Goal: Task Accomplishment & Management: Manage account settings

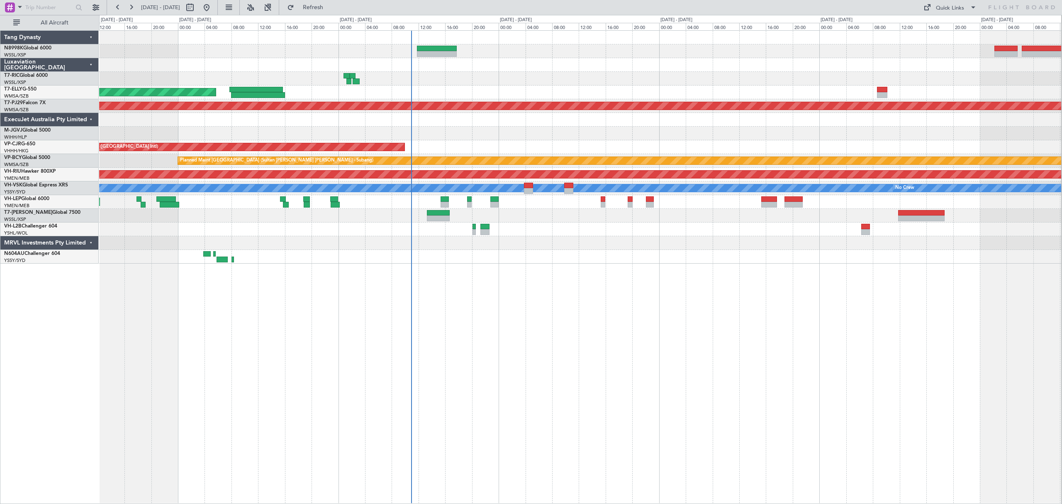
click at [603, 85] on div "Planned Maint Dubai (Dubai Intl) Planned Maint Kuala Lumpur (Sultan Abdul Aziz …" at bounding box center [580, 147] width 962 height 233
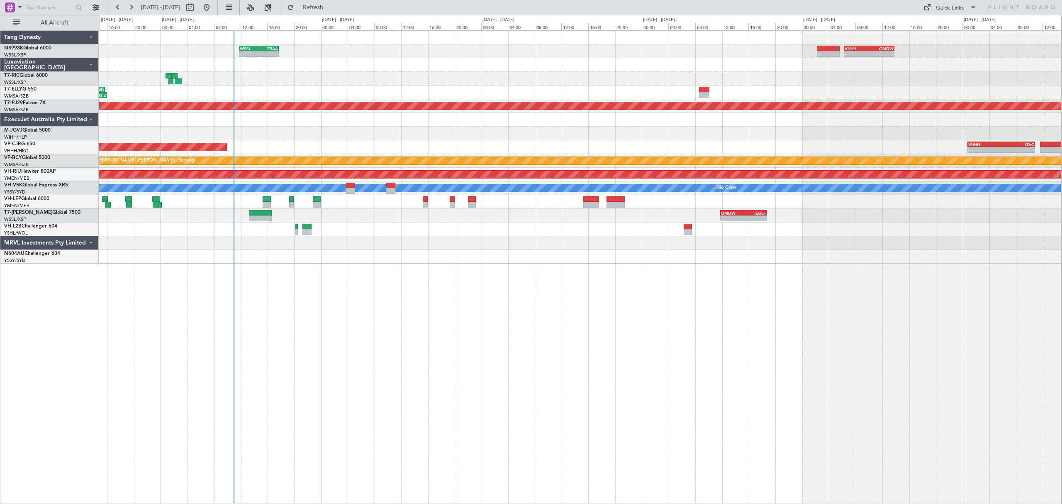
click at [601, 100] on div "- - WSSL 11:50 Z ZBAA 17:45 Z - - VHHH 06:20 Z OMDW 13:50 Z 08:00 Z 16:03 Z OMD…" at bounding box center [580, 147] width 962 height 233
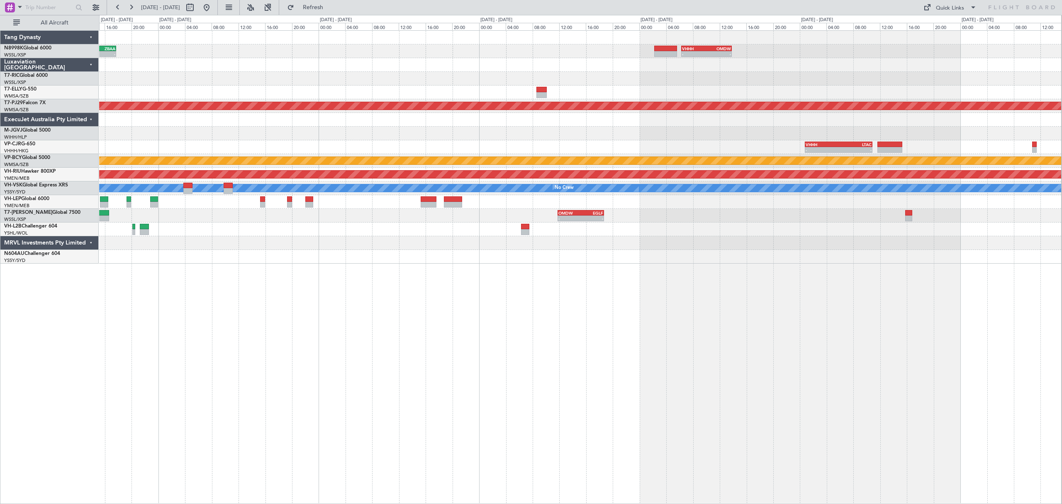
click at [642, 102] on div "- - WSSL 11:50 Z ZBAA 17:45 Z - - VHHH 06:20 Z OMDW 13:50 Z 08:00 Z 16:03 Z OMD…" at bounding box center [580, 147] width 962 height 233
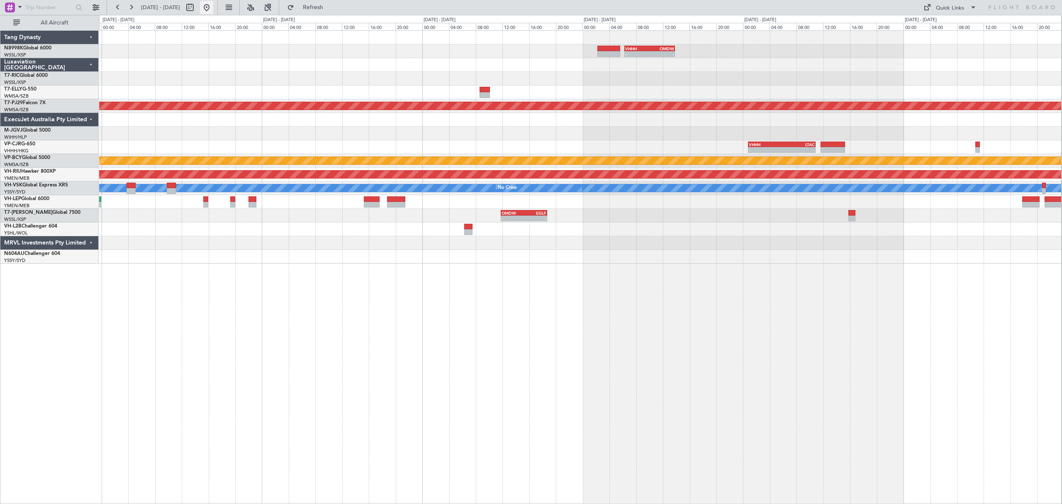
click at [213, 10] on button at bounding box center [206, 7] width 13 height 13
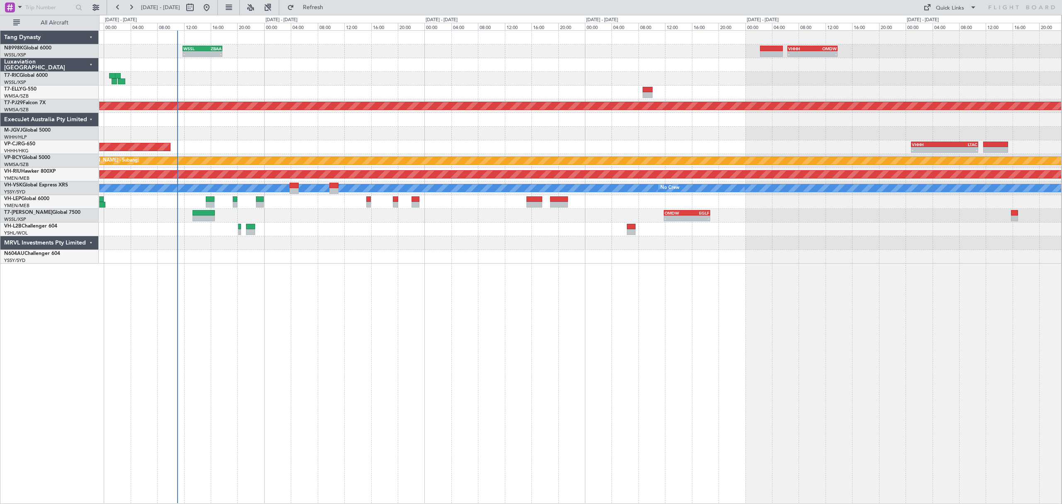
click at [404, 129] on div "WSSL 11:50 Z ZBAA 17:45 Z - - - - VHHH 06:20 Z OMDW 13:50 Z 08:00 Z 16:03 Z OMD…" at bounding box center [580, 147] width 962 height 233
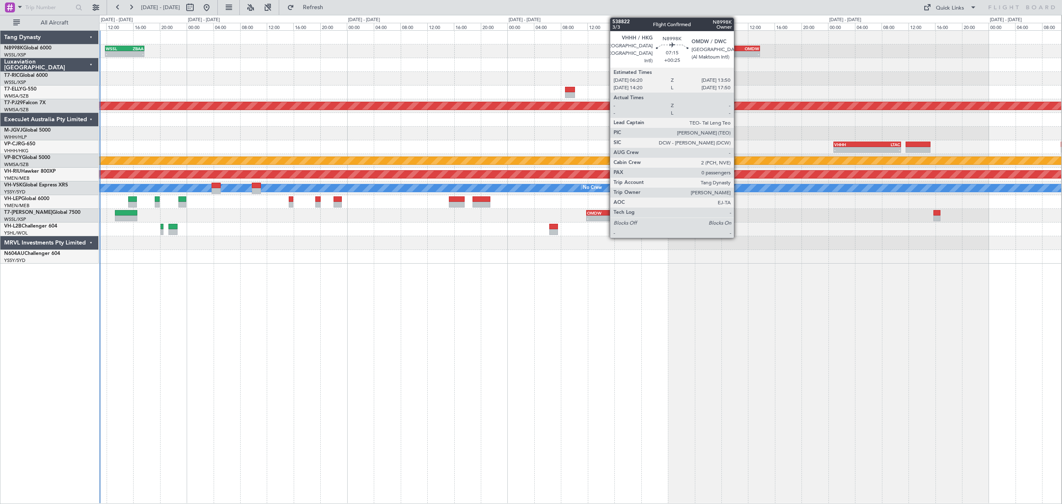
click at [723, 55] on div "-" at bounding box center [747, 53] width 24 height 5
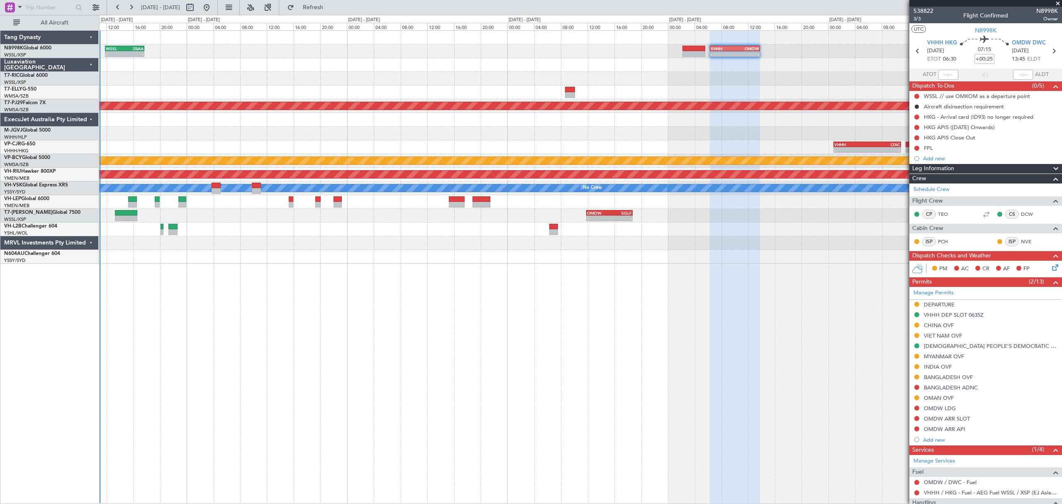
click at [650, 261] on div "- - WSSL 11:50 Z ZBAA 17:45 Z - - VHHH 06:20 Z OMDW 13:50 Z 08:00 Z 16:03 Z OMD…" at bounding box center [580, 147] width 962 height 233
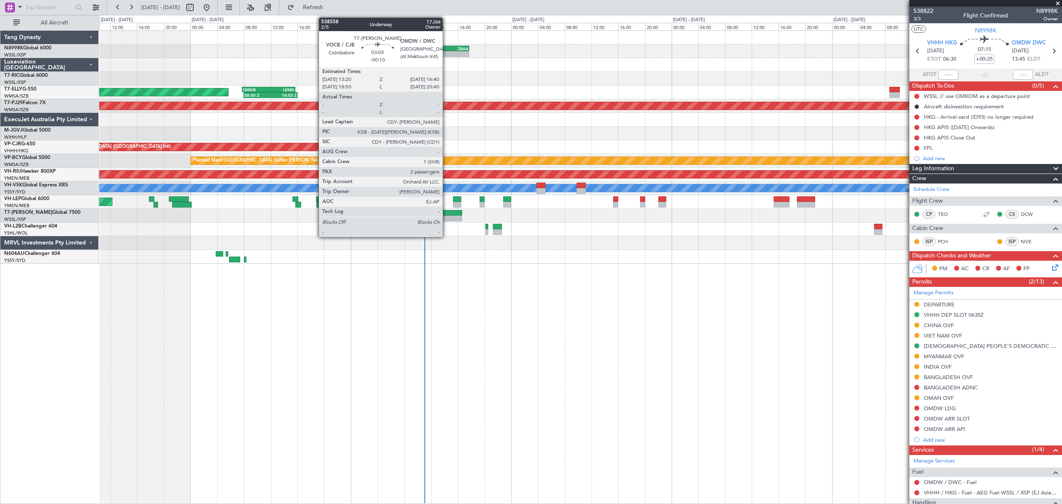
click at [446, 216] on div at bounding box center [451, 218] width 22 height 6
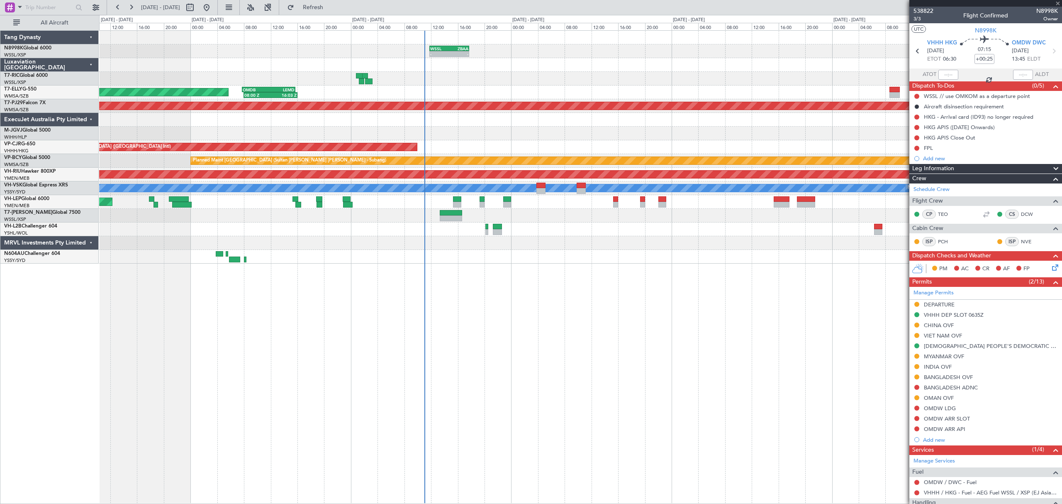
type input "-00:10"
type input "2"
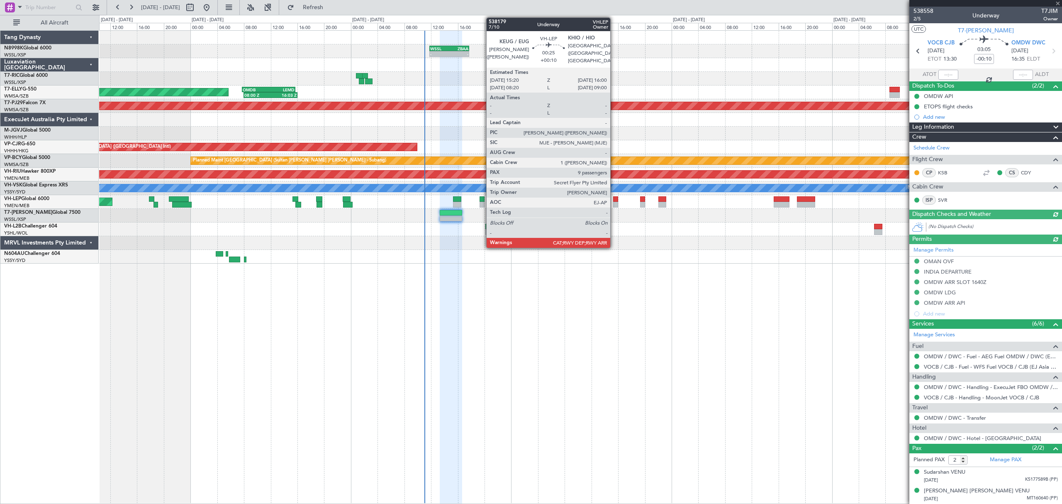
type input "[PERSON_NAME] (LEU)"
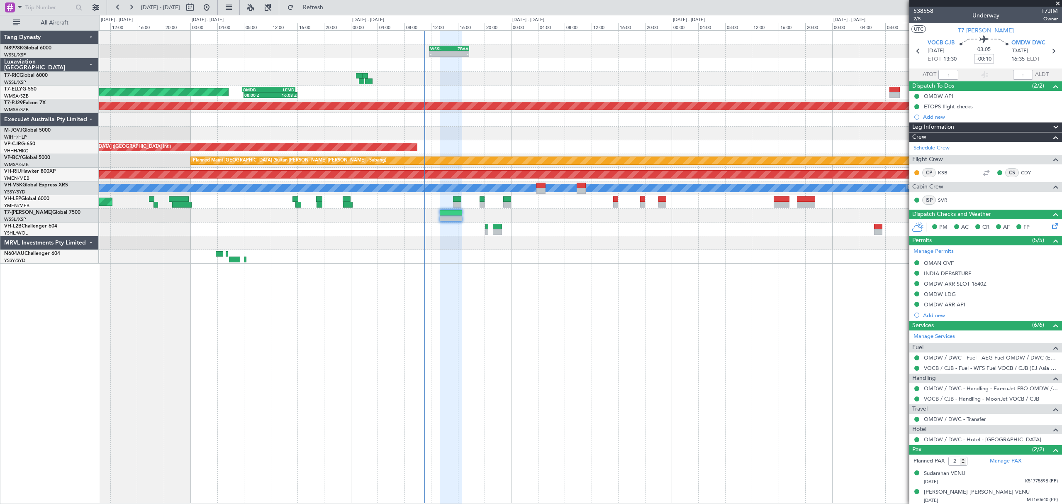
type input "[PERSON_NAME] (LEU)"
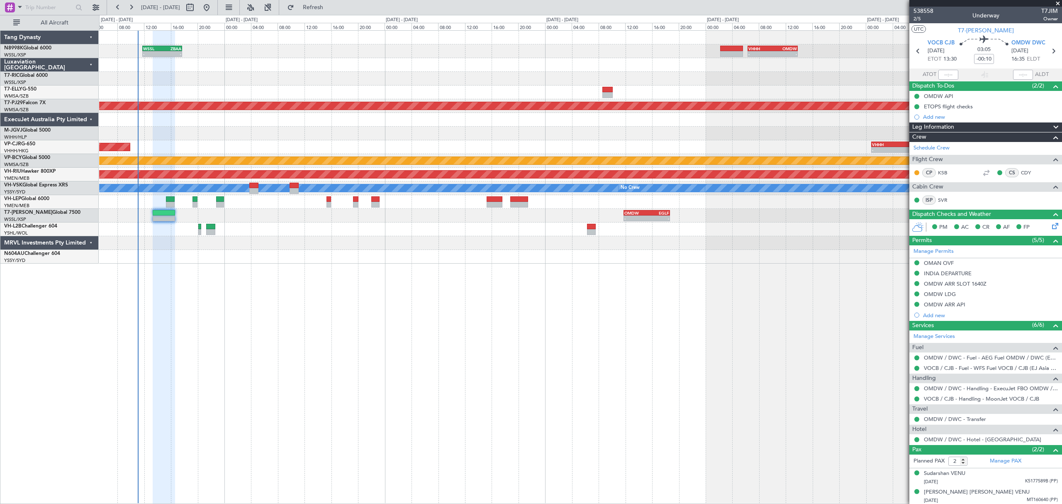
click at [511, 228] on div "- - WSSL 11:50 Z ZBAA 17:45 Z - - VHHH 06:20 Z OMDW 13:50 Z 08:00 Z 16:03 Z OMD…" at bounding box center [580, 147] width 962 height 233
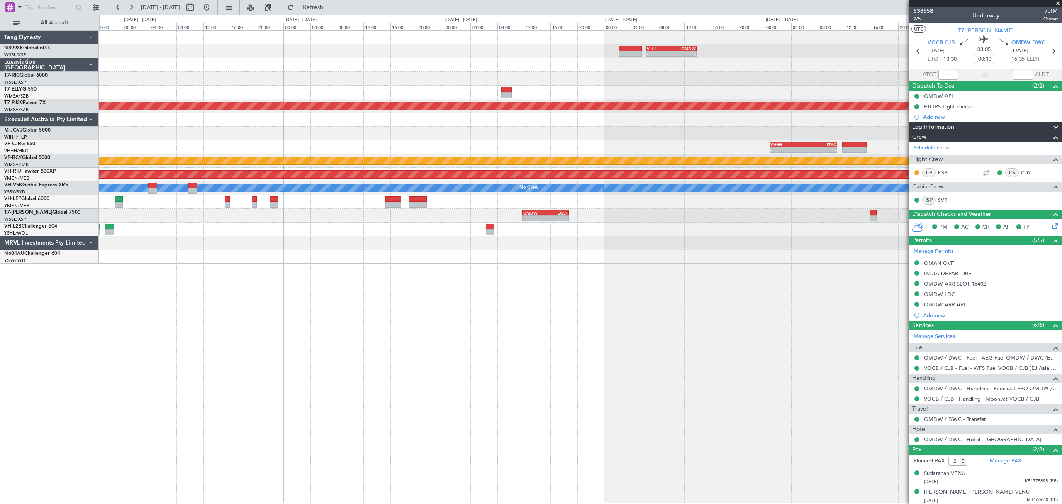
click at [607, 231] on div "- - VHHH 06:20 Z OMDW 13:50 Z WSSL 11:50 Z ZBAA 17:45 Z - - 08:00 Z 16:03 Z OMD…" at bounding box center [580, 147] width 962 height 233
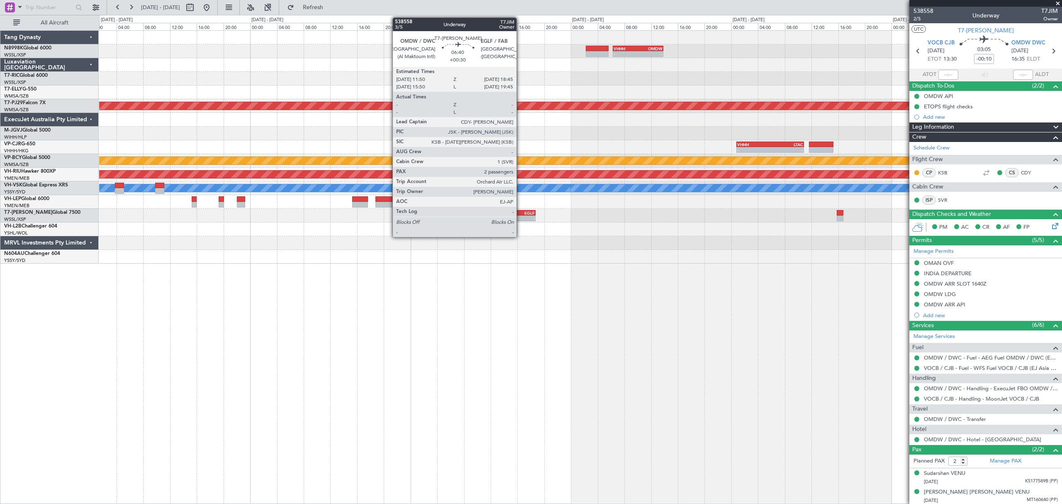
click at [520, 216] on div "-" at bounding box center [523, 218] width 22 height 5
type input "+00:30"
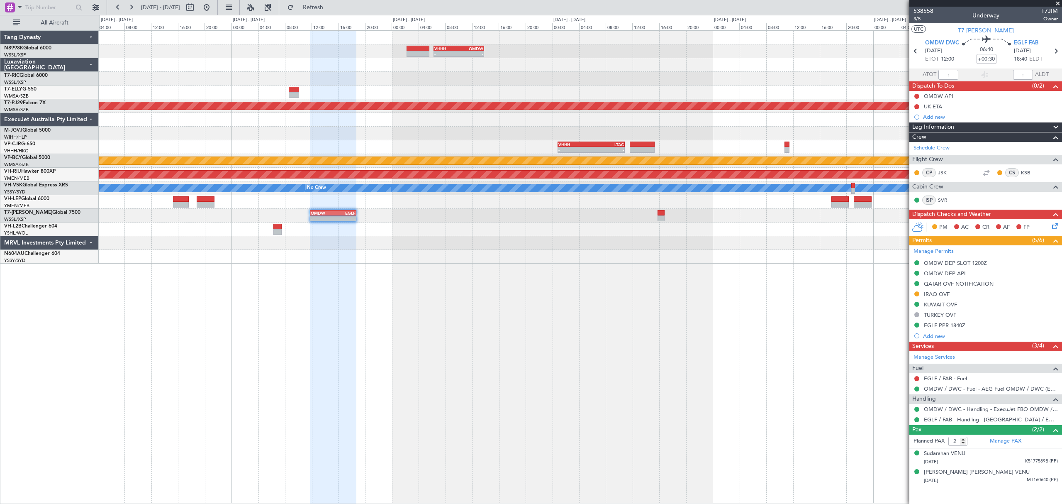
click at [644, 256] on div "- - VHHH 06:20 Z OMDW 13:50 Z WSSL 11:50 Z ZBAA 17:45 Z - - - - HECA 12:50 Z WM…" at bounding box center [580, 147] width 962 height 233
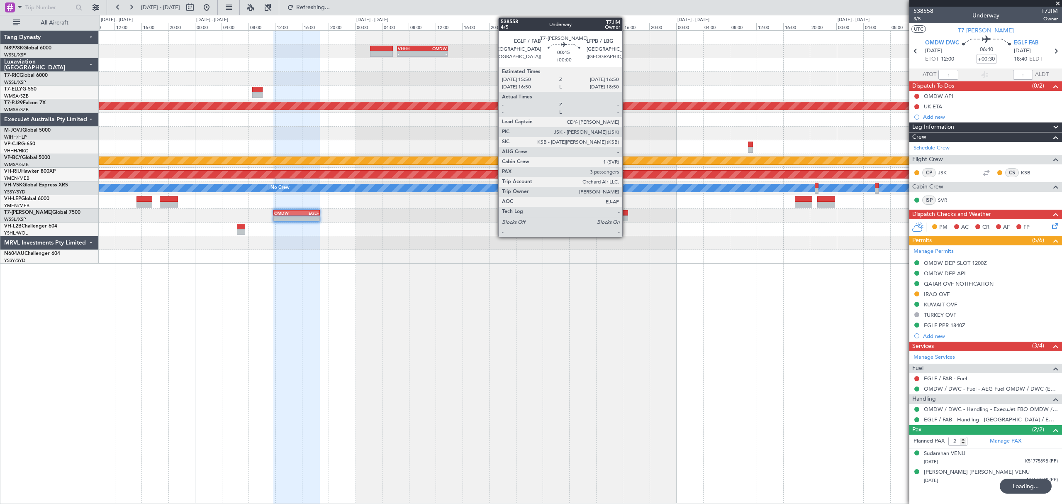
click at [626, 216] on div at bounding box center [624, 218] width 7 height 6
type input "3"
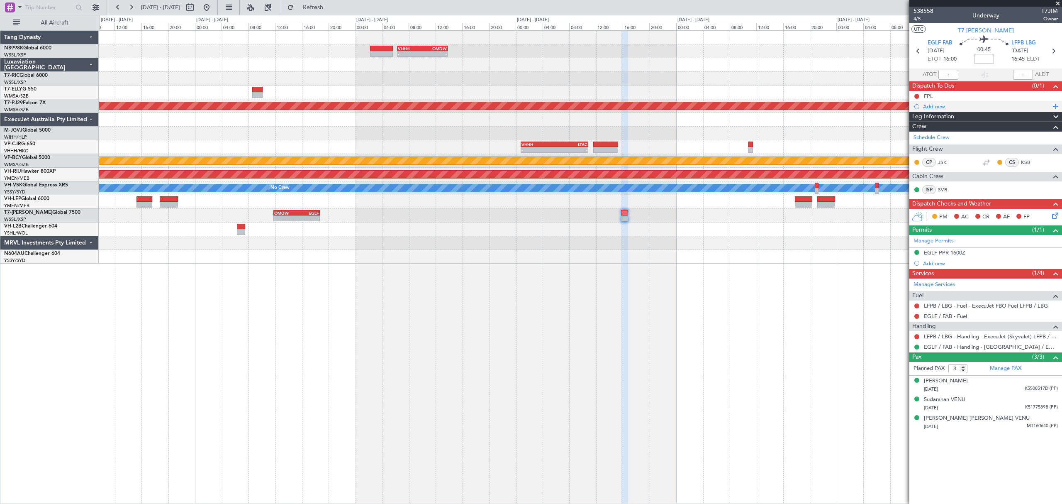
click at [723, 106] on div "Add new" at bounding box center [986, 106] width 127 height 7
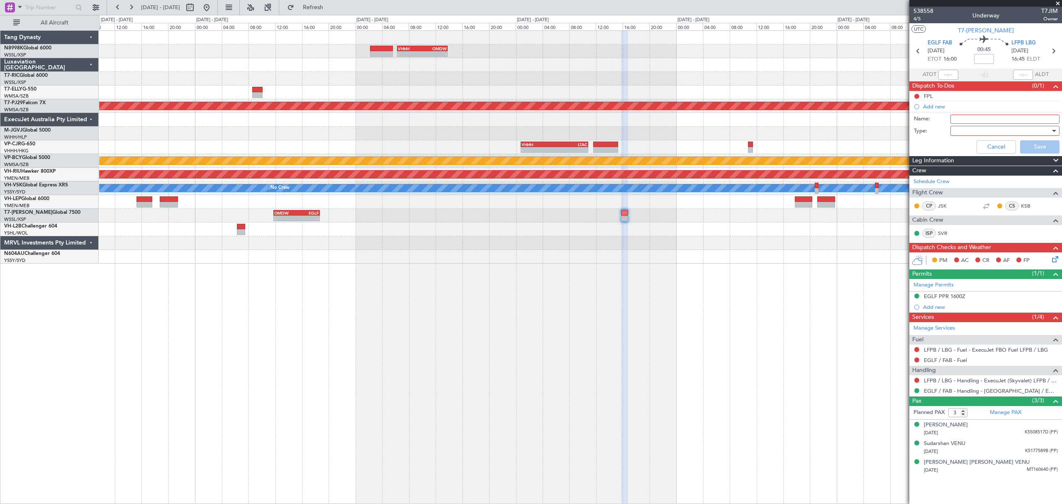
click at [723, 119] on input "Name:" at bounding box center [1004, 118] width 109 height 9
type input "A"
click at [723, 115] on input "Name:" at bounding box center [1004, 118] width 109 height 9
paste input "the weight declaration"
click at [723, 119] on input "the weight declaration" at bounding box center [1004, 118] width 109 height 9
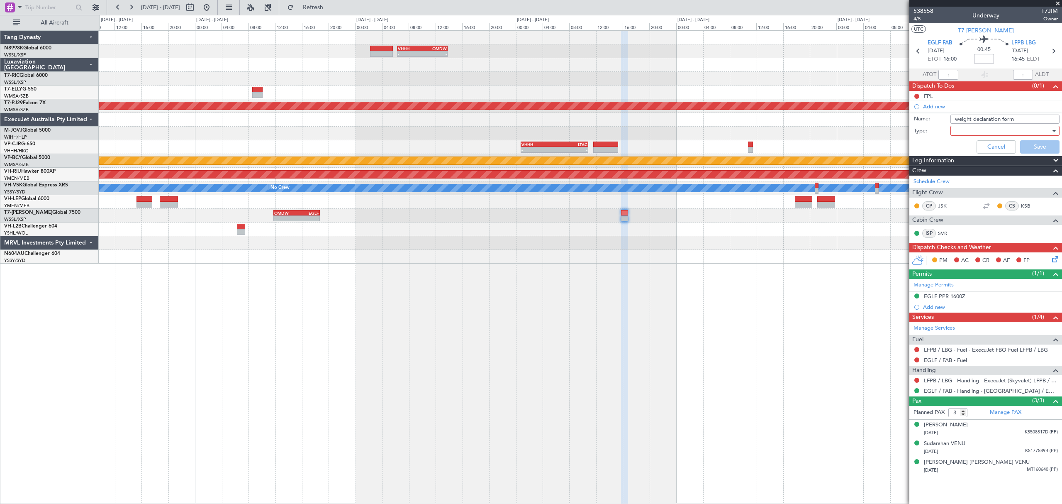
click at [723, 133] on div at bounding box center [1002, 130] width 97 height 12
click at [723, 146] on span "Generic" at bounding box center [1001, 147] width 102 height 12
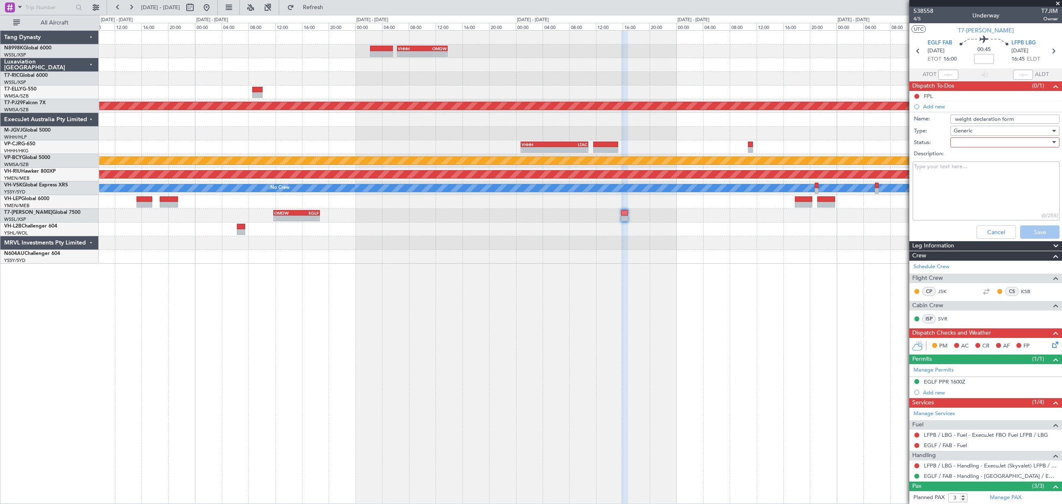
click at [723, 146] on div at bounding box center [1002, 142] width 97 height 12
click at [723, 178] on span "Completed" at bounding box center [999, 184] width 95 height 12
click at [723, 118] on input "weight declaration form" at bounding box center [1004, 118] width 109 height 9
type input "EGLF weight declaration form"
click at [723, 232] on button "Save" at bounding box center [1039, 231] width 39 height 13
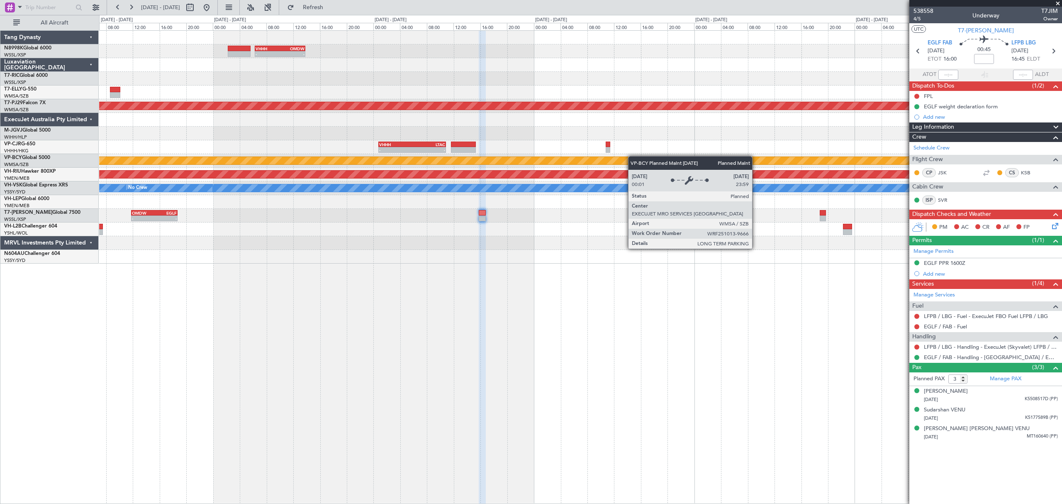
click at [571, 163] on div "- - VHHH 06:20 Z OMDW 13:50 Z - - HECA 12:50 Z WMSA 22:30 Z Planned Maint [GEOG…" at bounding box center [580, 147] width 962 height 233
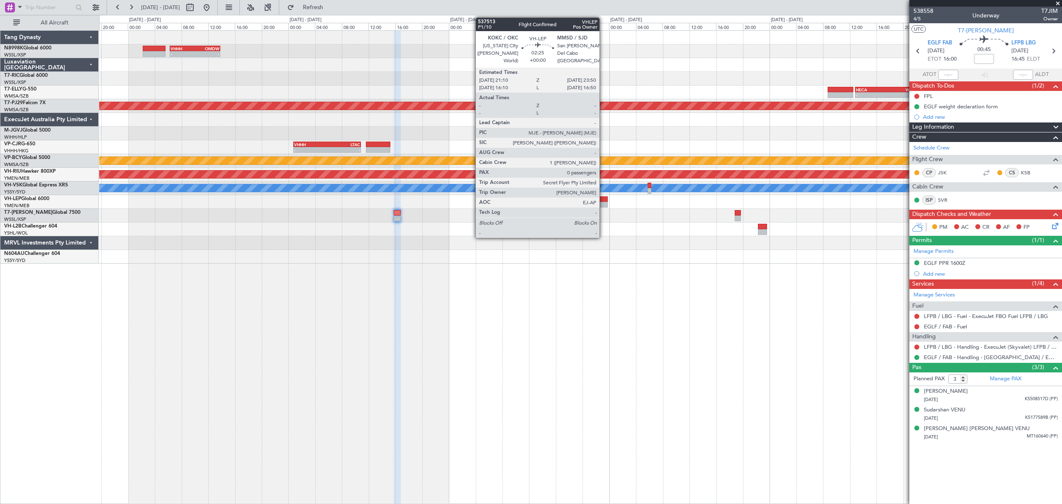
click at [603, 198] on div at bounding box center [599, 199] width 18 height 6
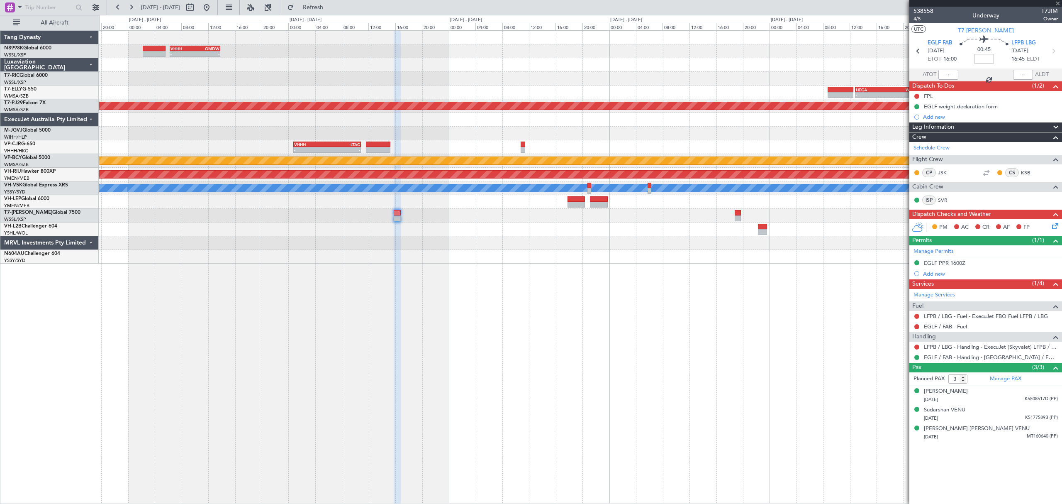
type input "0"
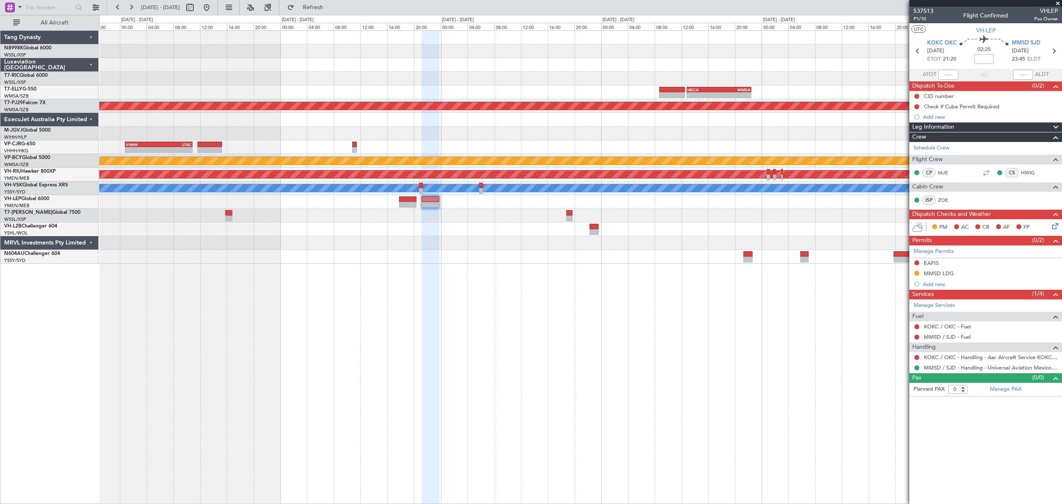
click at [547, 154] on div "- - VHHH 06:20 Z OMDW 13:50 Z - - HECA 12:50 Z WMSA 22:30 Z Planned Maint [GEOG…" at bounding box center [580, 147] width 962 height 233
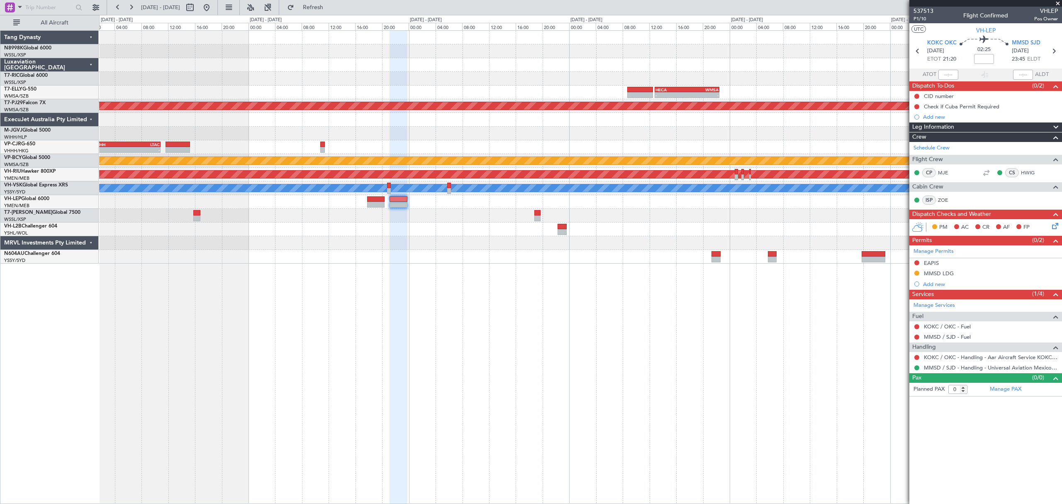
click at [723, 152] on div "- - VHHH 00:50 Z LTAC 10:55 Z - - LFLL 12:50 Z VHHH 23:55 Z" at bounding box center [580, 147] width 962 height 14
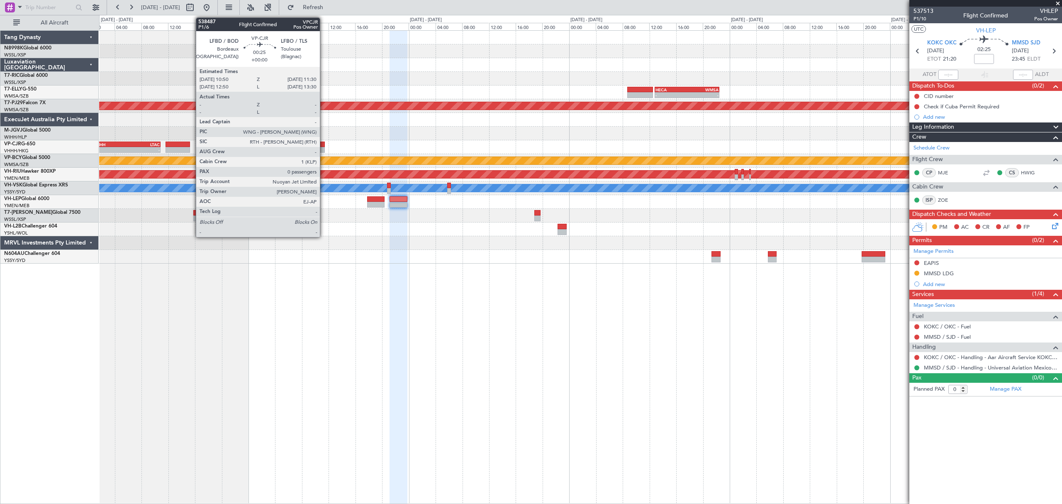
click at [324, 143] on div at bounding box center [322, 144] width 5 height 6
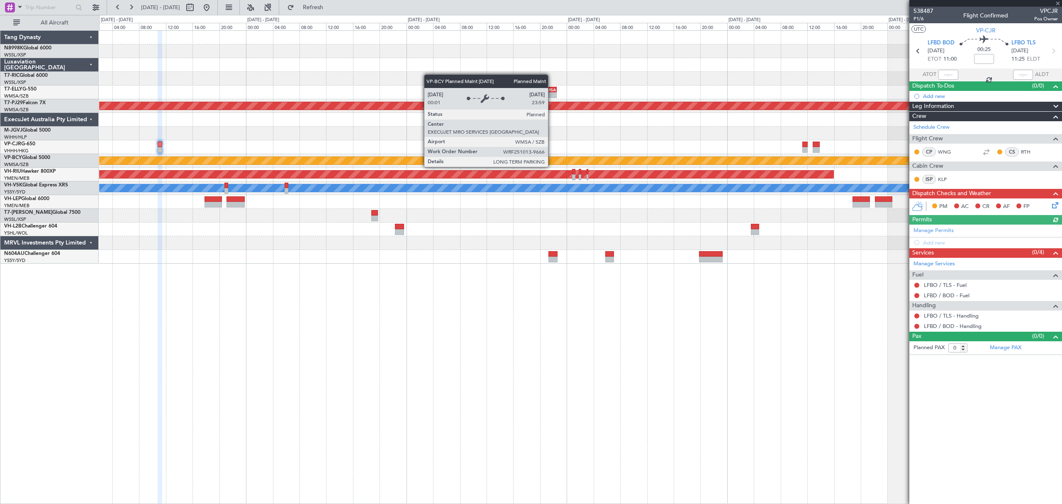
click at [359, 161] on div "Planned Maint [GEOGRAPHIC_DATA] (Sultan [PERSON_NAME] [PERSON_NAME] - Subang)" at bounding box center [580, 160] width 2884 height 7
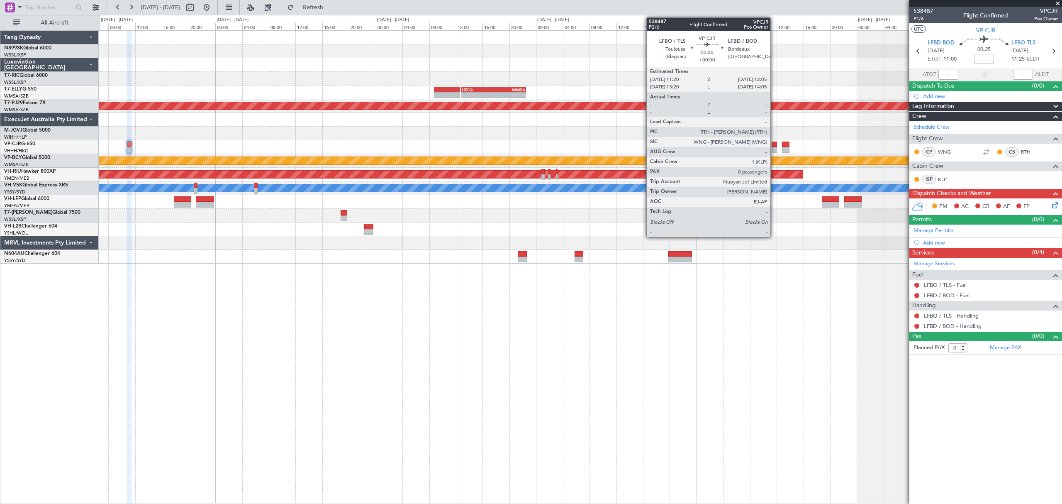
click at [723, 148] on div at bounding box center [774, 150] width 5 height 6
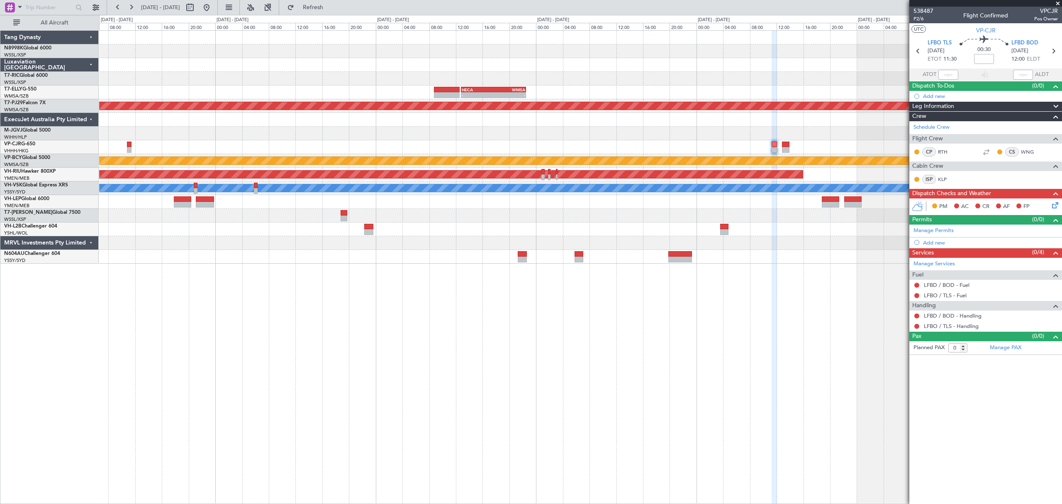
click at [583, 62] on div "- - HECA 12:50 Z WMSA 22:30 Z Planned Maint Kuala Lumpur (Sultan Abdul Aziz Sha…" at bounding box center [580, 147] width 962 height 233
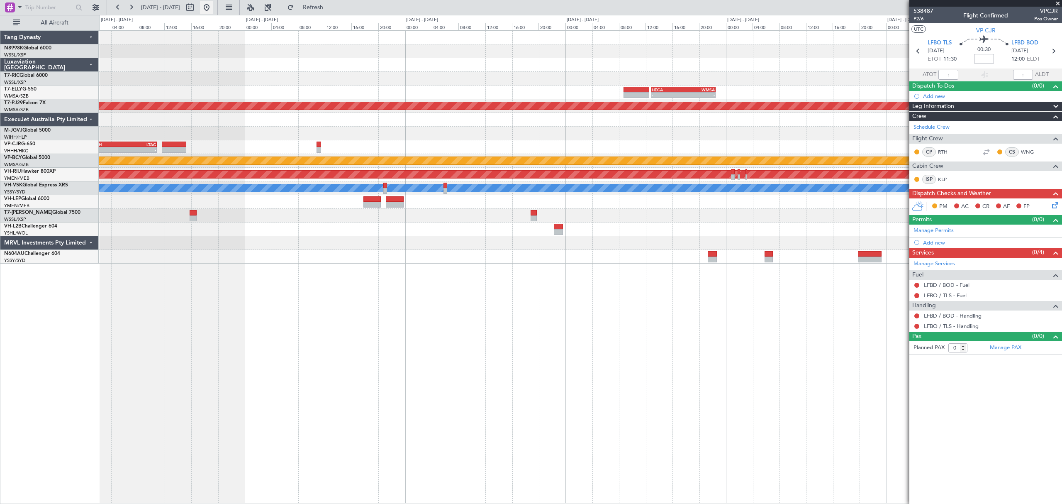
click at [213, 5] on button at bounding box center [206, 7] width 13 height 13
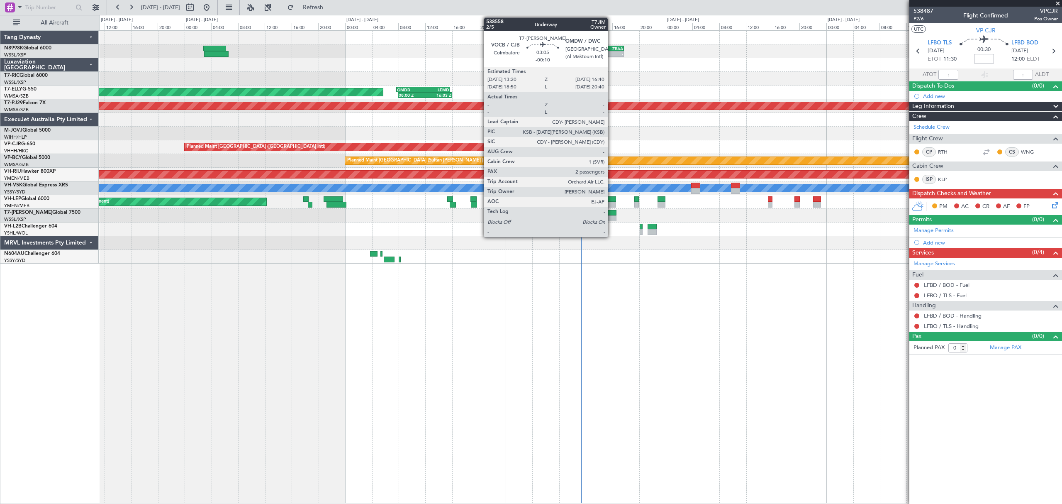
click at [611, 221] on div at bounding box center [605, 218] width 22 height 6
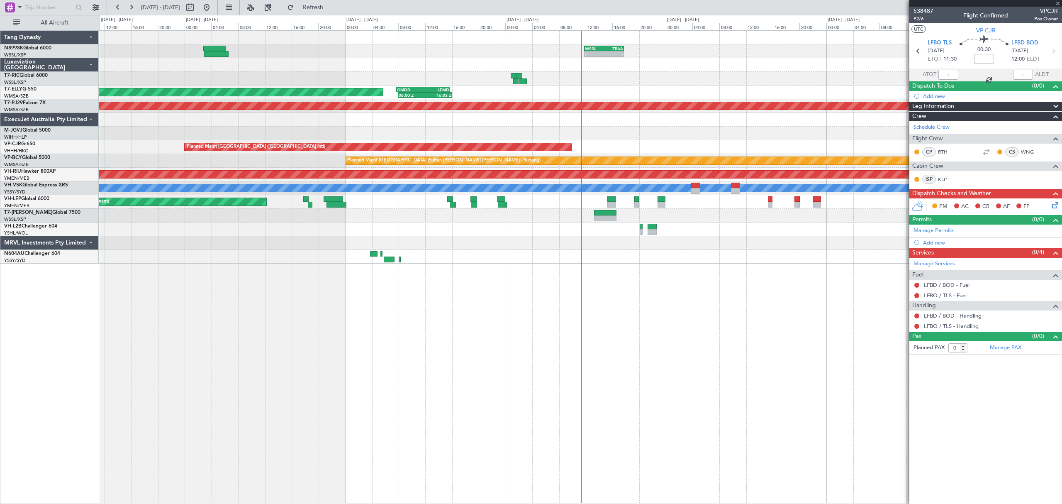
type input "-00:10"
type input "2"
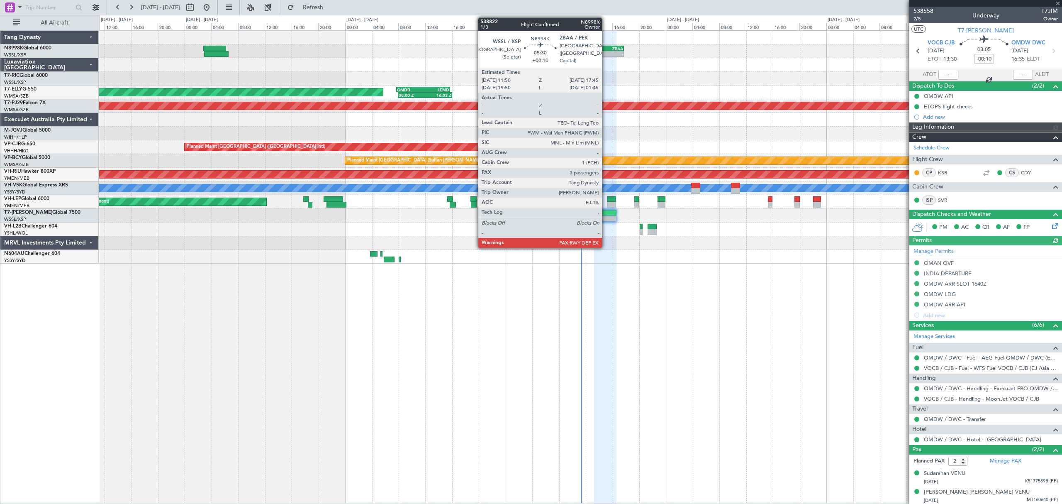
type input "[PERSON_NAME] (LEU)"
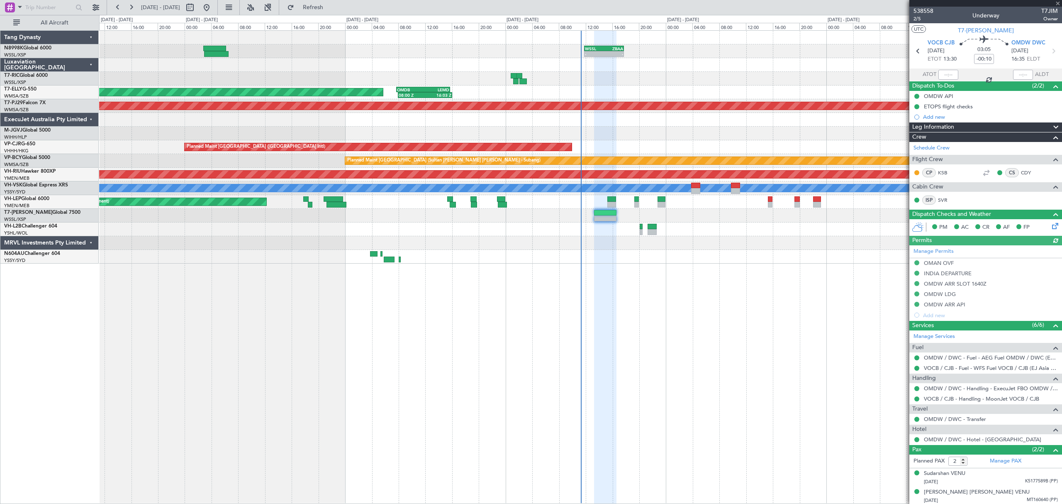
type input "[PERSON_NAME] (LEU)"
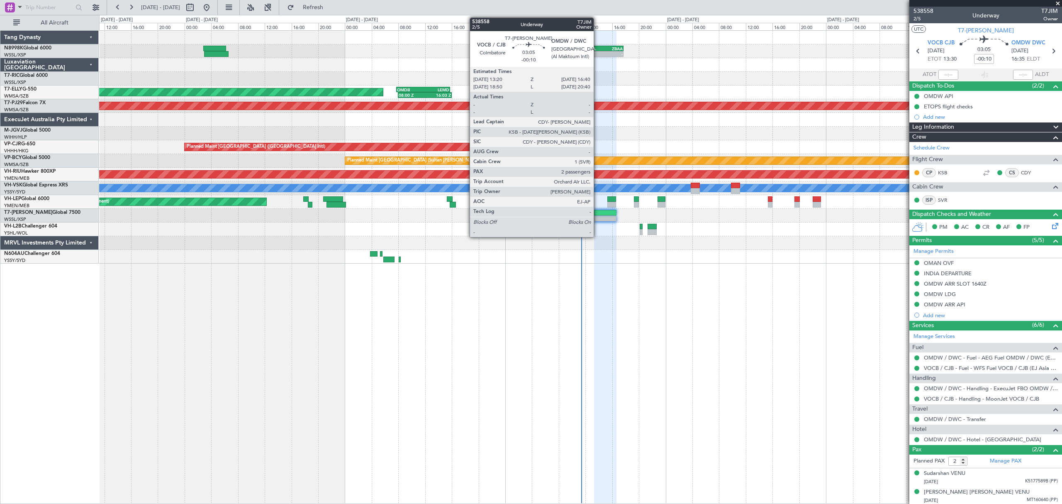
click at [597, 213] on div at bounding box center [605, 213] width 22 height 6
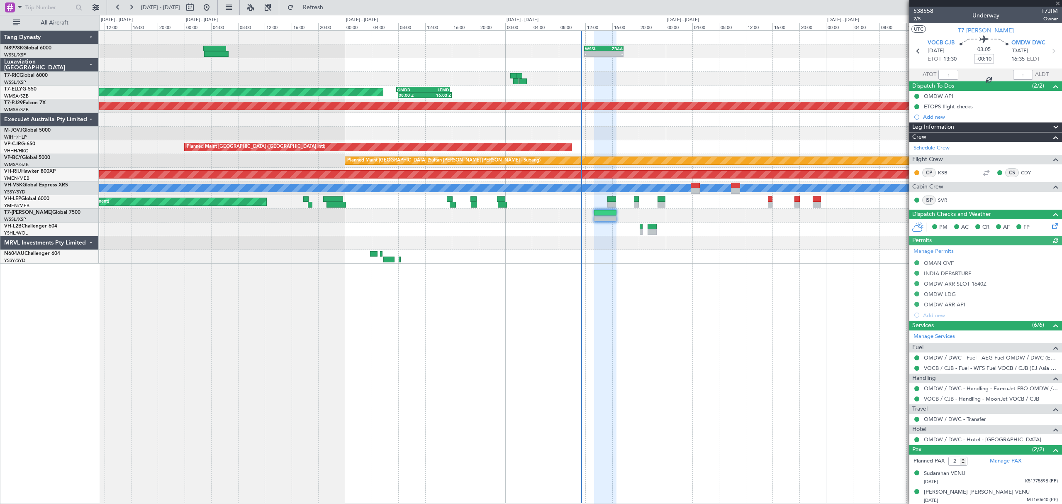
type input "[PERSON_NAME] (LEU)"
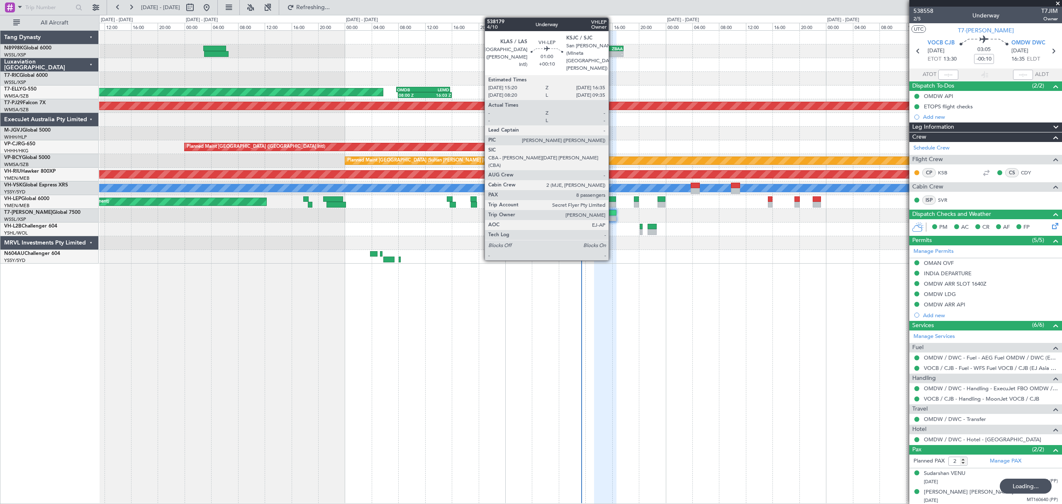
click at [612, 201] on div at bounding box center [611, 199] width 9 height 6
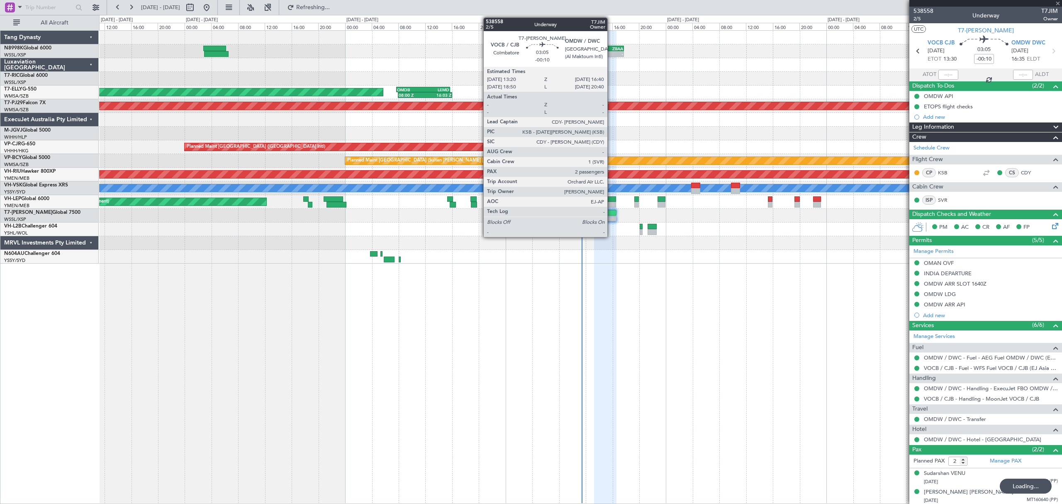
click at [611, 216] on div at bounding box center [605, 218] width 22 height 6
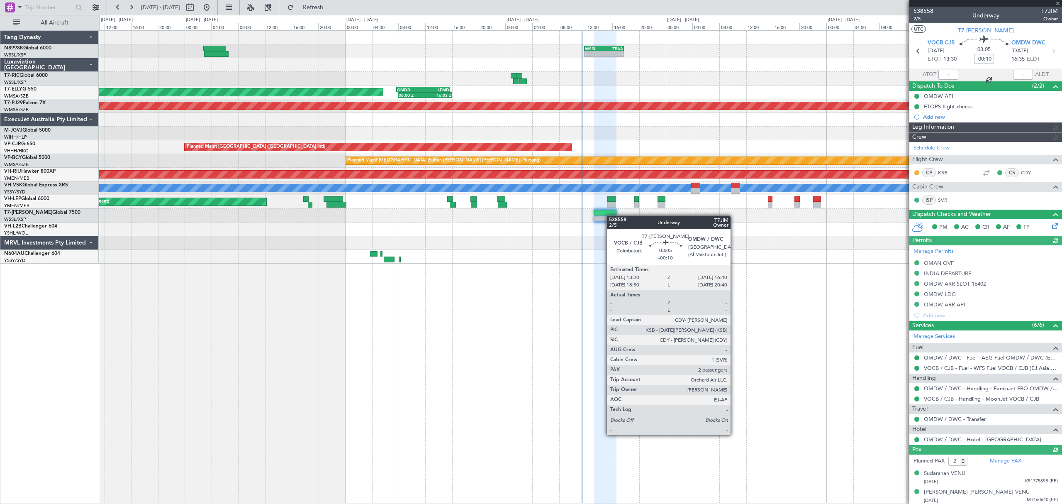
type input "[PERSON_NAME] (LEU)"
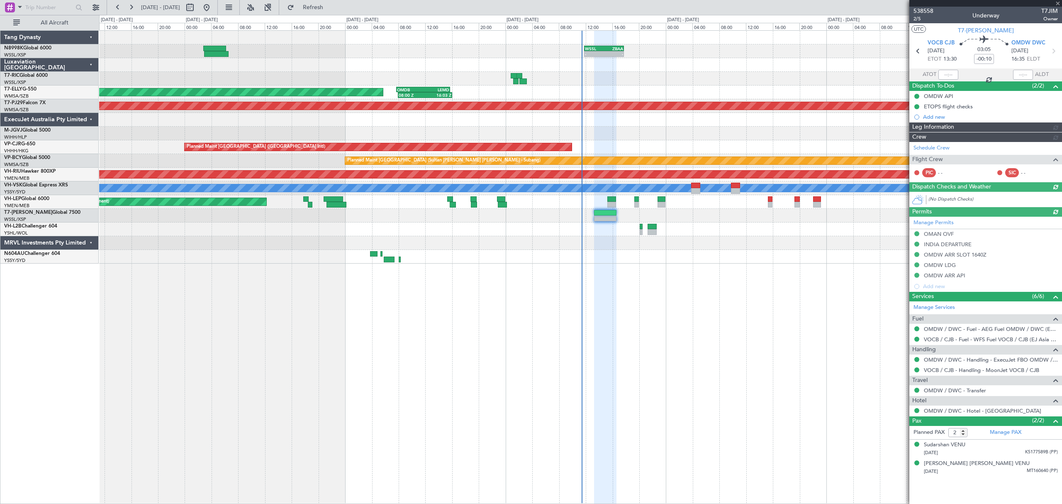
type input "[PERSON_NAME] (LEU)"
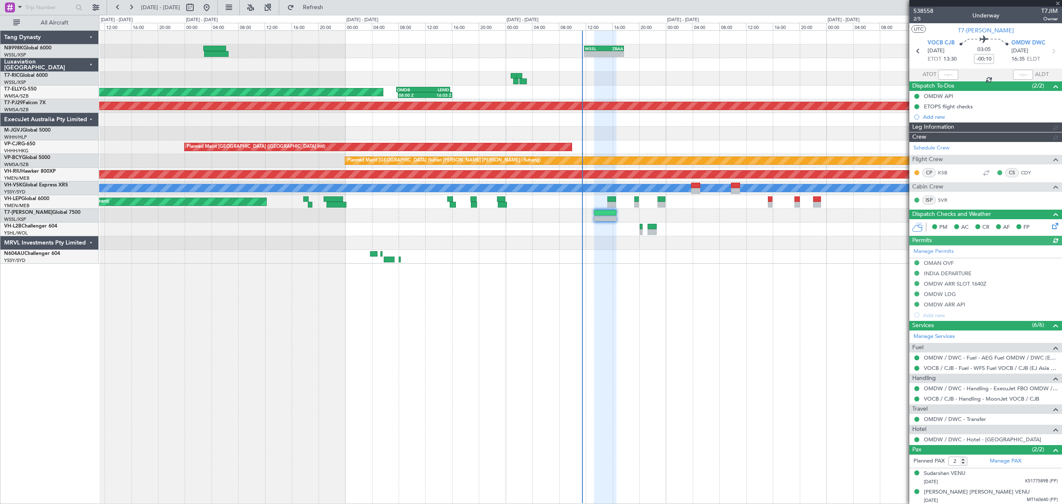
type input "[PERSON_NAME] (LEU)"
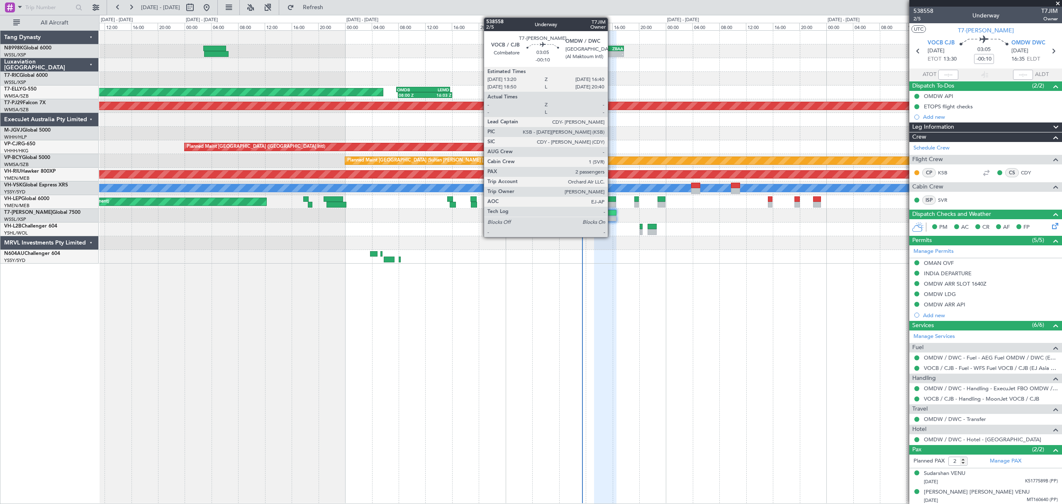
click at [611, 214] on div at bounding box center [605, 213] width 22 height 6
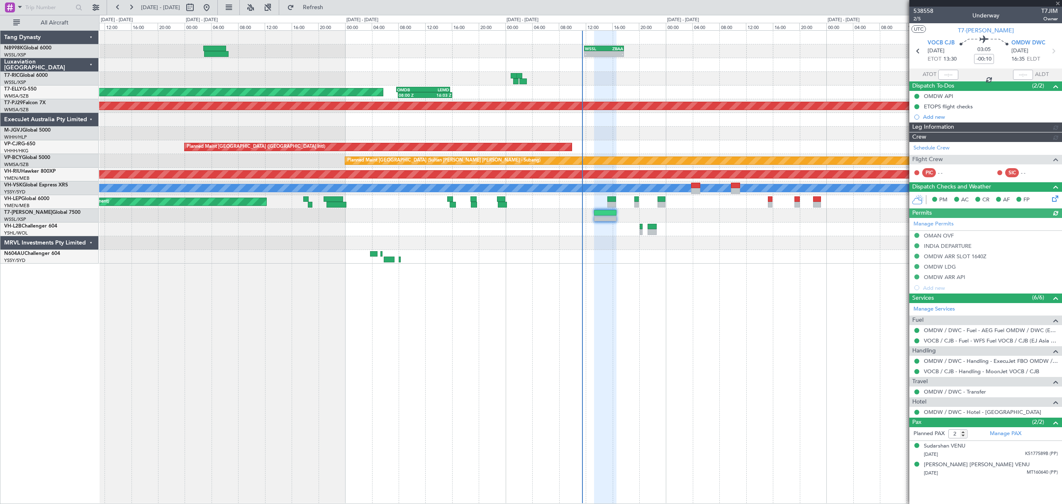
type input "[PERSON_NAME] (LEU)"
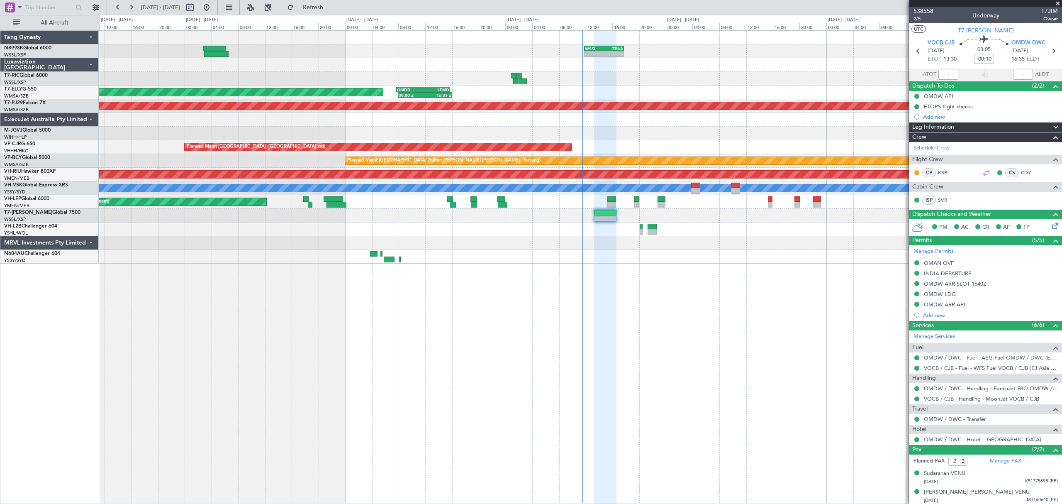
click at [723, 19] on span "2/5" at bounding box center [923, 18] width 20 height 7
type input "[PERSON_NAME] (LEU)"
click at [723, 19] on span "2/5" at bounding box center [923, 18] width 20 height 7
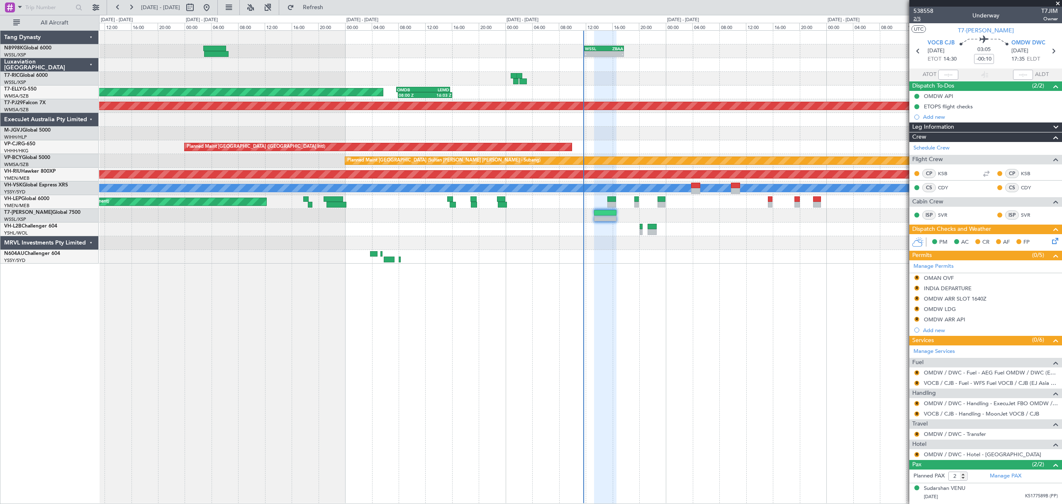
type input "[PERSON_NAME] (LEU)"
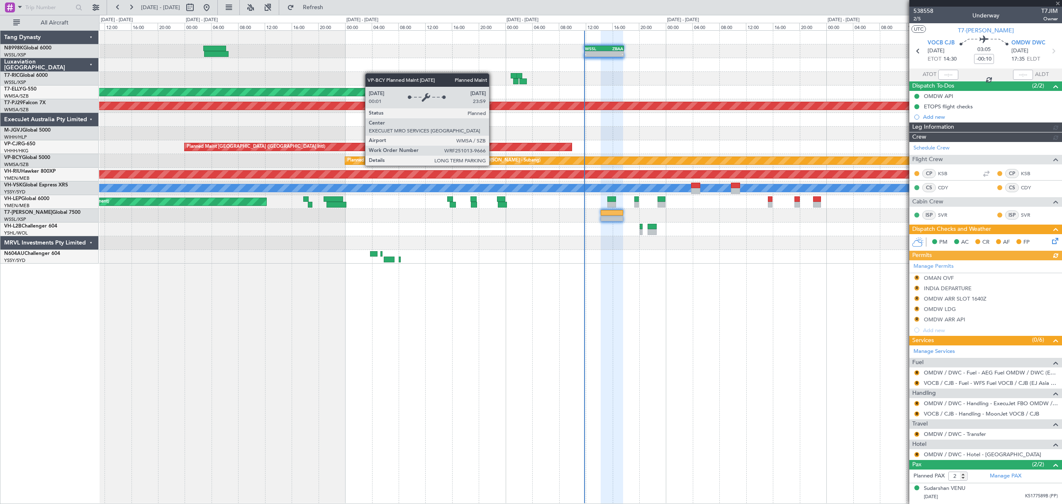
type input "[PERSON_NAME] (LEU)"
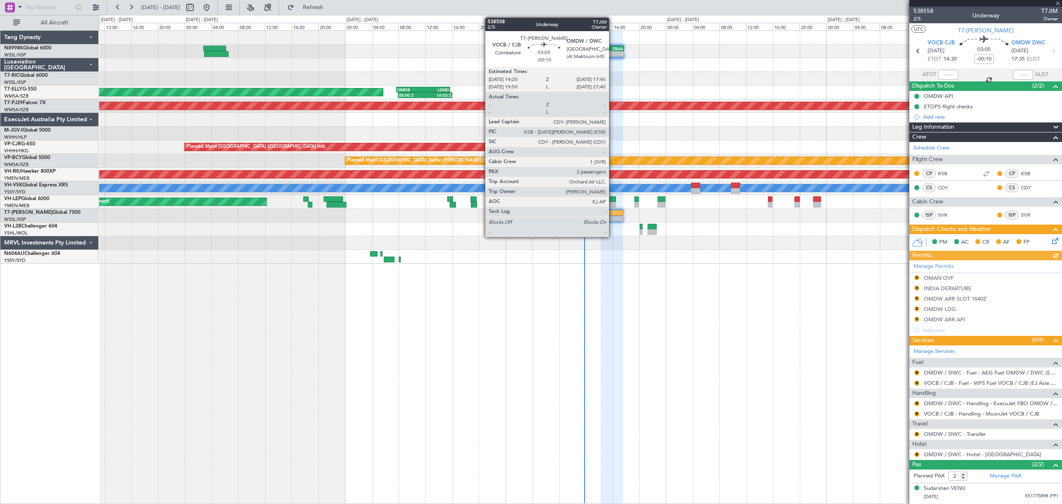
click at [613, 210] on div at bounding box center [612, 213] width 22 height 6
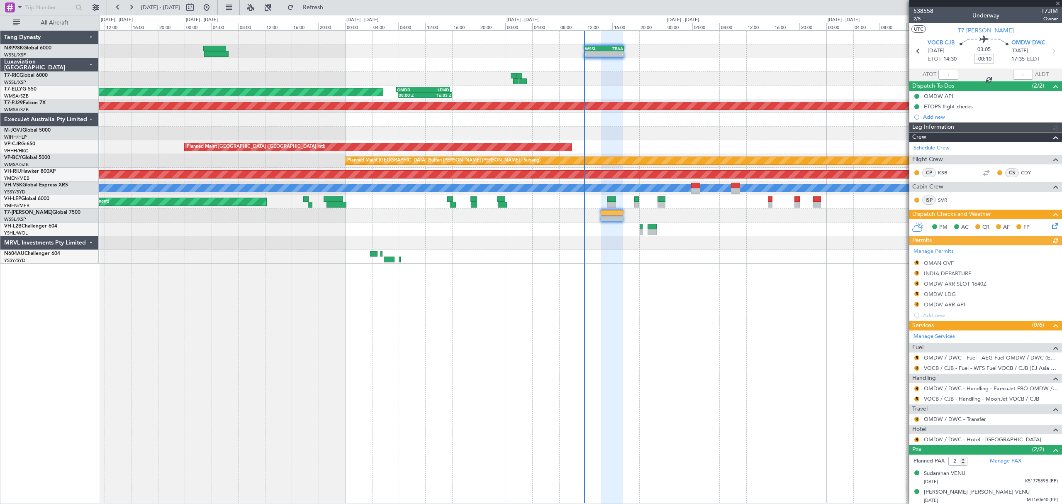
type input "[PERSON_NAME] (LEU)"
click at [723, 264] on div "Manage Permits R OMAN OVF R INDIA DEPARTURE R OMDW ARR SLOT 1640Z R OMDW LDG R …" at bounding box center [985, 282] width 153 height 75
click at [723, 264] on button "R" at bounding box center [916, 262] width 5 height 5
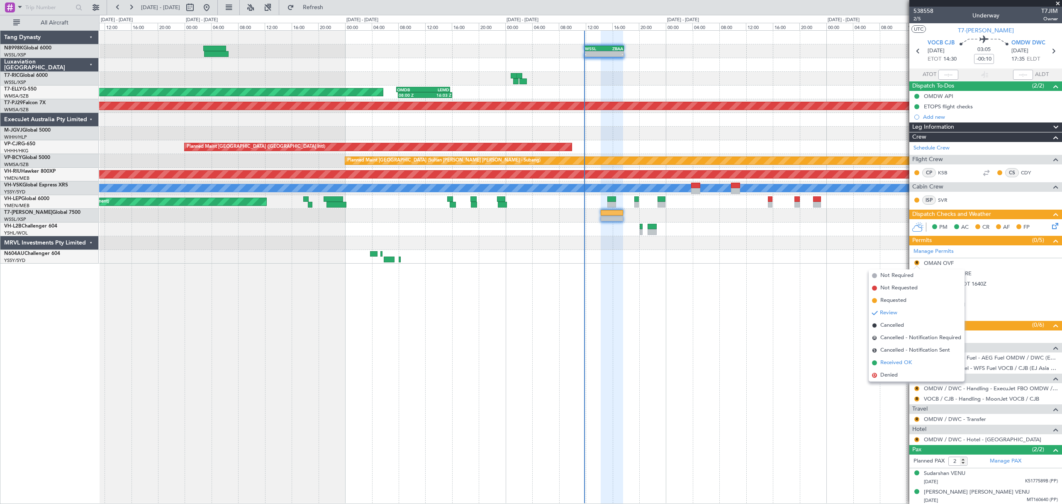
click at [723, 343] on span "Received OK" at bounding box center [896, 362] width 32 height 8
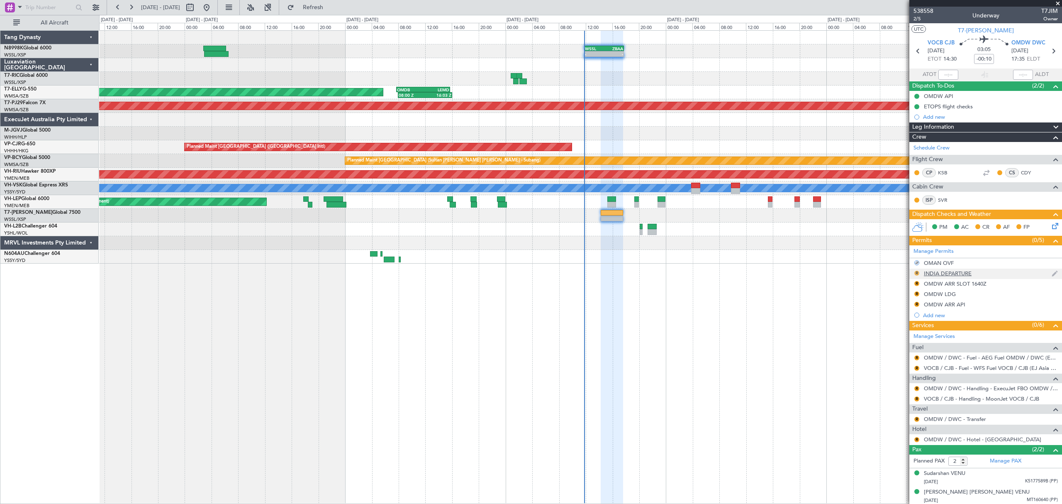
click at [723, 274] on button "R" at bounding box center [916, 272] width 5 height 5
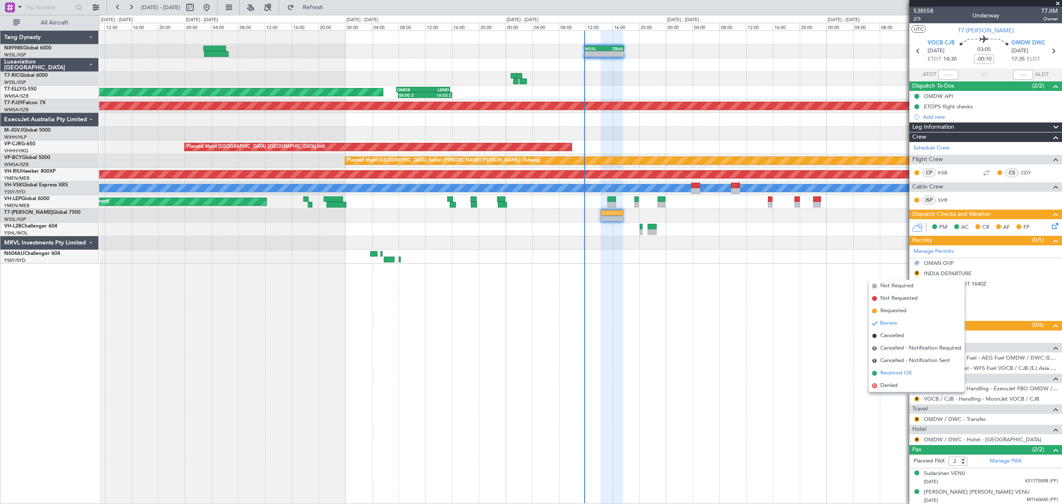
click at [723, 343] on span "Received OK" at bounding box center [896, 373] width 32 height 8
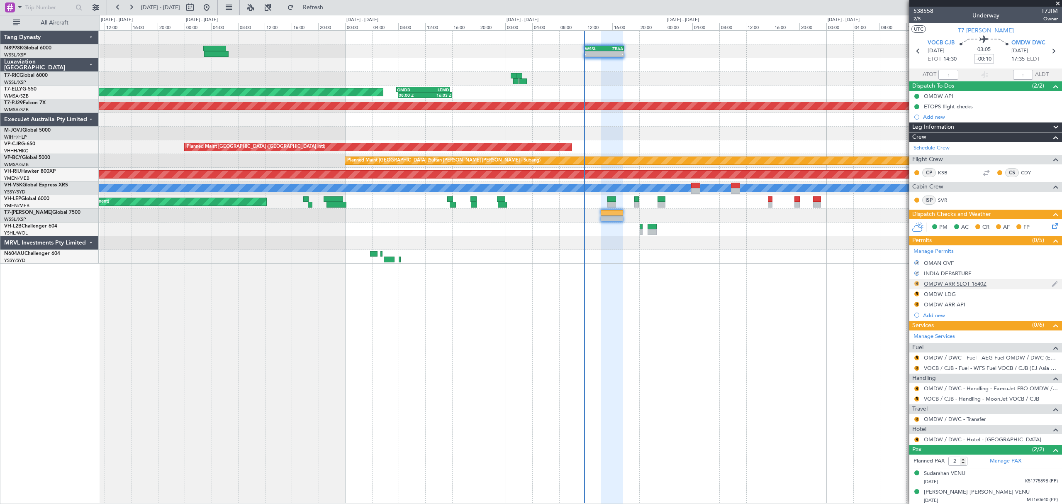
click at [723, 285] on button "R" at bounding box center [916, 283] width 5 height 5
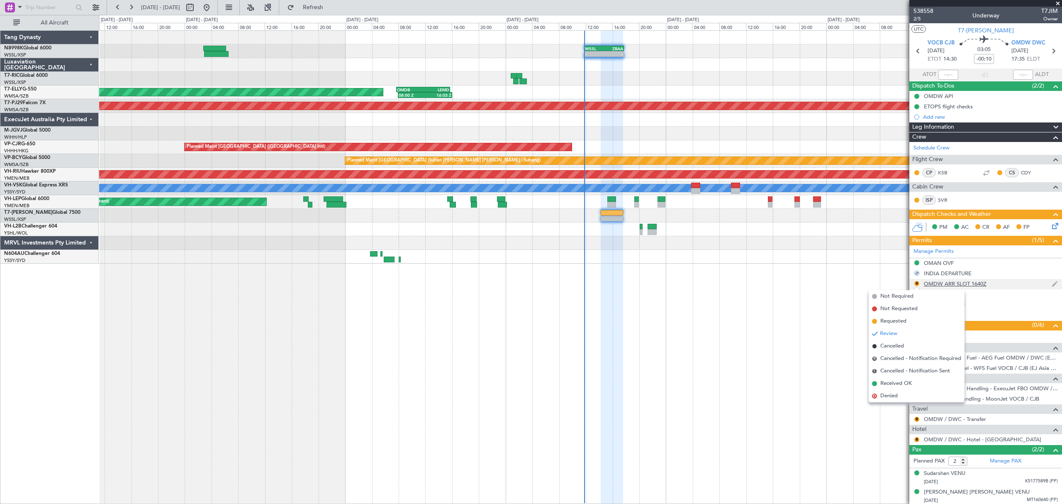
click at [723, 284] on div "OMDW ARR SLOT 1640Z" at bounding box center [955, 283] width 63 height 7
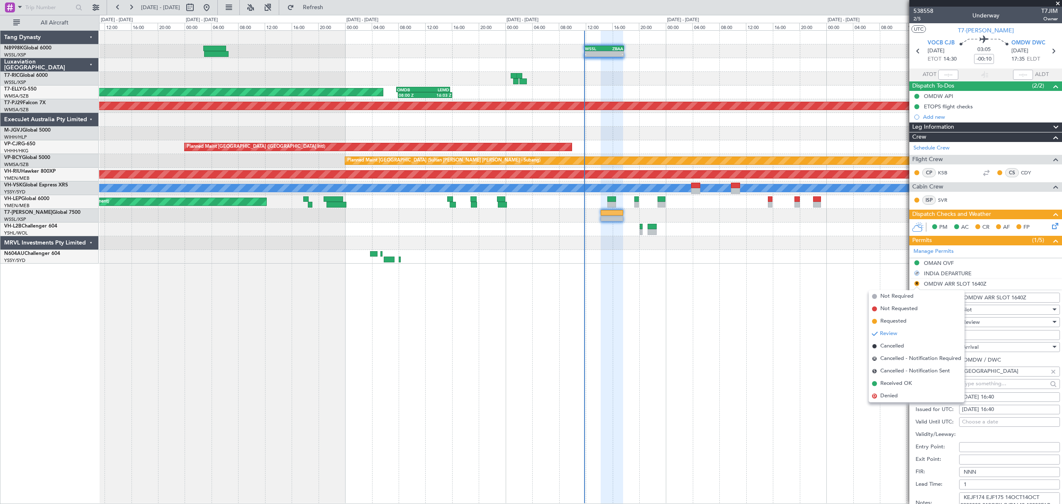
click at [723, 343] on div "14/10/2025 16:40" at bounding box center [1009, 409] width 95 height 8
select select "10"
select select "2025"
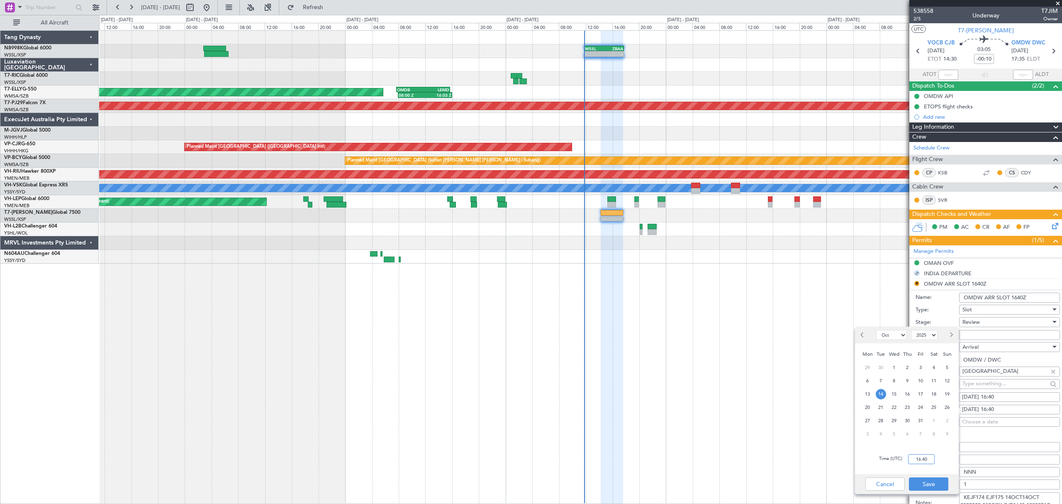
click at [723, 343] on input "16:40" at bounding box center [921, 459] width 27 height 10
type input "17:35"
click at [723, 343] on button "Save" at bounding box center [928, 483] width 39 height 13
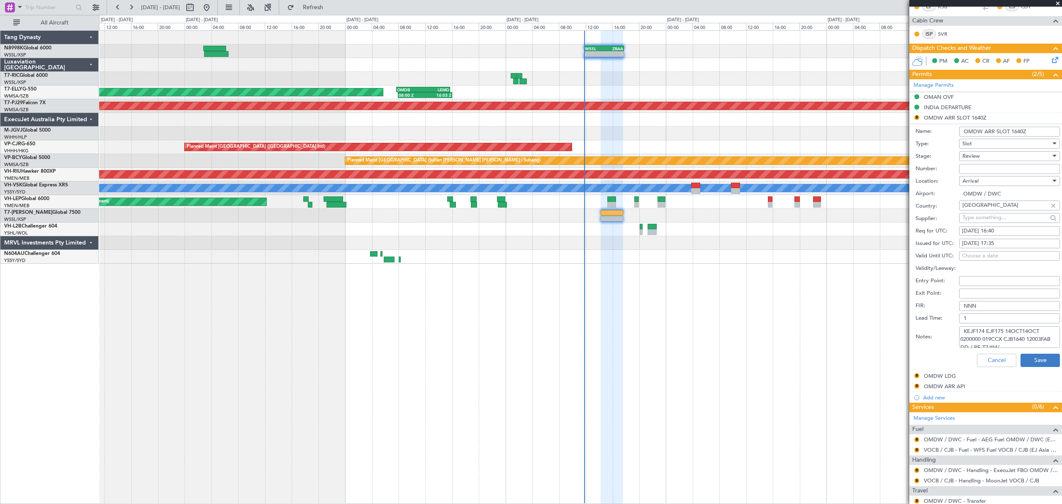
scroll to position [5, 0]
drag, startPoint x: 962, startPoint y: 331, endPoint x: 1049, endPoint y: 358, distance: 91.1
click at [723, 343] on form "Name: OMDW ARR SLOT 1640Z Type: Slot Stage: Review Number: Location: Arrival Ai…" at bounding box center [985, 247] width 153 height 248
paste textarea "DWC KEJF174 EJF175 14OCT14OCT 0200000 019CCX CJB1735 12003FAB DD / RE.T7JIM/"
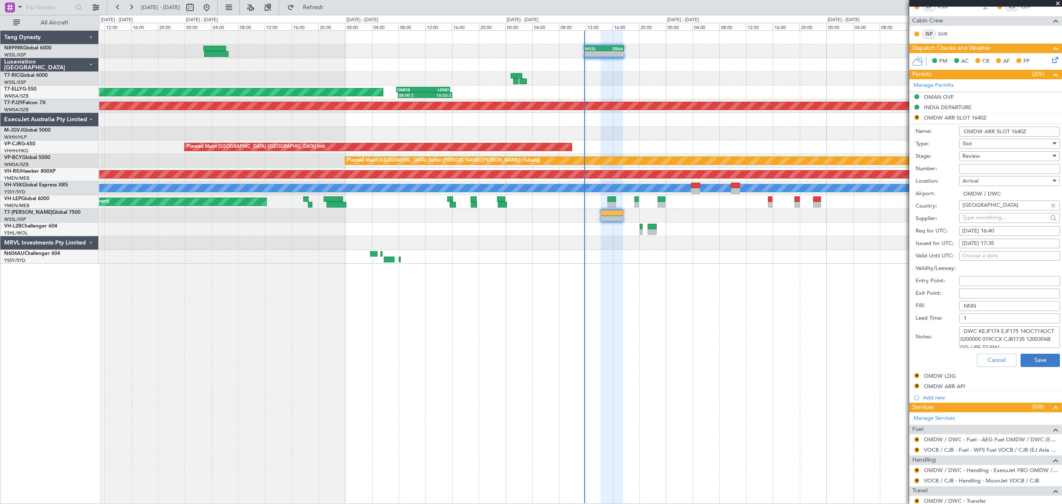
scroll to position [28, 0]
type textarea "DWC KEJF174 EJF175 14OCT14OCT 0200000 019CCX CJB1735 12003FAB DD / RE.T7JIM/"
click at [723, 343] on button "Save" at bounding box center [1039, 359] width 39 height 13
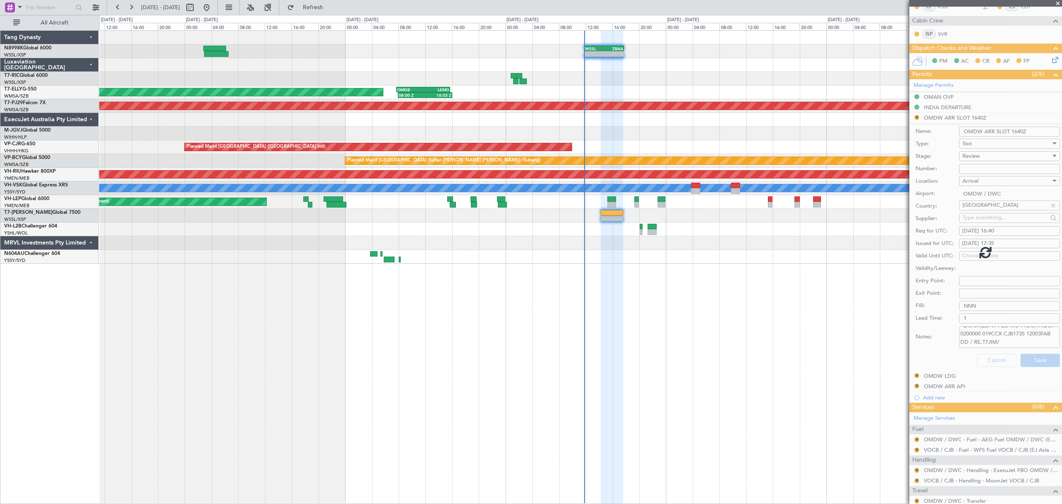
scroll to position [3, 0]
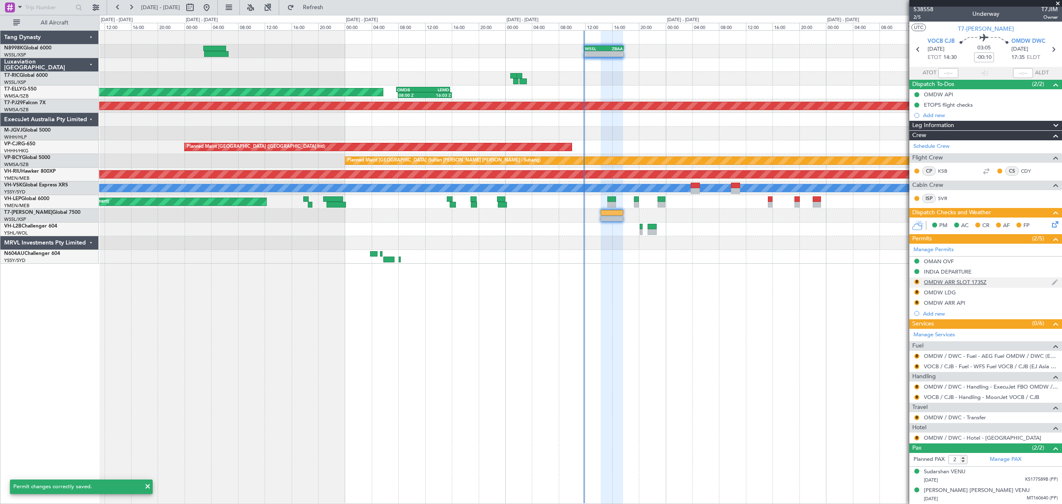
click at [723, 278] on div "R" at bounding box center [916, 281] width 7 height 7
click at [723, 281] on button "R" at bounding box center [916, 281] width 5 height 5
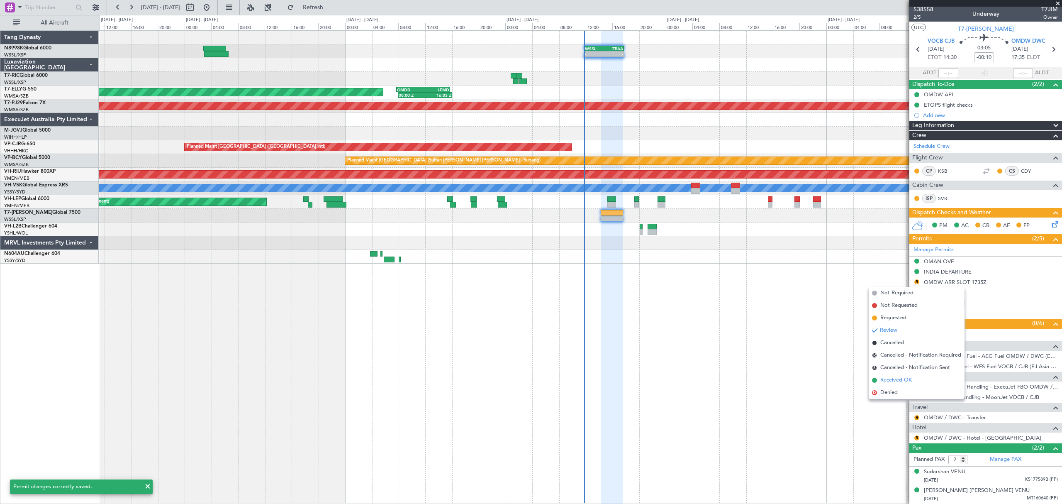
click at [723, 343] on span "Received OK" at bounding box center [896, 380] width 32 height 8
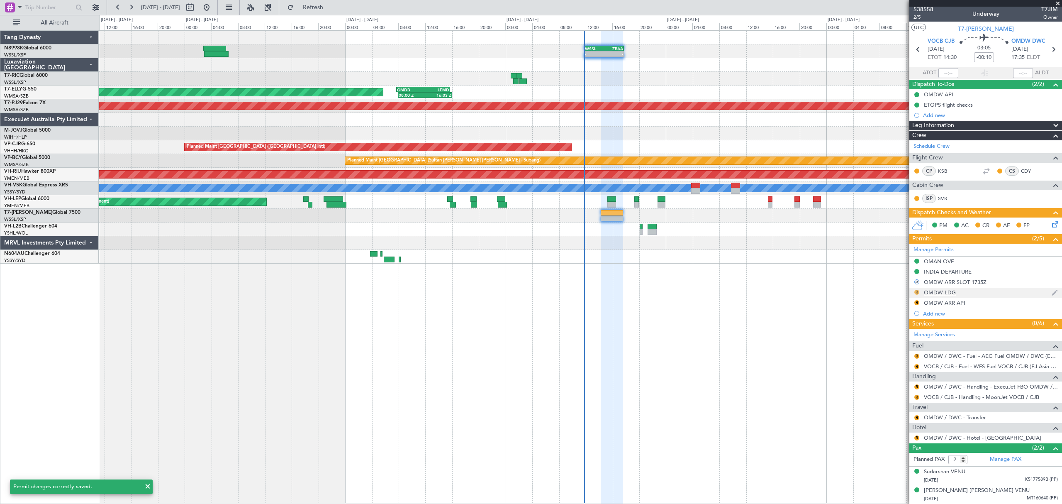
click at [723, 291] on button "R" at bounding box center [916, 292] width 5 height 5
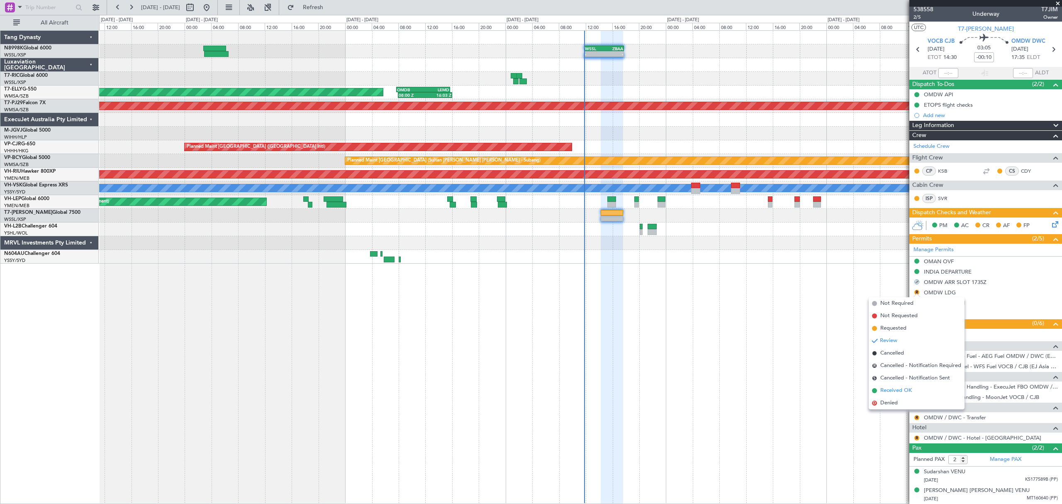
click at [723, 343] on span "Received OK" at bounding box center [896, 390] width 32 height 8
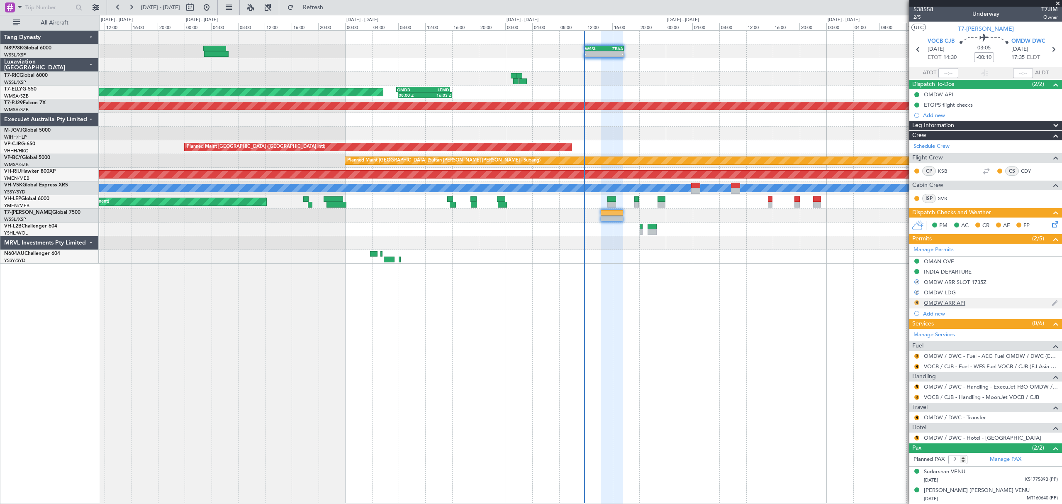
click at [723, 300] on button "R" at bounding box center [916, 302] width 5 height 5
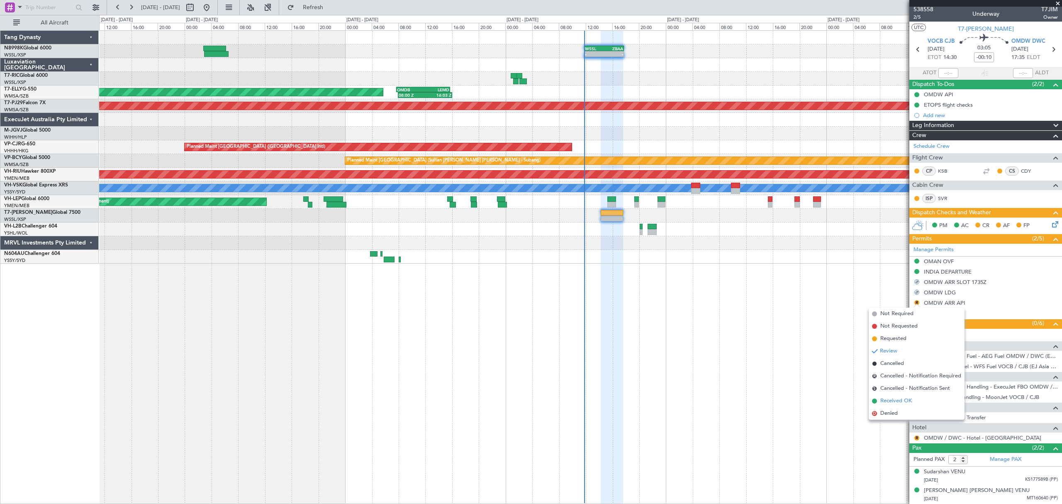
click at [723, 343] on span "Received OK" at bounding box center [896, 401] width 32 height 8
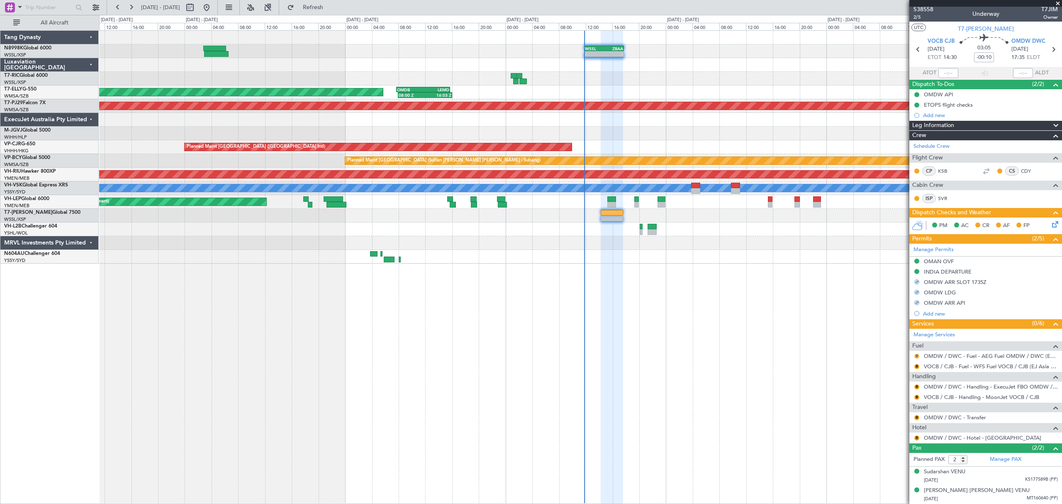
click at [723, 343] on button "R" at bounding box center [916, 355] width 5 height 5
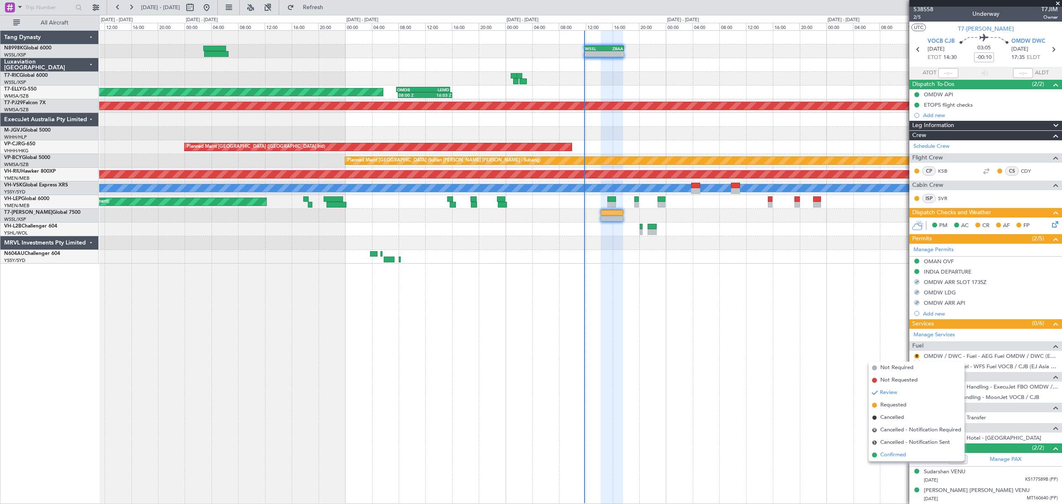
click at [723, 343] on span "Confirmed" at bounding box center [893, 454] width 26 height 8
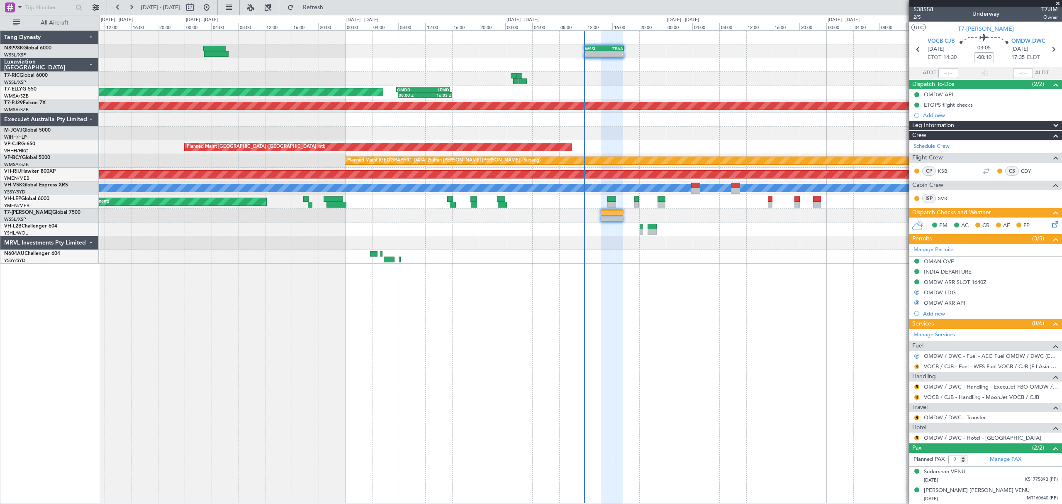
click at [723, 343] on button "R" at bounding box center [916, 366] width 5 height 5
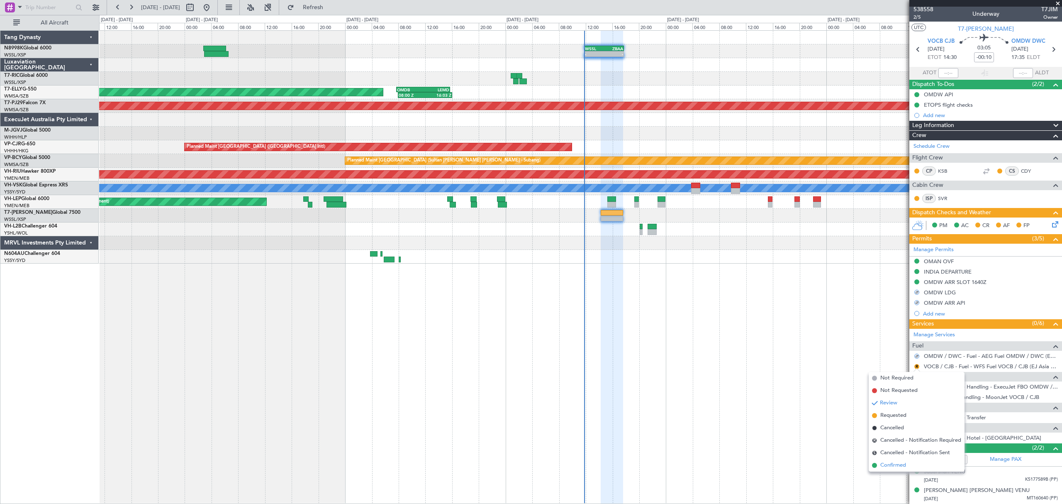
click at [723, 343] on span "Confirmed" at bounding box center [893, 465] width 26 height 8
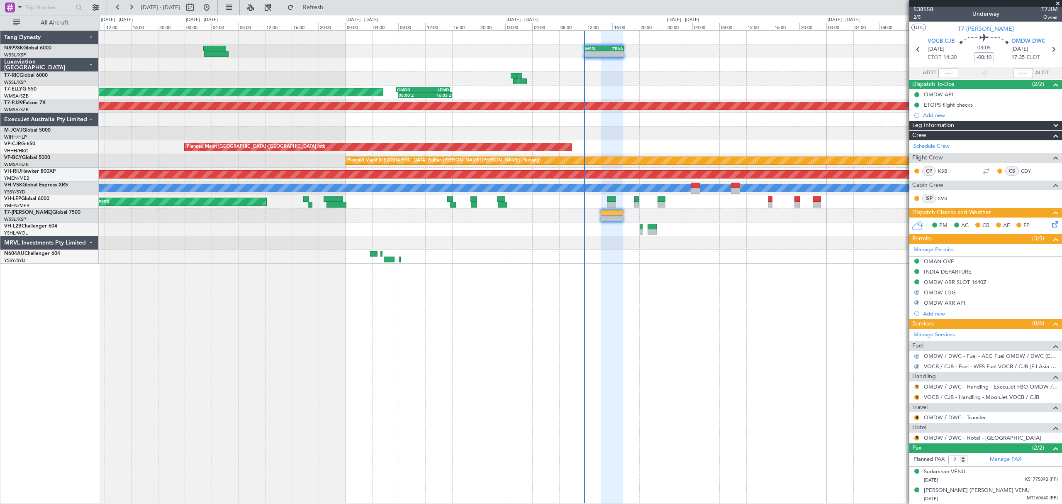
click at [723, 343] on button "R" at bounding box center [916, 386] width 5 height 5
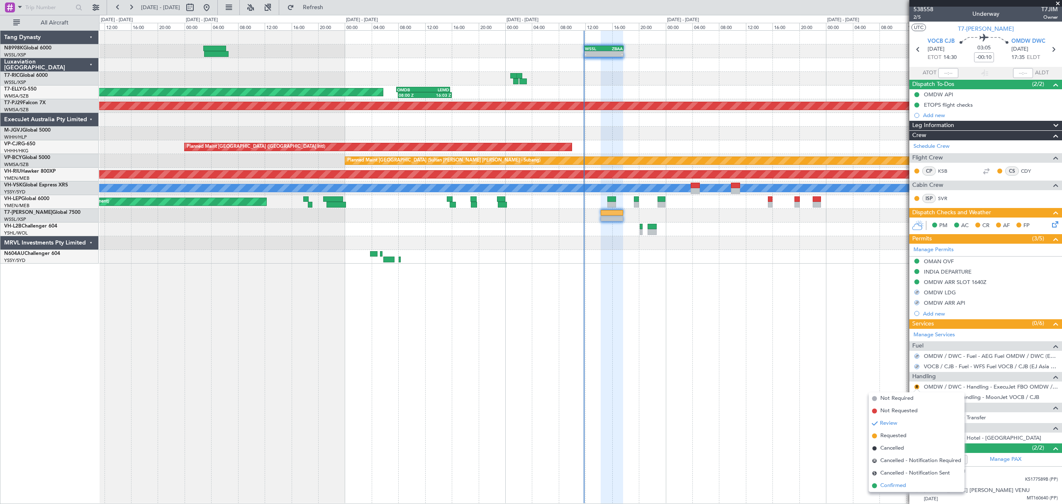
click at [723, 343] on span at bounding box center [874, 485] width 5 height 5
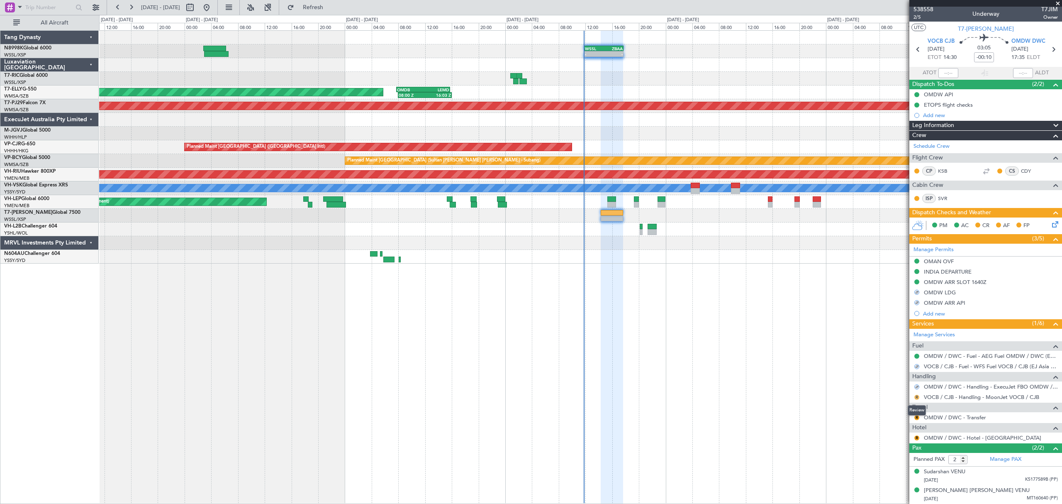
click at [723, 343] on button "R" at bounding box center [916, 396] width 5 height 5
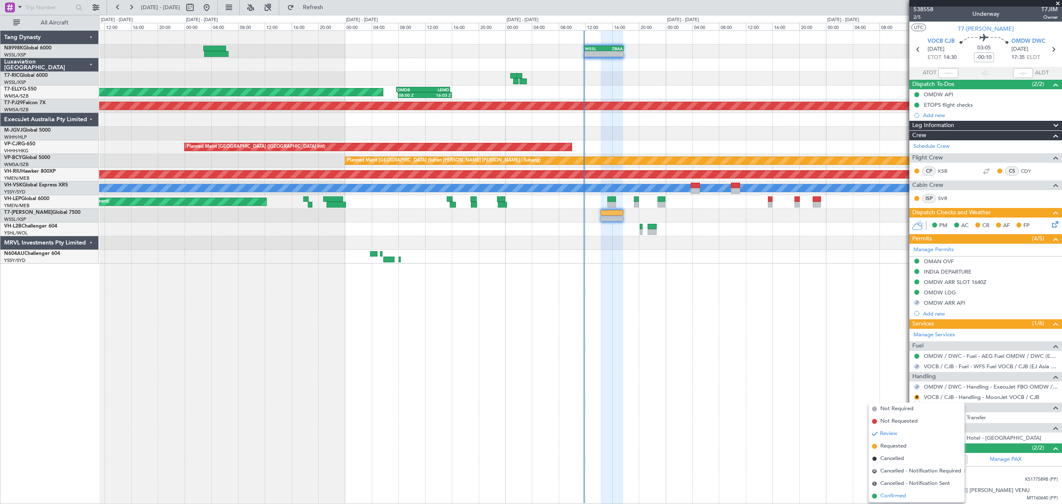
click at [723, 343] on li "Confirmed" at bounding box center [917, 495] width 96 height 12
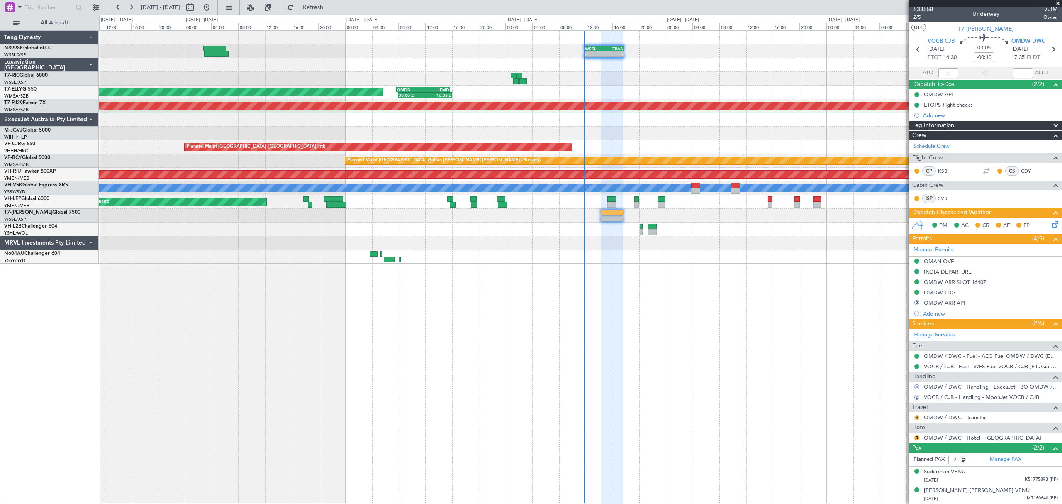
click at [723, 343] on button "R" at bounding box center [916, 417] width 5 height 5
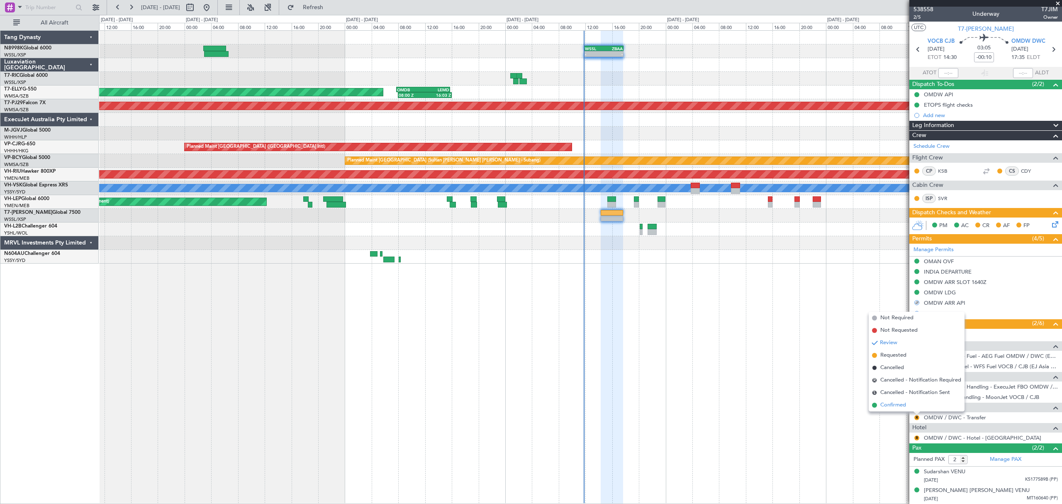
click at [723, 343] on span "Confirmed" at bounding box center [893, 405] width 26 height 8
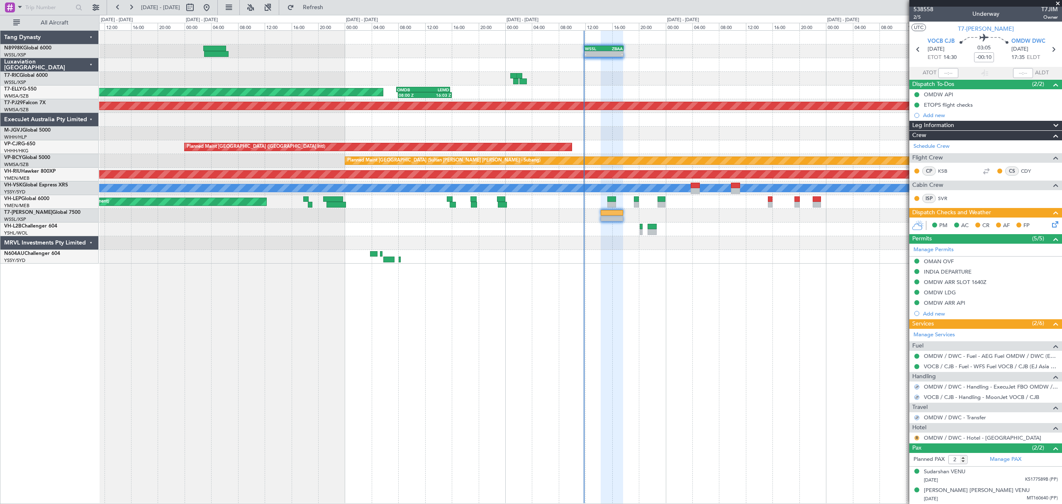
click at [723, 343] on button "R" at bounding box center [916, 437] width 5 height 5
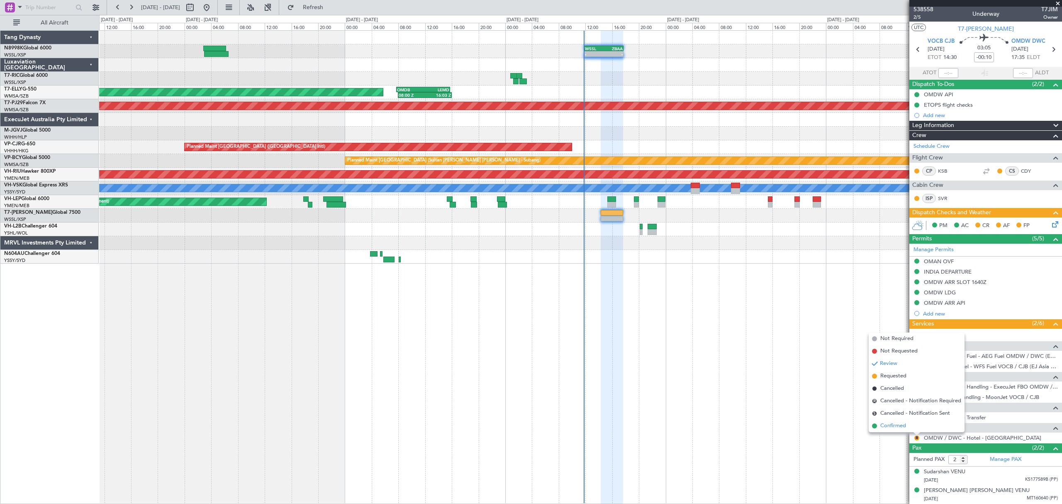
click at [723, 343] on span "Confirmed" at bounding box center [893, 425] width 26 height 8
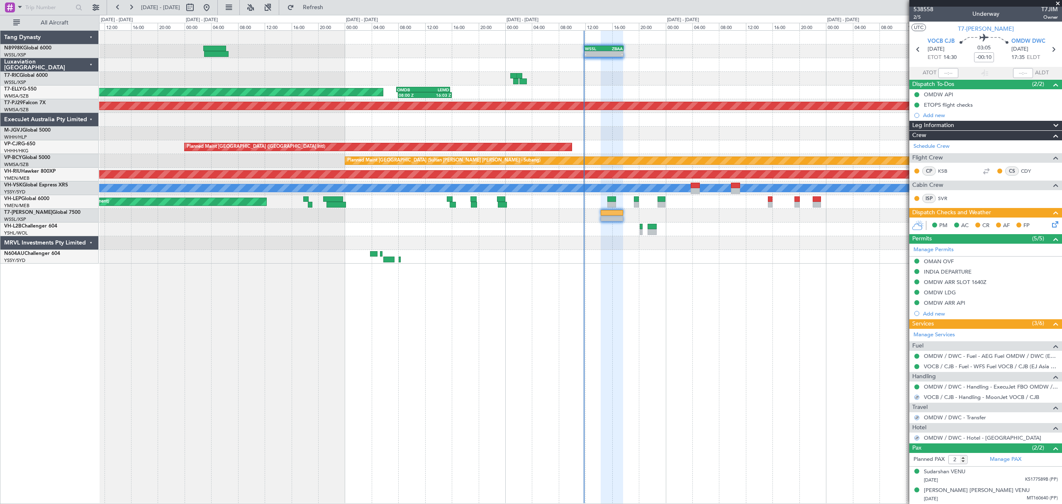
click at [723, 222] on icon at bounding box center [1053, 222] width 7 height 7
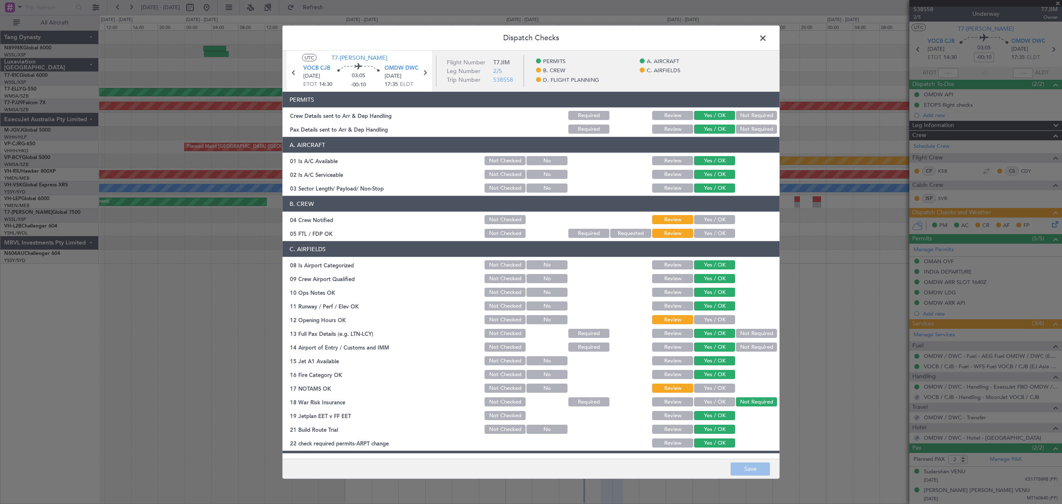
click at [704, 218] on button "Yes / OK" at bounding box center [714, 219] width 41 height 9
click at [715, 234] on button "Yes / OK" at bounding box center [714, 233] width 41 height 9
click at [718, 319] on button "Yes / OK" at bounding box center [714, 319] width 41 height 9
click at [714, 343] on button "Yes / OK" at bounding box center [714, 387] width 41 height 9
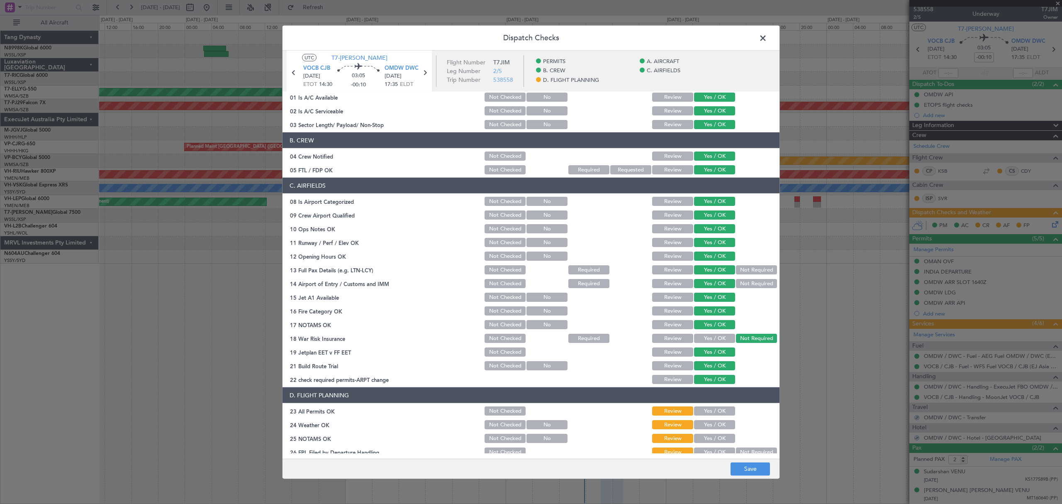
scroll to position [125, 0]
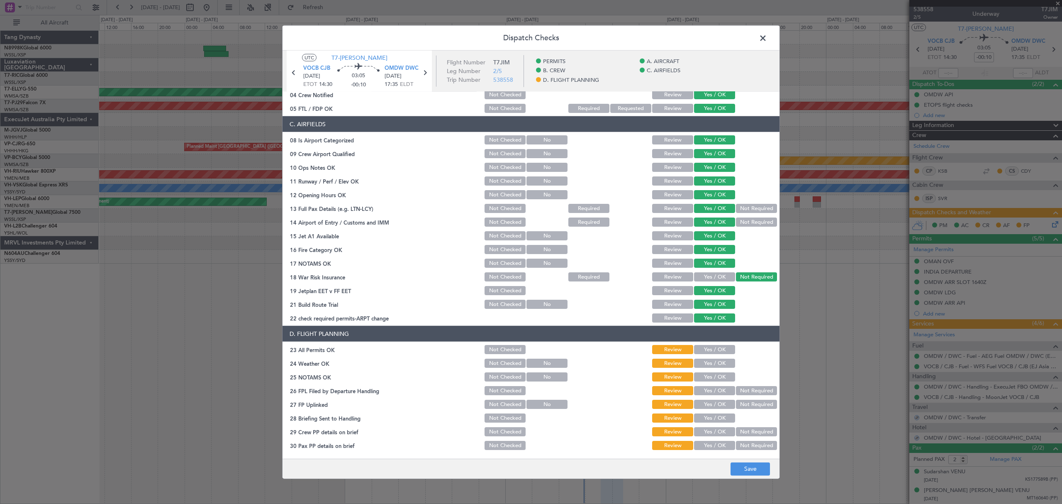
click at [717, 343] on button "Yes / OK" at bounding box center [714, 349] width 41 height 9
click at [718, 343] on button "Yes / OK" at bounding box center [714, 362] width 41 height 9
click at [718, 343] on button "Yes / OK" at bounding box center [714, 376] width 41 height 9
click at [718, 343] on section "D. FLIGHT PLANNING 23 All Permits OK Not Checked Review Yes / OK 24 Weather OK …" at bounding box center [530, 388] width 497 height 125
click at [717, 343] on button "Yes / OK" at bounding box center [714, 390] width 41 height 9
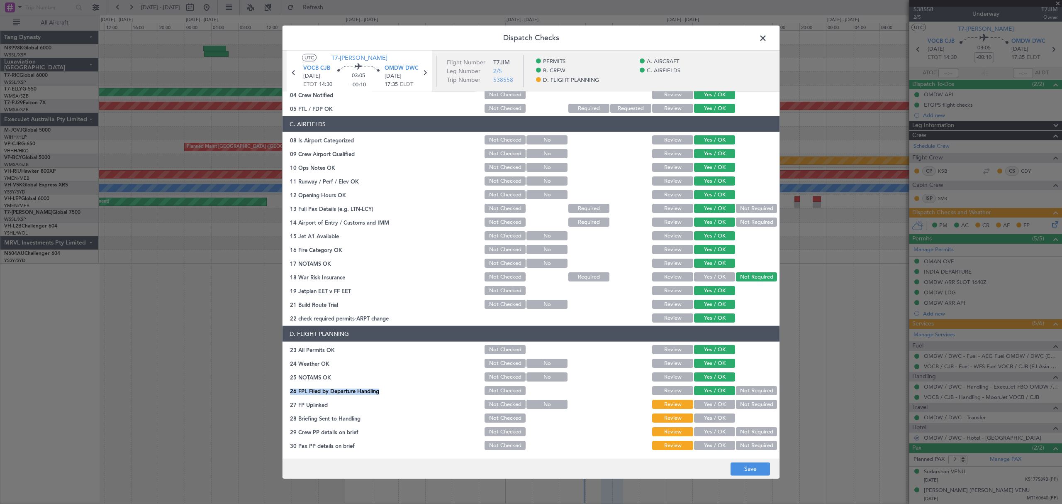
drag, startPoint x: 717, startPoint y: 402, endPoint x: 717, endPoint y: 408, distance: 5.8
click at [717, 343] on button "Yes / OK" at bounding box center [714, 403] width 41 height 9
click at [717, 343] on section "D. FLIGHT PLANNING 23 All Permits OK Not Checked Review Yes / OK 24 Weather OK …" at bounding box center [530, 388] width 497 height 125
click at [717, 343] on button "Yes / OK" at bounding box center [714, 417] width 41 height 9
drag, startPoint x: 717, startPoint y: 425, endPoint x: 718, endPoint y: 431, distance: 6.3
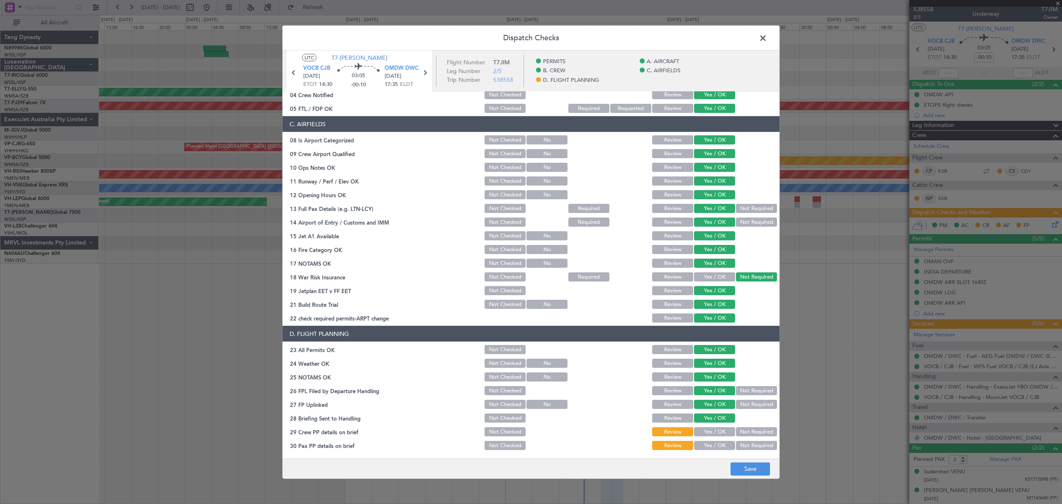
click at [717, 343] on div "Yes / OK" at bounding box center [714, 432] width 42 height 12
click at [718, 343] on button "Yes / OK" at bounding box center [714, 431] width 41 height 9
click at [718, 343] on section "D. FLIGHT PLANNING 23 All Permits OK Not Checked Review Yes / OK 24 Weather OK …" at bounding box center [530, 388] width 497 height 125
click at [719, 343] on button "Yes / OK" at bounding box center [714, 445] width 41 height 9
click at [723, 343] on button "Save" at bounding box center [749, 468] width 39 height 13
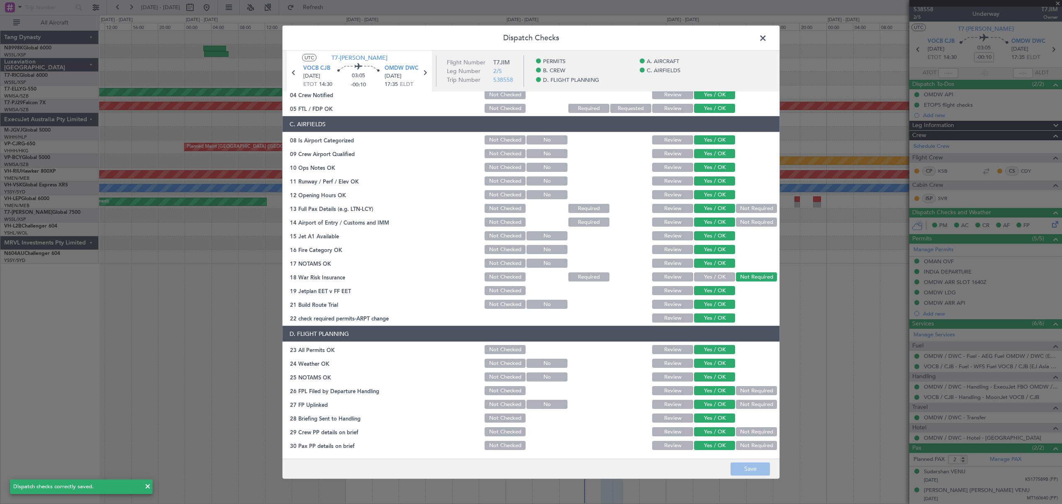
click at [723, 37] on span at bounding box center [767, 40] width 0 height 17
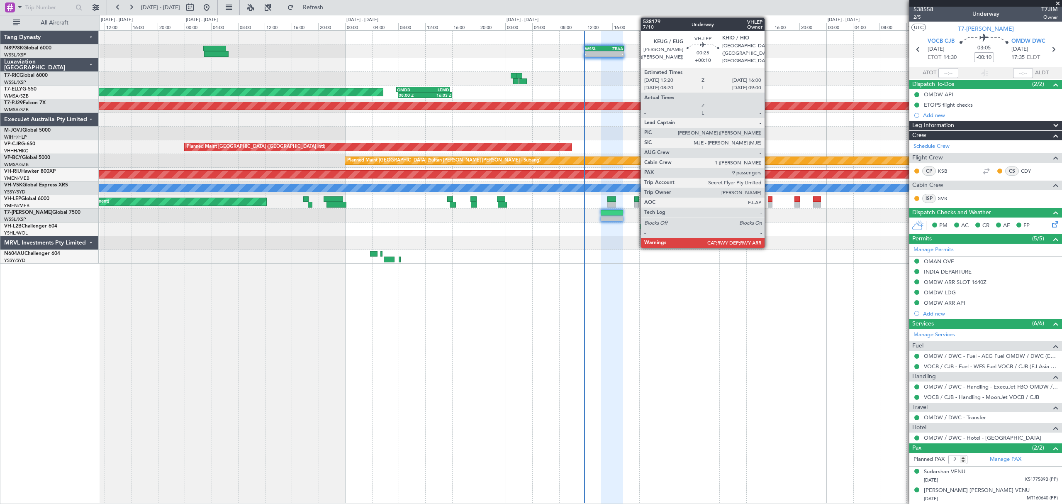
click at [723, 203] on div at bounding box center [770, 205] width 5 height 6
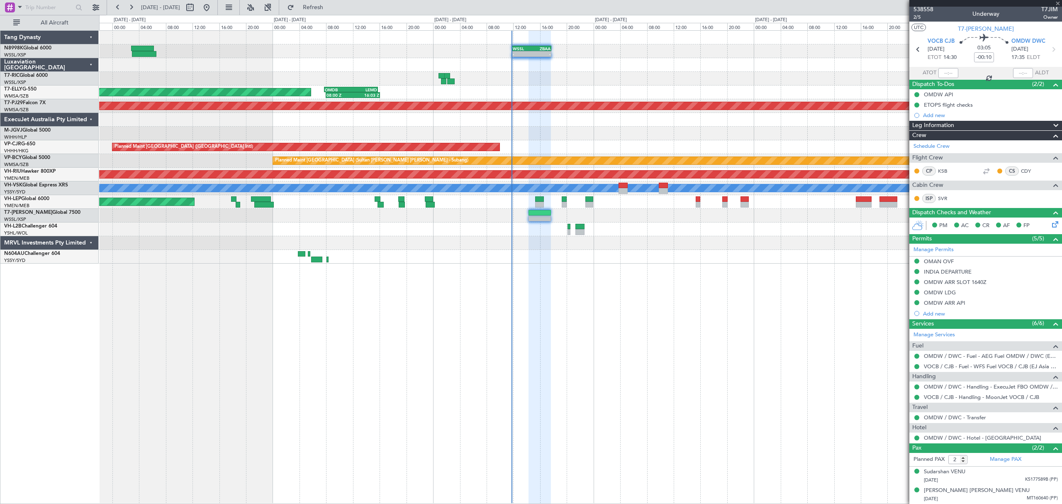
click at [543, 261] on div "- - WSSL 11:50 Z ZBAA 17:45 Z - - VHHH 06:20 Z OMDW 13:50 Z Planned Maint Dubai…" at bounding box center [580, 147] width 962 height 233
type input "+00:10"
type input "9"
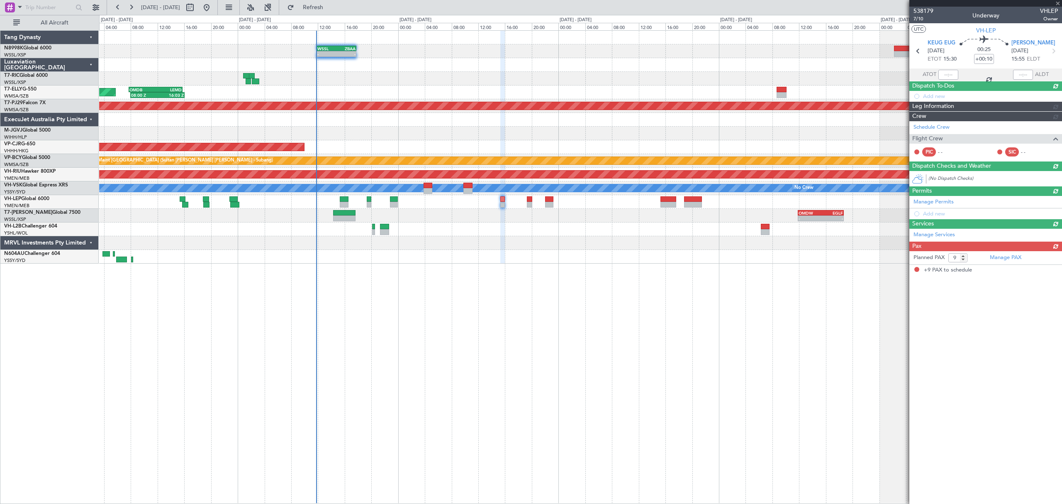
scroll to position [0, 0]
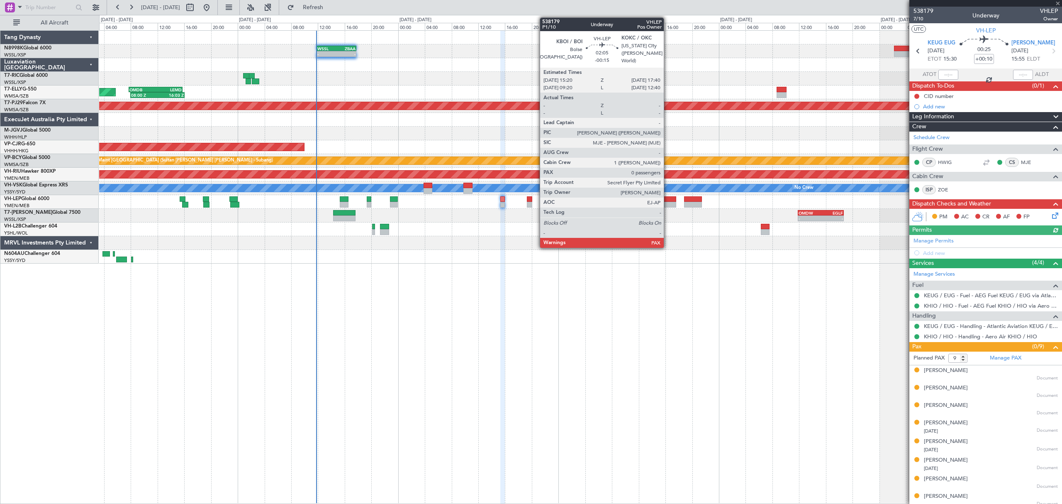
click at [667, 202] on div at bounding box center [668, 205] width 16 height 6
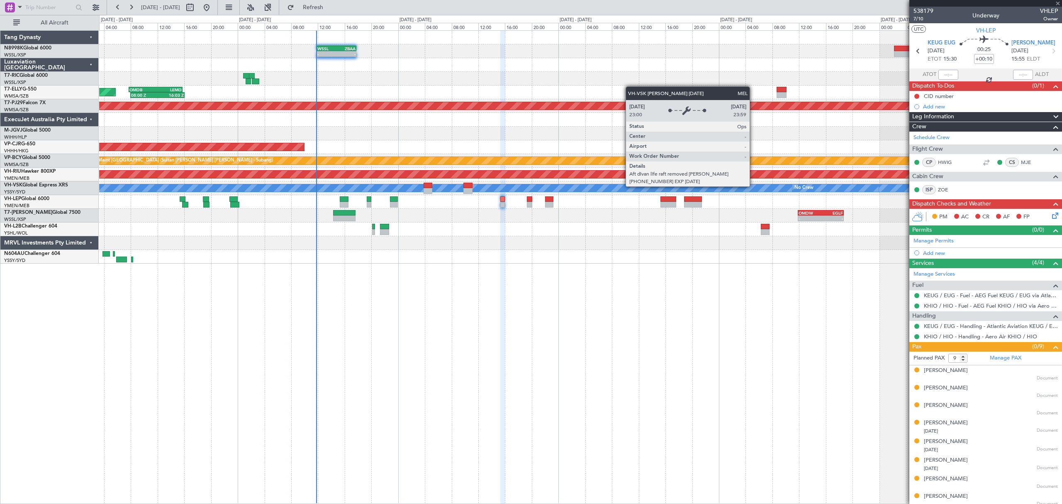
type input "-00:15"
type input "0"
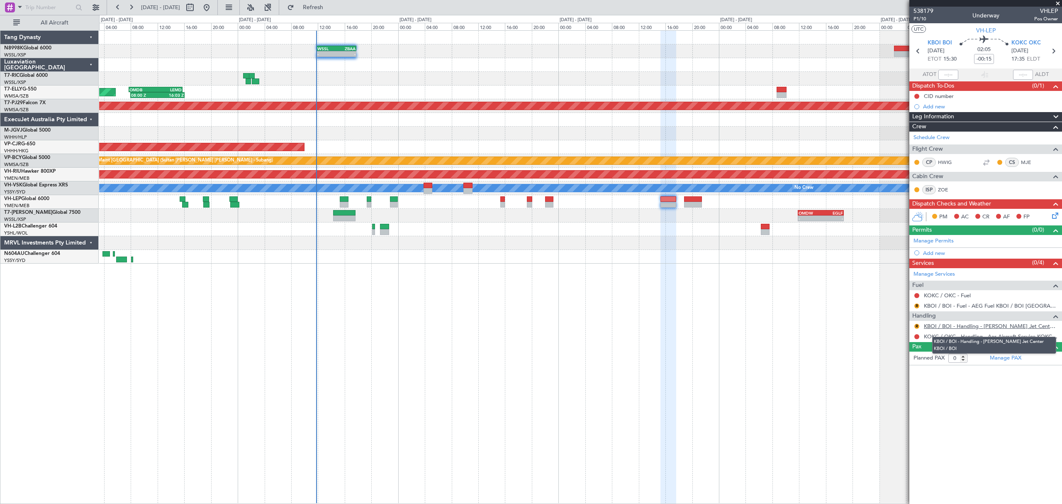
click at [723, 327] on link "KBOI / BOI - Handling - [PERSON_NAME] Jet Center KBOI / BOI" at bounding box center [991, 325] width 134 height 7
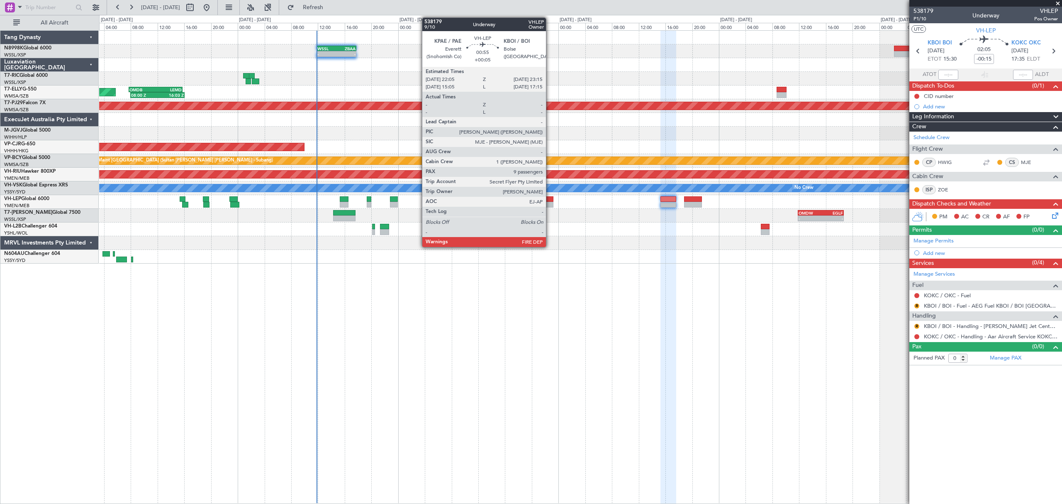
click at [550, 197] on div at bounding box center [549, 199] width 8 height 6
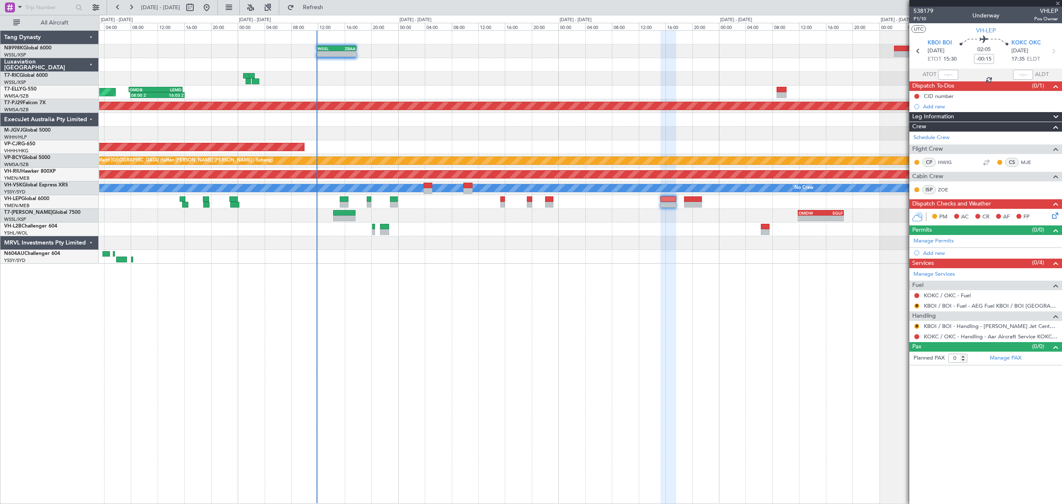
type input "+00:05"
type input "9"
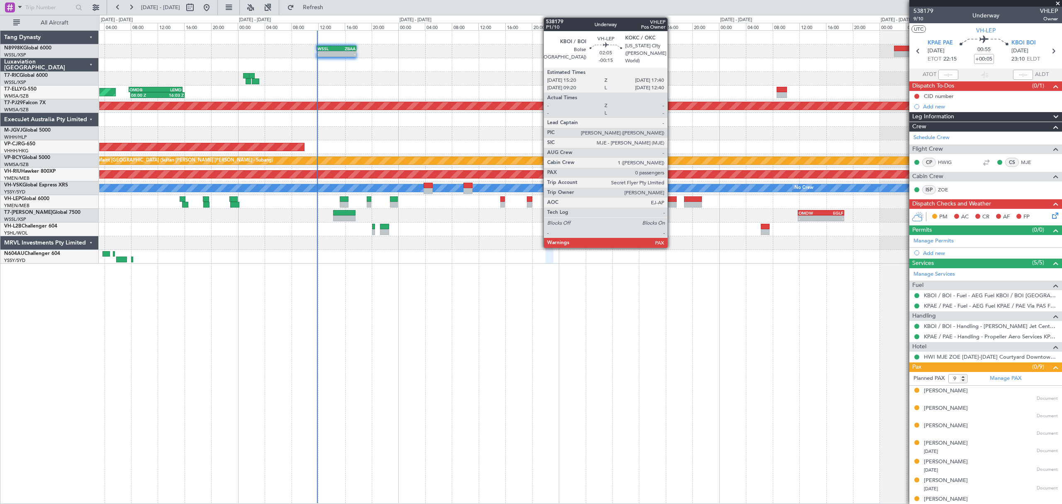
click at [669, 202] on div at bounding box center [669, 205] width 16 height 6
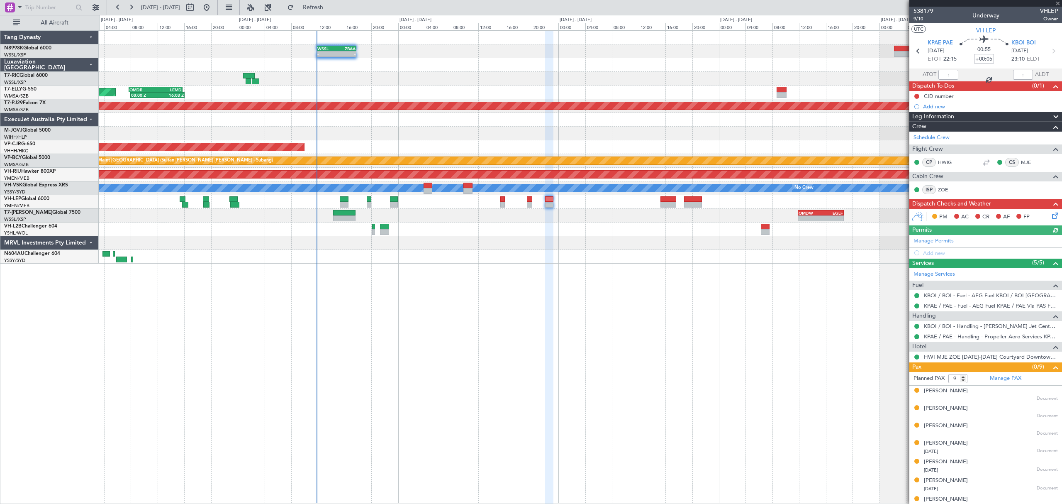
type input "-00:15"
type input "0"
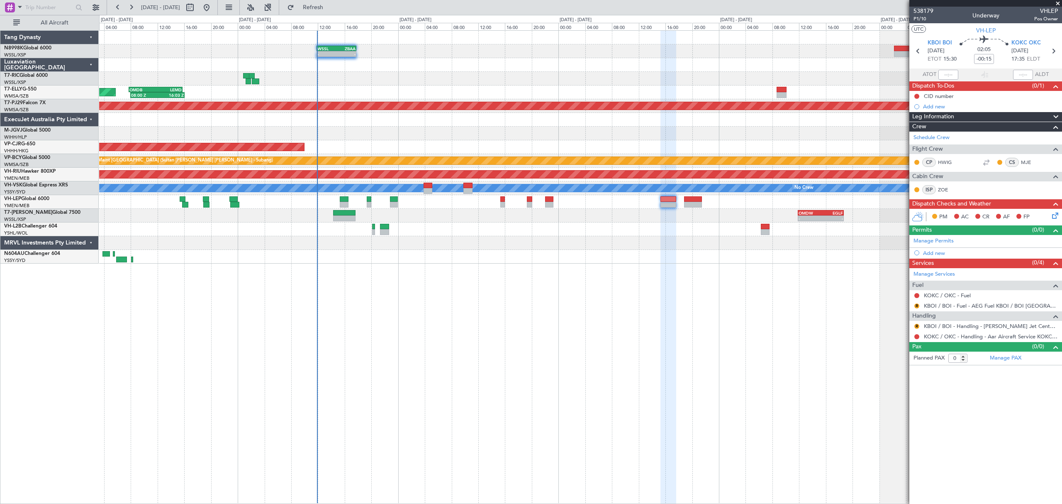
drag, startPoint x: 915, startPoint y: 327, endPoint x: 910, endPoint y: 327, distance: 5.4
click at [723, 327] on button "R" at bounding box center [916, 326] width 5 height 5
drag, startPoint x: 893, startPoint y: 424, endPoint x: 898, endPoint y: 372, distance: 51.4
click at [723, 343] on ul "Not Required Not Requested Review Requested Cancelled R Cancelled - Notificatio…" at bounding box center [917, 383] width 96 height 100
click at [723, 326] on button "R" at bounding box center [916, 326] width 5 height 5
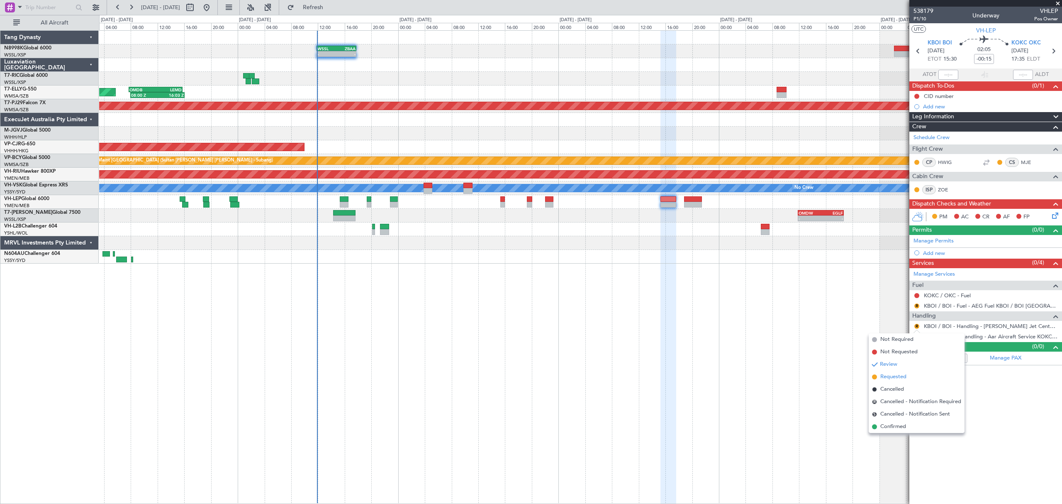
click at [723, 343] on span "Requested" at bounding box center [893, 376] width 26 height 8
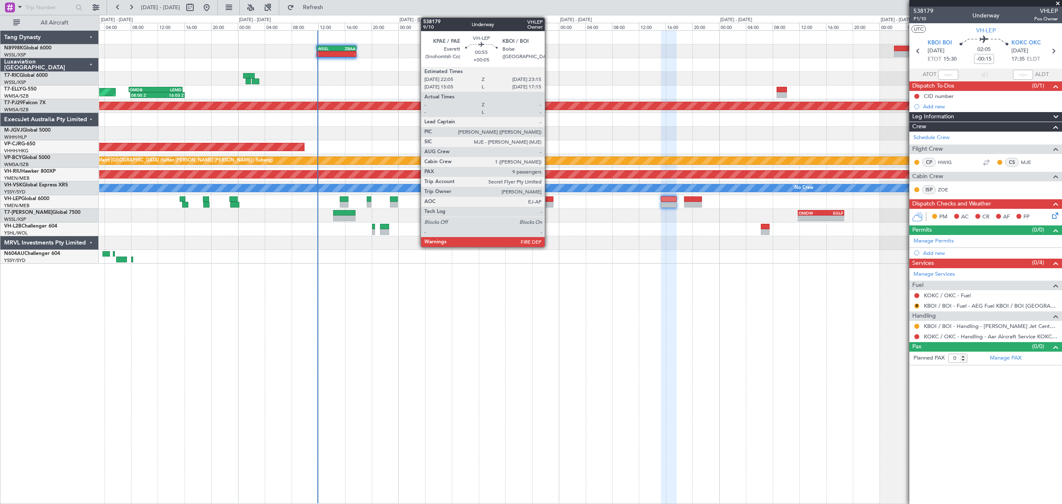
click at [548, 200] on div at bounding box center [549, 199] width 8 height 6
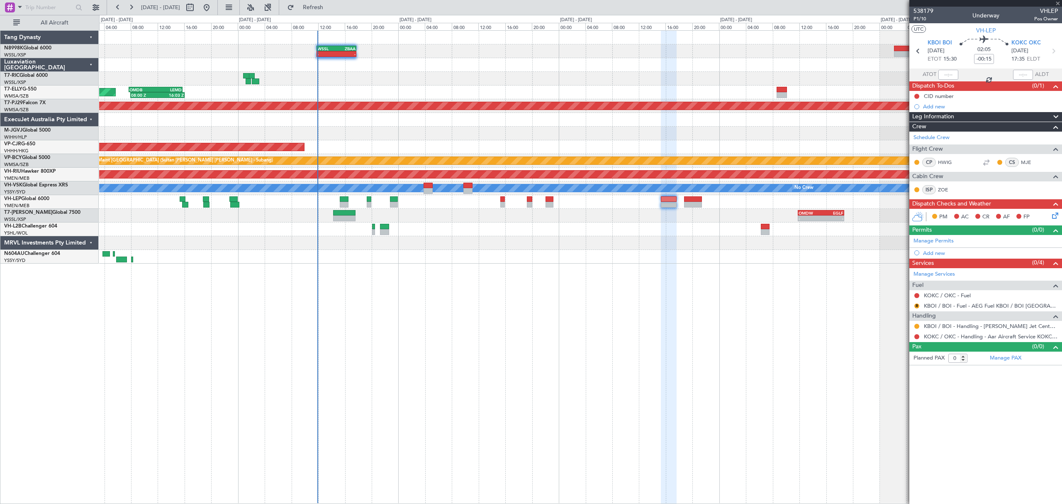
type input "+00:05"
type input "9"
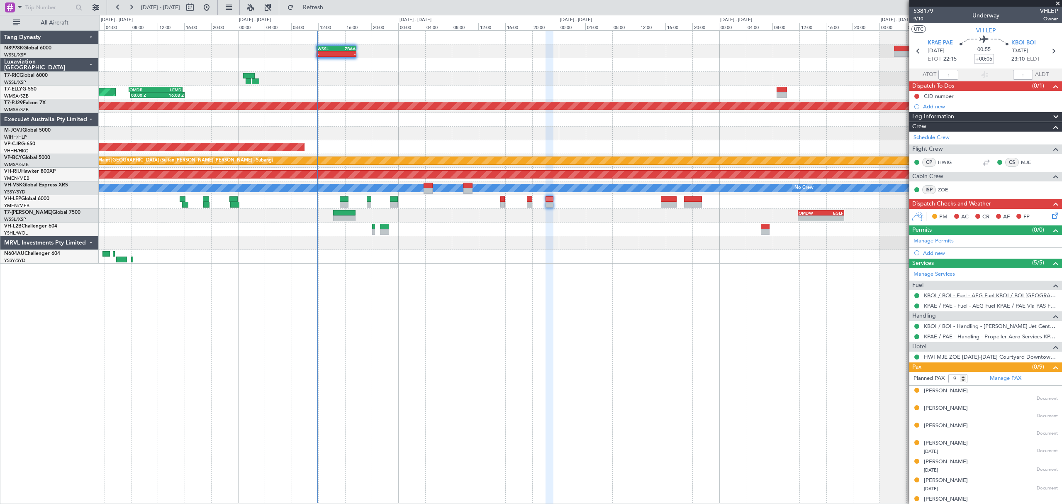
click at [723, 295] on link "KBOI / BOI - Fuel - AEG Fuel KBOI / BOI [GEOGRAPHIC_DATA][PERSON_NAME] (EJ Asia…" at bounding box center [991, 295] width 134 height 7
click at [440, 158] on div "- - WSSL 11:50 Z ZBAA 17:45 Z - - VHHH 06:20 Z OMDW 13:50 Z Planned Maint Dubai…" at bounding box center [580, 147] width 962 height 233
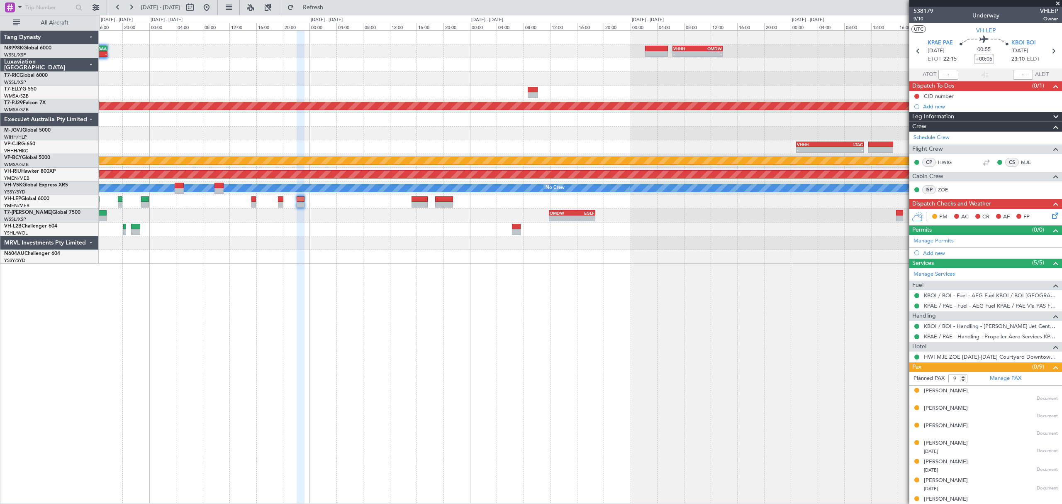
click at [432, 146] on div "- - VHHH 00:50 Z LTAC 10:55 Z Planned Maint Hong Kong (Hong Kong Intl)" at bounding box center [580, 147] width 962 height 14
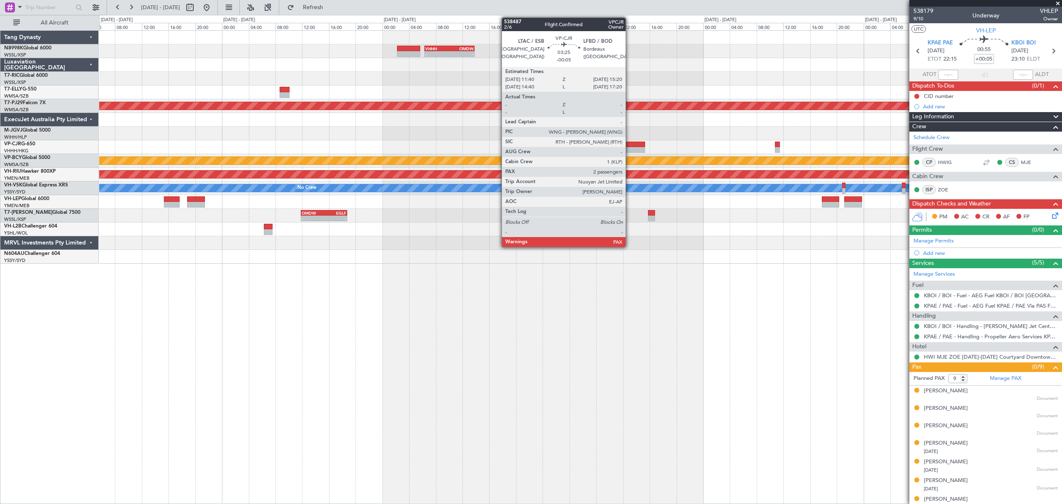
click at [629, 148] on div at bounding box center [632, 150] width 25 height 6
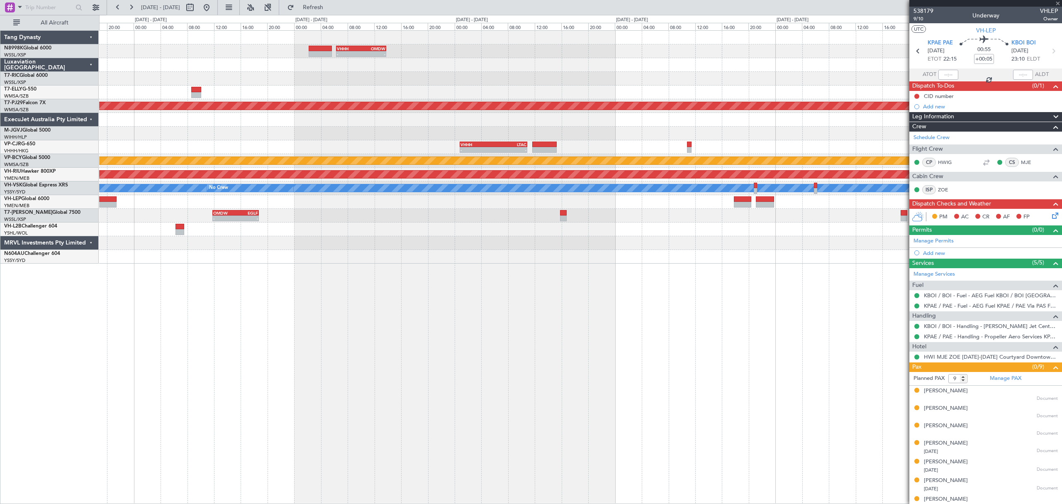
click at [572, 135] on div at bounding box center [580, 134] width 962 height 14
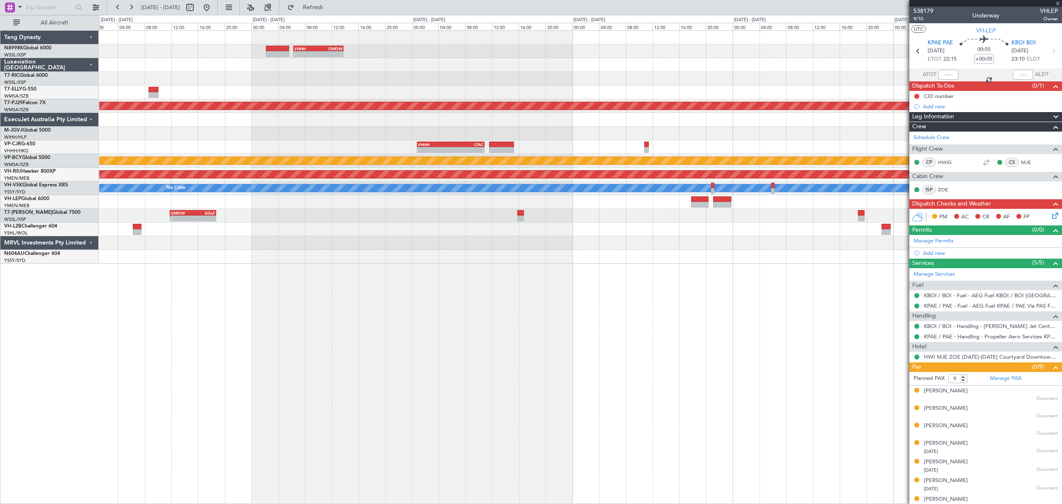
type input "-00:05"
type input "4"
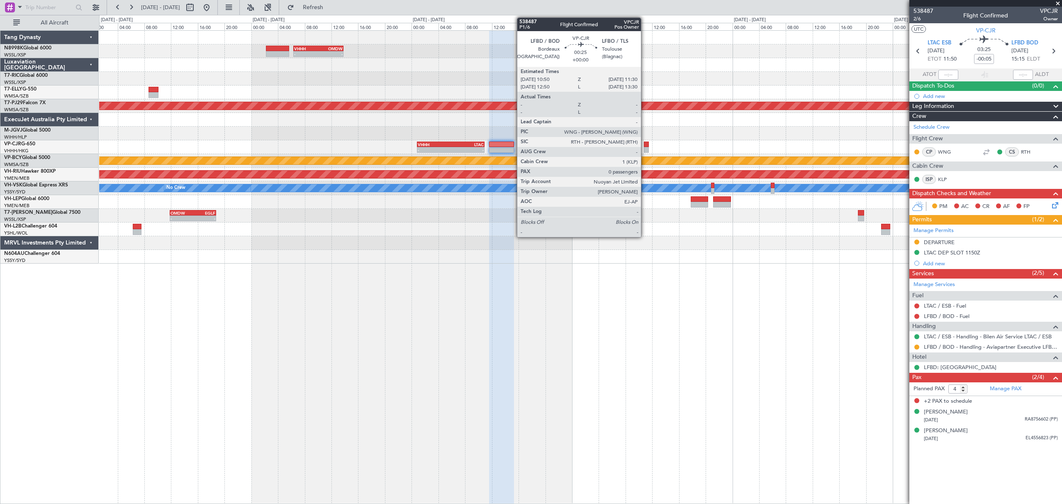
click at [645, 142] on div at bounding box center [646, 144] width 5 height 6
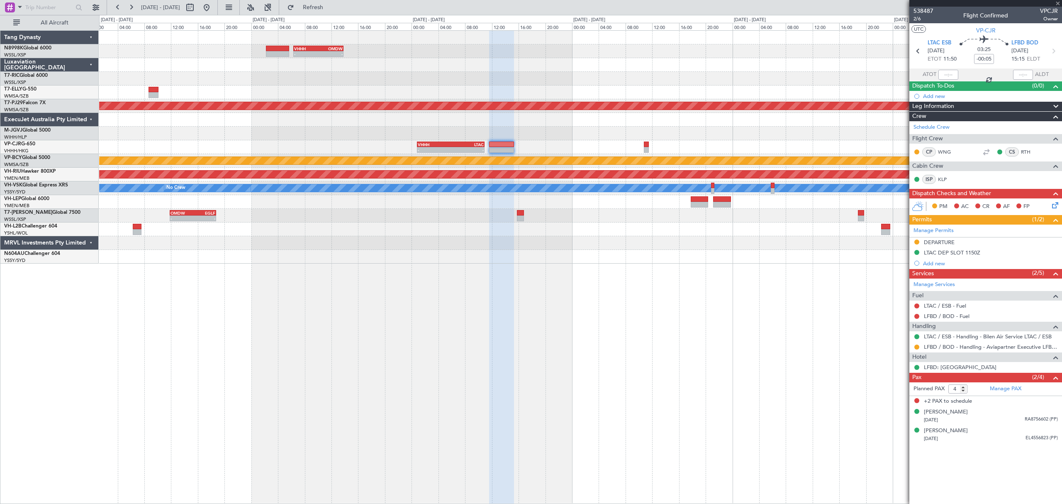
type input "0"
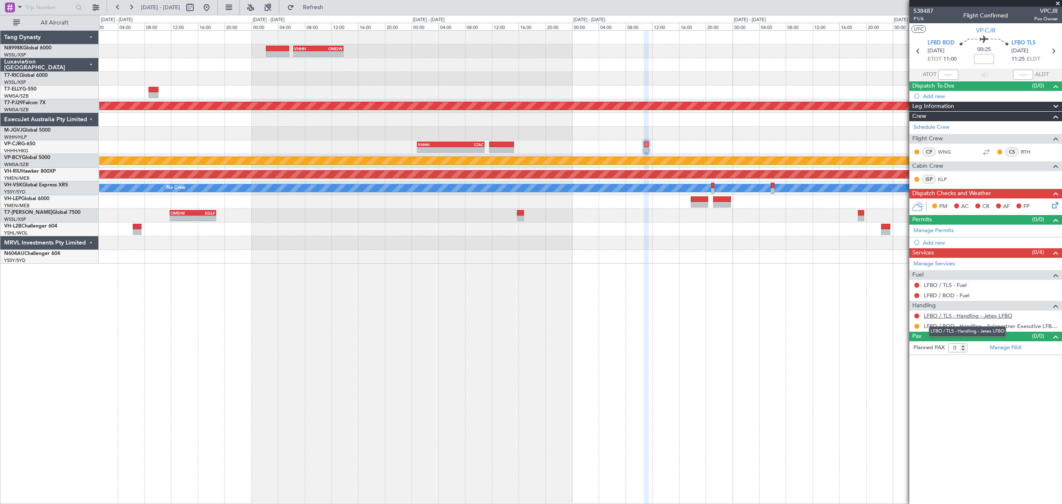
click at [723, 316] on link "LFBO / TLS - Handling - Jetex LFBO" at bounding box center [968, 315] width 88 height 7
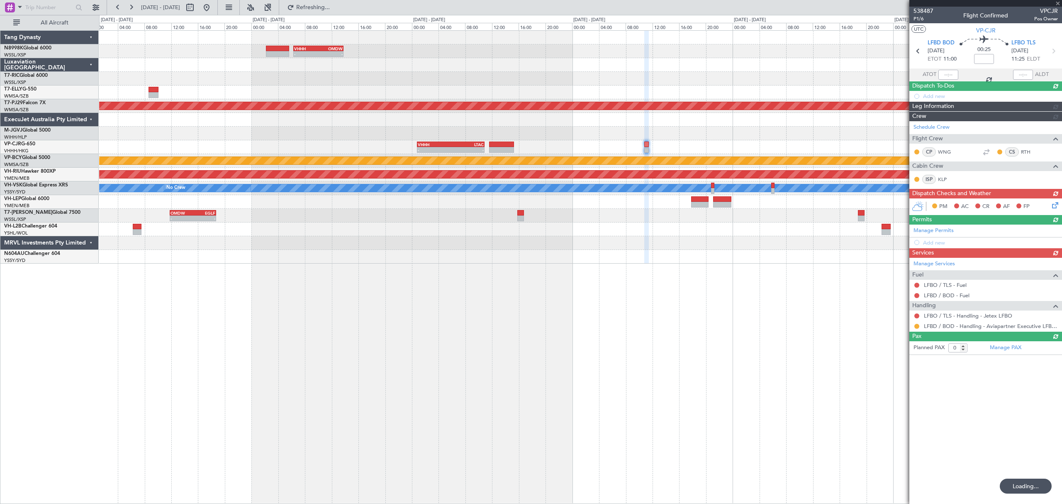
click at [723, 317] on div "Manage Services Fuel LFBO / TLS - Fuel LFBD / BOD - Fuel Handling LFBO / TLS - …" at bounding box center [985, 295] width 153 height 74
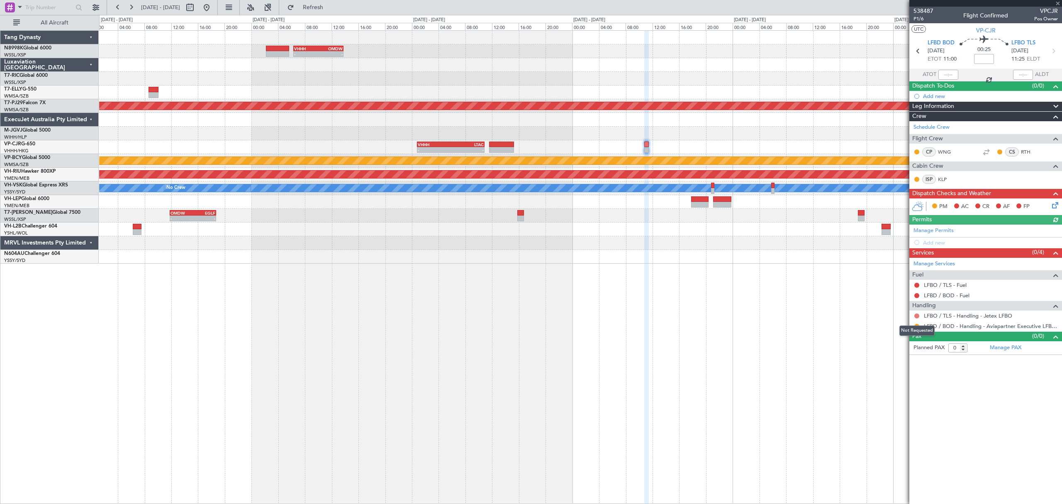
click at [723, 314] on button at bounding box center [916, 315] width 5 height 5
click at [723, 343] on span "Requested" at bounding box center [893, 366] width 26 height 8
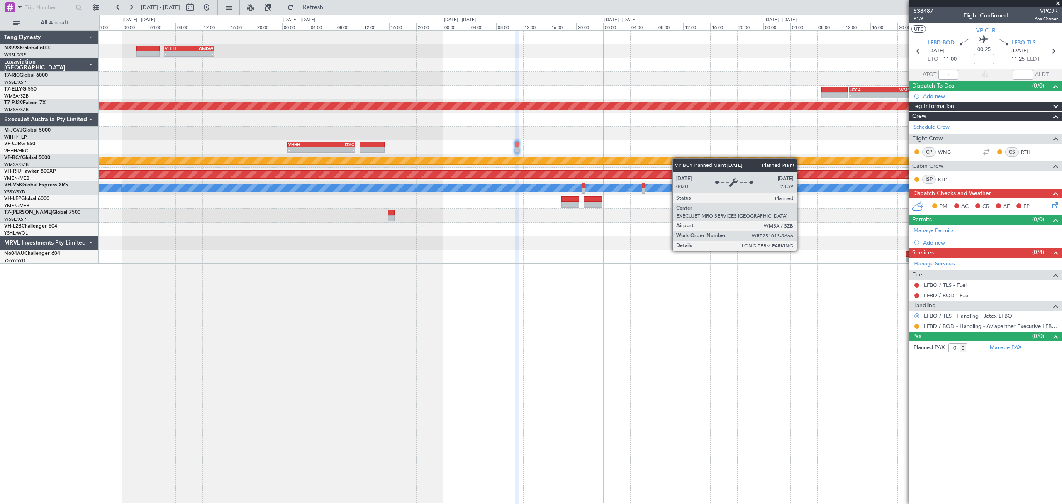
click at [520, 169] on div "- - VHHH 06:20 Z OMDW 13:50 Z - - HECA 12:50 Z WMSA 22:30 Z Planned Maint [GEOG…" at bounding box center [580, 147] width 962 height 233
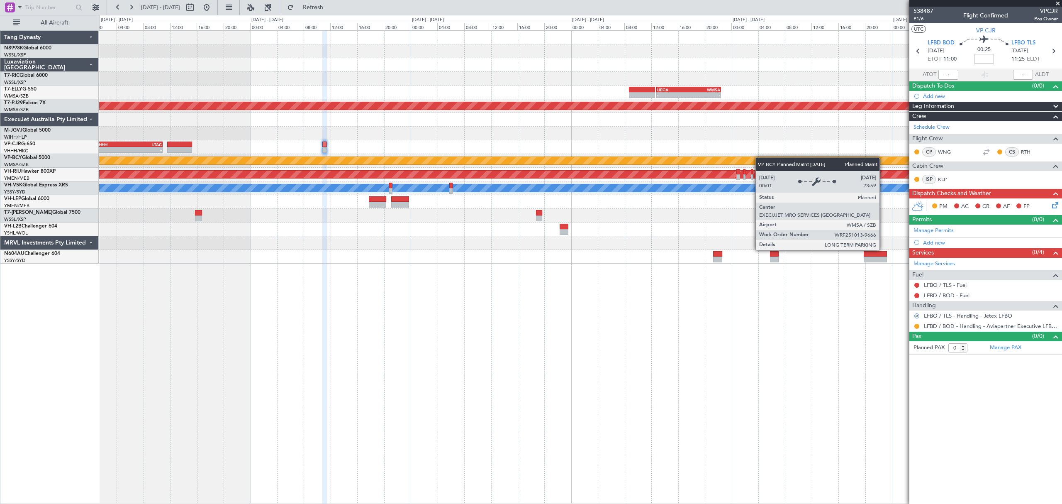
click at [567, 157] on div "- - VHHH 06:20 Z OMDW 13:50 Z - - HECA 12:50 Z WMSA 22:30 Z Planned Maint [GEOG…" at bounding box center [580, 147] width 962 height 233
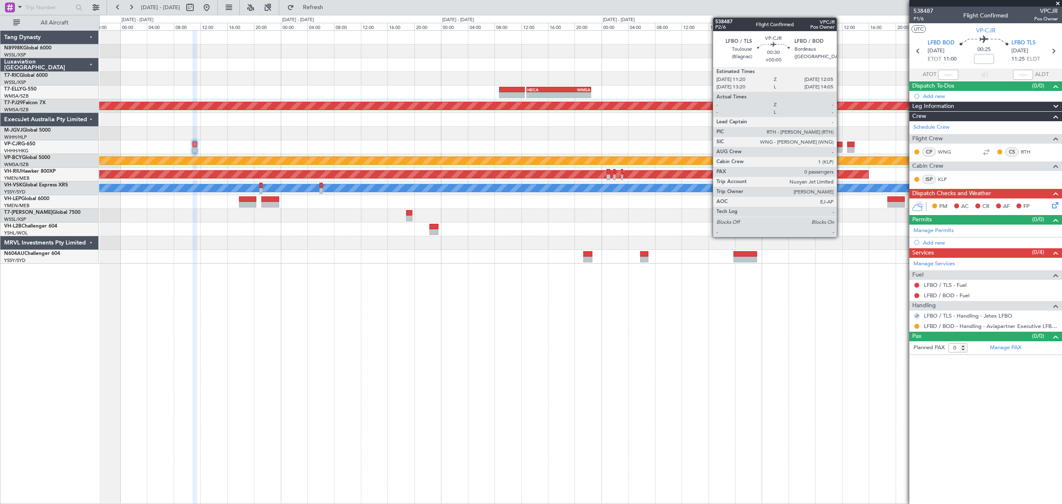
click at [723, 148] on div at bounding box center [839, 150] width 5 height 6
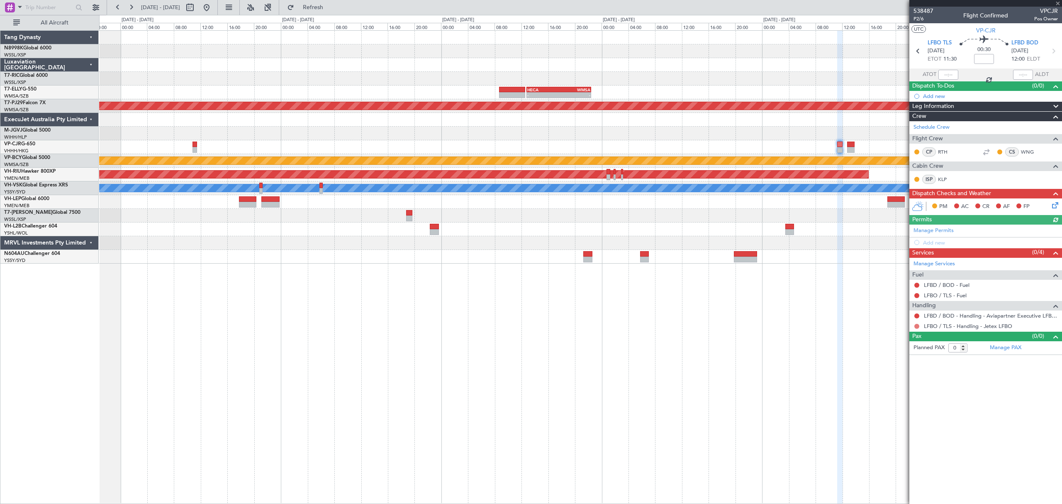
click at [723, 328] on button at bounding box center [916, 326] width 5 height 5
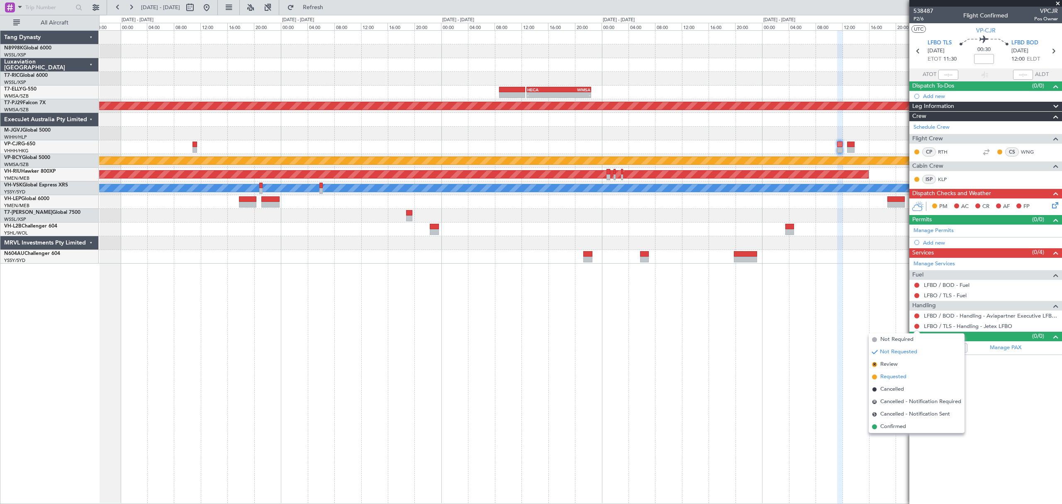
click at [723, 343] on span "Requested" at bounding box center [893, 376] width 26 height 8
click at [723, 343] on div "- - VHHH 06:20 Z OMDW 13:50 Z - - HECA 12:50 Z WMSA 22:30 Z Planned Maint Kuala…" at bounding box center [580, 266] width 962 height 473
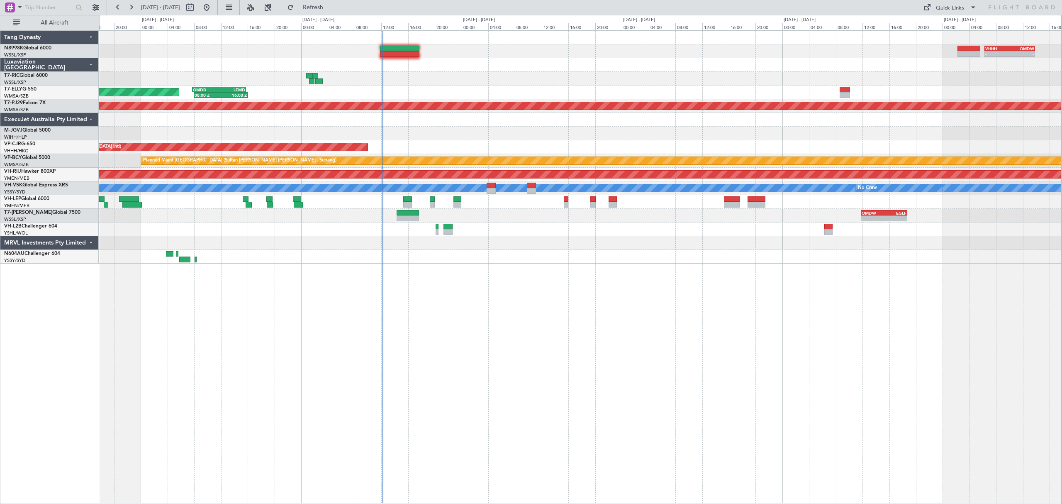
click at [392, 44] on div at bounding box center [580, 38] width 962 height 14
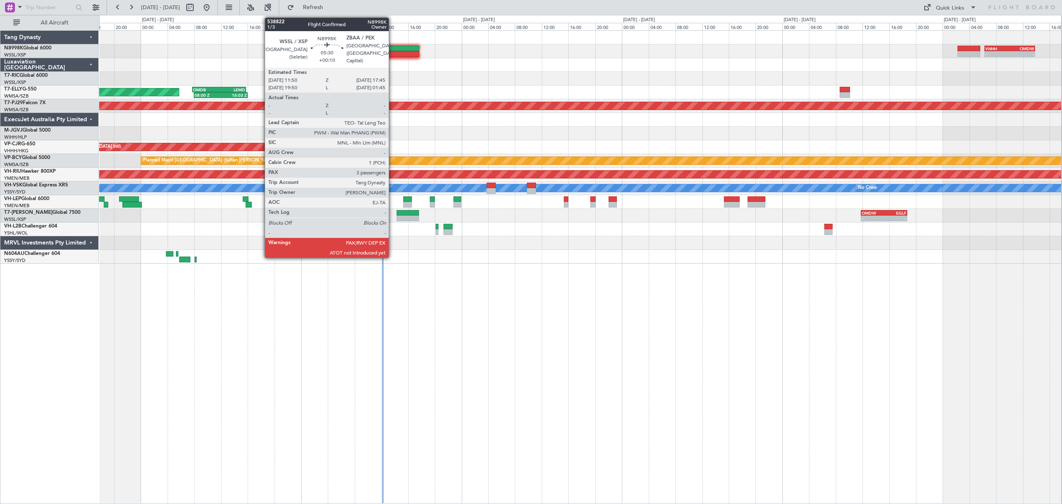
click at [392, 49] on div at bounding box center [400, 49] width 40 height 6
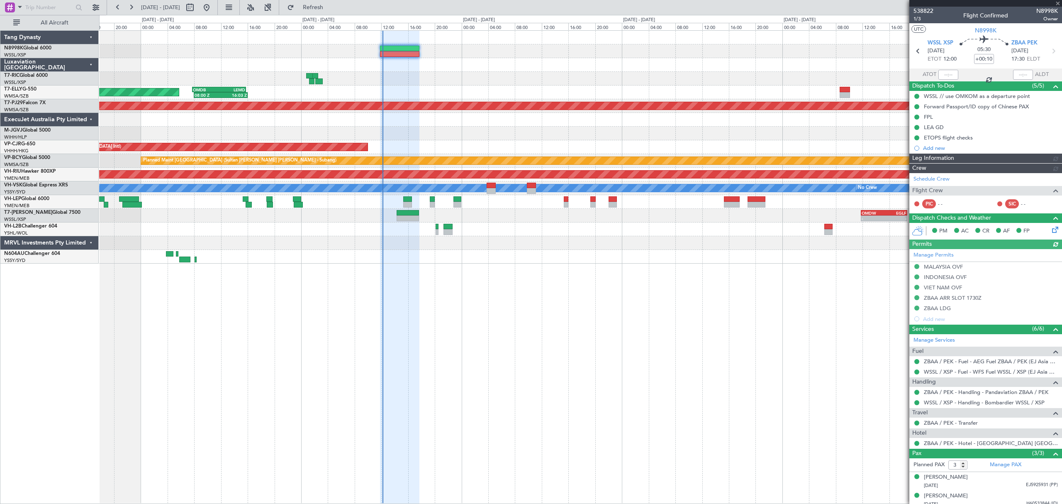
type input "[PERSON_NAME] (LEU)"
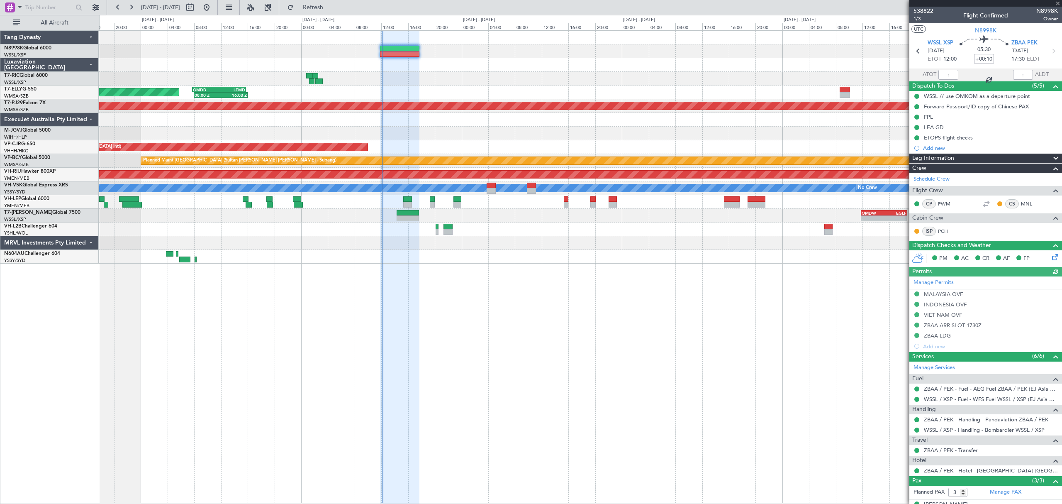
click at [723, 73] on div at bounding box center [948, 75] width 20 height 10
click at [723, 75] on div at bounding box center [948, 75] width 20 height 10
click at [723, 74] on div at bounding box center [948, 75] width 20 height 10
click at [723, 74] on input "text" at bounding box center [948, 75] width 20 height 10
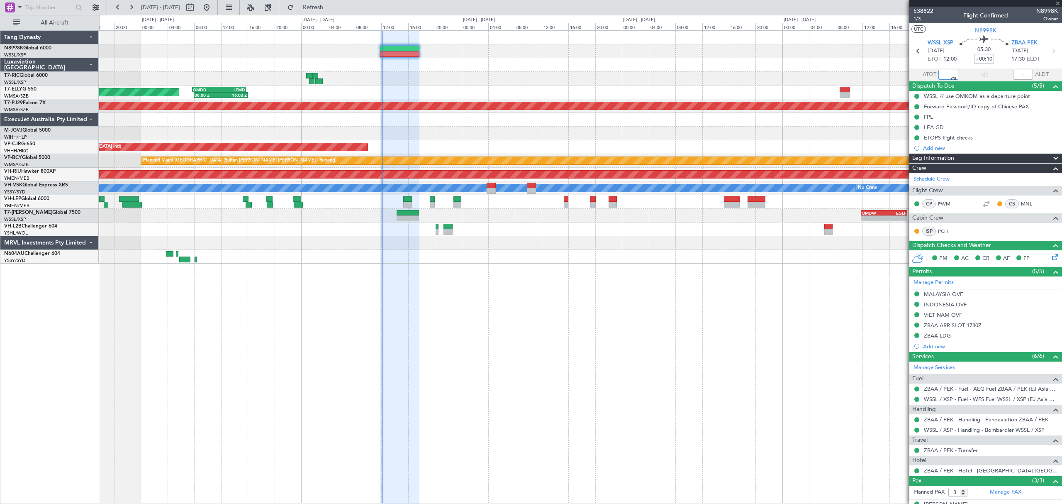
type input "12:10"
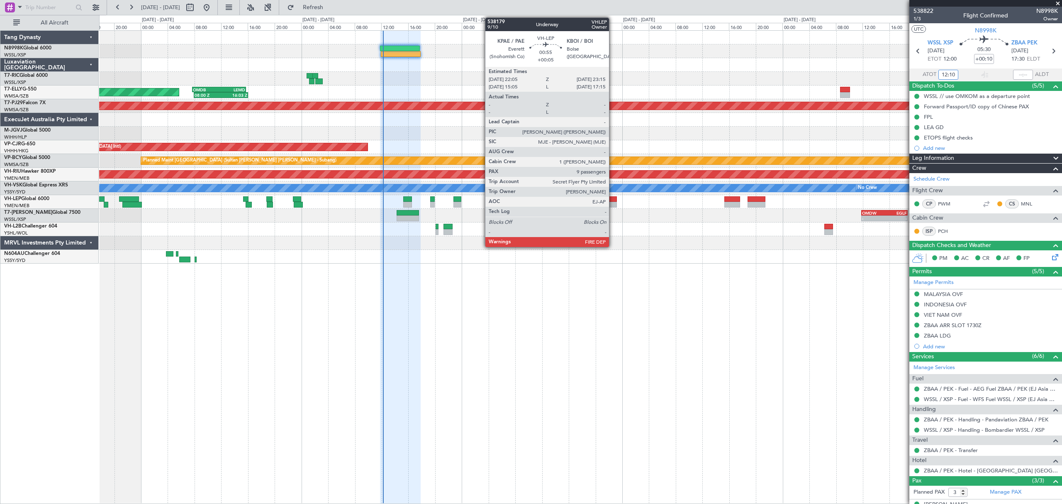
click at [613, 199] on div at bounding box center [613, 199] width 8 height 6
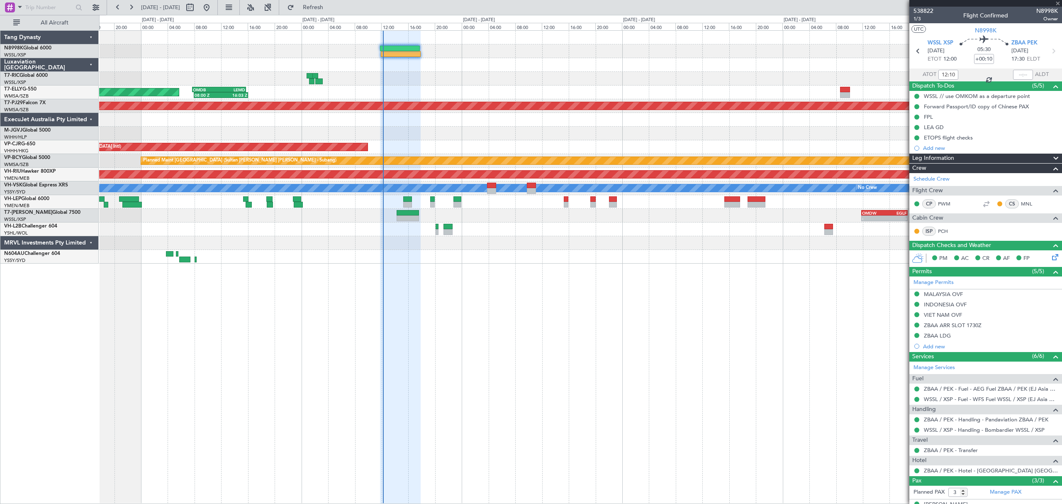
type input "+00:05"
type input "9"
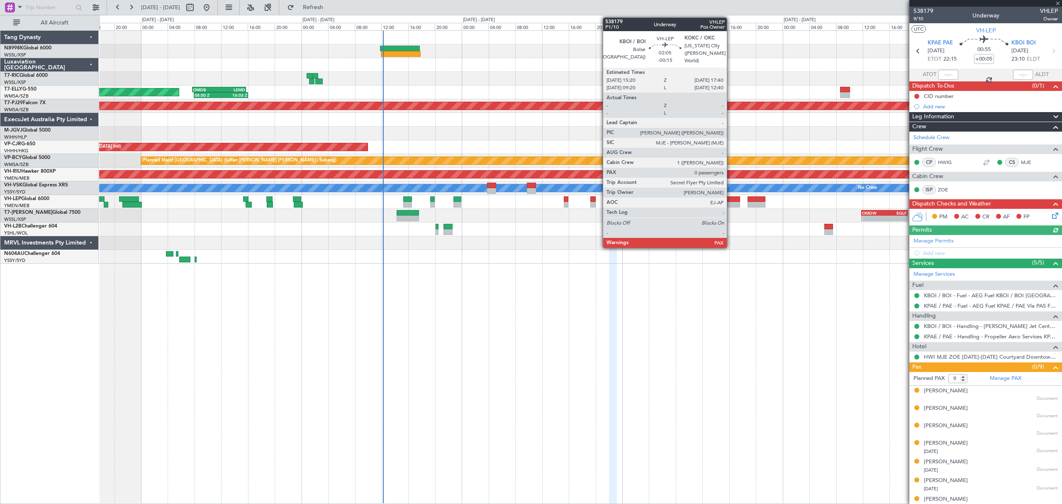
click at [723, 199] on div at bounding box center [732, 199] width 16 height 6
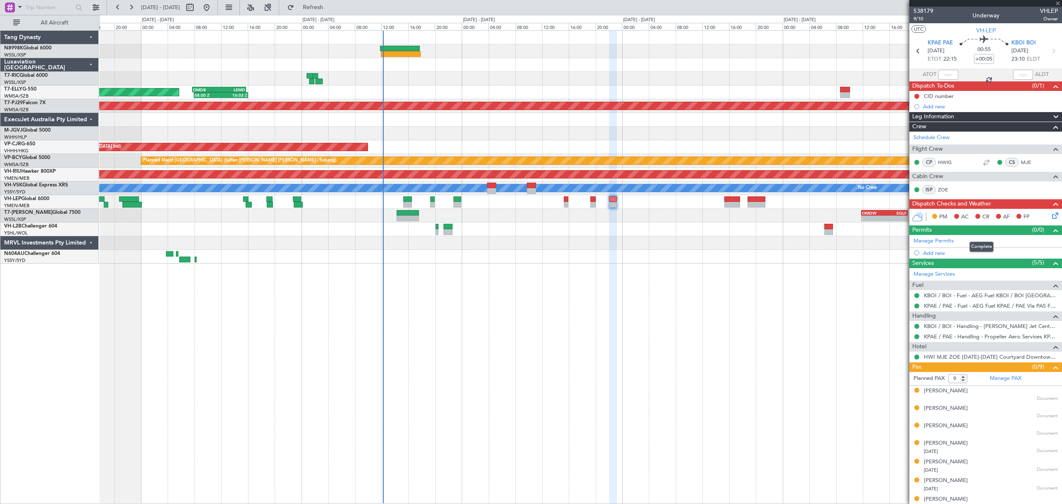
type input "-00:15"
type input "0"
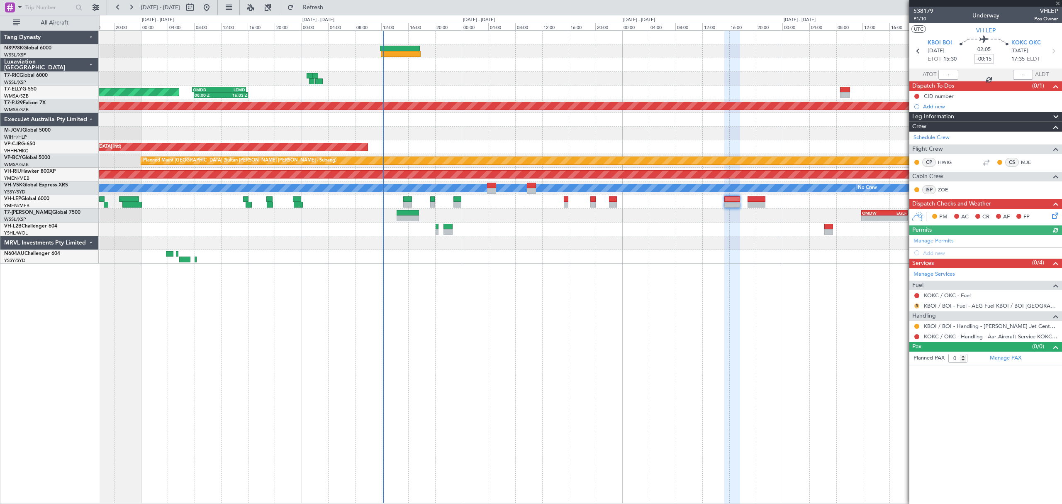
click at [723, 305] on button "R" at bounding box center [916, 305] width 5 height 5
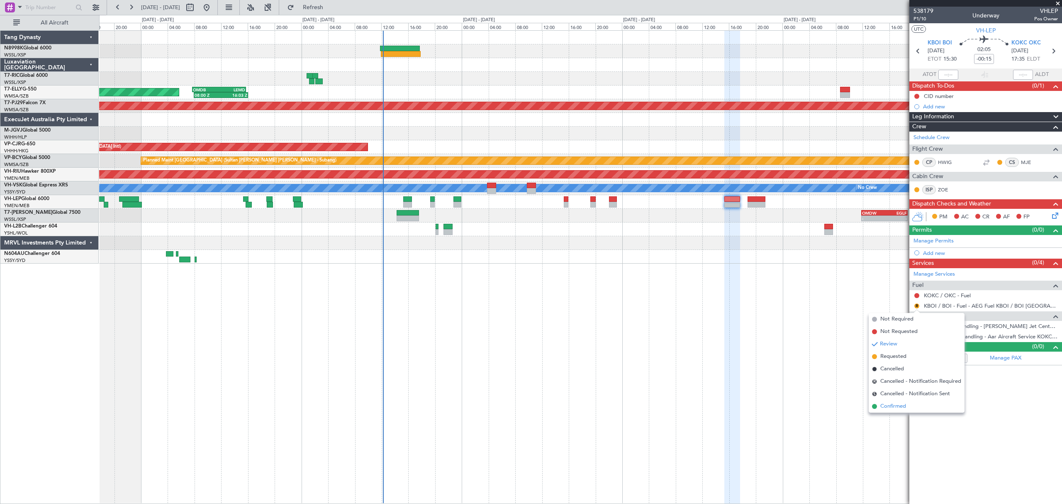
click at [723, 343] on span "Confirmed" at bounding box center [893, 406] width 26 height 8
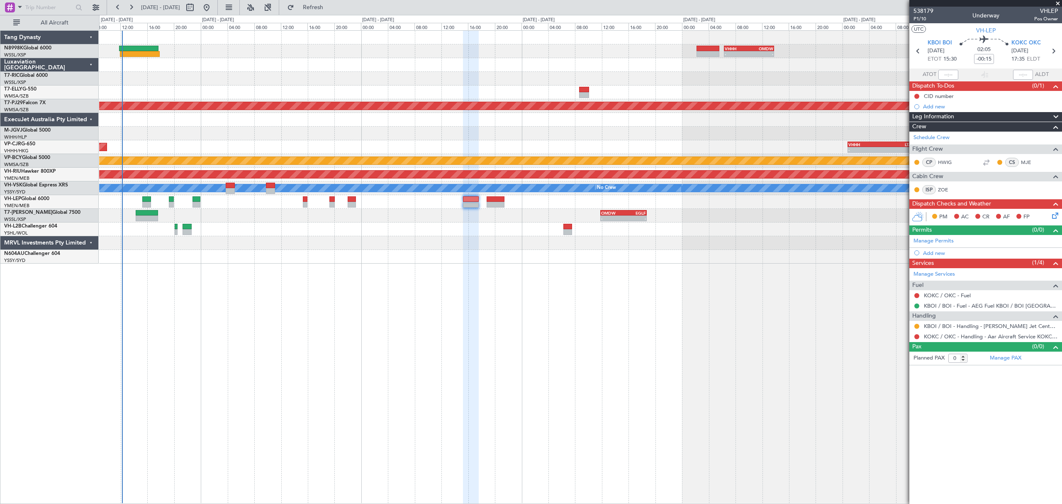
click at [474, 135] on div "- - VHHH 06:20 Z OMDW 13:50 Z 08:00 Z 16:03 Z OMDB 07:45 Z LEMD 15:45 Z Planned…" at bounding box center [580, 147] width 962 height 233
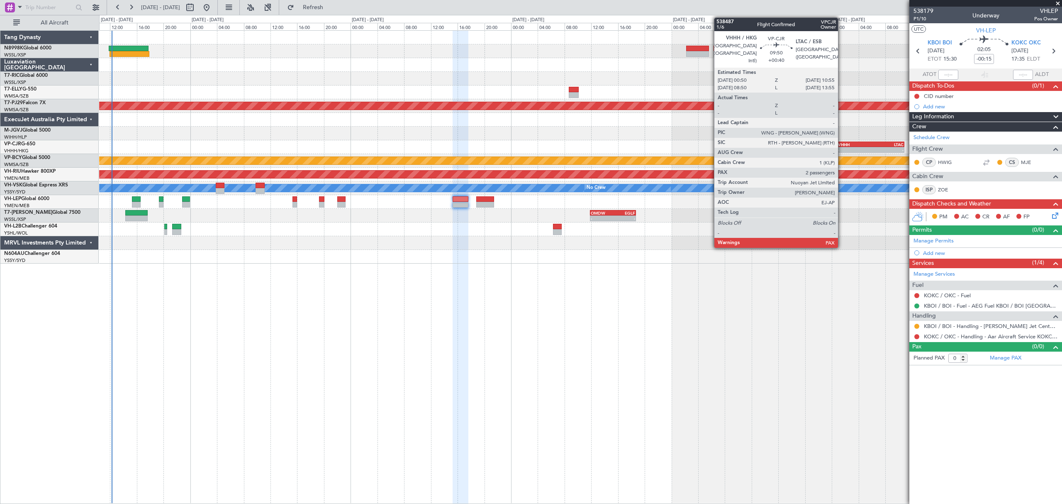
click at [723, 145] on div "VHHH" at bounding box center [854, 144] width 33 height 5
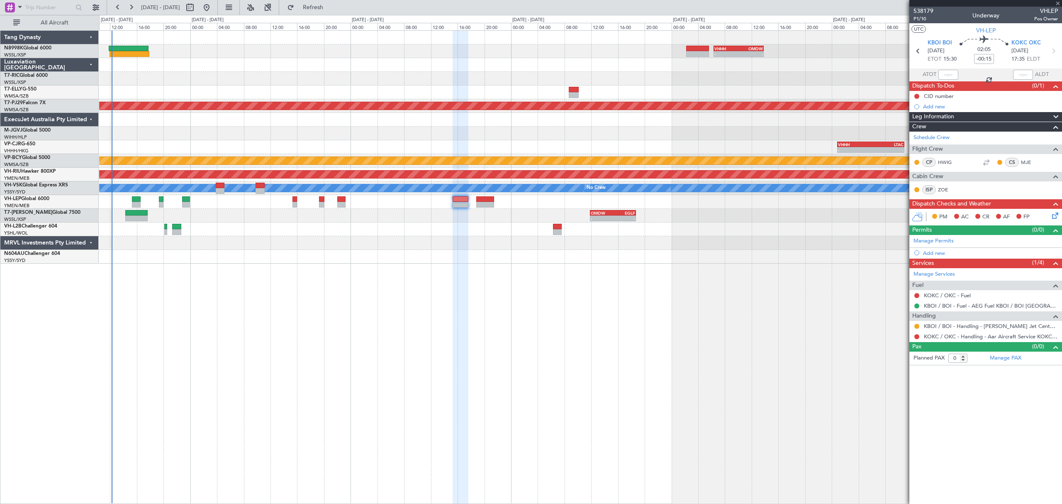
type input "+00:40"
type input "4"
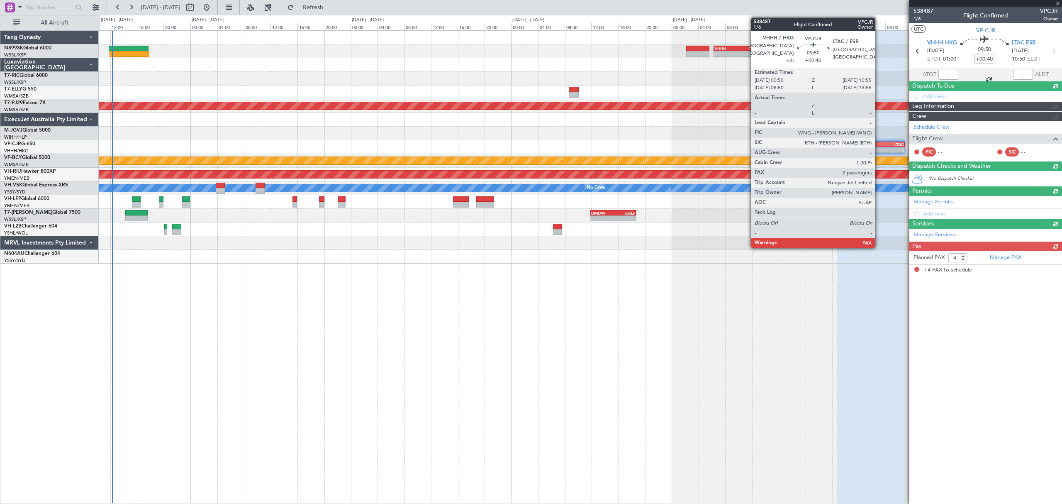
click at [723, 145] on div "LTAC" at bounding box center [887, 144] width 33 height 5
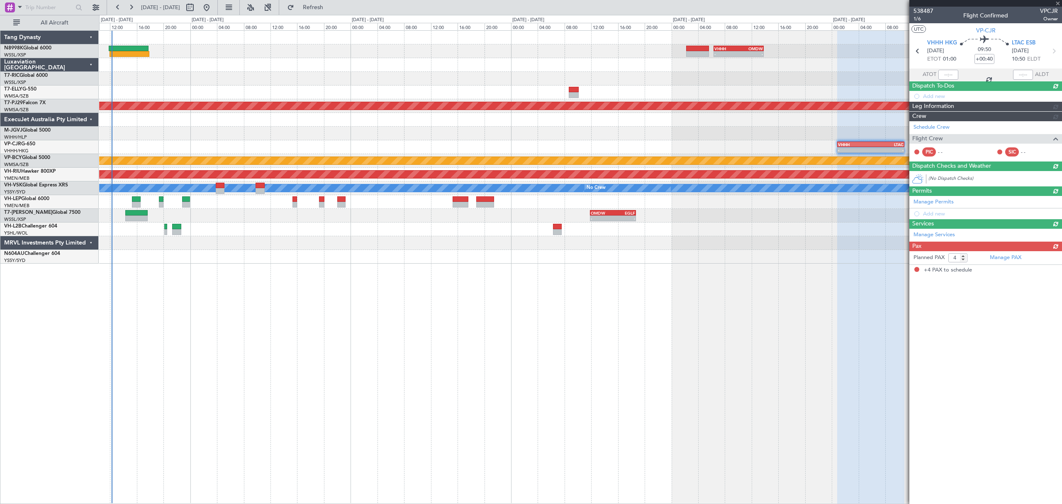
click at [723, 265] on div "Planned PAX 4 Manage PAX +4 PAX to schedule" at bounding box center [985, 263] width 153 height 24
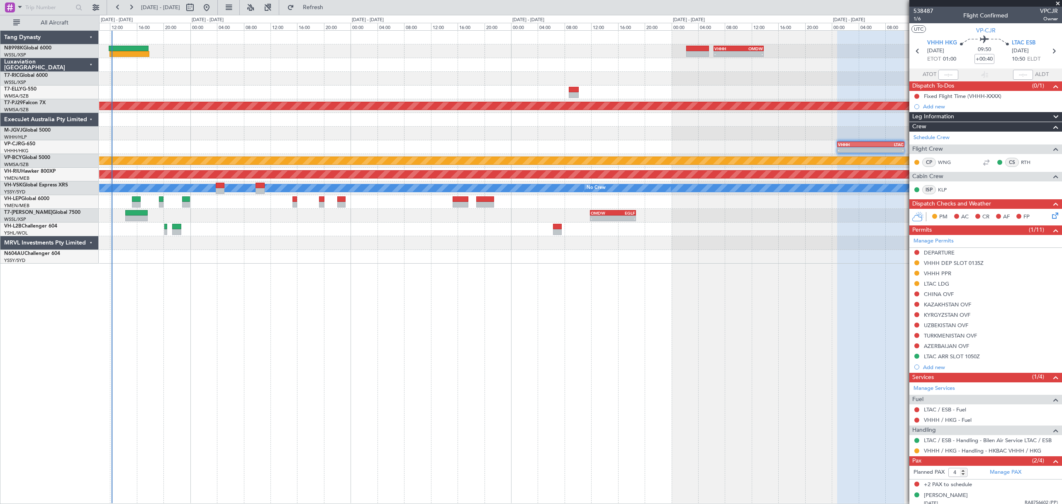
click at [723, 264] on button at bounding box center [916, 262] width 5 height 5
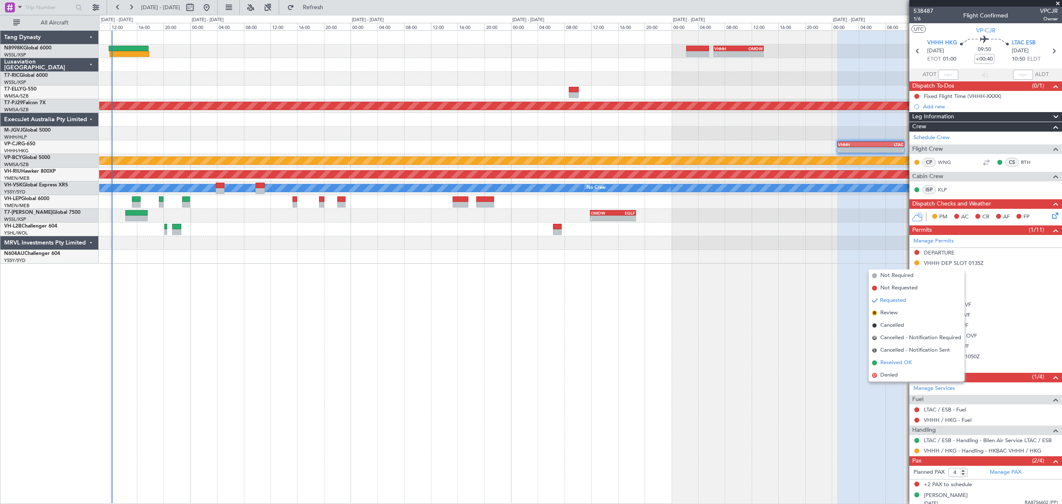
click at [723, 343] on span "Received OK" at bounding box center [896, 362] width 32 height 8
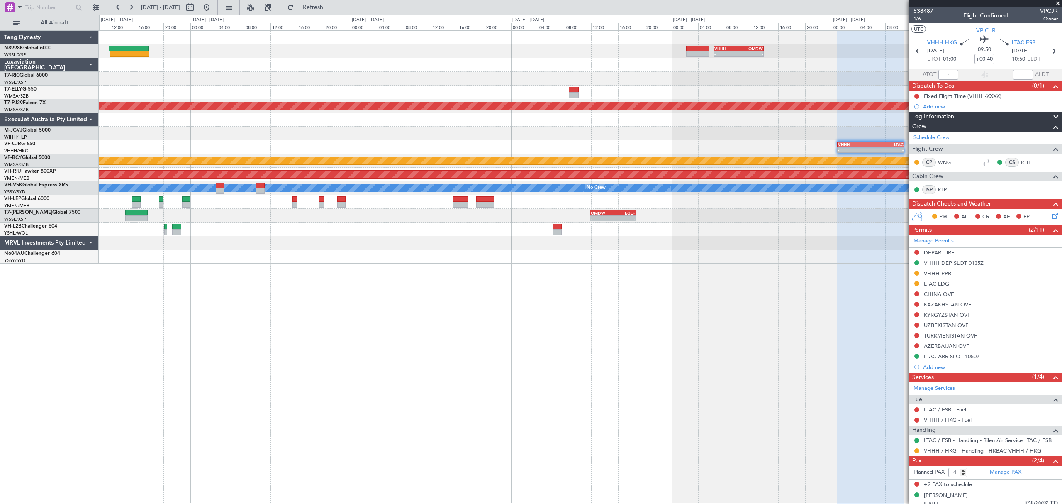
click at [723, 263] on div "VHHH DEP SLOT 0135Z" at bounding box center [954, 262] width 60 height 7
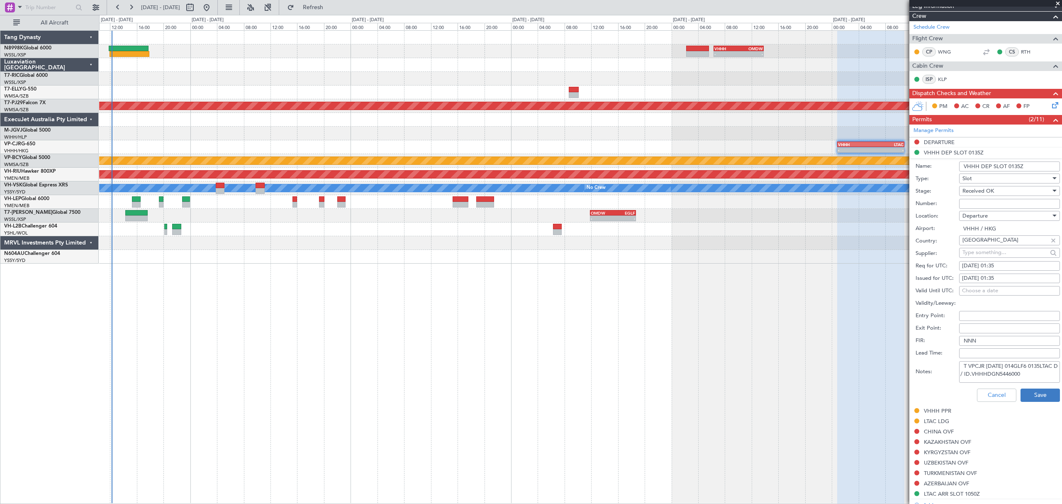
scroll to position [5, 0]
drag, startPoint x: 962, startPoint y: 366, endPoint x: 1029, endPoint y: 391, distance: 72.0
click at [723, 343] on form "Name: VHHH DEP SLOT 0135Z Type: Slot Stage: Received OK Number: Location: Depar…" at bounding box center [985, 282] width 153 height 248
paste textarea "GCR /REG VHHH K VPCJR [DATE] 014GLF6 0135LTAC D / RE.VPCJR IDD.VHHHDGN5446000/"
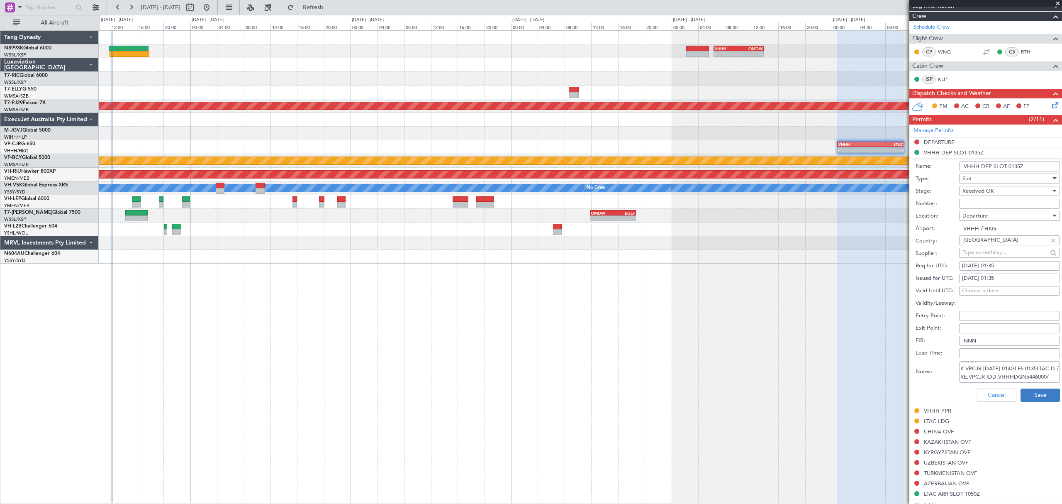
type textarea "GCR /REG VHHH K VPCJR [DATE] 014GLF6 0135LTAC D / RE.VPCJR IDD.VHHHDGN5446000/"
click at [723, 343] on button "Save" at bounding box center [1039, 394] width 39 height 13
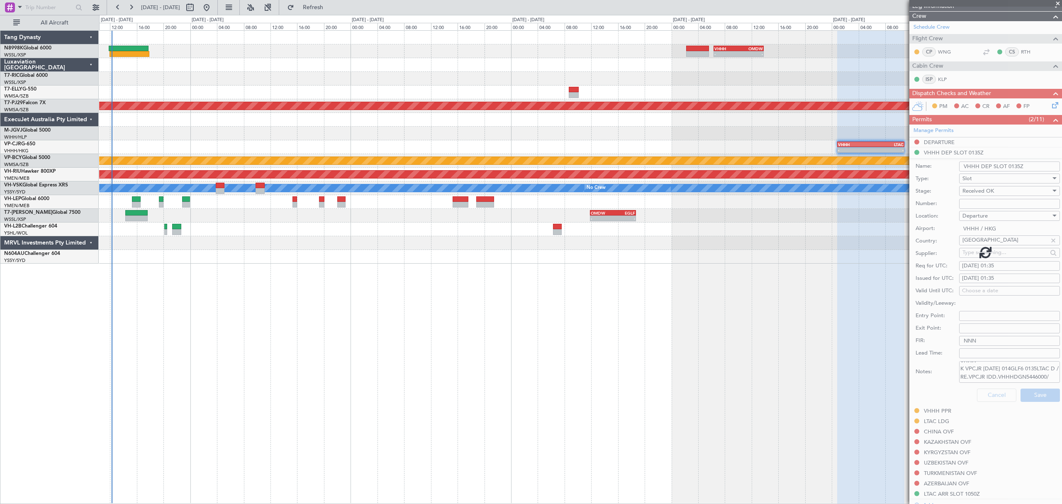
scroll to position [25, 0]
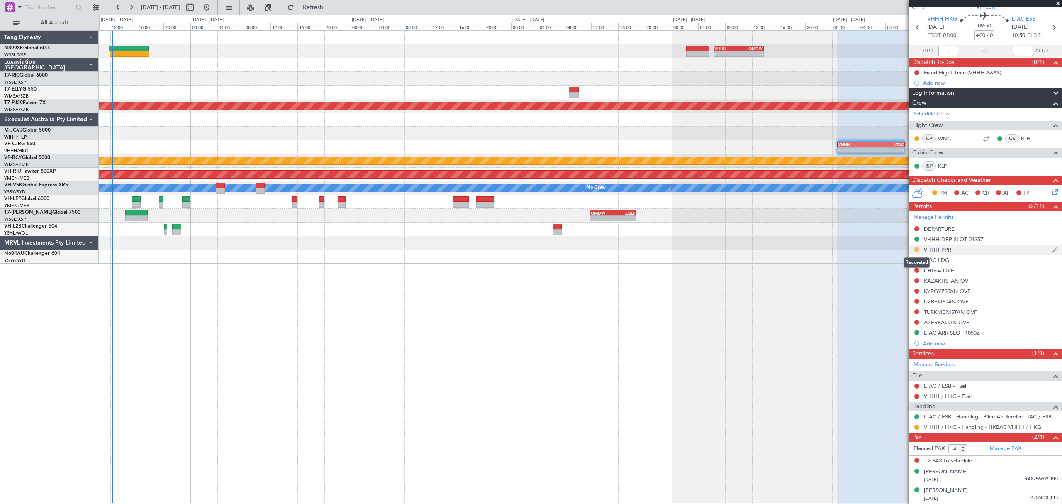
click at [723, 249] on button at bounding box center [916, 249] width 5 height 5
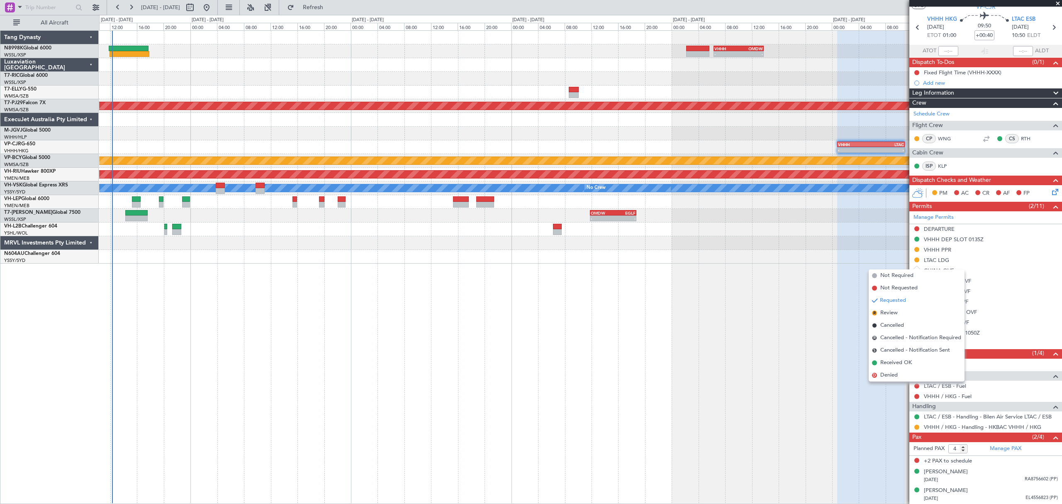
scroll to position [0, 0]
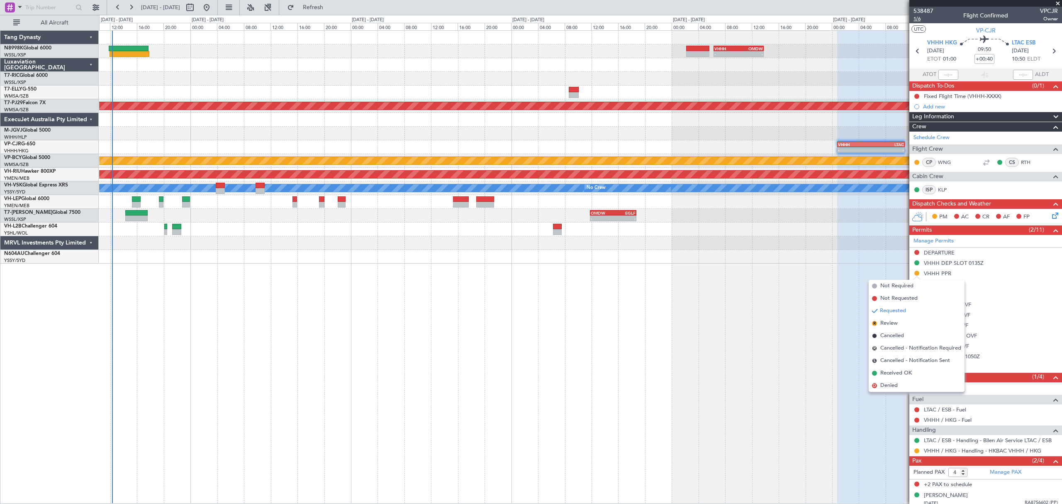
click at [723, 19] on span "1/6" at bounding box center [923, 18] width 20 height 7
click at [723, 343] on li "Received OK" at bounding box center [917, 373] width 96 height 12
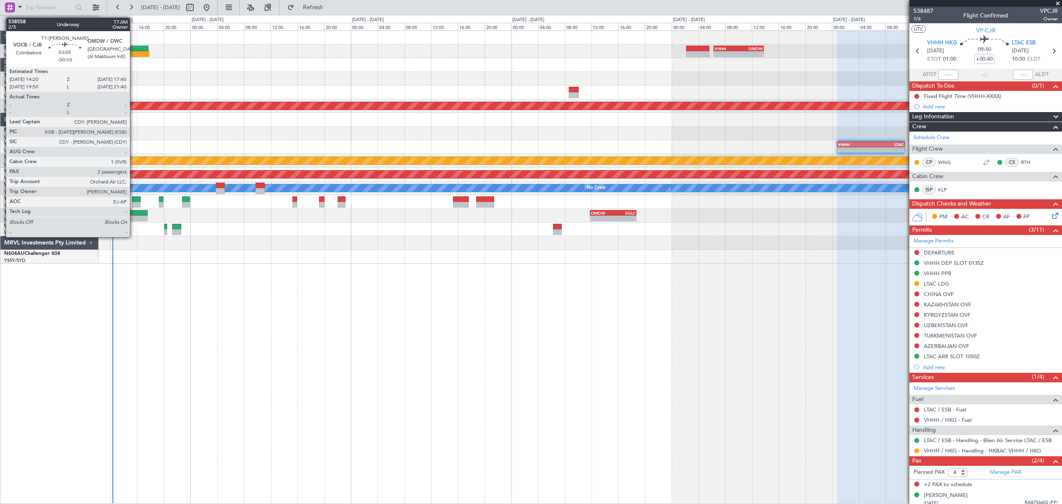
click at [134, 211] on div at bounding box center [136, 213] width 22 height 6
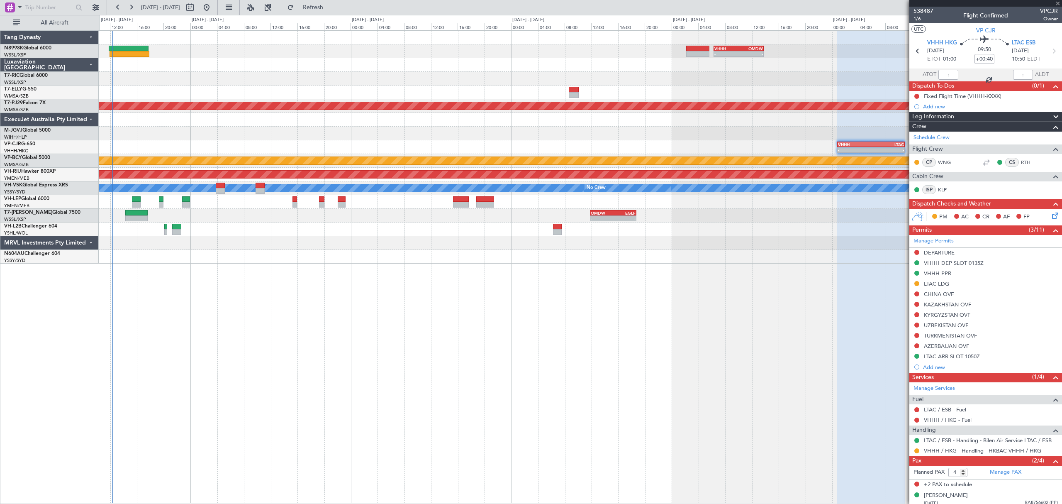
type input "-00:10"
type input "2"
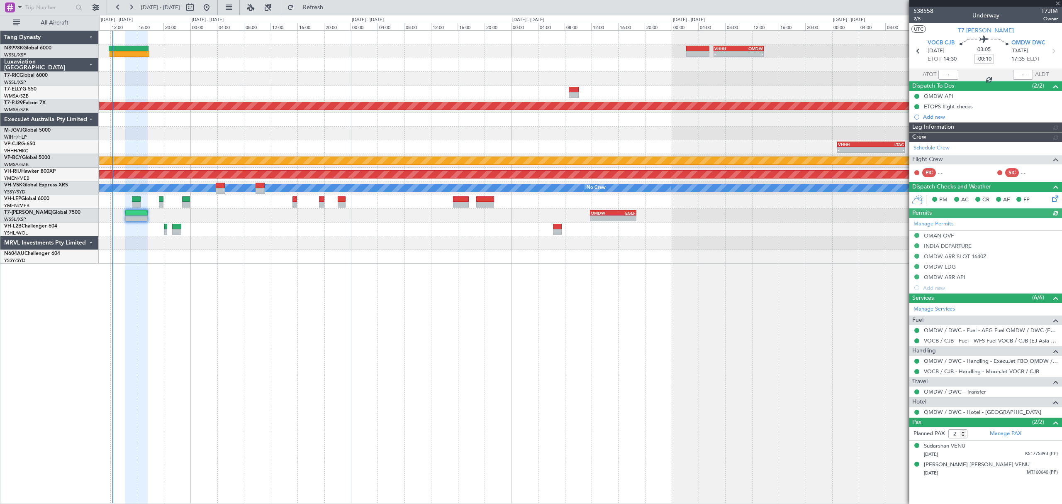
type input "[PERSON_NAME] (LEU)"
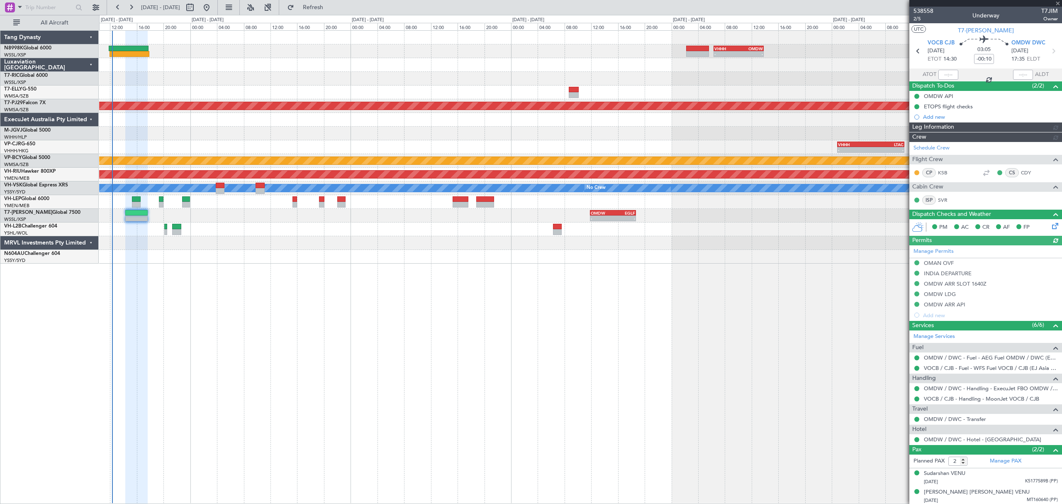
type input "[PERSON_NAME] (LEU)"
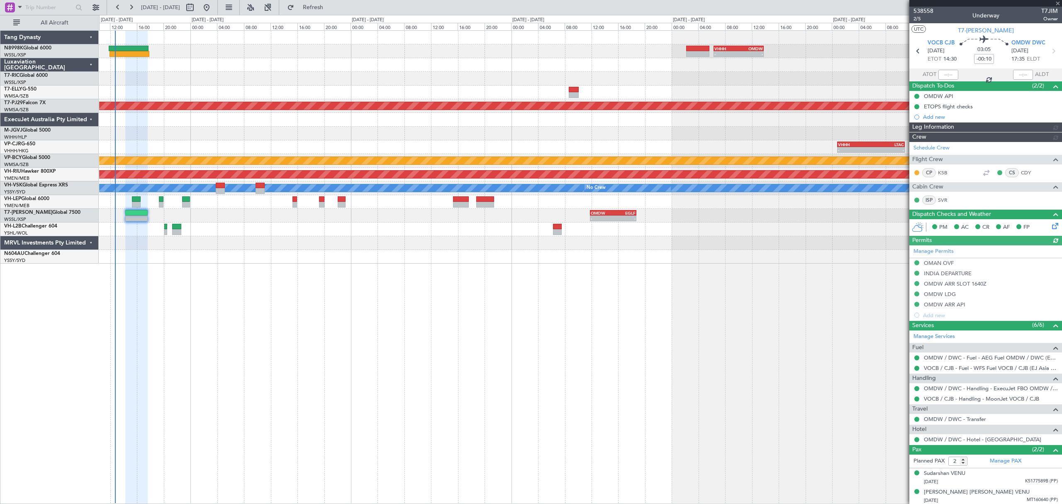
type input "[PERSON_NAME] (LEU)"
click at [470, 148] on div "- - VHHH 06:20 Z OMDW 13:50 Z 08:00 Z 16:03 Z OMDB 07:45 Z LEMD 15:45 Z Planned…" at bounding box center [580, 147] width 962 height 233
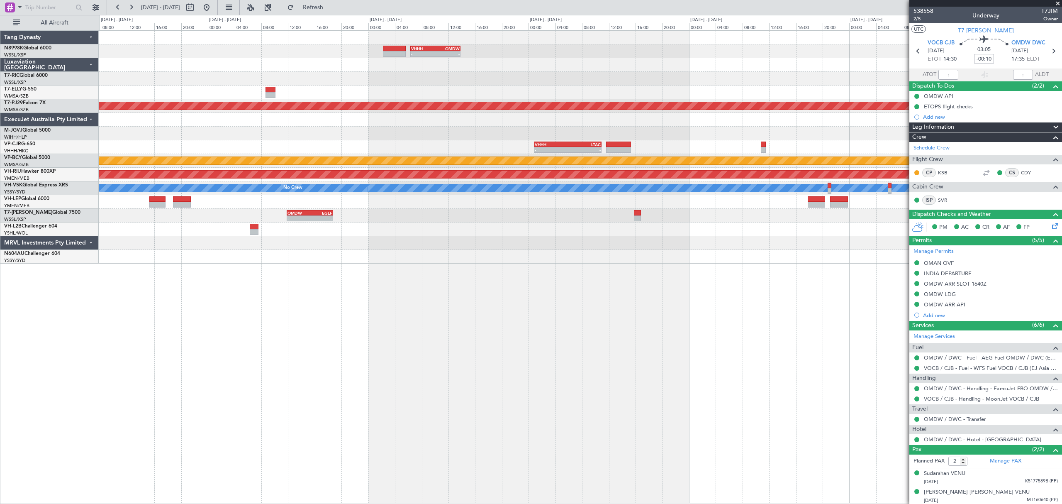
click at [470, 140] on div "- - VHHH 06:20 Z OMDW 13:50 Z - - HECA 12:50 Z WMSA 22:30 Z Planned Maint [GEOG…" at bounding box center [580, 147] width 962 height 233
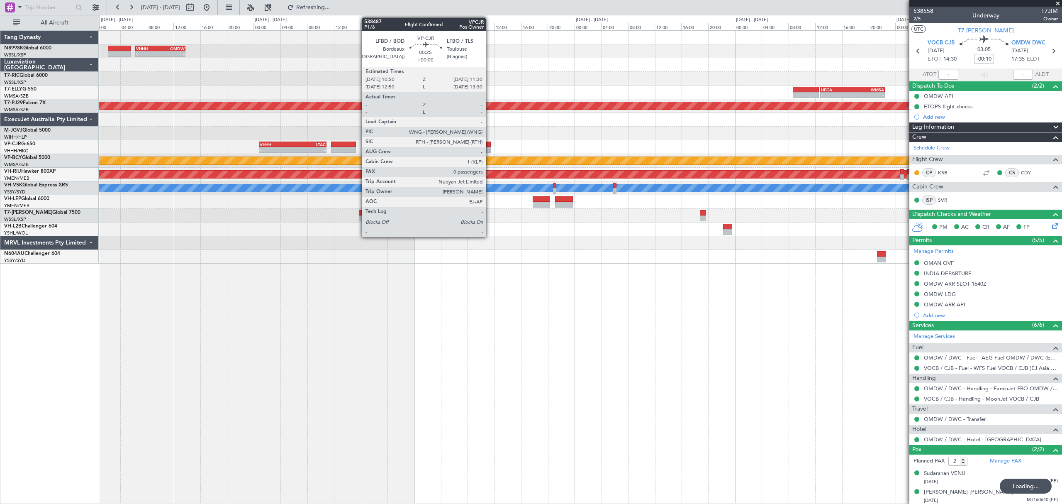
click at [489, 148] on div at bounding box center [488, 150] width 5 height 6
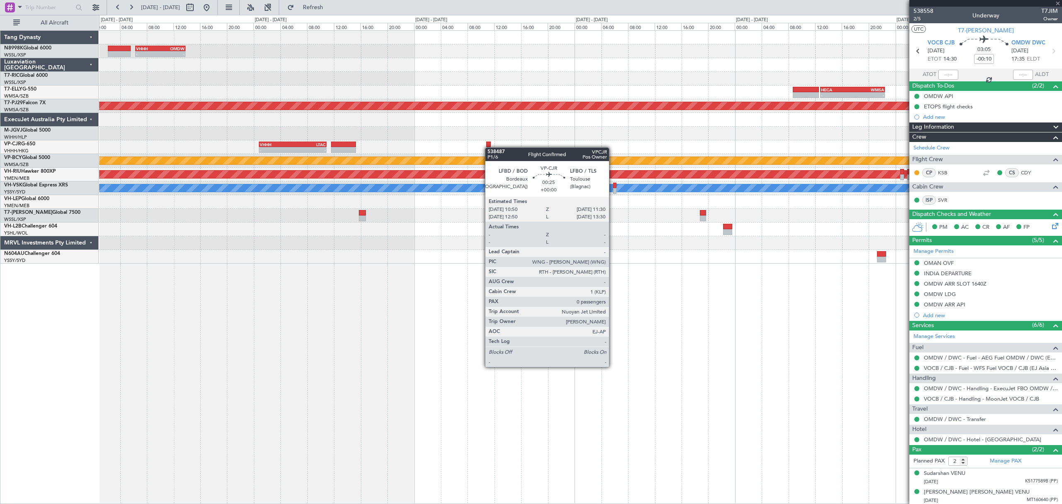
type input "0"
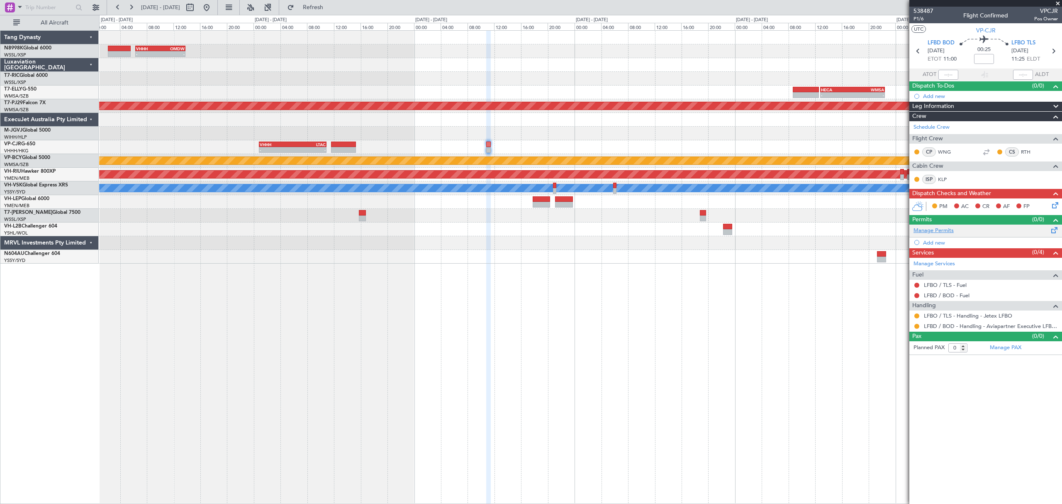
click at [723, 229] on link "Manage Permits" at bounding box center [933, 230] width 40 height 8
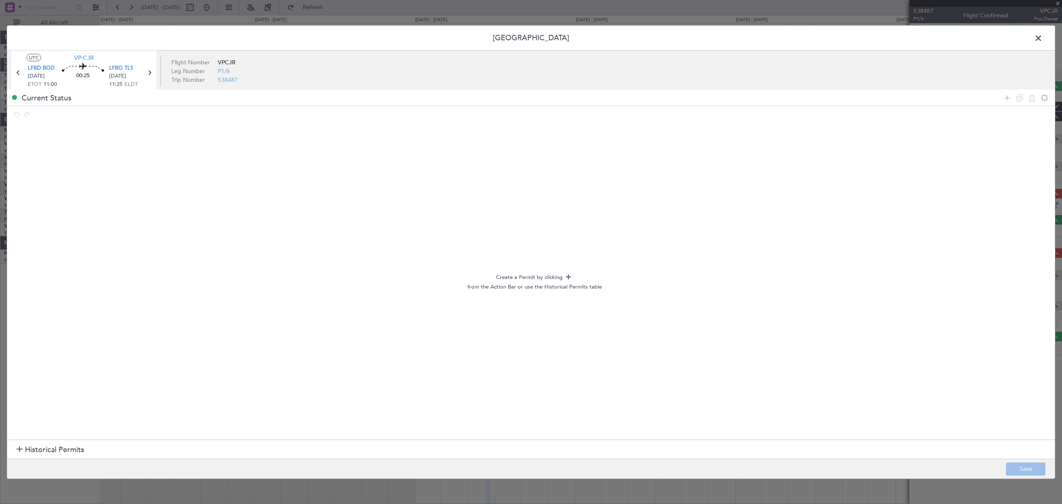
click at [52, 343] on span "Historical Permits" at bounding box center [54, 449] width 59 height 11
click at [723, 101] on icon at bounding box center [1007, 98] width 10 height 10
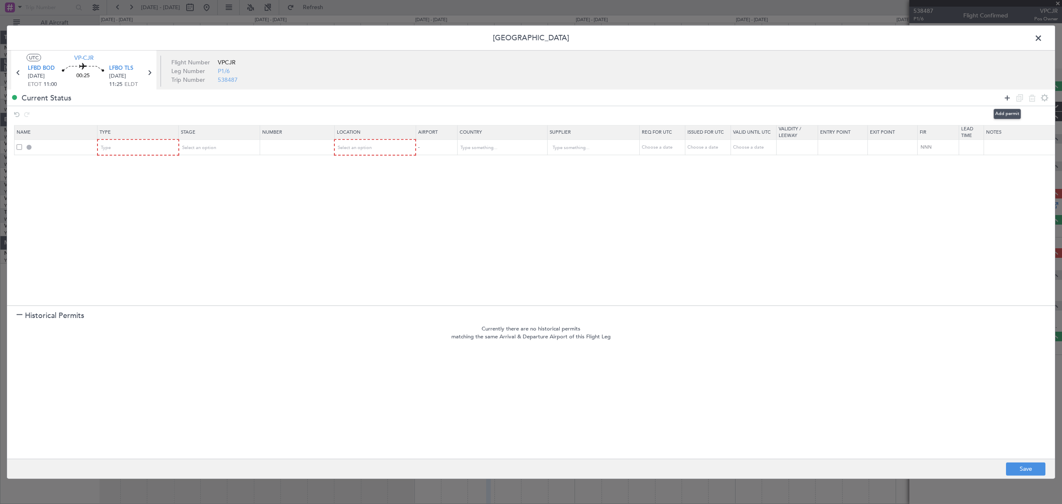
click at [723, 101] on icon at bounding box center [1007, 98] width 10 height 10
click at [166, 153] on div "Type" at bounding box center [135, 147] width 69 height 12
click at [166, 153] on div at bounding box center [531, 252] width 1062 height 504
click at [166, 153] on div "Type" at bounding box center [135, 147] width 69 height 12
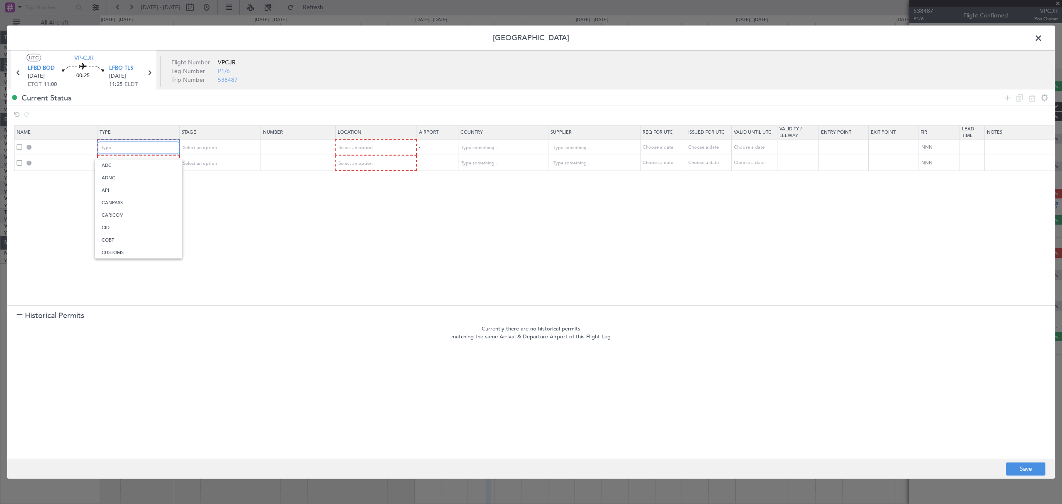
scroll to position [168, 0]
click at [140, 235] on span "Parking" at bounding box center [139, 234] width 74 height 12
click at [160, 169] on div "Type" at bounding box center [135, 163] width 69 height 12
click at [132, 243] on span "PPR" at bounding box center [139, 246] width 74 height 12
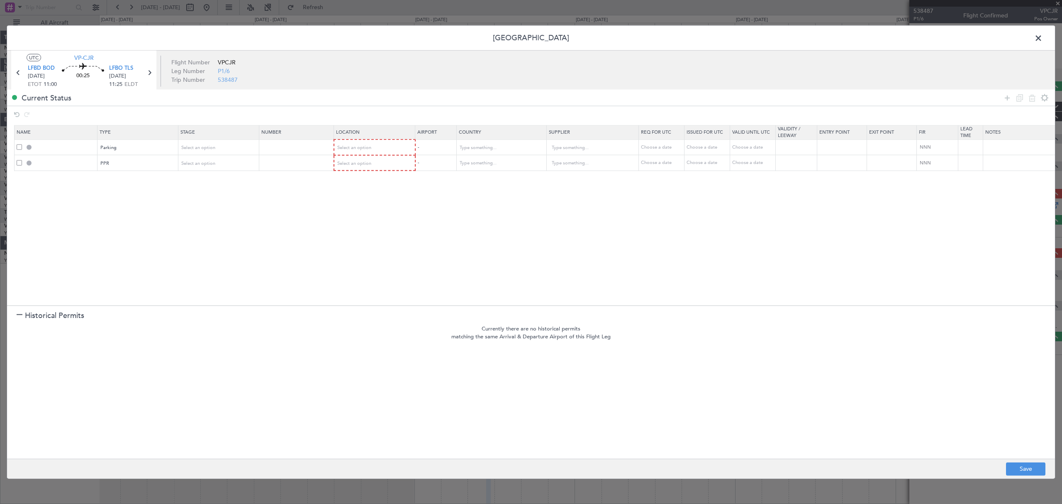
click at [20, 148] on span at bounding box center [19, 146] width 5 height 5
click at [22, 144] on input "checkbox" at bounding box center [22, 144] width 0 height 0
click at [723, 98] on icon at bounding box center [1032, 98] width 10 height 10
click at [238, 153] on div "Select an option" at bounding box center [216, 147] width 69 height 12
click at [234, 200] on span "Requested" at bounding box center [220, 203] width 74 height 12
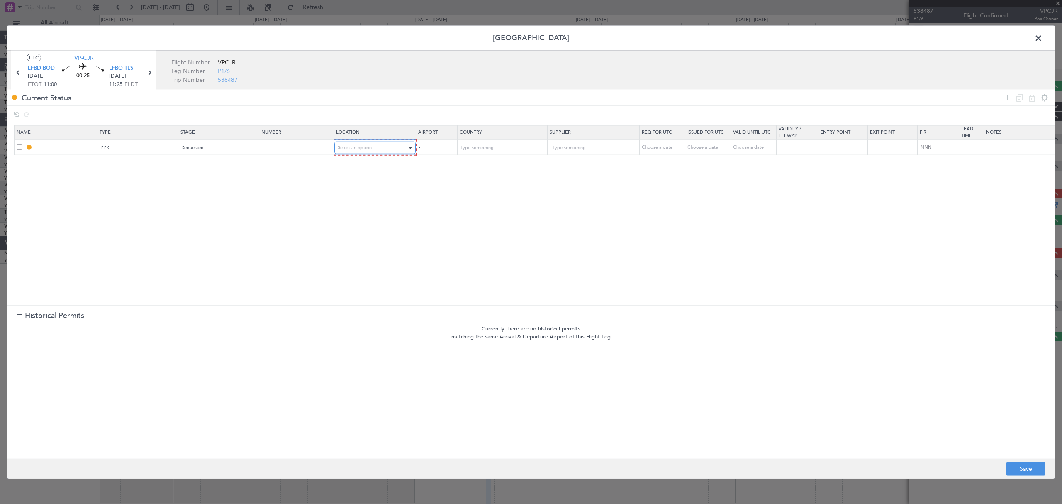
click at [378, 151] on div "Select an option" at bounding box center [372, 147] width 69 height 12
click at [377, 188] on span "Arrival" at bounding box center [375, 190] width 74 height 12
click at [723, 99] on icon at bounding box center [1007, 98] width 10 height 10
click at [152, 165] on div "Type" at bounding box center [135, 163] width 69 height 12
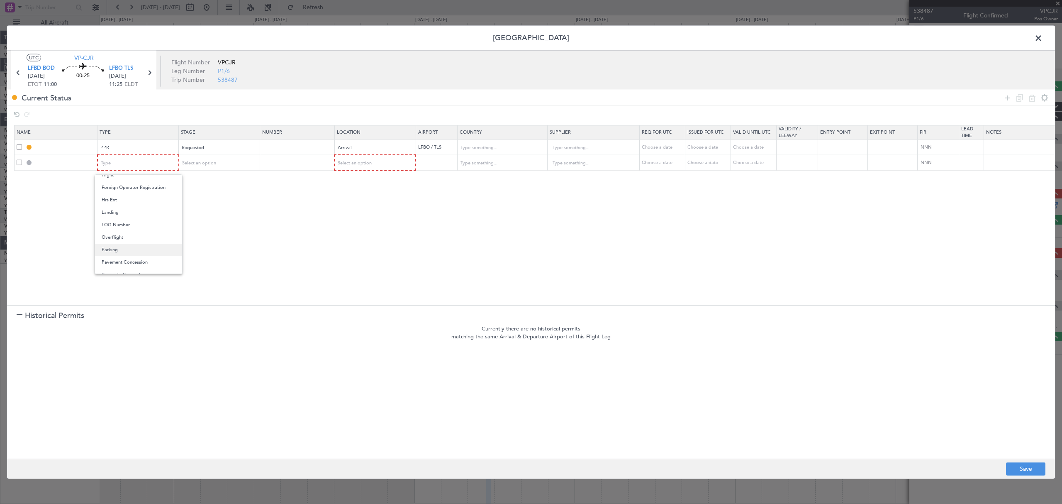
click at [141, 247] on span "Parking" at bounding box center [139, 249] width 74 height 12
click at [238, 166] on div "Select an option" at bounding box center [216, 163] width 69 height 12
click at [227, 212] on span "Requested" at bounding box center [220, 218] width 74 height 12
click at [381, 168] on div "Select an option" at bounding box center [372, 163] width 69 height 12
click at [366, 200] on span "Arrival" at bounding box center [375, 206] width 74 height 12
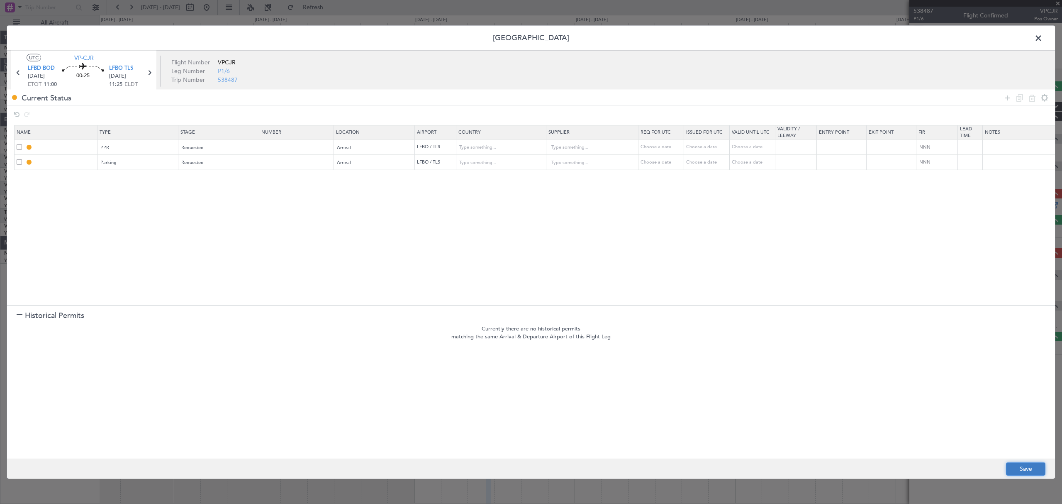
click at [723, 343] on button "Save" at bounding box center [1025, 468] width 39 height 13
type input "LFBO PPR"
type input "[GEOGRAPHIC_DATA]"
type input "NNN"
type input "LFBO Parking"
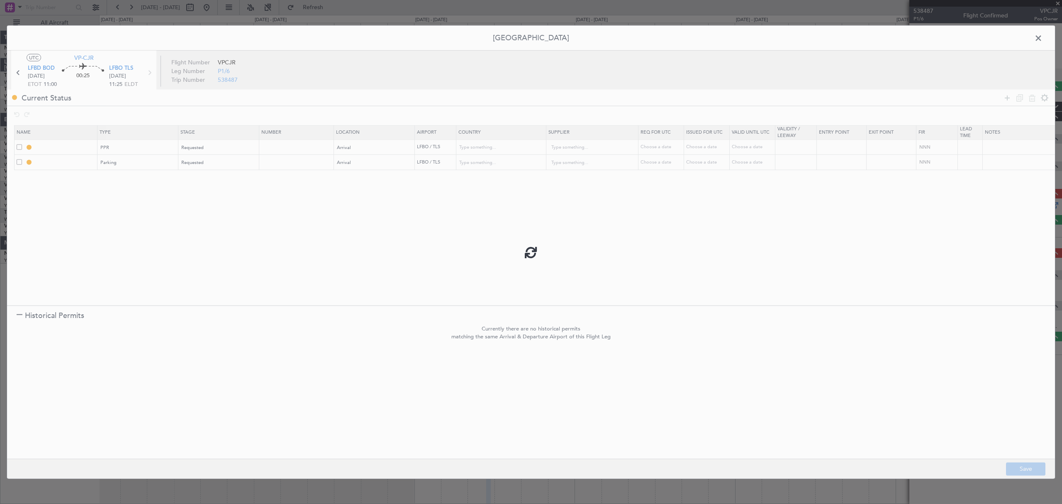
type input "[GEOGRAPHIC_DATA]"
type input "NNN"
click at [19, 165] on div "LFBO Parking" at bounding box center [57, 161] width 80 height 7
click at [20, 164] on span at bounding box center [19, 161] width 5 height 5
click at [22, 159] on input "checkbox" at bounding box center [22, 159] width 0 height 0
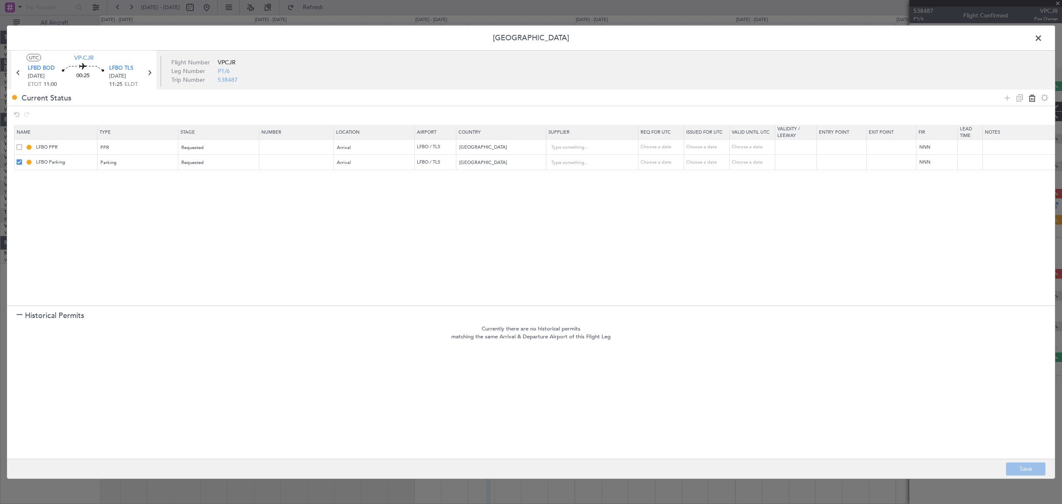
click at [723, 100] on icon at bounding box center [1032, 98] width 10 height 10
click at [723, 343] on button "Save" at bounding box center [1025, 468] width 39 height 13
click at [723, 41] on span at bounding box center [1042, 40] width 0 height 17
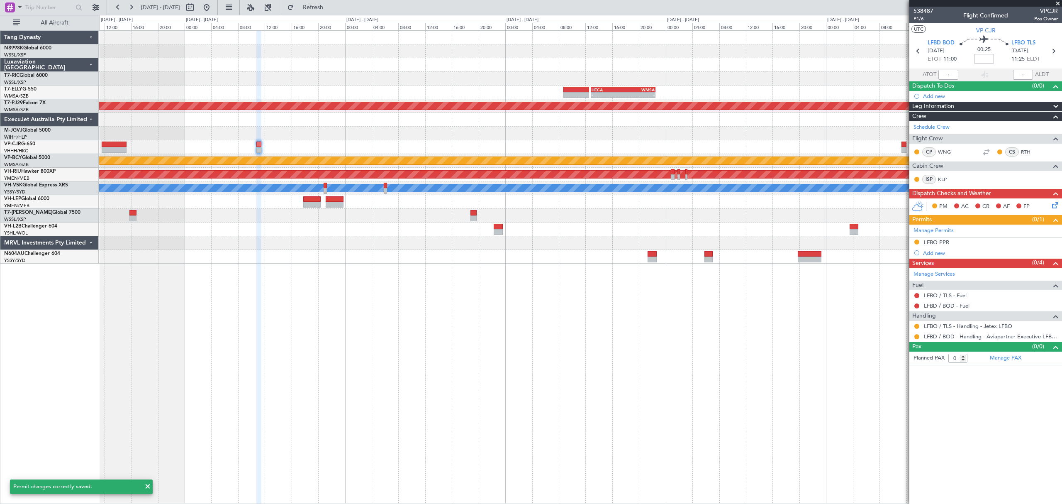
click at [531, 148] on div "VHHH 00:50 Z LTAC 10:55 Z - - - - LFLL 12:50 Z VHHH 23:55 Z" at bounding box center [580, 147] width 962 height 14
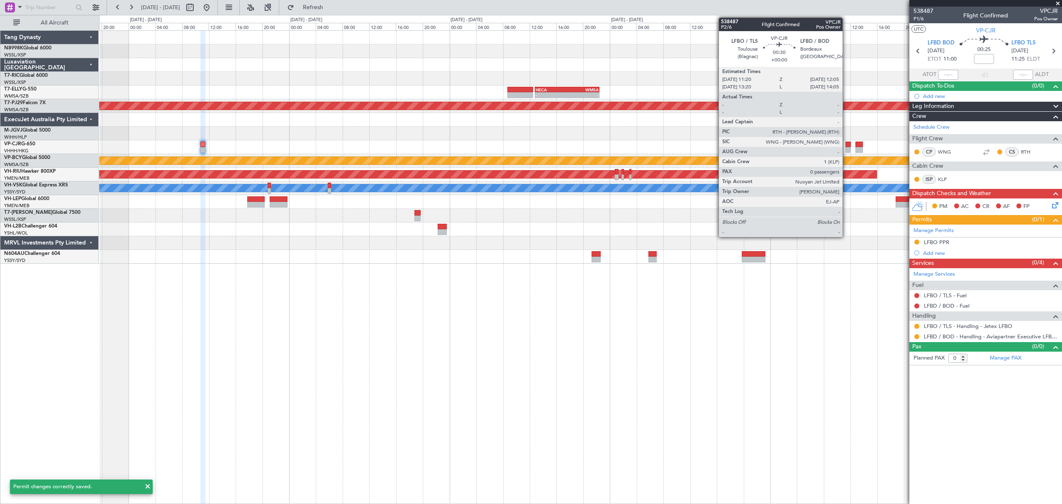
click at [723, 145] on div at bounding box center [847, 144] width 5 height 6
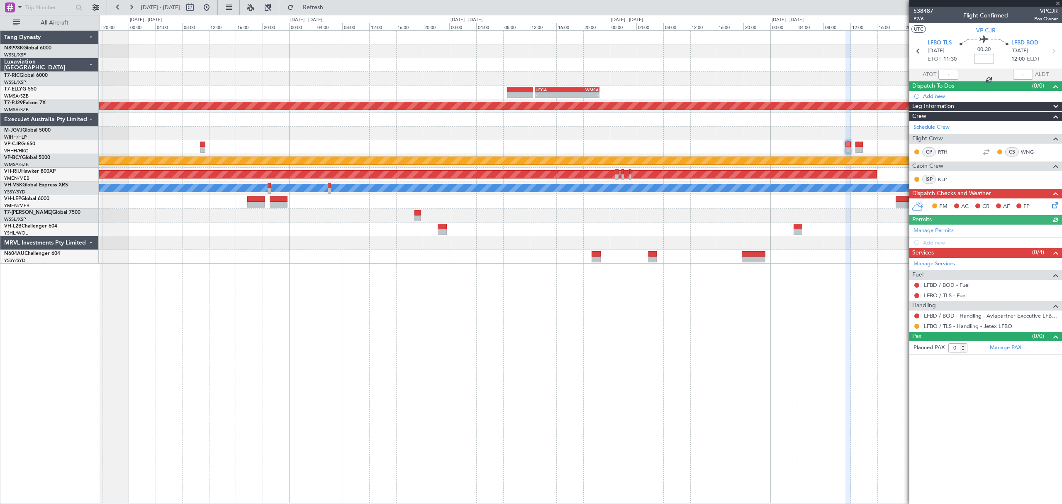
click at [723, 230] on div "Manage Permits Add new" at bounding box center [985, 235] width 153 height 23
click at [723, 329] on button at bounding box center [916, 326] width 5 height 5
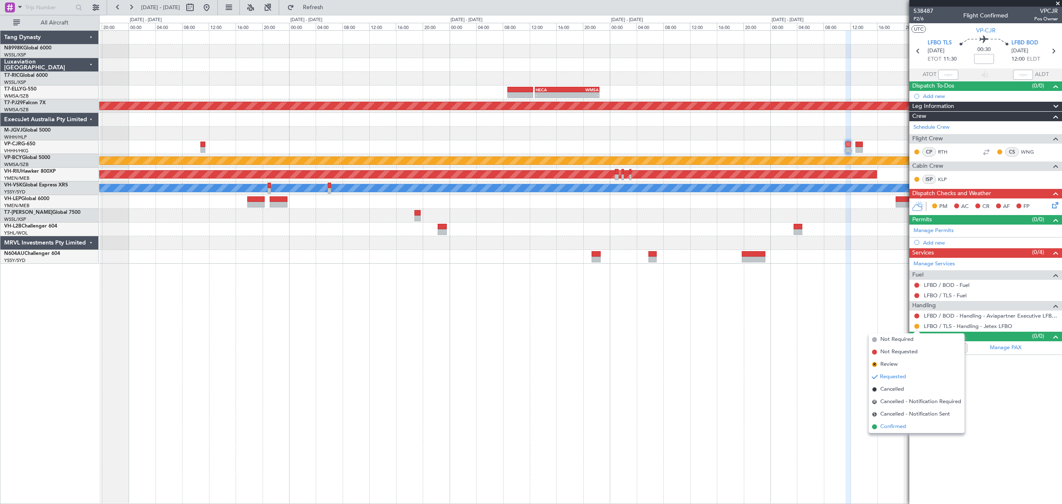
click at [723, 343] on span "Confirmed" at bounding box center [893, 426] width 26 height 8
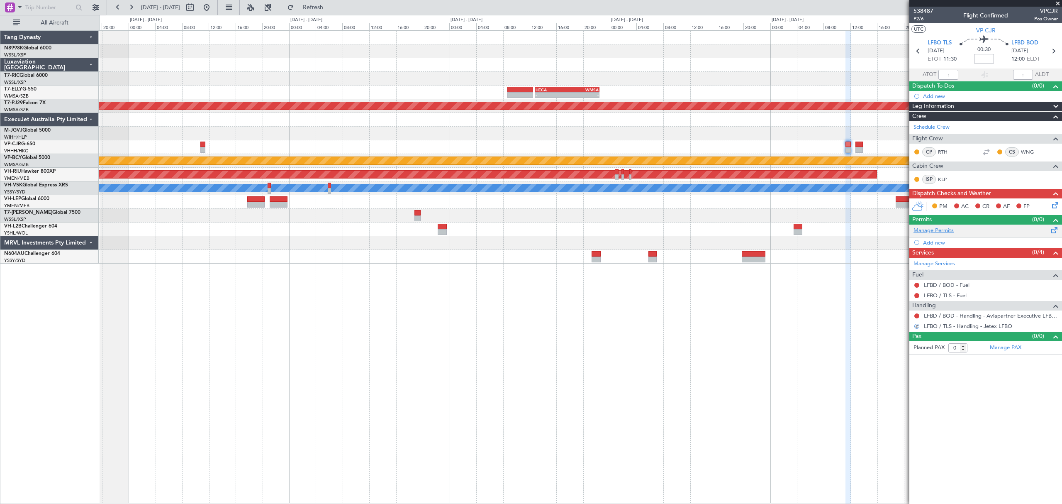
click at [723, 230] on link "Manage Permits" at bounding box center [933, 230] width 40 height 8
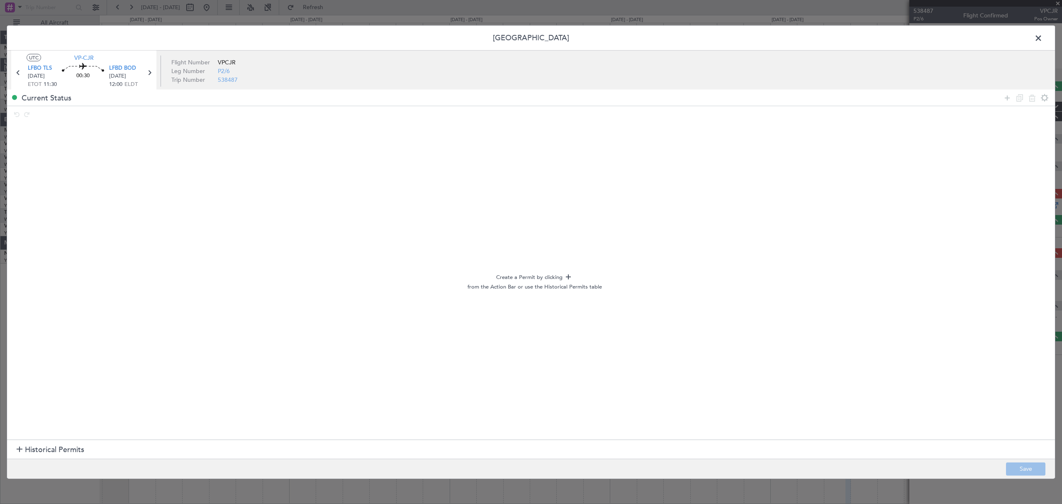
click at [55, 343] on section "Historical Permits" at bounding box center [531, 449] width 1048 height 20
click at [723, 100] on icon at bounding box center [1007, 98] width 10 height 10
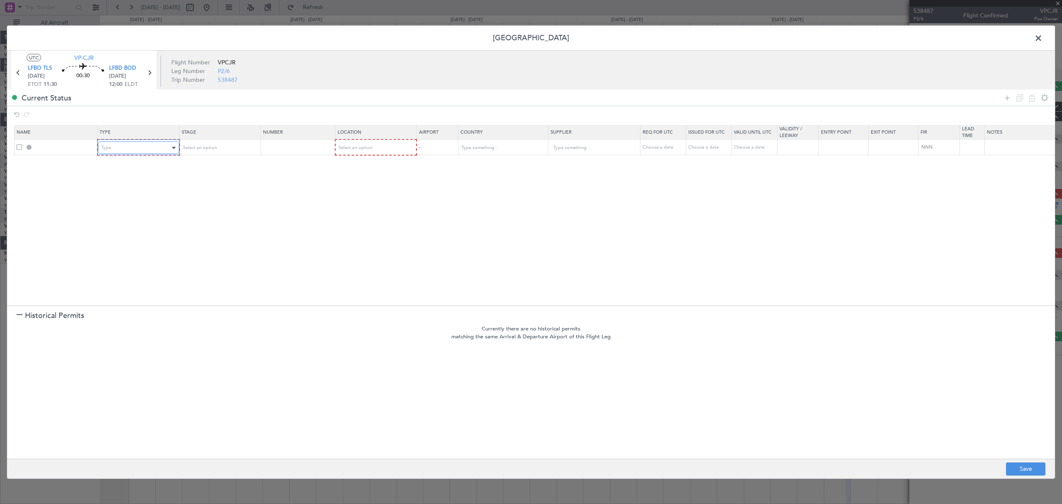
click at [142, 151] on div "Type" at bounding box center [135, 147] width 69 height 12
click at [129, 210] on span "PPR" at bounding box center [139, 216] width 74 height 12
click at [222, 148] on div "Select an option" at bounding box center [216, 147] width 69 height 12
click at [211, 199] on span "Requested" at bounding box center [220, 203] width 74 height 12
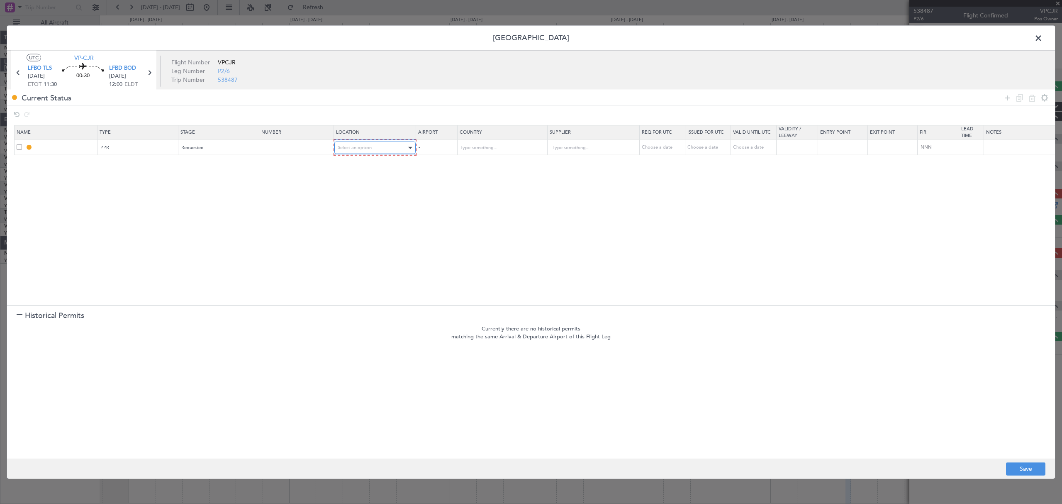
click at [369, 151] on div "Select an option" at bounding box center [372, 147] width 69 height 12
click at [366, 166] on span "Departure" at bounding box center [375, 165] width 74 height 12
click at [723, 343] on button "Save" at bounding box center [1025, 468] width 39 height 13
type input "LFBO PPR"
type input "[GEOGRAPHIC_DATA]"
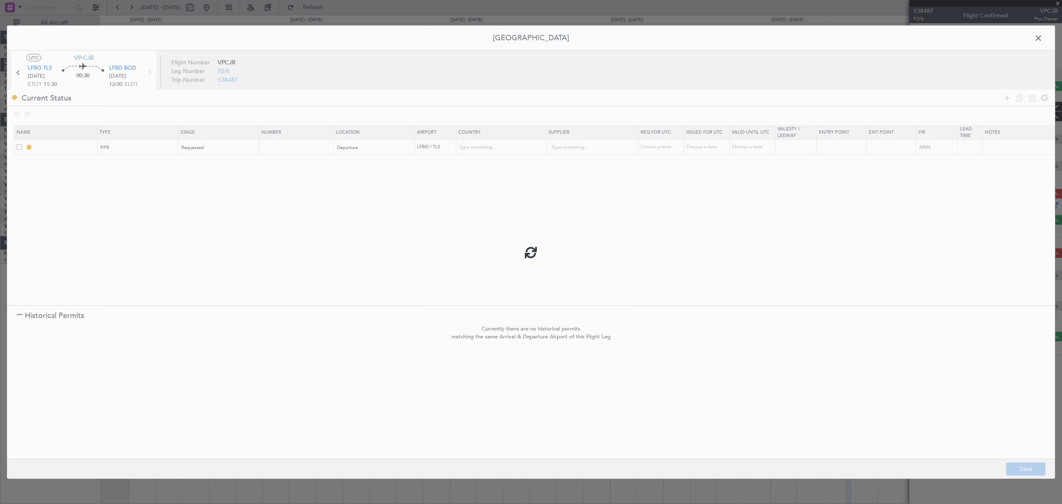
type input "NNN"
click at [723, 40] on span at bounding box center [1042, 40] width 0 height 17
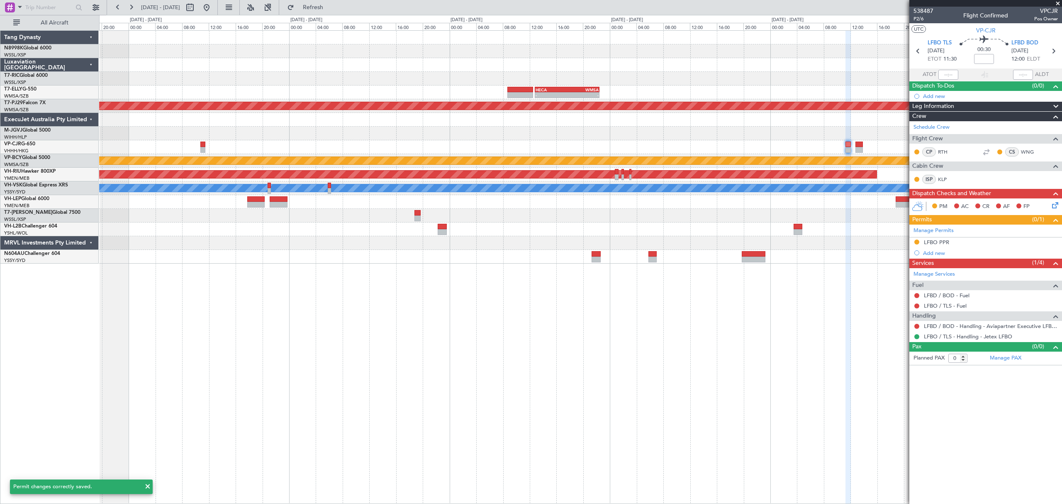
click at [645, 141] on div "- - LFLL 12:50 Z VHHH 23:55 Z VHHH 00:50 Z LTAC 10:55 Z - -" at bounding box center [580, 147] width 962 height 14
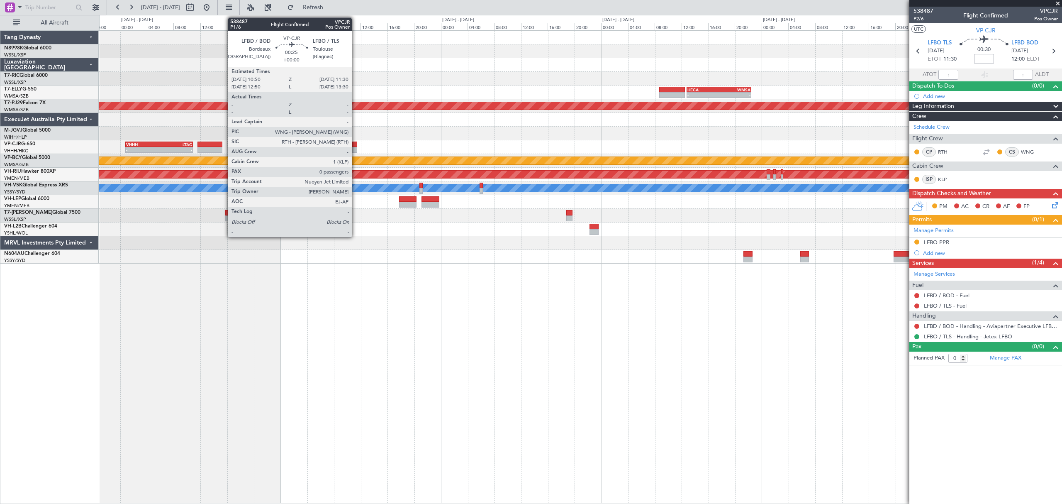
click at [355, 146] on div at bounding box center [354, 144] width 5 height 6
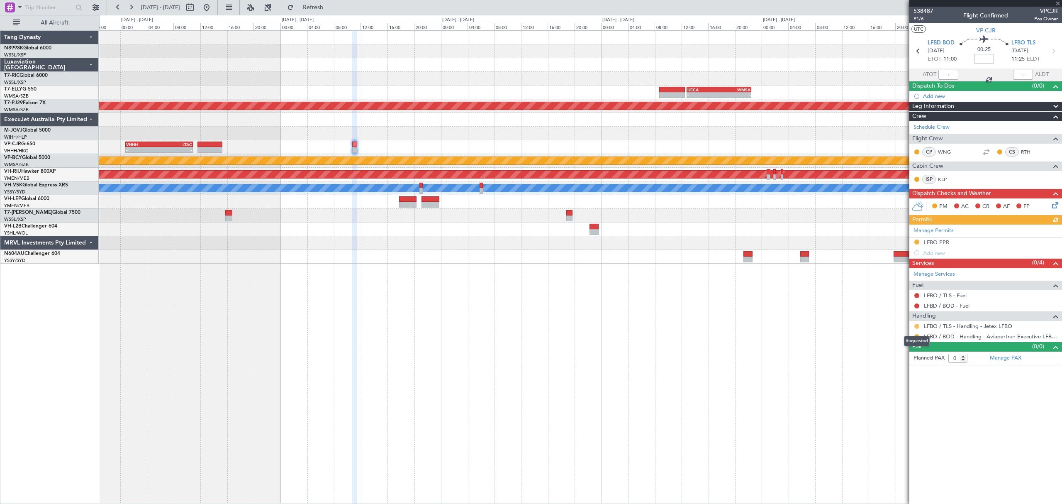
click at [723, 326] on button at bounding box center [916, 326] width 5 height 5
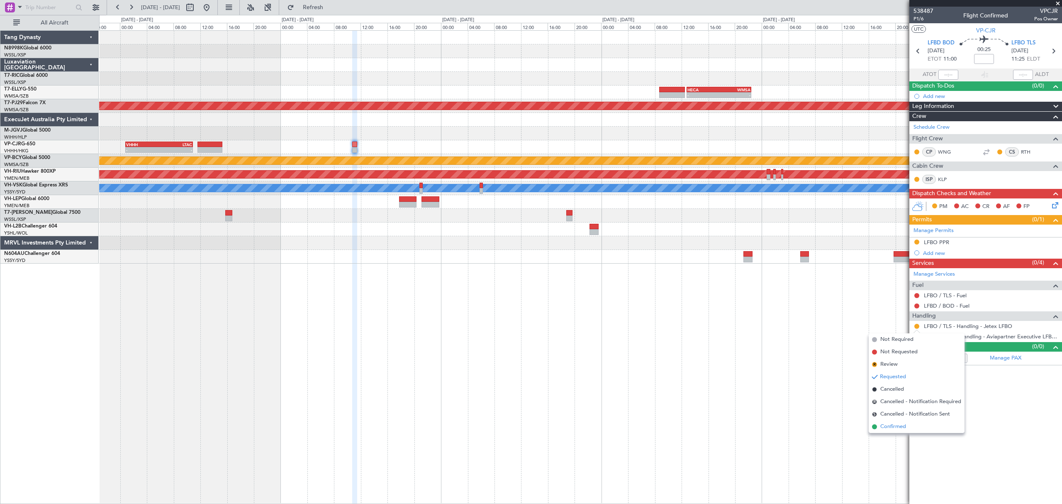
click at [723, 343] on span "Confirmed" at bounding box center [893, 426] width 26 height 8
click at [458, 267] on div "- - VHHH 06:20 Z OMDW 13:50 Z - - HECA 12:50 Z WMSA 22:30 Z Planned Maint [GEOG…" at bounding box center [580, 266] width 962 height 473
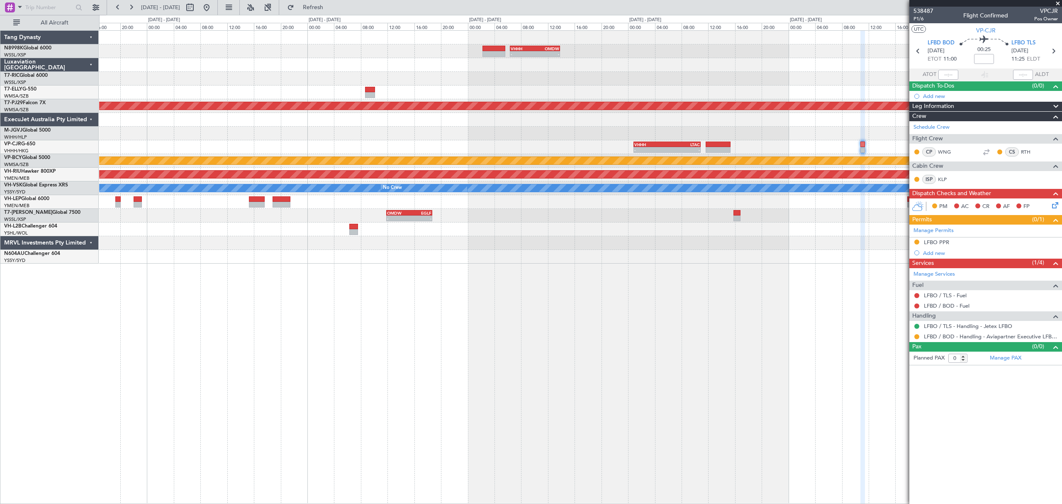
click at [561, 236] on div "- - VHHH 06:20 Z OMDW 13:50 Z - - HECA 12:50 Z WMSA 22:30 Z Planned Maint [GEOG…" at bounding box center [580, 147] width 962 height 233
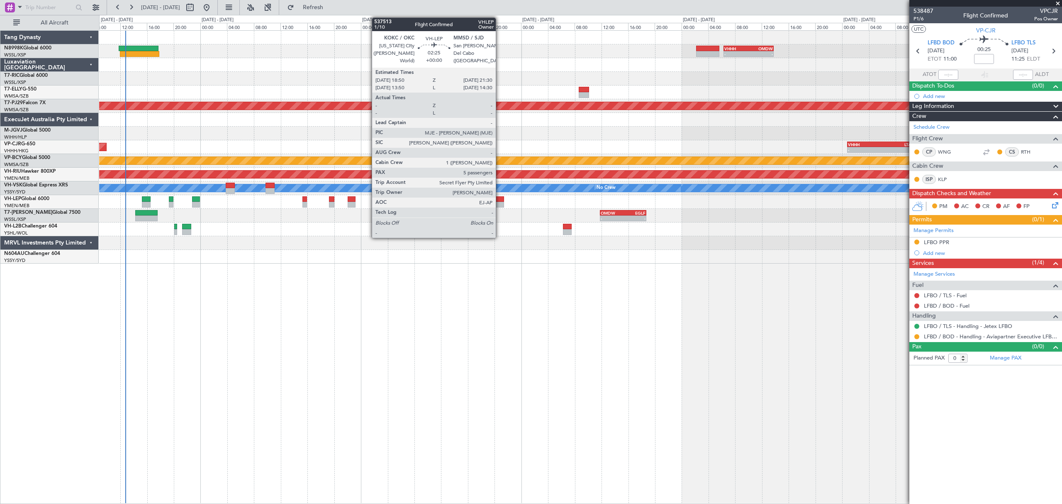
click at [499, 203] on div at bounding box center [495, 205] width 18 height 6
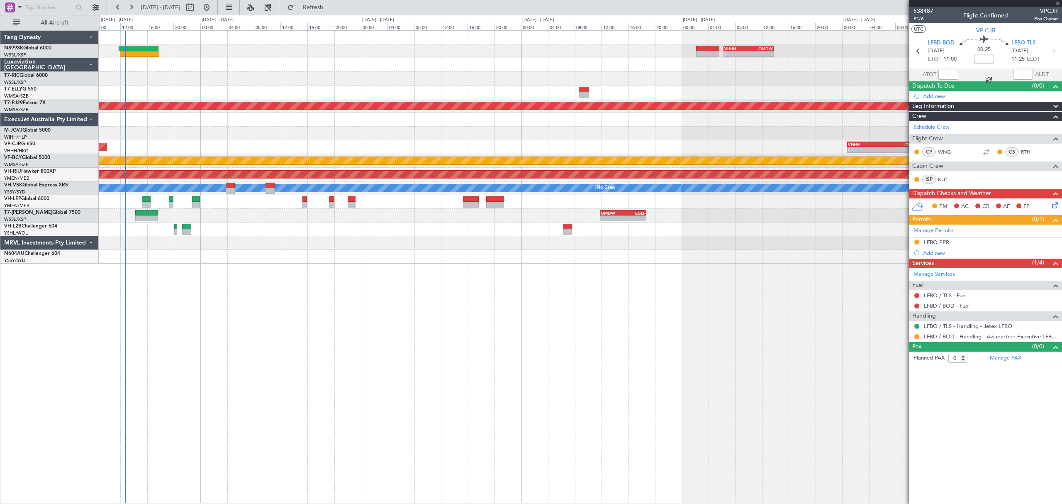
type input "5"
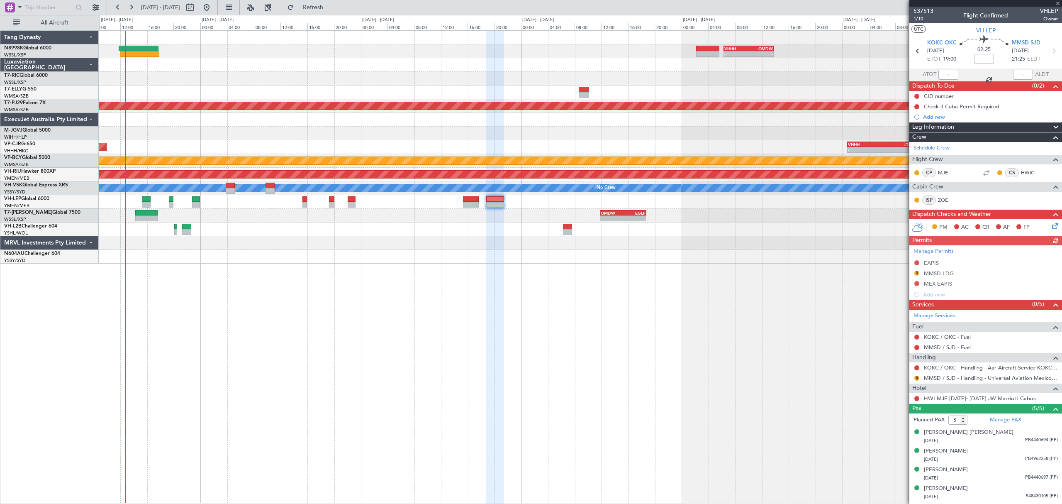
click at [723, 246] on div at bounding box center [580, 243] width 962 height 14
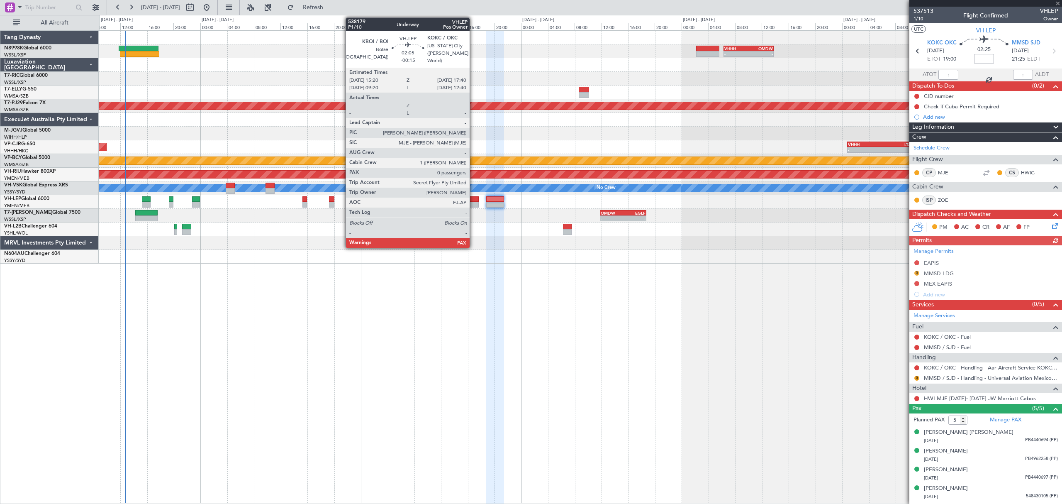
click at [473, 201] on div at bounding box center [471, 199] width 16 height 6
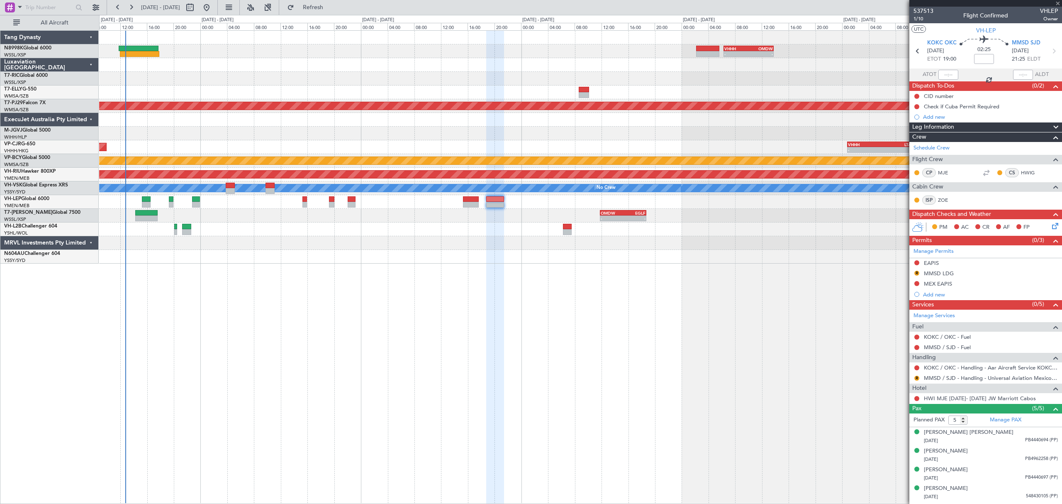
type input "-00:15"
type input "0"
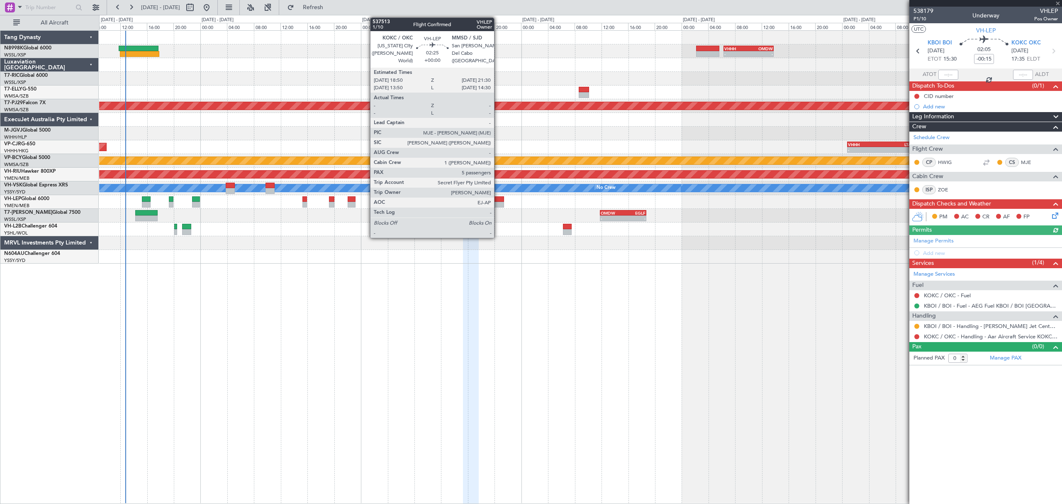
click at [498, 200] on div at bounding box center [495, 199] width 18 height 6
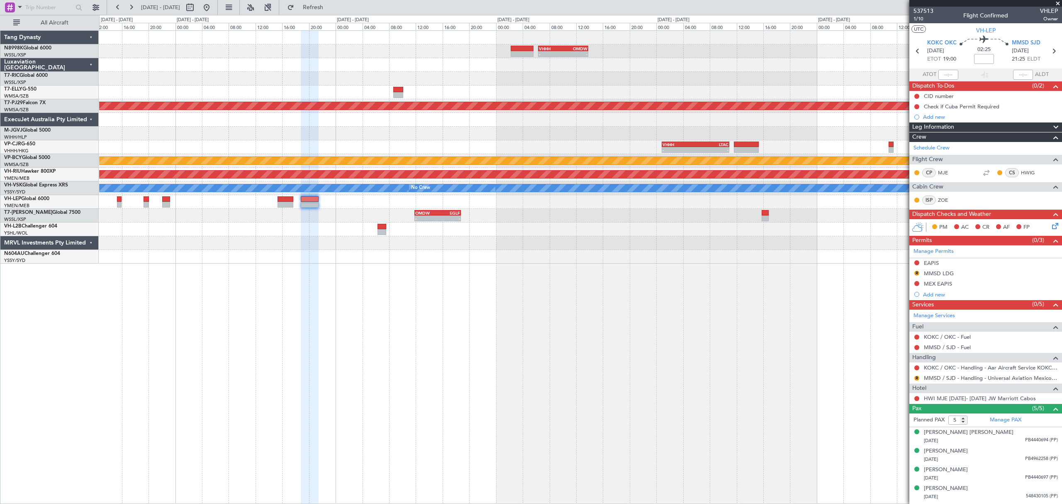
click at [656, 270] on div "- - VHHH 06:20 Z OMDW 13:50 Z - - HECA 12:50 Z WMSA 22:30 Z Planned Maint [GEOG…" at bounding box center [580, 266] width 962 height 473
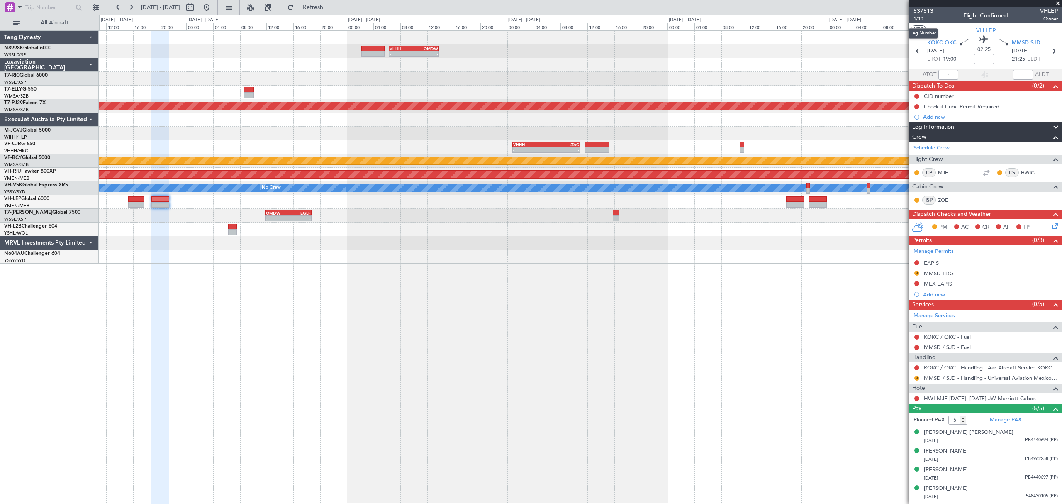
click at [723, 17] on span "1/10" at bounding box center [923, 18] width 20 height 7
click at [314, 4] on button "Refresh" at bounding box center [308, 7] width 50 height 13
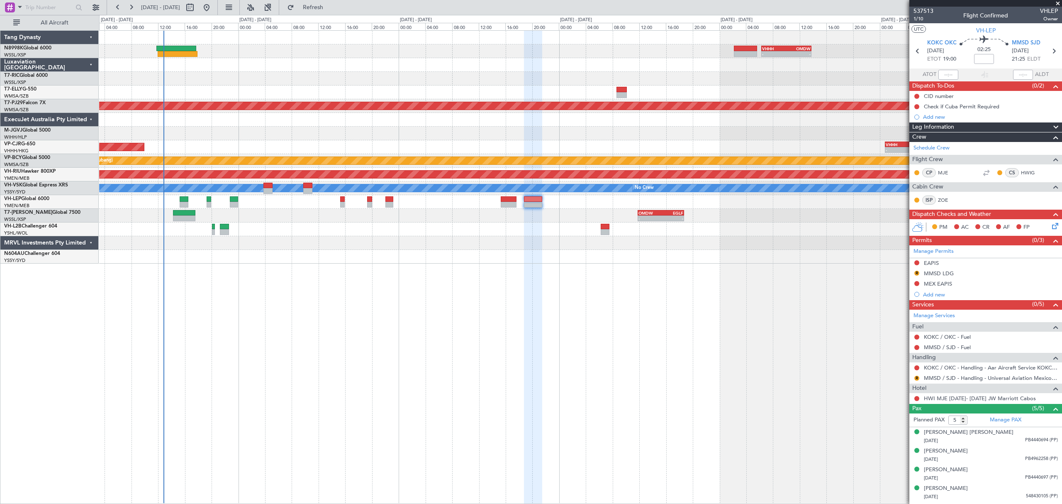
click at [723, 208] on div "- - VHHH 06:20 Z OMDW 13:50 Z 08:00 Z 16:03 Z OMDB 07:45 Z LEMD 15:45 Z Planned…" at bounding box center [580, 147] width 962 height 233
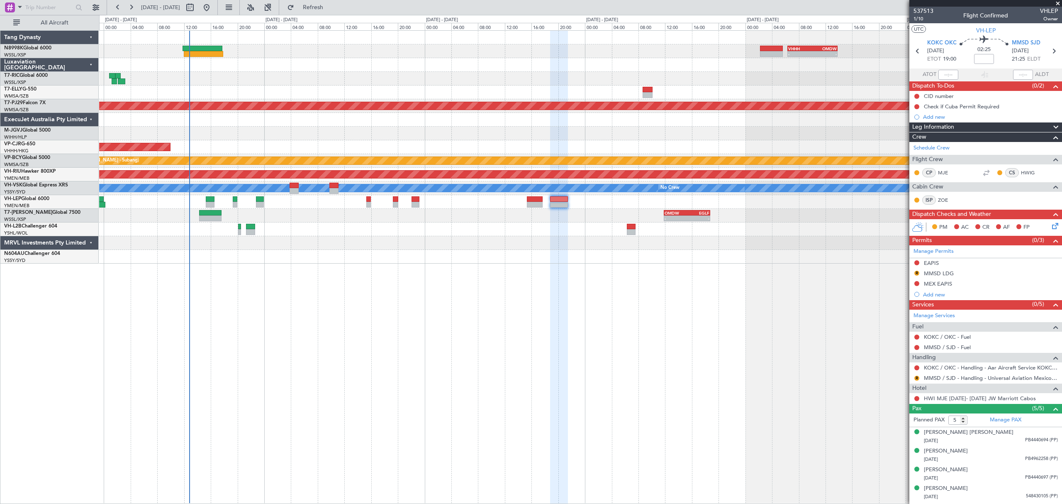
click at [597, 233] on div "- - VHHH 06:20 Z OMDW 13:50 Z 08:00 Z 16:03 Z OMDB 07:45 Z LEMD 15:45 Z Planned…" at bounding box center [580, 147] width 962 height 233
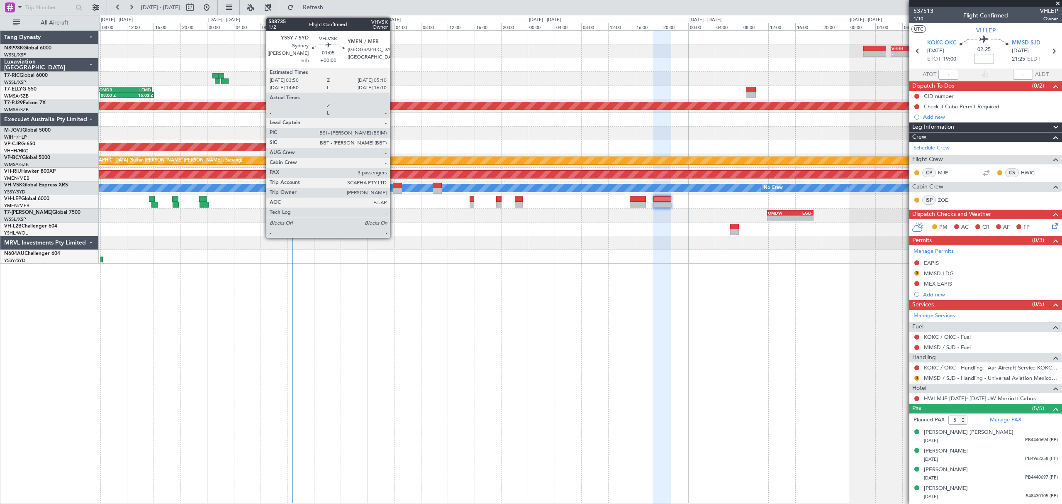
click at [394, 186] on div at bounding box center [397, 186] width 9 height 6
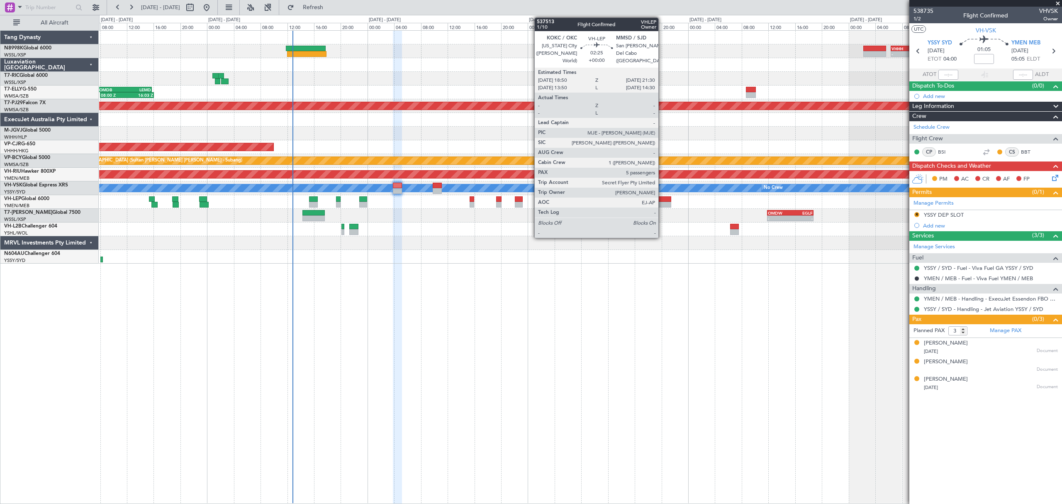
click at [663, 197] on div at bounding box center [662, 199] width 18 height 6
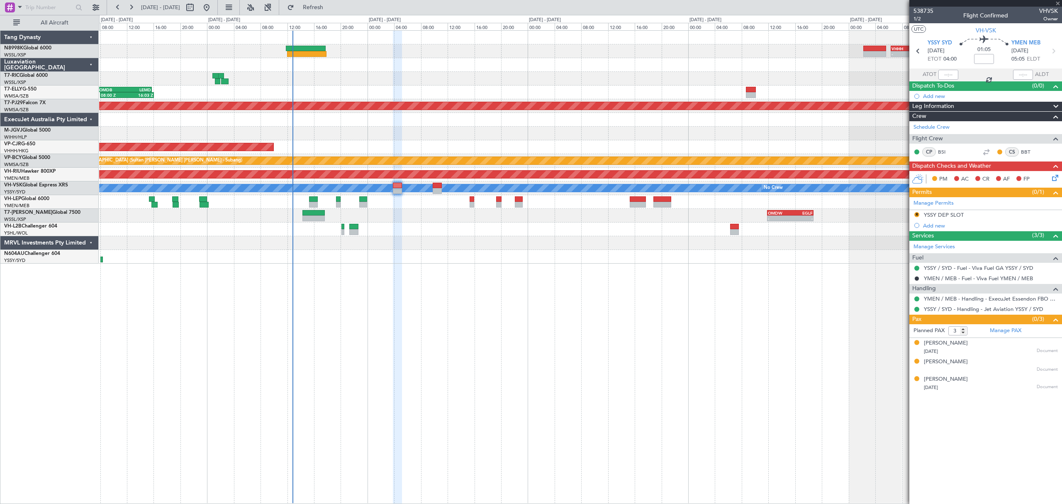
type input "5"
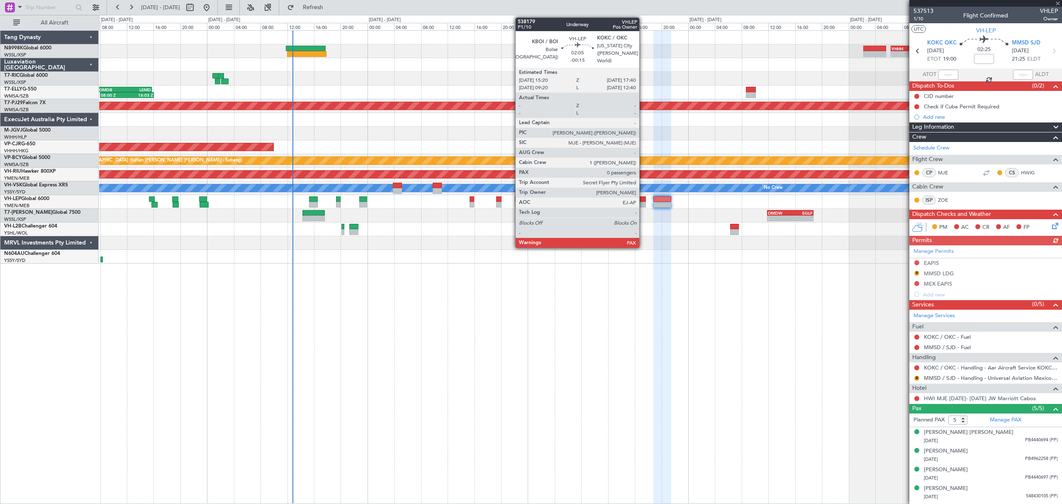
click at [643, 196] on div at bounding box center [638, 199] width 16 height 6
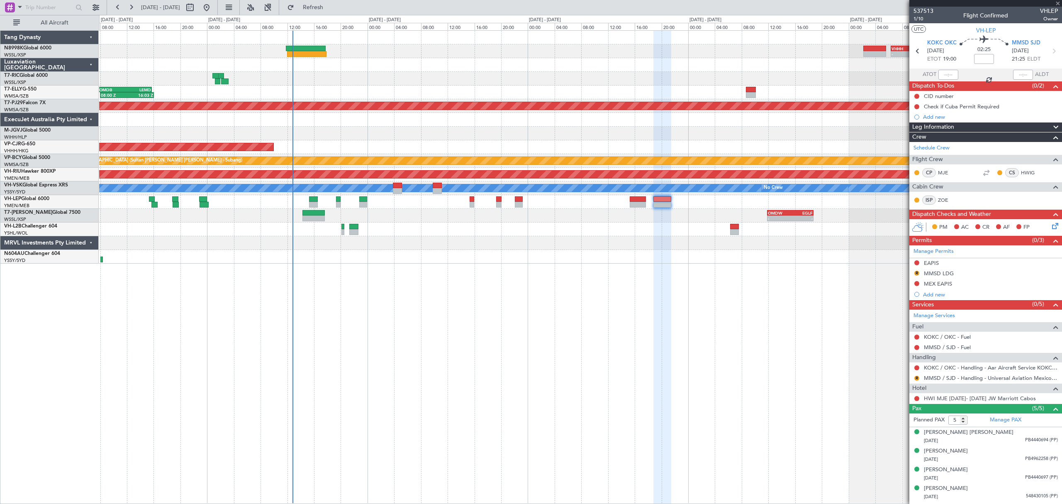
type input "-00:15"
type input "0"
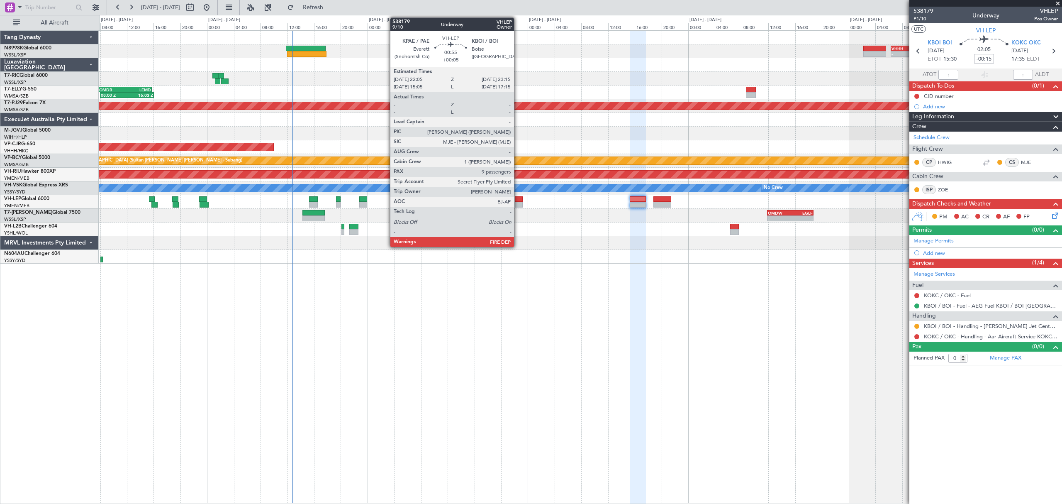
click at [518, 200] on div at bounding box center [519, 199] width 8 height 6
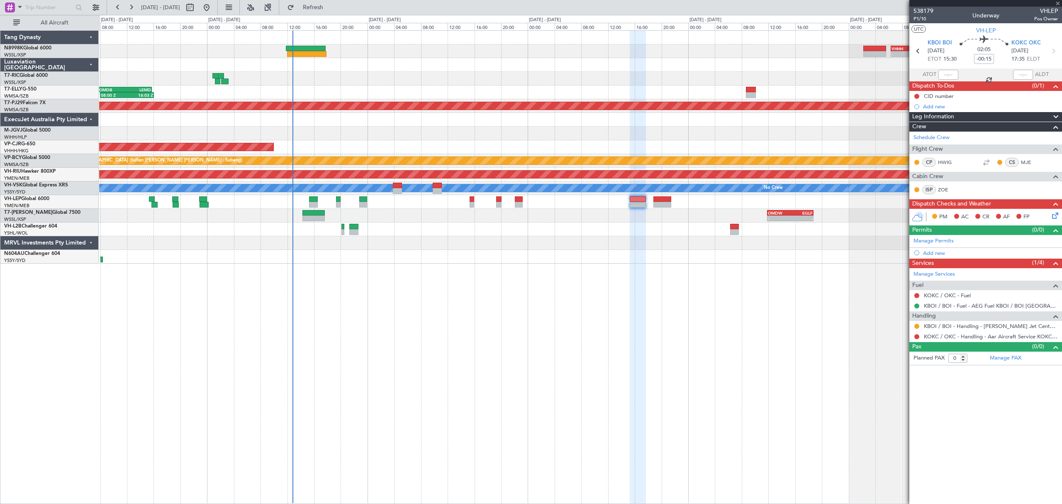
type input "+00:05"
type input "9"
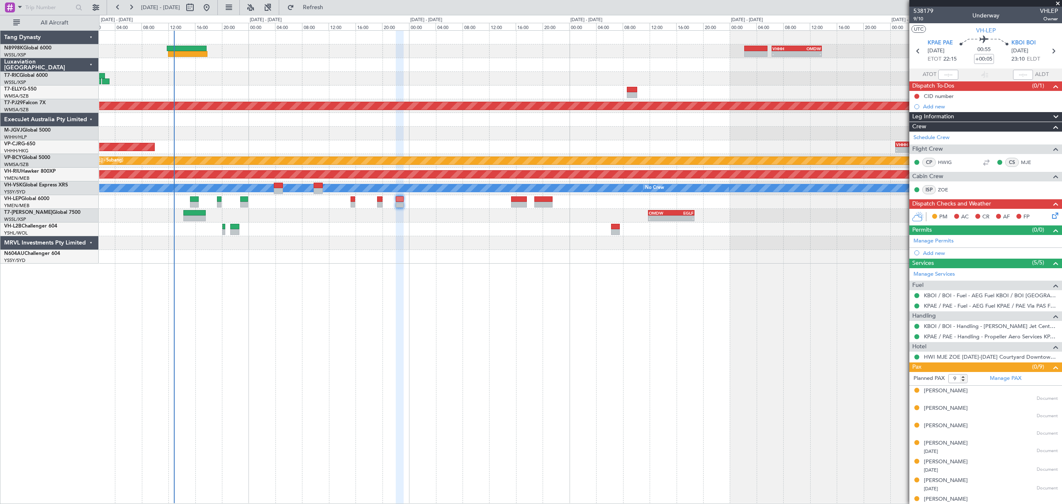
click at [623, 304] on div "- - VHHH 06:20 Z OMDW 13:50 Z 08:00 Z 16:03 Z OMDB 07:45 Z LEMD 15:45 Z Planned…" at bounding box center [580, 266] width 962 height 473
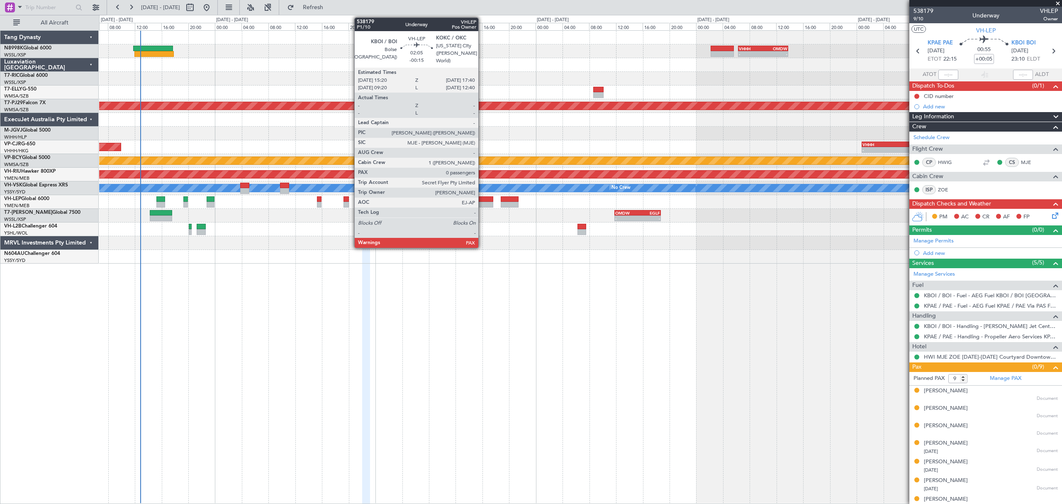
click at [482, 203] on div at bounding box center [485, 205] width 16 height 6
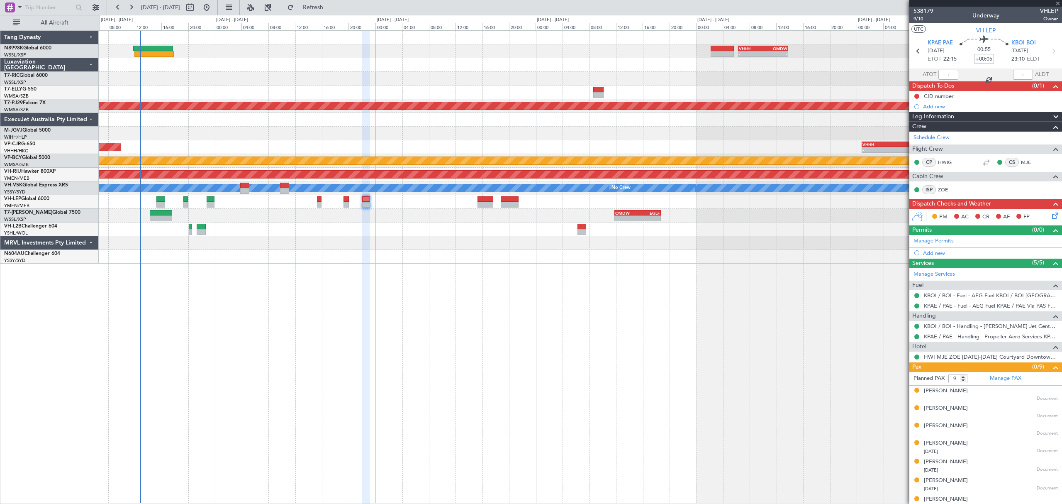
type input "-00:15"
type input "0"
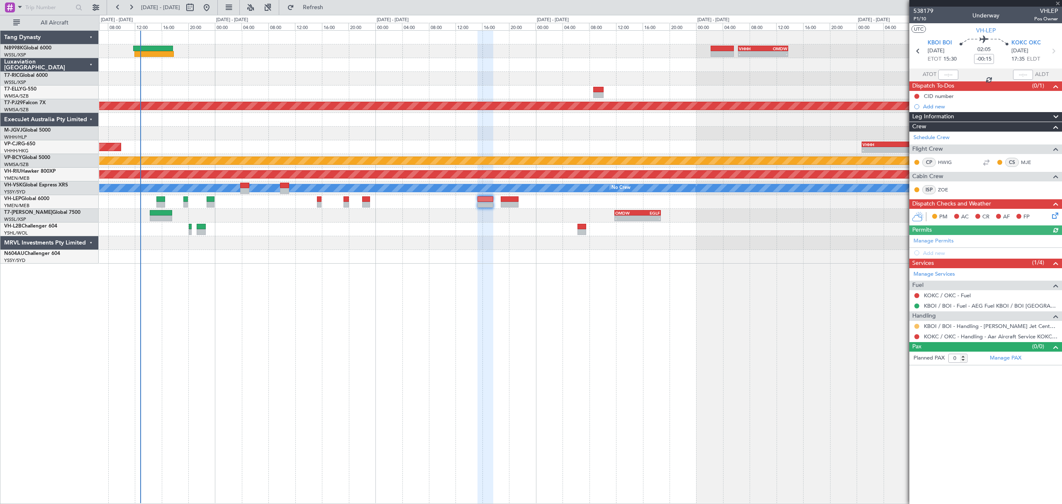
click at [723, 329] on button at bounding box center [916, 326] width 5 height 5
click at [723, 343] on span at bounding box center [874, 426] width 5 height 5
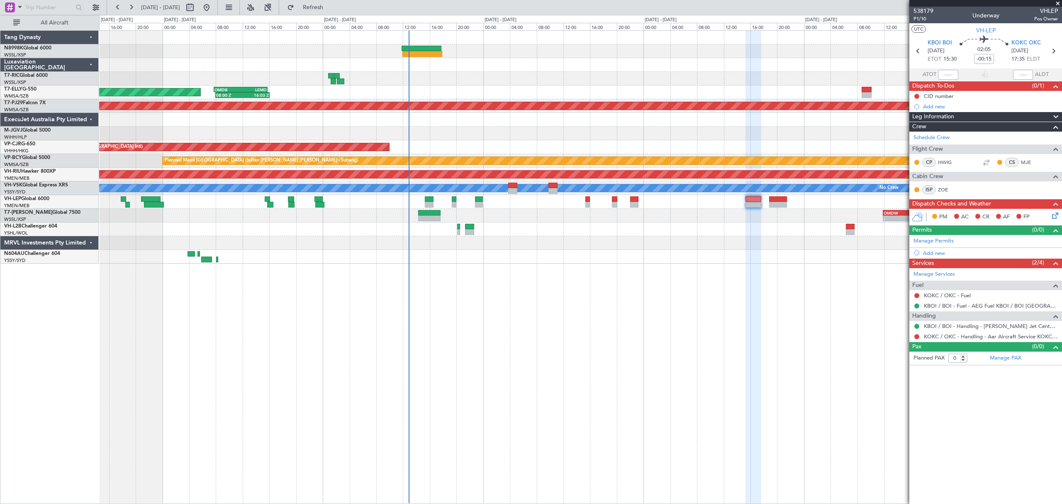
click at [637, 262] on div "- - VHHH 06:20 Z OMDW 13:50 Z 08:00 Z 16:03 Z OMDB 07:45 Z LEMD 15:45 Z Planned…" at bounding box center [580, 147] width 962 height 233
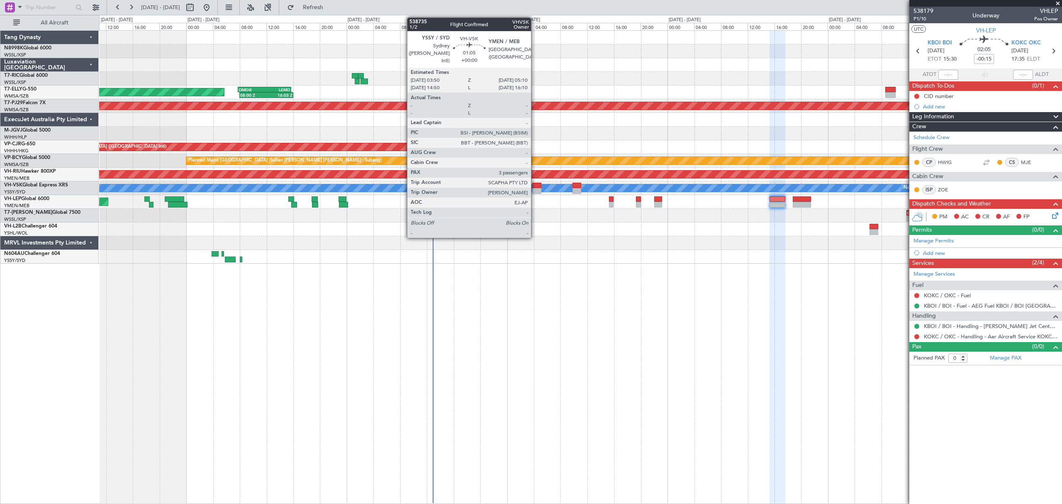
click at [535, 183] on div at bounding box center [536, 186] width 9 height 6
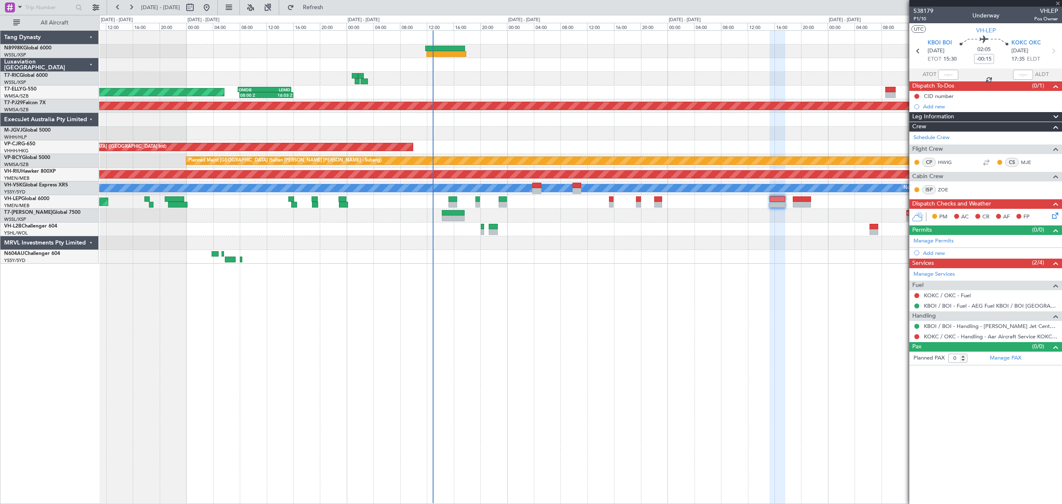
type input "3"
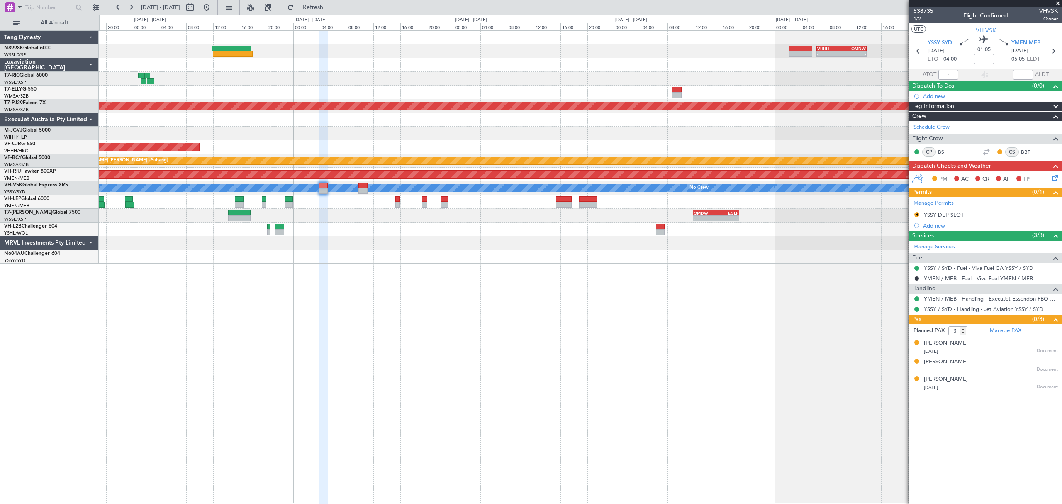
click at [557, 154] on div "- - VHHH 06:20 Z OMDW 13:50 Z 08:00 Z 16:03 Z OMDB 07:45 Z LEMD 15:45 Z Planned…" at bounding box center [580, 147] width 962 height 233
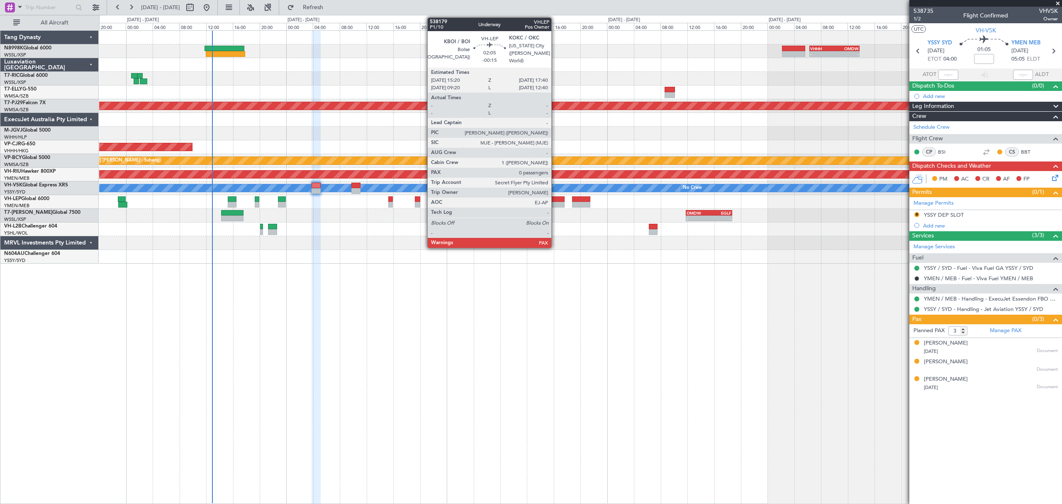
click at [555, 198] on div at bounding box center [557, 199] width 16 height 6
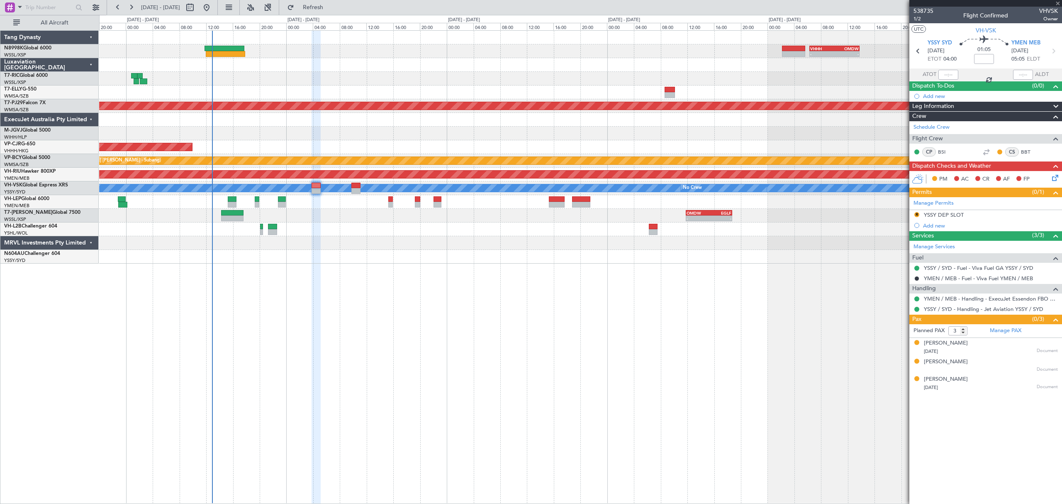
type input "-00:15"
type input "0"
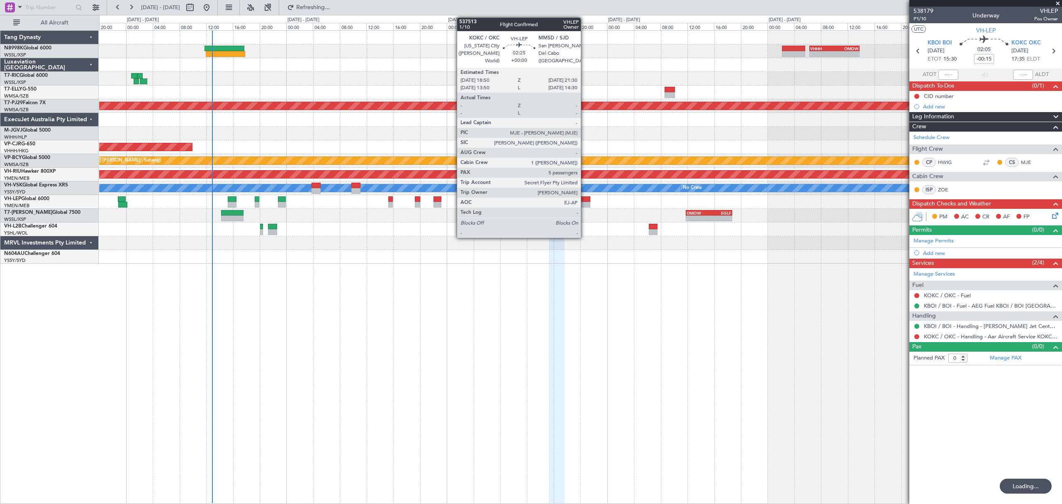
click at [584, 203] on div at bounding box center [581, 205] width 18 height 6
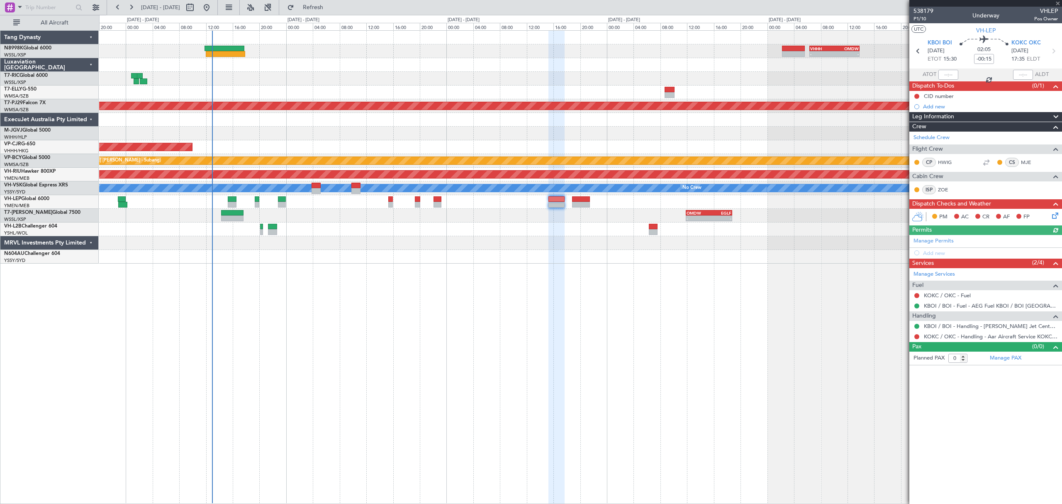
type input "5"
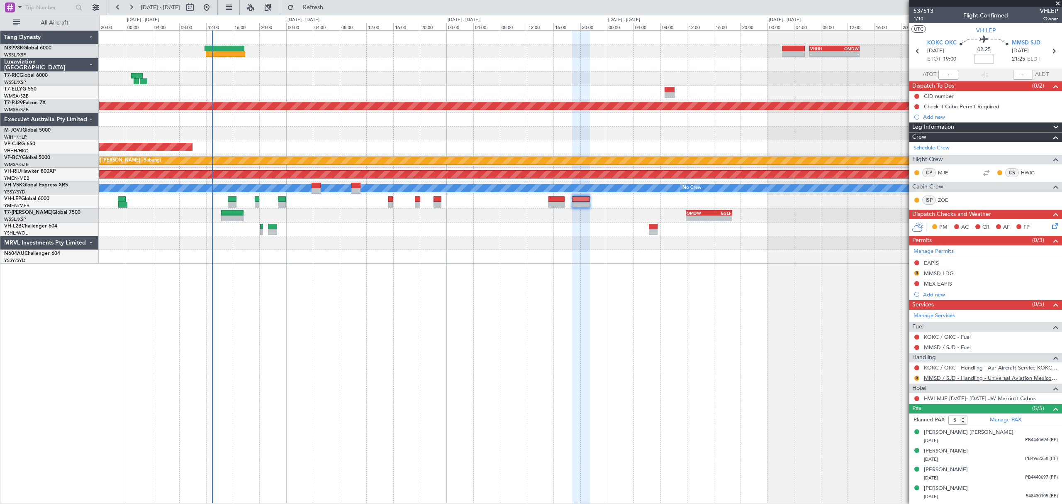
click at [723, 343] on link "MMSD / SJD - Handling - Universal Aviation Mexico MMSD / SJD" at bounding box center [991, 377] width 134 height 7
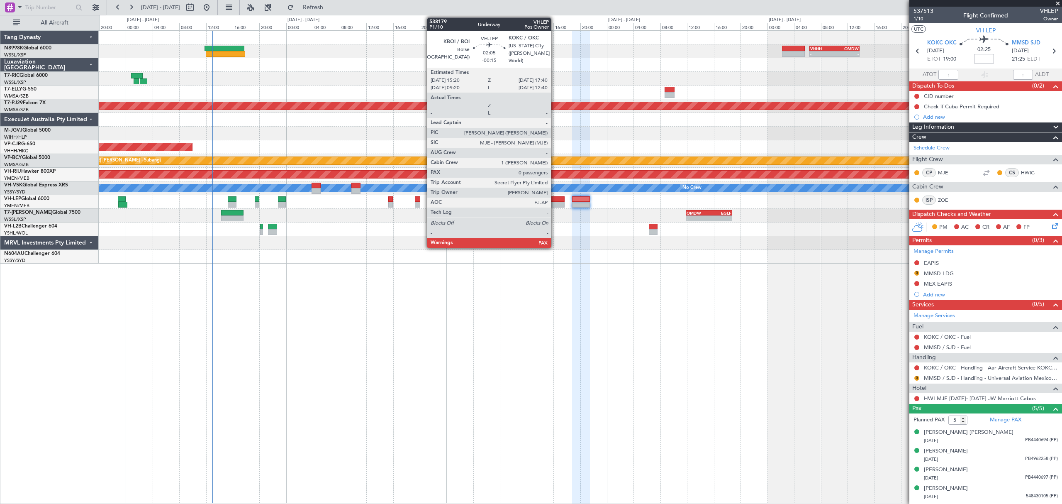
click at [555, 202] on div at bounding box center [556, 205] width 16 height 6
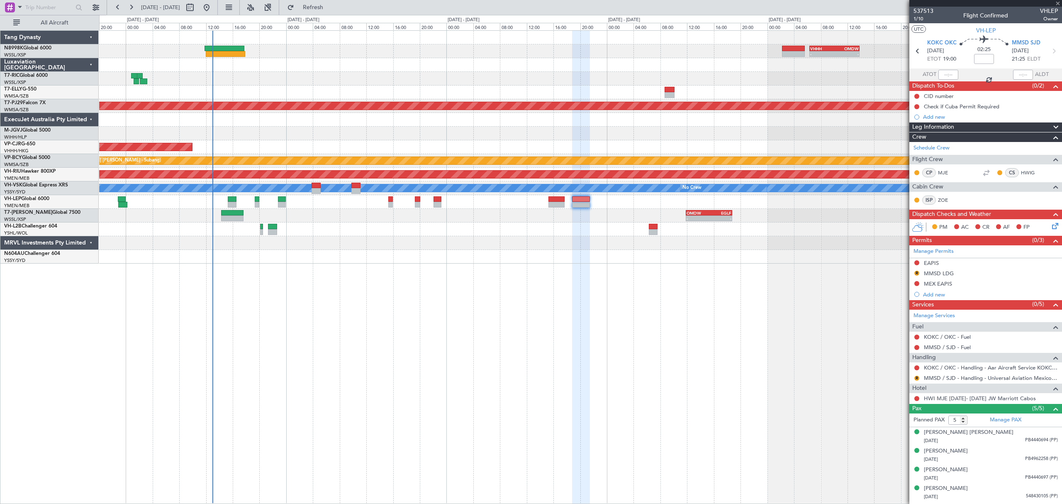
type input "-00:15"
type input "0"
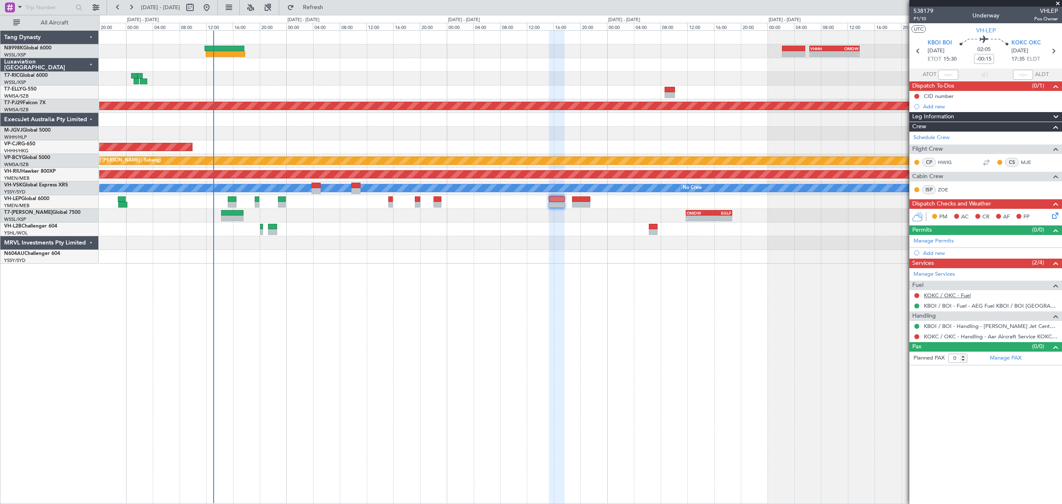
click at [723, 297] on link "KOKC / OKC - Fuel" at bounding box center [947, 295] width 47 height 7
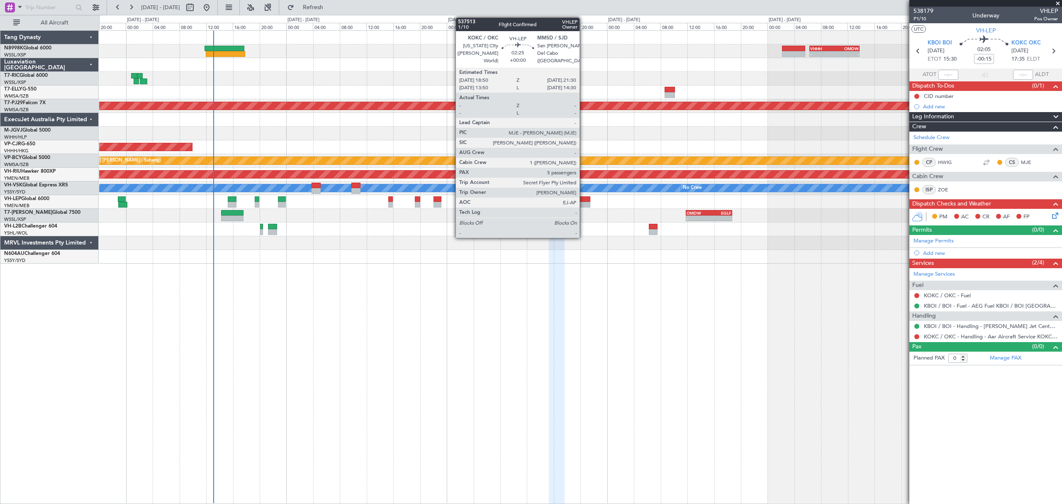
click at [583, 203] on div at bounding box center [581, 205] width 18 height 6
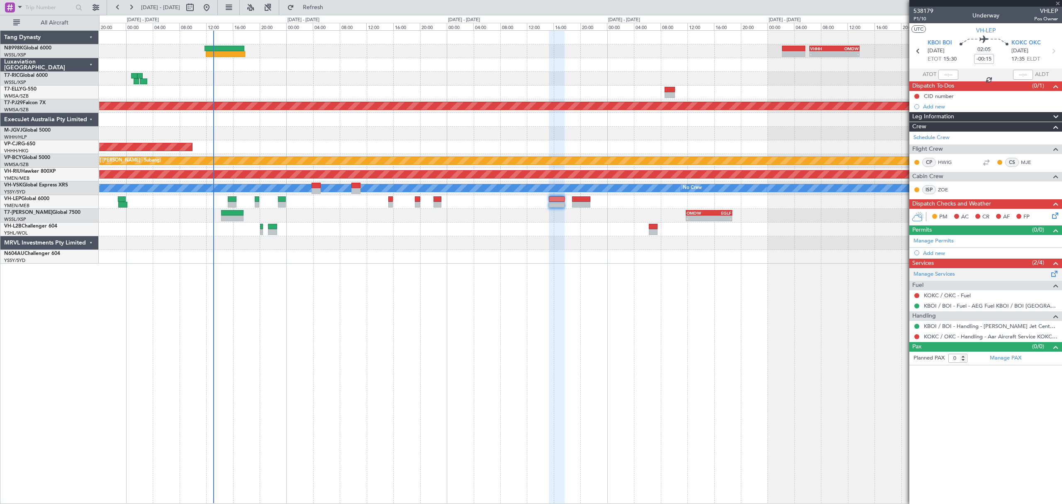
type input "5"
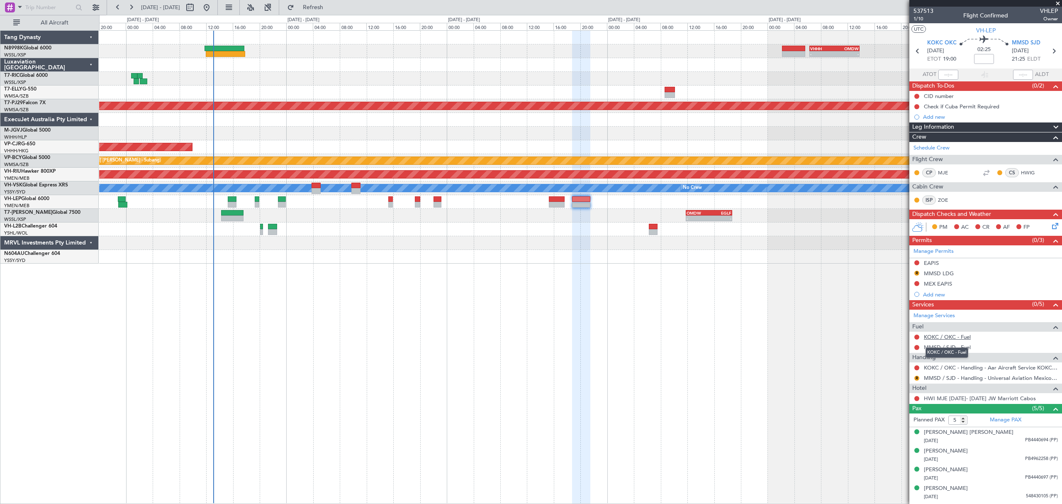
click at [723, 340] on link "KOKC / OKC - Fuel" at bounding box center [947, 336] width 47 height 7
click at [723, 337] on link "KOKC / OKC - Fuel" at bounding box center [947, 336] width 47 height 7
click at [723, 338] on link "KOKC / OKC - Fuel" at bounding box center [947, 336] width 47 height 7
click at [616, 241] on div at bounding box center [580, 243] width 962 height 14
click at [321, 6] on button "Refresh" at bounding box center [308, 7] width 50 height 13
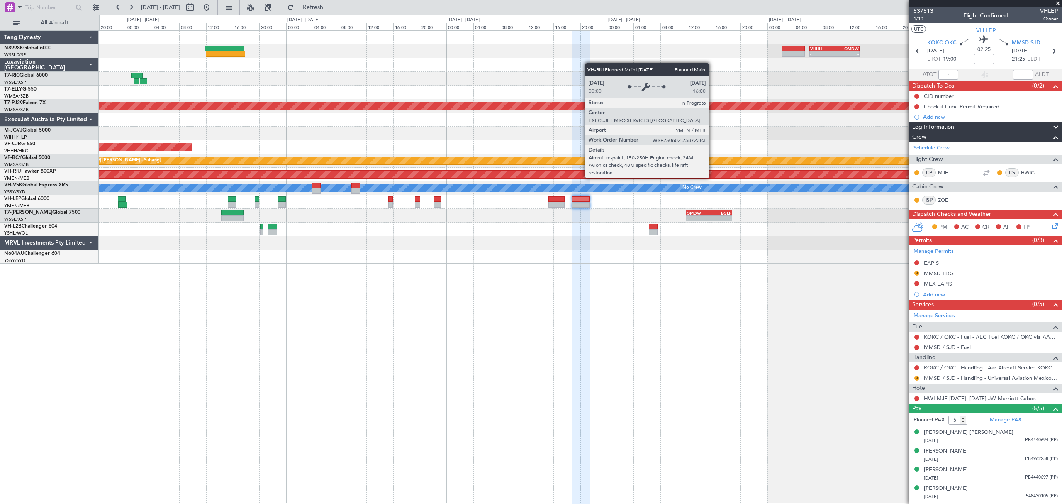
click at [413, 170] on div "Planned Maint [GEOGRAPHIC_DATA] ([GEOGRAPHIC_DATA])" at bounding box center [487, 174] width 2698 height 8
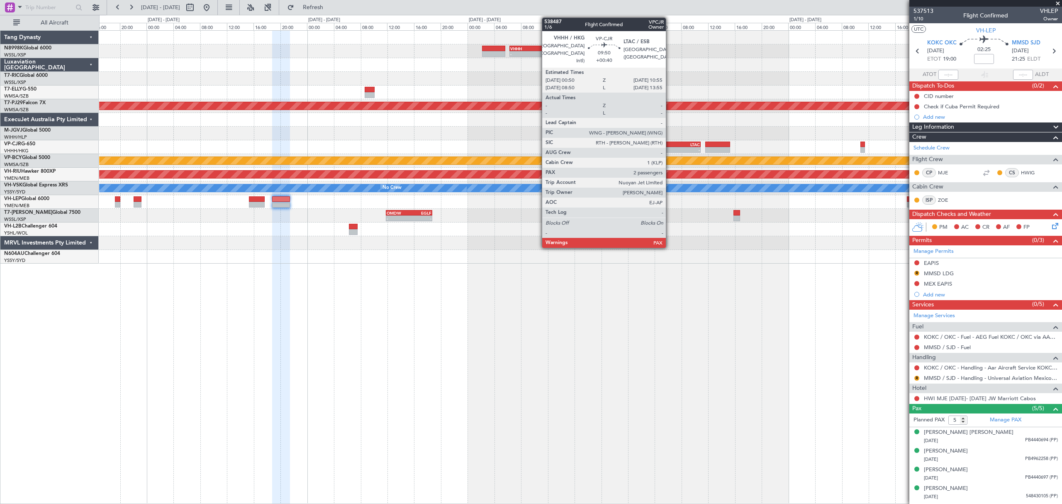
click at [669, 145] on div "LTAC" at bounding box center [683, 144] width 33 height 5
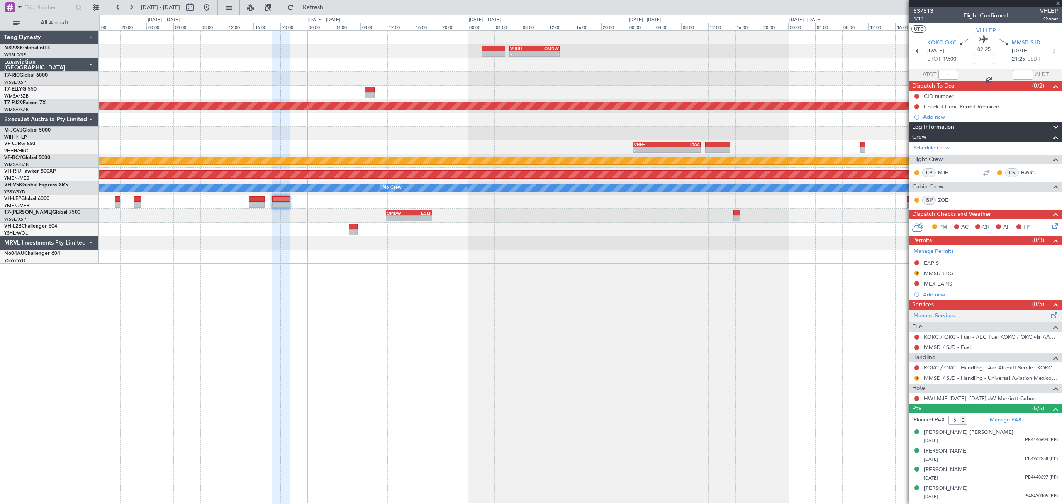
type input "+00:40"
type input "4"
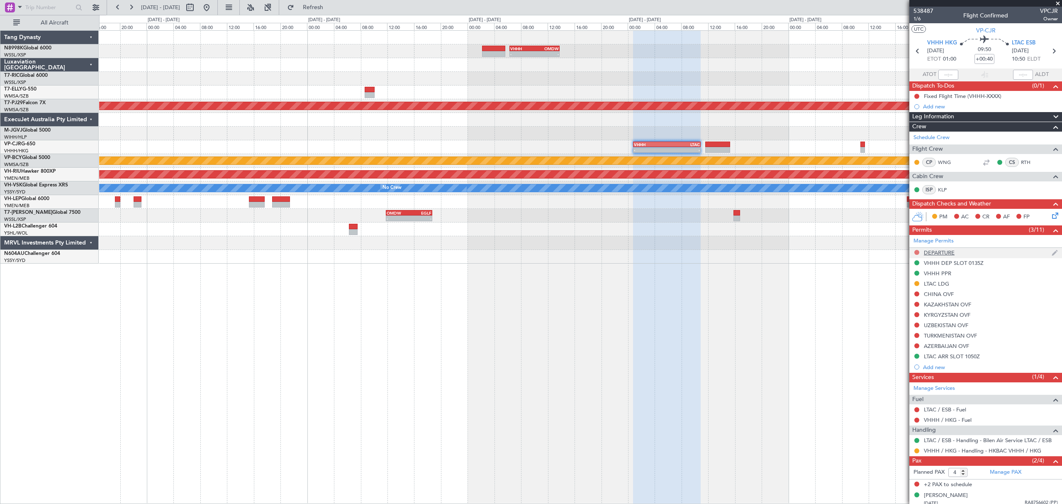
click at [723, 251] on button at bounding box center [916, 252] width 5 height 5
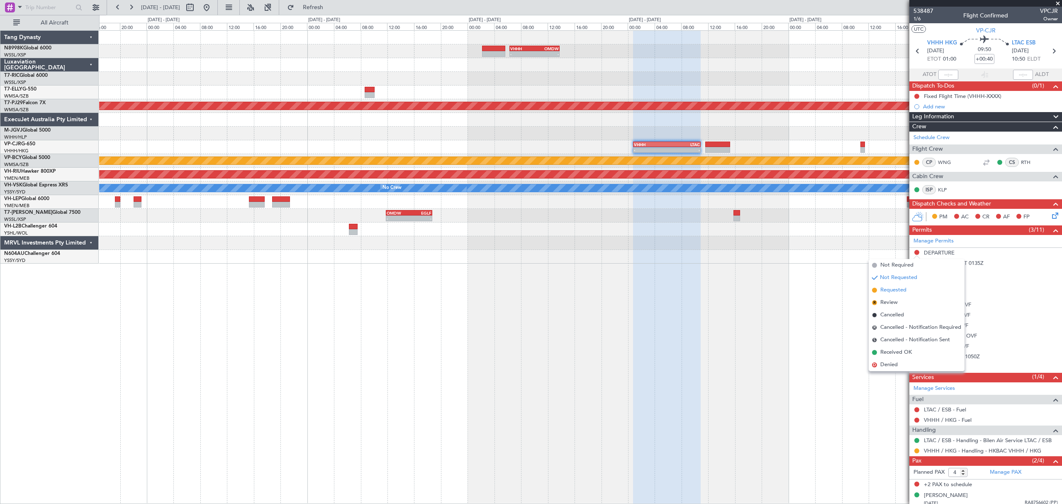
click at [723, 290] on span "Requested" at bounding box center [893, 290] width 26 height 8
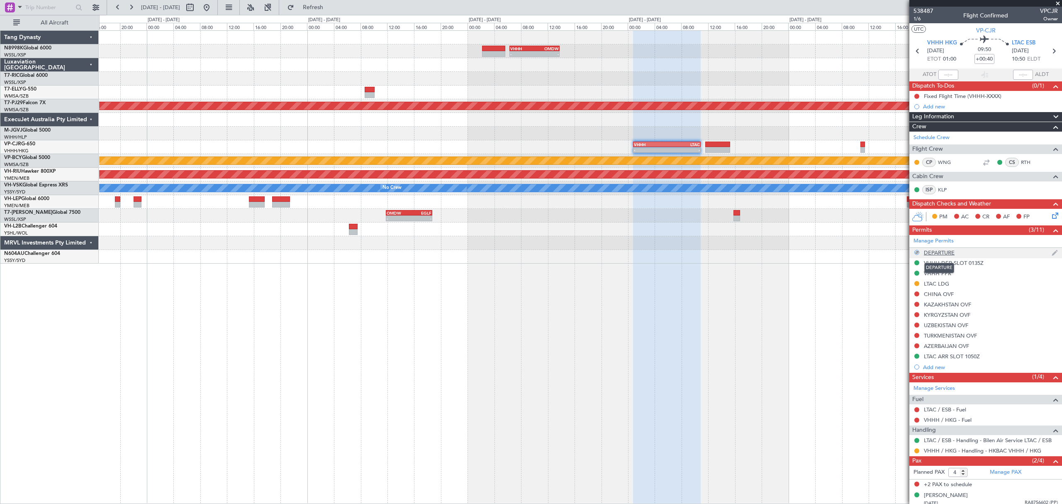
click at [723, 251] on div "DEPARTURE" at bounding box center [939, 252] width 31 height 7
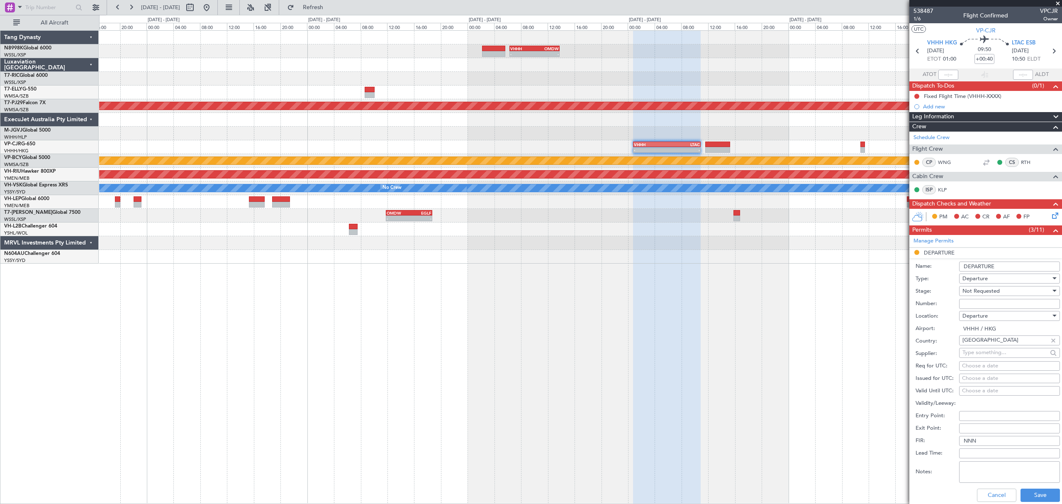
click at [723, 343] on textarea "Notes:" at bounding box center [1009, 472] width 101 height 22
paste textarea "000000866881"
type textarea "000000866881"
click at [723, 343] on button "Save" at bounding box center [1039, 494] width 39 height 13
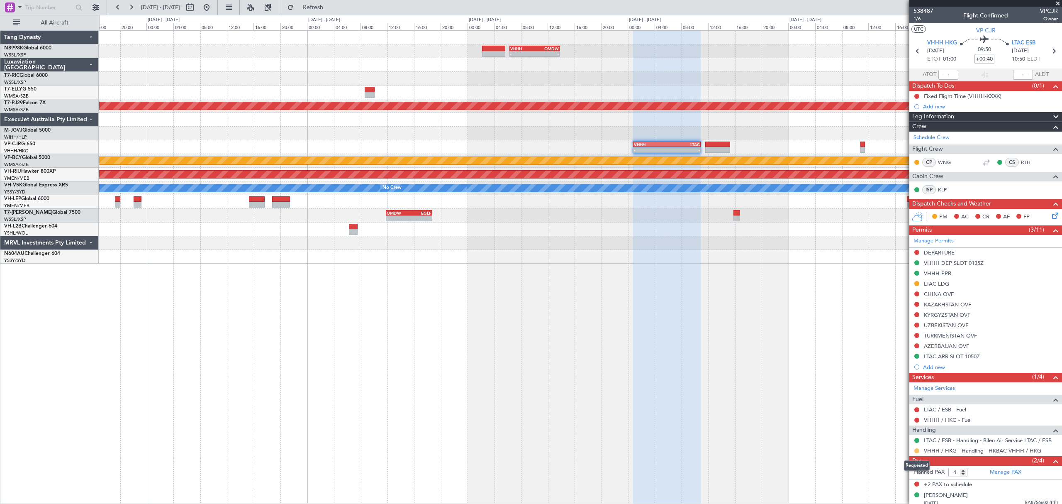
click at [723, 343] on button at bounding box center [916, 450] width 5 height 5
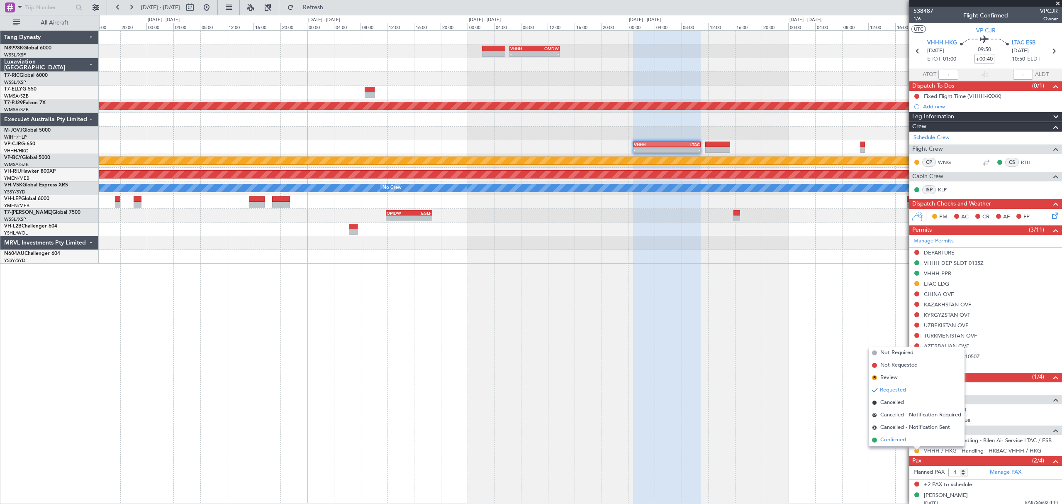
click at [723, 343] on span "Confirmed" at bounding box center [893, 440] width 26 height 8
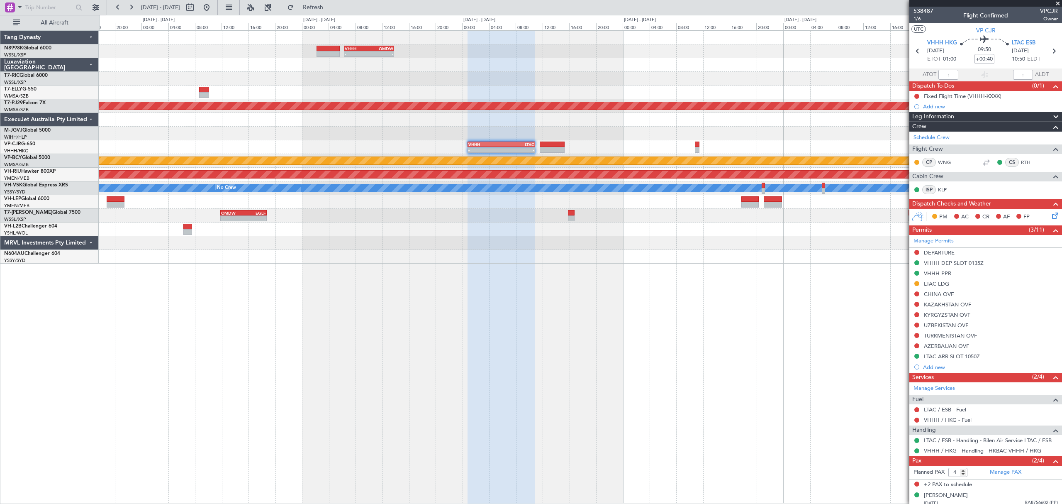
click at [622, 242] on div at bounding box center [580, 243] width 962 height 14
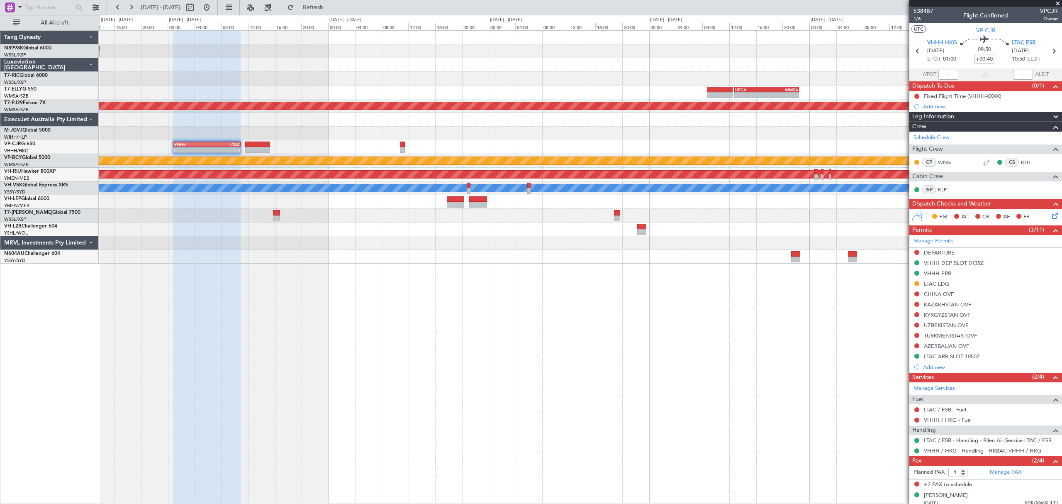
click at [599, 256] on div "- - VHHH 06:20 Z OMDW 13:50 Z - - HECA 12:50 Z WMSA 22:30 Z Planned Maint Kuala…" at bounding box center [580, 147] width 962 height 233
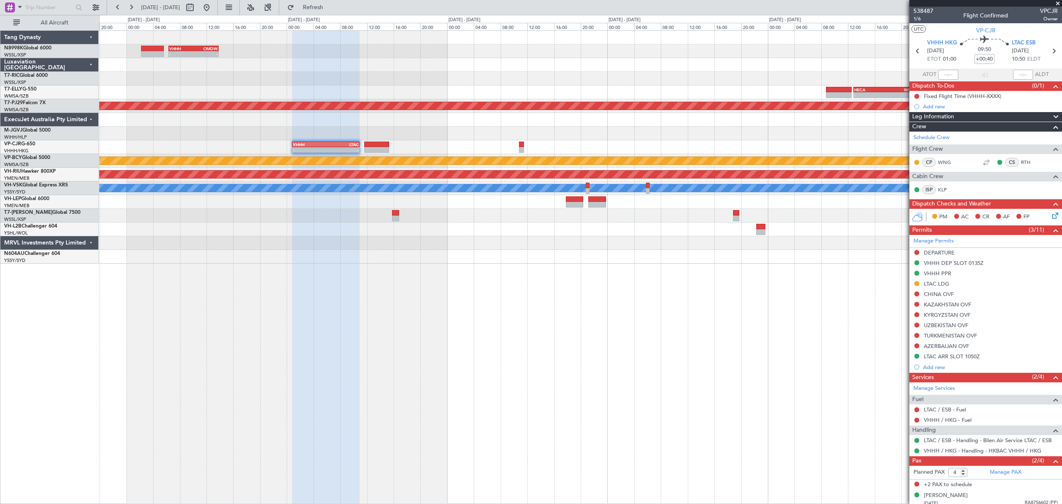
click at [651, 261] on div "- - VHHH 06:20 Z OMDW 13:50 Z - - HECA 12:50 Z WMSA 22:30 Z Planned Maint Kuala…" at bounding box center [580, 147] width 962 height 233
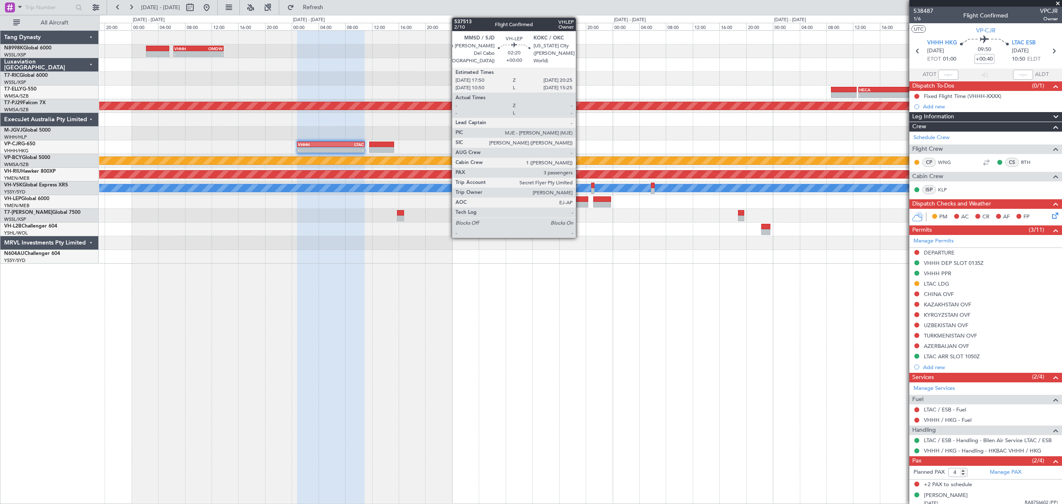
click at [579, 200] on div at bounding box center [579, 199] width 17 height 6
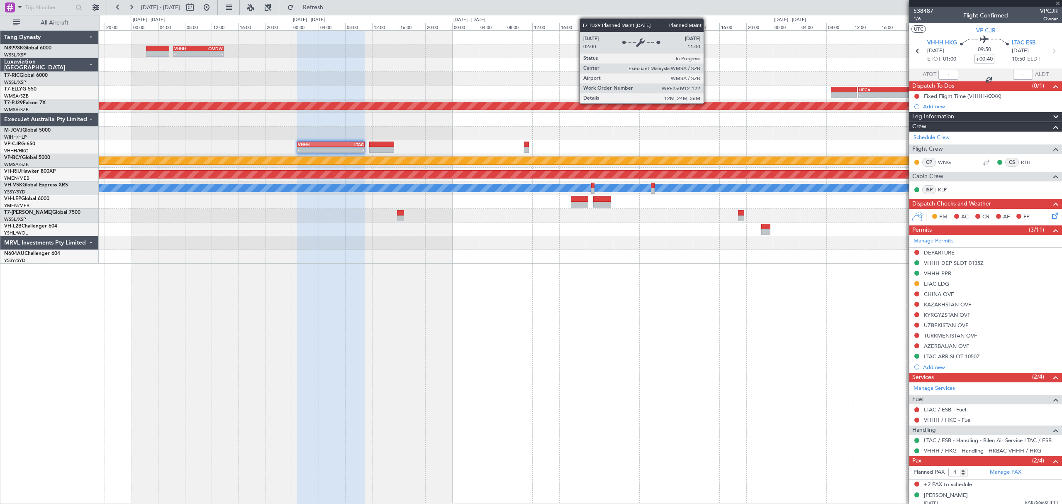
type input "3"
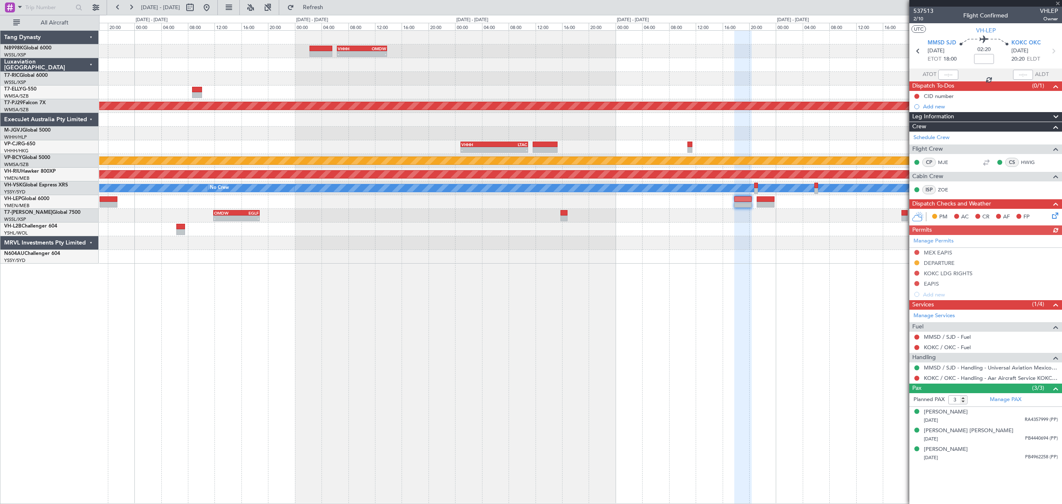
click at [800, 119] on div "- - VHHH 06:20 Z OMDW 13:50 Z - - HECA 12:50 Z WMSA 22:30 Z Planned Maint [GEOG…" at bounding box center [580, 147] width 962 height 233
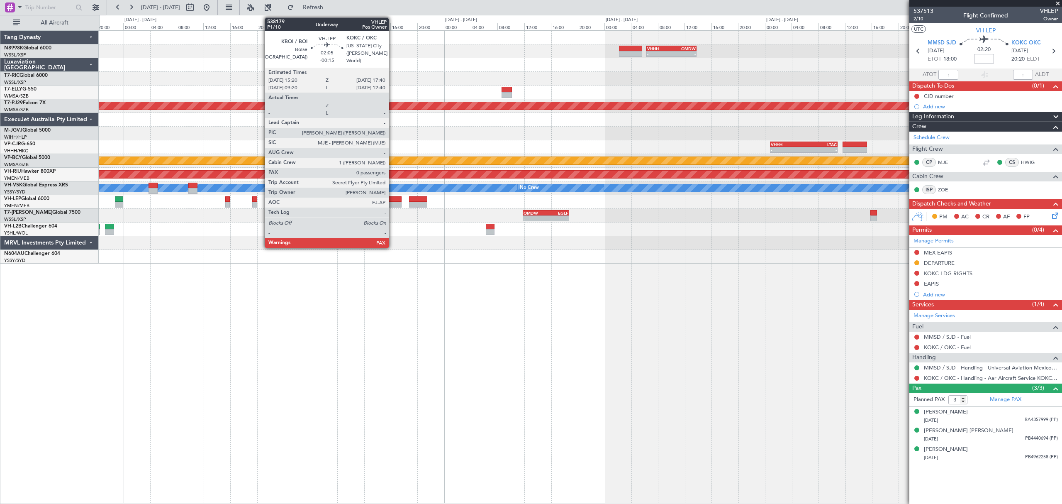
click at [392, 202] on div at bounding box center [394, 205] width 16 height 6
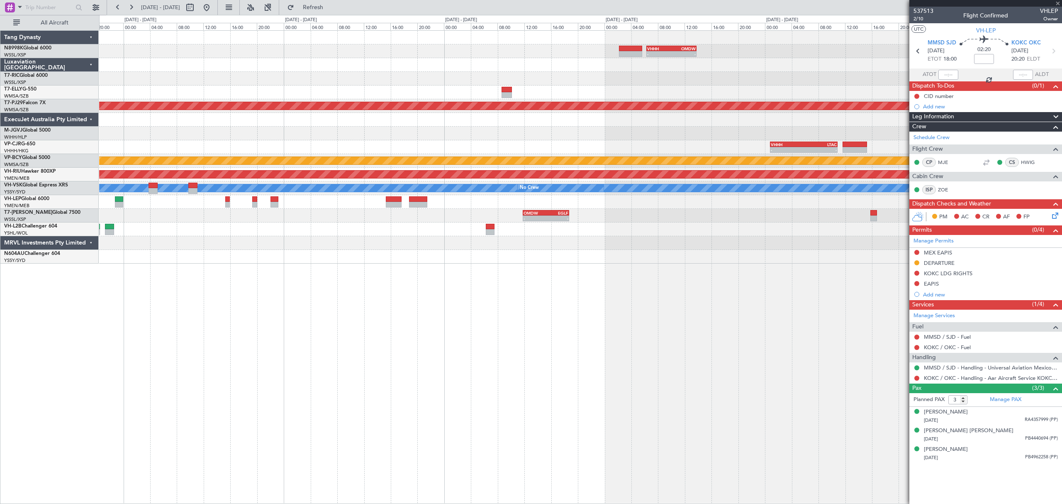
type input "-00:15"
type input "0"
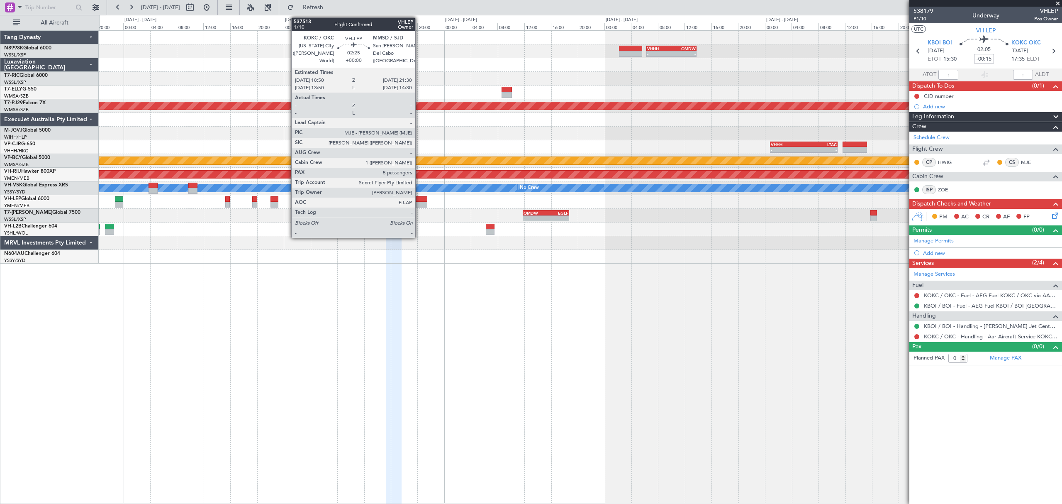
click at [417, 202] on div at bounding box center [418, 205] width 18 height 6
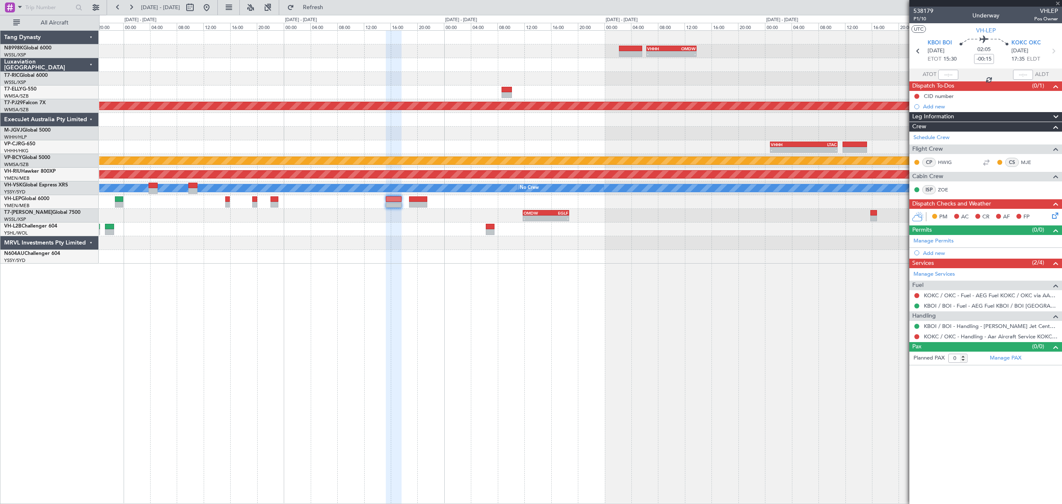
type input "5"
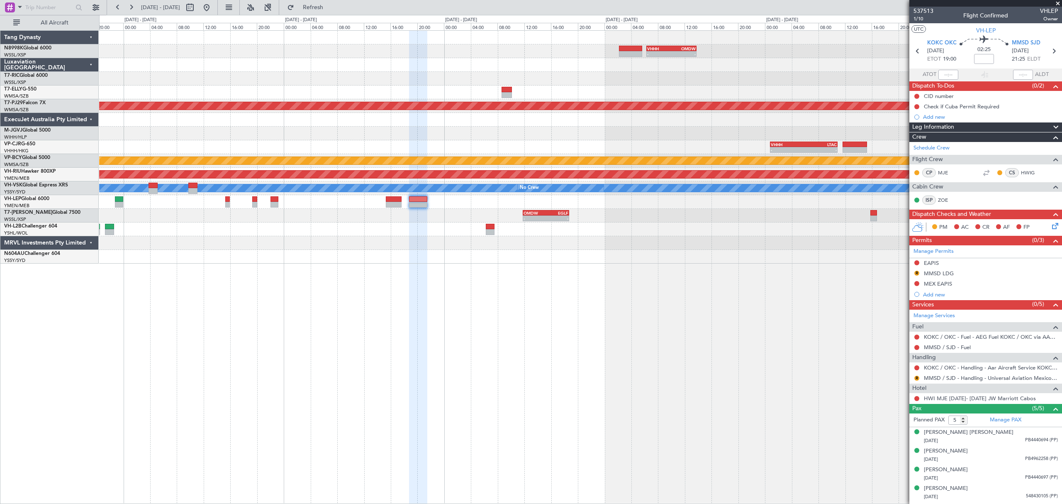
click at [497, 140] on div "- - VHHH 06:20 Z OMDW 13:50 Z 08:00 Z 16:03 Z OMDB 07:45 Z LEMD 15:45 Z Planned…" at bounding box center [580, 147] width 962 height 233
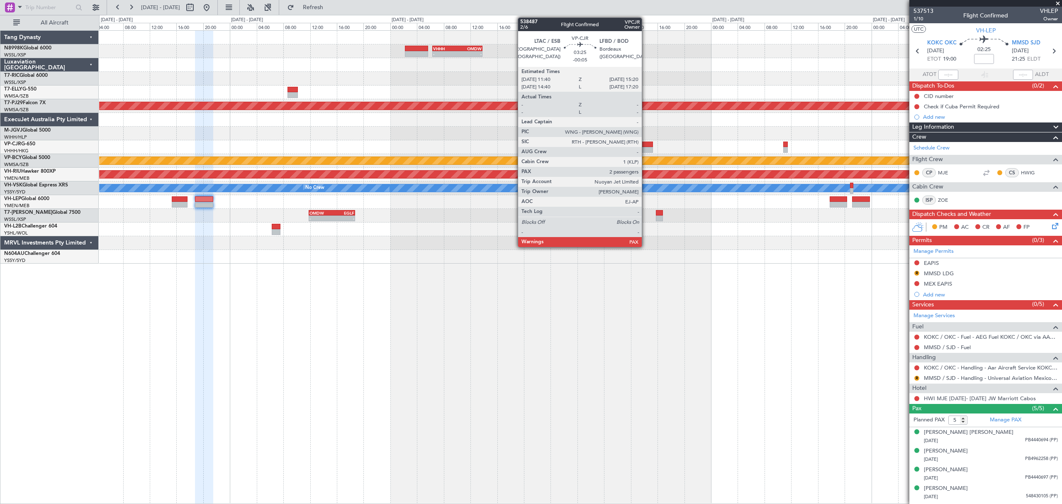
click at [648, 144] on div at bounding box center [640, 144] width 25 height 6
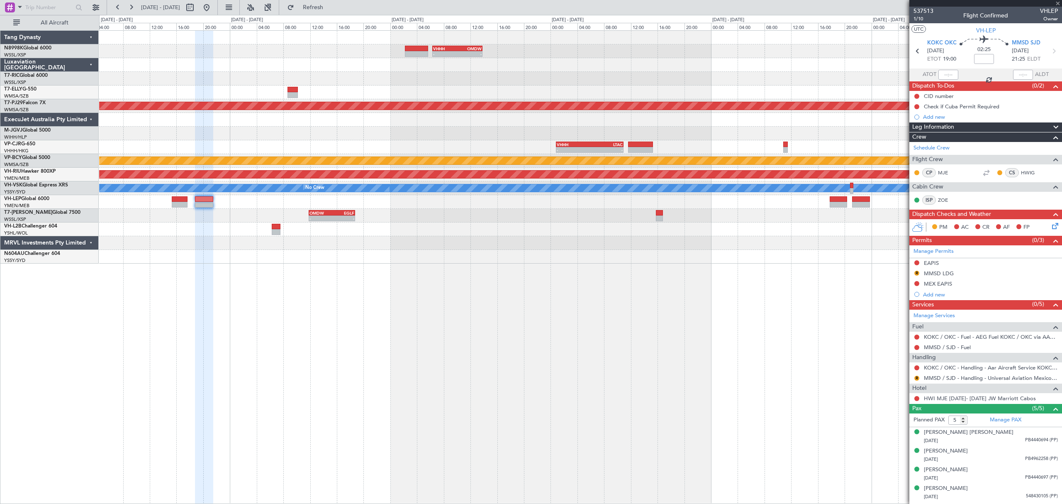
type input "-00:05"
type input "4"
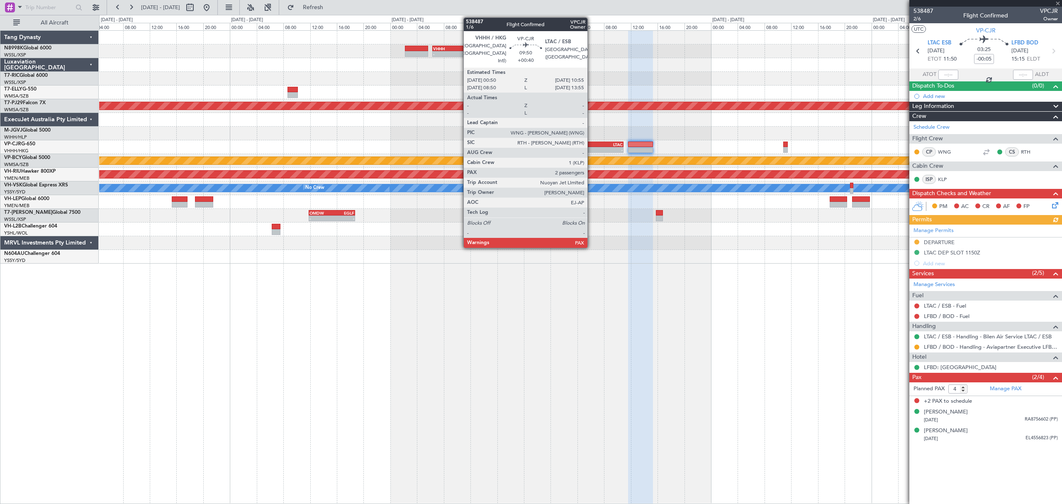
click at [591, 145] on div "LTAC" at bounding box center [605, 144] width 33 height 5
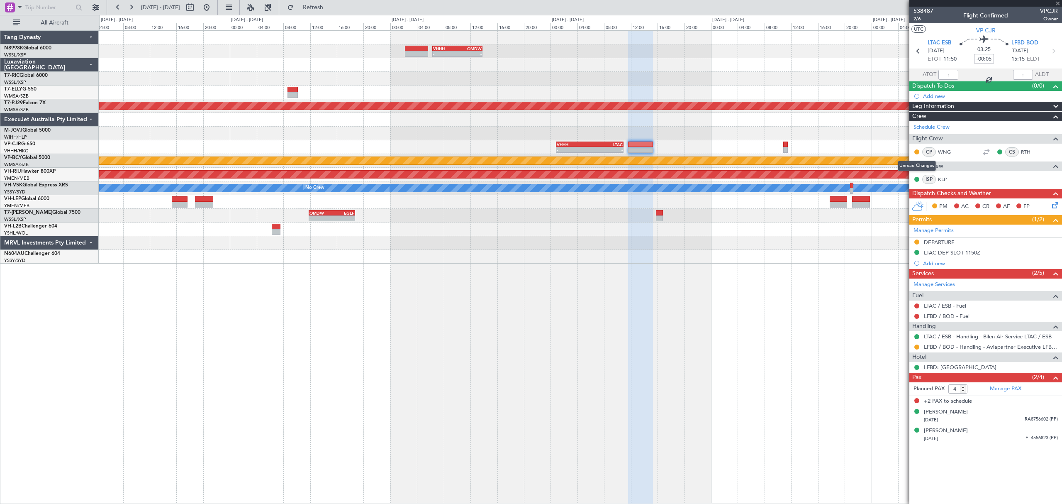
type input "+00:40"
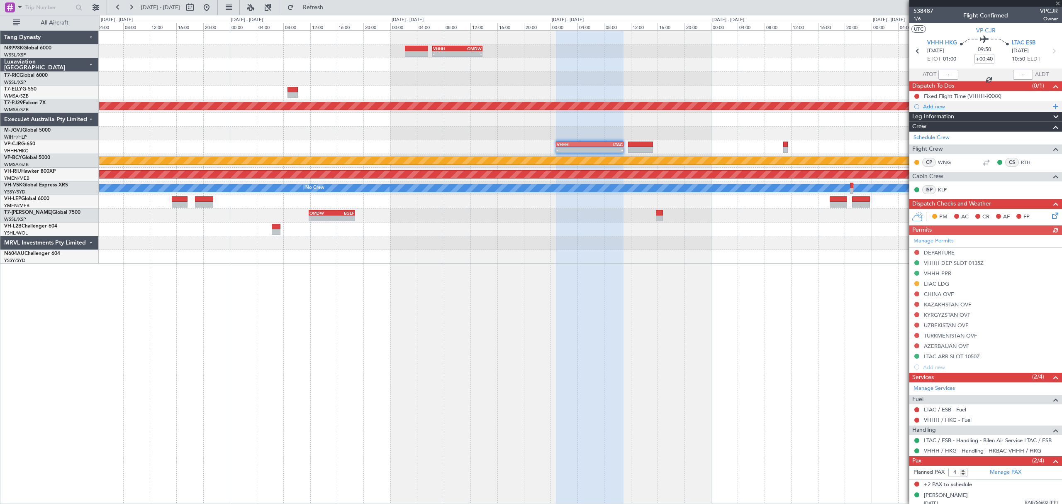
click at [940, 106] on div "Add new" at bounding box center [986, 106] width 127 height 7
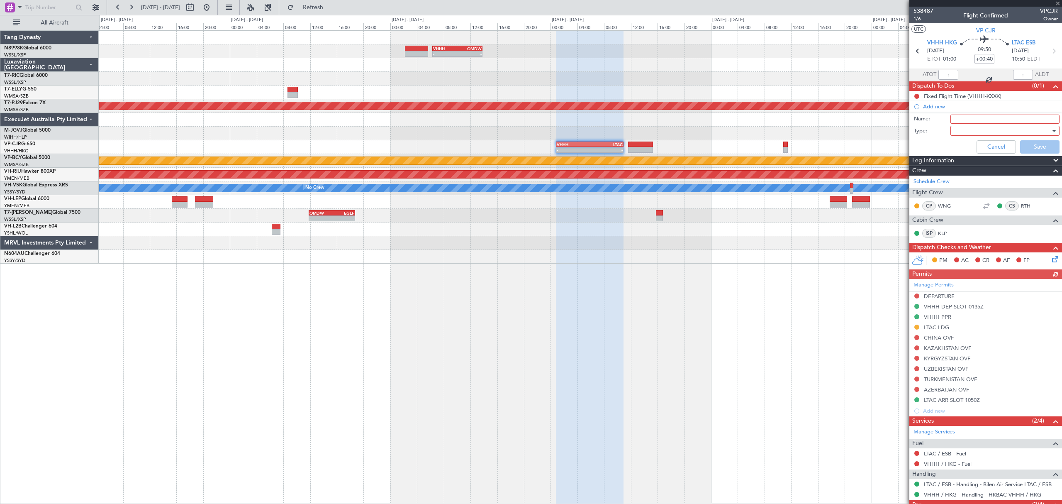
click at [954, 120] on input "Name:" at bounding box center [1004, 118] width 109 height 9
type input "r"
type input "Remind crew towbar onboard for LFBO"
click at [959, 129] on div at bounding box center [1002, 130] width 97 height 12
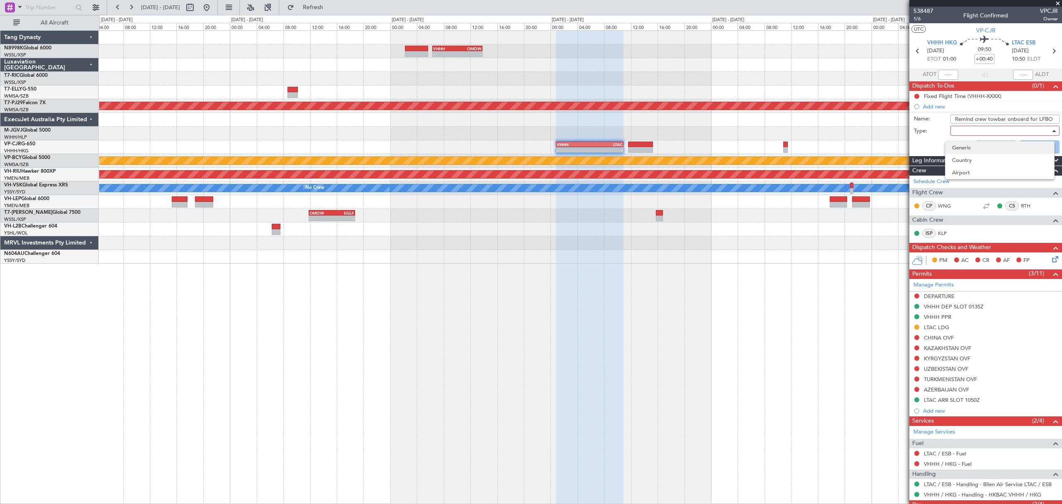
click at [958, 146] on span "Generic" at bounding box center [999, 147] width 95 height 12
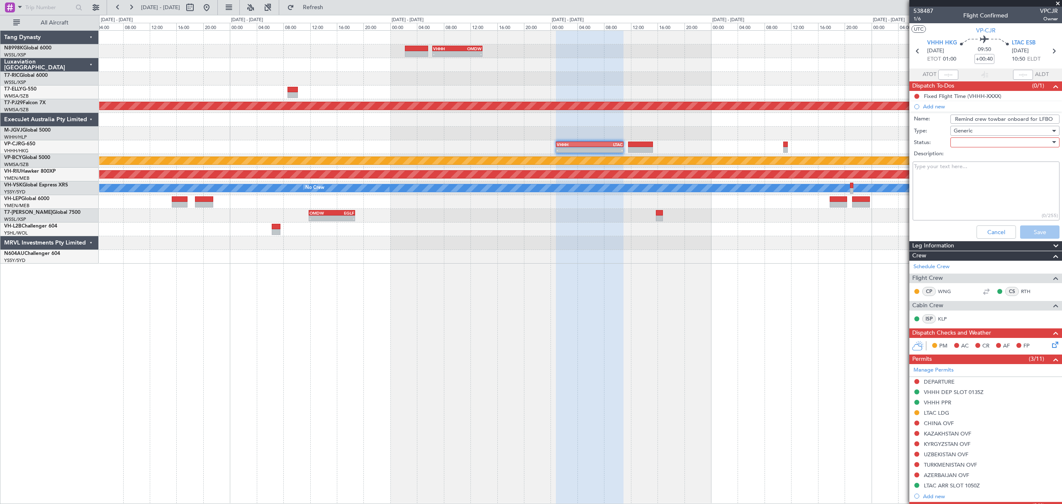
click at [959, 144] on div at bounding box center [1002, 142] width 97 height 12
click at [959, 153] on span "Not Started" at bounding box center [999, 159] width 95 height 12
click at [943, 175] on textarea "Description:" at bounding box center [986, 190] width 147 height 59
paste textarea "No towbar available at LFBO, make sure the A/C has one on board (no nose-in/nos…"
click at [913, 163] on textarea "No towbar available at LFBO, make sure the A/C has one on board (no nose-in/nos…" at bounding box center [986, 190] width 147 height 59
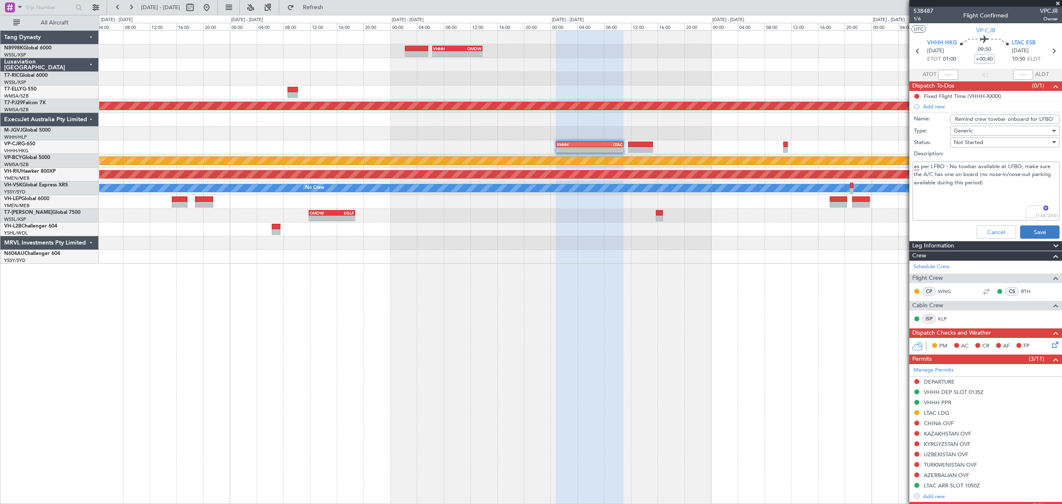
type textarea "as per LFBO - No towbar available at LFBO, make sure the A/C has one on board (…"
click at [1034, 236] on button "Save" at bounding box center [1039, 231] width 39 height 13
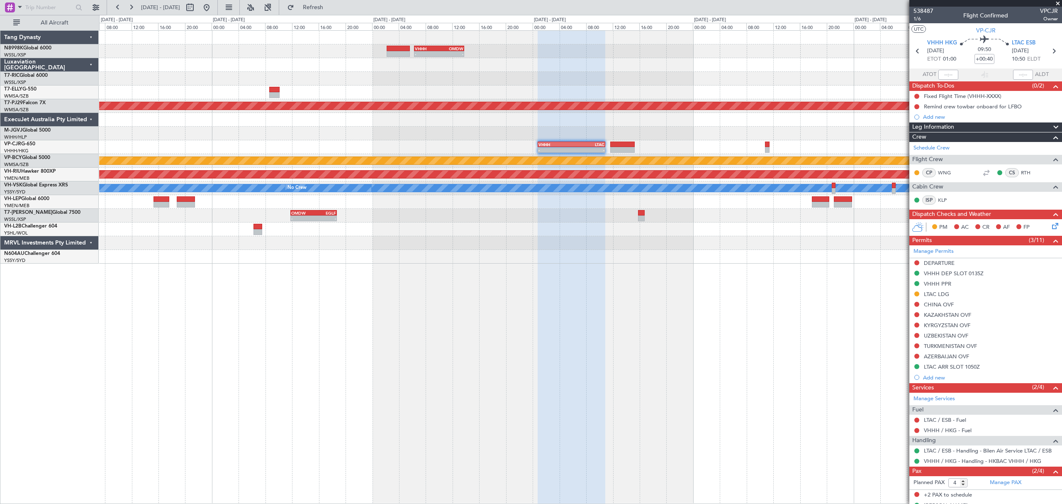
click at [796, 142] on div "- - VHHH 06:20 Z OMDW 13:50 Z - - HECA 12:50 Z WMSA 22:30 Z Planned Maint [GEOG…" at bounding box center [580, 147] width 962 height 233
click at [764, 147] on div at bounding box center [763, 150] width 5 height 6
type input "0"
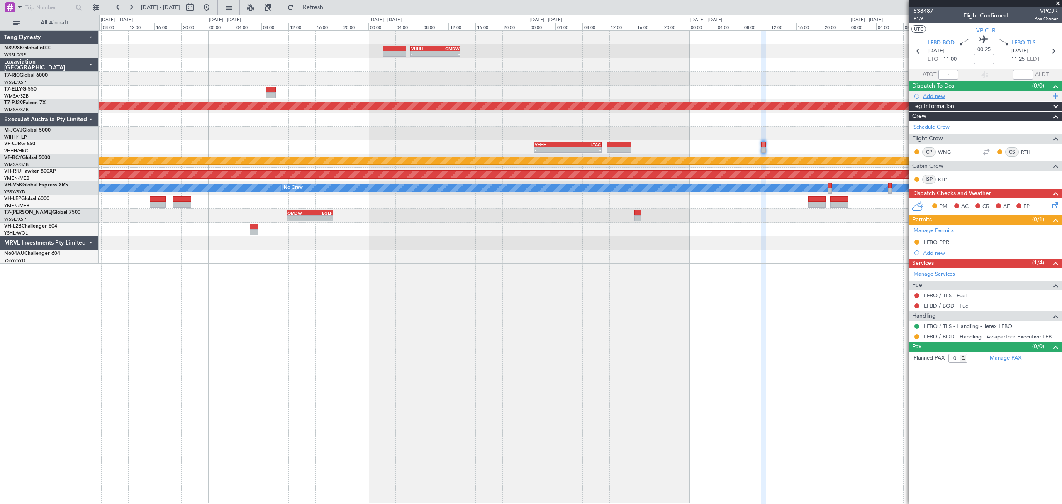
click at [928, 97] on div "Add new" at bounding box center [986, 96] width 127 height 7
click at [928, 97] on li "Add new" at bounding box center [985, 96] width 153 height 10
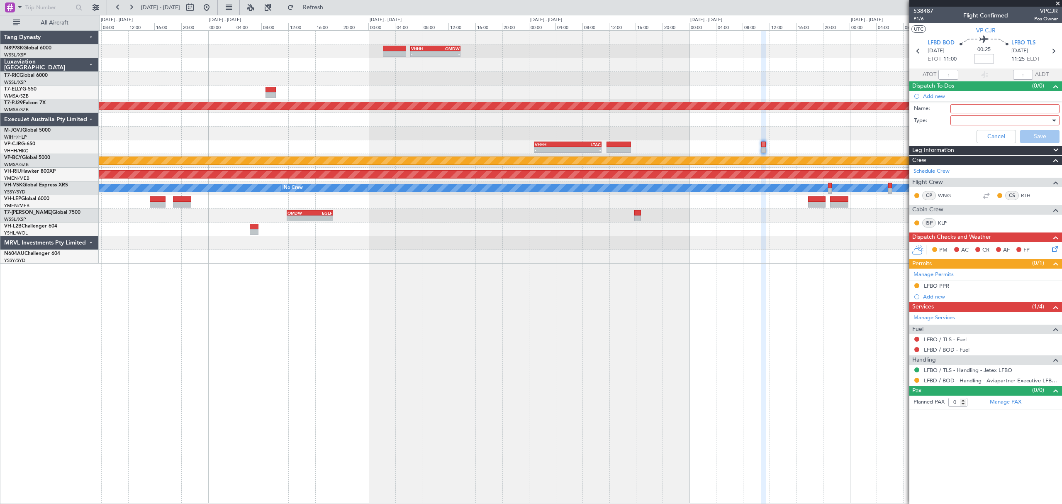
click at [959, 108] on input "Name:" at bounding box center [1004, 108] width 109 height 9
type input "F"
type input "l"
type input "LFBO SPECIFIC INFORMATION"
click at [983, 120] on div at bounding box center [1002, 120] width 97 height 12
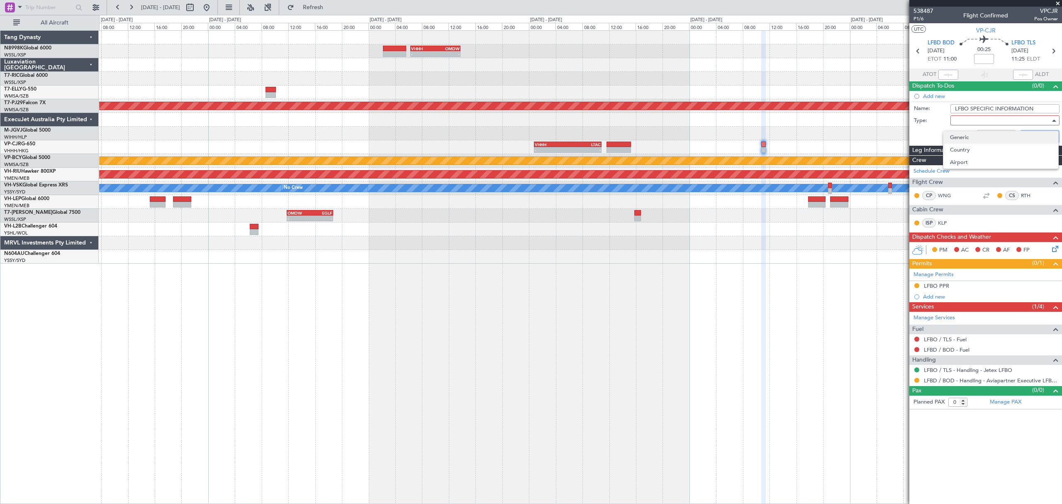
click at [973, 134] on span "Generic" at bounding box center [1001, 137] width 102 height 12
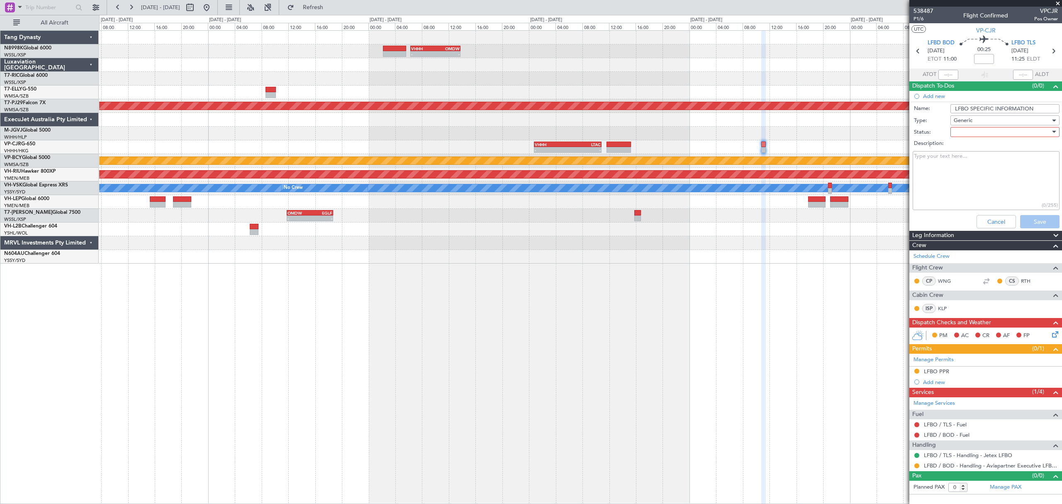
click at [973, 131] on div at bounding box center [1002, 132] width 97 height 12
click at [964, 146] on span "Not Started" at bounding box center [1001, 149] width 102 height 12
click at [948, 165] on textarea "Description:" at bounding box center [986, 180] width 147 height 59
paste textarea "LFBO /TLS specific information General Aviation Terminal (GAT) security check p…"
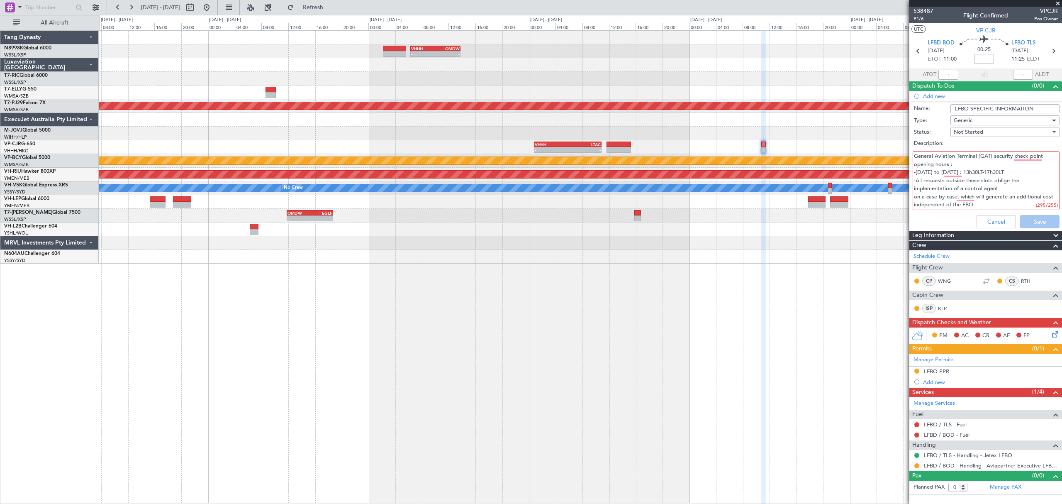
click at [981, 155] on textarea "LFBO /TLS specific information General Aviation Terminal (GAT) security check p…" at bounding box center [986, 180] width 147 height 59
type textarea "LFBO /TLS specific information GGAT) security check point opening hours : -Mond…"
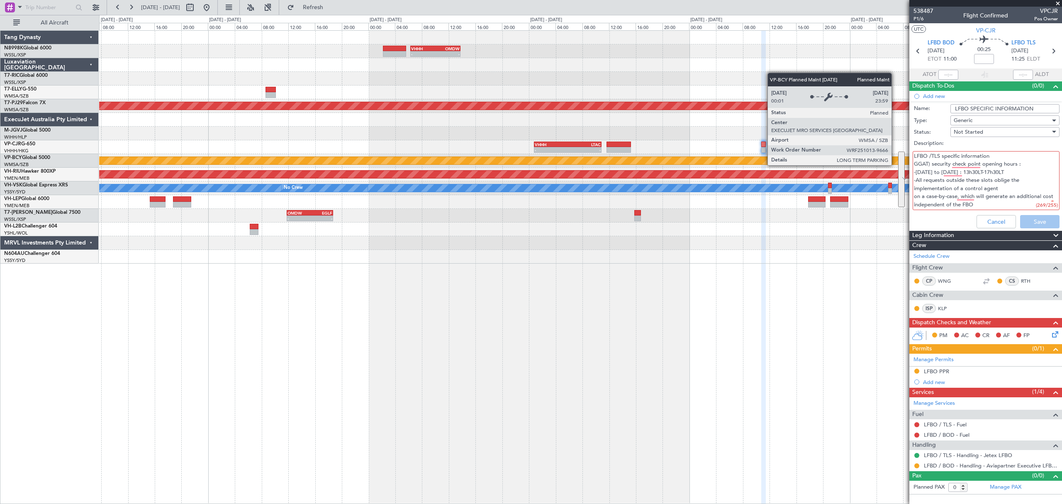
drag, startPoint x: 978, startPoint y: 203, endPoint x: 894, endPoint y: 148, distance: 99.7
click at [894, 148] on fb-app "16 Oct 2025 - 22 Oct 2025 Refresh Quick Links All Aircraft - - VHHH 06:20 Z OMD…" at bounding box center [531, 254] width 1062 height 497
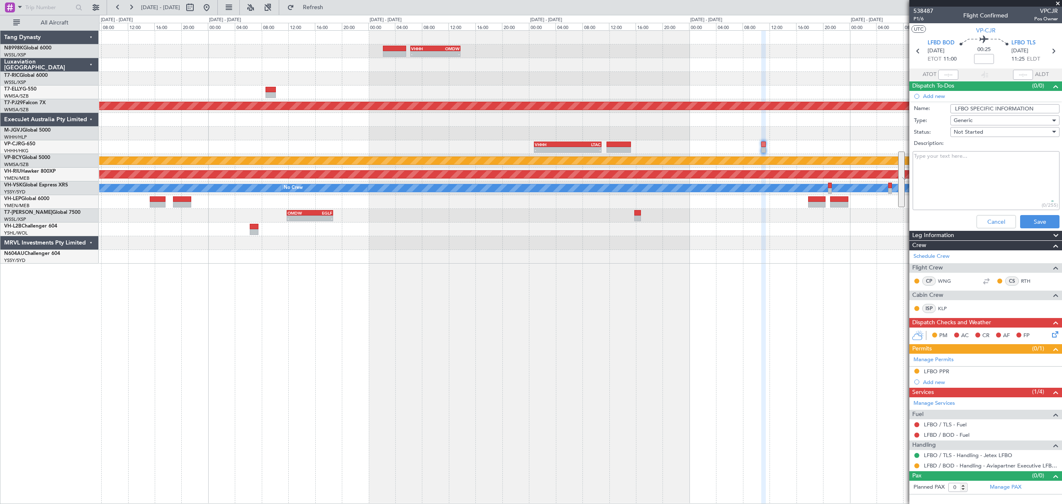
paste textarea "LFBO /TLS specific information General Aviation Terminal (GAT) security check p…"
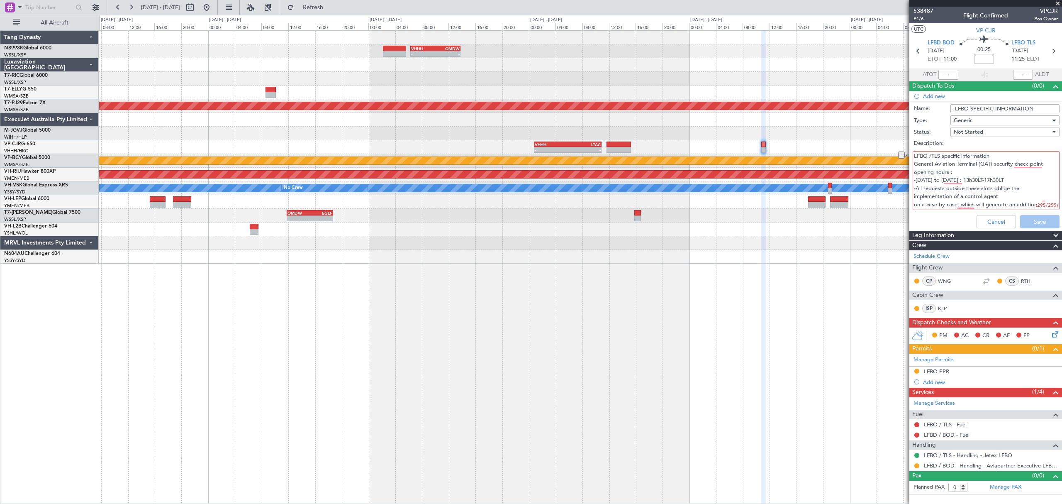
drag, startPoint x: 993, startPoint y: 156, endPoint x: 889, endPoint y: 155, distance: 104.1
click at [889, 155] on fb-app "16 Oct 2025 - 22 Oct 2025 Refresh Quick Links All Aircraft - - VHHH 06:20 Z OMD…" at bounding box center [531, 254] width 1062 height 497
click at [957, 163] on textarea "General Aviation Terminal (GAT) security check point opening hours : -Monday to…" at bounding box center [986, 180] width 147 height 59
click at [936, 171] on textarea "General Aviation Terminal (GAT) security check point opening hrs -Monday to Fri…" at bounding box center [986, 180] width 147 height 59
click at [936, 173] on textarea "General Aviation Terminal (GAT) security check point opening hrs -Monday to Fri…" at bounding box center [986, 180] width 147 height 59
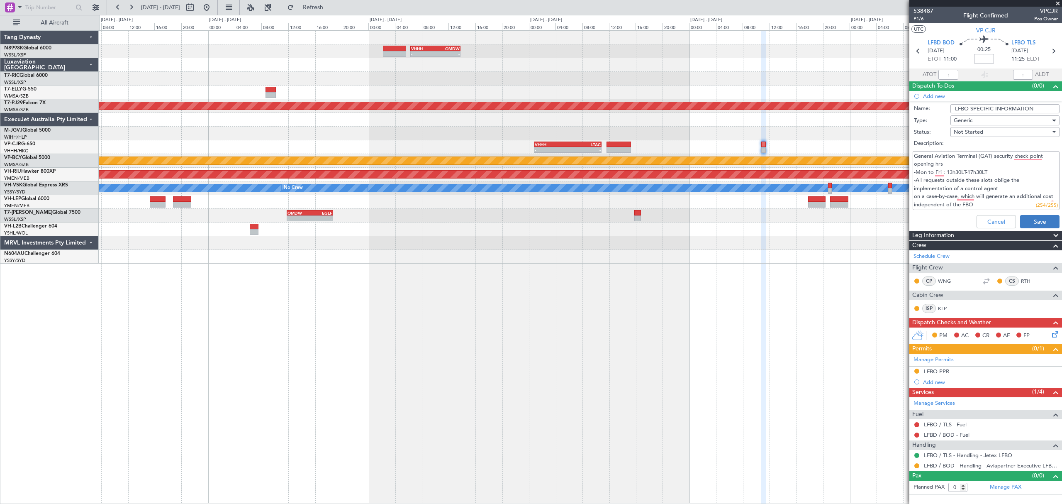
type textarea "General Aviation Terminal (GAT) security check point opening hrs -Mon to Fri : …"
click at [1039, 219] on button "Save" at bounding box center [1039, 221] width 39 height 13
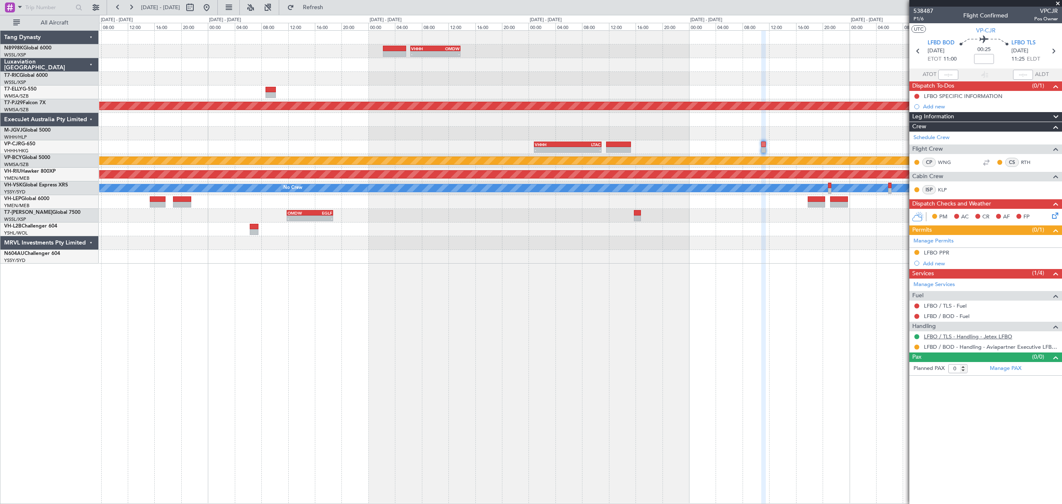
click at [979, 339] on link "LFBO / TLS - Handling - Jetex LFBO" at bounding box center [968, 336] width 88 height 7
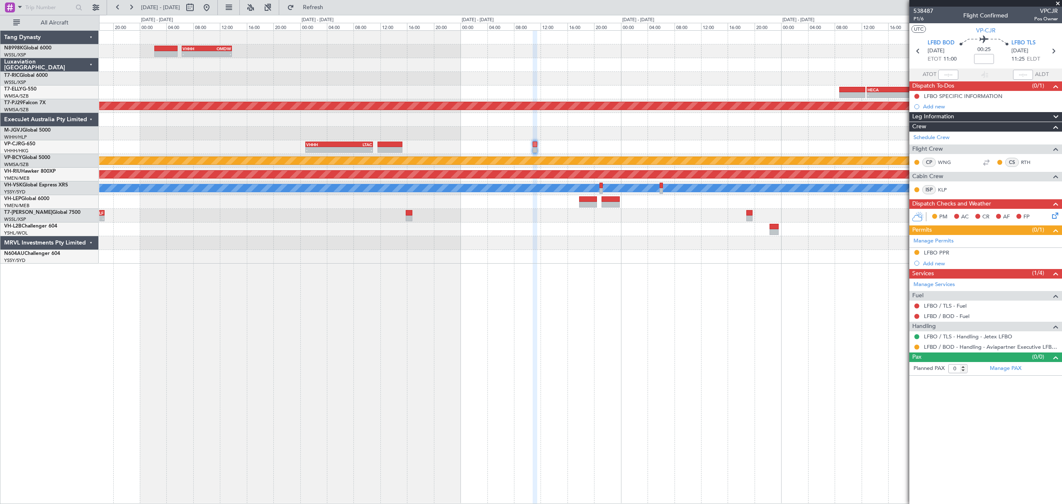
click at [509, 135] on div at bounding box center [580, 134] width 962 height 14
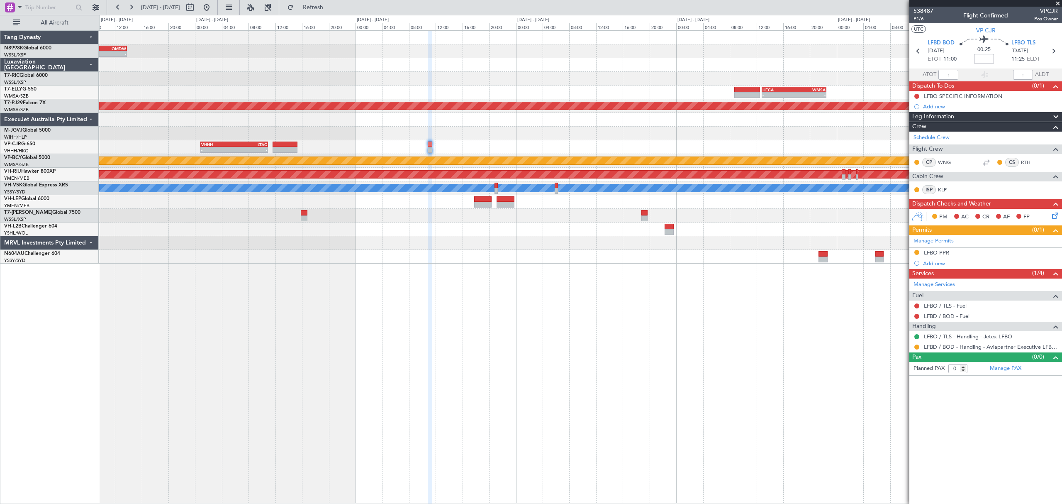
click at [476, 136] on div at bounding box center [580, 134] width 962 height 14
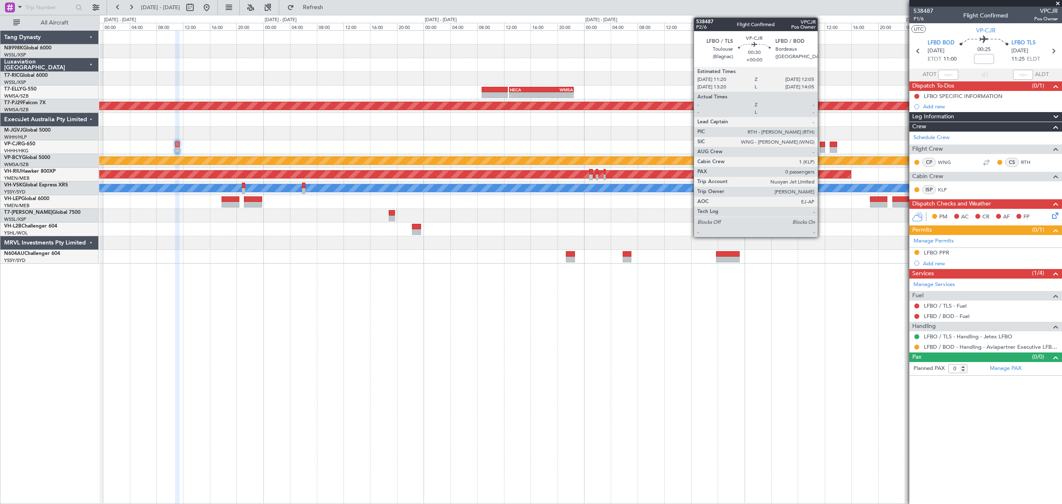
click at [821, 146] on div at bounding box center [822, 144] width 5 height 6
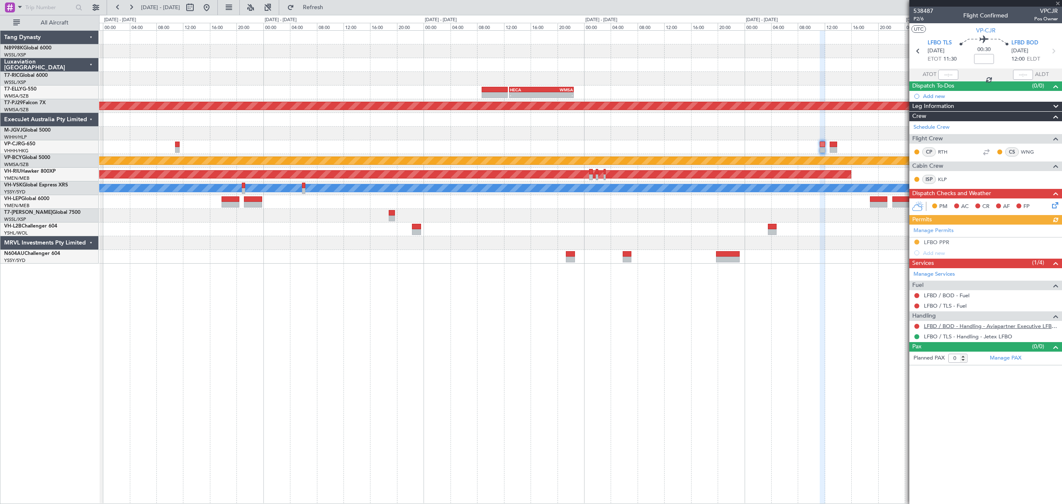
click at [965, 324] on link "LFBD / BOD - Handling - Aviapartner Executive LFBD****MYhandling*** / BOD" at bounding box center [991, 325] width 134 height 7
click at [949, 338] on link "LFBO / TLS - Handling - Jetex LFBO" at bounding box center [968, 336] width 88 height 7
click at [978, 336] on link "LFBO / TLS - Handling - Jetex LFBO" at bounding box center [968, 336] width 88 height 7
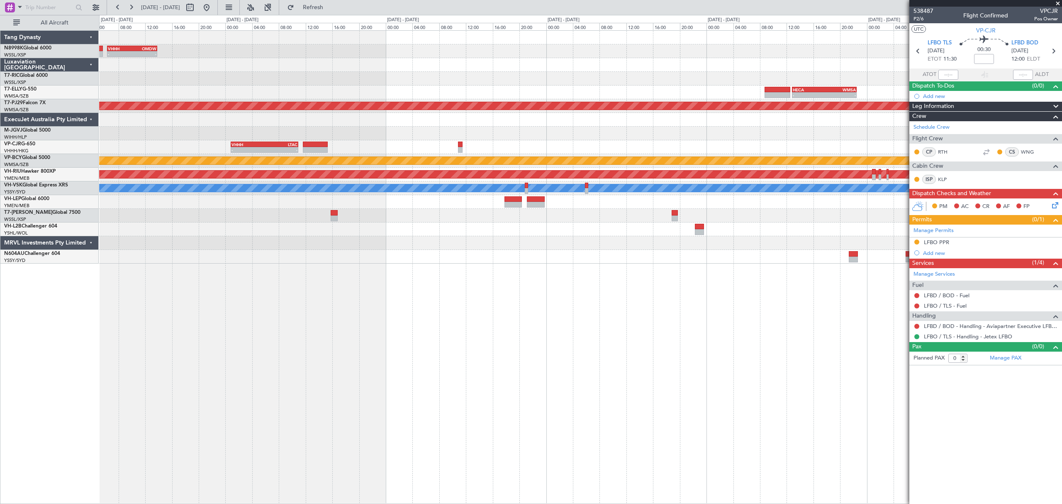
click at [603, 278] on div "- - VHHH 06:20 Z OMDW 13:50 Z - - HECA 12:50 Z WMSA 22:30 Z Planned Maint Kuala…" at bounding box center [580, 266] width 962 height 473
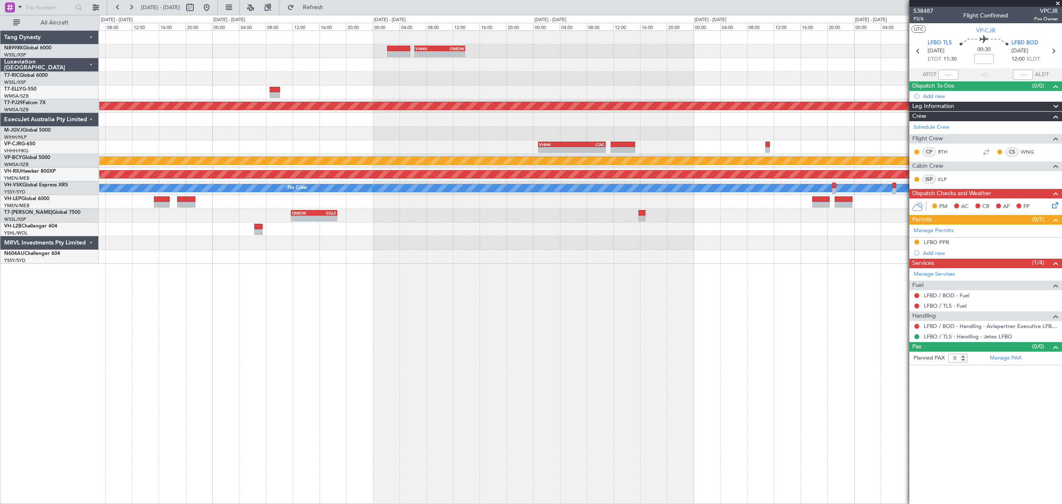
click at [746, 248] on div "- - VHHH 06:20 Z OMDW 13:50 Z - - HECA 12:50 Z WMSA 22:30 Z Planned Maint Kuala…" at bounding box center [580, 147] width 962 height 233
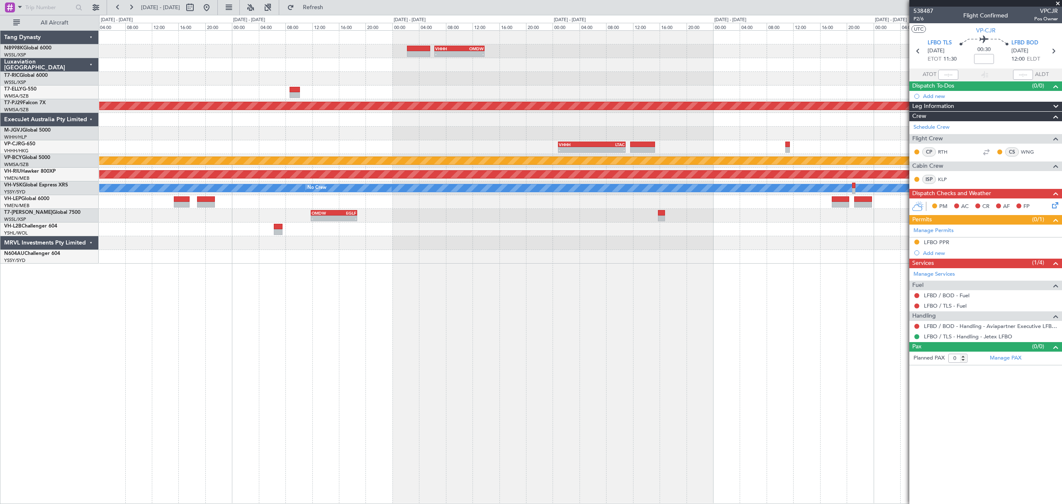
click at [727, 232] on div "- - VHHH 06:20 Z OMDW 13:50 Z - - HECA 12:50 Z WMSA 22:30 Z Planned Maint Kuala…" at bounding box center [580, 147] width 962 height 233
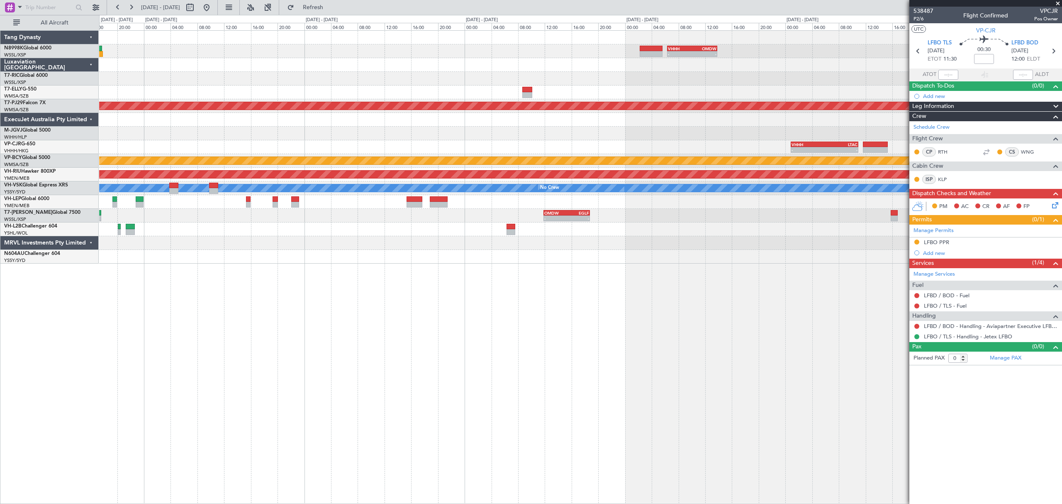
click at [574, 242] on div at bounding box center [580, 243] width 962 height 14
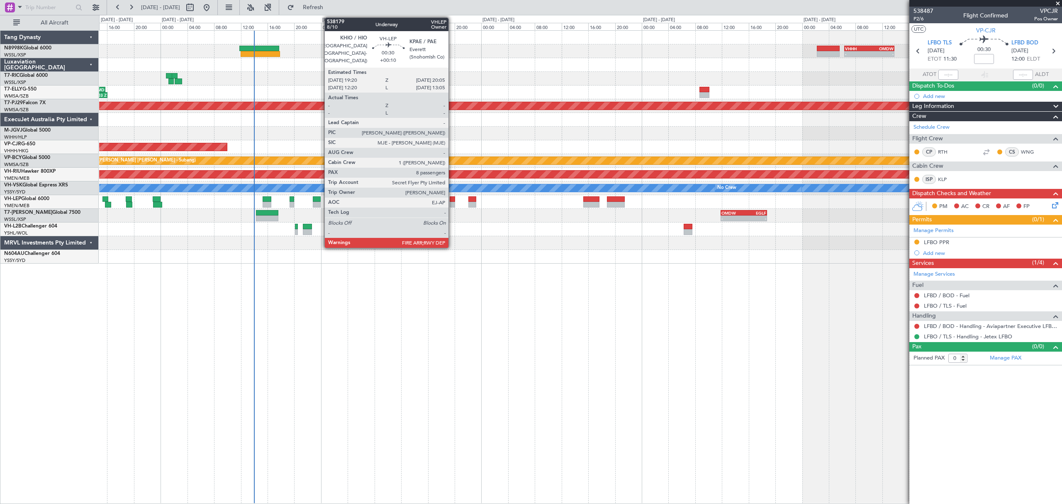
click at [452, 203] on div at bounding box center [452, 205] width 5 height 6
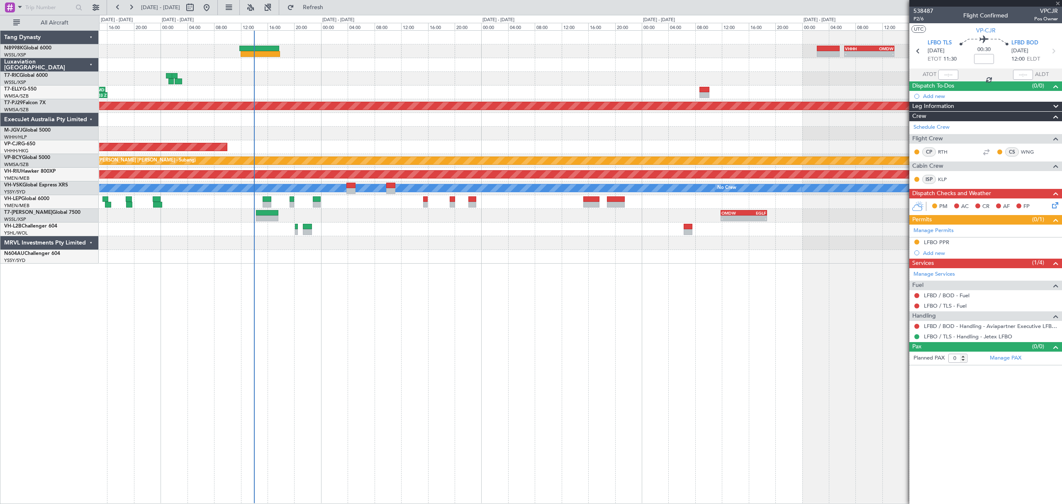
type input "+00:10"
type input "8"
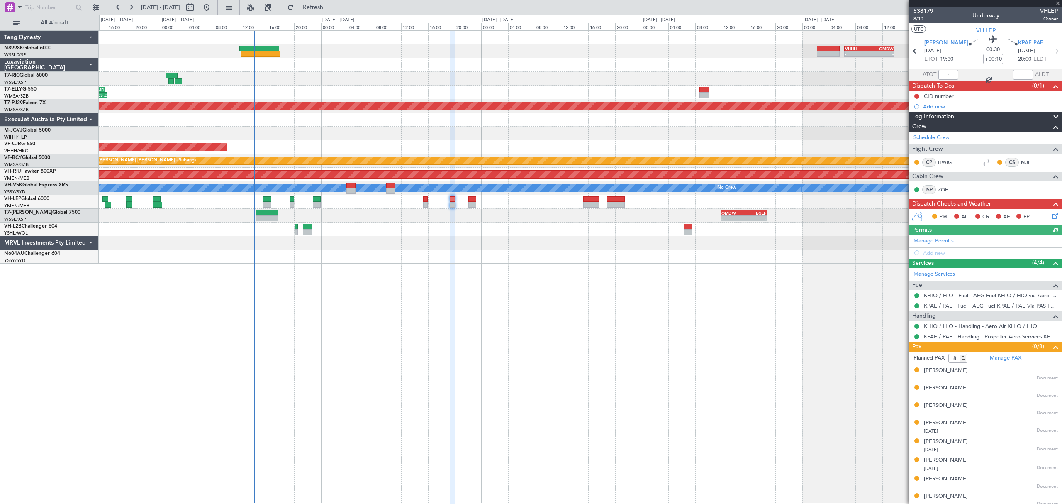
click at [921, 20] on span "8/10" at bounding box center [923, 18] width 20 height 7
click at [948, 337] on link "KPAE / PAE - Handling - Propeller Aero Services KPAE / [GEOGRAPHIC_DATA]" at bounding box center [991, 336] width 134 height 7
click at [615, 141] on div "- - VHHH 06:20 Z OMDW 13:50 Z 08:00 Z 16:03 Z OMDB 07:45 Z LEMD 15:45 Z Planned…" at bounding box center [580, 147] width 962 height 233
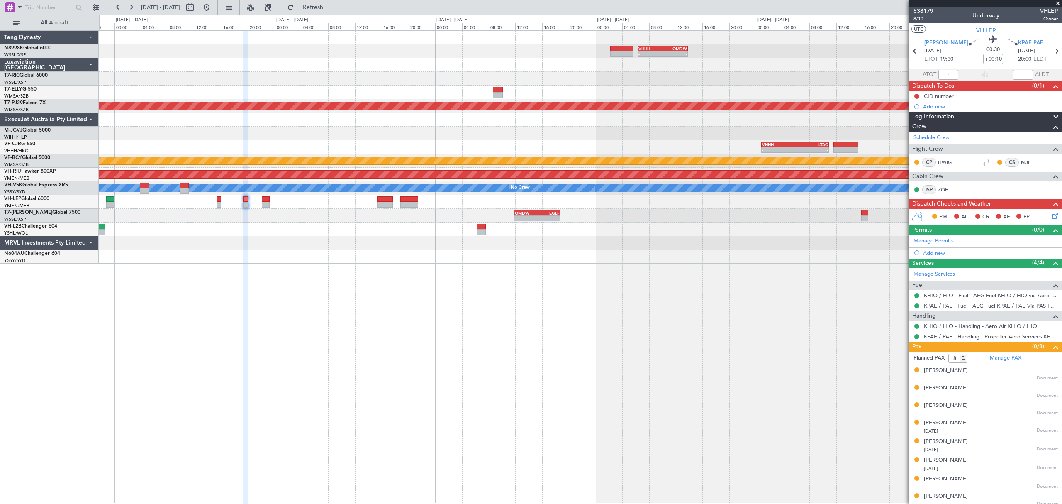
click at [533, 136] on div at bounding box center [580, 134] width 962 height 14
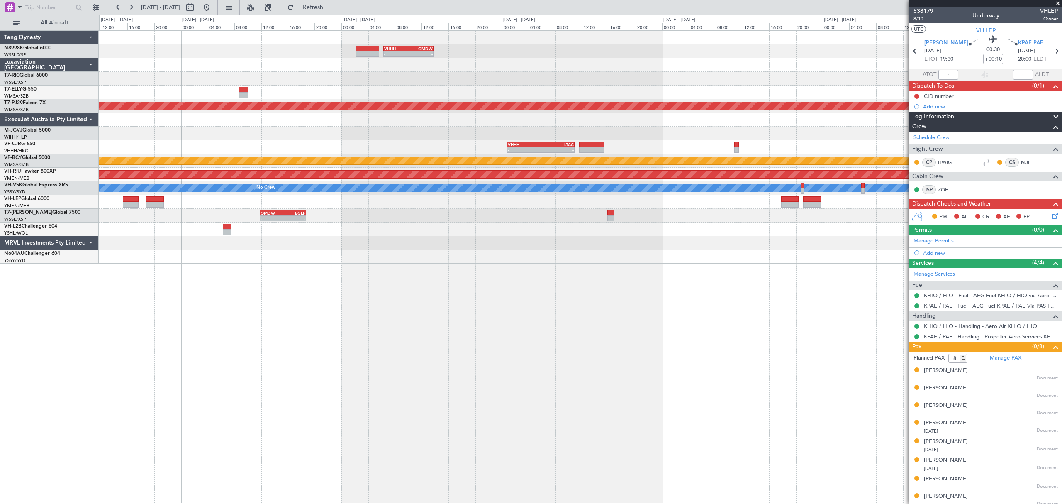
click at [561, 126] on div at bounding box center [580, 120] width 962 height 14
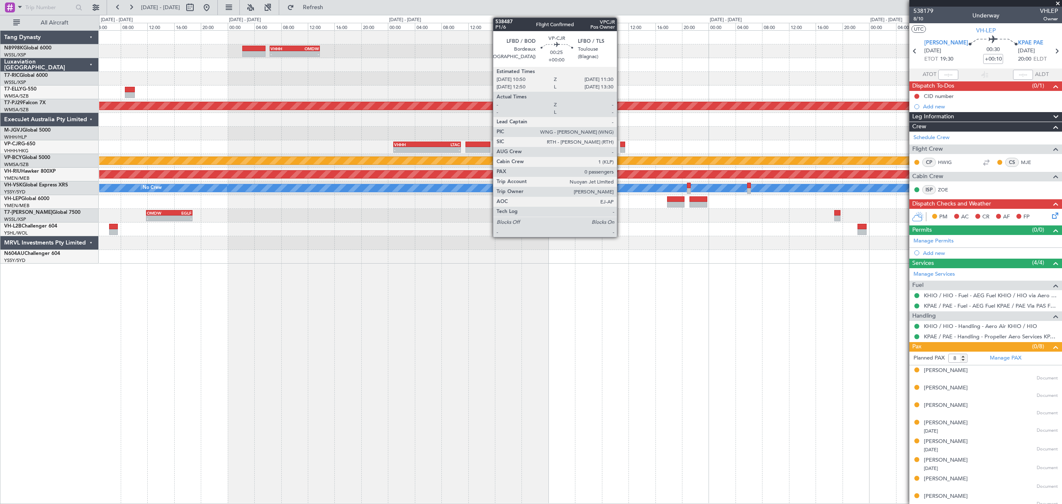
click at [621, 144] on div at bounding box center [622, 144] width 5 height 6
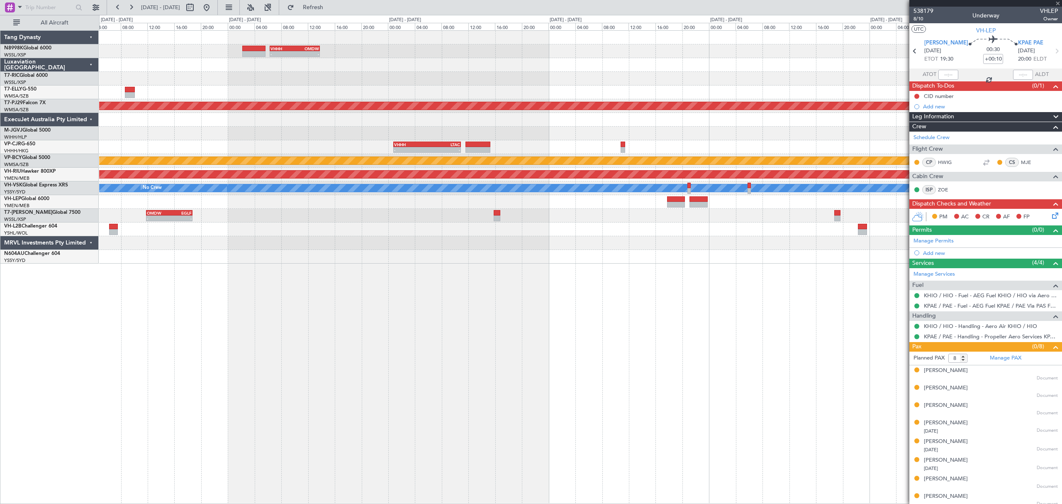
type input "0"
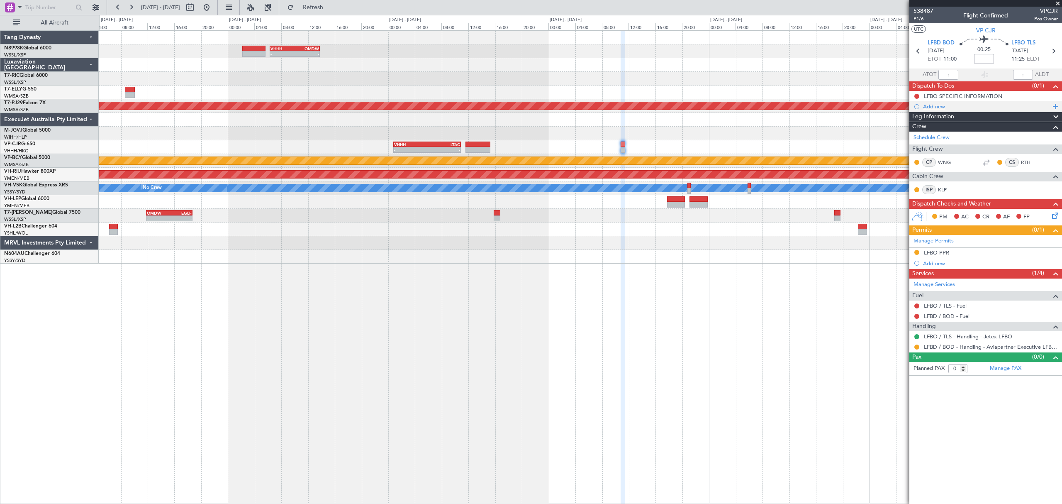
click at [931, 105] on div "Add new" at bounding box center [986, 106] width 127 height 7
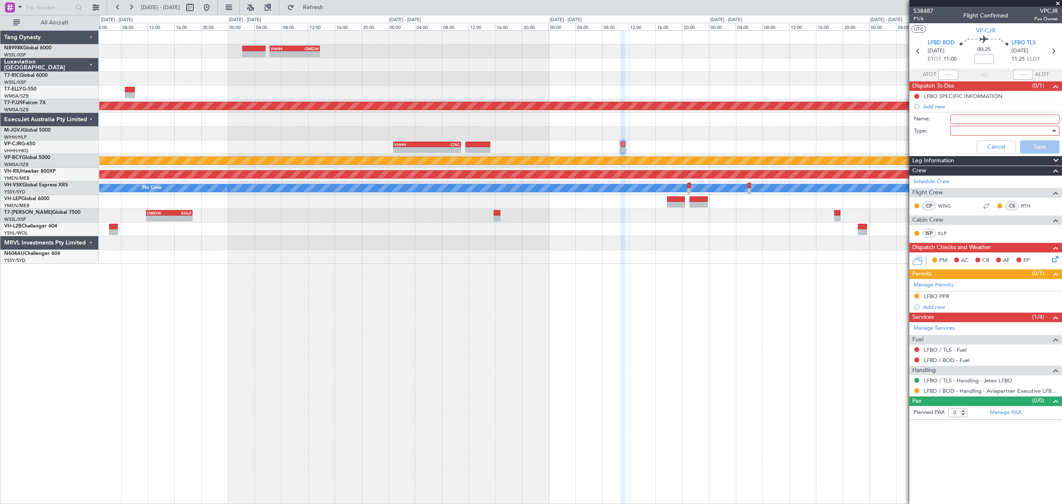
click at [957, 118] on input "Name:" at bounding box center [1004, 118] width 109 height 9
type input "r"
type input "Remind crew to settle LFBO handling via credit"
click at [987, 128] on div at bounding box center [1002, 130] width 97 height 12
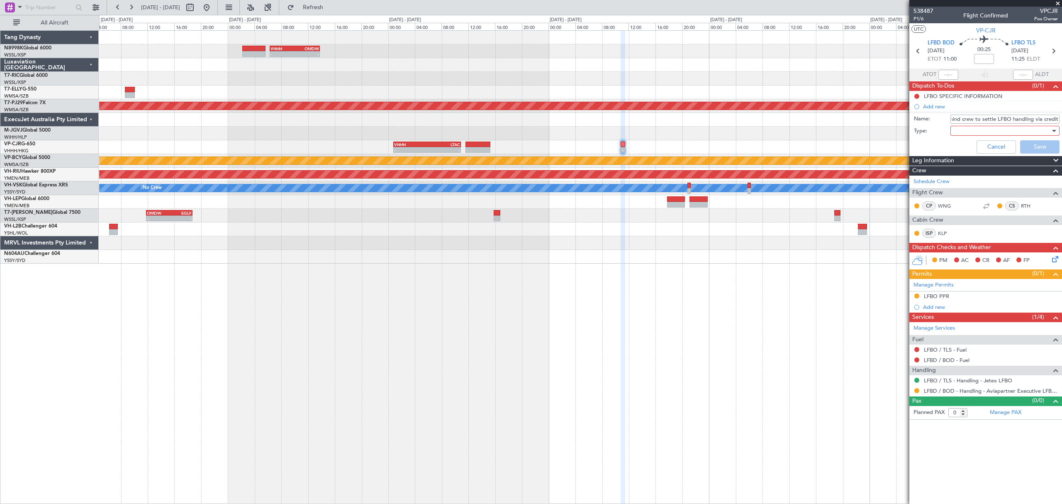
scroll to position [0, 0]
click at [969, 145] on span "Generic" at bounding box center [1001, 147] width 102 height 12
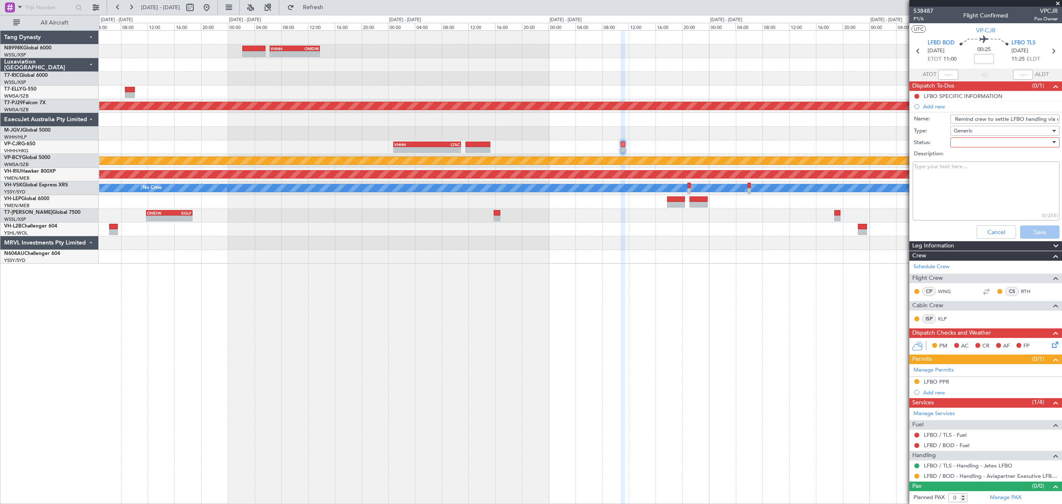
click at [971, 142] on div at bounding box center [1002, 142] width 97 height 12
click at [963, 158] on span "Not Started" at bounding box center [999, 159] width 95 height 12
click at [1023, 233] on button "Save" at bounding box center [1039, 231] width 39 height 13
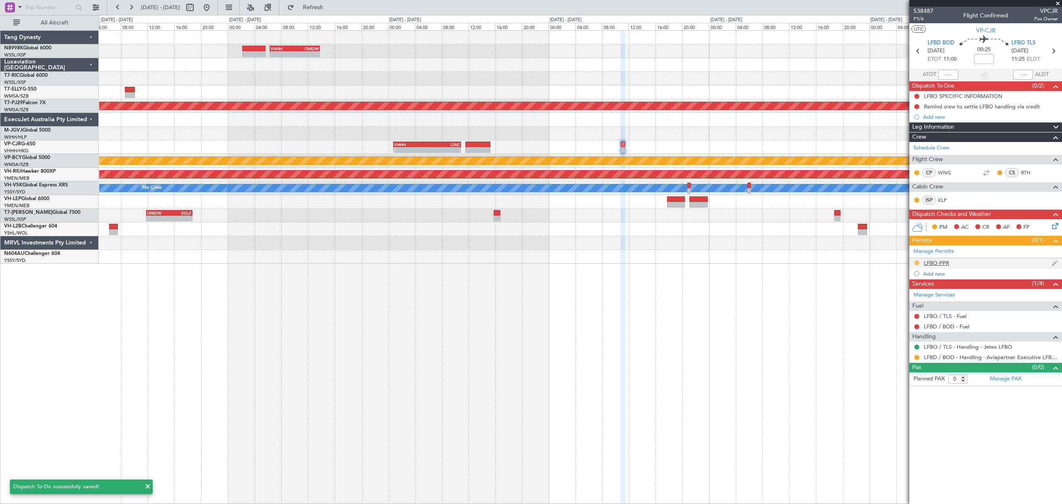
click at [918, 263] on button at bounding box center [916, 262] width 5 height 5
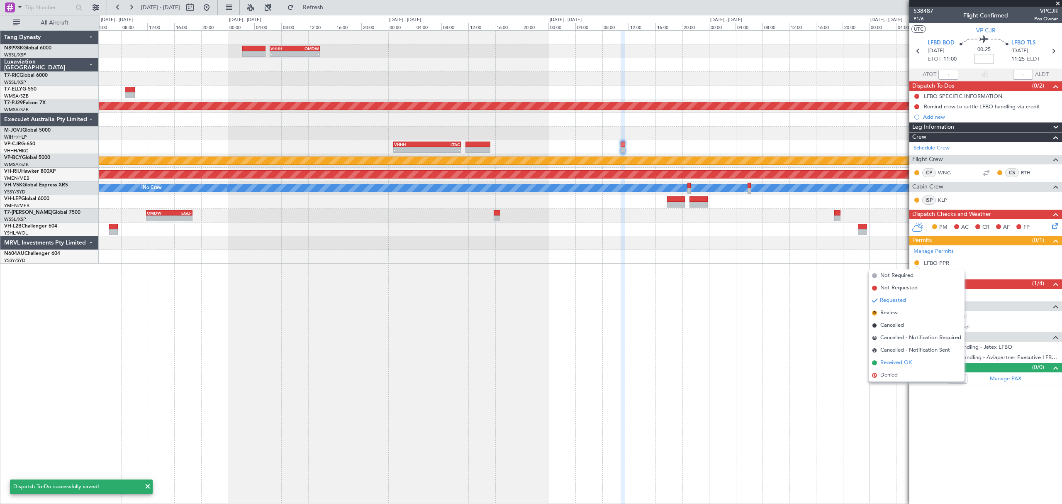
click at [884, 357] on li "Received OK" at bounding box center [917, 362] width 96 height 12
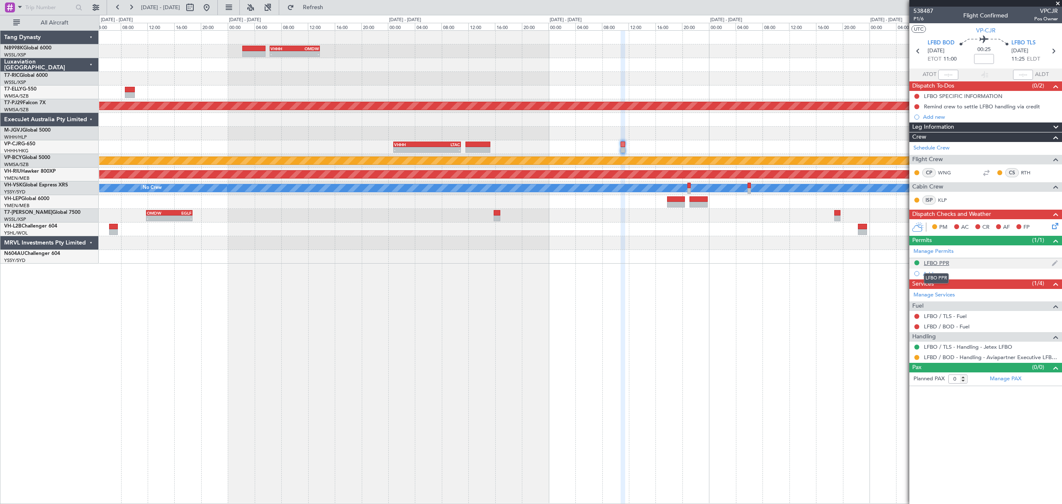
click at [942, 261] on div "LFBO PPR" at bounding box center [936, 262] width 25 height 7
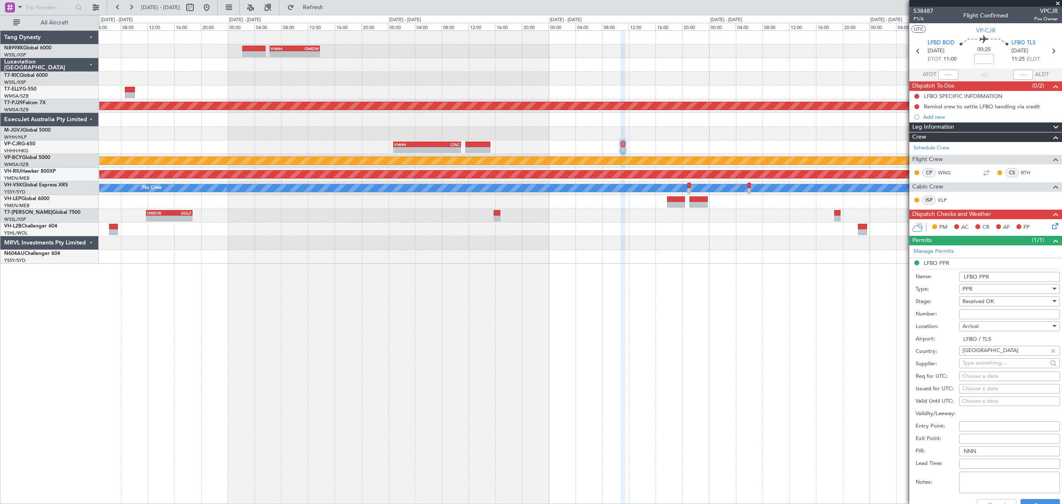
click at [972, 315] on input "Number:" at bounding box center [1009, 314] width 101 height 10
paste input "20.01"
type input "20.01"
click at [1034, 501] on button "Save" at bounding box center [1039, 505] width 39 height 13
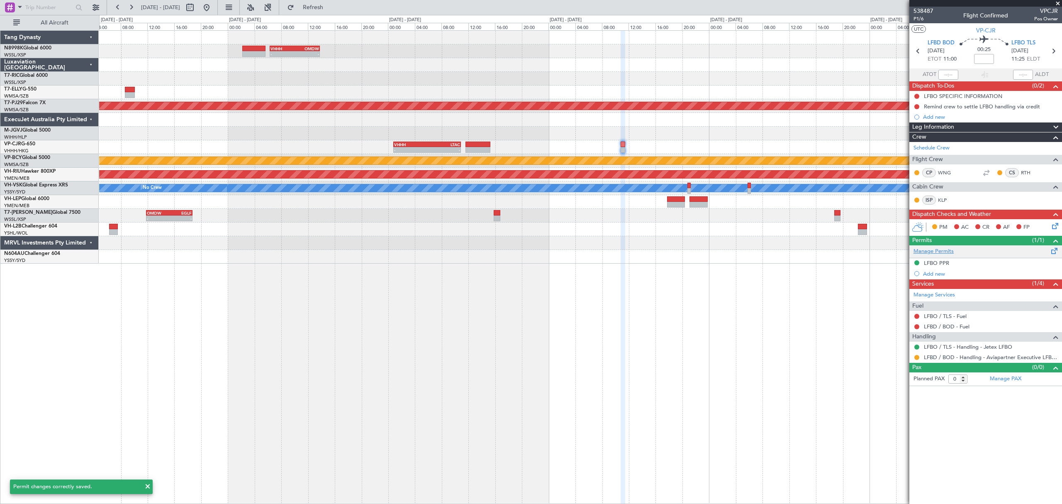
click at [944, 253] on link "Manage Permits" at bounding box center [933, 251] width 40 height 8
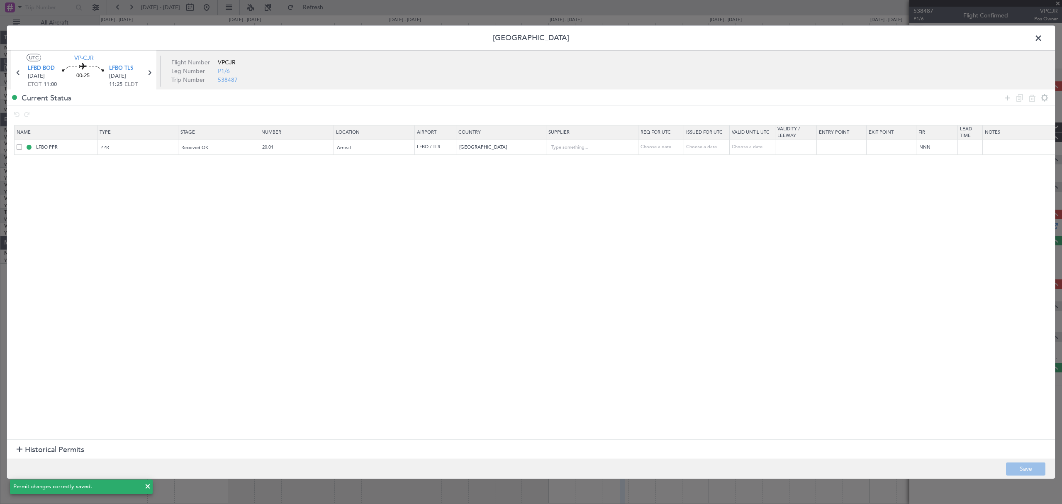
click at [66, 448] on span "Historical Permits" at bounding box center [54, 449] width 59 height 11
click at [1008, 97] on icon at bounding box center [1007, 98] width 10 height 10
click at [108, 163] on span "Type" at bounding box center [106, 163] width 10 height 6
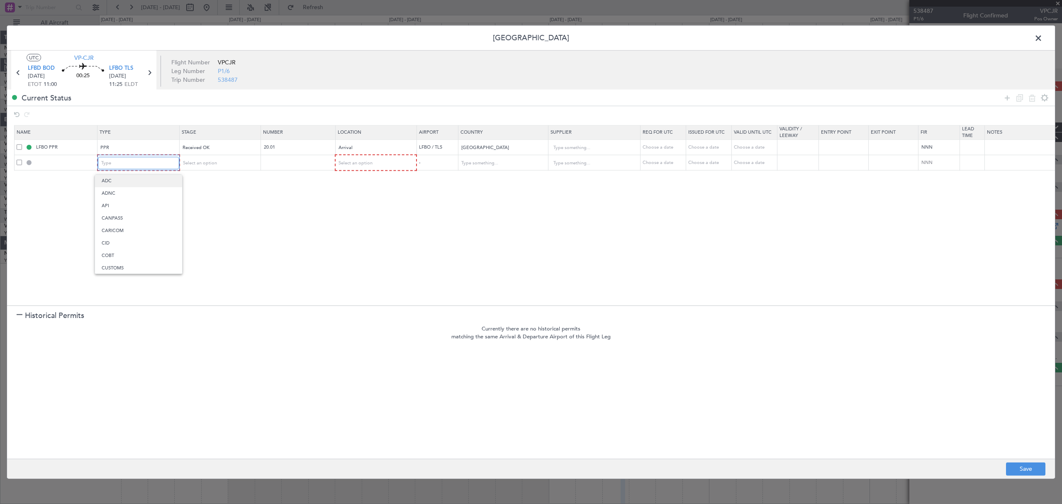
scroll to position [168, 0]
click at [105, 248] on span "Parking" at bounding box center [139, 249] width 74 height 12
click at [219, 163] on div "Select an option" at bounding box center [216, 163] width 69 height 12
click at [197, 226] on span "Received OK" at bounding box center [220, 230] width 74 height 12
click at [283, 166] on td at bounding box center [296, 163] width 75 height 16
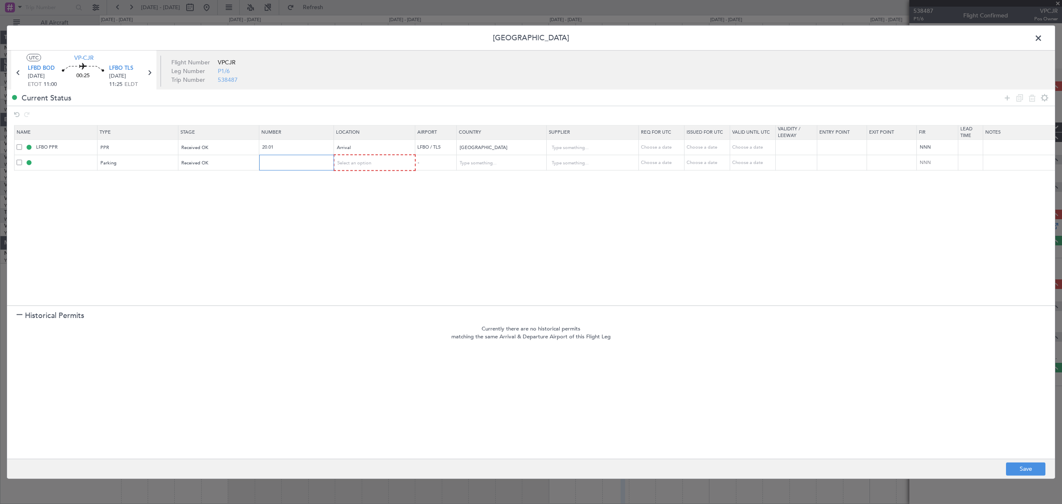
click at [286, 164] on input "text" at bounding box center [297, 162] width 72 height 7
type input "a"
type input "A23"
click at [1018, 467] on button "Save" at bounding box center [1025, 468] width 39 height 13
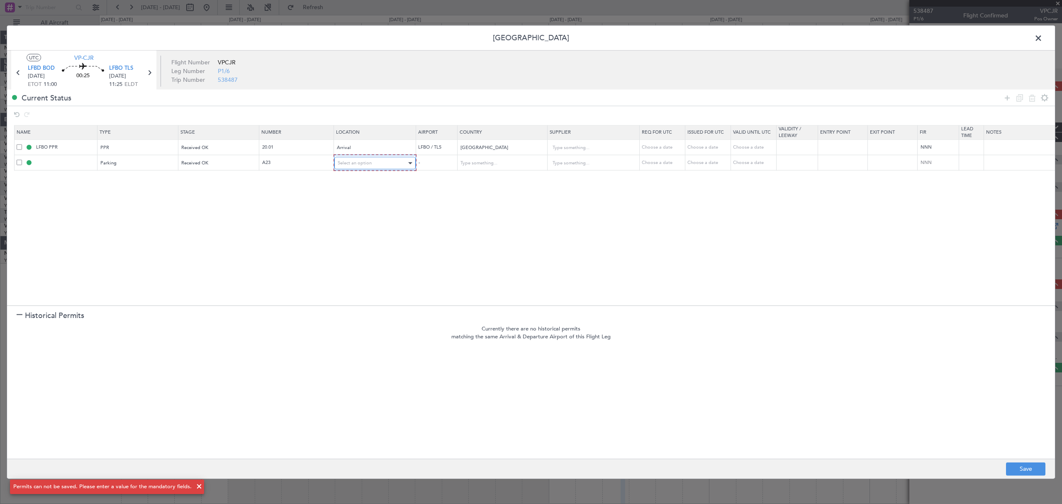
click at [399, 165] on div "Select an option" at bounding box center [372, 163] width 69 height 12
click at [354, 202] on span "Arrival" at bounding box center [375, 206] width 74 height 12
click at [1031, 468] on button "Save" at bounding box center [1025, 468] width 39 height 13
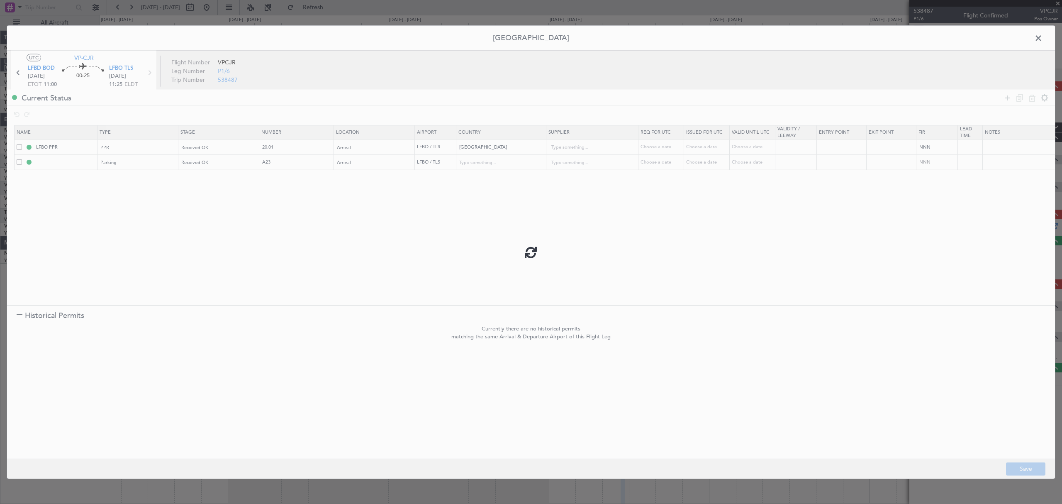
type input "LFBO Parking"
type input "[GEOGRAPHIC_DATA]"
type input "NNN"
click at [76, 163] on input "LFBO Parking" at bounding box center [65, 161] width 62 height 7
type input "LFBO Parking Spot"
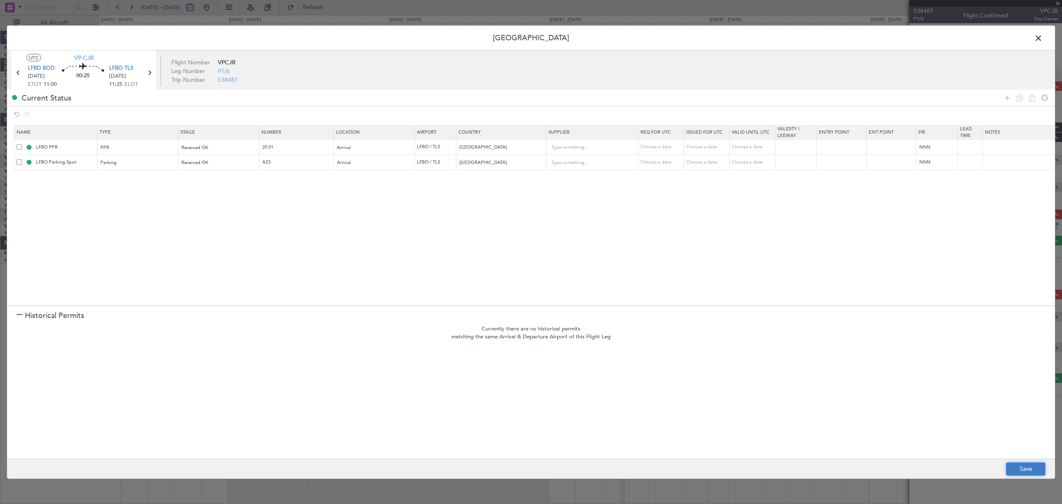
click at [1021, 463] on button "Save" at bounding box center [1025, 468] width 39 height 13
click at [1042, 37] on span at bounding box center [1042, 40] width 0 height 17
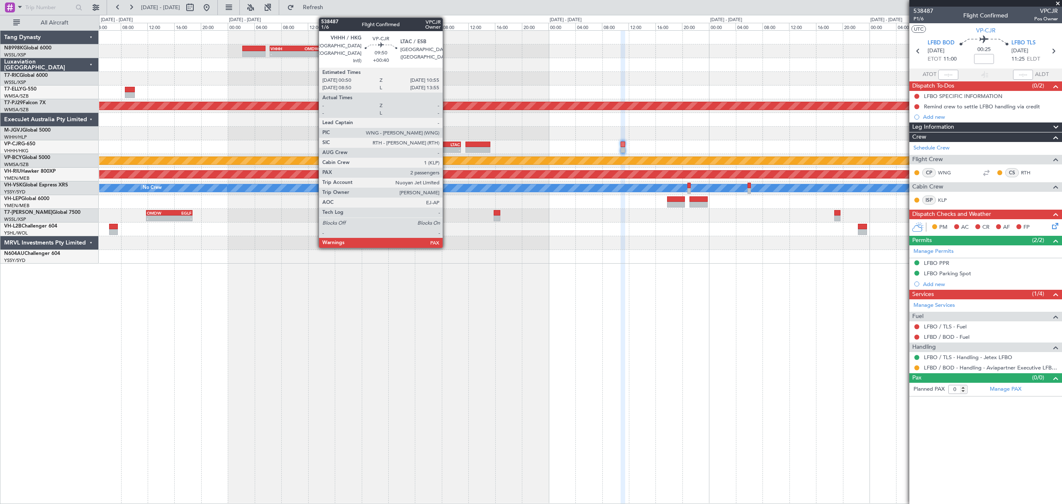
click at [446, 143] on div "LTAC" at bounding box center [443, 144] width 33 height 5
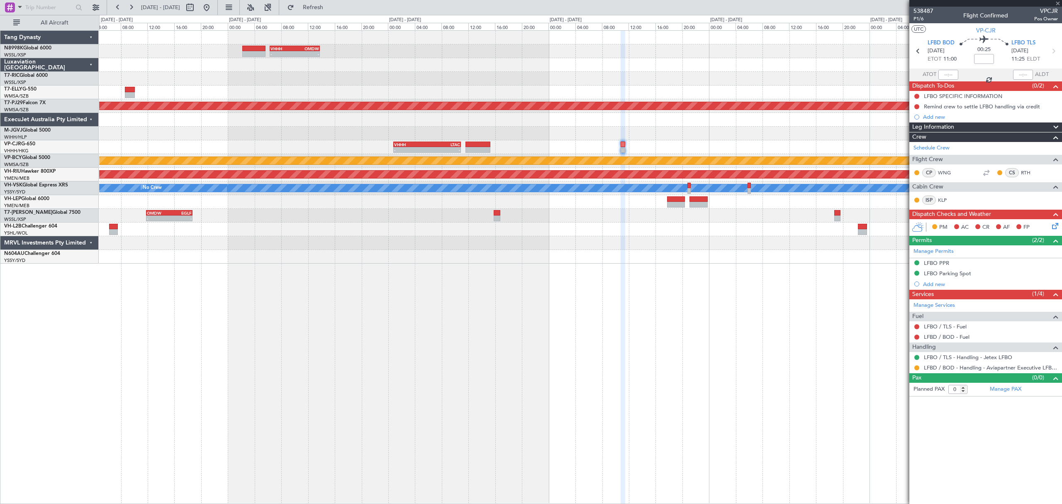
type input "+00:40"
type input "4"
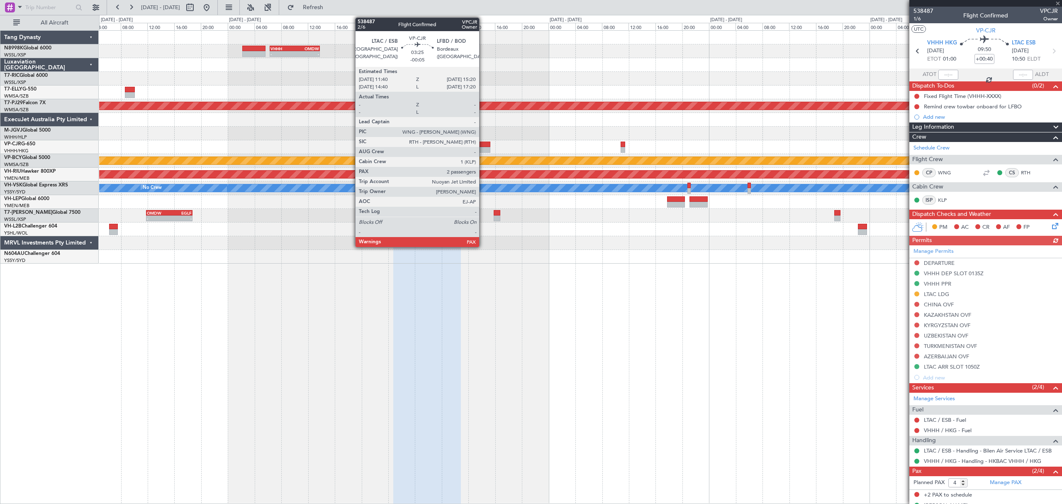
click at [483, 143] on div at bounding box center [477, 144] width 25 height 6
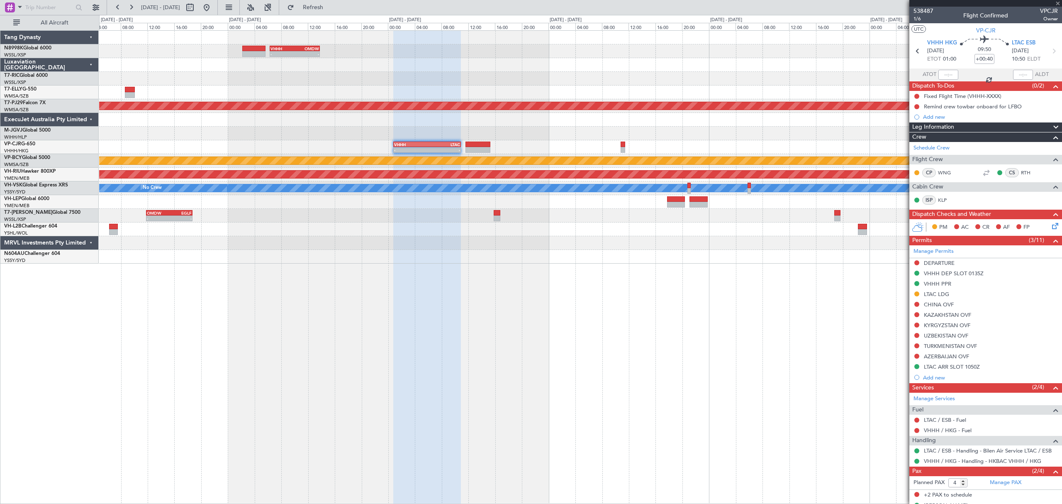
type input "-00:05"
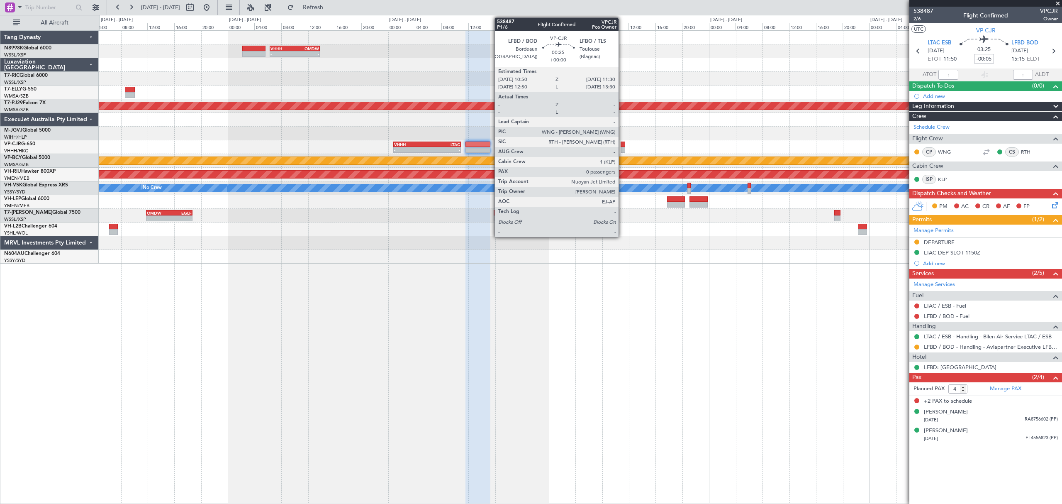
click at [622, 148] on div at bounding box center [623, 150] width 5 height 6
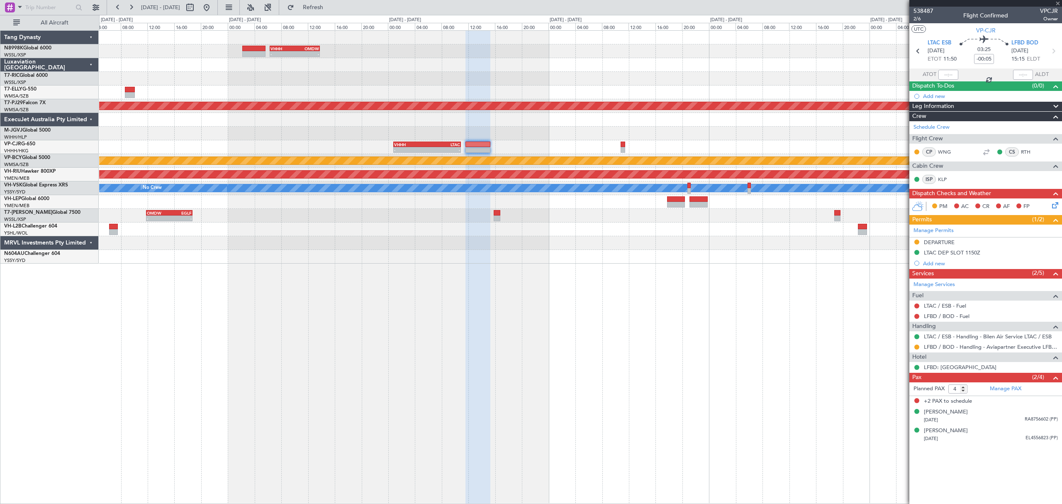
type input "0"
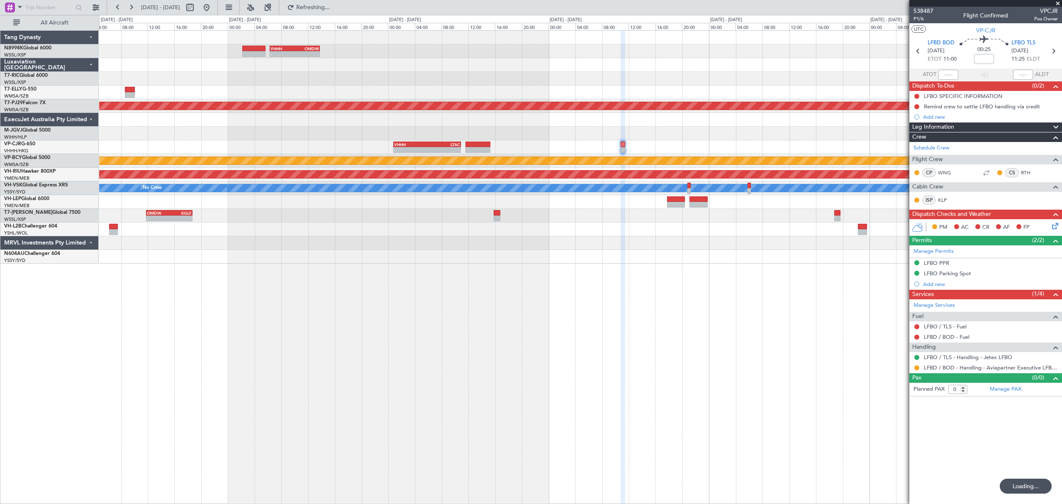
click at [562, 160] on div "- - VHHH 06:20 Z OMDW 13:50 Z - - HECA 12:50 Z WMSA 22:30 Z Planned Maint [GEOG…" at bounding box center [580, 147] width 962 height 233
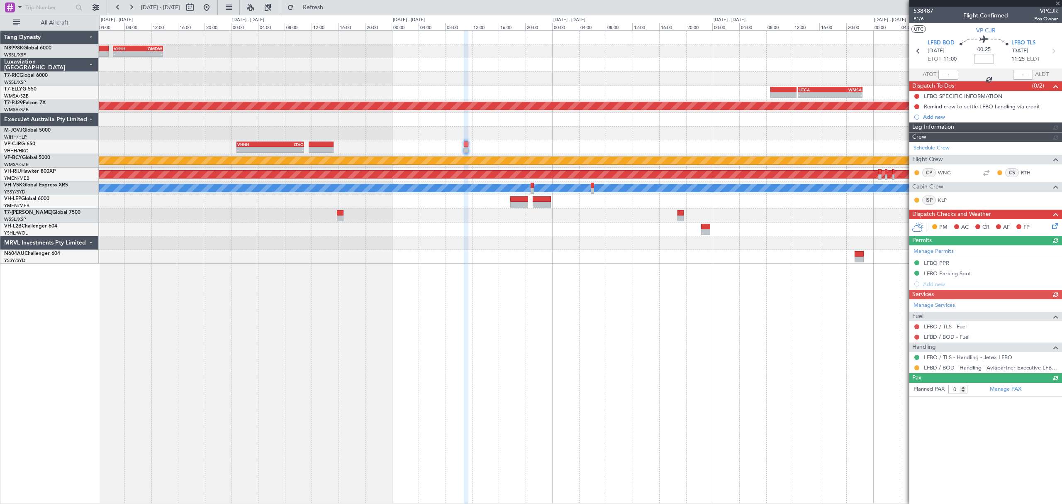
click at [483, 151] on div "- - VHHH 06:20 Z OMDW 13:50 Z - - HECA 12:50 Z WMSA 22:30 Z Planned Maint Kuala…" at bounding box center [580, 147] width 962 height 233
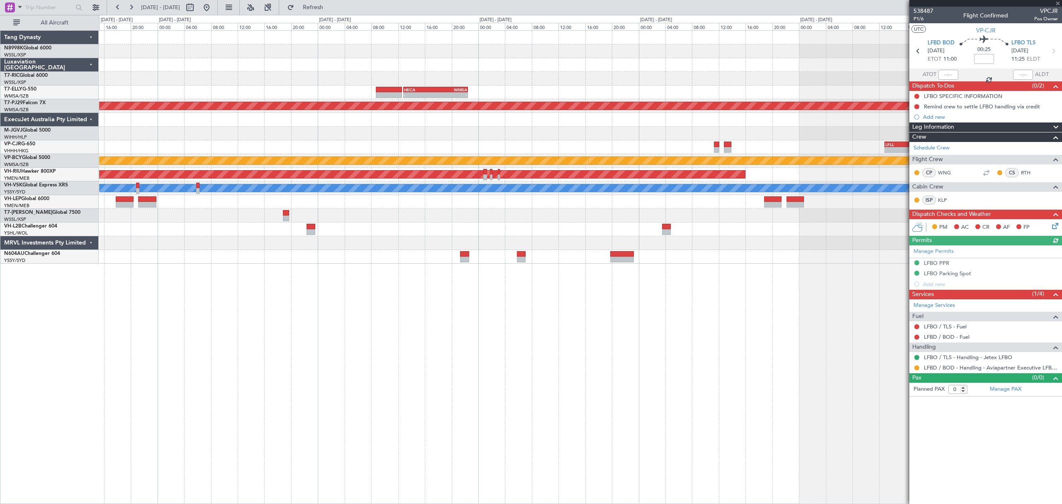
click at [611, 152] on div "- - LFLL 12:50 Z VHHH 23:55 Z VHHH 00:50 Z LTAC 10:55 Z - -" at bounding box center [580, 147] width 962 height 14
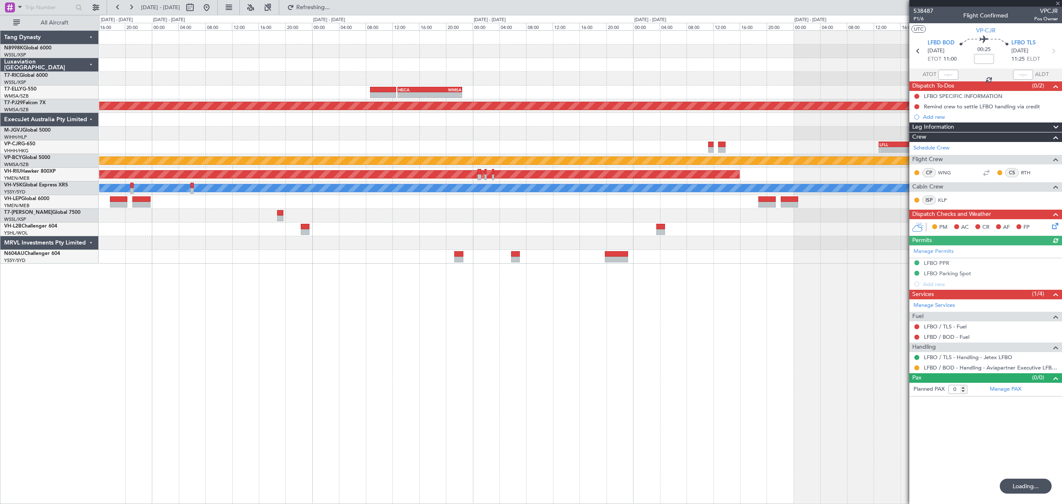
click at [709, 145] on div at bounding box center [710, 144] width 5 height 6
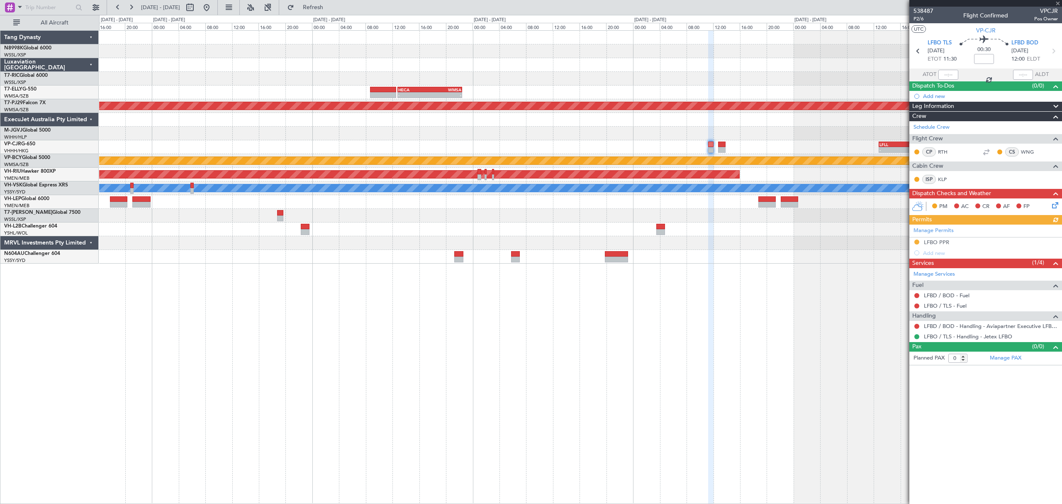
click at [916, 243] on div "Manage Permits LFBO PPR Add new" at bounding box center [985, 241] width 153 height 34
click at [916, 242] on button at bounding box center [916, 241] width 5 height 5
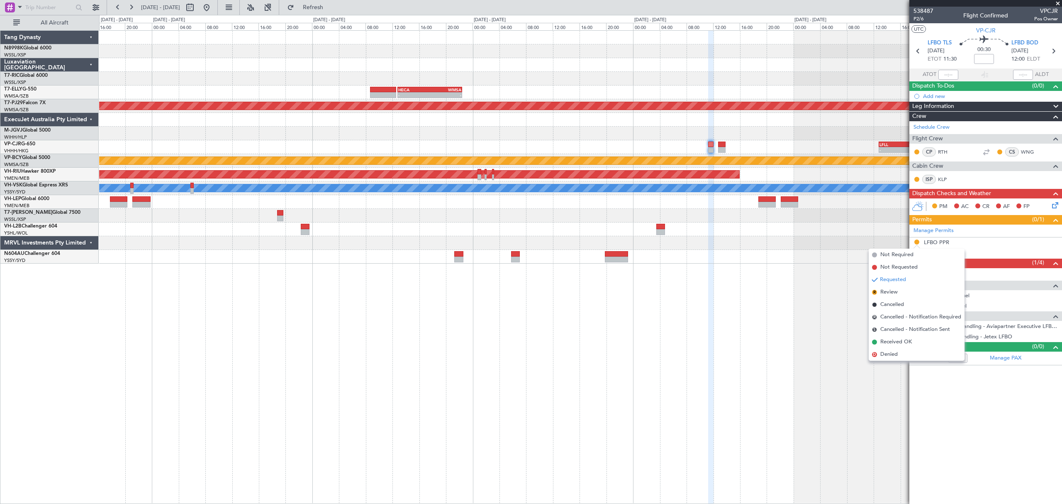
click at [889, 336] on li "Received OK" at bounding box center [917, 342] width 96 height 12
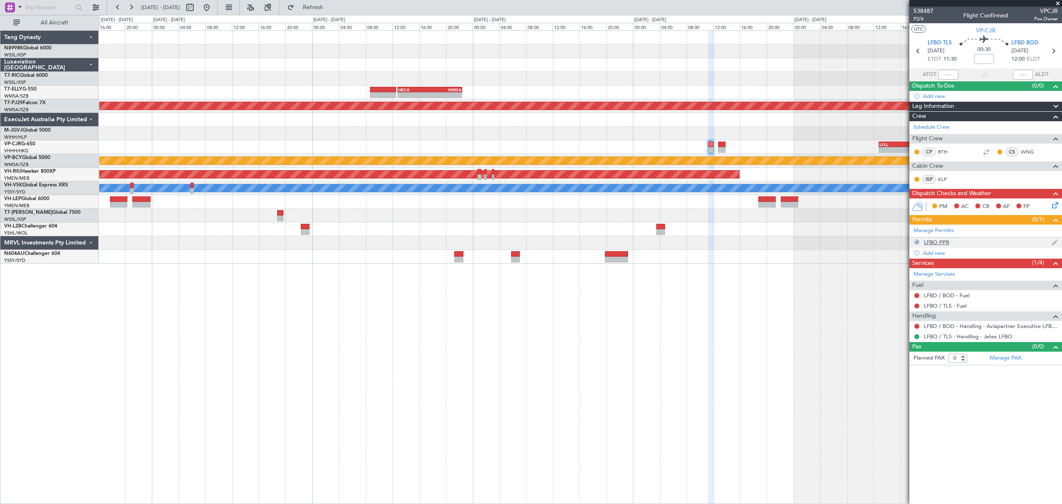
click at [940, 243] on div "LFBO PPR" at bounding box center [936, 242] width 25 height 7
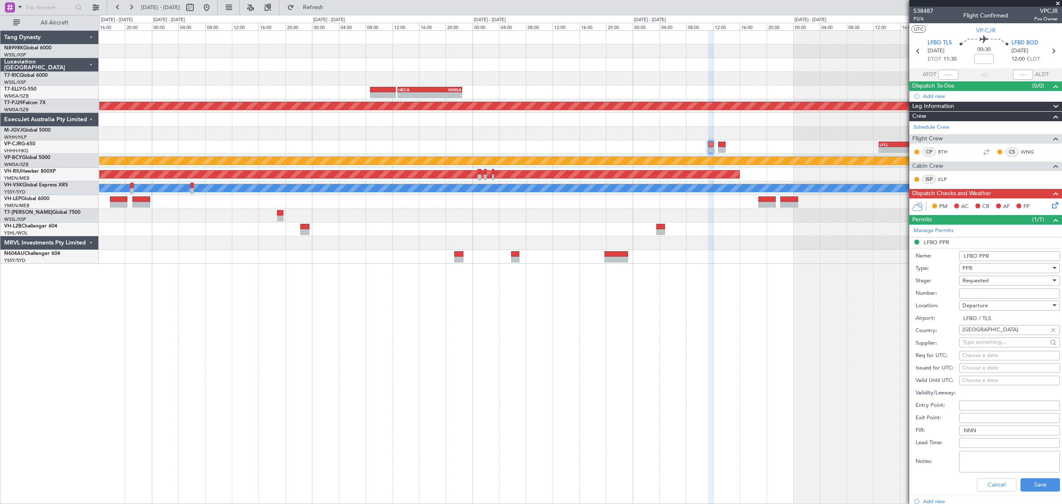
click at [966, 292] on input "Number:" at bounding box center [1009, 293] width 101 height 10
paste input "20.01"
type input "20.01"
click at [1029, 487] on button "Save" at bounding box center [1039, 484] width 39 height 13
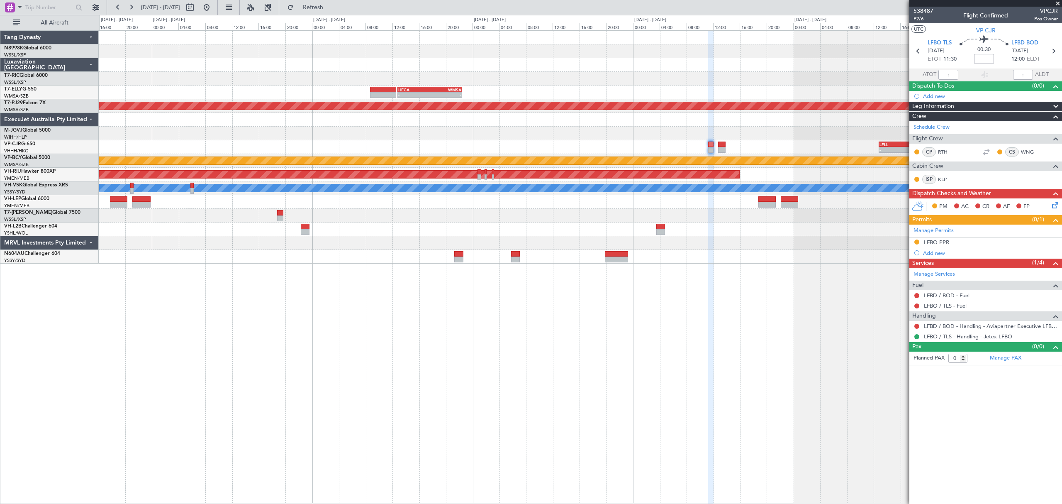
click at [811, 205] on div "- - MMSD 00:50 Z SBGR 11:15 Z" at bounding box center [580, 202] width 962 height 14
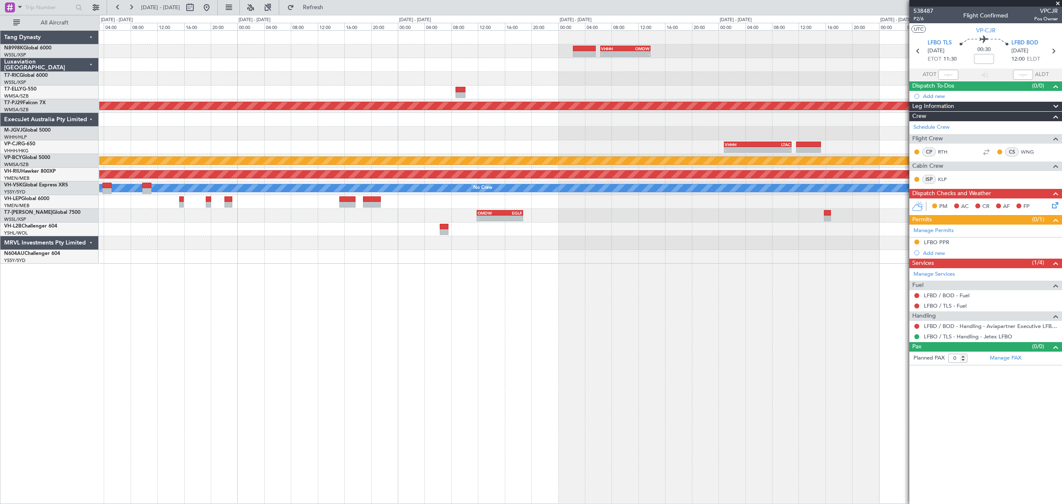
click at [741, 228] on div at bounding box center [580, 229] width 962 height 14
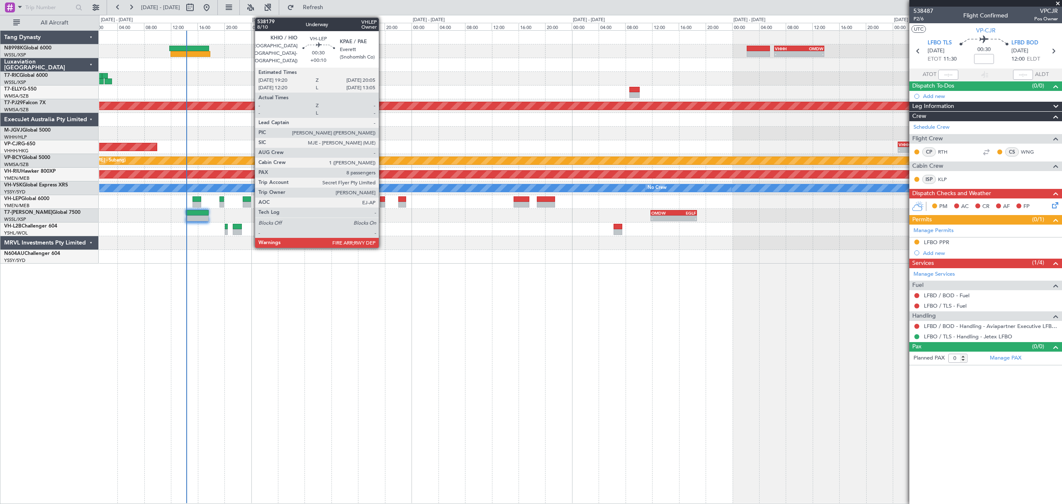
click at [382, 202] on div at bounding box center [382, 205] width 5 height 6
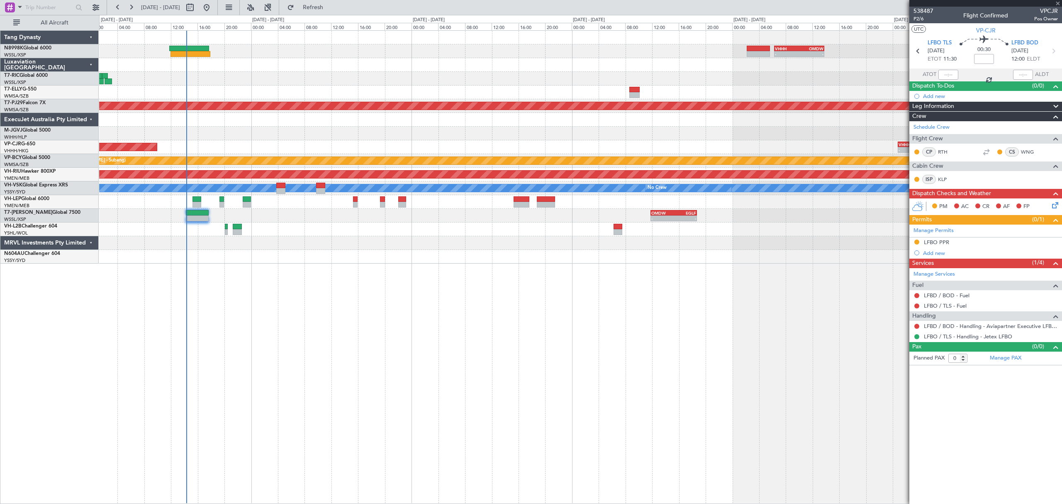
type input "+00:10"
type input "8"
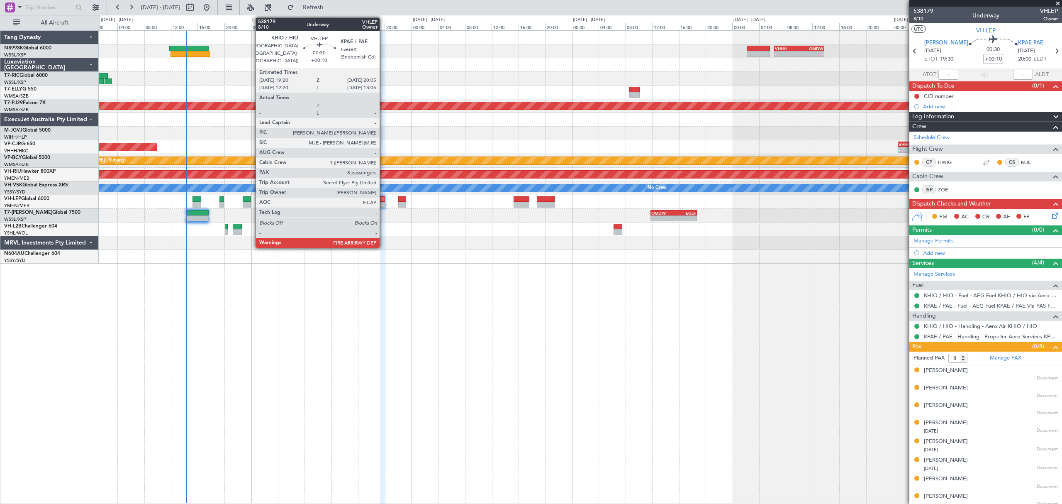
click at [383, 201] on div at bounding box center [382, 199] width 5 height 6
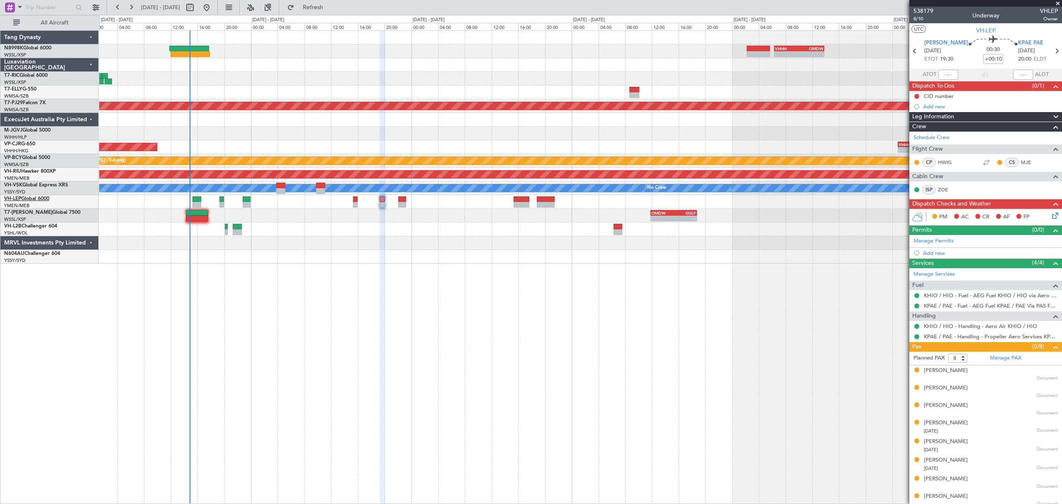
click at [11, 196] on span "VH-LEP" at bounding box center [12, 198] width 17 height 5
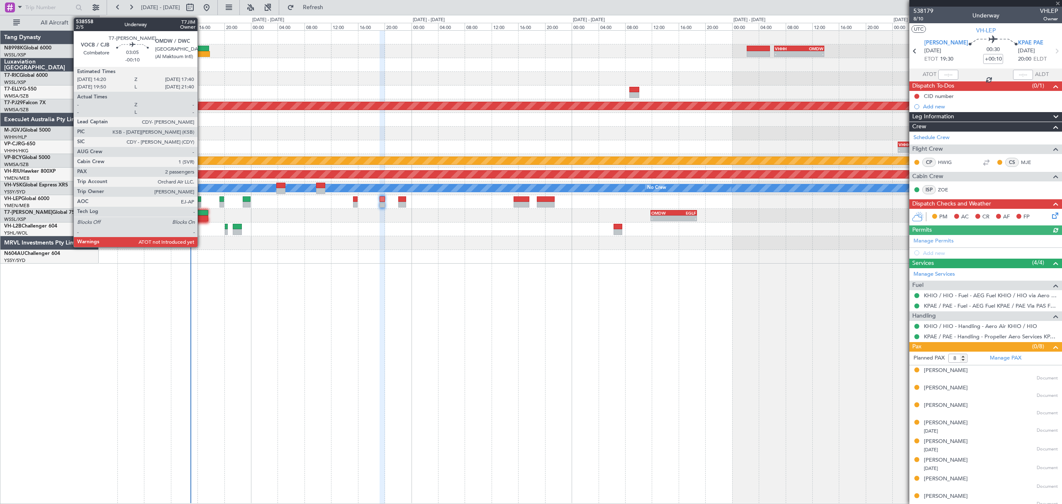
click at [201, 217] on div at bounding box center [197, 218] width 22 height 6
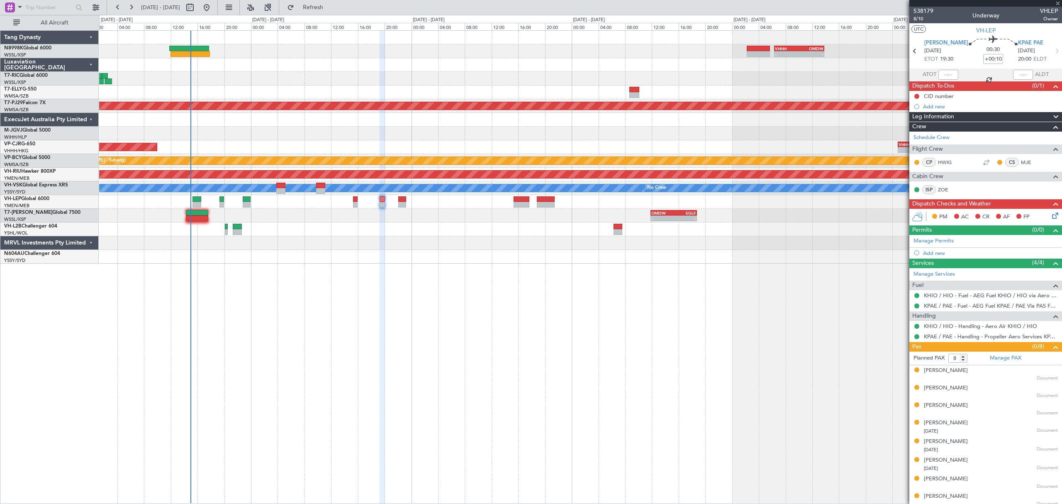
type input "-00:10"
type input "2"
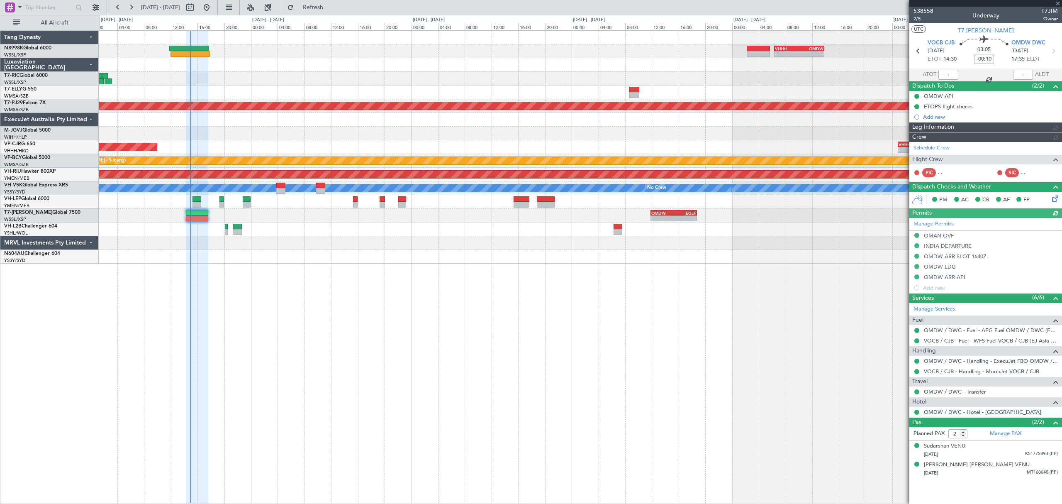
type input "[PERSON_NAME] (LEU)"
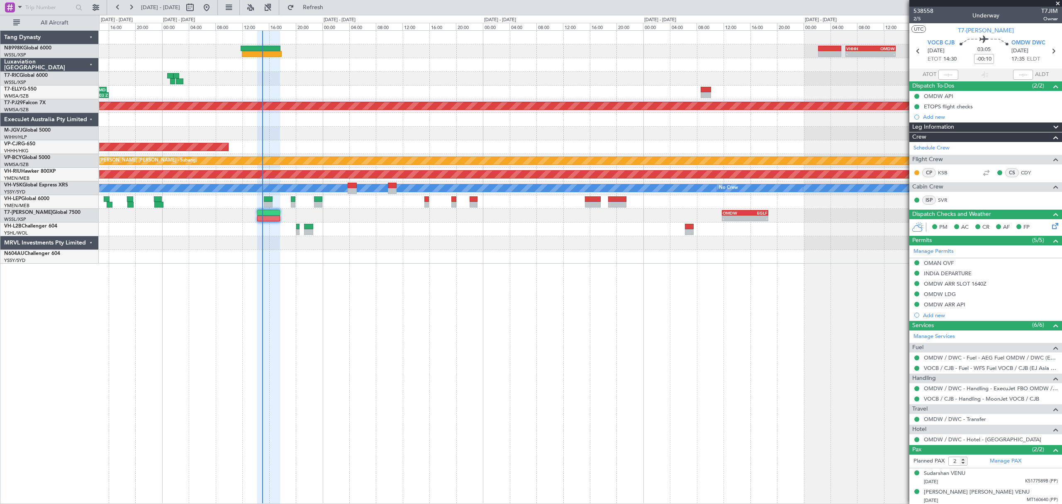
click at [332, 83] on div at bounding box center [580, 79] width 962 height 14
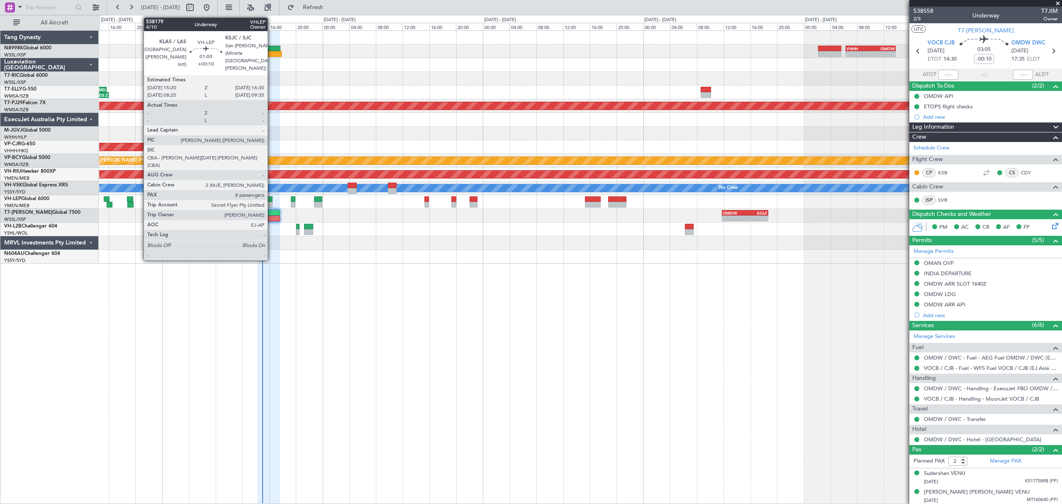
click at [271, 203] on div at bounding box center [268, 205] width 9 height 6
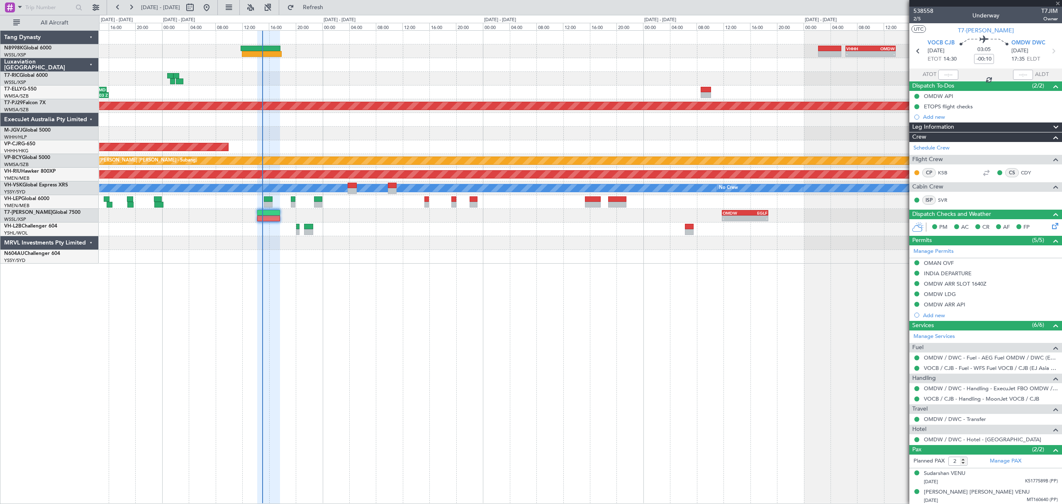
type input "+00:10"
type input "8"
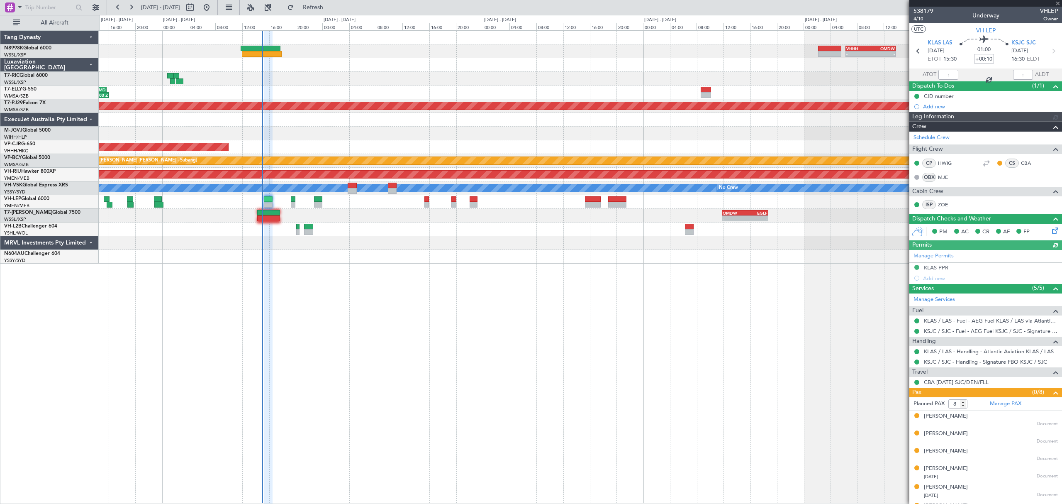
type input "[PERSON_NAME] (LEU)"
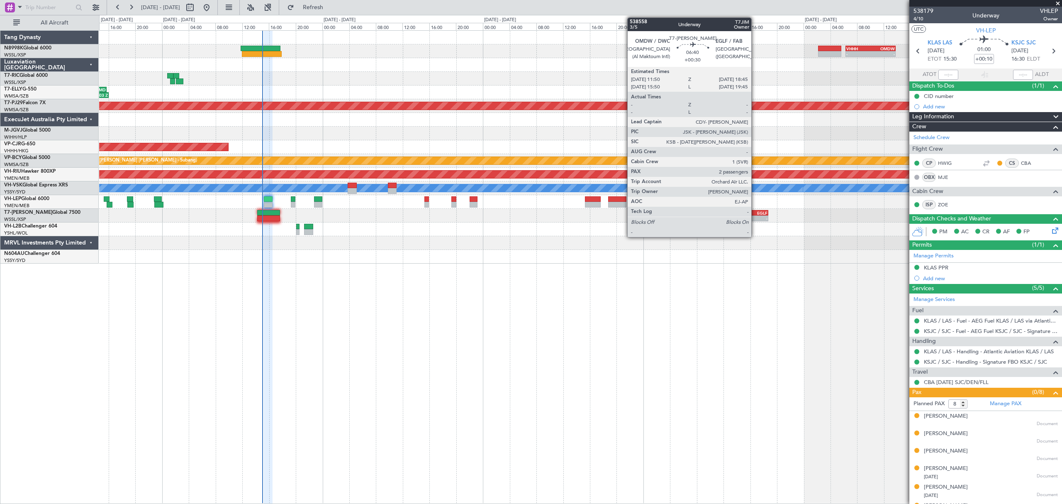
click at [755, 216] on div "-" at bounding box center [756, 218] width 22 height 5
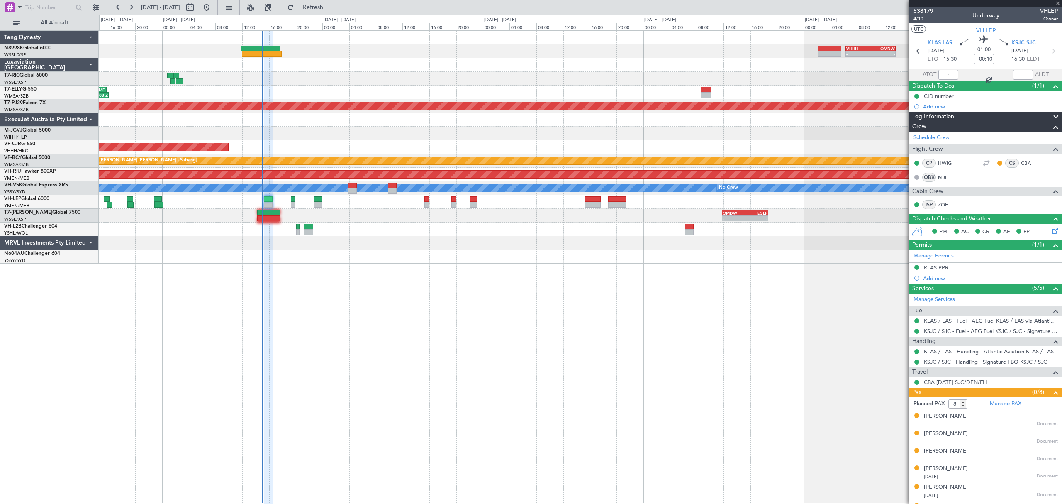
type input "+00:30"
type input "2"
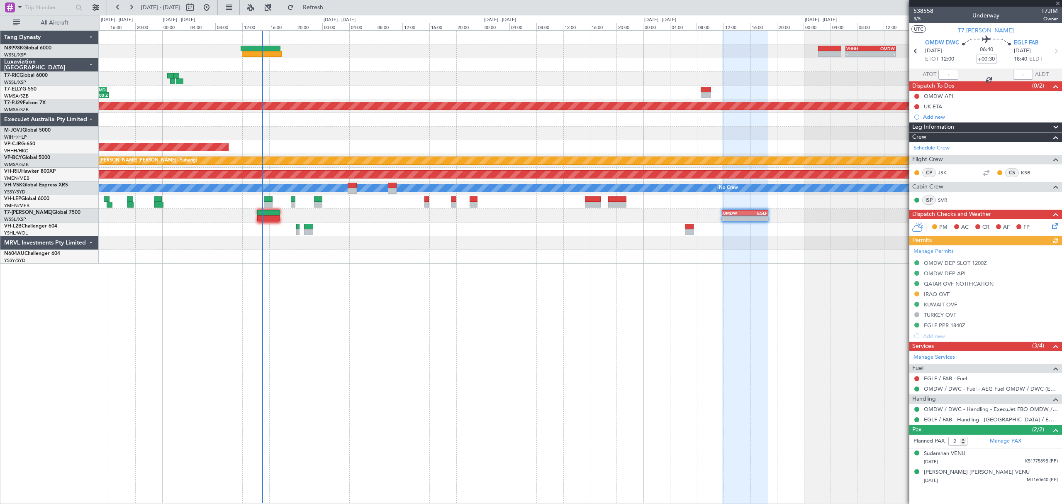
click at [719, 224] on div "- - VHHH 06:20 Z OMDW 13:50 Z 08:00 Z 16:03 Z OMDB 07:45 Z LEMD 15:45 Z Planned…" at bounding box center [580, 147] width 962 height 233
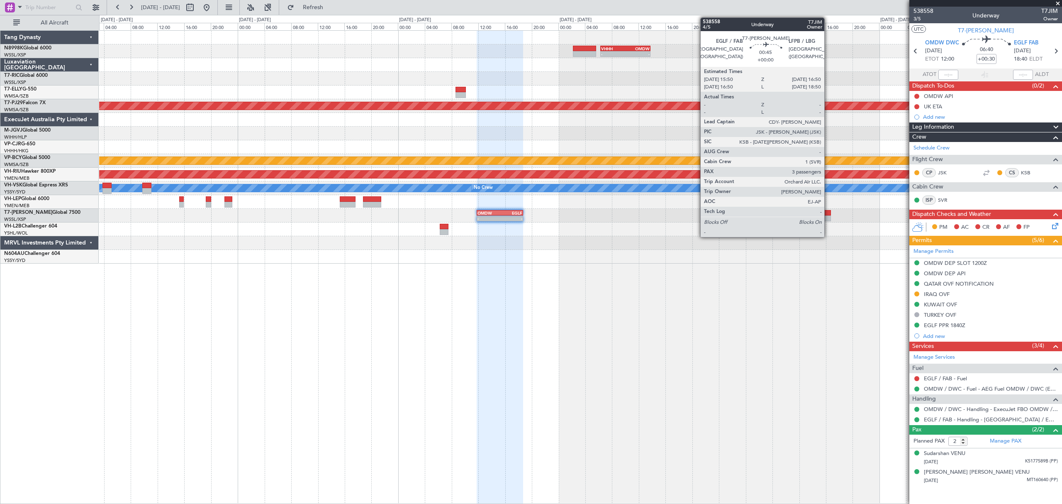
click at [828, 216] on div at bounding box center [827, 218] width 7 height 6
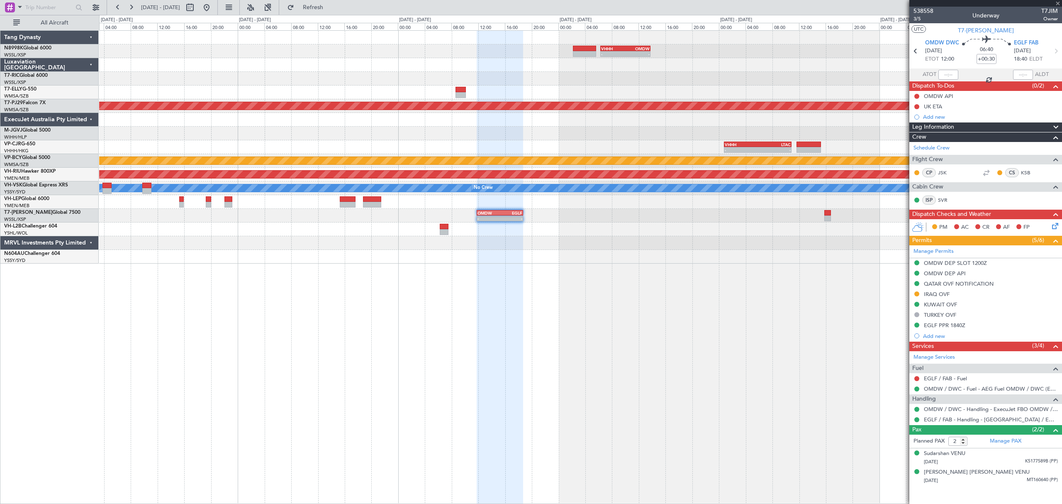
type input "3"
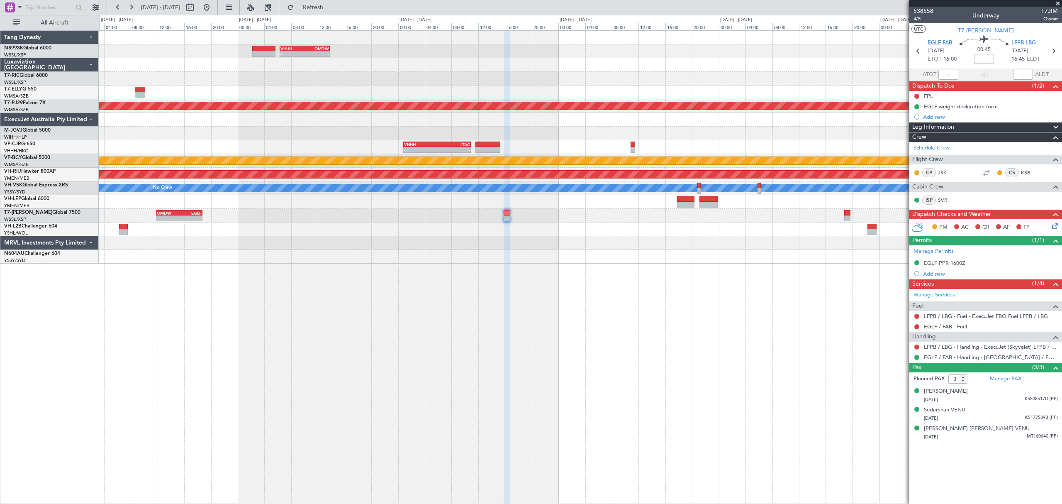
click at [782, 226] on div at bounding box center [580, 229] width 962 height 14
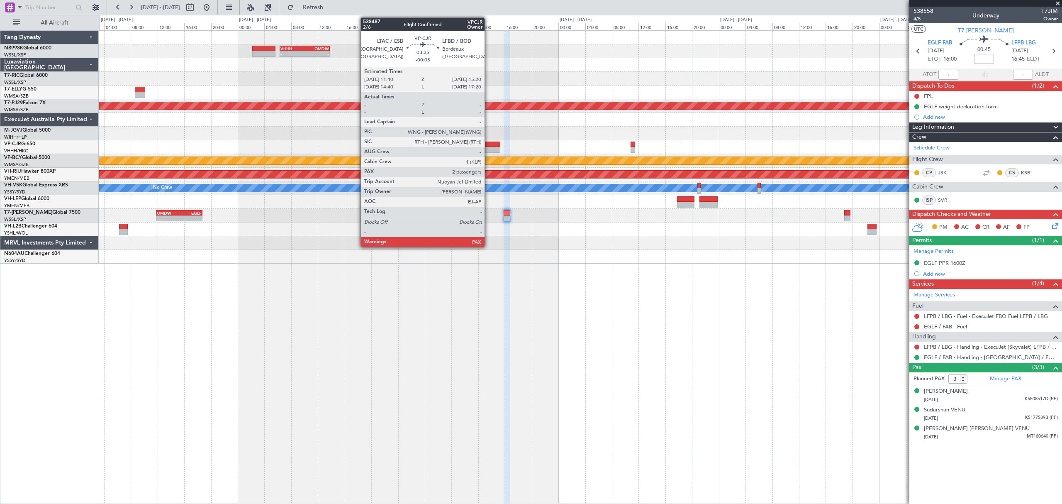
click at [488, 145] on div at bounding box center [487, 144] width 25 height 6
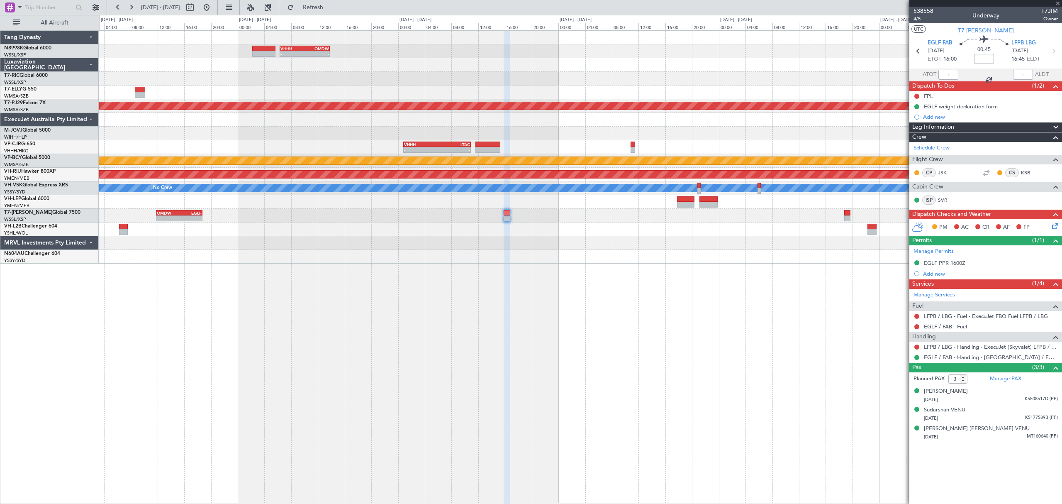
type input "-00:05"
type input "4"
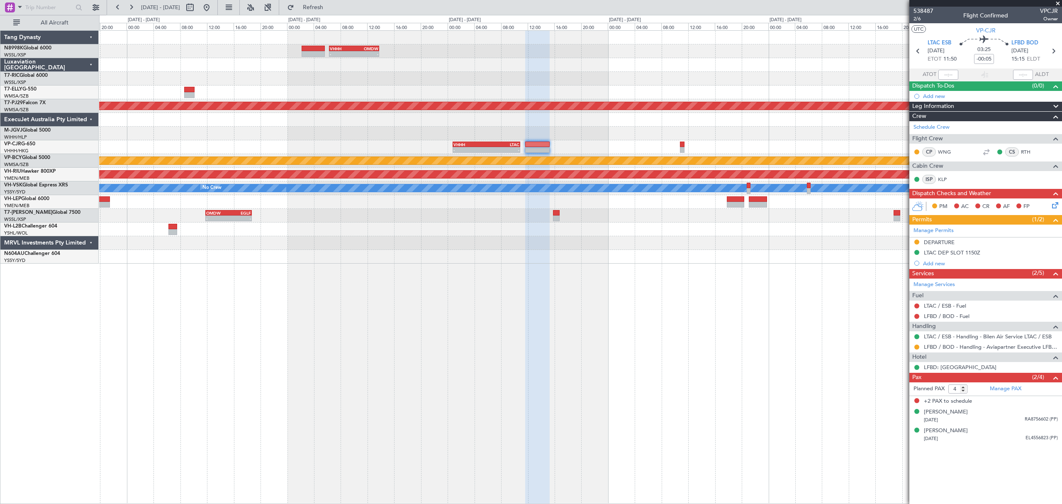
click at [505, 92] on div "- - HECA 12:50 Z WMSA 22:30 Z" at bounding box center [580, 92] width 962 height 14
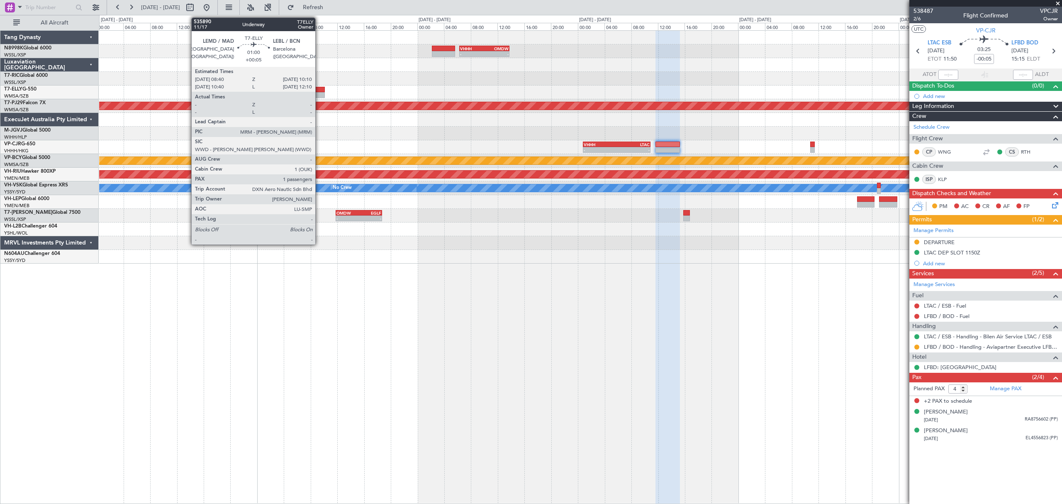
click at [319, 92] on div at bounding box center [319, 95] width 10 height 6
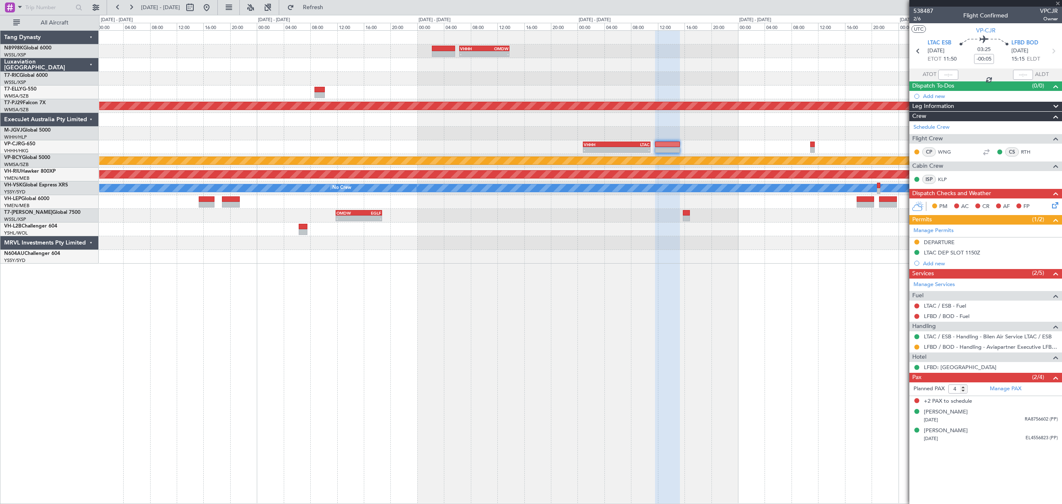
click at [551, 90] on div "- - HECA 12:50 Z WMSA 22:30 Z" at bounding box center [580, 92] width 962 height 14
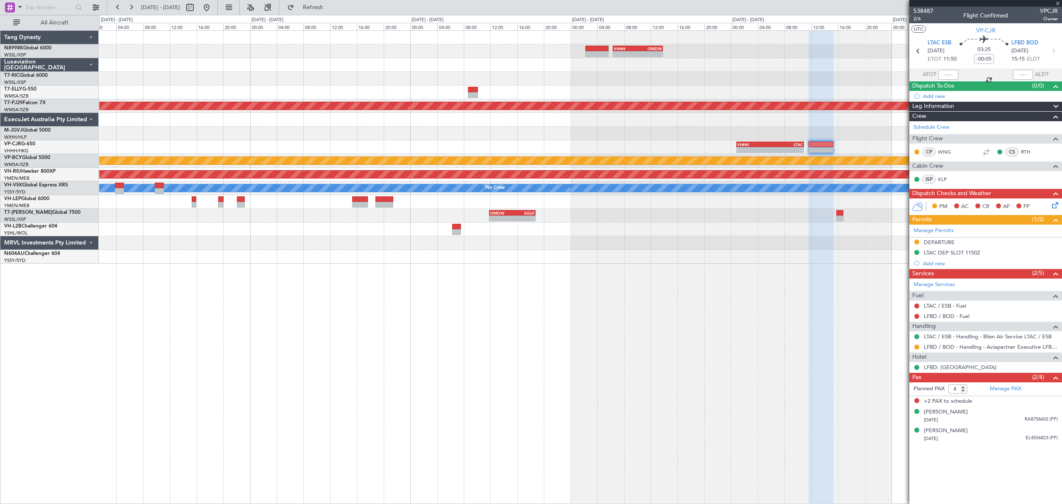
type input "+00:05"
type input "1"
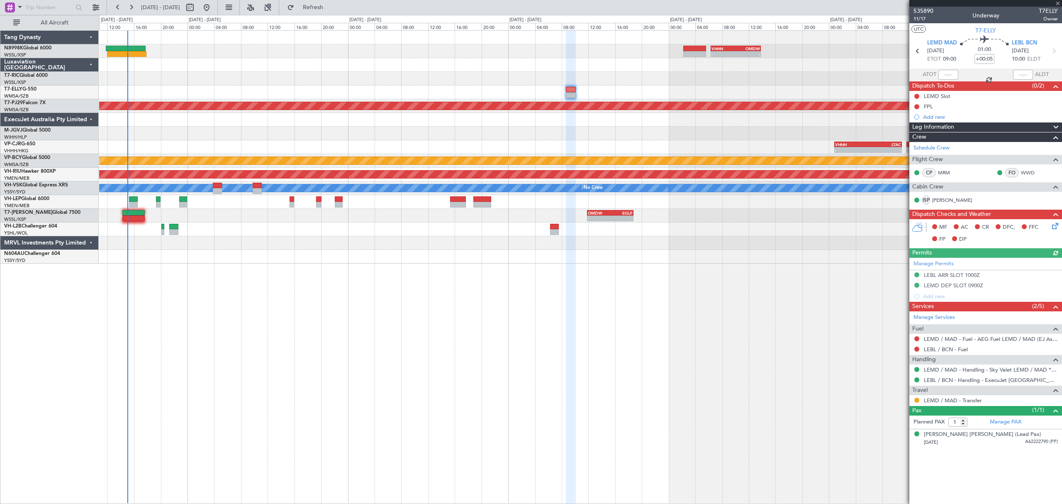
click at [569, 102] on div "- - VHHH 06:20 Z OMDW 13:50 Z 08:00 Z 16:03 Z OMDB 07:45 Z LEMD 15:45 Z Planned…" at bounding box center [580, 147] width 962 height 233
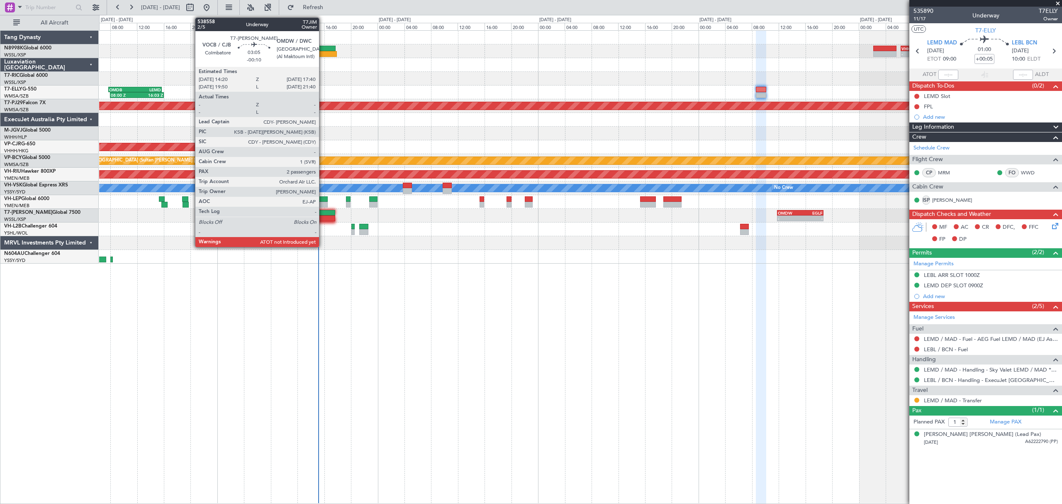
click at [323, 214] on div at bounding box center [323, 213] width 22 height 6
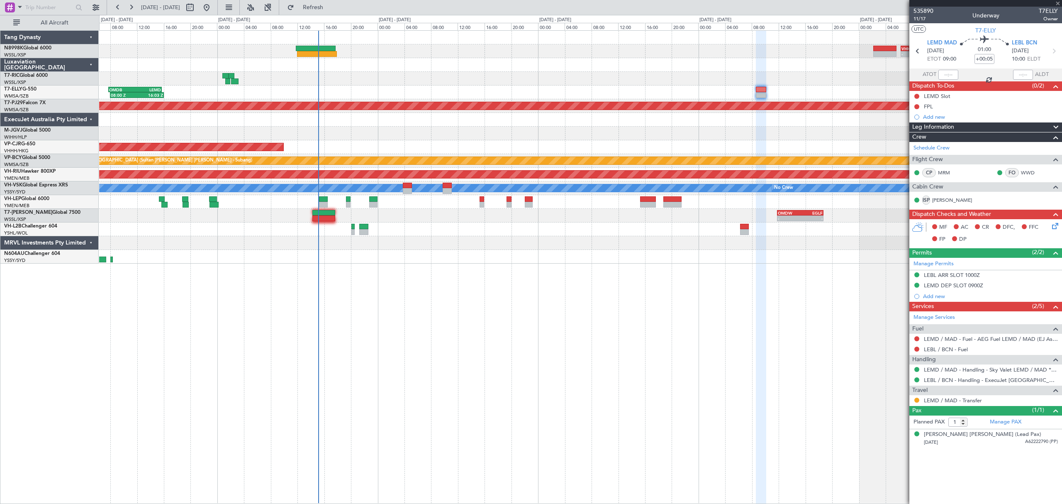
type input "-00:10"
type input "2"
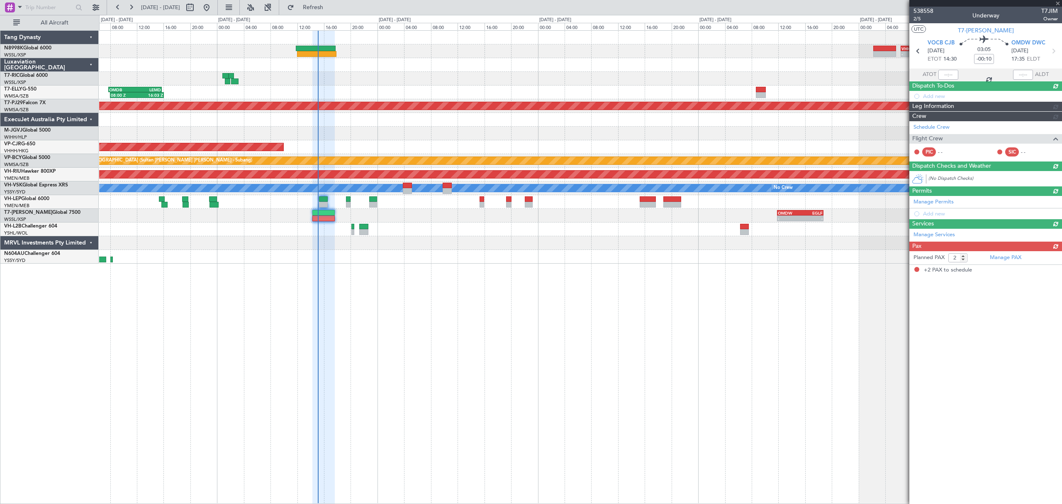
type input "+00:05"
type input "1"
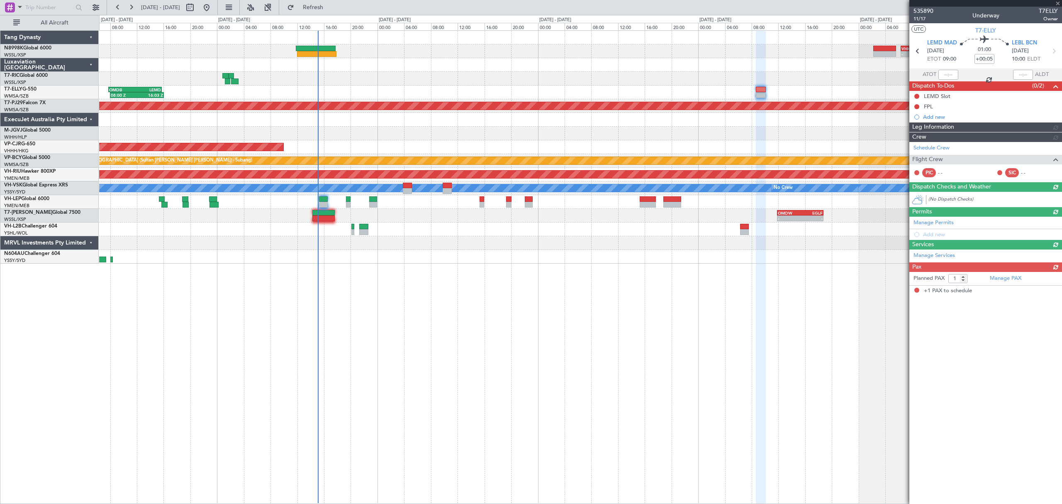
click at [947, 75] on div at bounding box center [948, 75] width 20 height 10
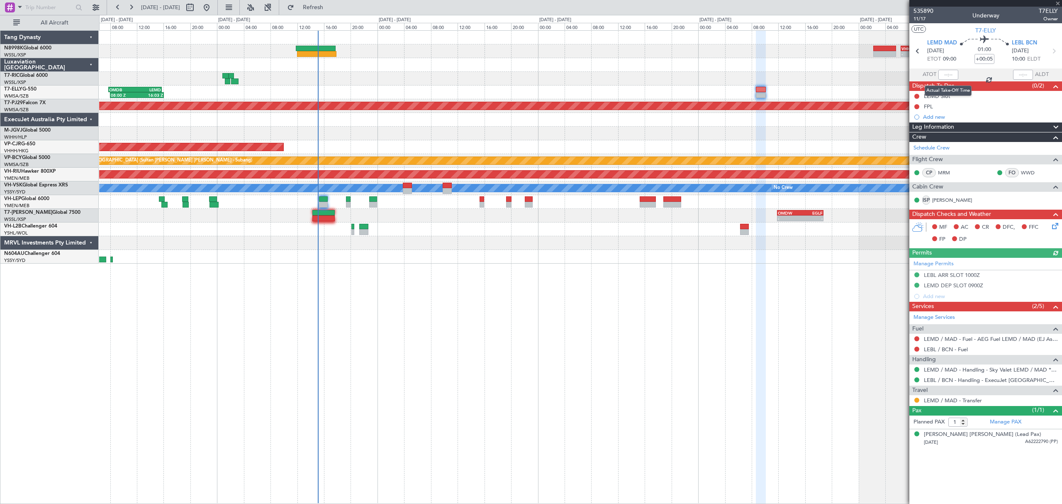
click at [948, 75] on div at bounding box center [948, 75] width 20 height 10
click at [950, 75] on div at bounding box center [948, 75] width 20 height 10
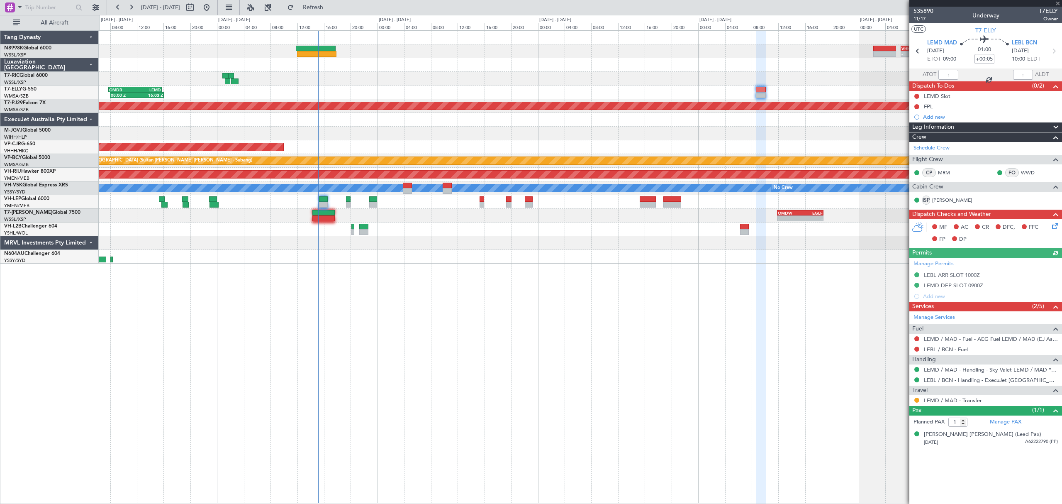
click at [950, 75] on div at bounding box center [948, 75] width 20 height 10
click at [951, 75] on div at bounding box center [948, 75] width 20 height 10
click at [951, 75] on input "text" at bounding box center [948, 75] width 20 height 10
type input "14:57"
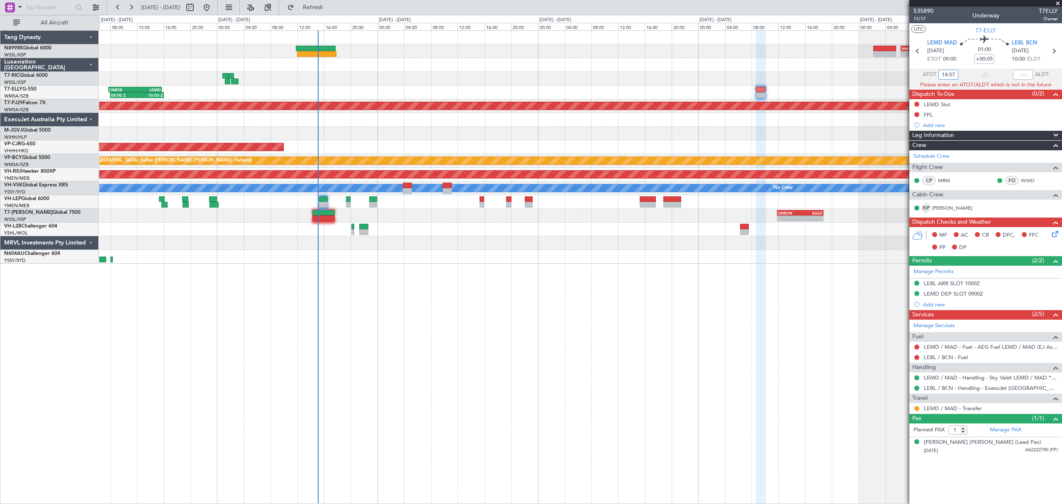
drag, startPoint x: 954, startPoint y: 74, endPoint x: 919, endPoint y: 78, distance: 35.1
click at [933, 75] on div "ATOT 14:57" at bounding box center [933, 75] width 49 height 10
click at [666, 282] on div "- - VHHH 06:20 Z OMDW 13:50 Z 08:00 Z 16:03 Z OMDB 07:45 Z LEMD 15:45 Z Planned…" at bounding box center [580, 266] width 962 height 473
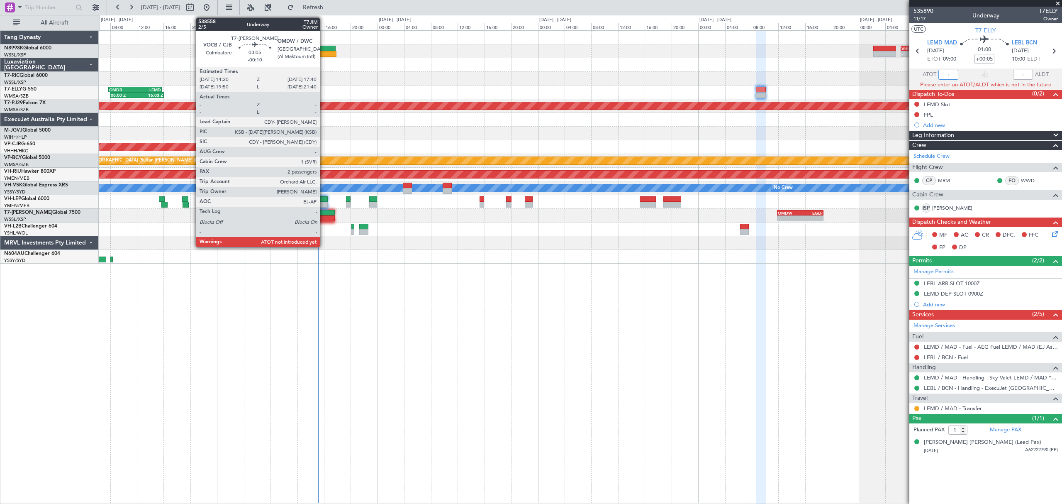
click at [324, 216] on div at bounding box center [323, 218] width 22 height 6
type input "14:57"
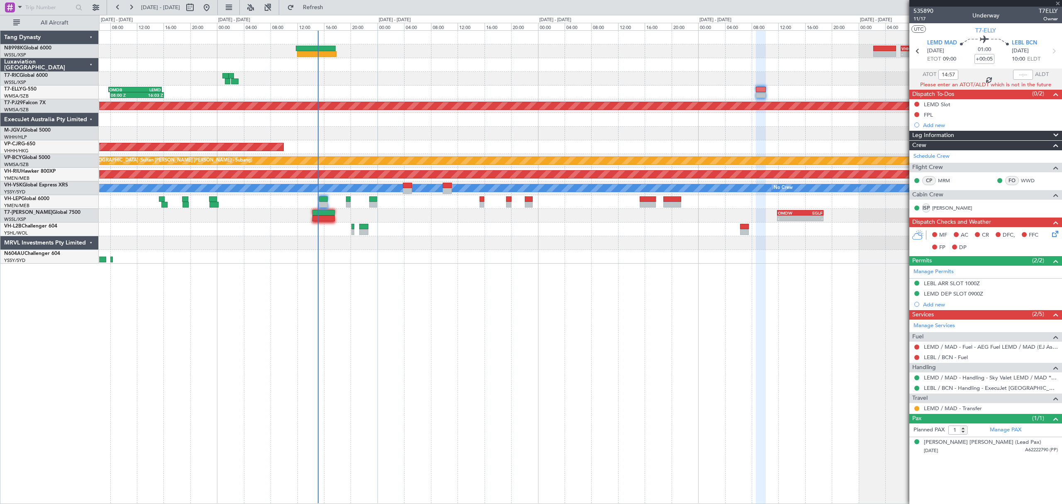
type input "-00:10"
type input "2"
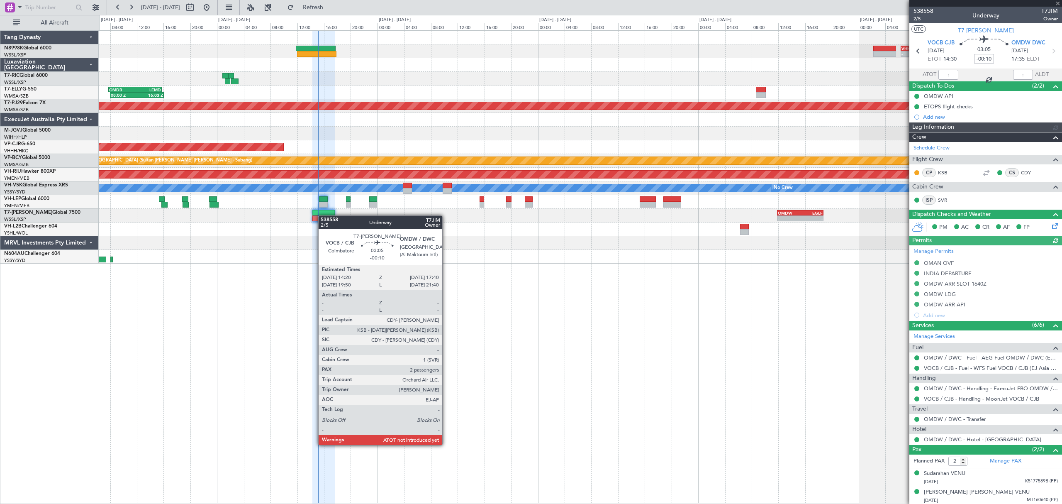
type input "[PERSON_NAME] (LEU)"
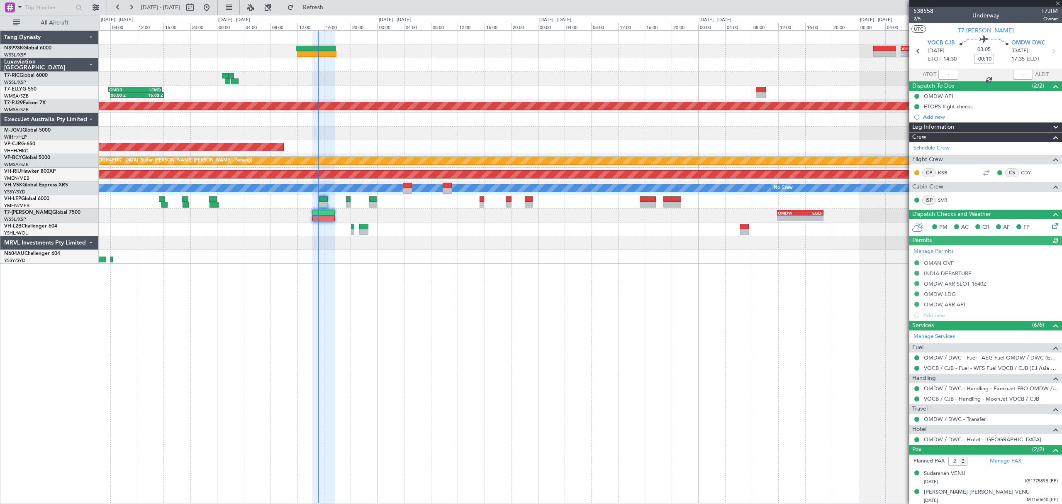
click at [943, 73] on div at bounding box center [948, 75] width 20 height 10
click at [946, 74] on div at bounding box center [948, 75] width 20 height 10
click at [946, 75] on div at bounding box center [948, 75] width 20 height 10
click at [947, 75] on input "text" at bounding box center [948, 75] width 20 height 10
type input "1457"
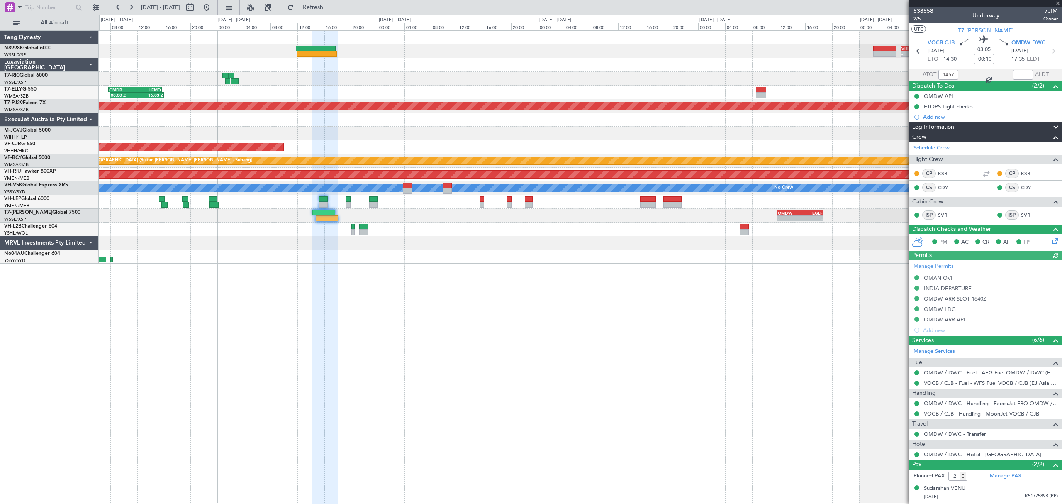
type input "[PERSON_NAME] (LEU)"
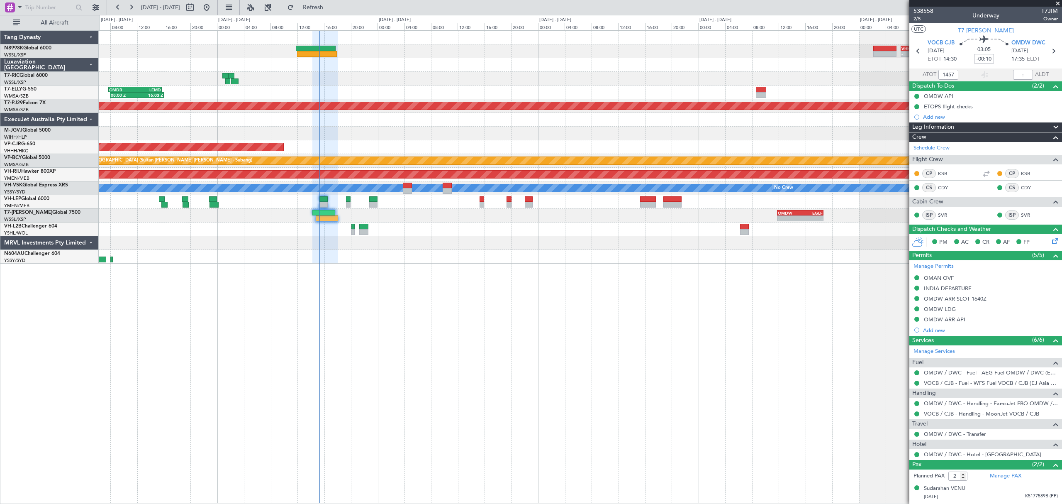
type input "[PERSON_NAME] (LEU)"
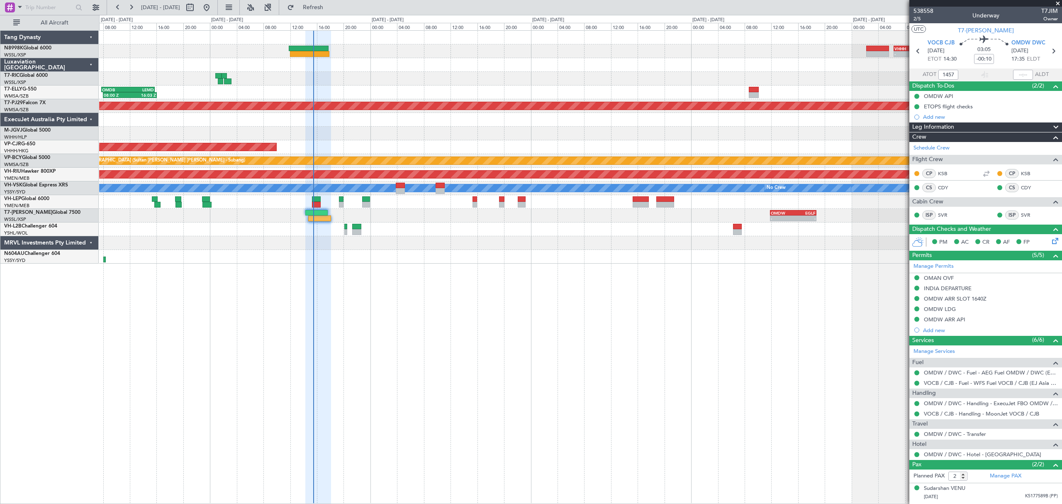
click at [494, 71] on div at bounding box center [580, 65] width 962 height 14
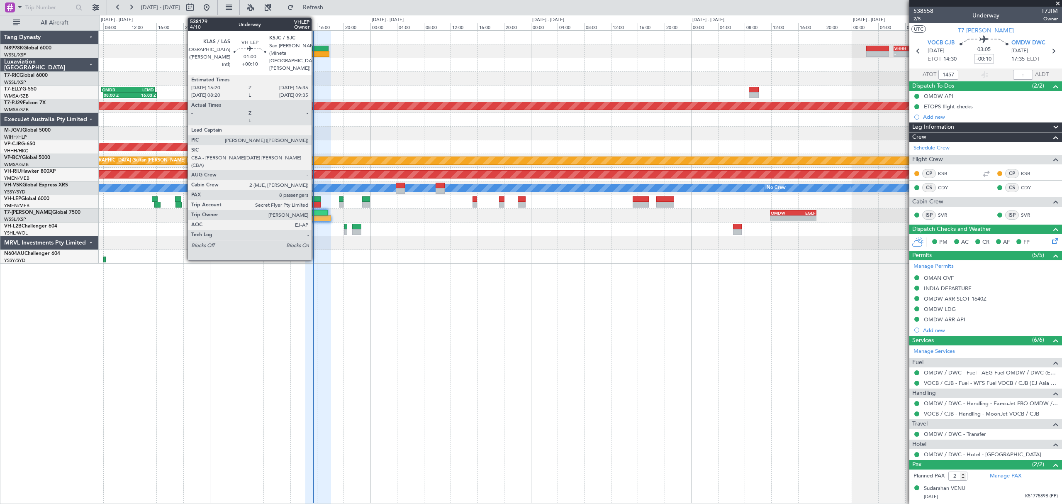
click at [315, 200] on div at bounding box center [316, 199] width 9 height 6
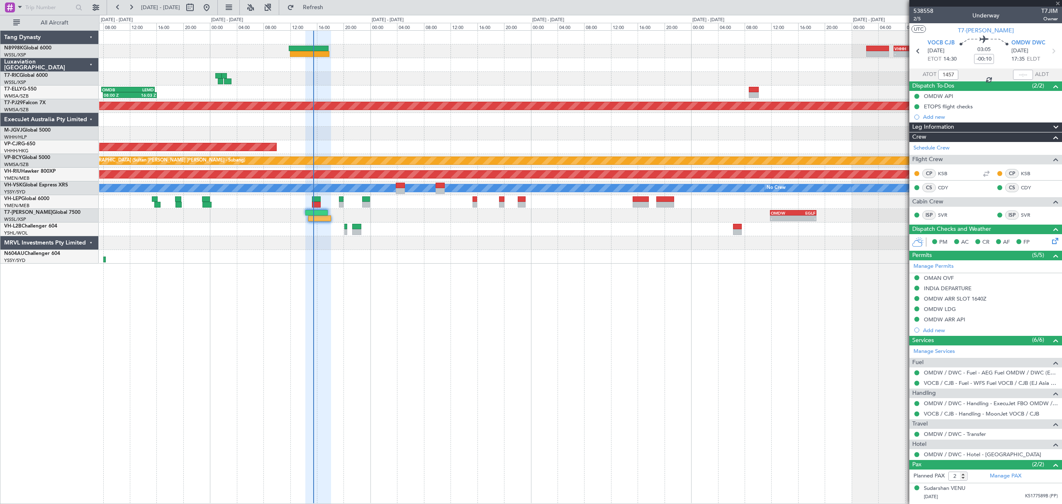
type input "+00:10"
type input "8"
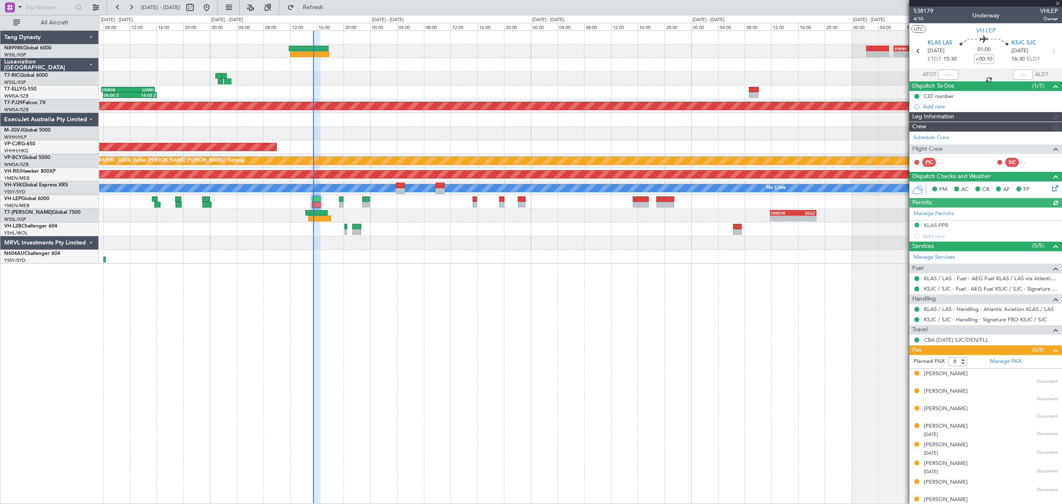
type input "[PERSON_NAME] (LEU)"
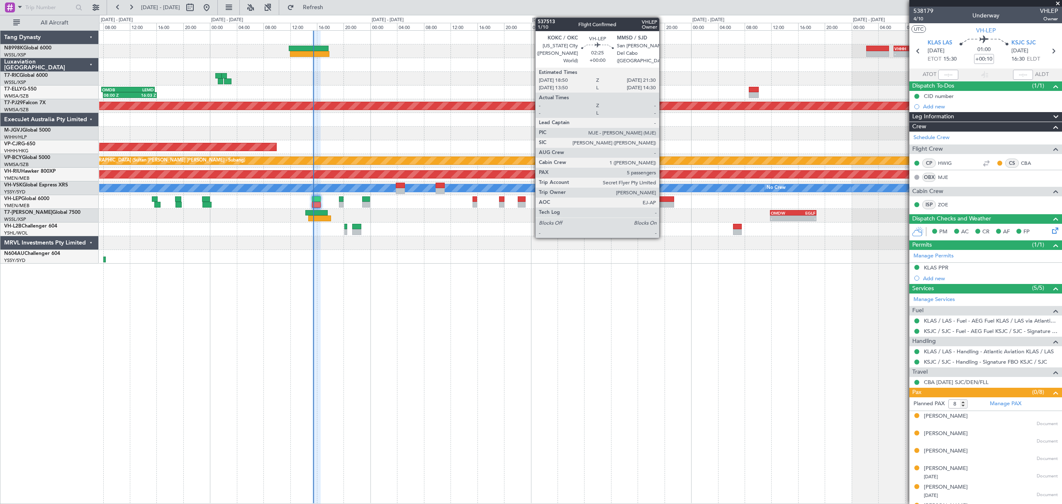
click at [663, 198] on div at bounding box center [665, 199] width 18 height 6
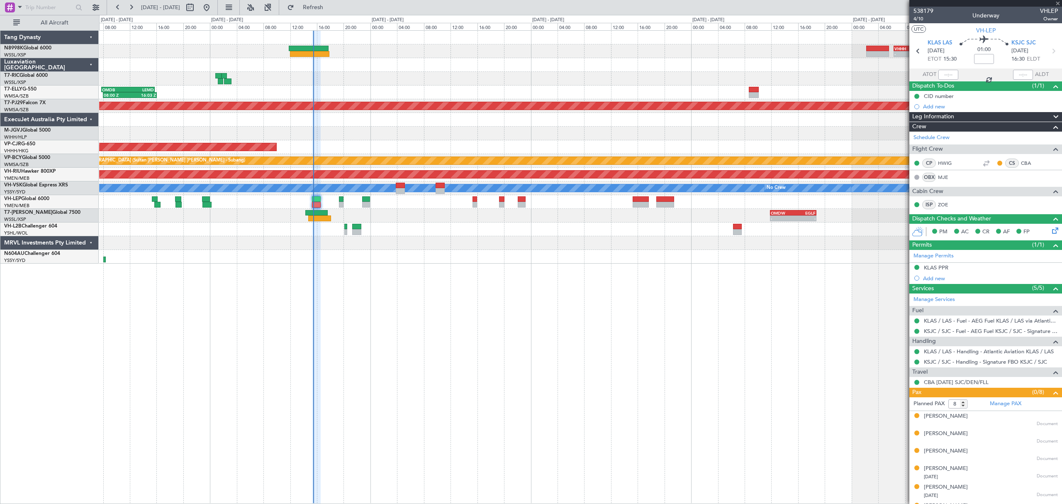
type input "5"
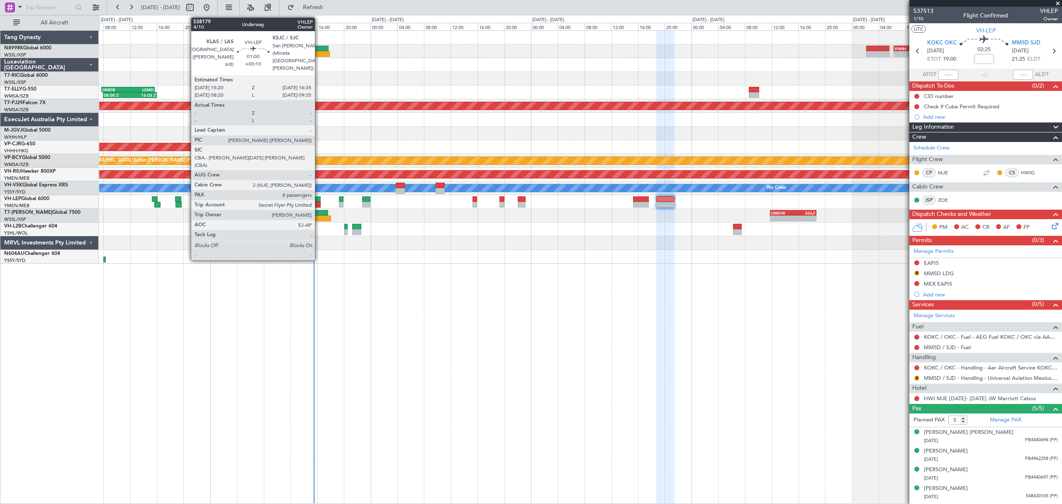
click at [318, 203] on div at bounding box center [316, 205] width 9 height 6
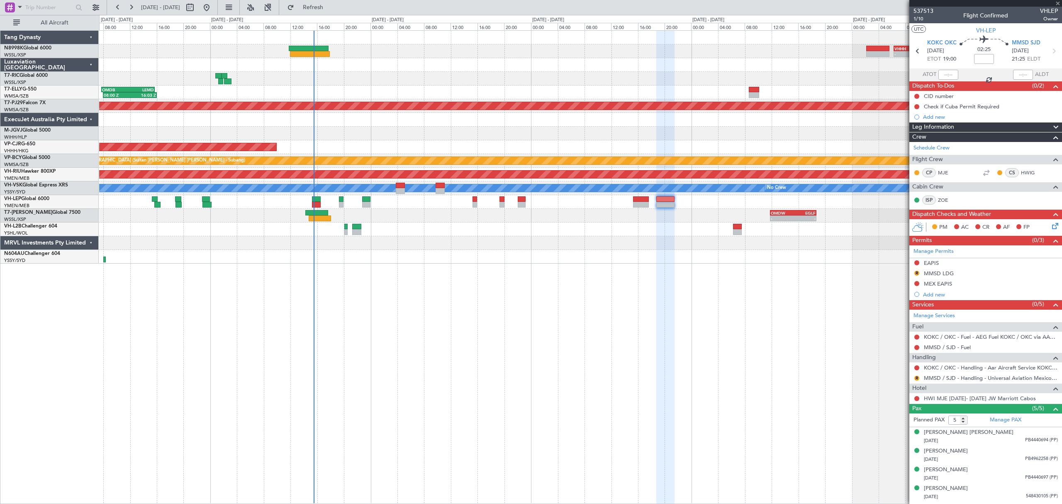
type input "+00:10"
type input "8"
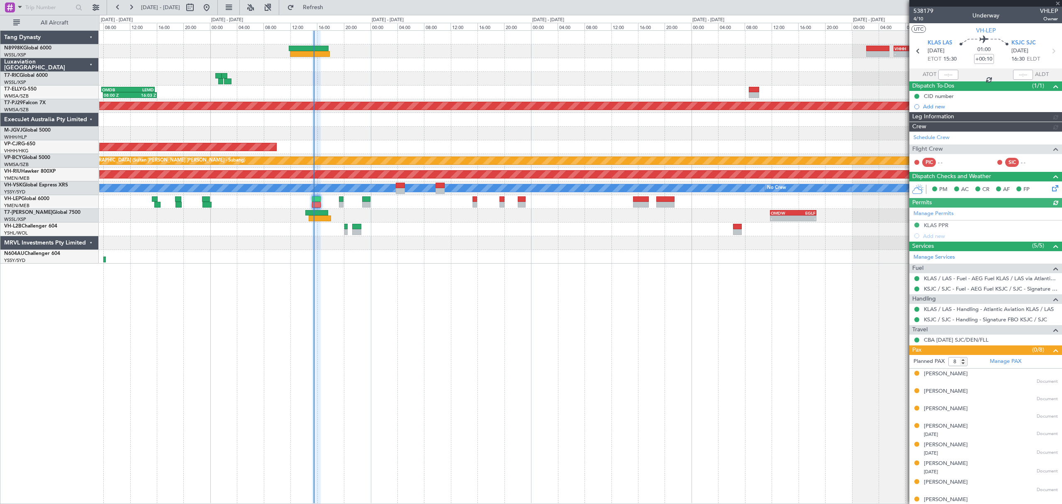
type input "[PERSON_NAME] (LEU)"
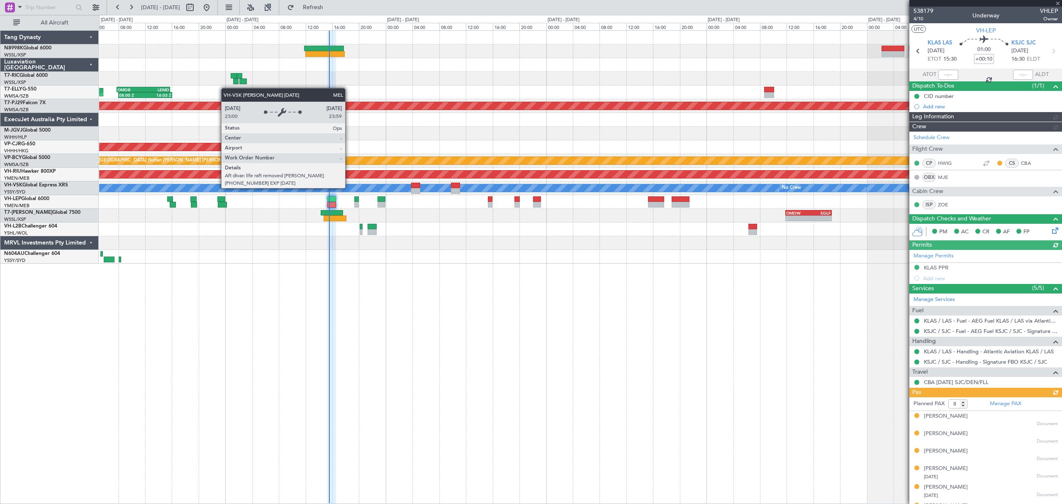
type input "[PERSON_NAME] (LEU)"
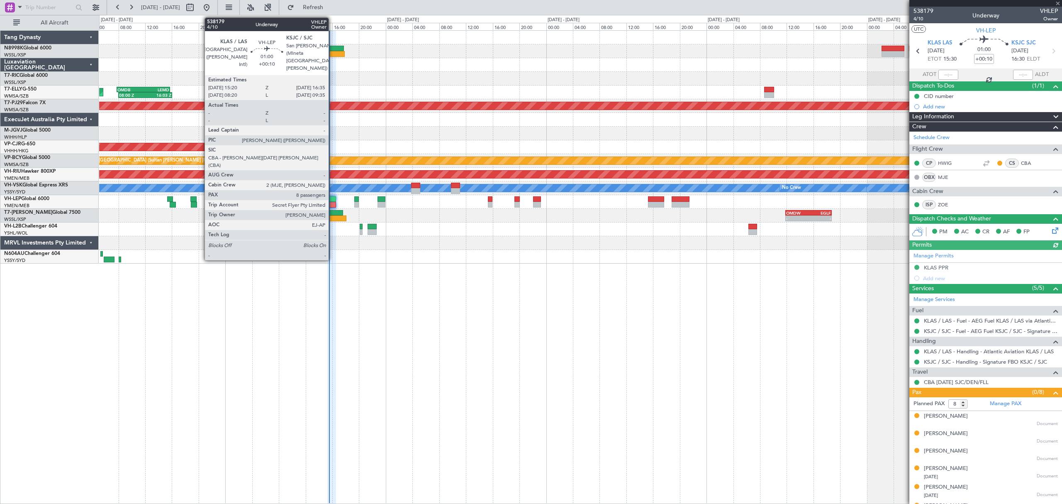
click at [332, 200] on div at bounding box center [331, 199] width 9 height 6
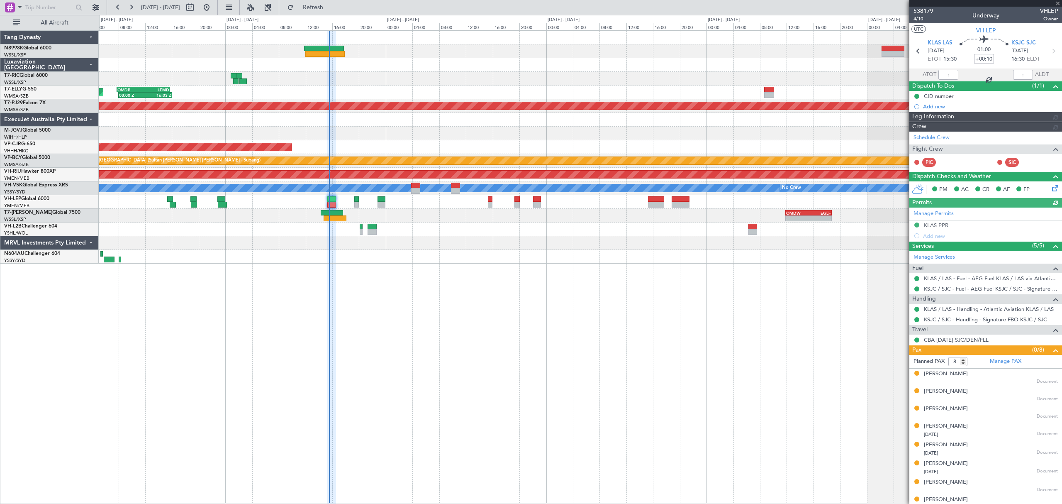
type input "[PERSON_NAME] (LEU)"
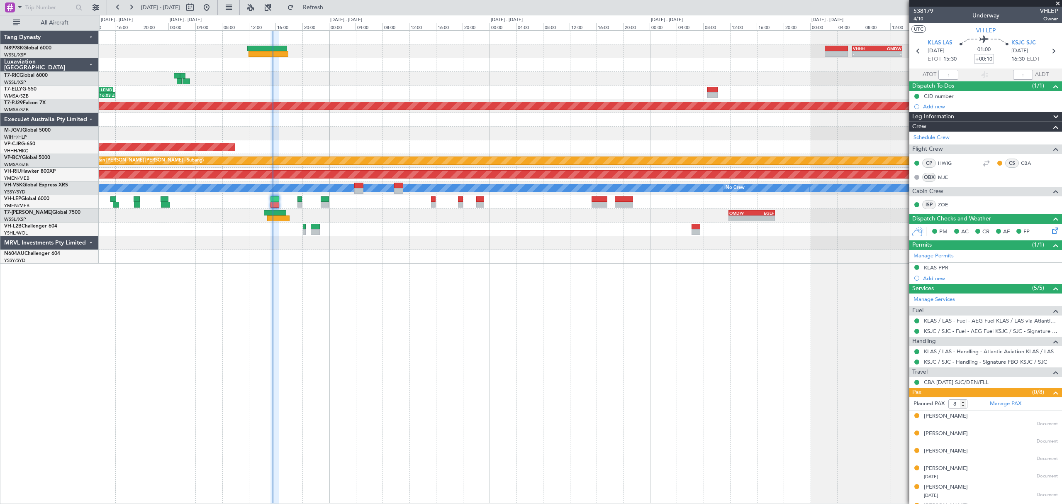
click at [643, 91] on div "- - VHHH 06:20 Z OMDW 13:50 Z 08:00 Z 16:03 Z OMDB 07:45 Z LEMD 15:45 Z Planned…" at bounding box center [580, 147] width 962 height 233
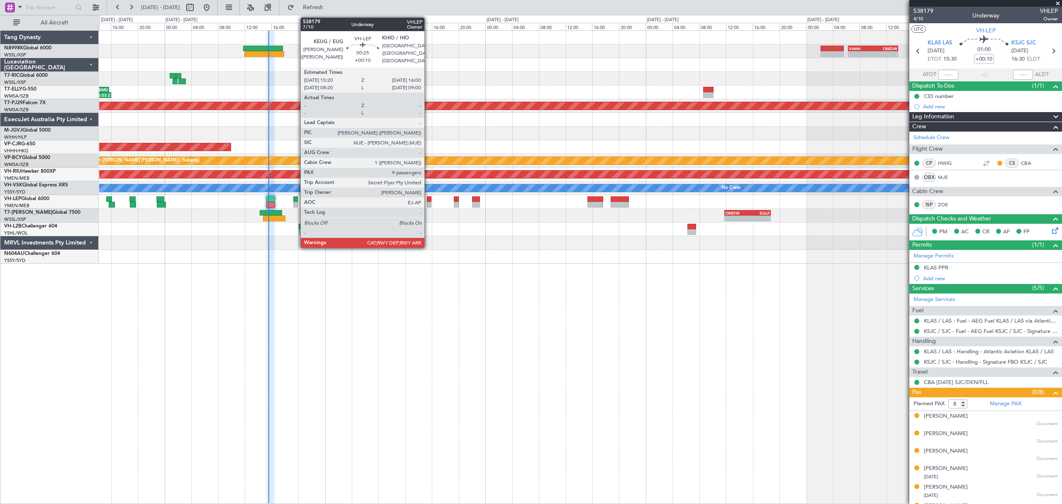
click at [428, 199] on div at bounding box center [429, 199] width 5 height 6
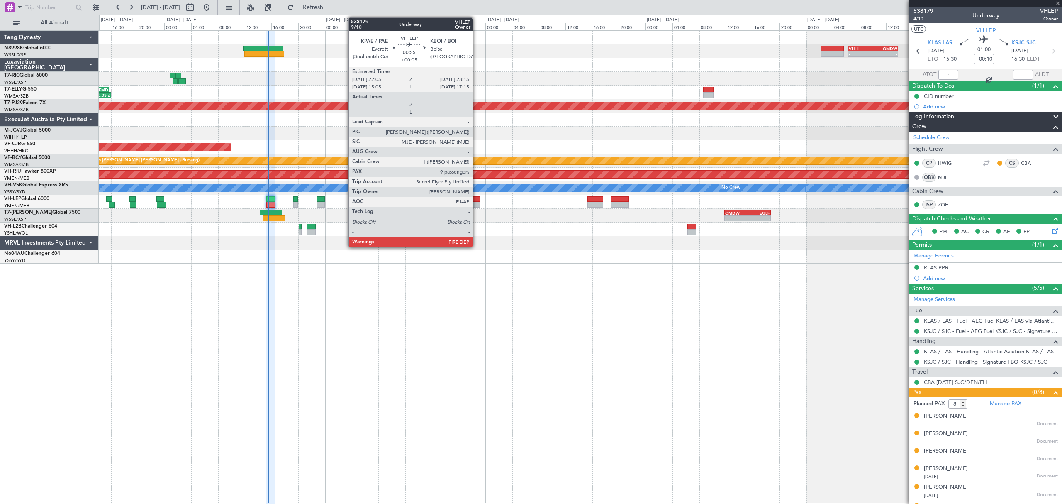
click at [476, 198] on div at bounding box center [476, 199] width 8 height 6
type input "9"
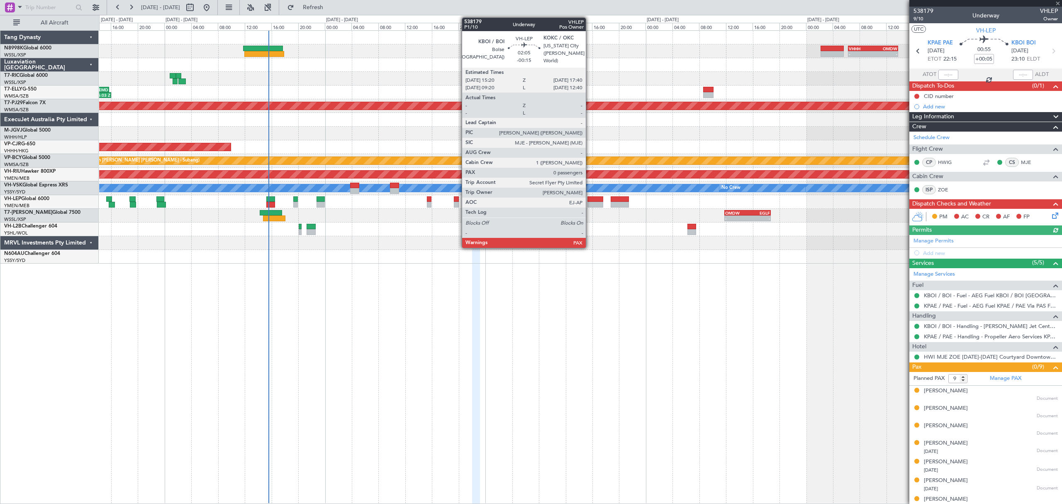
click at [589, 197] on div at bounding box center [595, 199] width 16 height 6
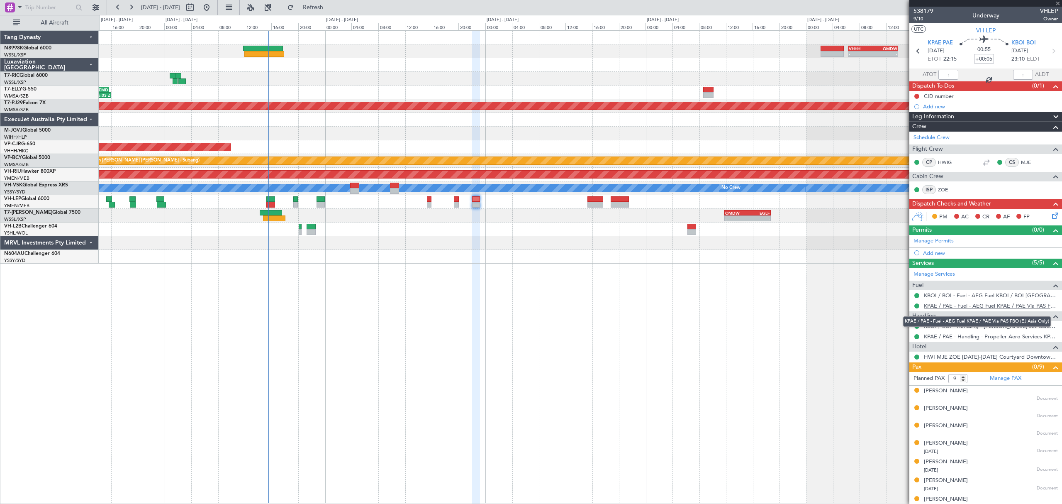
type input "-00:15"
type input "0"
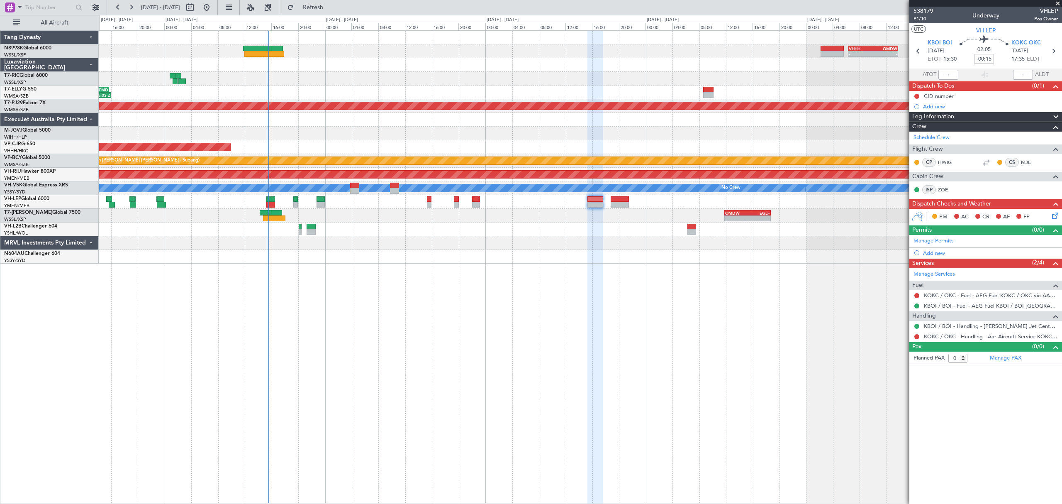
click at [971, 339] on link "KOKC / OKC - Handling - Aar Aircraft Service KOKC / OKC" at bounding box center [991, 336] width 134 height 7
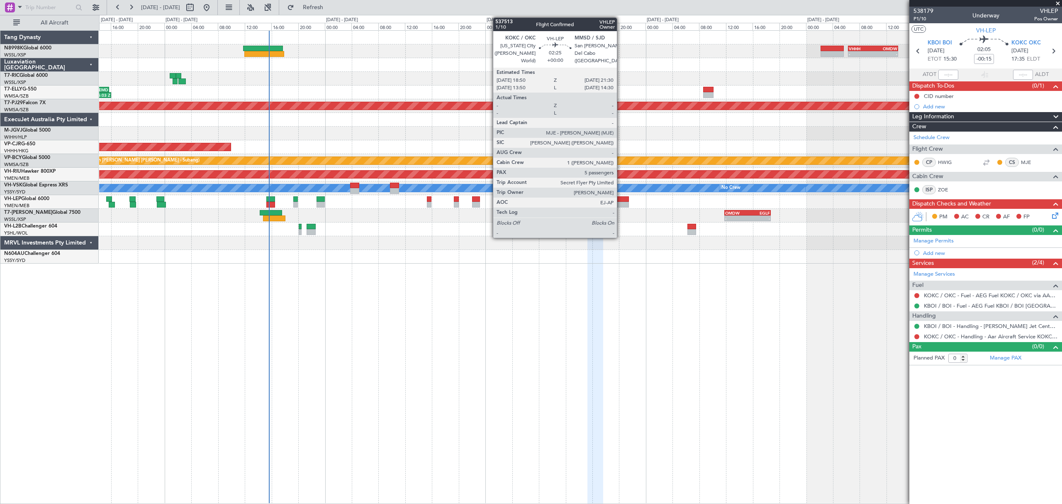
click at [621, 202] on div at bounding box center [620, 205] width 18 height 6
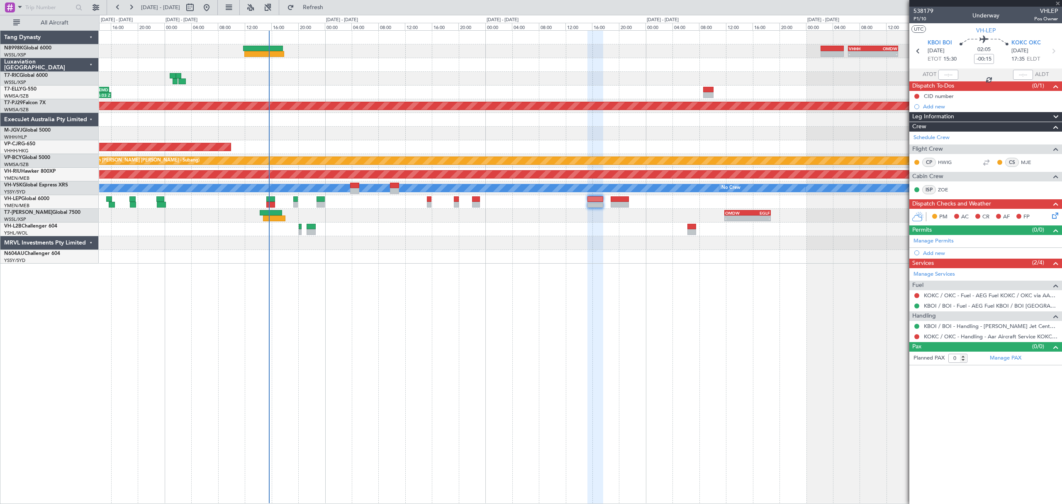
type input "5"
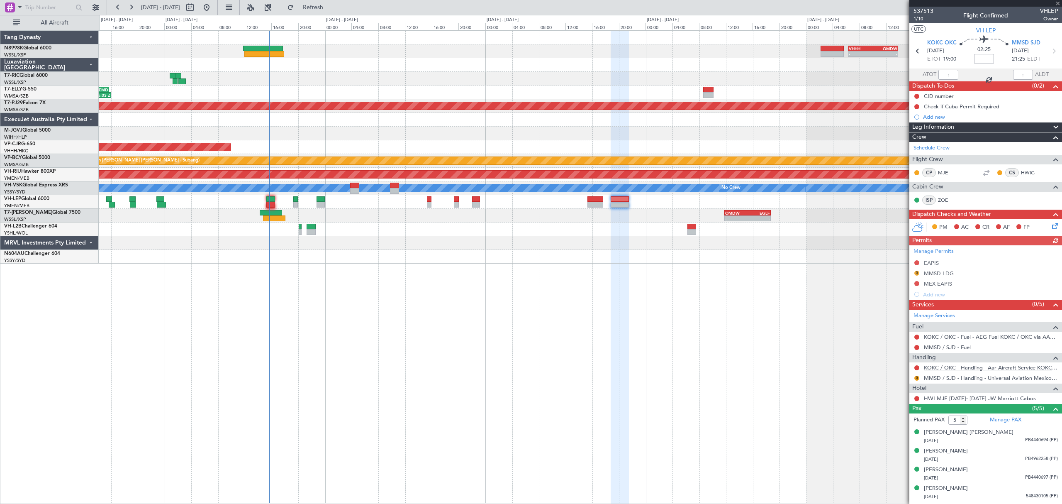
click at [954, 369] on link "KOKC / OKC - Handling - Aar Aircraft Service KOKC / OKC" at bounding box center [991, 367] width 134 height 7
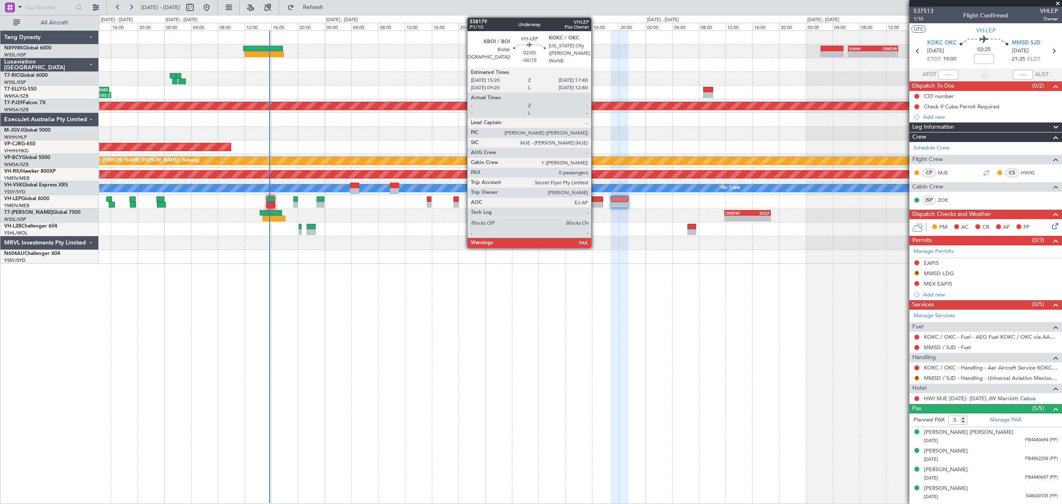
click at [595, 196] on div at bounding box center [595, 199] width 16 height 6
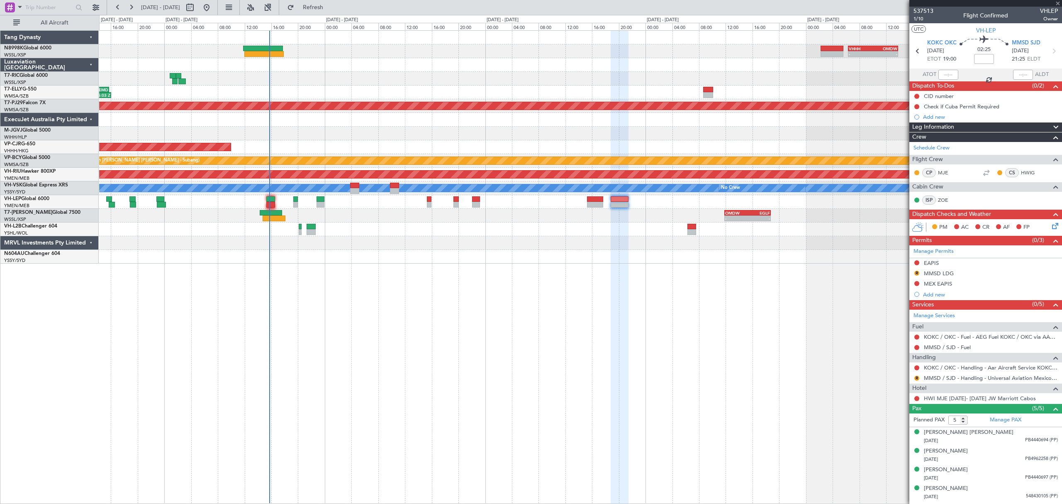
type input "-00:15"
type input "0"
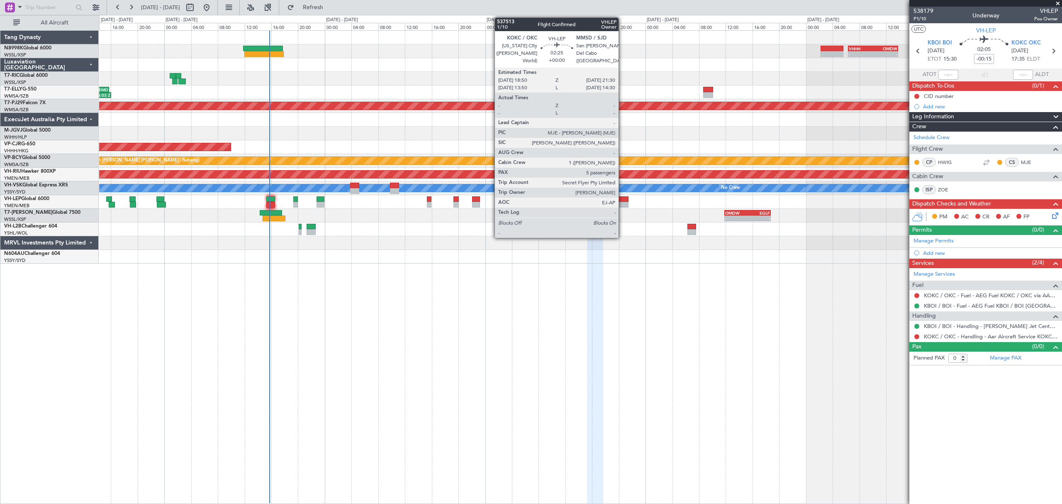
click at [622, 198] on div at bounding box center [620, 199] width 18 height 6
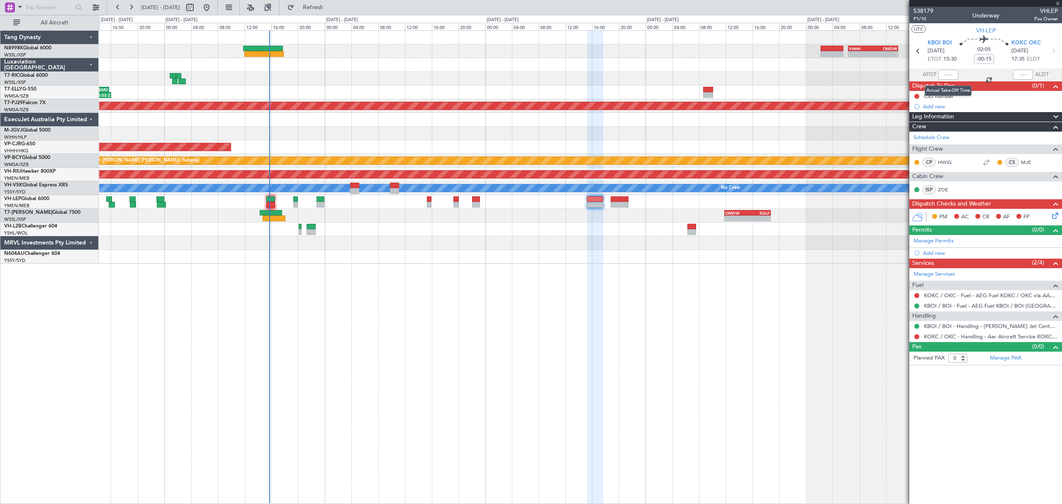
type input "5"
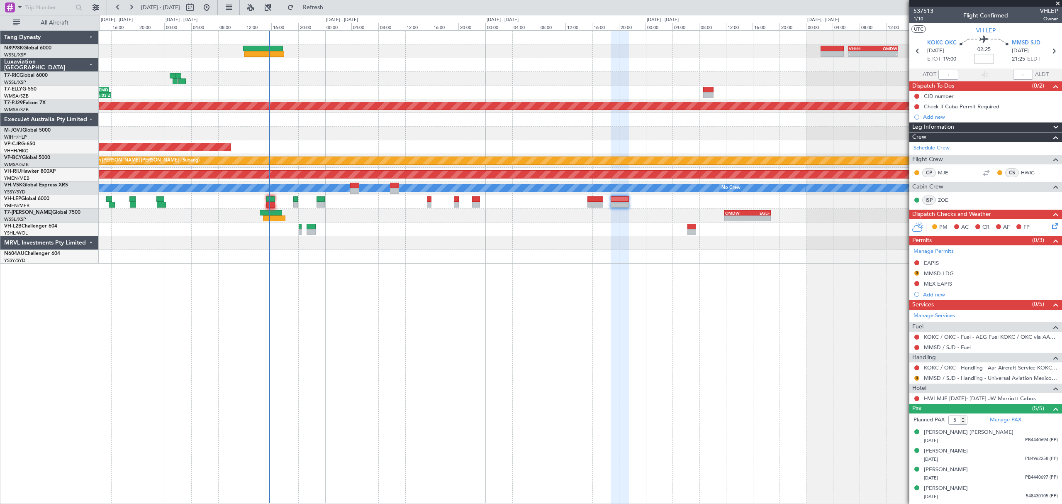
click at [596, 390] on div "- - VHHH 06:20 Z OMDW 13:50 Z 08:00 Z 16:03 Z OMDB 07:45 Z LEMD 15:45 Z Planned…" at bounding box center [580, 266] width 962 height 473
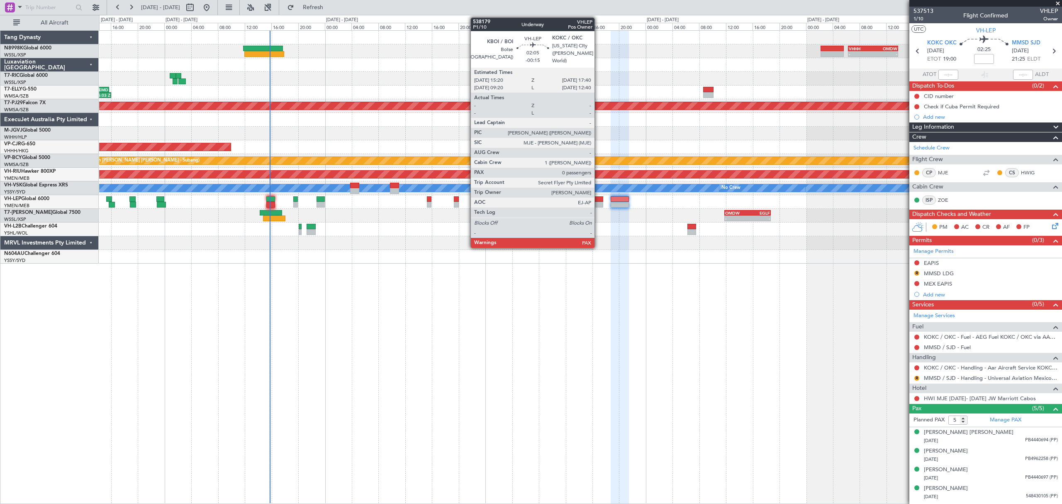
click at [598, 202] on div at bounding box center [595, 205] width 16 height 6
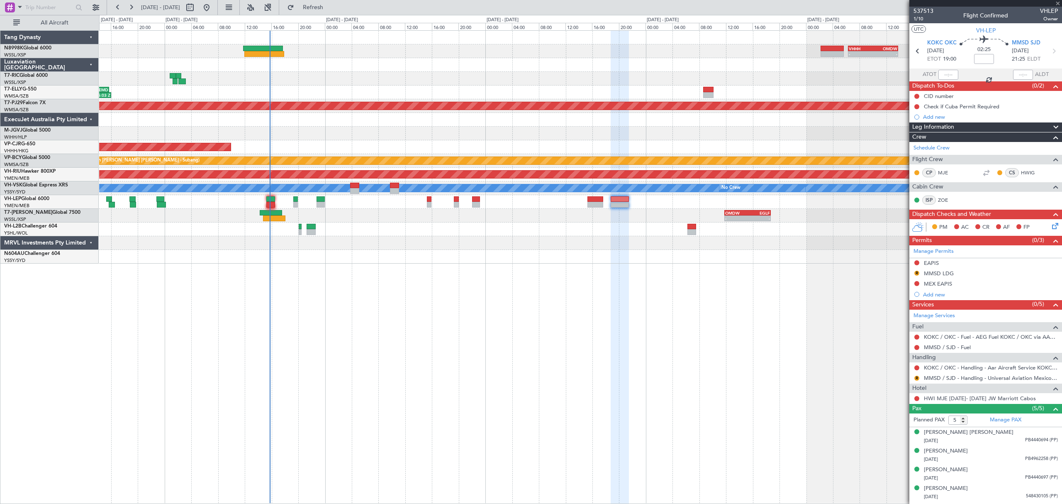
type input "-00:15"
type input "0"
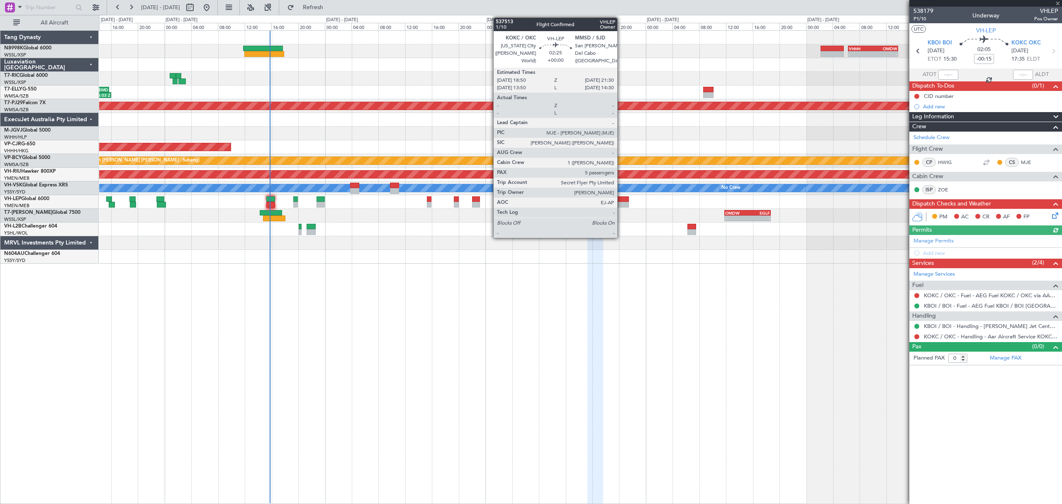
click at [621, 203] on div at bounding box center [620, 205] width 18 height 6
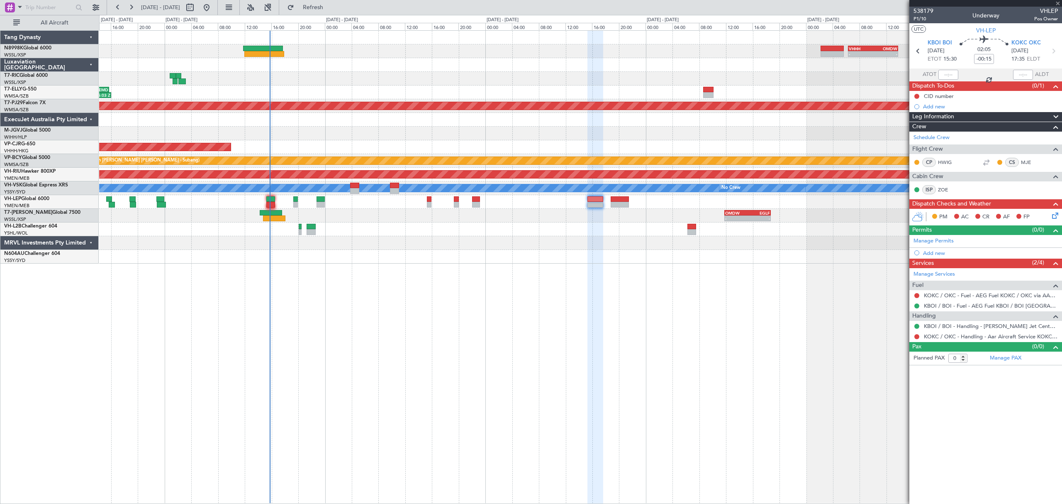
type input "5"
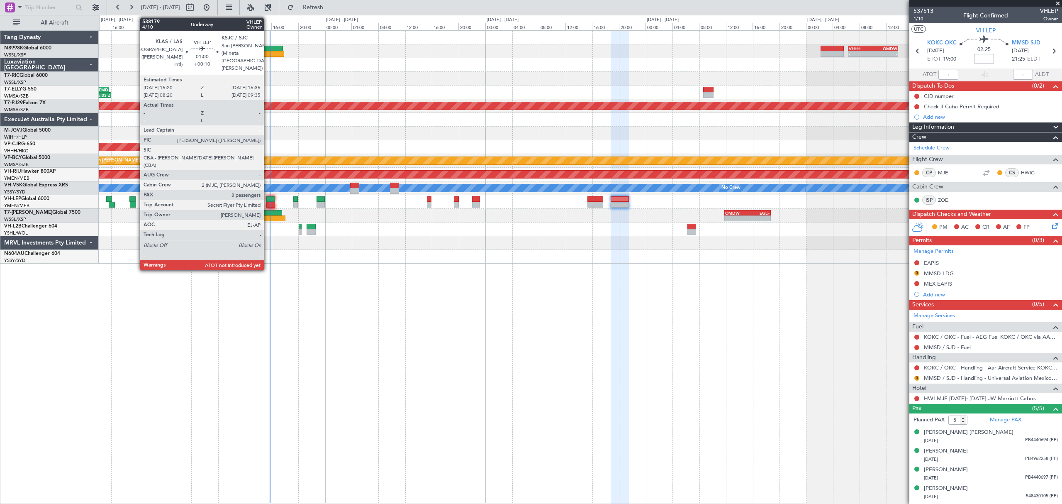
click at [268, 200] on div at bounding box center [270, 199] width 9 height 6
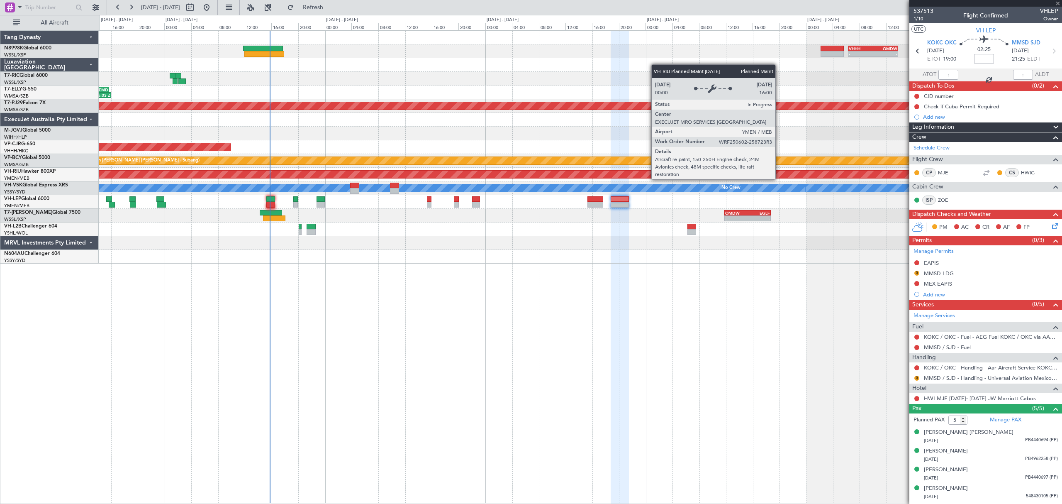
type input "+00:10"
type input "8"
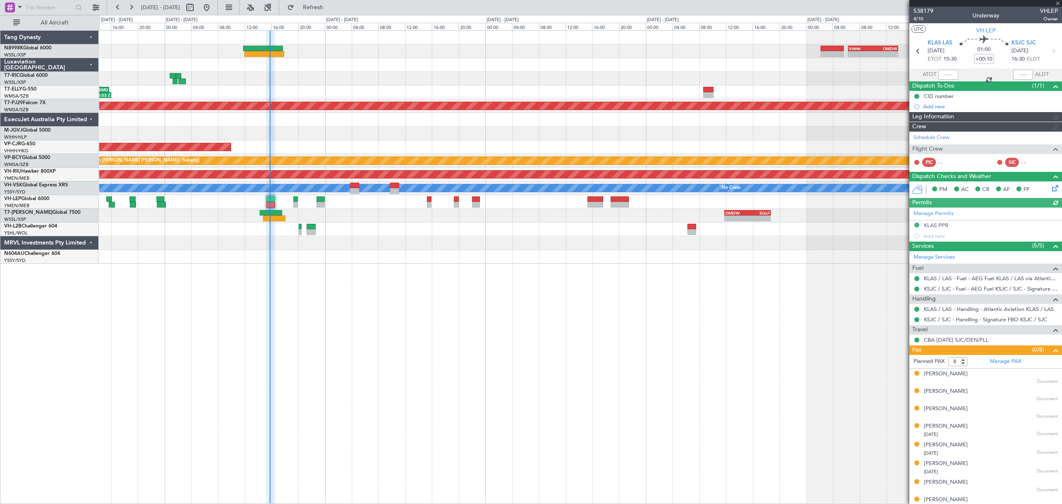
type input "[PERSON_NAME] (LEU)"
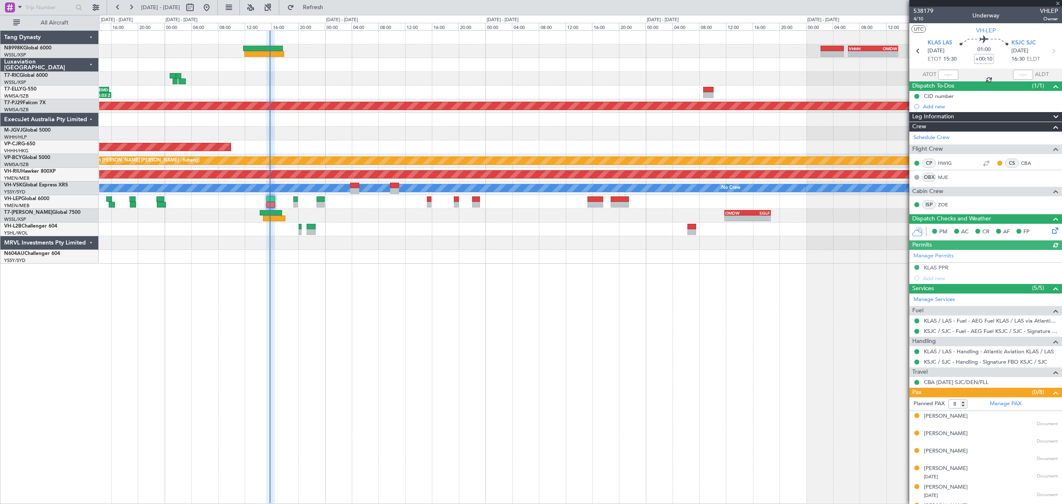
click at [947, 71] on div at bounding box center [948, 75] width 20 height 10
click at [947, 75] on div at bounding box center [948, 75] width 20 height 10
click at [947, 75] on input "text" at bounding box center [948, 75] width 20 height 10
type input "15:42"
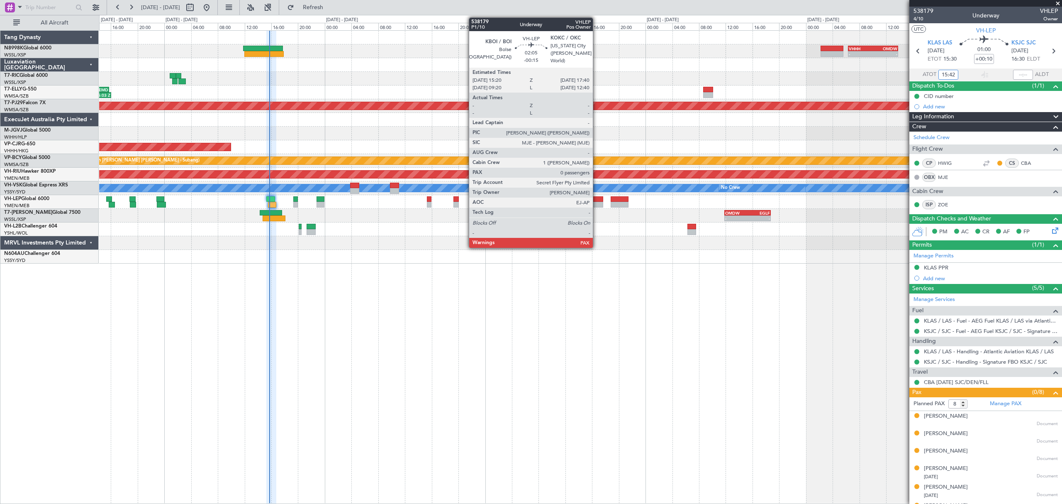
click at [596, 202] on div at bounding box center [595, 205] width 16 height 6
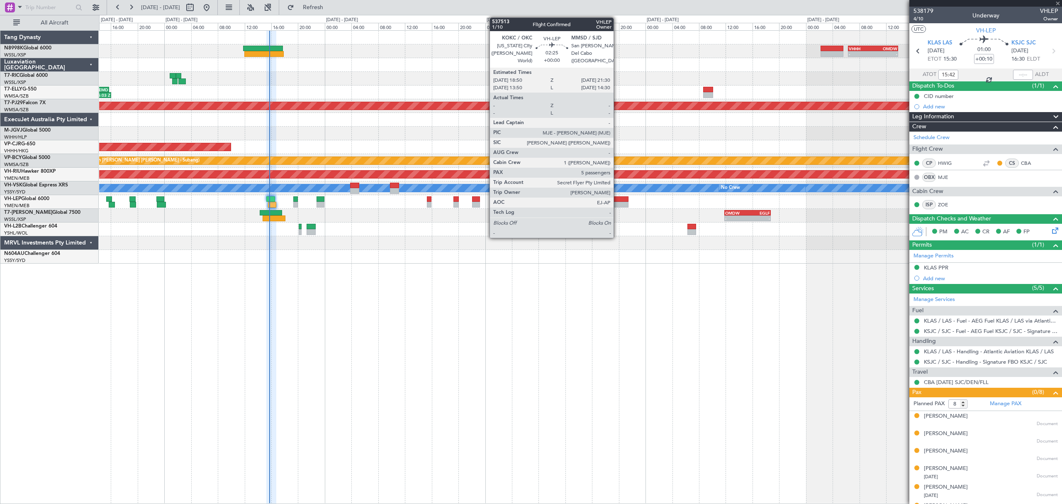
type input "-00:15"
type input "0"
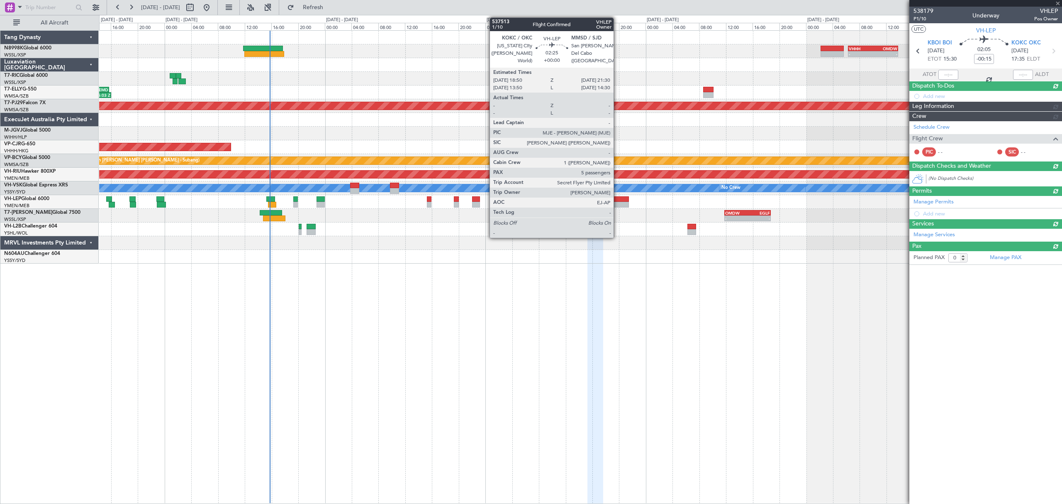
click at [617, 202] on div at bounding box center [620, 205] width 18 height 6
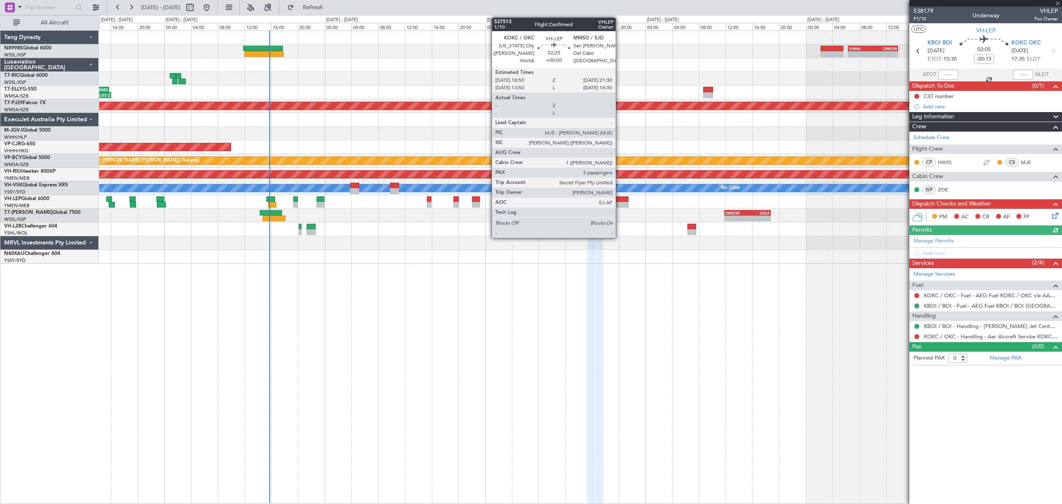
type input "5"
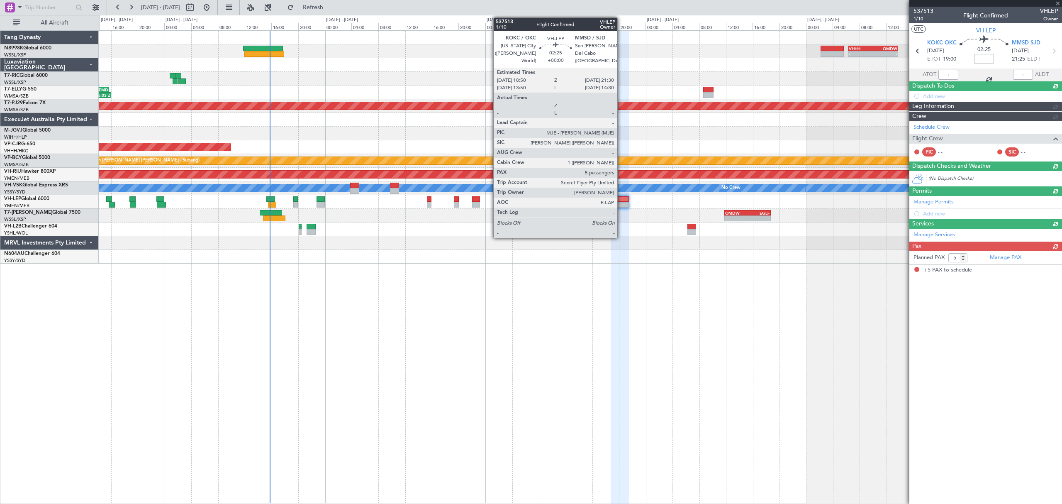
click at [621, 200] on div at bounding box center [620, 199] width 18 height 6
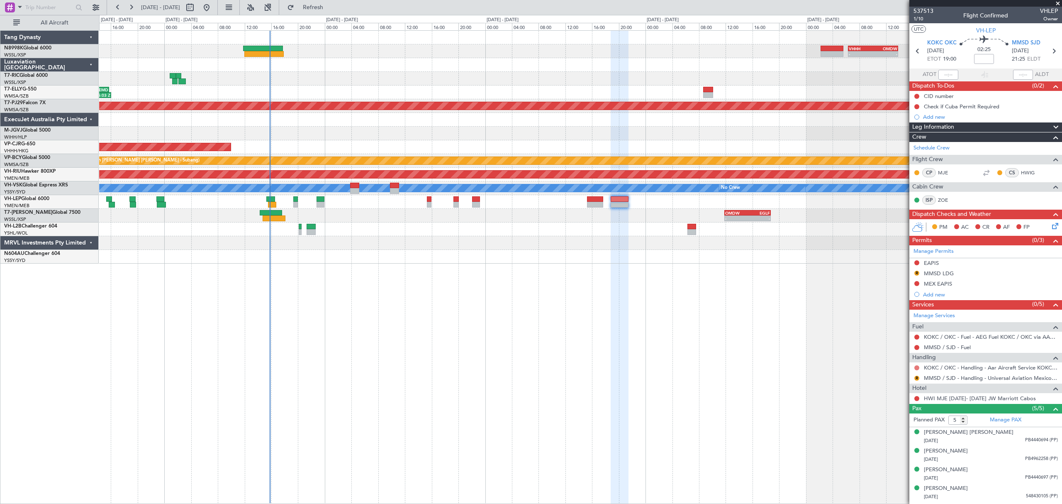
click at [915, 368] on button at bounding box center [916, 367] width 5 height 5
click at [893, 414] on span "Requested" at bounding box center [893, 418] width 26 height 8
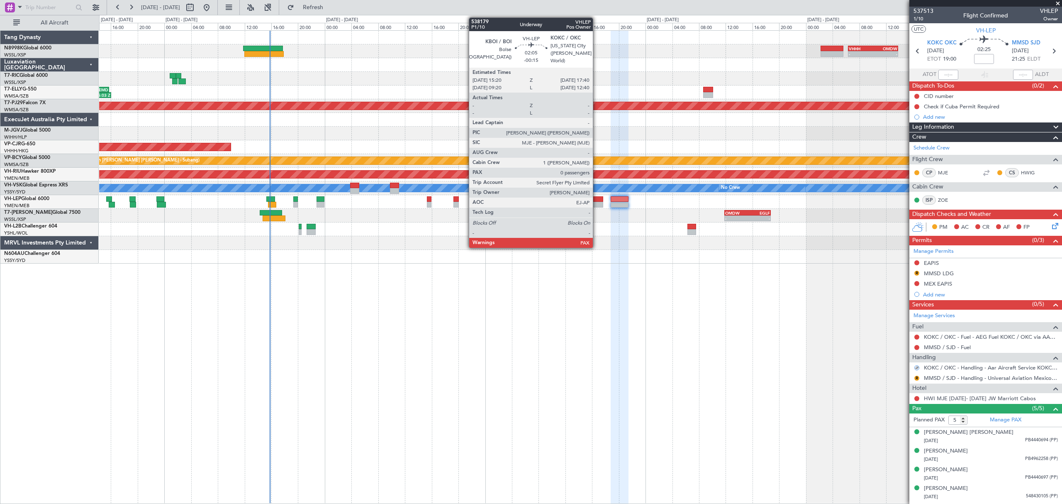
click at [596, 198] on div at bounding box center [595, 199] width 16 height 6
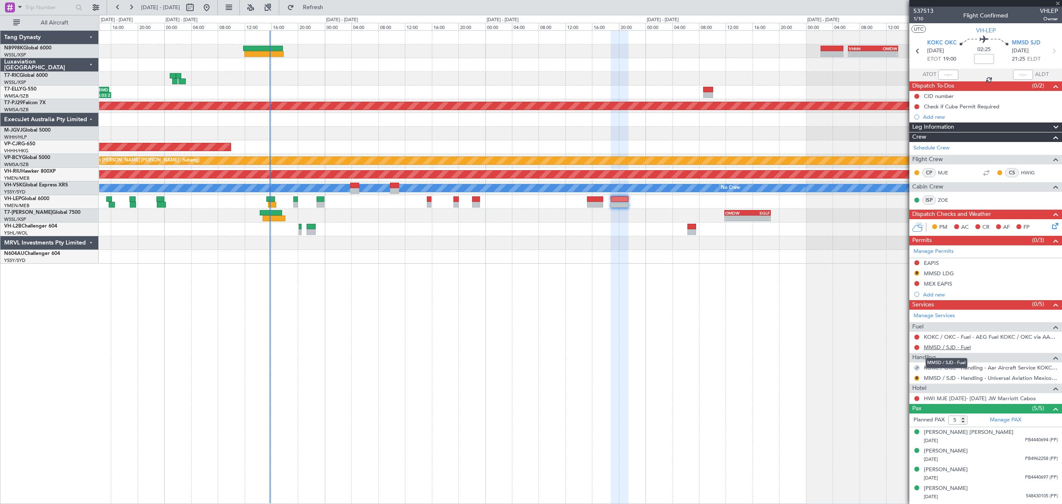
type input "-00:15"
type input "0"
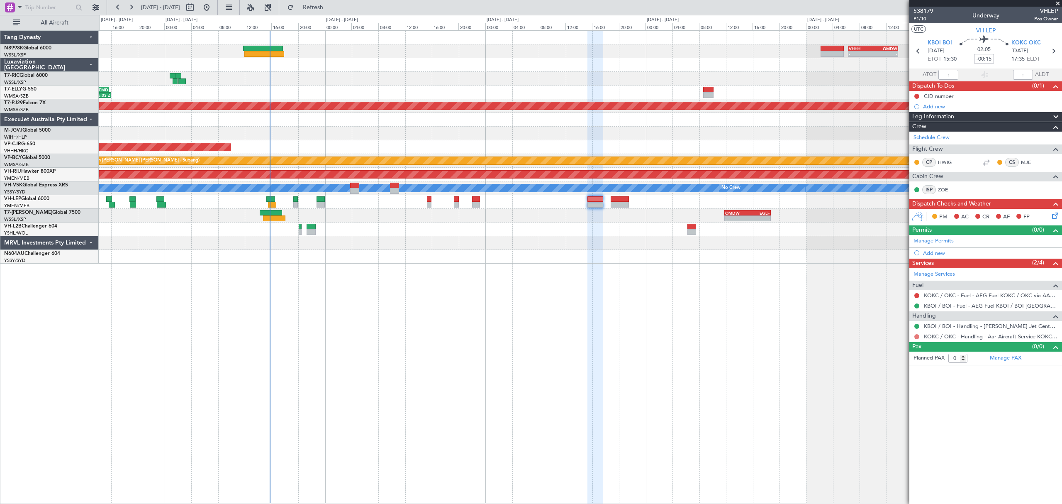
click at [915, 338] on button at bounding box center [916, 336] width 5 height 5
click at [891, 385] on span "Requested" at bounding box center [893, 387] width 26 height 8
click at [915, 337] on button at bounding box center [916, 336] width 5 height 5
click at [882, 433] on span "Confirmed" at bounding box center [893, 437] width 26 height 8
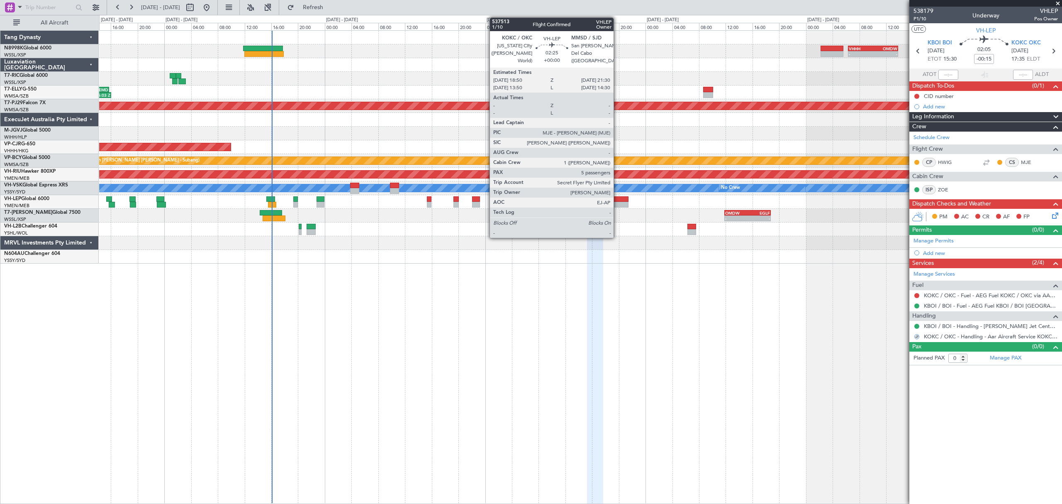
click at [617, 201] on div at bounding box center [620, 199] width 18 height 6
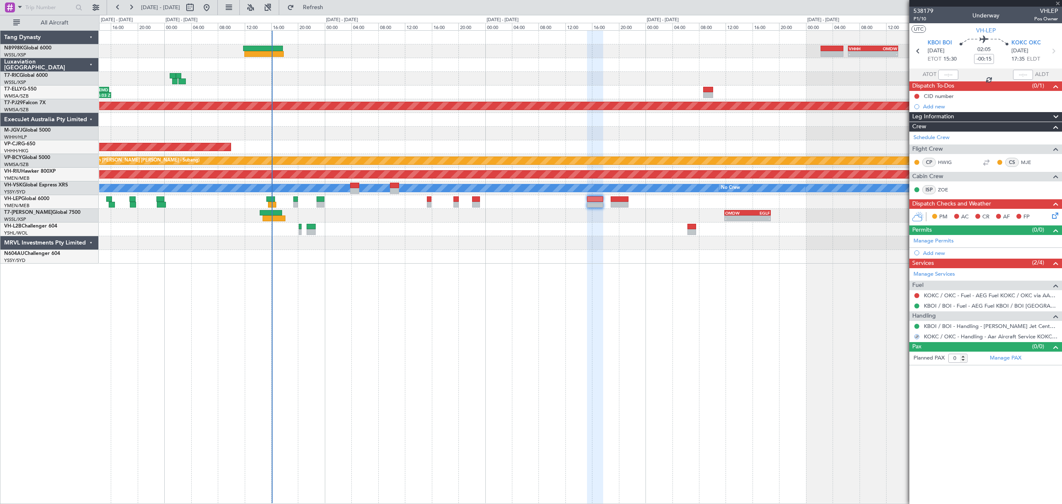
type input "5"
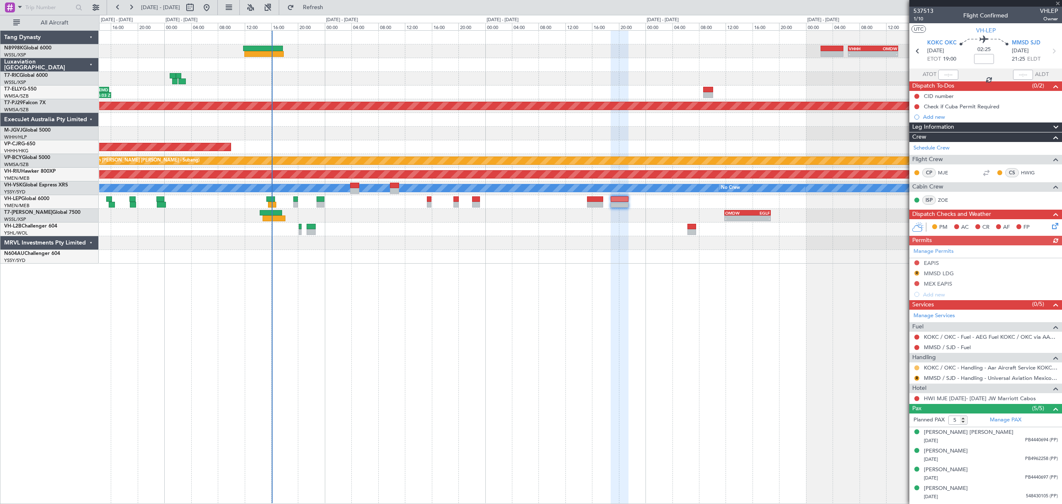
click at [916, 369] on button at bounding box center [916, 367] width 5 height 5
click at [878, 465] on li "Confirmed" at bounding box center [917, 468] width 96 height 12
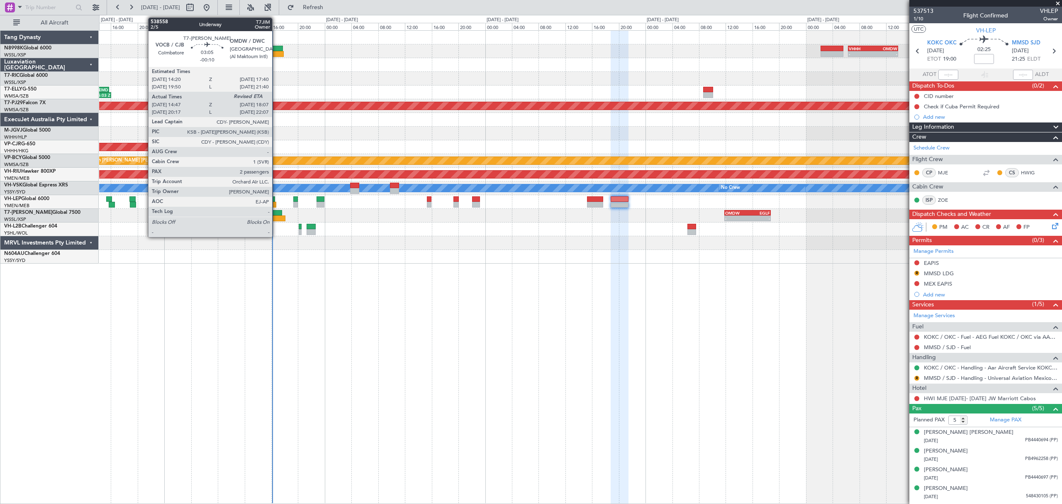
click at [276, 218] on div at bounding box center [274, 218] width 22 height 6
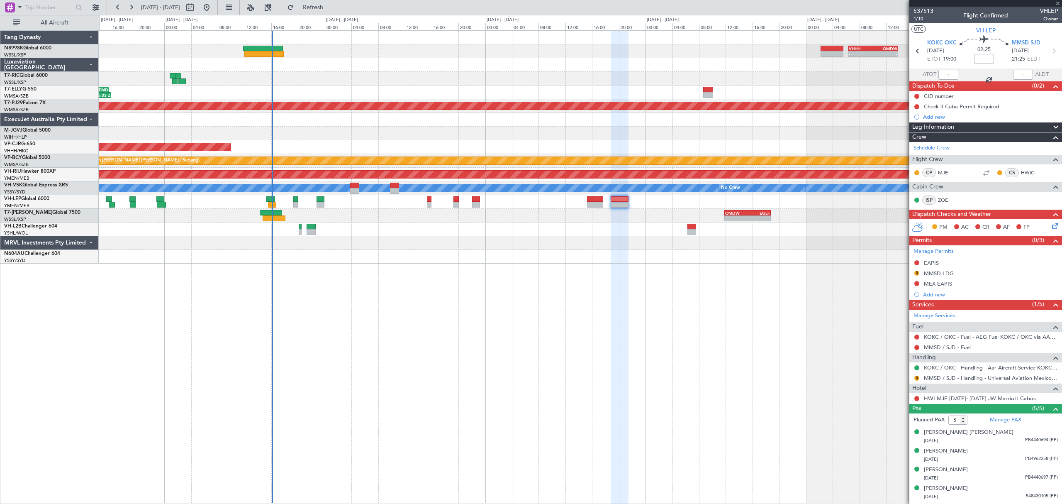
type input "-00:10"
type input "14:57"
type input "2"
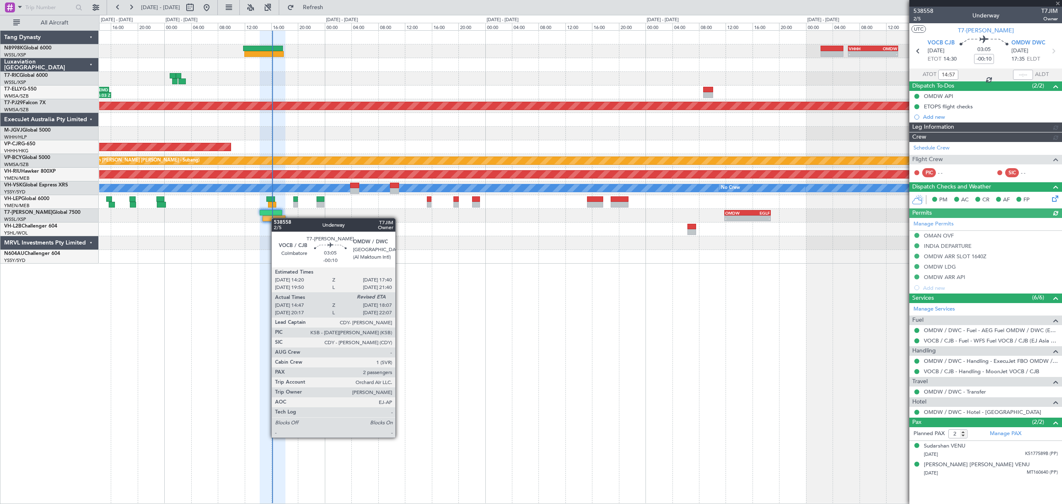
type input "[PERSON_NAME] (LEU)"
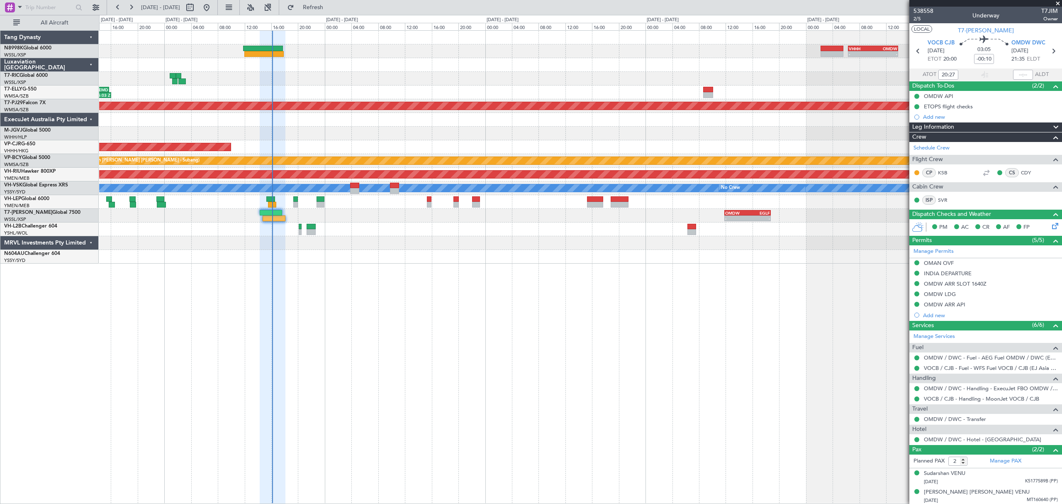
type input "14:57"
click at [918, 21] on span "2/5" at bounding box center [923, 18] width 20 height 7
type input "[PERSON_NAME] (LEU)"
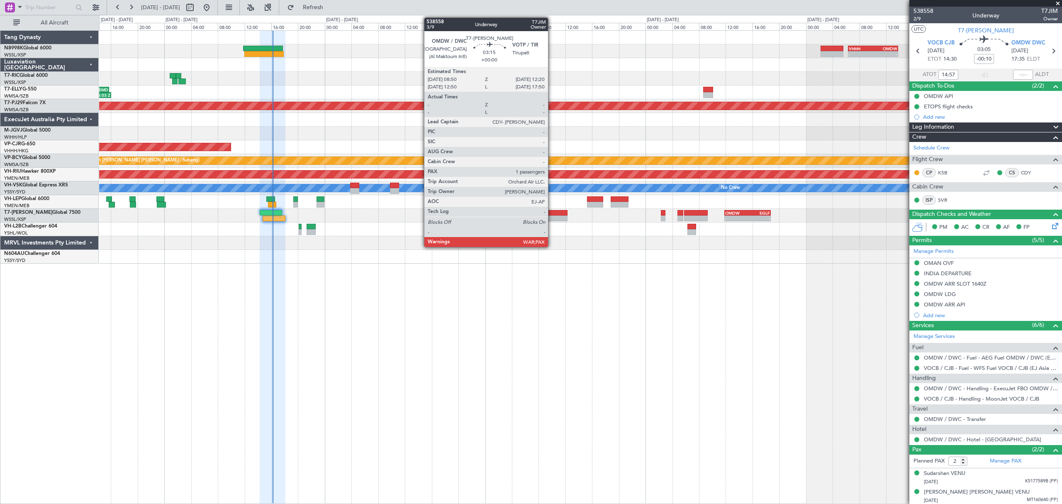
click at [552, 213] on div at bounding box center [556, 213] width 24 height 6
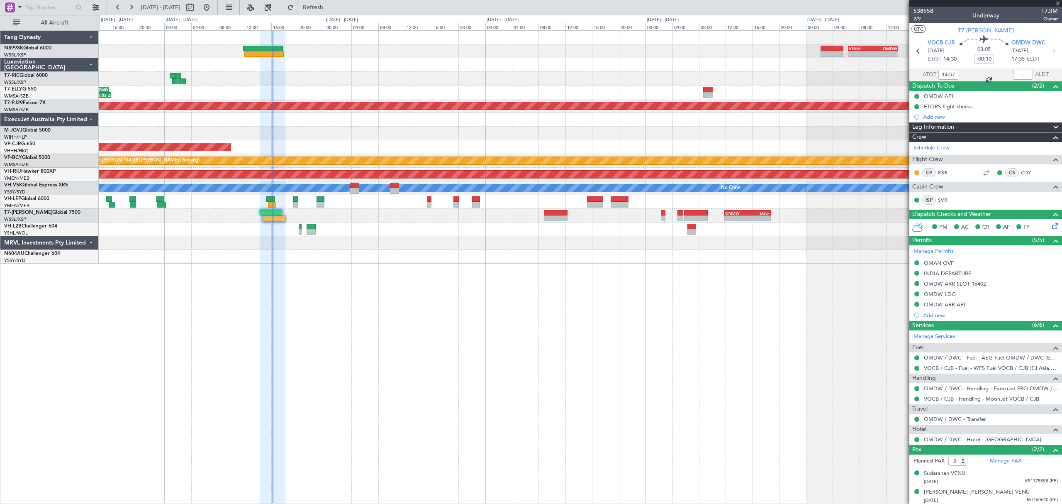
type input "1"
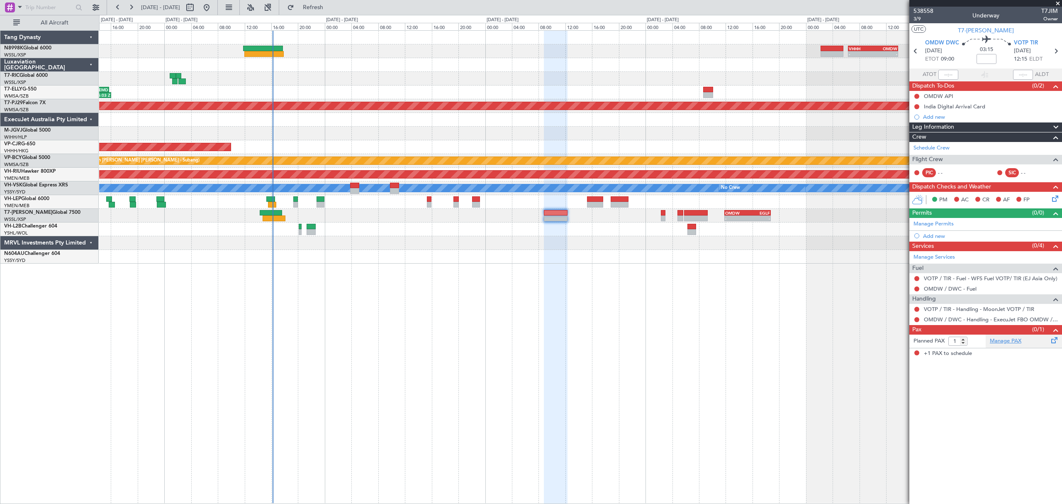
click at [993, 343] on link "Manage PAX" at bounding box center [1006, 341] width 32 height 8
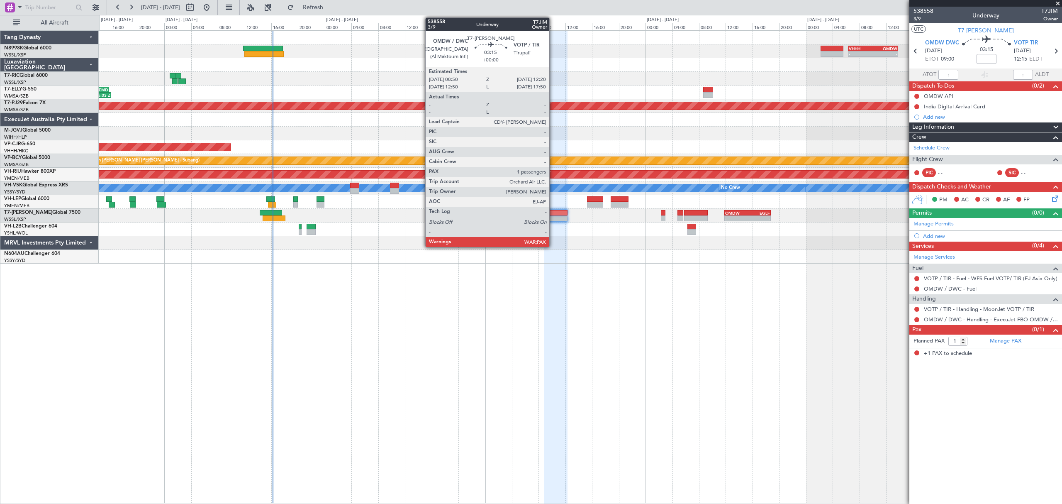
click at [553, 213] on div at bounding box center [556, 213] width 24 height 6
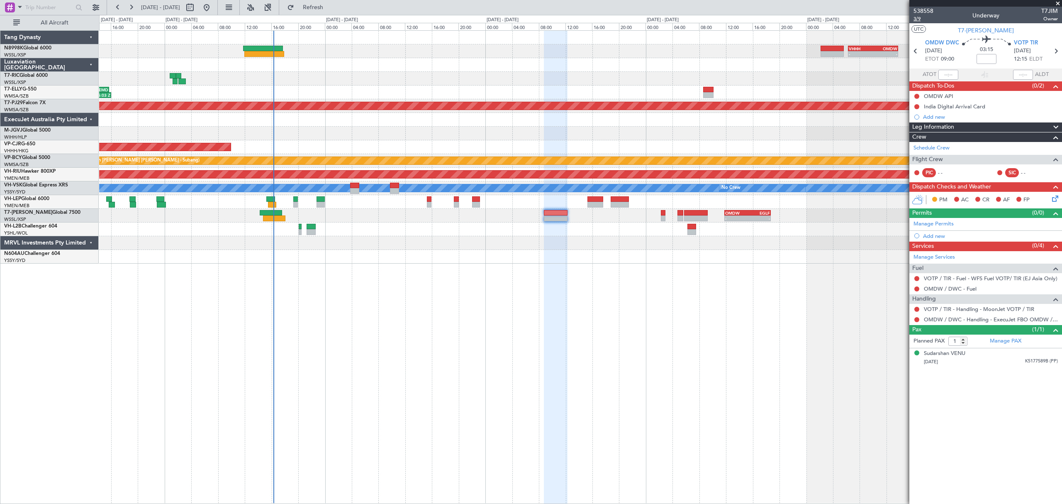
click at [919, 19] on span "3/9" at bounding box center [923, 18] width 20 height 7
click at [984, 54] on input at bounding box center [986, 59] width 20 height 10
type input "+00:05"
click at [943, 224] on link "Manage Permits" at bounding box center [933, 224] width 40 height 8
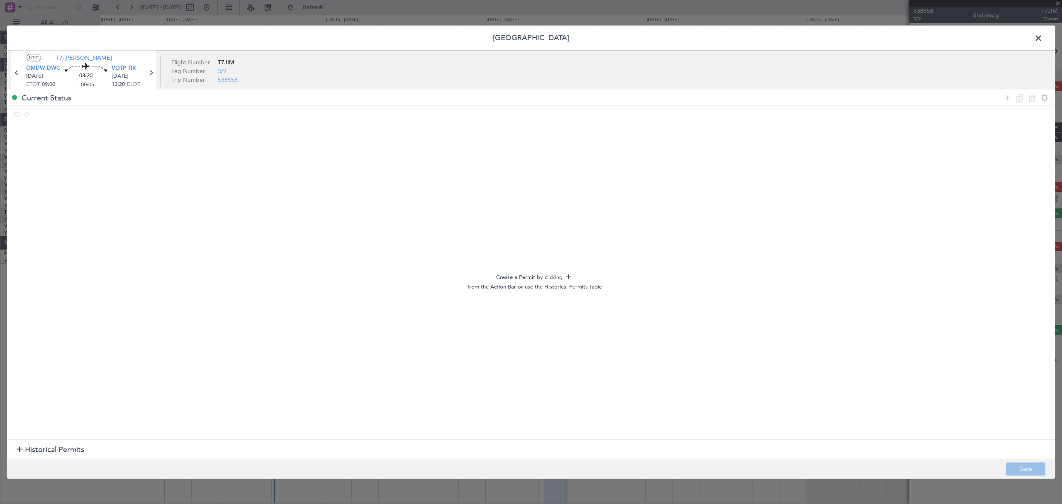
click at [56, 445] on span "Historical Permits" at bounding box center [54, 449] width 59 height 11
click at [1008, 100] on icon at bounding box center [1007, 98] width 10 height 10
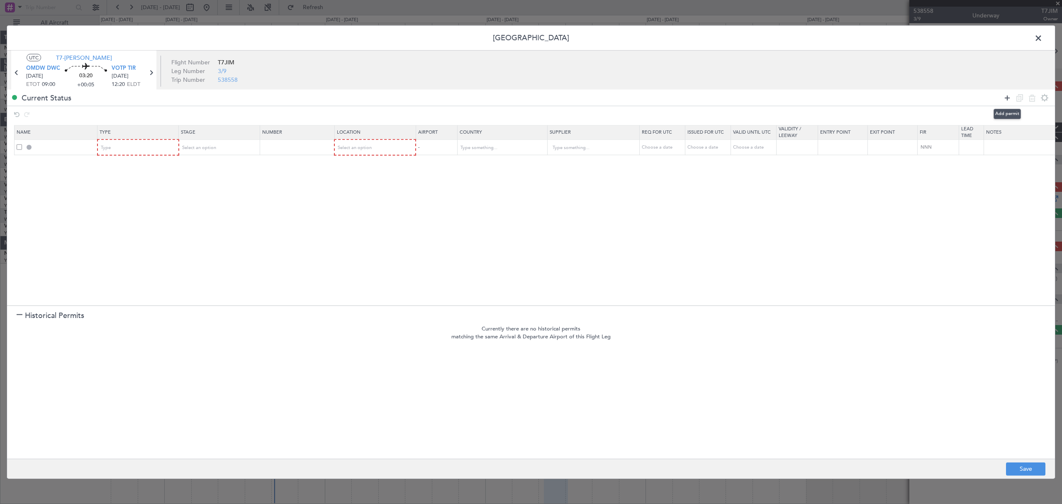
click at [1008, 100] on icon at bounding box center [1007, 98] width 10 height 10
click at [124, 145] on div "Type" at bounding box center [135, 147] width 69 height 12
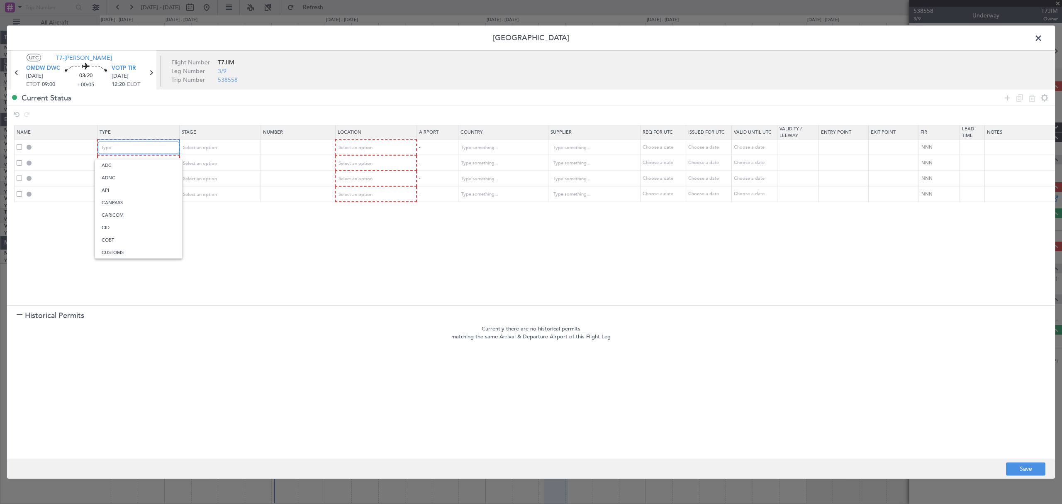
scroll to position [250, 0]
click at [122, 225] on span "Slot" at bounding box center [139, 227] width 74 height 12
click at [140, 168] on div "Type" at bounding box center [135, 163] width 69 height 12
click at [118, 204] on span "API" at bounding box center [139, 206] width 74 height 12
click at [138, 174] on div "Type" at bounding box center [135, 179] width 69 height 12
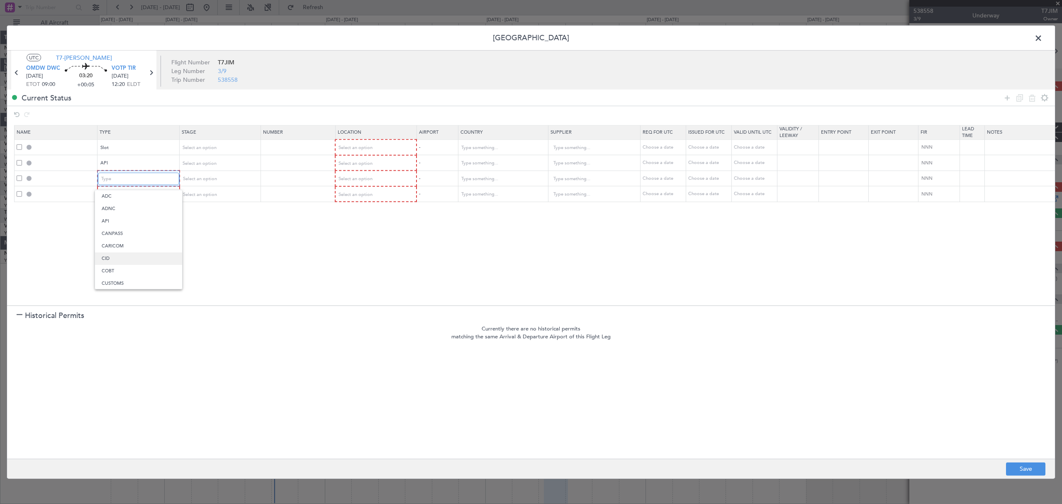
scroll to position [153, 0]
click at [125, 266] on span "Overflight" at bounding box center [139, 266] width 74 height 12
click at [367, 176] on span "Select an option" at bounding box center [355, 178] width 34 height 6
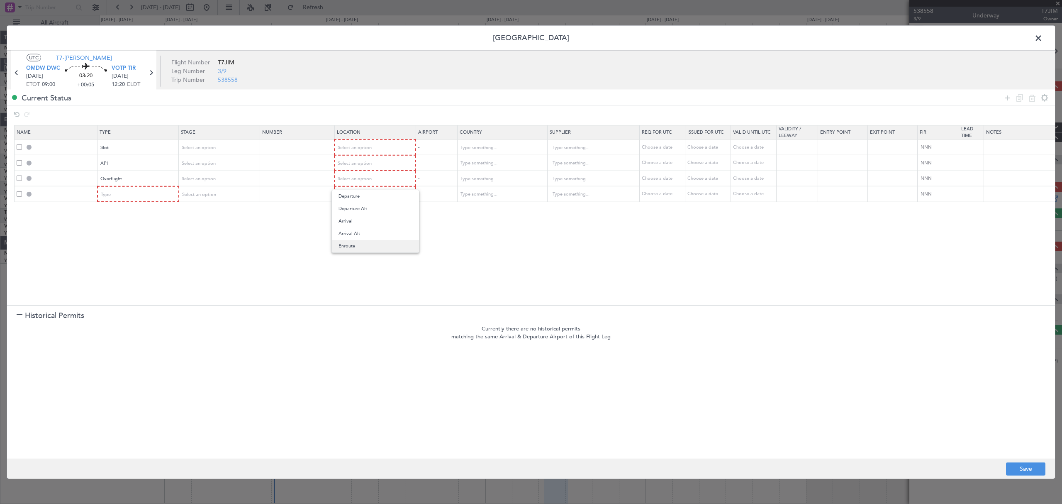
click at [354, 244] on span "Enroute" at bounding box center [375, 246] width 74 height 12
click at [372, 147] on div "Select an option" at bounding box center [372, 147] width 69 height 12
click at [368, 165] on span "Departure" at bounding box center [375, 165] width 74 height 12
click at [367, 165] on span "Select an option" at bounding box center [355, 163] width 34 height 6
click at [365, 179] on span "Departure" at bounding box center [375, 181] width 74 height 12
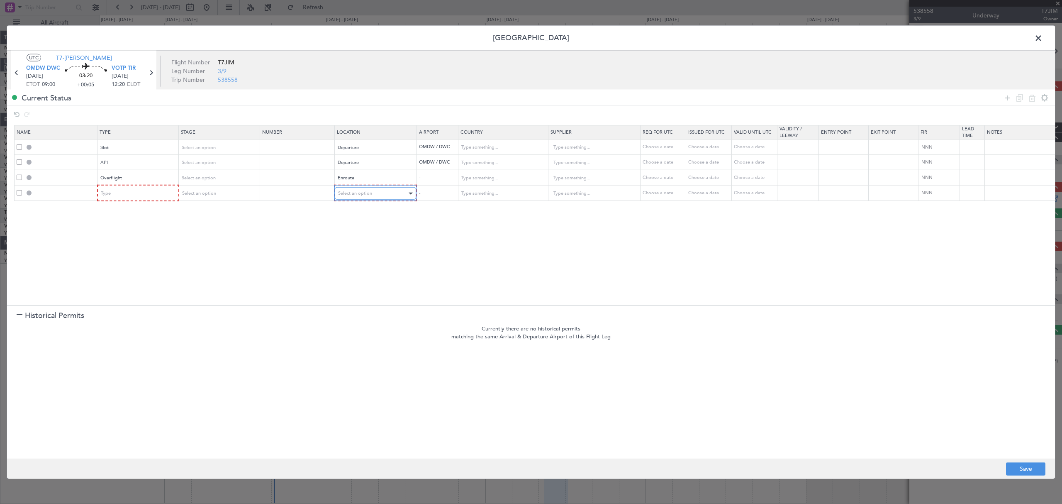
click at [360, 193] on span "Select an option" at bounding box center [355, 193] width 34 height 6
click at [358, 236] on span "Arrival" at bounding box center [375, 236] width 74 height 12
click at [496, 173] on input "text" at bounding box center [497, 177] width 75 height 12
click at [484, 193] on span "Oman" at bounding box center [503, 192] width 78 height 12
type input "Oman"
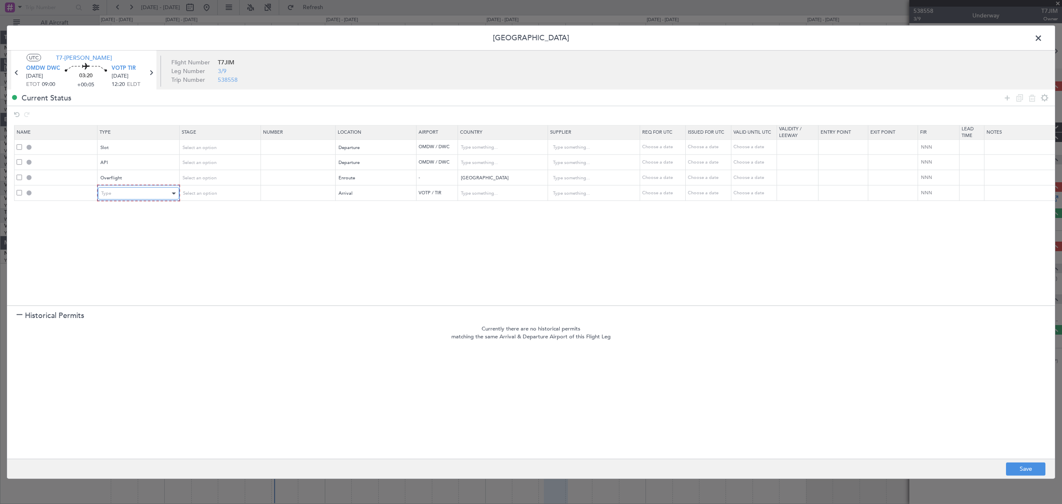
click at [134, 197] on div "Type" at bounding box center [135, 193] width 69 height 12
click at [135, 279] on span "Landing" at bounding box center [139, 284] width 74 height 12
click at [336, 246] on section "Name Type Stage Number Location Airport Country Supplier Req For Utc Issued For…" at bounding box center [531, 214] width 1048 height 182
click at [1028, 466] on button "Save" at bounding box center [1025, 468] width 39 height 13
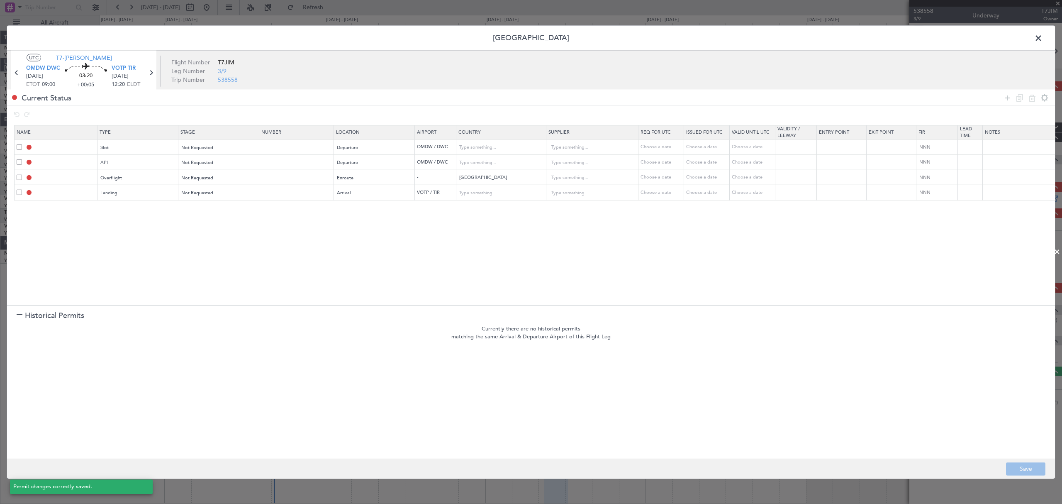
type input "OMDW DEP SLOT"
type input "United Arab Emirates"
type input "NNN"
type input "1"
type input "OMDW DEP API"
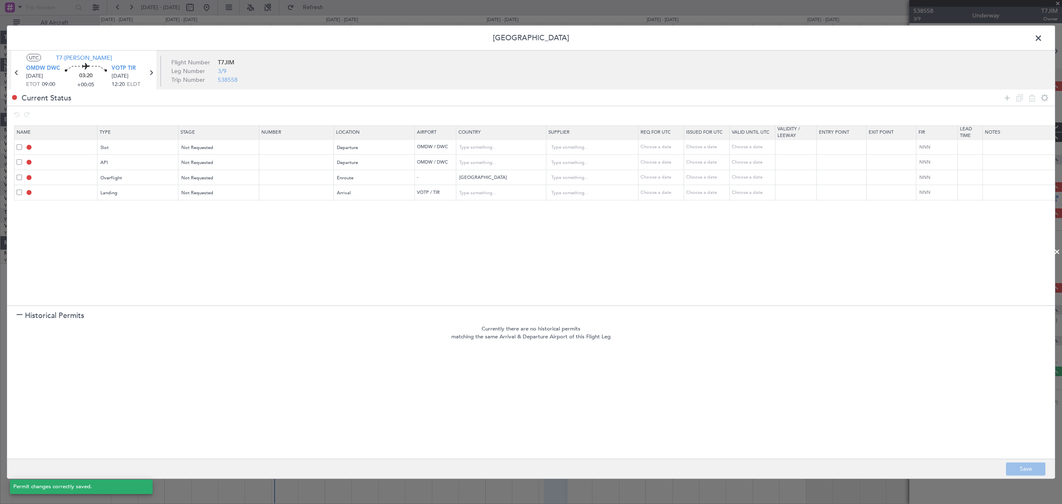
type input "United Arab Emirates"
type input "NNN"
type input "1"
type input "OMAN OVF"
type input "NNN"
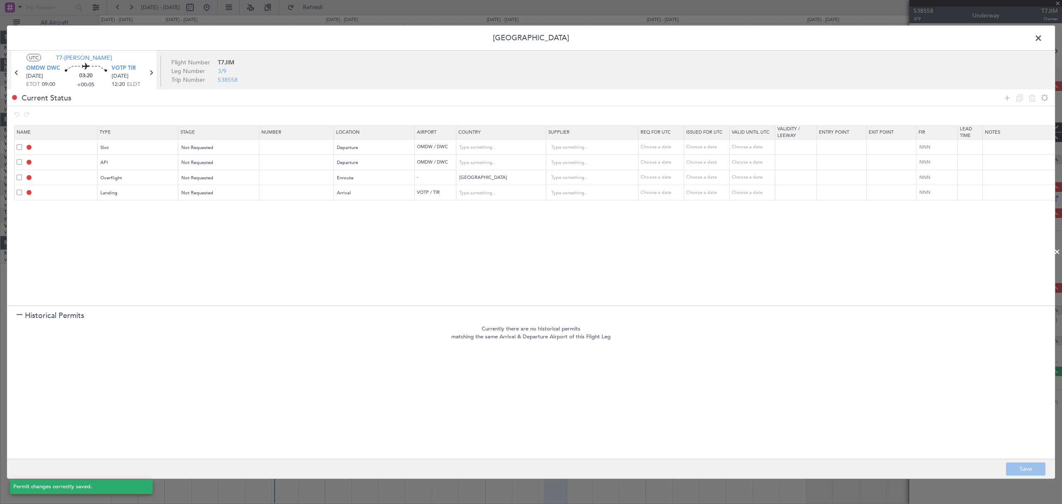
type input "2"
type input "VOTP LDG"
type input "India"
type input "NNN"
type input "3"
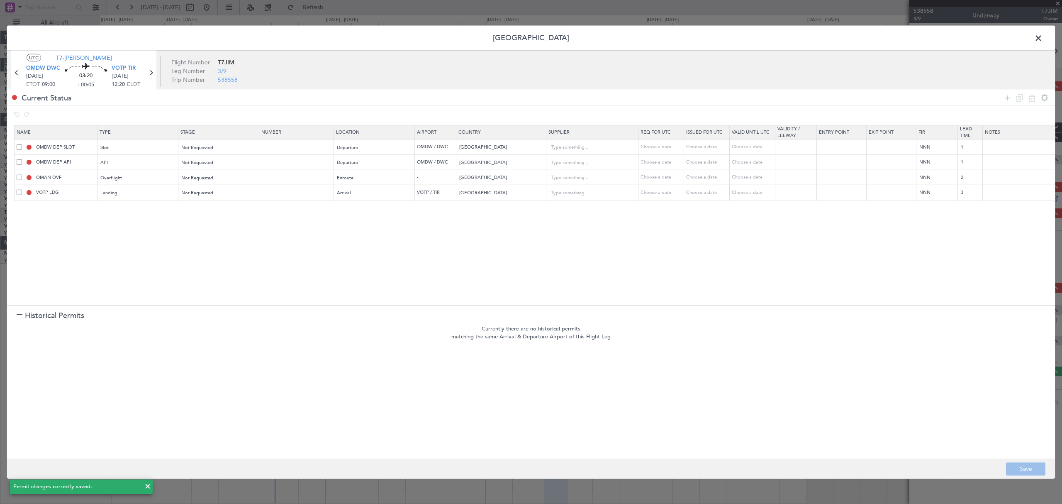
click at [1042, 37] on span at bounding box center [1042, 40] width 0 height 17
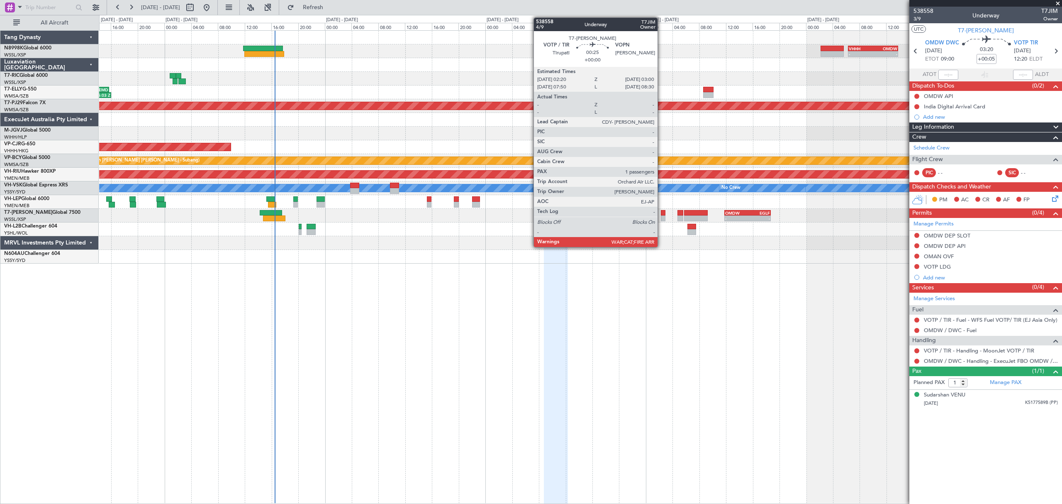
click at [661, 216] on div at bounding box center [663, 218] width 5 height 6
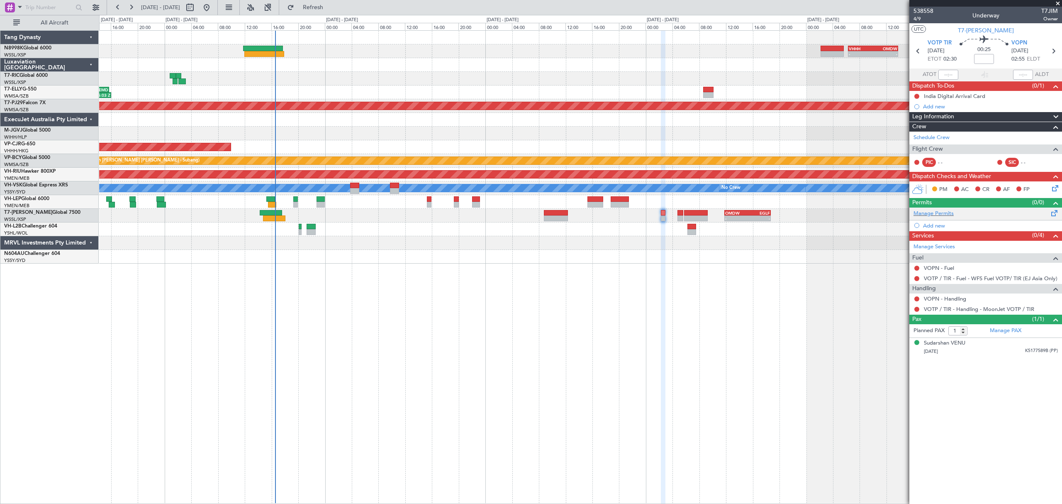
click at [943, 209] on div "Manage Permits" at bounding box center [985, 213] width 153 height 12
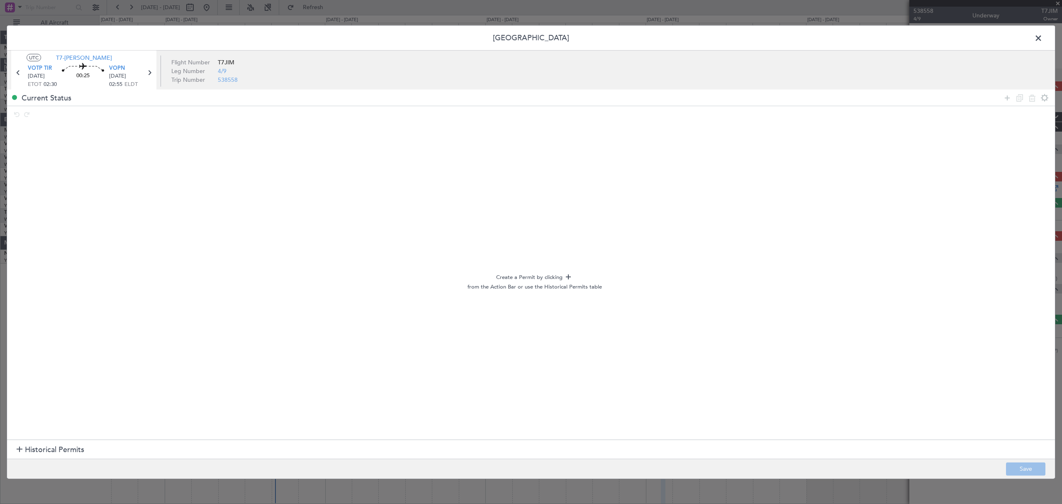
click at [45, 448] on span "Historical Permits" at bounding box center [54, 449] width 59 height 11
click at [1004, 100] on icon at bounding box center [1007, 98] width 10 height 10
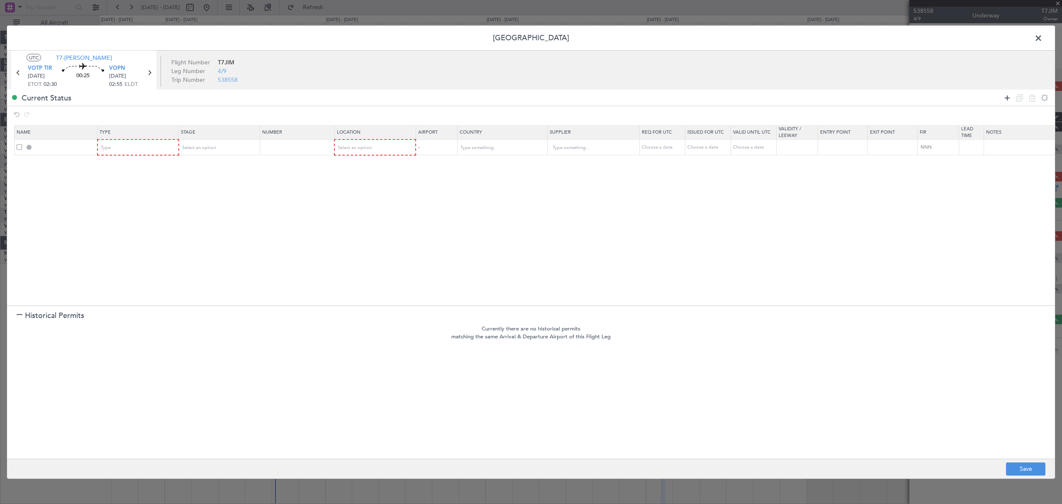
click at [1004, 100] on icon at bounding box center [1007, 98] width 10 height 10
click at [136, 146] on div "Type" at bounding box center [135, 147] width 69 height 12
click at [130, 246] on span "Departure" at bounding box center [139, 248] width 74 height 12
click at [139, 162] on div "Type" at bounding box center [135, 163] width 69 height 12
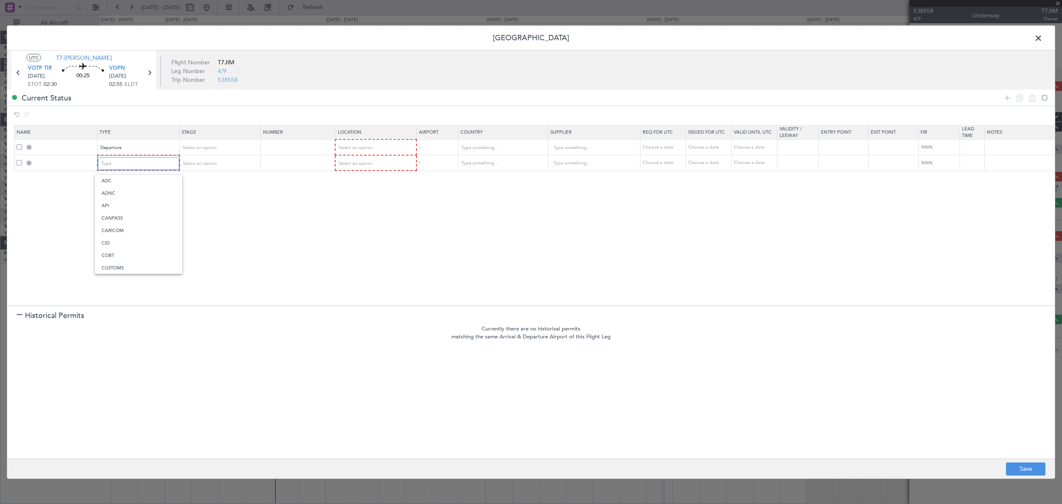
scroll to position [127, 0]
click at [123, 248] on span "Landing" at bounding box center [139, 253] width 74 height 12
click at [361, 150] on span "Select an option" at bounding box center [355, 147] width 34 height 6
click at [355, 163] on span "Departure" at bounding box center [375, 165] width 74 height 12
click at [363, 160] on span "Select an option" at bounding box center [355, 163] width 34 height 6
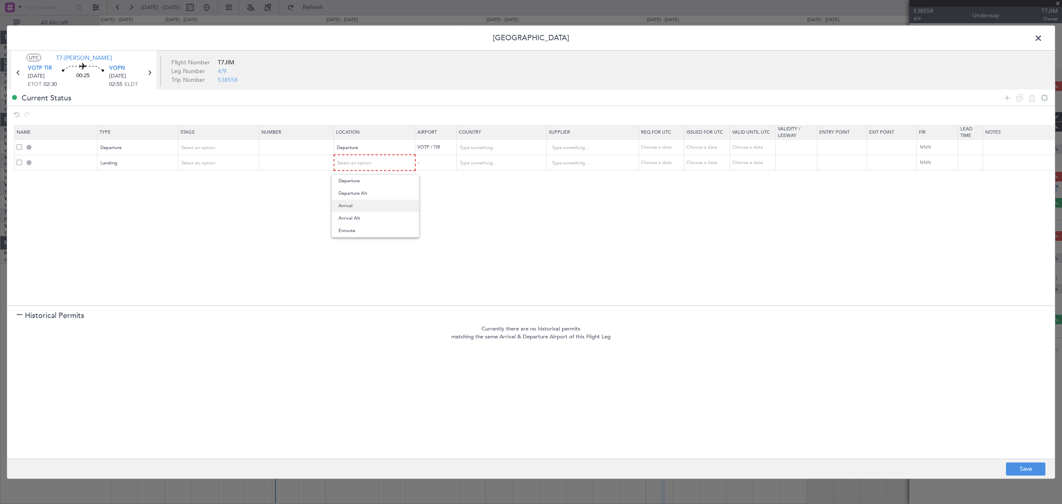
click at [346, 201] on span "Arrival" at bounding box center [375, 206] width 74 height 12
click at [1021, 462] on button "Save" at bounding box center [1025, 468] width 39 height 13
type input "DEPARTURE"
type input "India"
type input "NNN"
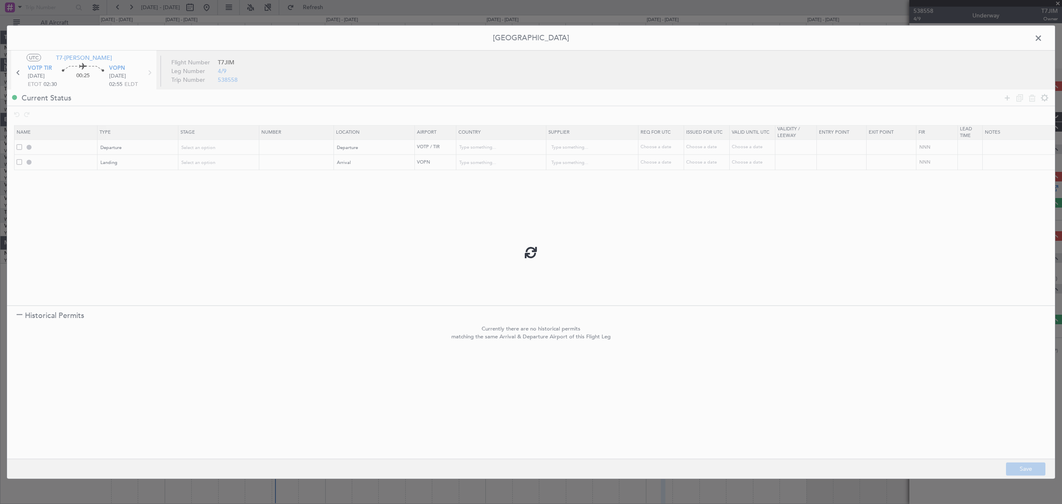
type input "3"
type input "VOPN LDG"
type input "India"
type input "NNN"
type input "3"
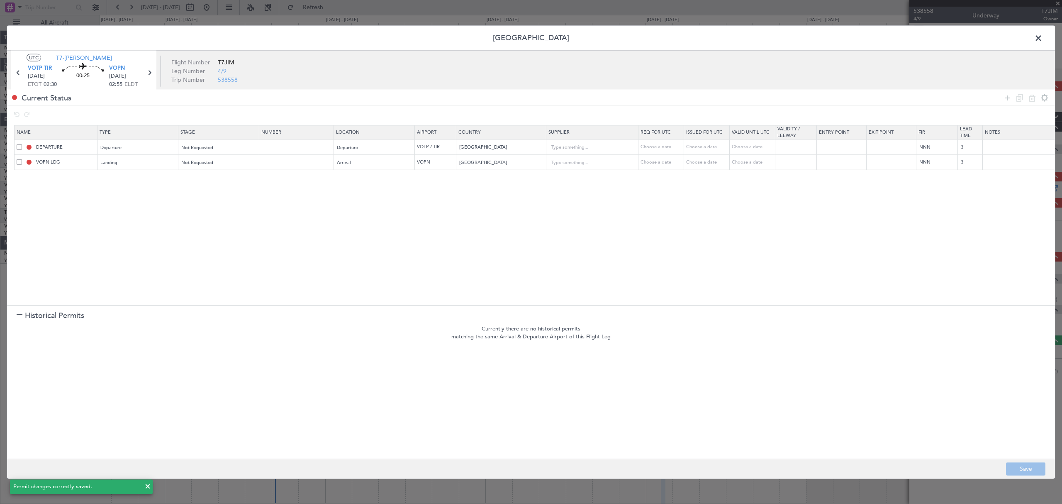
click at [1042, 40] on span at bounding box center [1042, 40] width 0 height 17
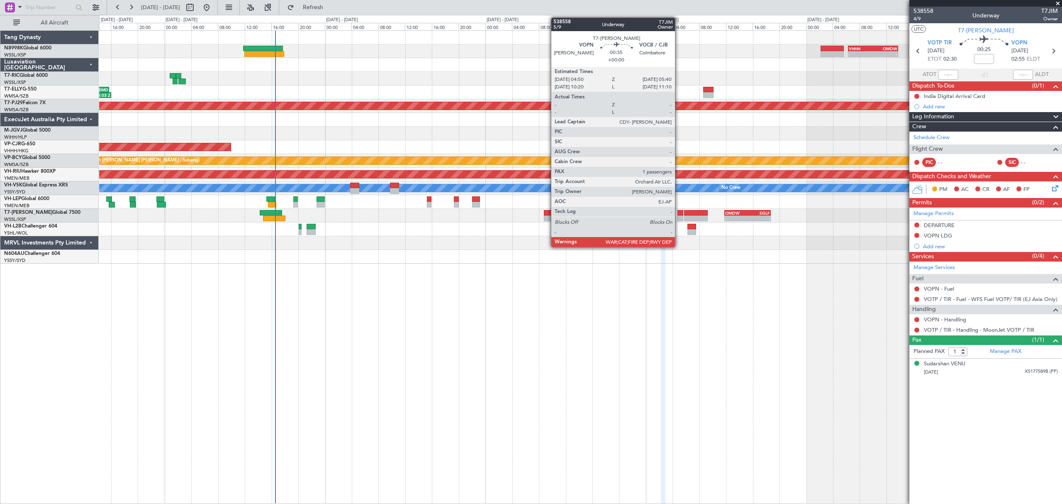
click at [678, 213] on div at bounding box center [680, 213] width 6 height 6
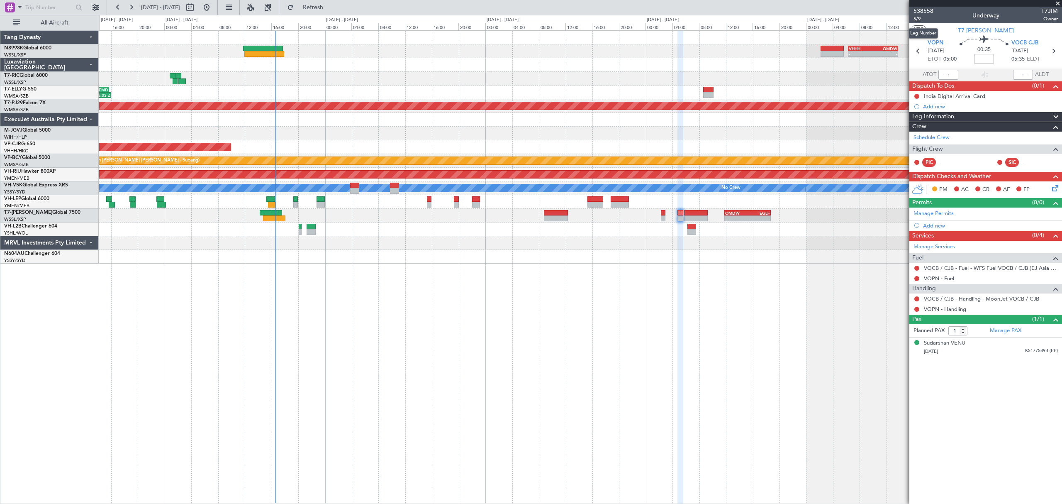
click at [918, 19] on span "5/9" at bounding box center [923, 18] width 20 height 7
click at [946, 212] on link "Manage Permits" at bounding box center [933, 213] width 40 height 8
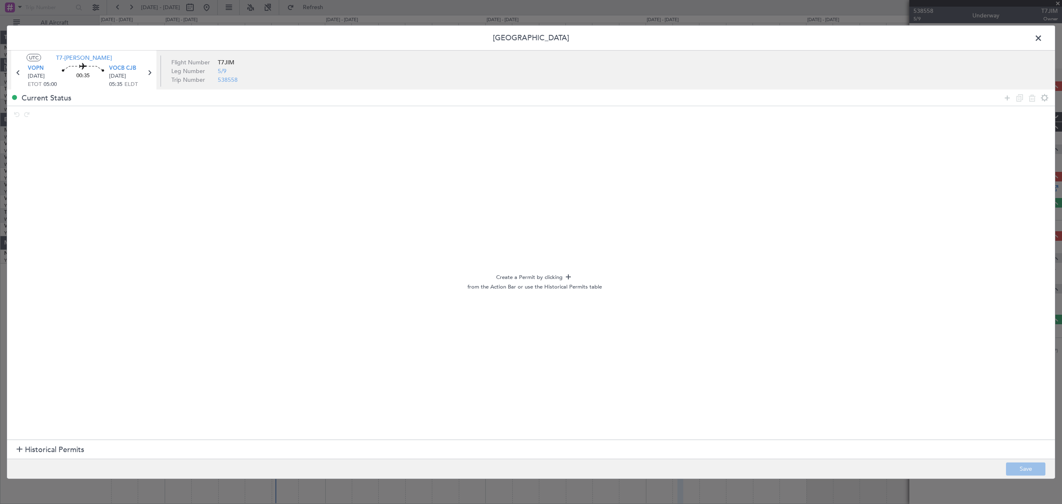
drag, startPoint x: 66, startPoint y: 449, endPoint x: 77, endPoint y: 436, distance: 17.0
click at [65, 449] on span "Historical Permits" at bounding box center [54, 449] width 59 height 11
click at [1006, 100] on icon at bounding box center [1007, 98] width 10 height 10
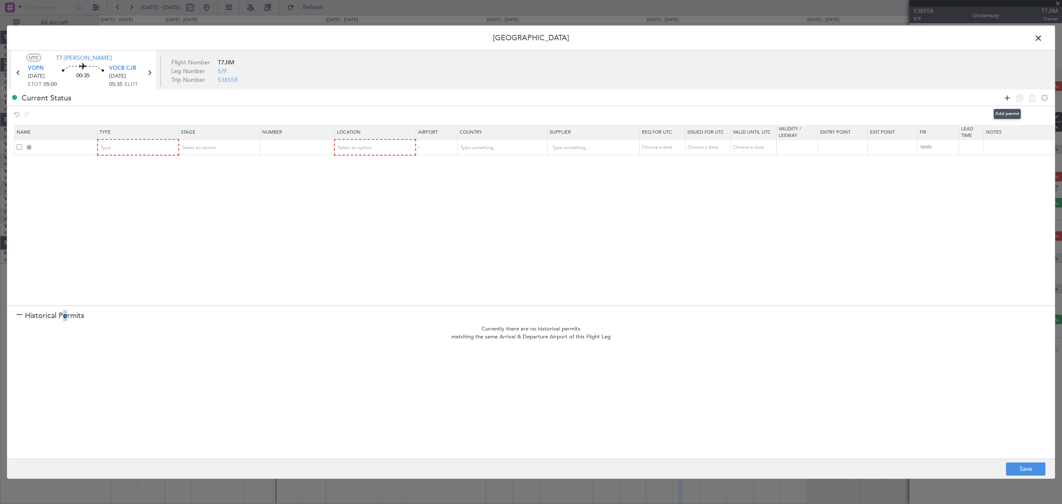
click at [1006, 100] on icon at bounding box center [1007, 98] width 10 height 10
click at [161, 146] on div "Type" at bounding box center [135, 147] width 69 height 12
click at [118, 242] on span "Departure" at bounding box center [139, 248] width 74 height 12
click at [152, 164] on div "Type" at bounding box center [135, 163] width 69 height 12
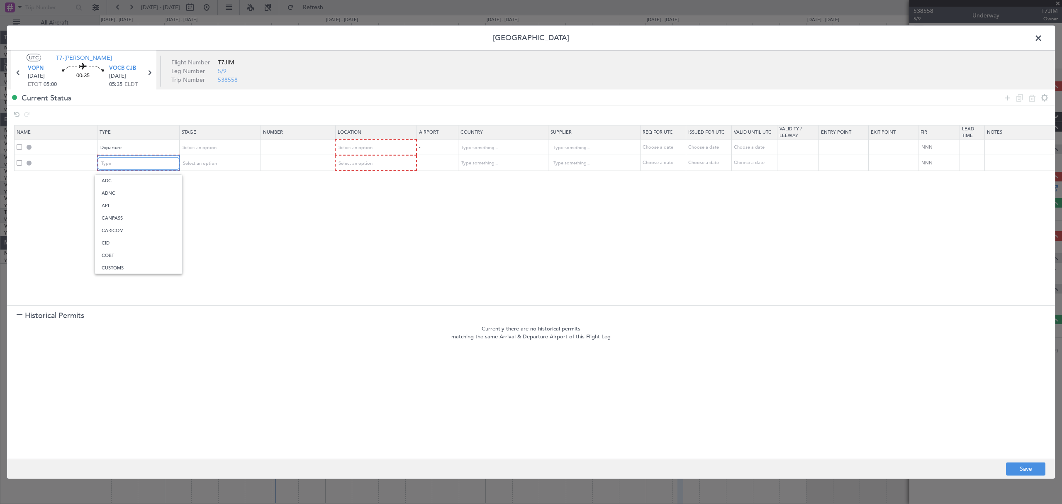
scroll to position [127, 0]
click at [139, 251] on span "Landing" at bounding box center [139, 253] width 74 height 12
click at [368, 145] on span "Select an option" at bounding box center [355, 147] width 34 height 6
click at [357, 163] on span "Departure" at bounding box center [375, 165] width 74 height 12
click at [363, 162] on span "Select an option" at bounding box center [355, 163] width 34 height 6
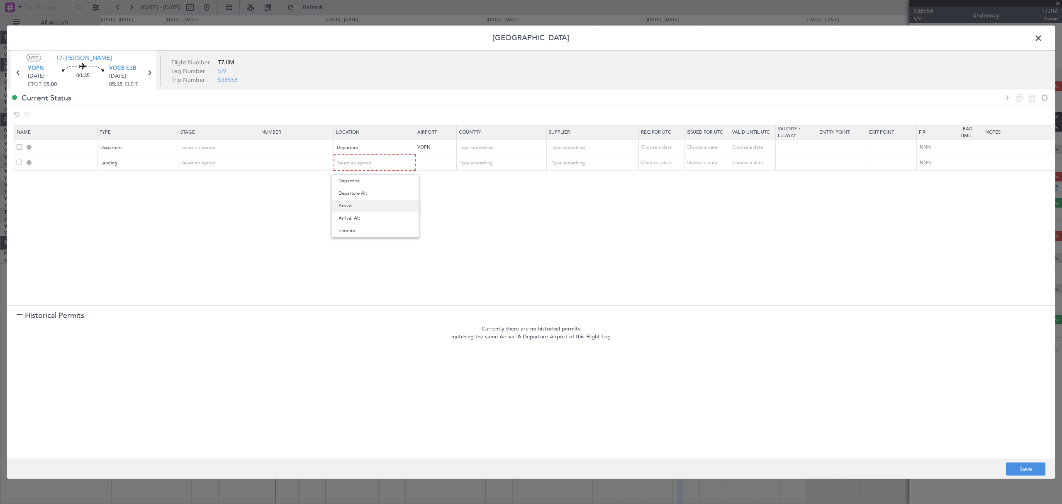
click at [351, 204] on span "Arrival" at bounding box center [375, 206] width 74 height 12
click at [1019, 467] on button "Save" at bounding box center [1025, 468] width 39 height 13
type input "DEPARTURE"
type input "India"
type input "NNN"
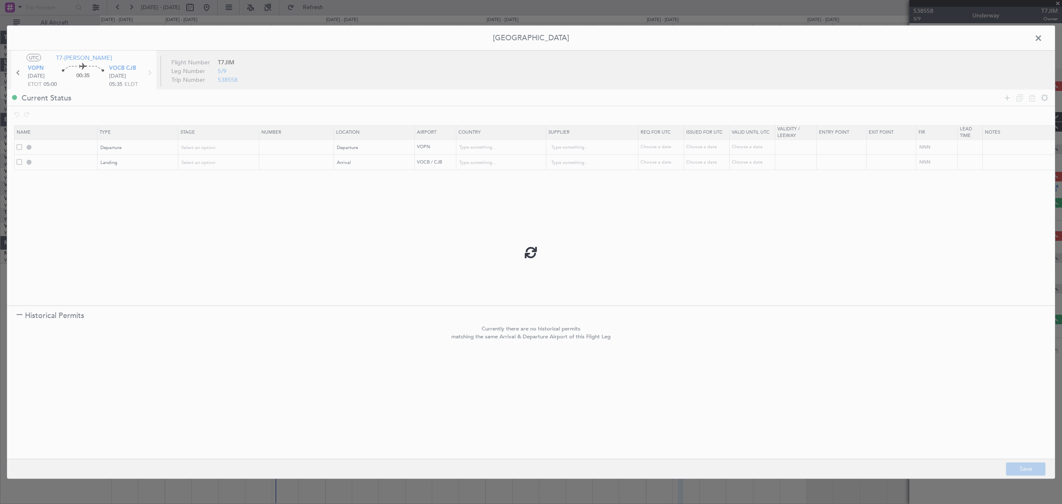
type input "3"
type input "VOCB LDG"
type input "India"
type input "NNN"
type input "3"
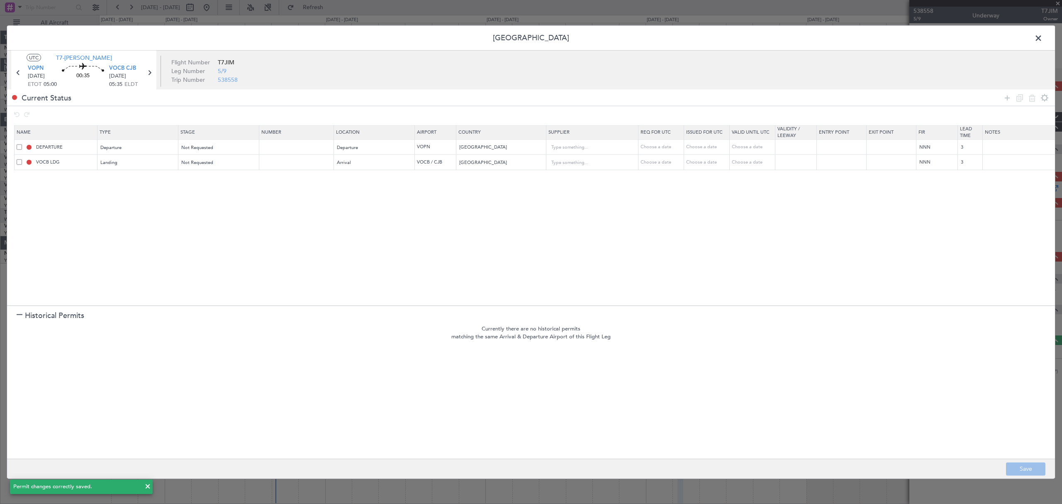
click at [1042, 39] on span at bounding box center [1042, 40] width 0 height 17
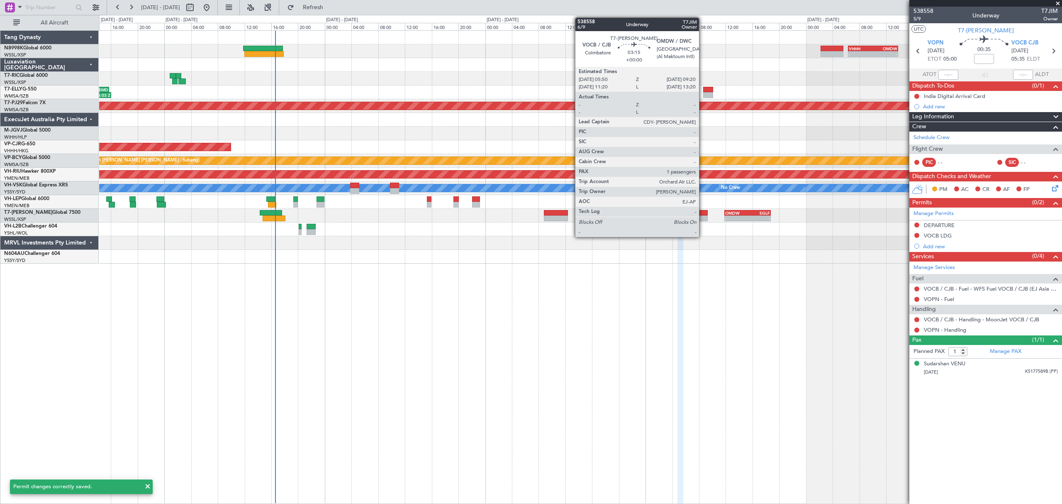
click at [703, 214] on div at bounding box center [696, 213] width 24 height 6
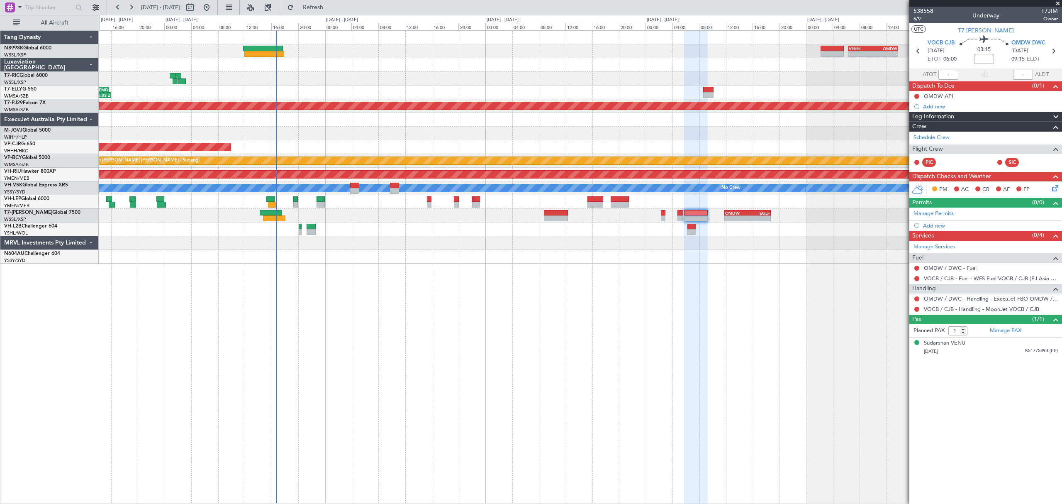
click at [986, 58] on input at bounding box center [984, 59] width 20 height 10
type input "-00:05"
click at [938, 214] on link "Manage Permits" at bounding box center [933, 213] width 40 height 8
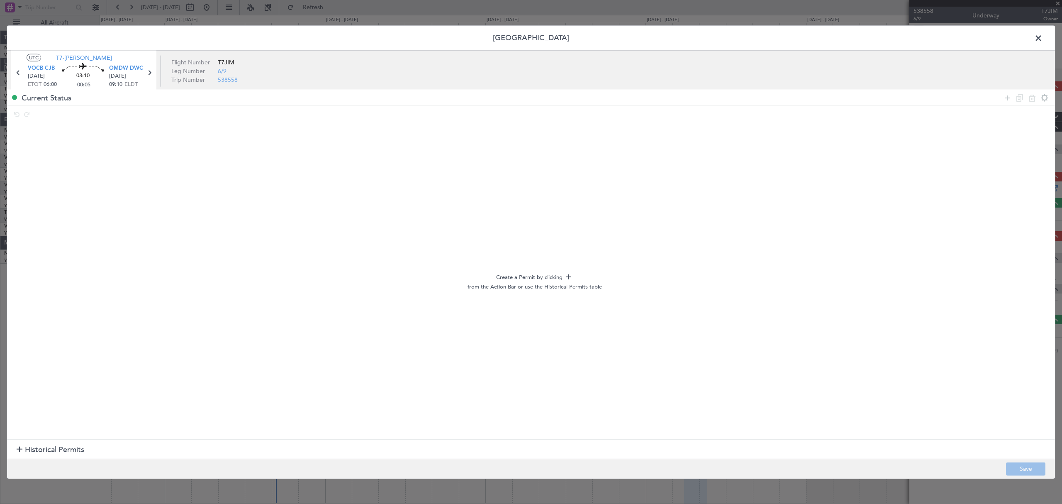
click at [27, 445] on span "Historical Permits" at bounding box center [54, 449] width 59 height 11
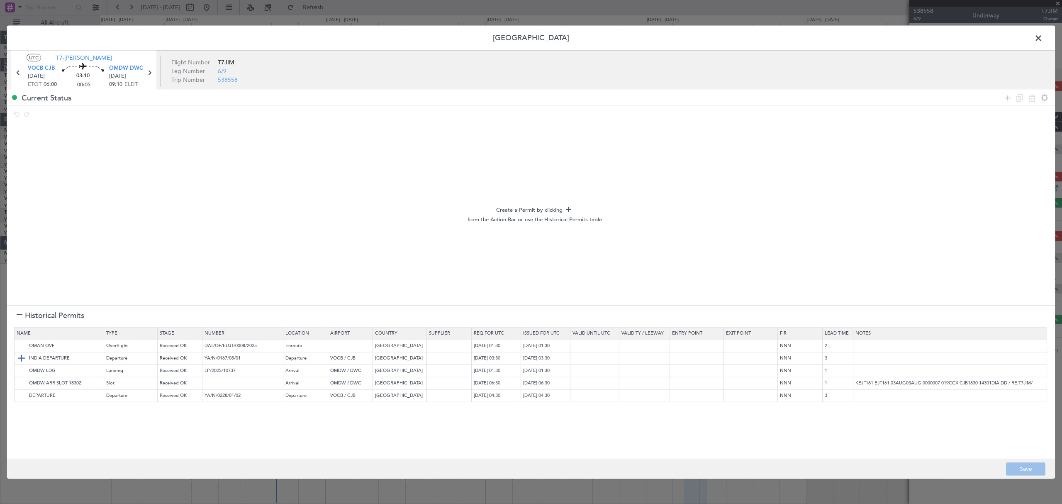
click at [23, 357] on img at bounding box center [22, 358] width 10 height 10
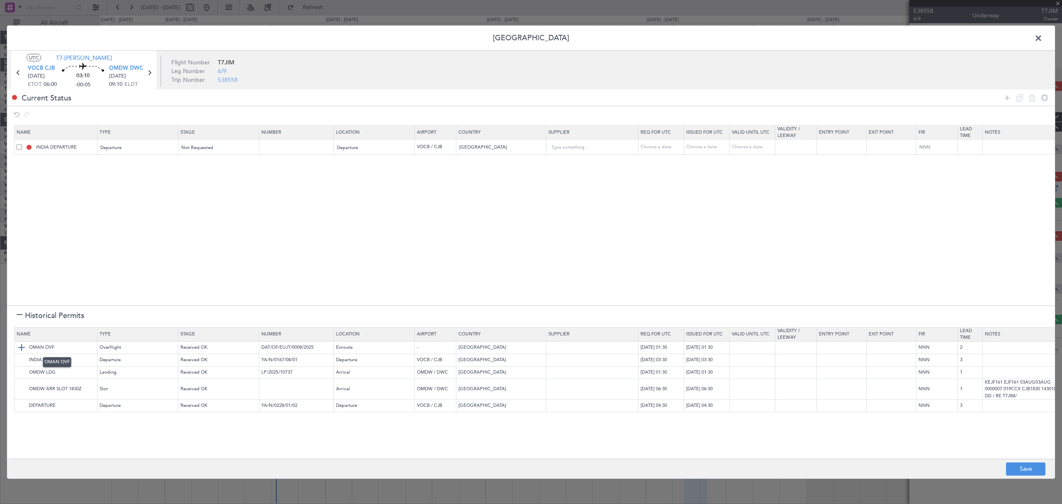
click at [24, 344] on img at bounding box center [22, 347] width 10 height 10
click at [22, 370] on img at bounding box center [22, 372] width 10 height 10
click at [22, 385] on img at bounding box center [22, 389] width 10 height 10
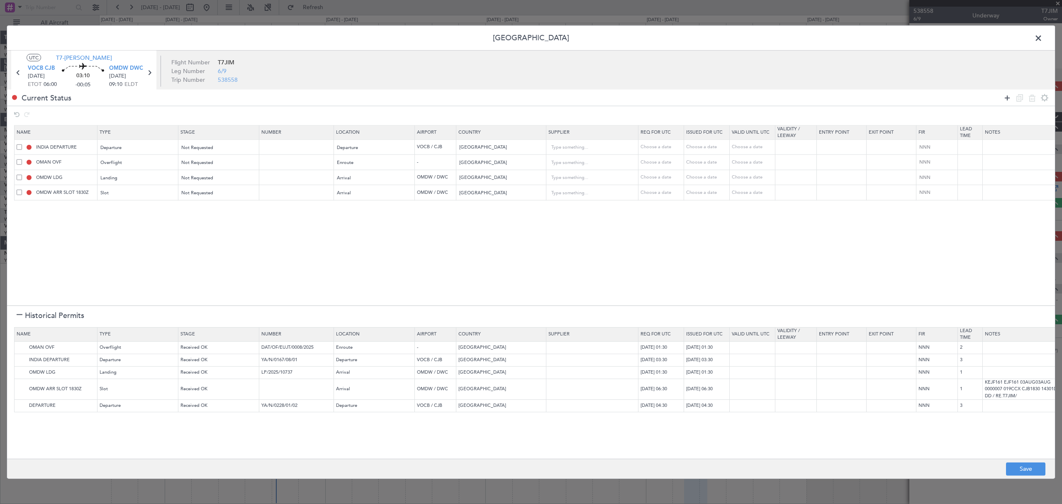
click at [1003, 98] on icon at bounding box center [1007, 98] width 10 height 10
click at [143, 212] on div "Type" at bounding box center [135, 208] width 69 height 12
click at [143, 254] on span "API" at bounding box center [139, 251] width 74 height 12
click at [370, 206] on span "Select an option" at bounding box center [355, 208] width 34 height 6
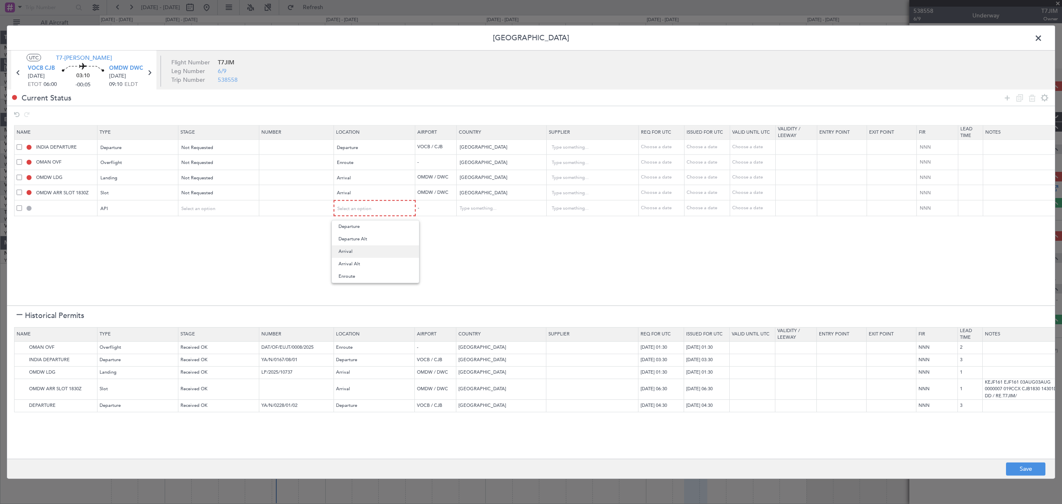
click at [357, 246] on span "Arrival" at bounding box center [375, 251] width 74 height 12
click at [1027, 471] on button "Save" at bounding box center [1025, 468] width 39 height 13
type input "NNN"
type input "3"
type input "NNN"
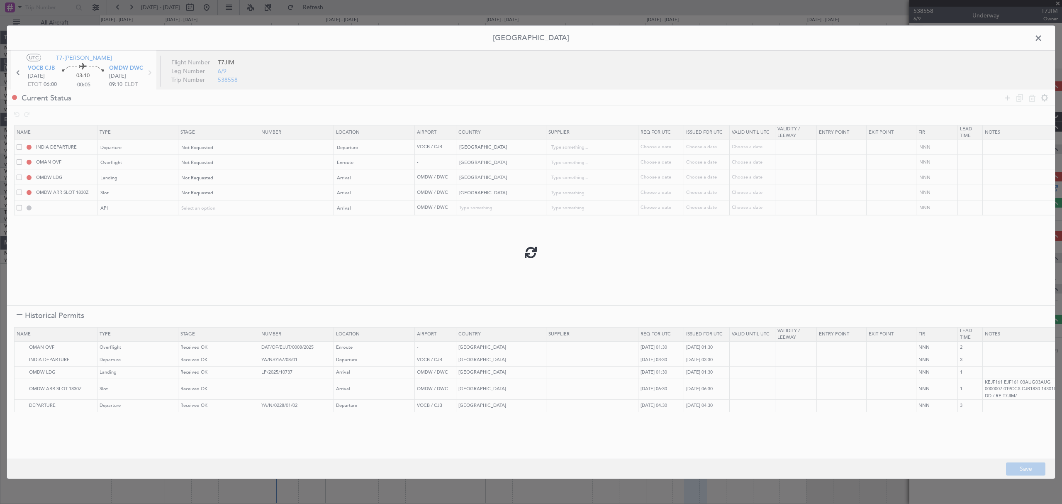
type input "2"
type input "NNN"
type input "1"
type input "OMDW ARR SLOT"
type input "NNN"
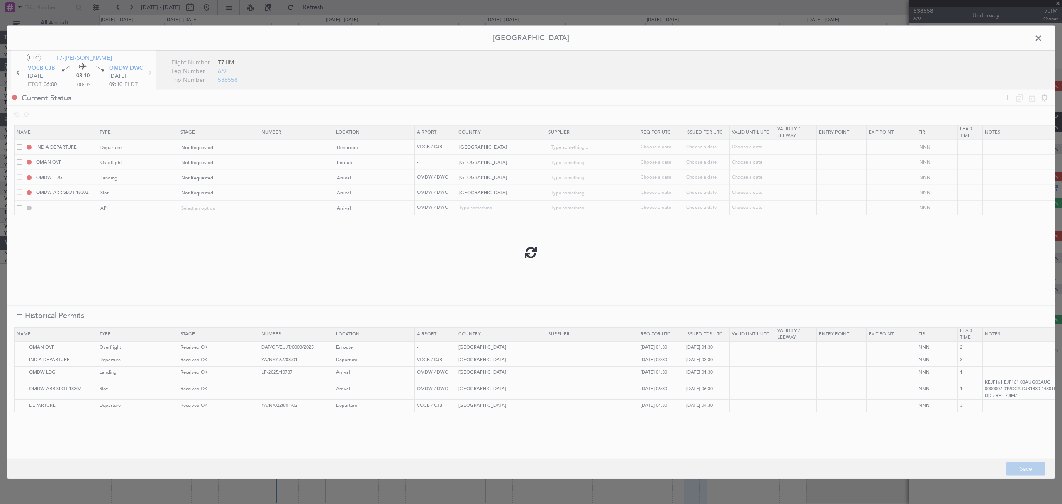
type input "1"
type input "OMDW ARR API"
type input "United Arab Emirates"
type input "NNN"
type input "1"
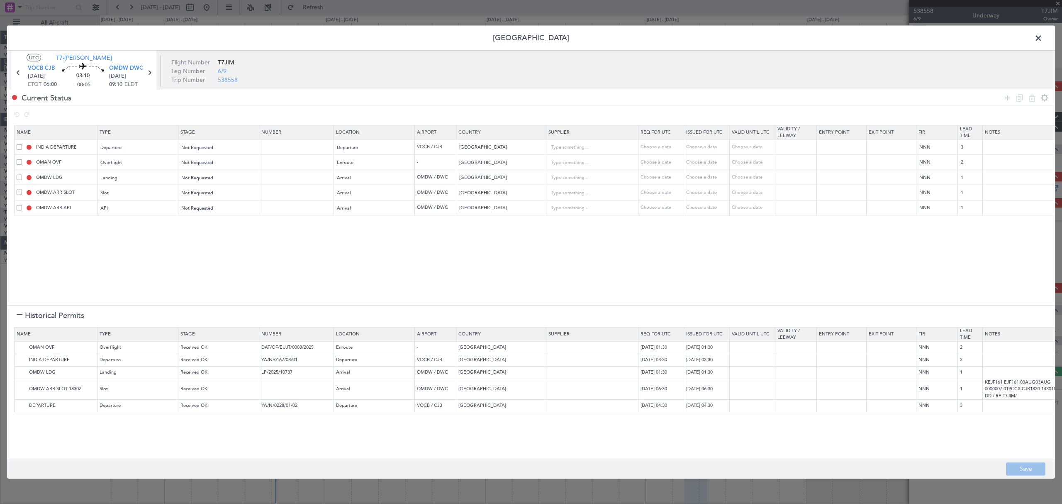
click at [1042, 37] on span at bounding box center [1042, 40] width 0 height 17
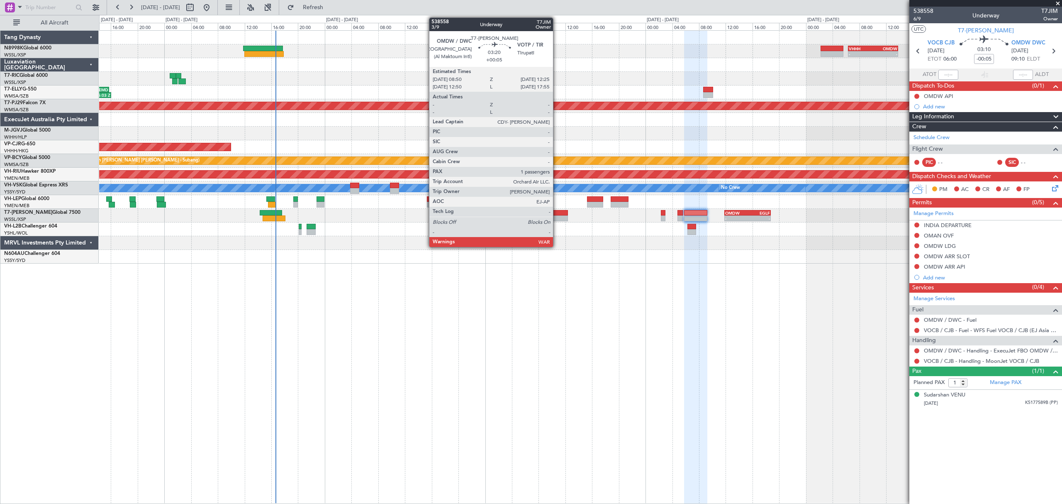
click at [557, 214] on div at bounding box center [556, 213] width 24 height 6
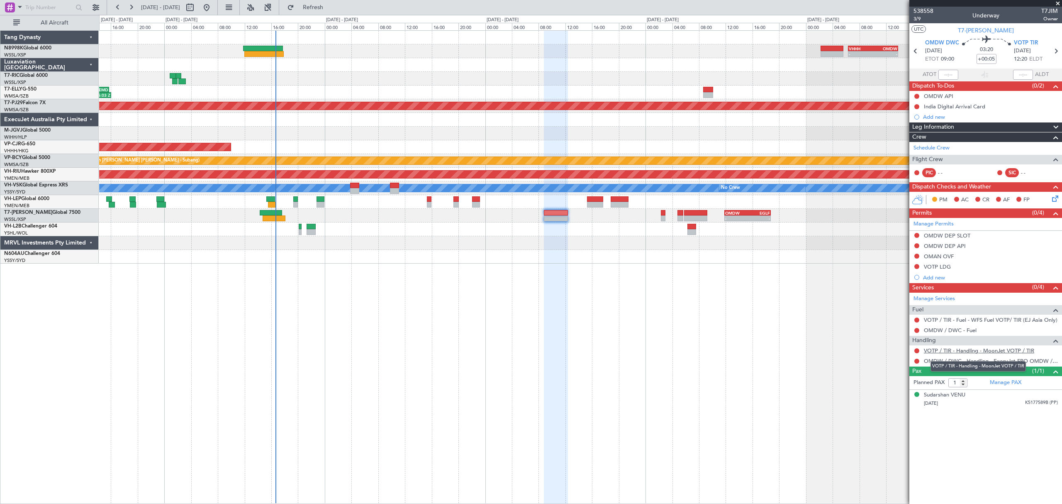
click at [963, 353] on link "VOTP / TIR - Handling - MoonJet VOTP / TIR" at bounding box center [979, 350] width 110 height 7
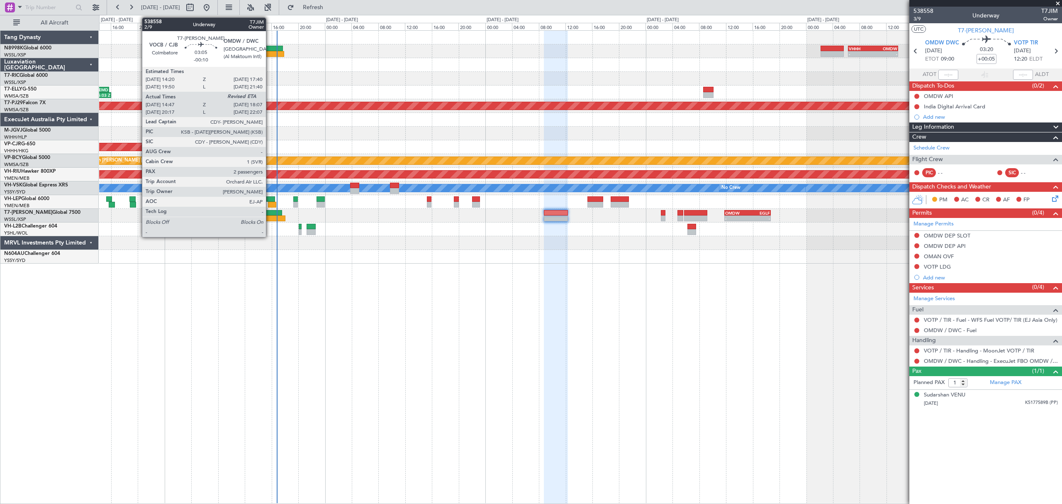
click at [270, 212] on div at bounding box center [271, 213] width 22 height 6
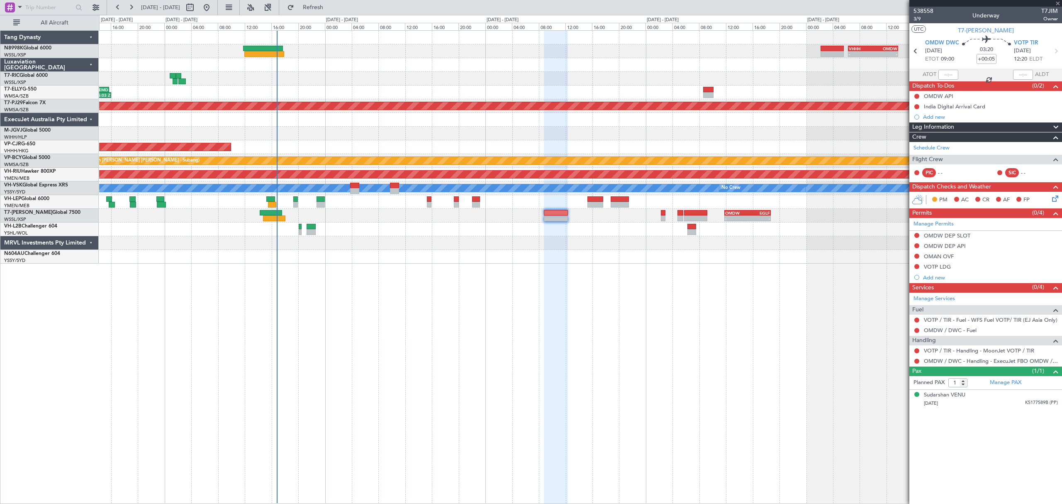
type input "-00:10"
type input "14:57"
type input "2"
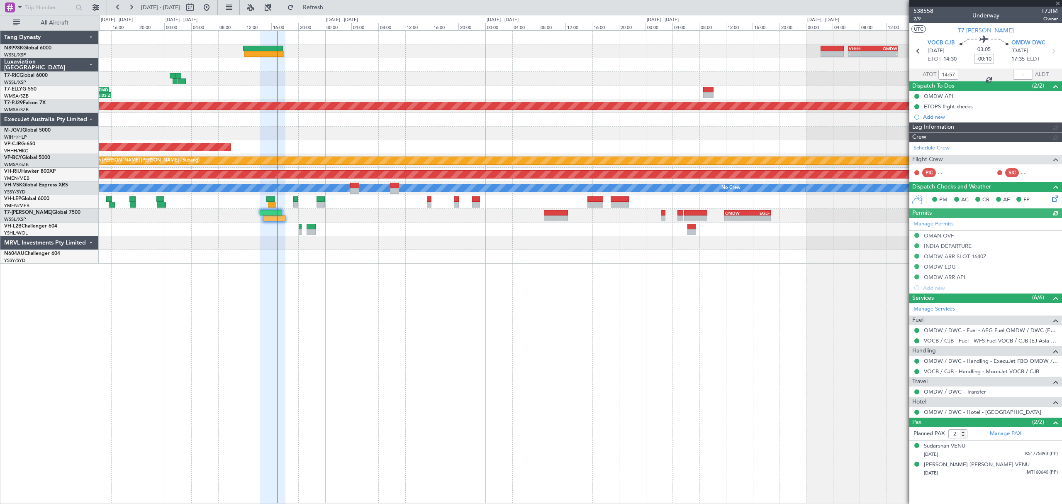
type input "[PERSON_NAME] (LEU)"
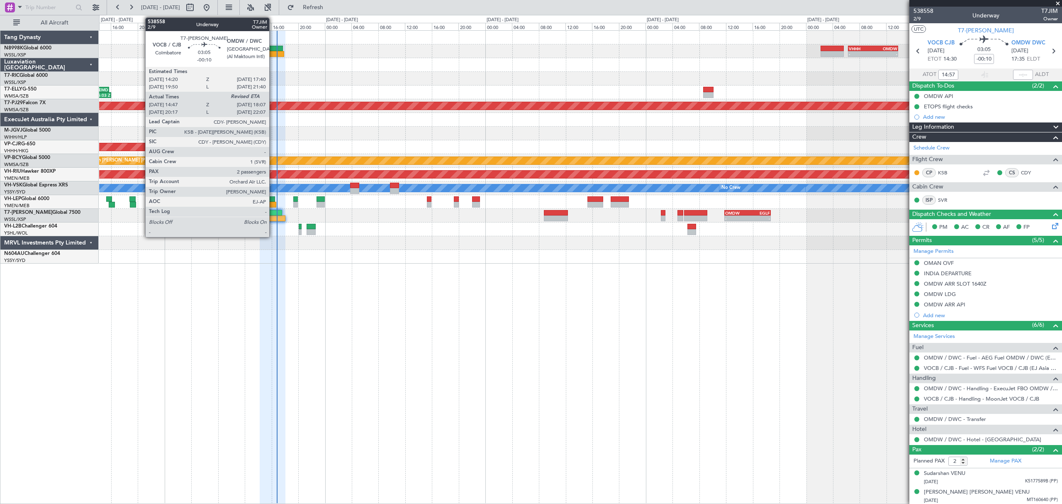
click at [273, 213] on div at bounding box center [271, 213] width 22 height 6
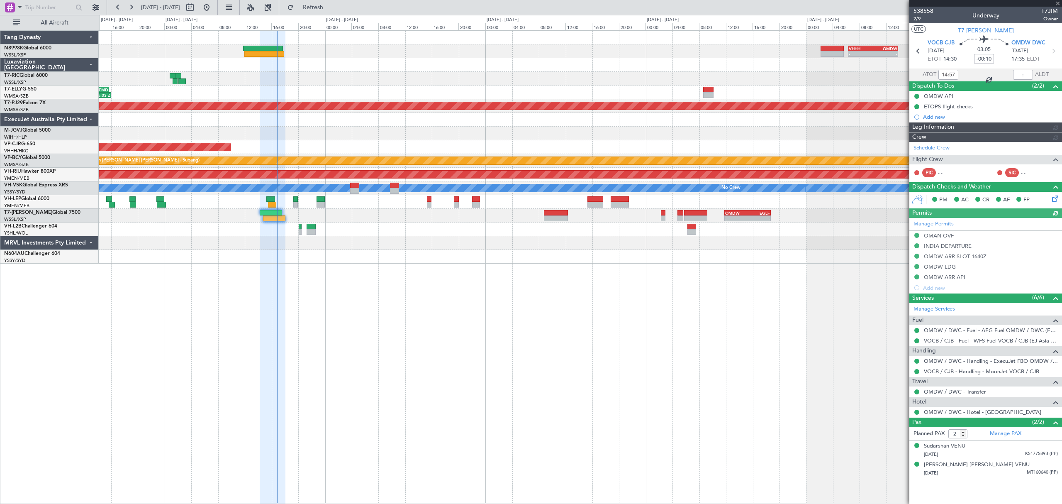
type input "[PERSON_NAME] (LEU)"
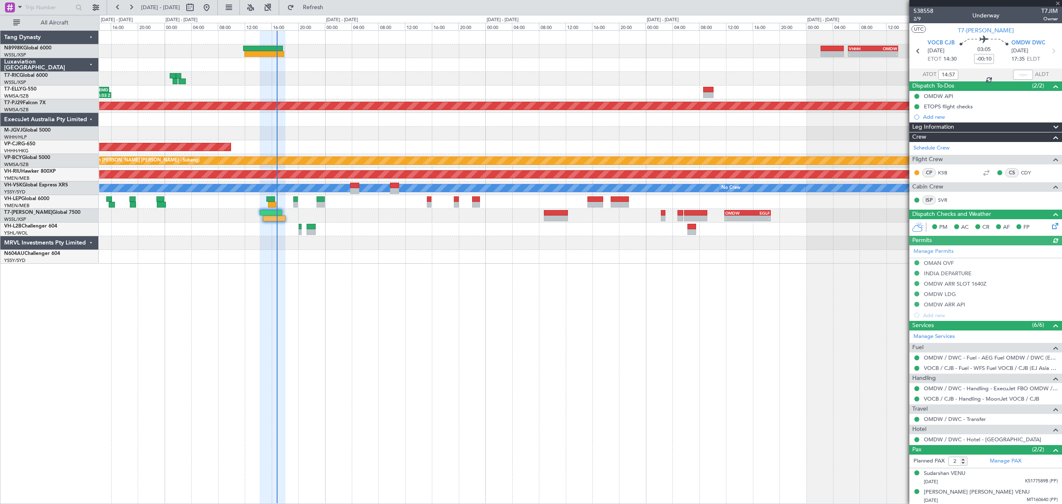
click at [934, 292] on div "Manage Permits OMAN OVF INDIA DEPARTURE OMDW ARR SLOT 1640Z OMDW LDG OMDW ARR A…" at bounding box center [985, 282] width 153 height 75
click at [941, 295] on div "OMDW LDG" at bounding box center [940, 293] width 32 height 7
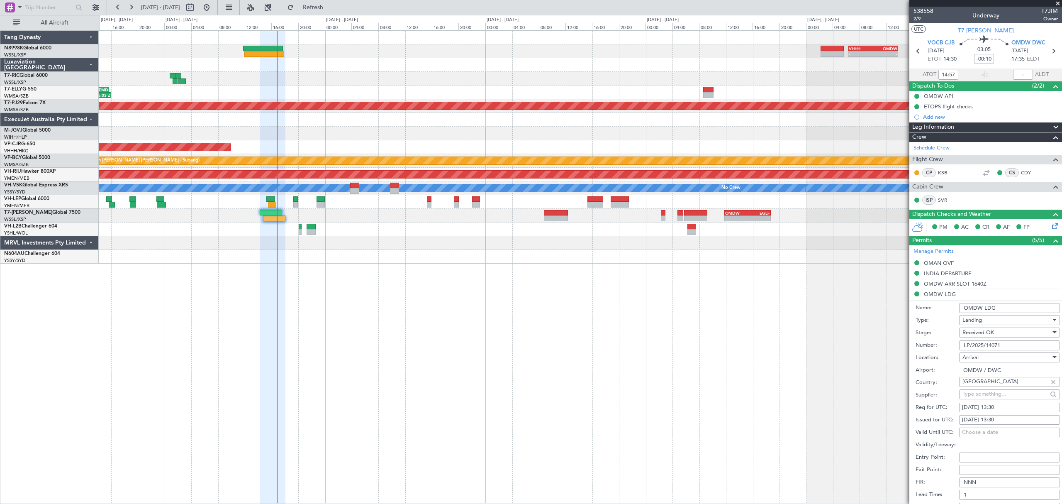
drag, startPoint x: 1009, startPoint y: 345, endPoint x: 951, endPoint y: 349, distance: 58.6
click at [953, 349] on div "Number: LP/2025/14071" at bounding box center [987, 345] width 144 height 12
click at [553, 216] on div at bounding box center [556, 218] width 24 height 6
type input "+00:05"
type input "1"
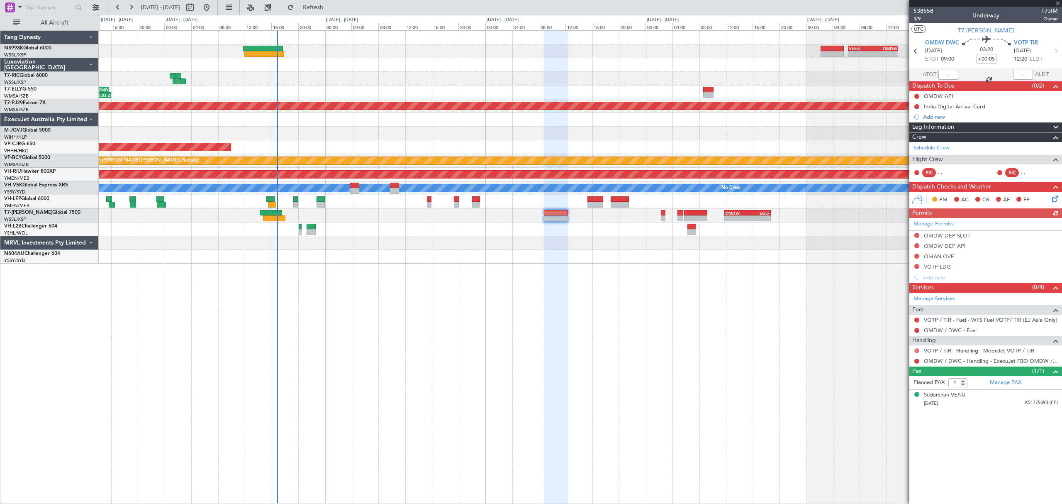
click at [915, 349] on button at bounding box center [916, 350] width 5 height 5
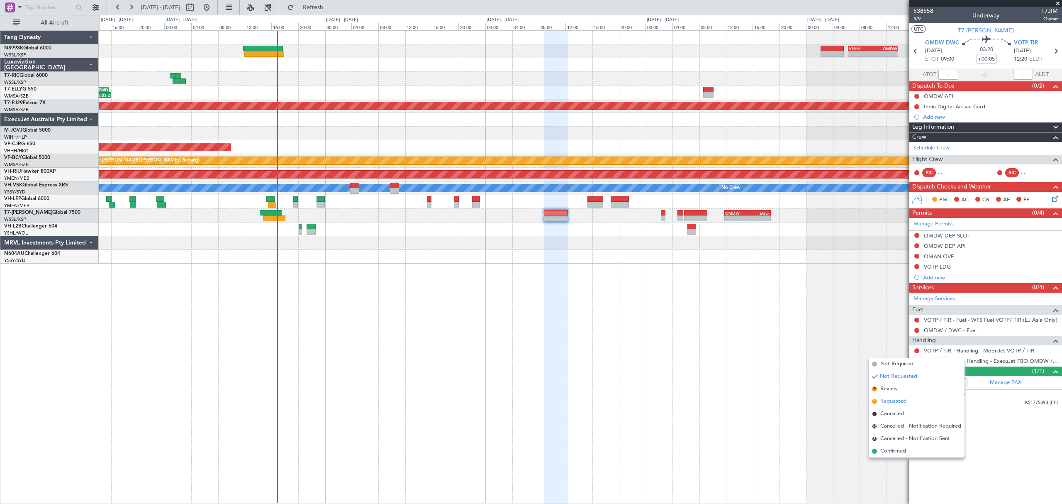
click at [888, 402] on span "Requested" at bounding box center [893, 401] width 26 height 8
click at [918, 361] on button at bounding box center [916, 360] width 5 height 5
click at [883, 407] on span "Requested" at bounding box center [893, 411] width 26 height 8
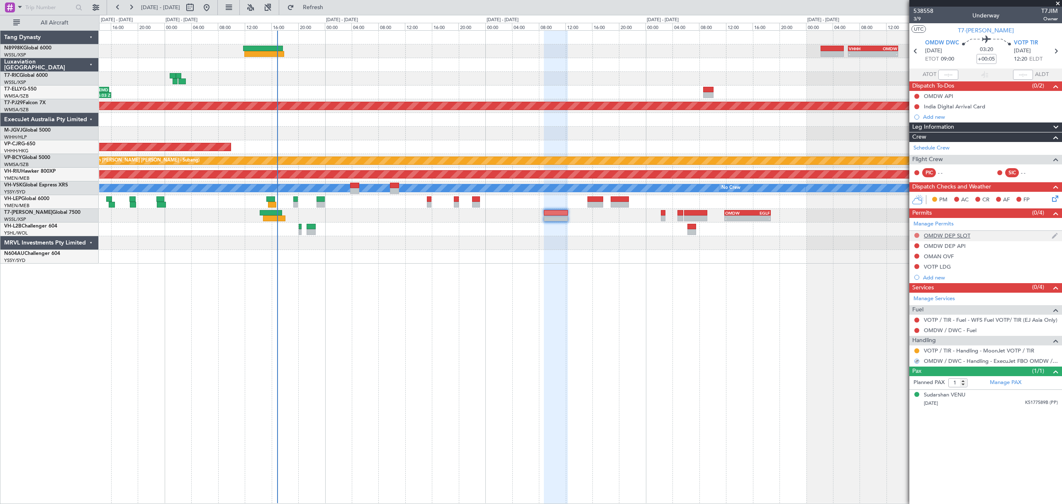
click at [916, 237] on button at bounding box center [916, 235] width 5 height 5
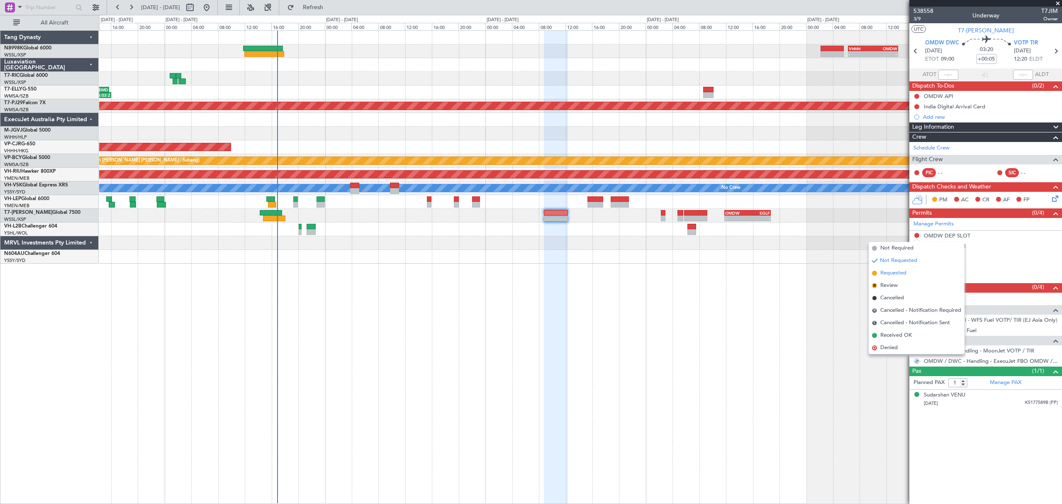
click at [894, 272] on span "Requested" at bounding box center [893, 273] width 26 height 8
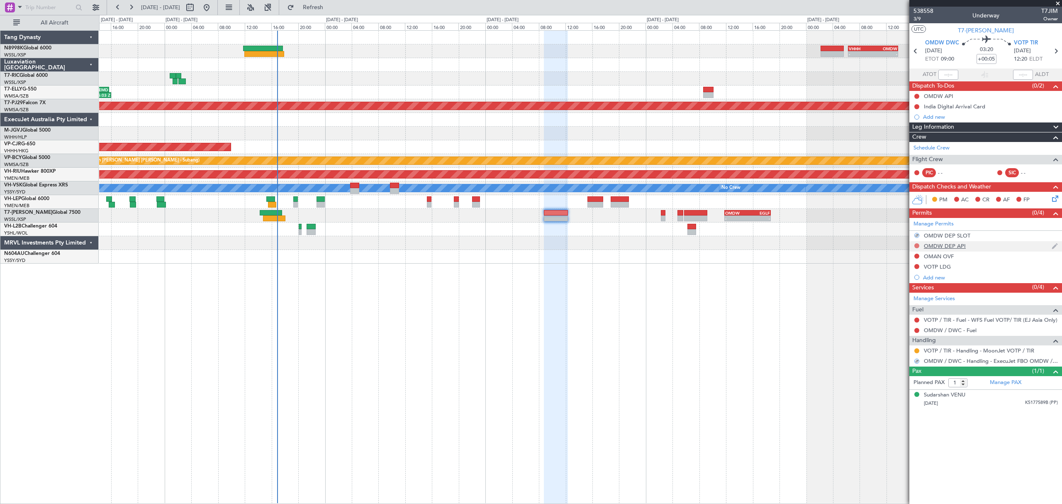
click at [917, 248] on button at bounding box center [916, 245] width 5 height 5
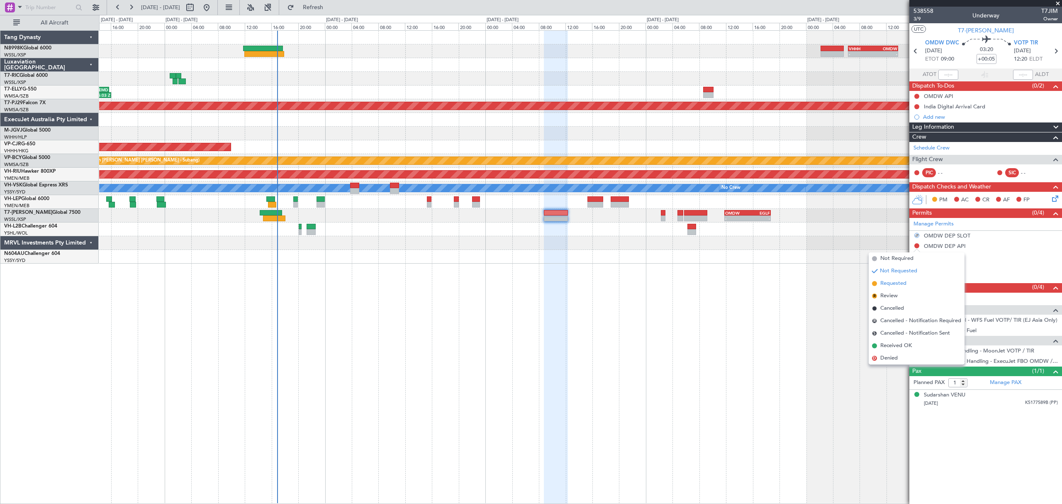
click at [896, 284] on span "Requested" at bounding box center [893, 283] width 26 height 8
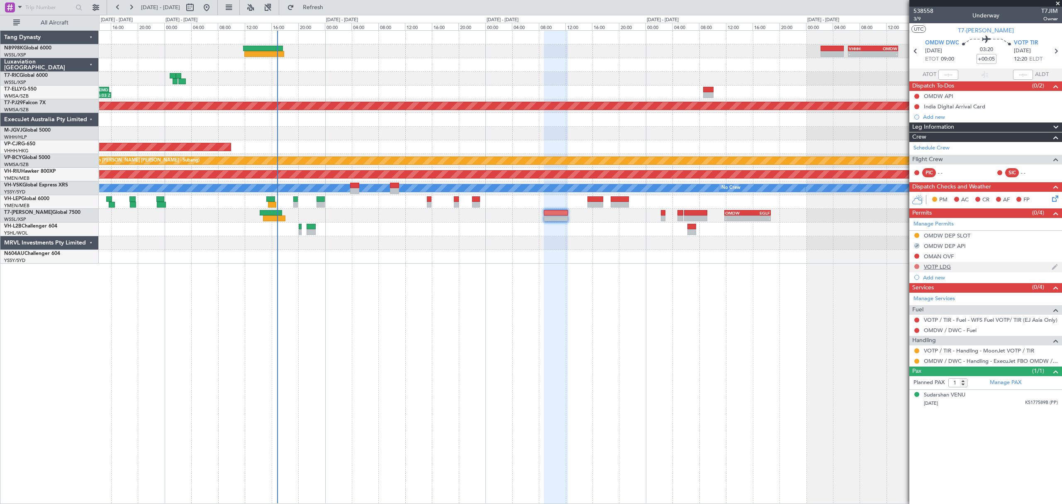
click at [916, 268] on button at bounding box center [916, 266] width 5 height 5
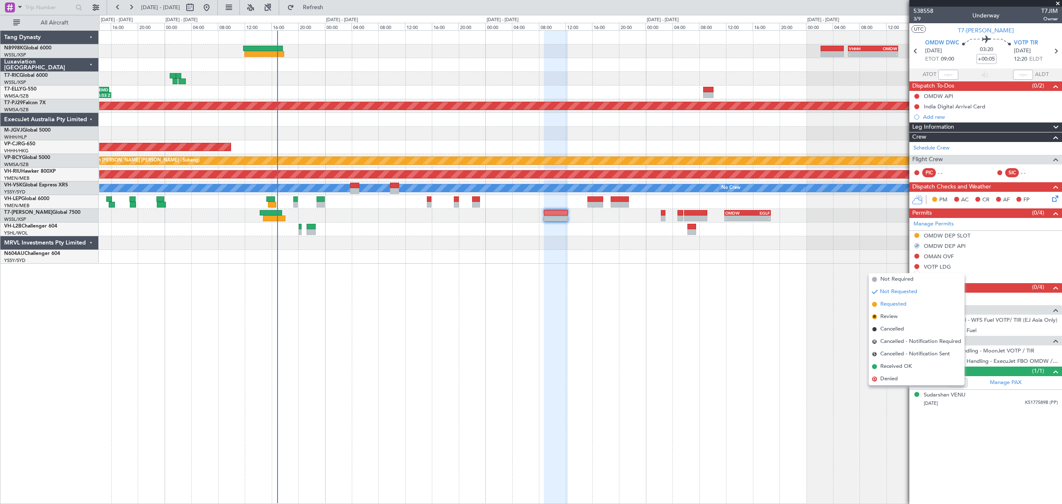
click at [888, 304] on span "Requested" at bounding box center [893, 304] width 26 height 8
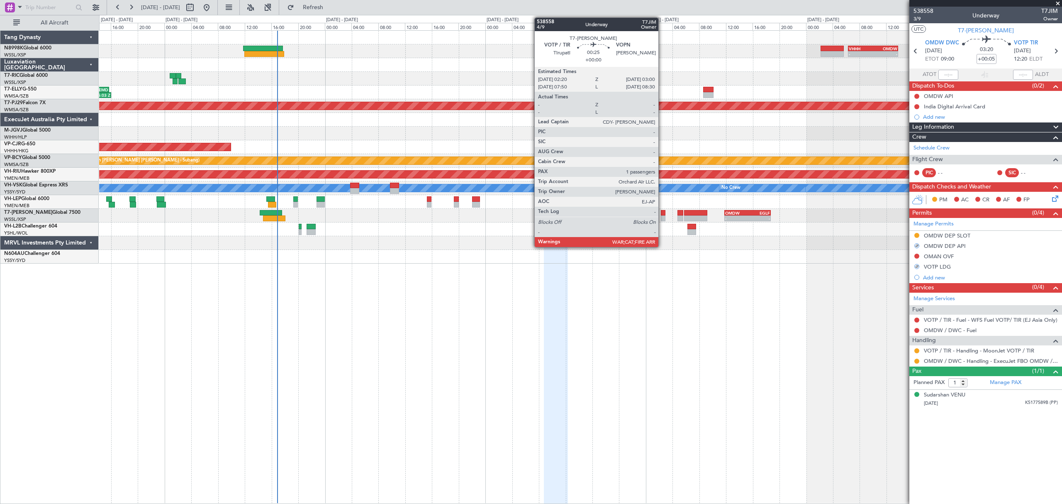
click at [662, 218] on div at bounding box center [663, 218] width 5 height 6
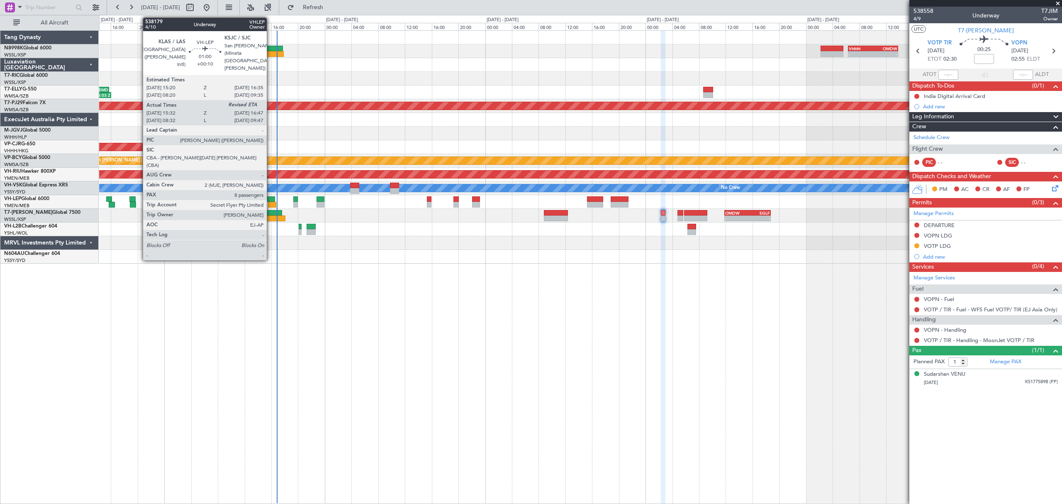
click at [270, 200] on div at bounding box center [270, 199] width 9 height 6
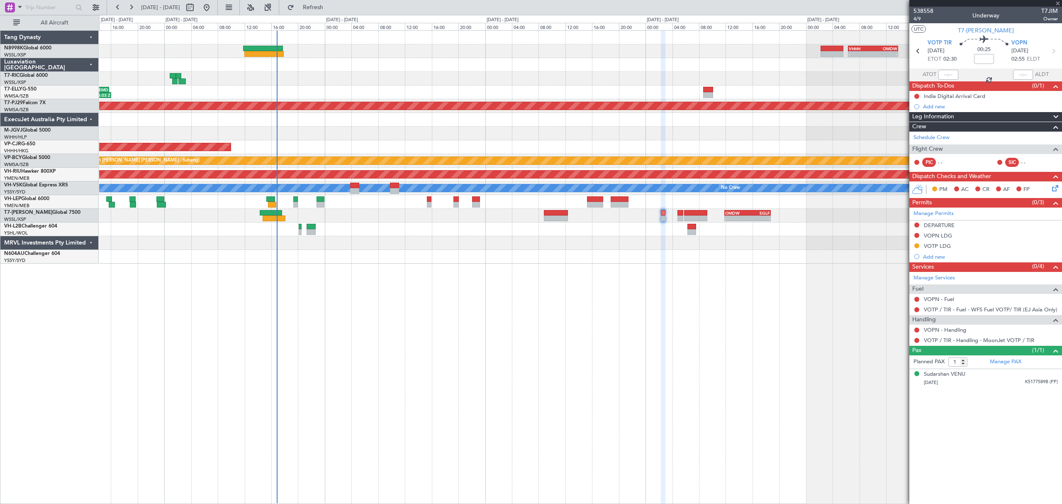
type input "+00:10"
type input "15:42"
type input "8"
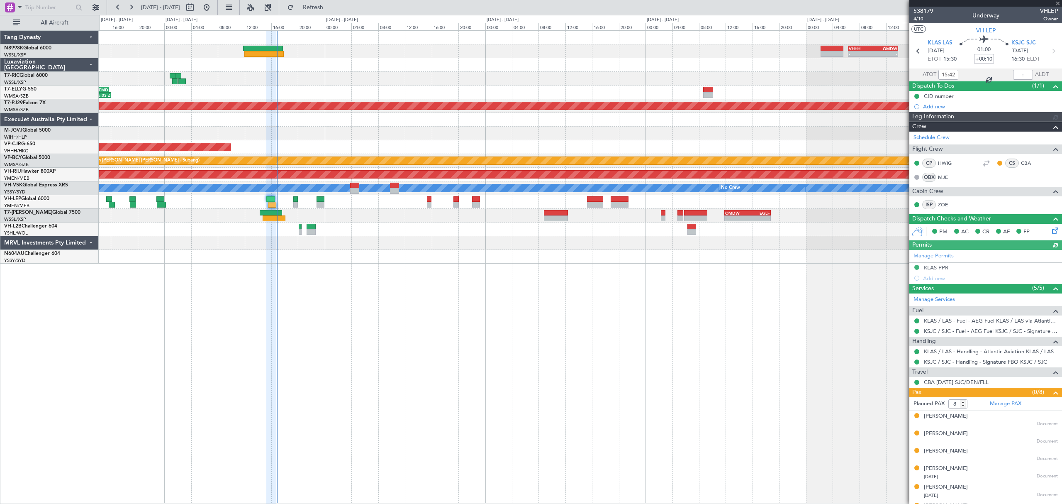
type input "[PERSON_NAME] (LEU)"
click at [1018, 75] on div at bounding box center [1023, 75] width 20 height 10
click at [1019, 76] on div at bounding box center [1023, 75] width 20 height 10
click at [1019, 76] on input "text" at bounding box center [1023, 75] width 20 height 10
type input "16:48"
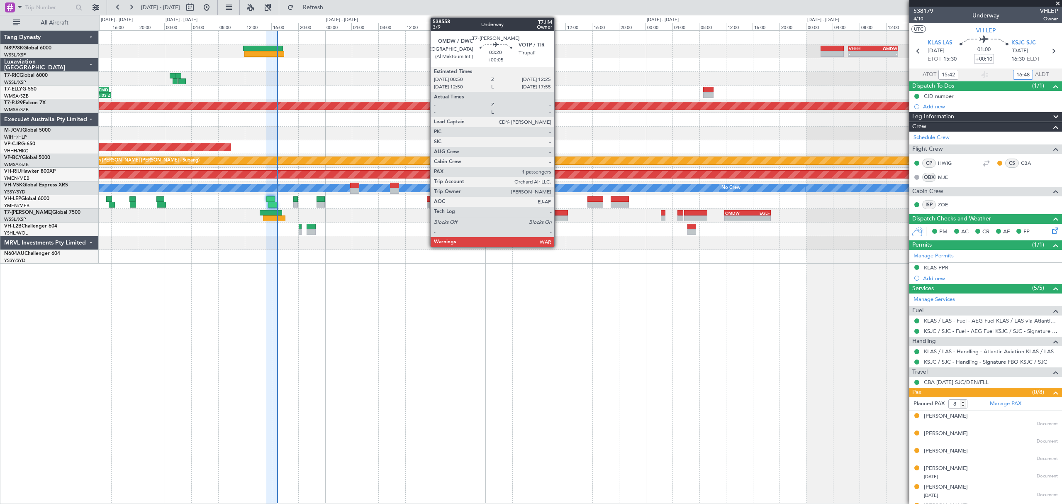
click at [558, 211] on div at bounding box center [556, 213] width 24 height 6
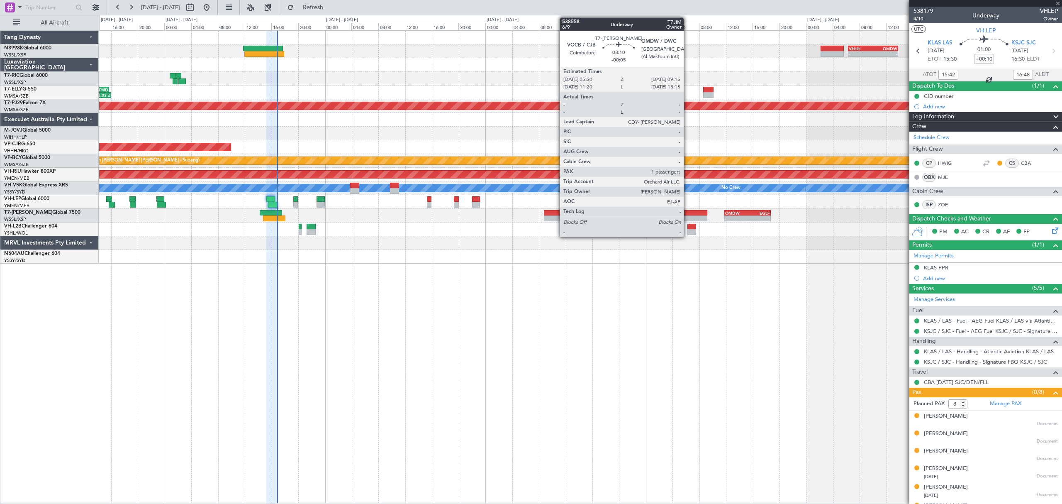
type input "+00:05"
type input "1"
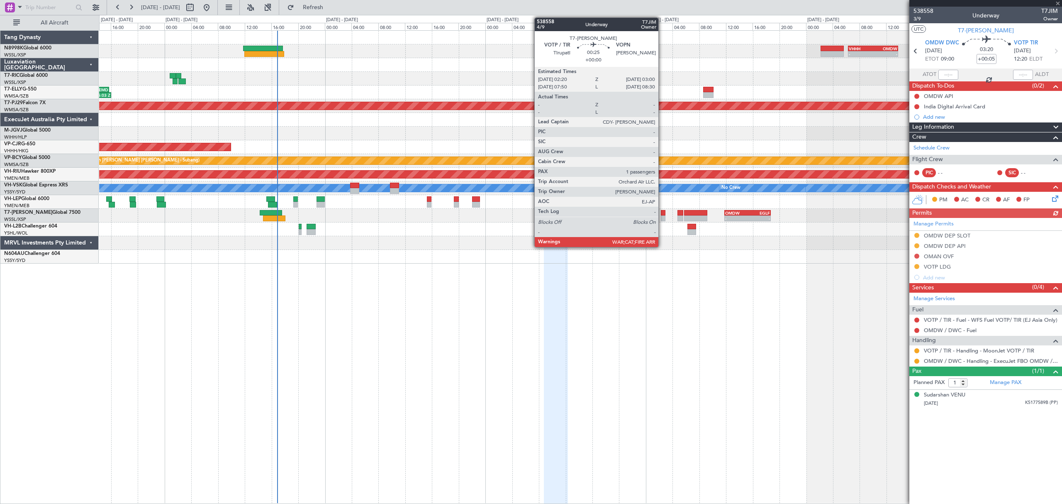
click at [662, 216] on div at bounding box center [663, 218] width 5 height 6
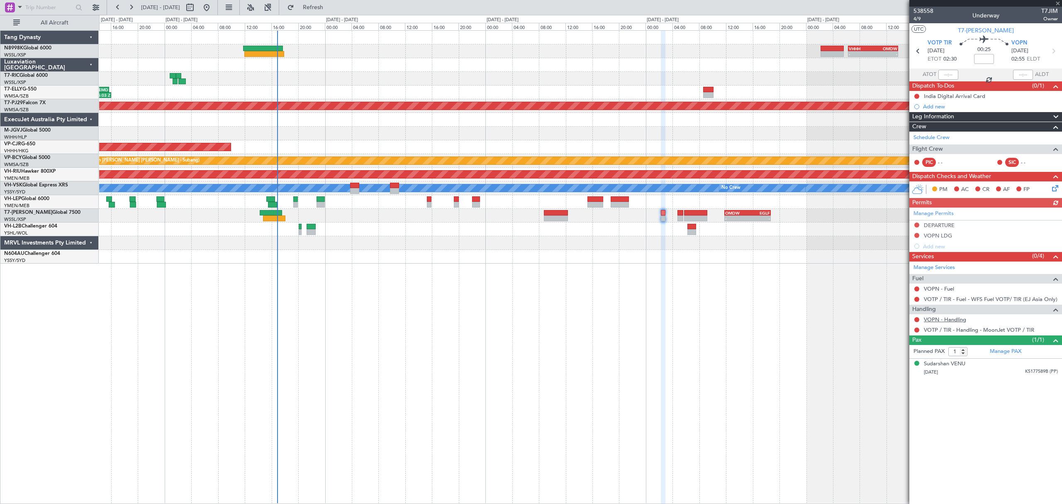
click at [940, 323] on link "VOPN - Handling" at bounding box center [945, 319] width 42 height 7
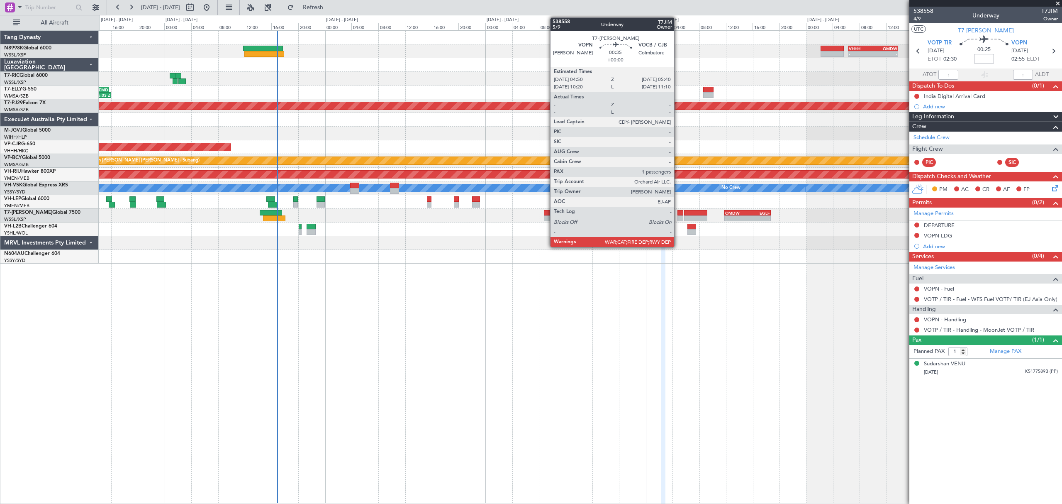
click at [678, 213] on div at bounding box center [680, 213] width 6 height 6
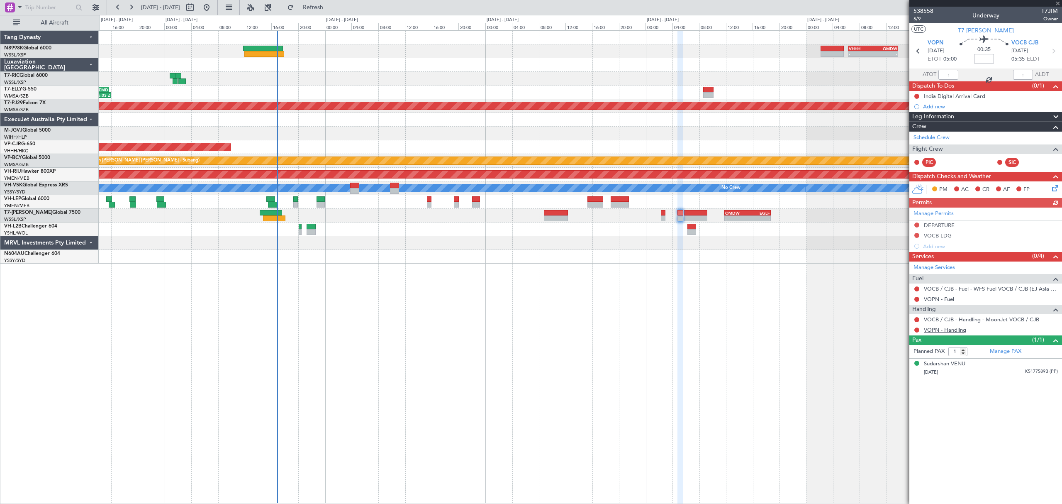
click at [949, 332] on link "VOPN - Handling" at bounding box center [945, 329] width 42 height 7
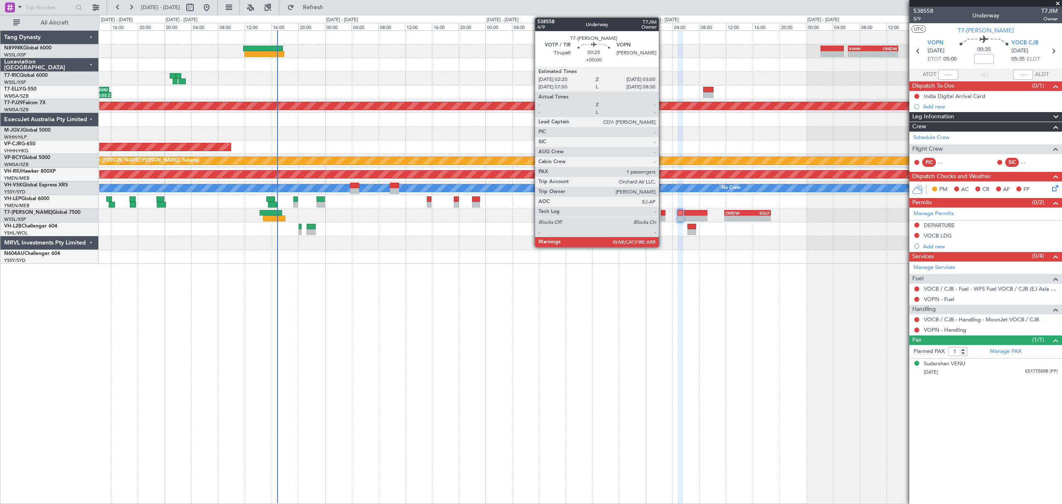
click at [662, 216] on div at bounding box center [663, 218] width 5 height 6
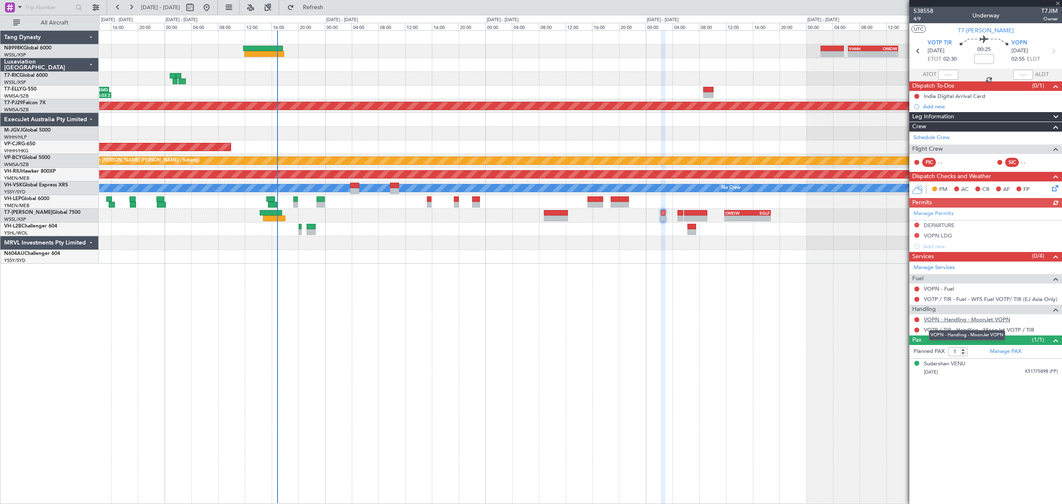
click at [951, 322] on link "VOPN - Handling - MoonJet VOPN" at bounding box center [967, 319] width 86 height 7
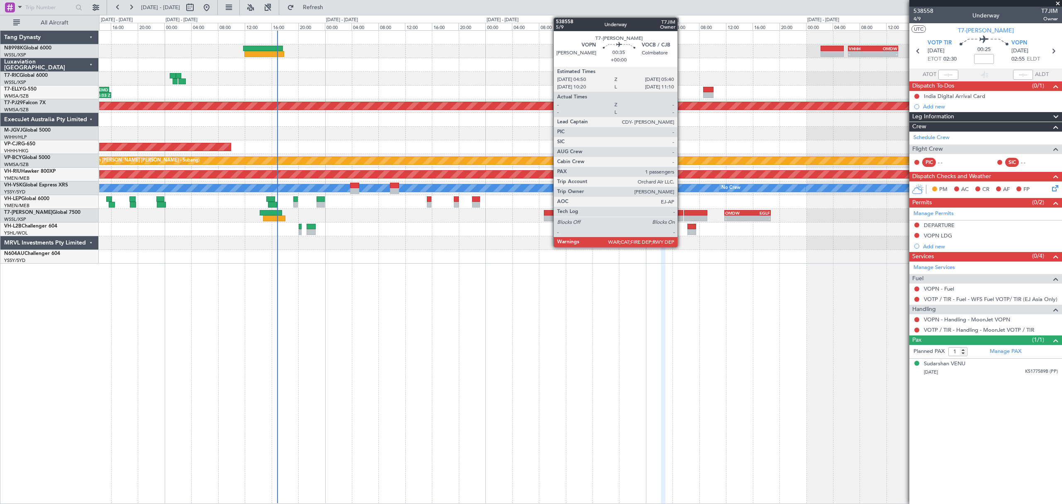
click at [681, 214] on div at bounding box center [680, 213] width 6 height 6
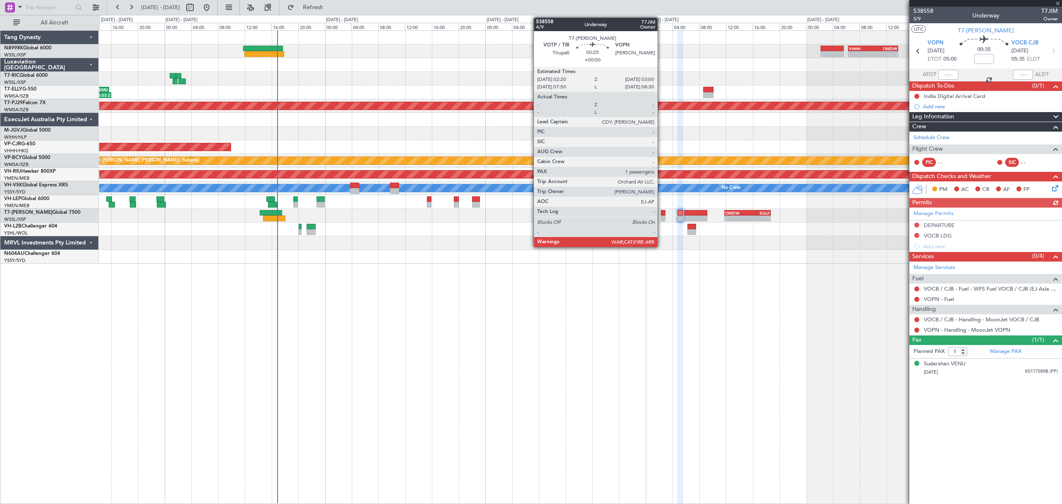
click at [661, 212] on div at bounding box center [663, 213] width 5 height 6
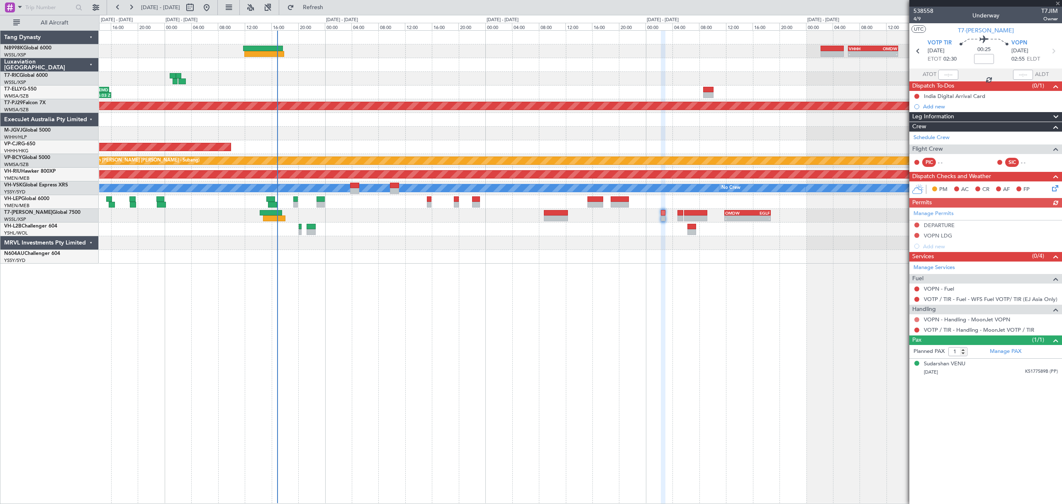
click at [916, 321] on button at bounding box center [916, 319] width 5 height 5
click at [885, 367] on span "Requested" at bounding box center [893, 370] width 26 height 8
click at [920, 329] on div at bounding box center [916, 329] width 7 height 7
click at [917, 331] on button at bounding box center [916, 329] width 5 height 5
click at [889, 379] on span "Requested" at bounding box center [893, 380] width 26 height 8
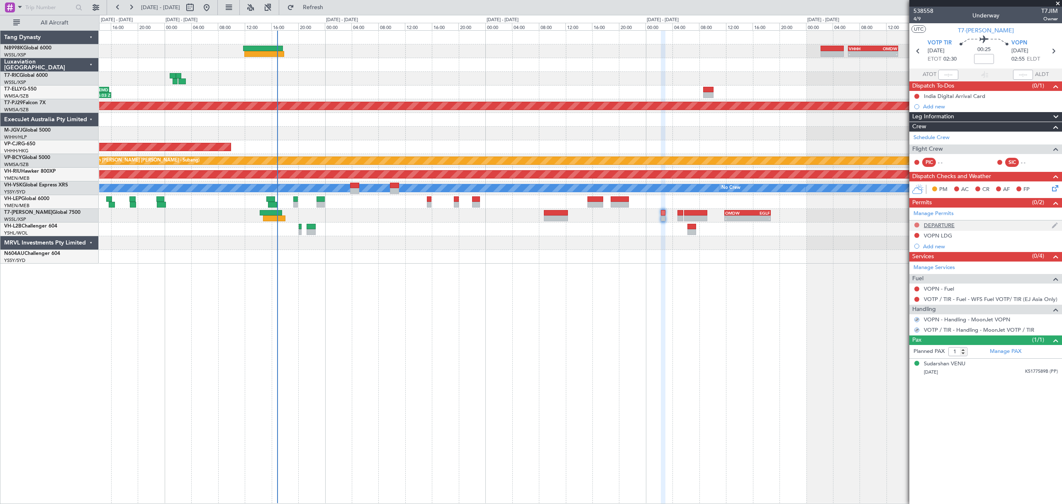
click at [917, 226] on button at bounding box center [916, 224] width 5 height 5
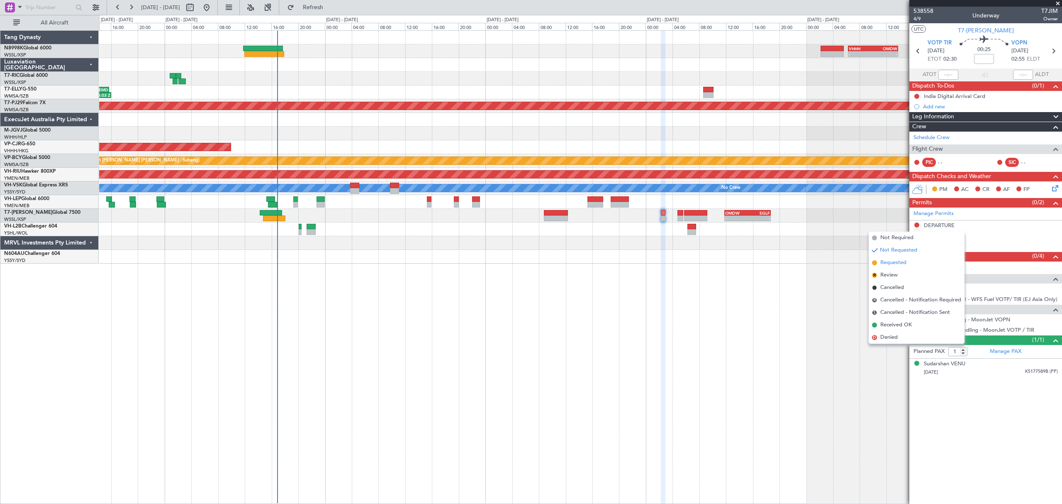
click at [889, 263] on span "Requested" at bounding box center [893, 262] width 26 height 8
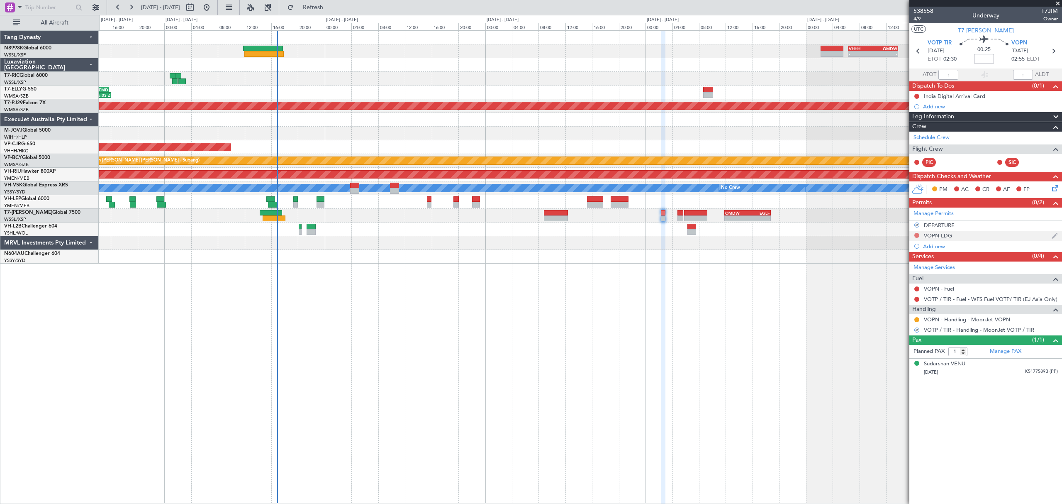
click at [916, 235] on button at bounding box center [916, 235] width 5 height 5
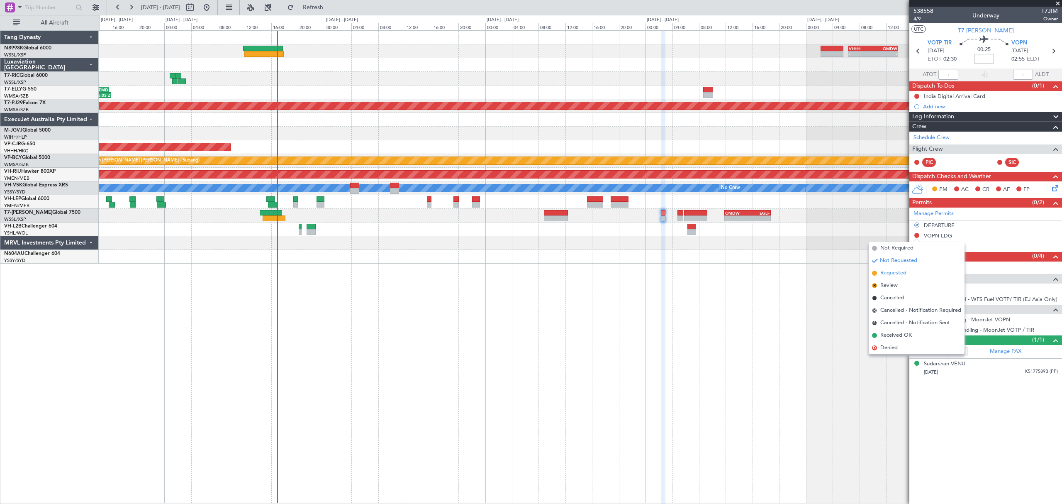
click at [891, 273] on span "Requested" at bounding box center [893, 273] width 26 height 8
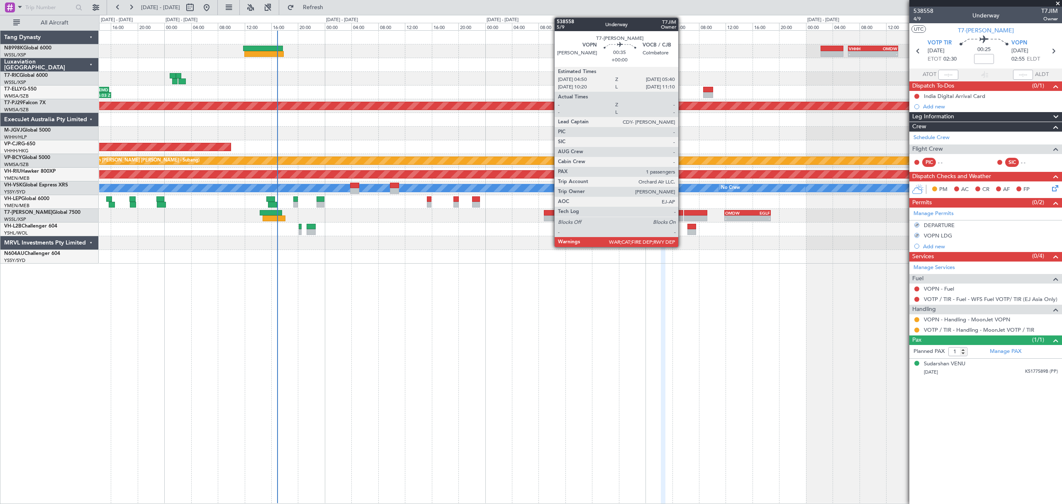
click at [682, 217] on div at bounding box center [680, 218] width 6 height 6
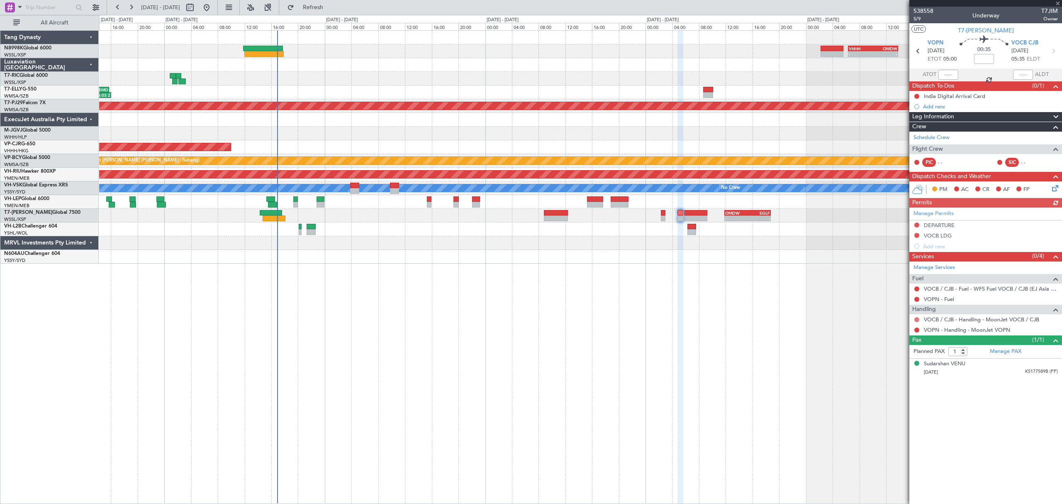
click at [916, 319] on button at bounding box center [916, 319] width 5 height 5
click at [879, 368] on li "Requested" at bounding box center [917, 370] width 96 height 12
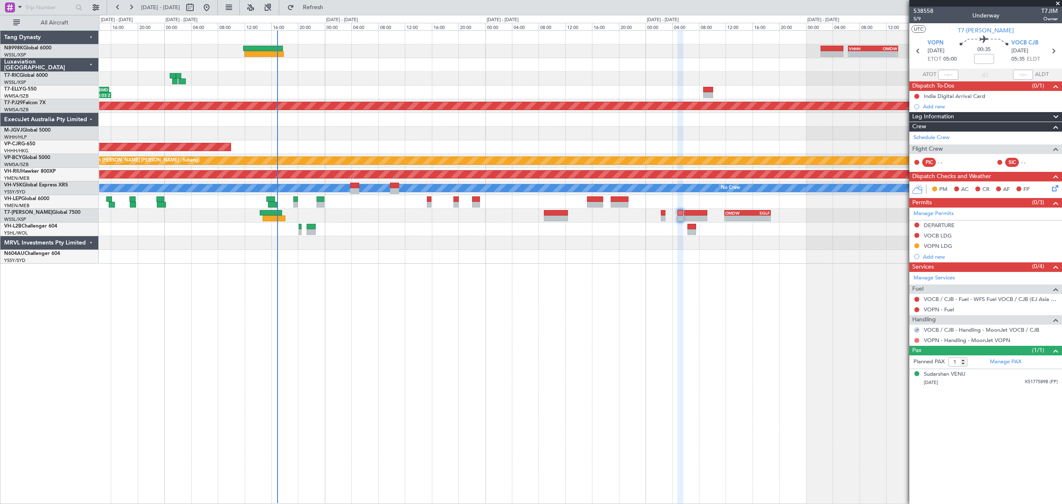
click at [915, 341] on button at bounding box center [916, 340] width 5 height 5
drag, startPoint x: 893, startPoint y: 387, endPoint x: 898, endPoint y: 382, distance: 7.0
click at [893, 387] on span "Requested" at bounding box center [893, 391] width 26 height 8
click at [917, 225] on button at bounding box center [916, 224] width 5 height 5
click at [893, 260] on span "Requested" at bounding box center [893, 262] width 26 height 8
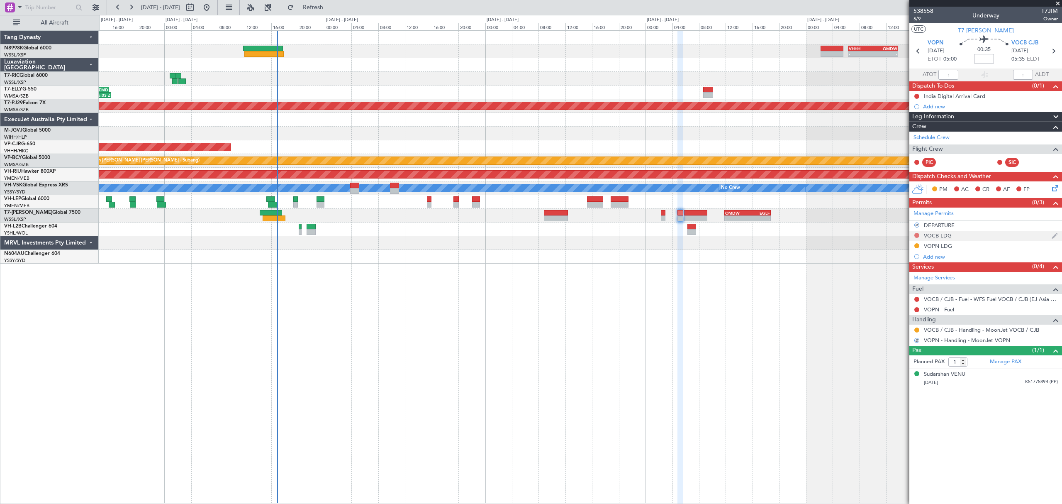
click at [917, 236] on button at bounding box center [916, 235] width 5 height 5
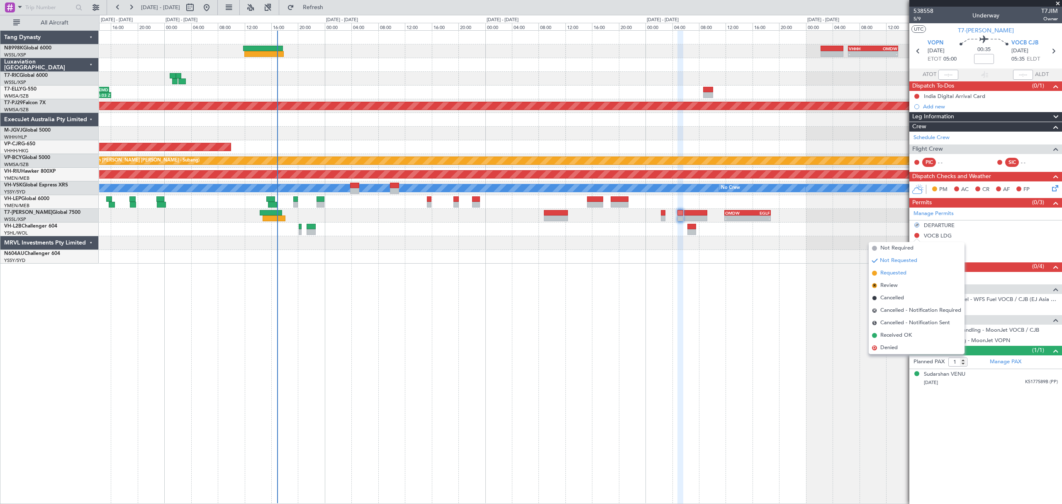
click at [889, 274] on span "Requested" at bounding box center [893, 273] width 26 height 8
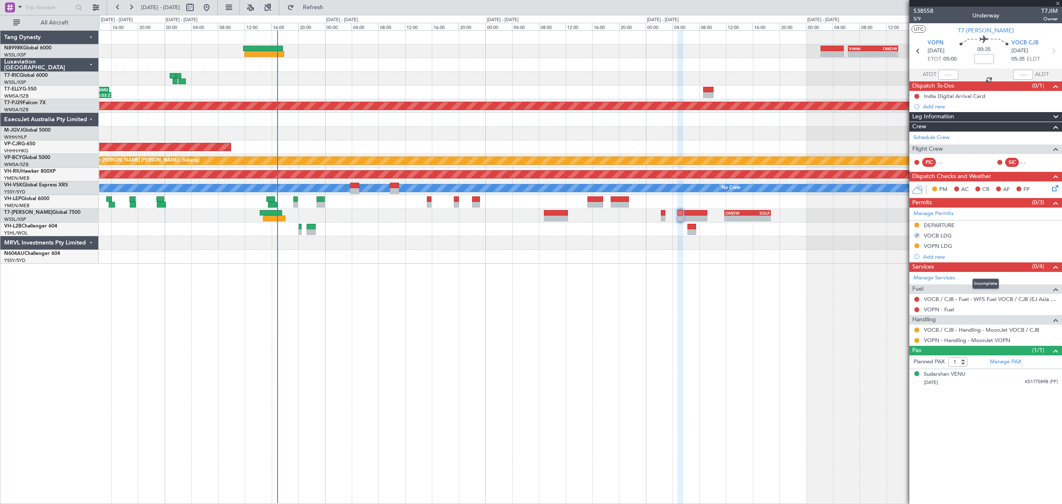
type input "-00:05"
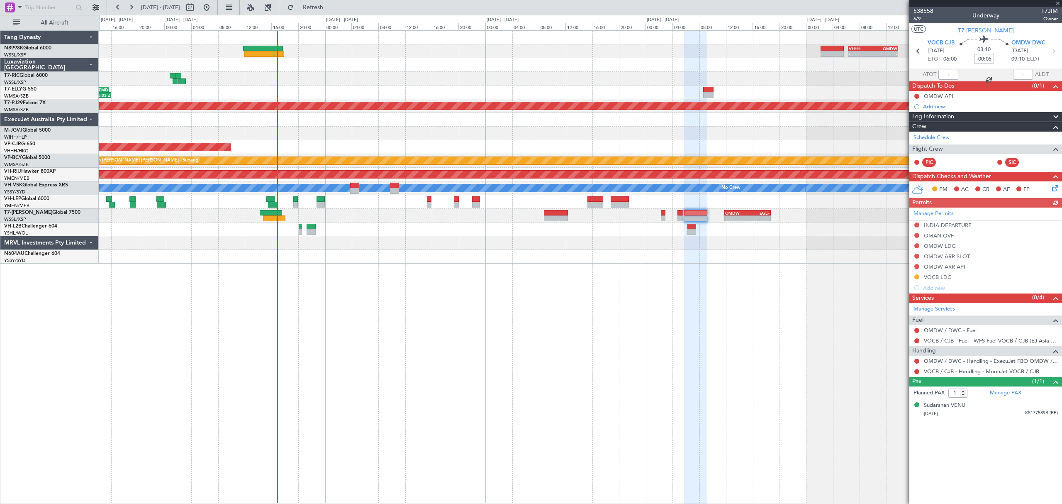
click at [916, 227] on div "Manage Permits INDIA DEPARTURE OMAN OVF OMDW LDG OMDW ARR SLOT OMDW ARR API VOC…" at bounding box center [985, 249] width 153 height 85
click at [915, 226] on button at bounding box center [916, 224] width 5 height 5
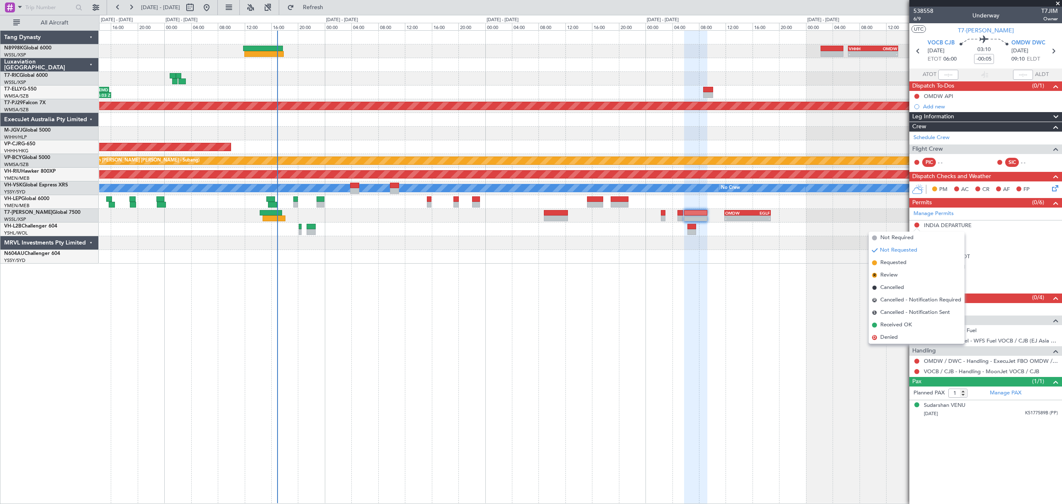
click at [885, 264] on span "Requested" at bounding box center [893, 262] width 26 height 8
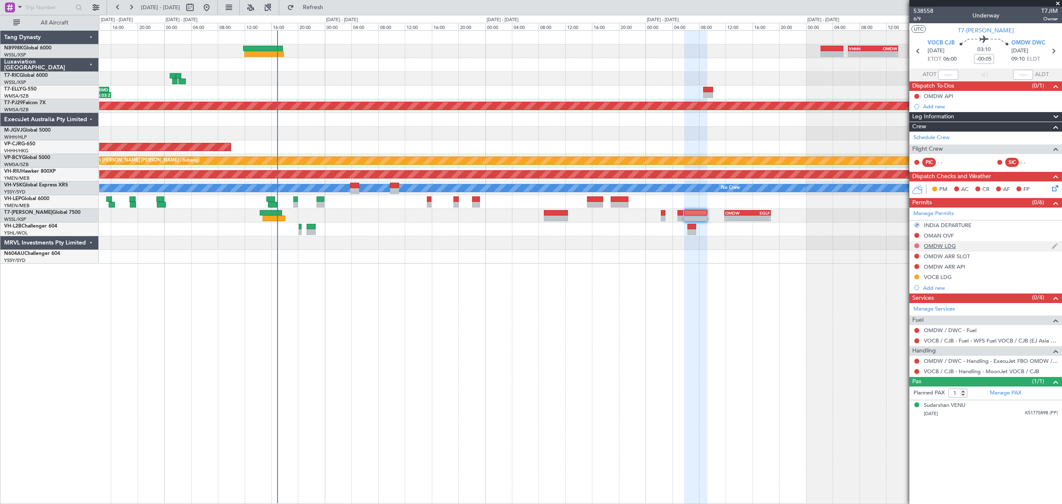
click at [916, 249] on mat-tooltip-component "Not Requested" at bounding box center [916, 260] width 47 height 22
click at [918, 246] on button at bounding box center [916, 245] width 5 height 5
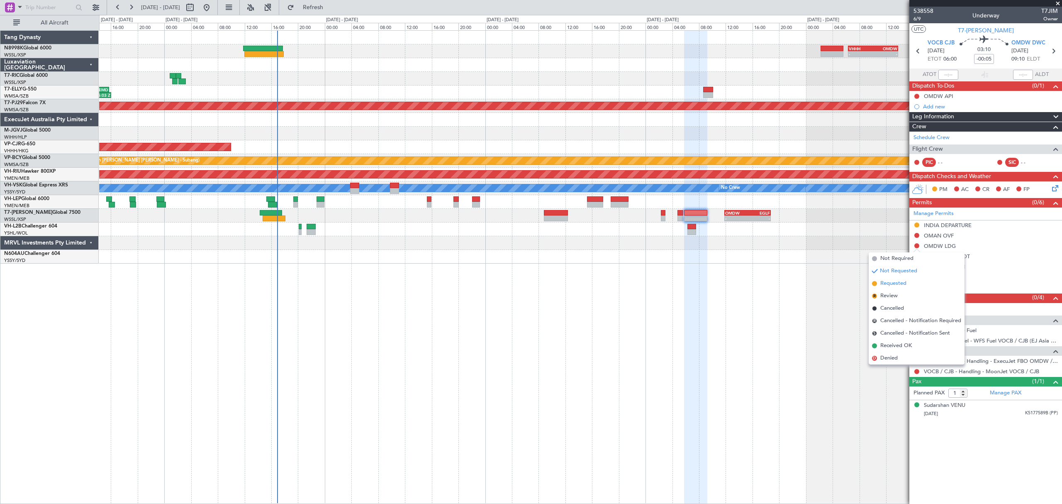
click at [886, 281] on span "Requested" at bounding box center [893, 283] width 26 height 8
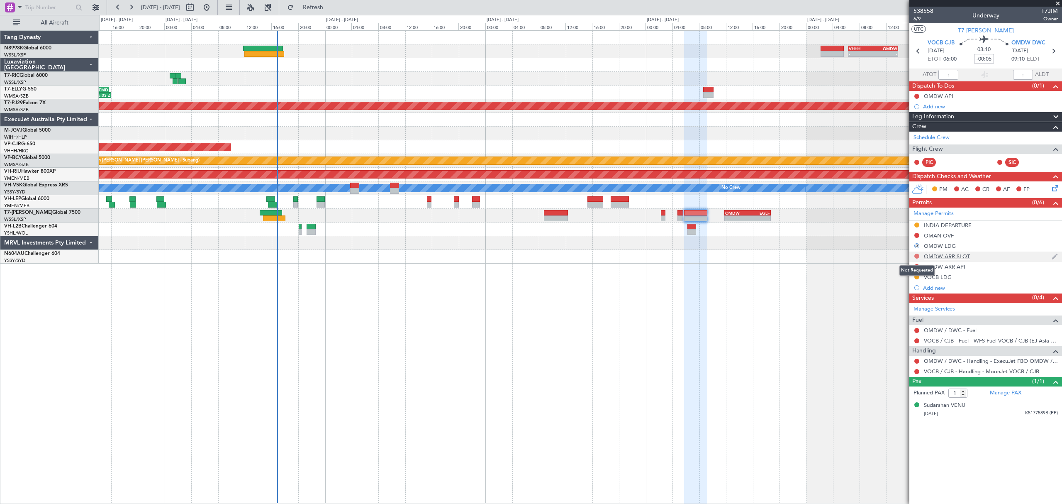
click at [918, 256] on button at bounding box center [916, 255] width 5 height 5
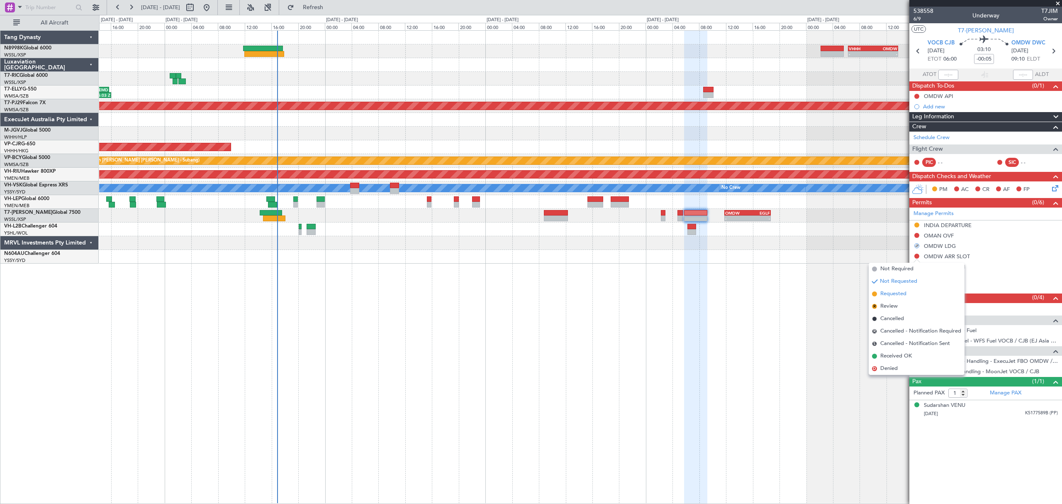
click at [887, 292] on span "Requested" at bounding box center [893, 294] width 26 height 8
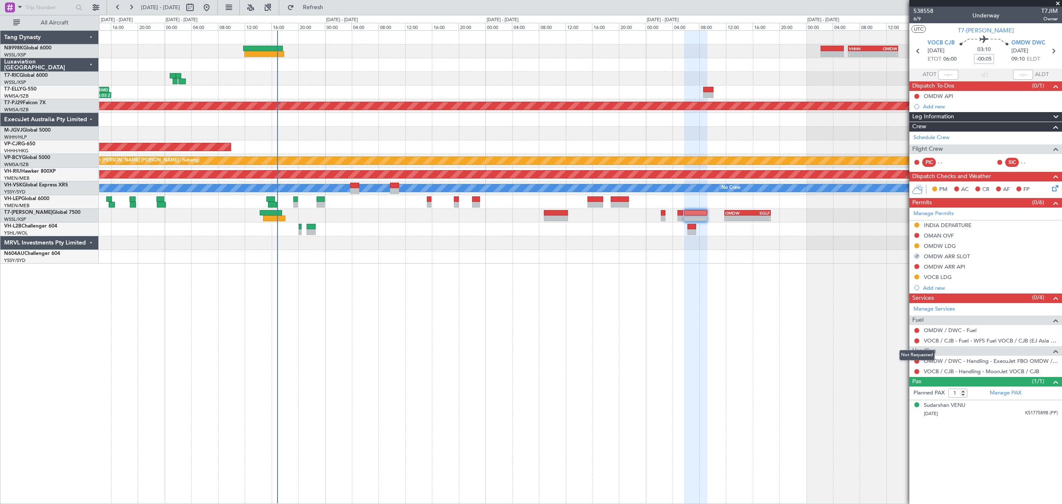
click at [916, 363] on mat-tooltip-component "Not Requested" at bounding box center [916, 355] width 47 height 22
click at [918, 359] on div "Not Requested" at bounding box center [916, 355] width 35 height 10
click at [915, 362] on button at bounding box center [916, 360] width 5 height 5
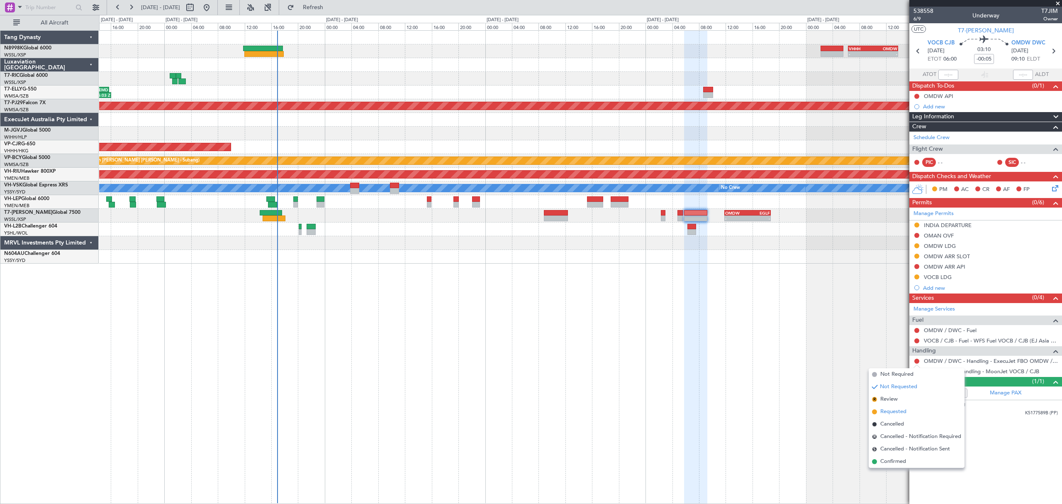
click at [887, 407] on span "Requested" at bounding box center [893, 411] width 26 height 8
click at [916, 372] on button at bounding box center [916, 371] width 5 height 5
drag, startPoint x: 893, startPoint y: 466, endPoint x: 893, endPoint y: 460, distance: 6.2
click at [892, 466] on li "Confirmed" at bounding box center [917, 471] width 96 height 12
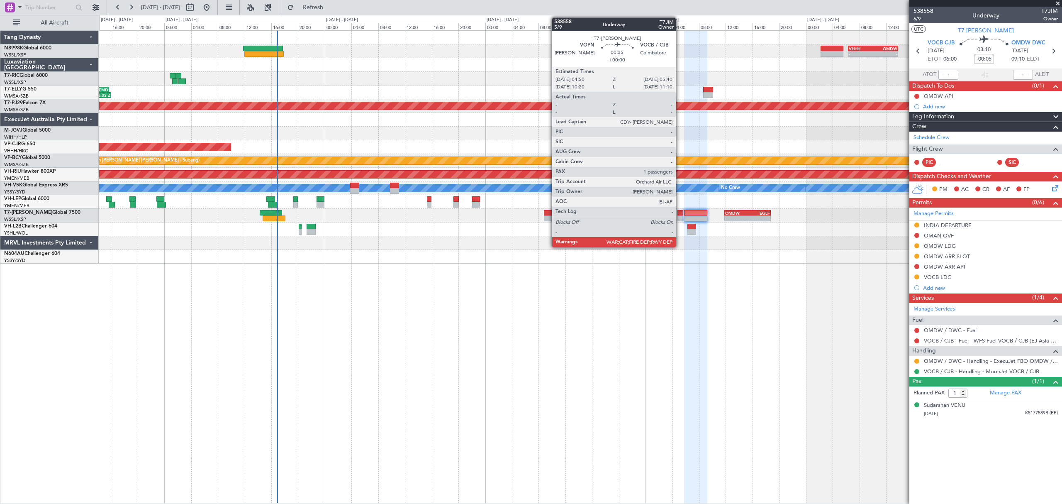
click at [679, 217] on div at bounding box center [680, 218] width 6 height 6
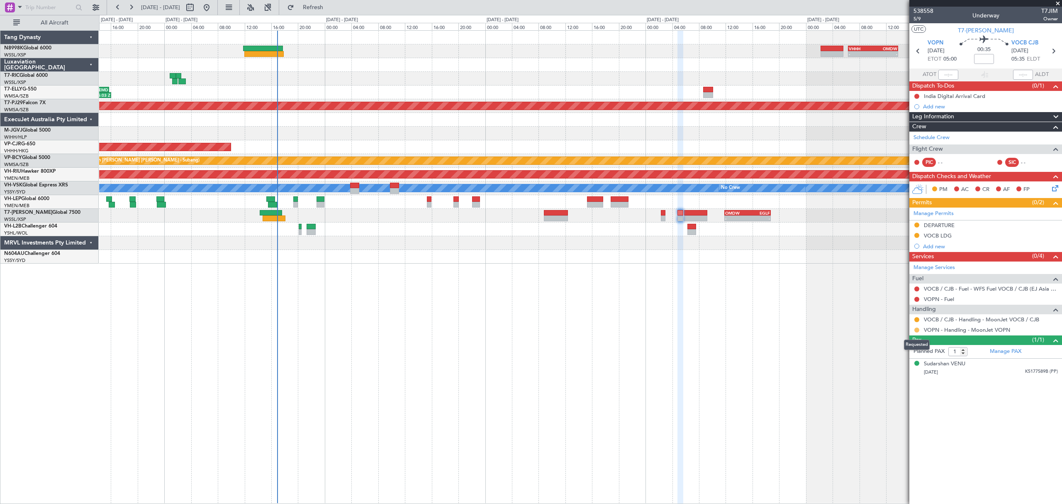
click at [918, 329] on button at bounding box center [916, 329] width 5 height 5
click at [888, 423] on li "S Cancelled - Notification Sent" at bounding box center [917, 417] width 96 height 12
click at [916, 321] on button at bounding box center [916, 319] width 5 height 5
click at [891, 417] on span "Confirmed" at bounding box center [893, 420] width 26 height 8
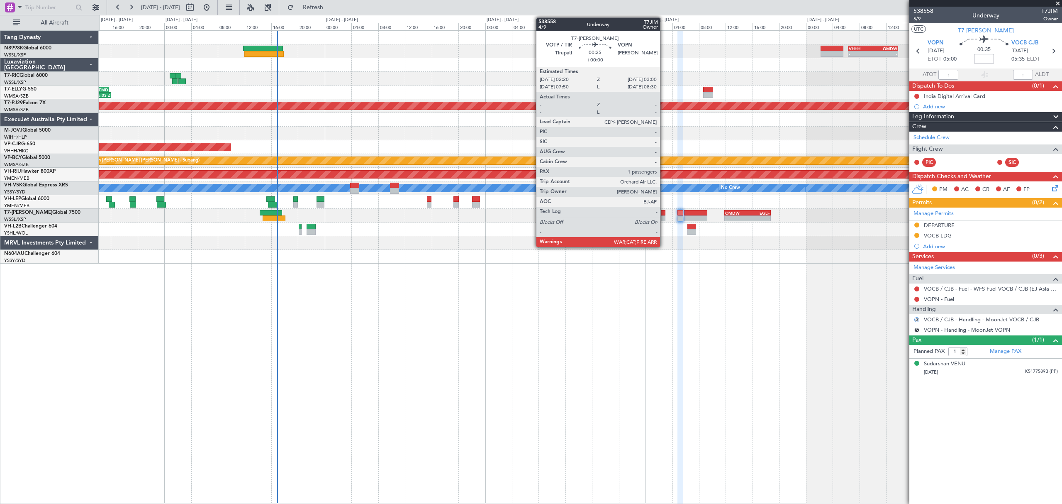
click at [664, 217] on div at bounding box center [663, 218] width 5 height 6
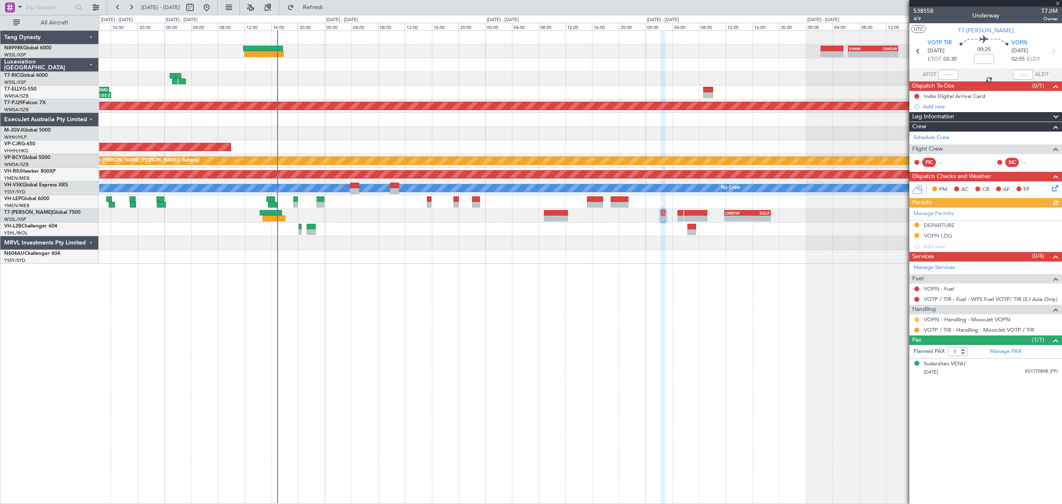
click at [916, 322] on button at bounding box center [916, 319] width 5 height 5
click at [881, 420] on span "Confirmed" at bounding box center [893, 420] width 26 height 8
click at [915, 329] on button at bounding box center [916, 329] width 5 height 5
click at [875, 428] on span at bounding box center [874, 430] width 5 height 5
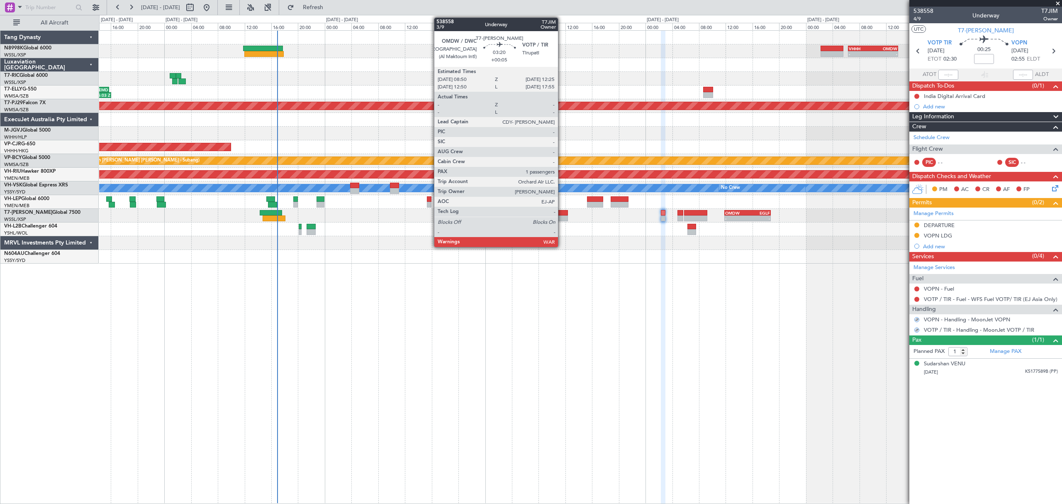
click at [561, 217] on div at bounding box center [556, 218] width 24 height 6
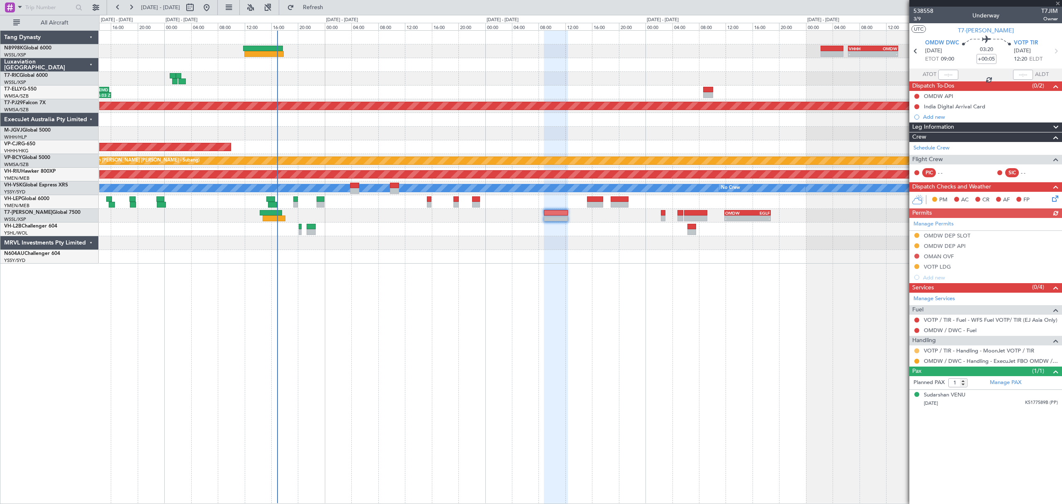
click at [916, 352] on button at bounding box center [916, 350] width 5 height 5
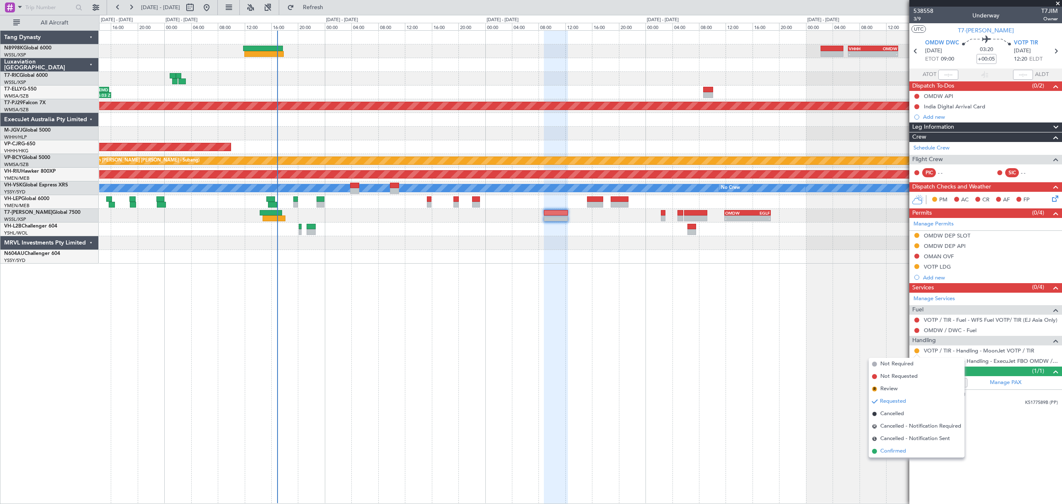
click at [883, 452] on span "Confirmed" at bounding box center [893, 451] width 26 height 8
click at [954, 362] on link "OMDW / DWC - Handling - ExecuJet FBO OMDW / DWC" at bounding box center [991, 360] width 134 height 7
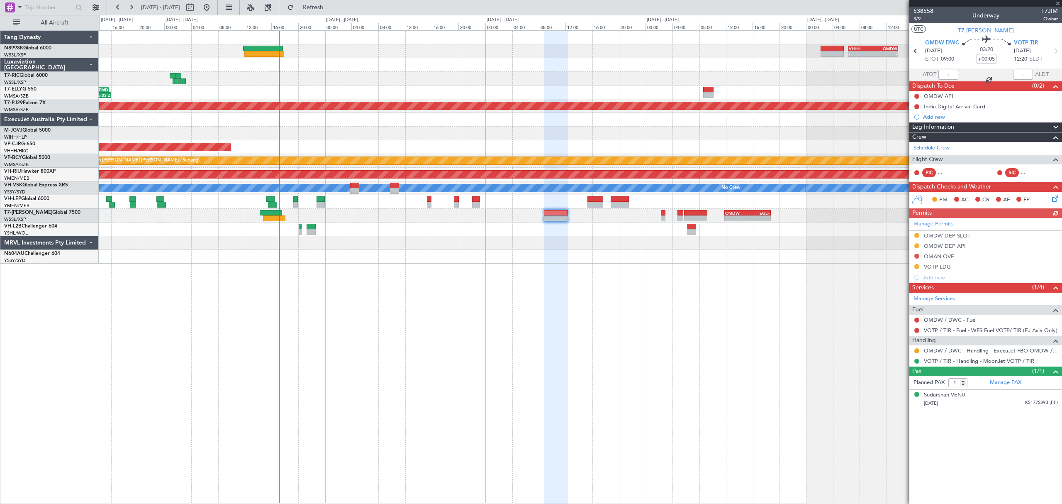
click at [916, 256] on div "Manage Permits OMDW DEP SLOT OMDW DEP API OMAN OVF VOTP LDG Add new" at bounding box center [985, 250] width 153 height 65
click at [915, 255] on button at bounding box center [916, 255] width 5 height 5
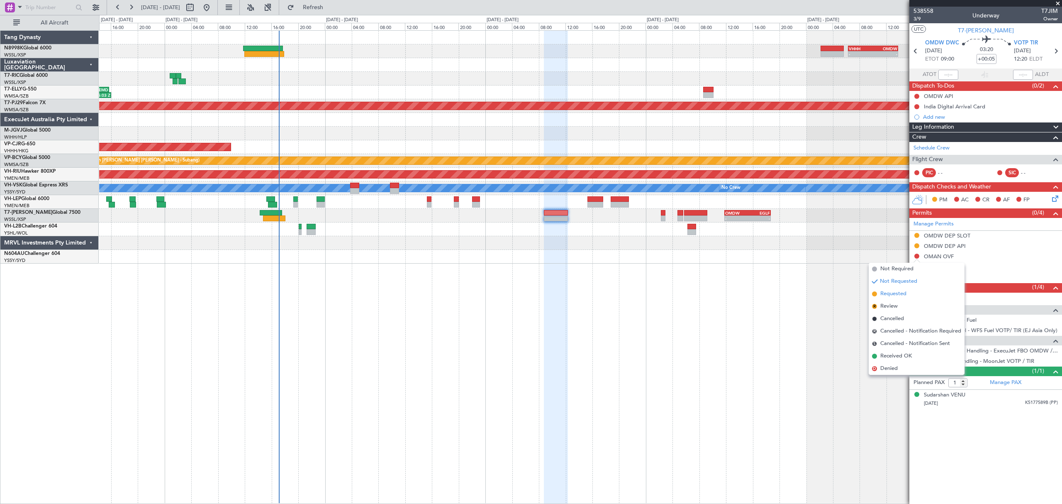
click at [892, 290] on span "Requested" at bounding box center [893, 294] width 26 height 8
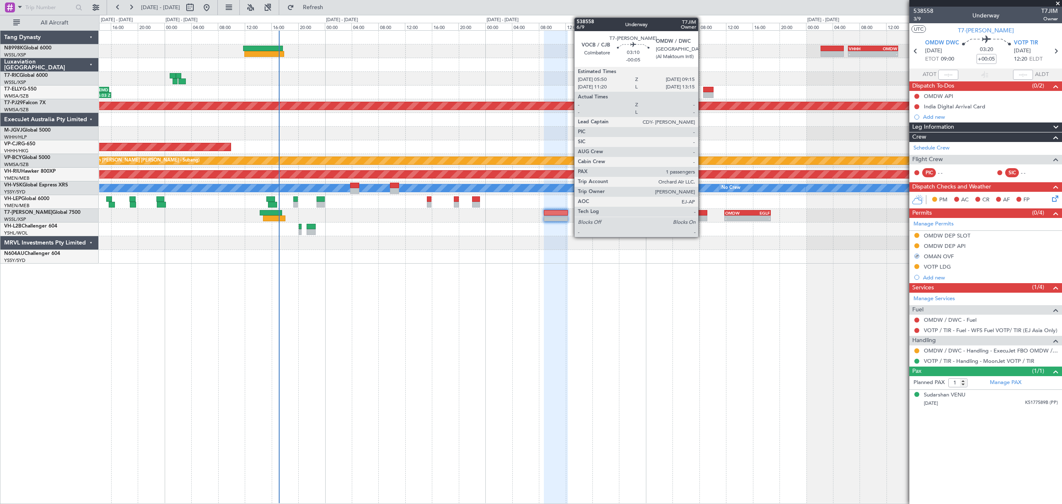
click at [702, 215] on div at bounding box center [695, 218] width 23 height 6
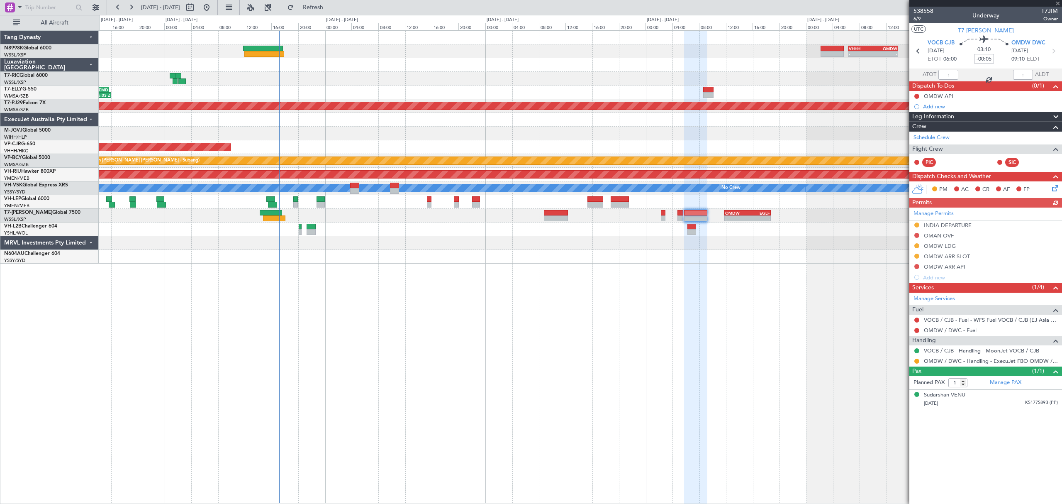
click at [916, 236] on div "Manage Permits INDIA DEPARTURE OMAN OVF OMDW LDG OMDW ARR SLOT OMDW ARR API Add…" at bounding box center [985, 244] width 153 height 75
click at [915, 234] on button at bounding box center [916, 235] width 5 height 5
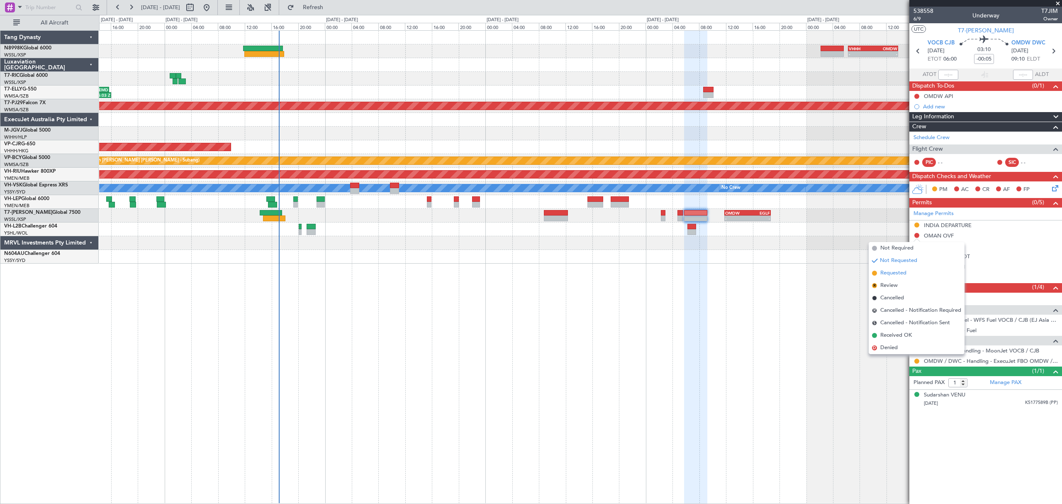
click at [882, 268] on li "Requested" at bounding box center [917, 273] width 96 height 12
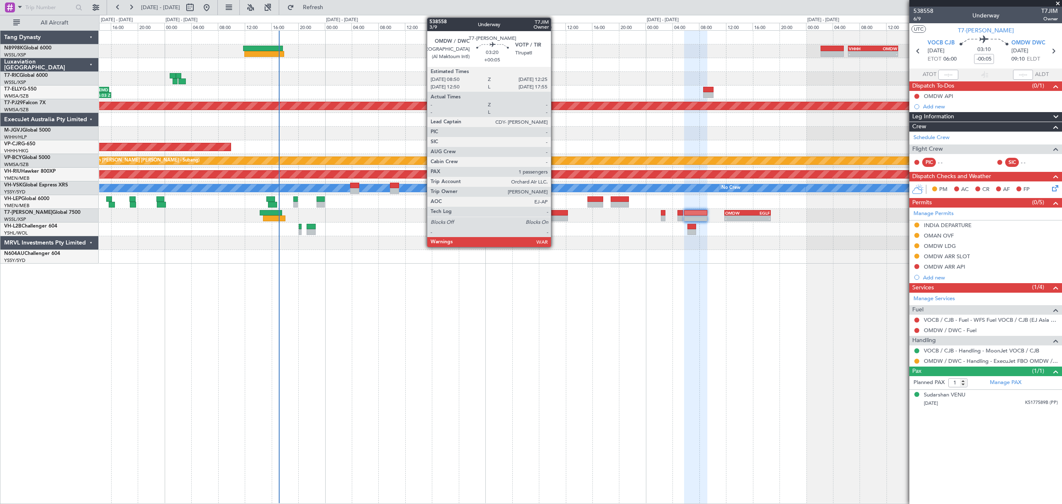
click at [555, 217] on div at bounding box center [556, 218] width 24 height 6
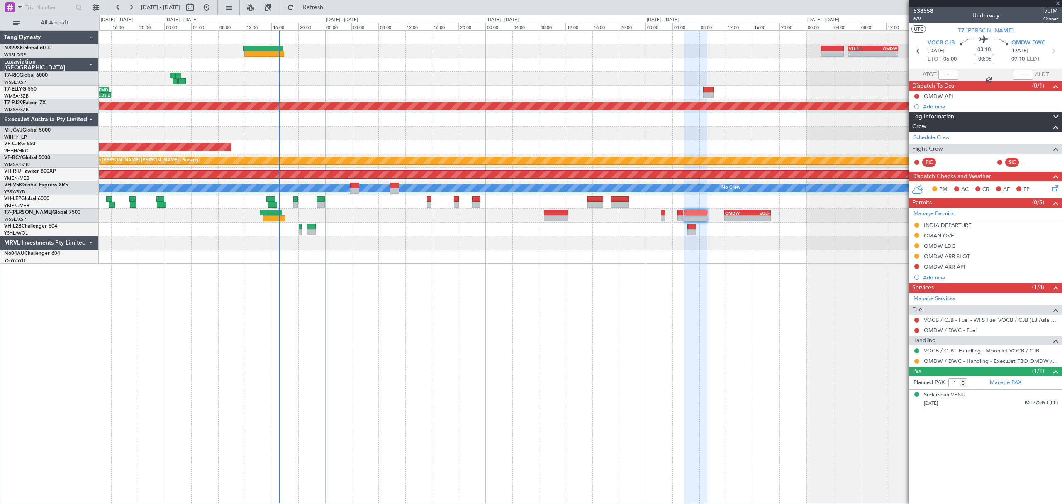
type input "+00:05"
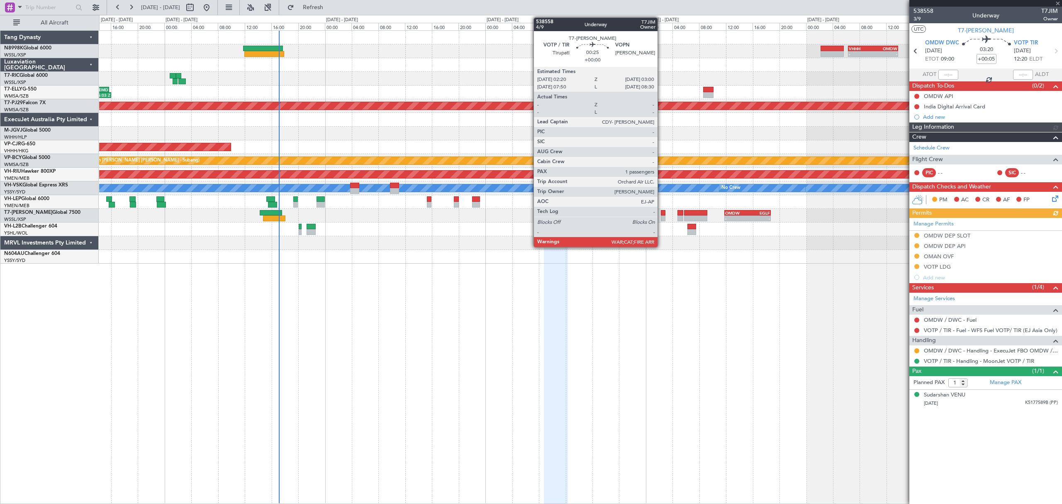
click at [661, 214] on div at bounding box center [663, 213] width 5 height 6
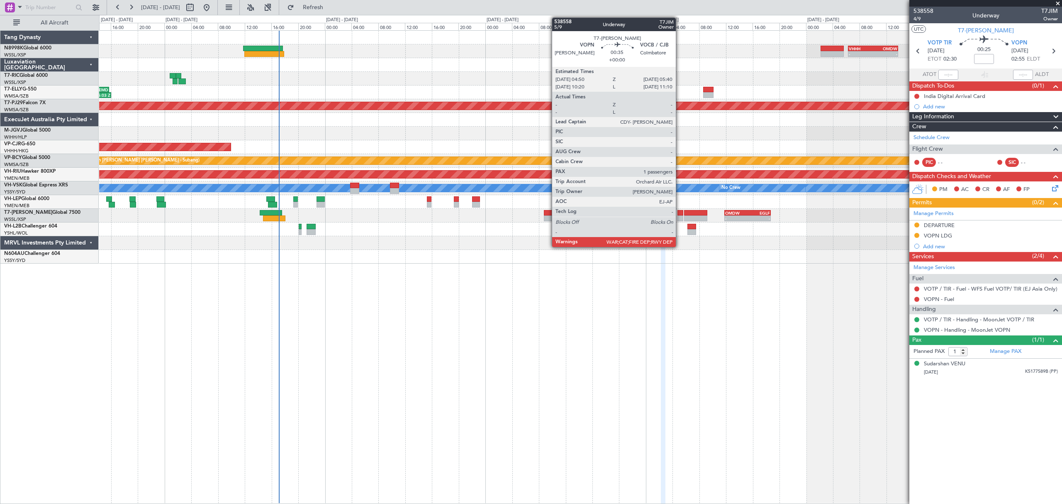
click at [679, 214] on div at bounding box center [680, 213] width 6 height 6
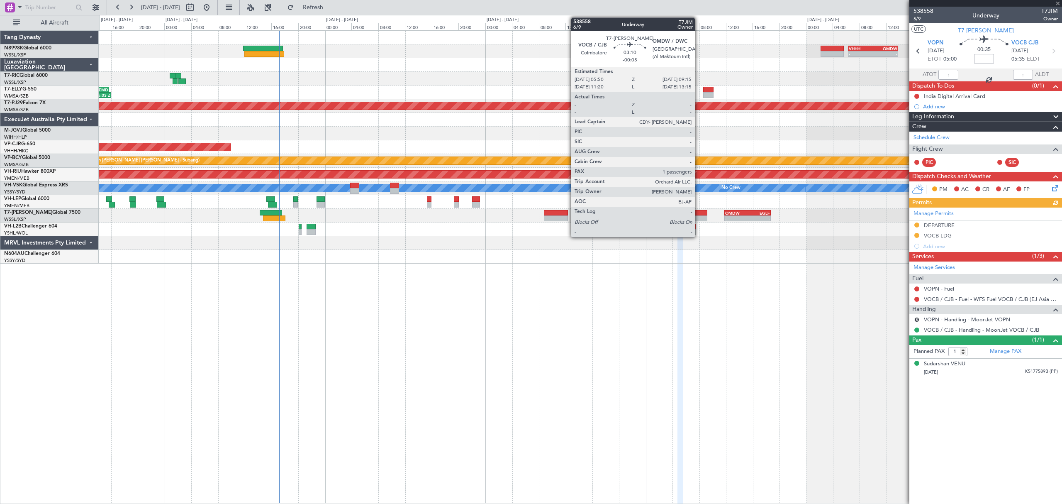
click at [699, 214] on div at bounding box center [695, 213] width 23 height 6
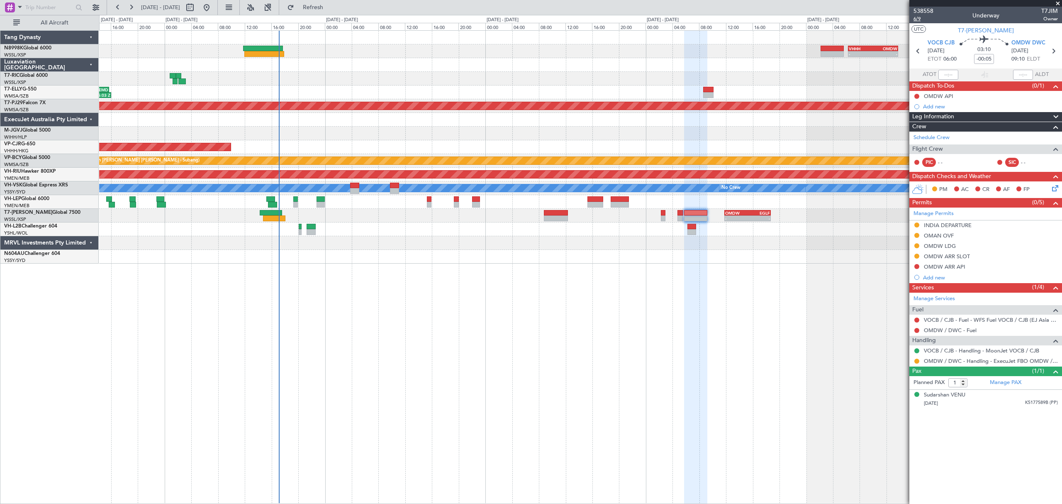
click at [918, 20] on span "6/9" at bounding box center [923, 18] width 20 height 7
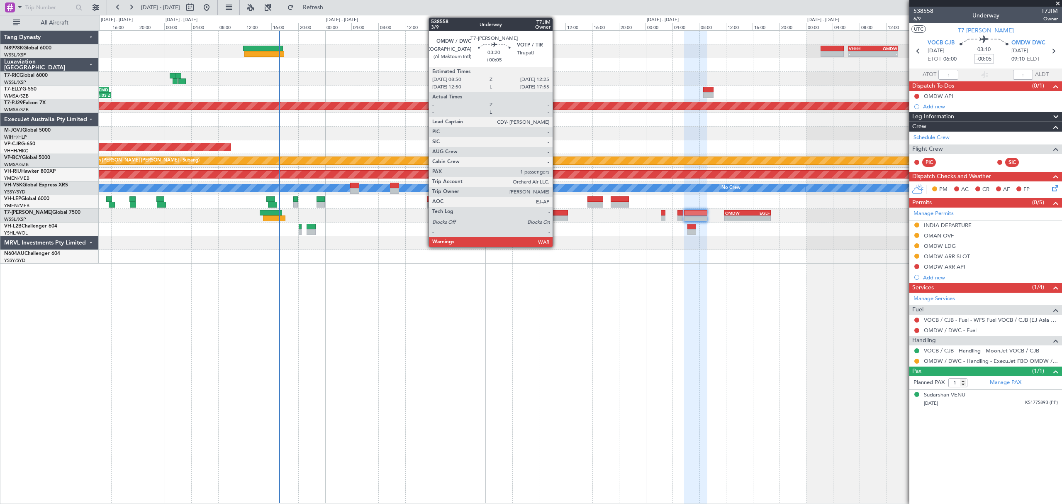
click at [556, 211] on div at bounding box center [556, 213] width 24 height 6
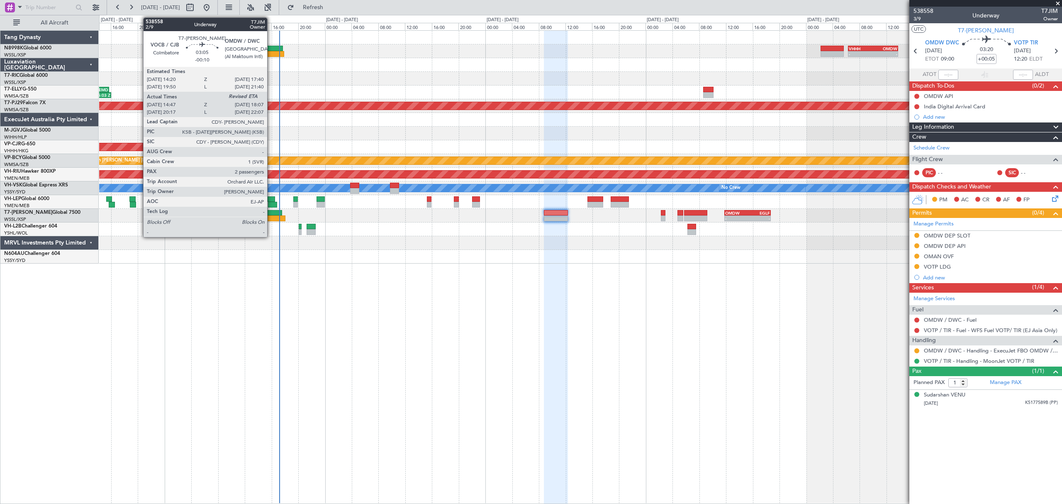
click at [271, 211] on div at bounding box center [271, 213] width 22 height 6
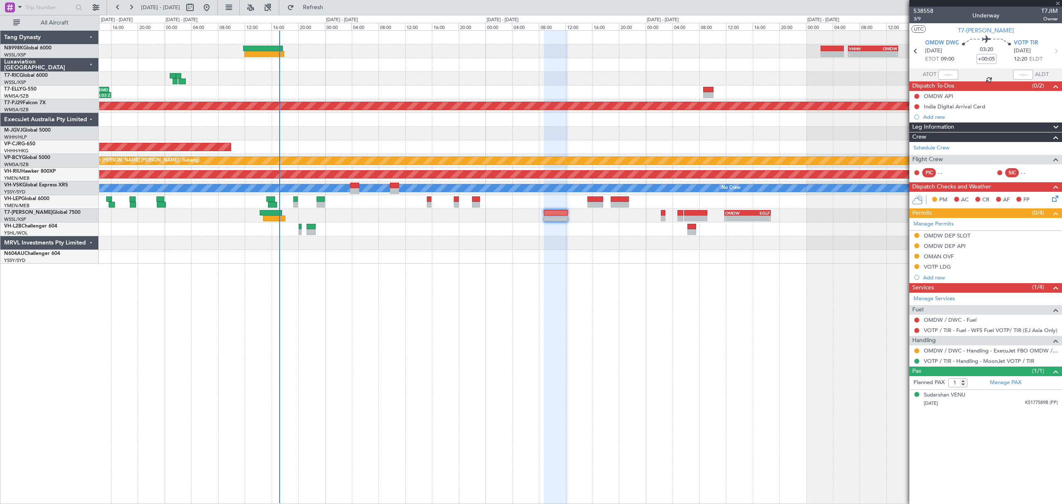
type input "-00:10"
type input "14:57"
type input "2"
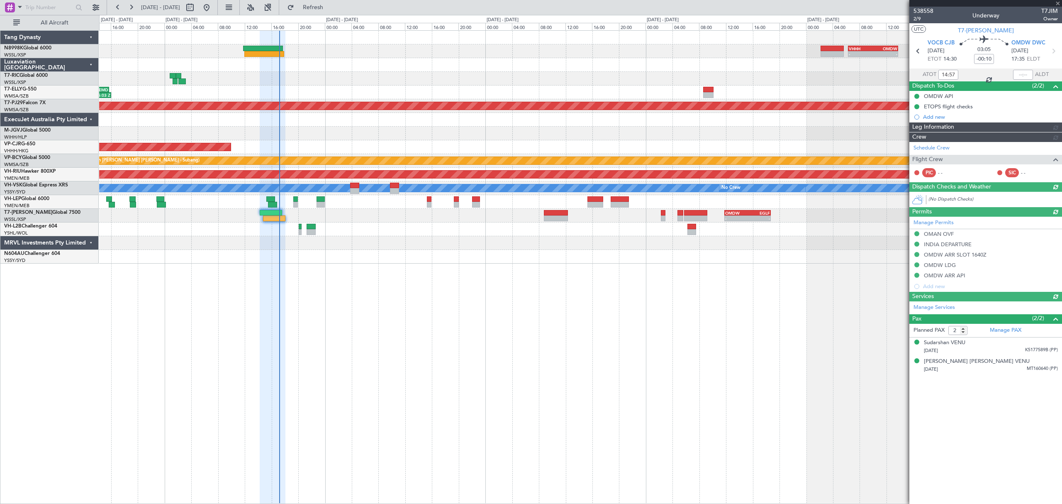
type input "[PERSON_NAME] (LEU)"
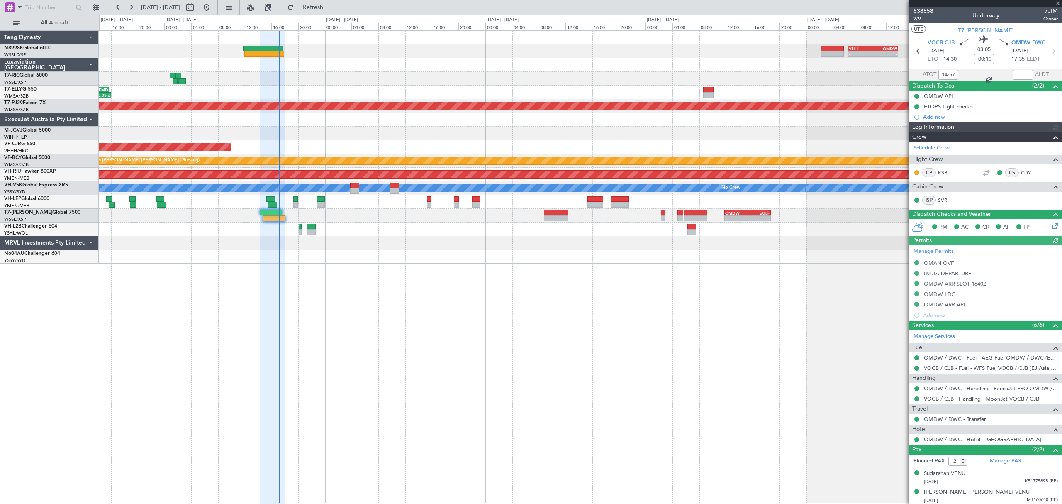
type input "[PERSON_NAME] (LEU)"
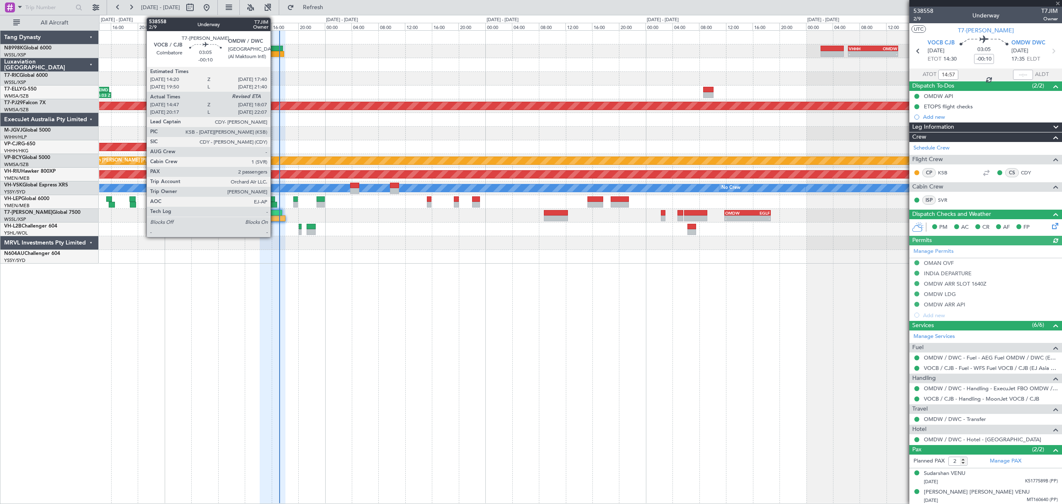
click at [274, 213] on div at bounding box center [271, 213] width 22 height 6
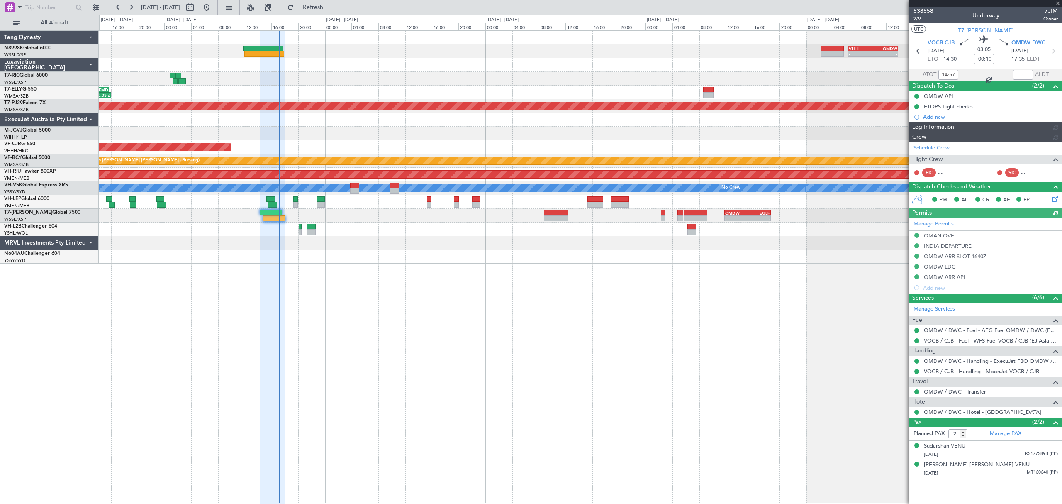
type input "[PERSON_NAME] (LEU)"
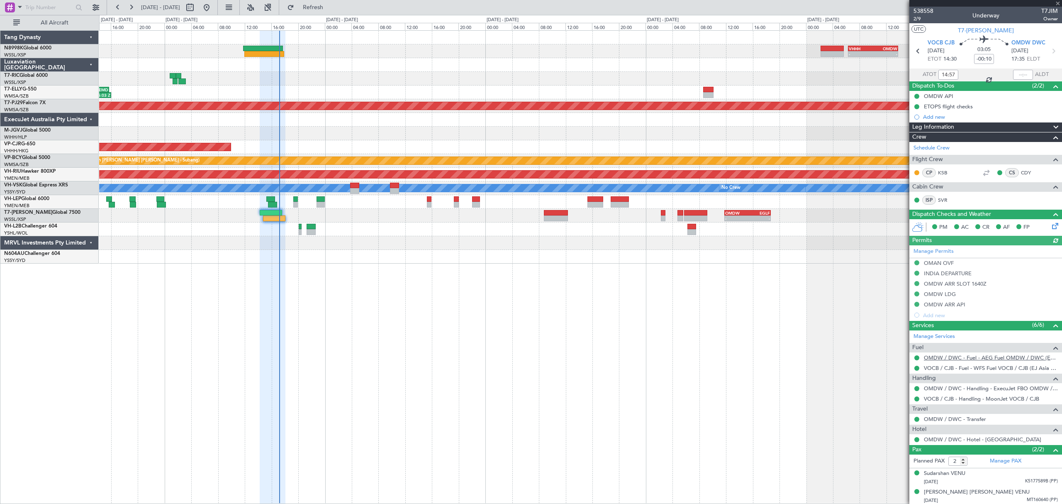
click at [953, 359] on link "OMDW / DWC - Fuel - AEG Fuel OMDW / DWC (EJ Asia Only)" at bounding box center [991, 357] width 134 height 7
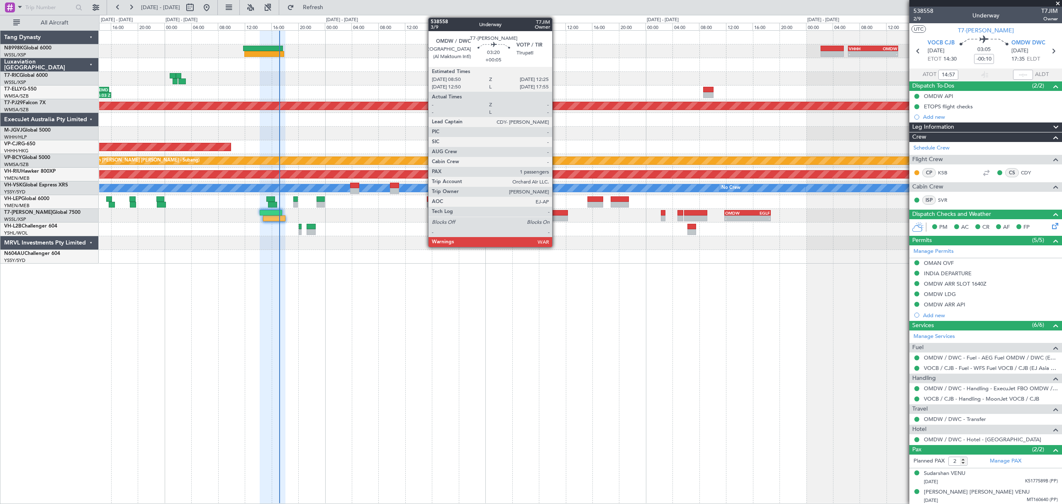
click at [556, 216] on div at bounding box center [556, 218] width 24 height 6
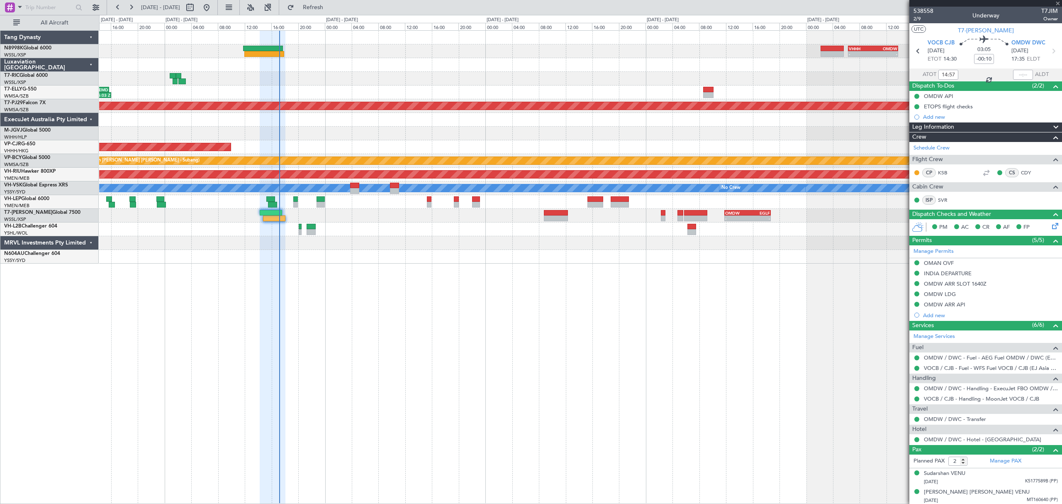
type input "+00:05"
type input "1"
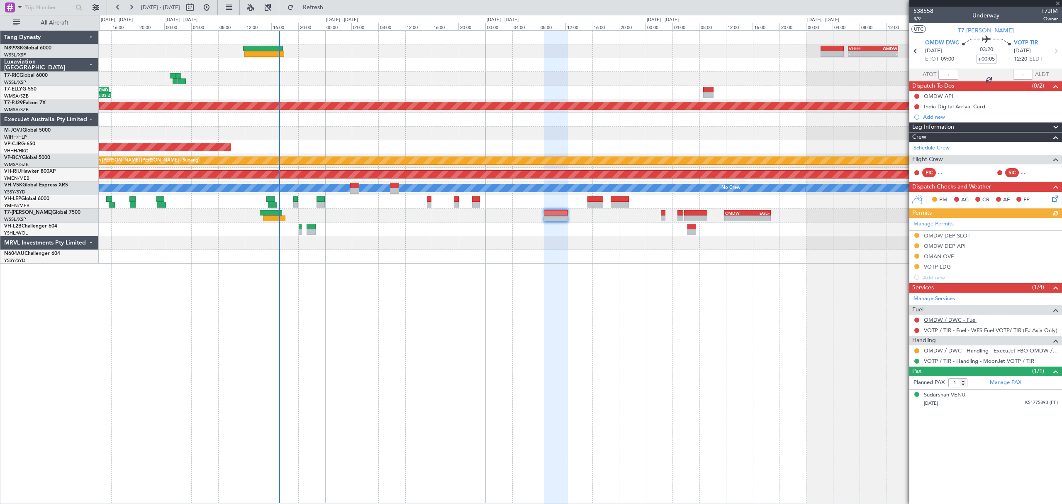
click at [951, 322] on link "OMDW / DWC - Fuel" at bounding box center [950, 319] width 53 height 7
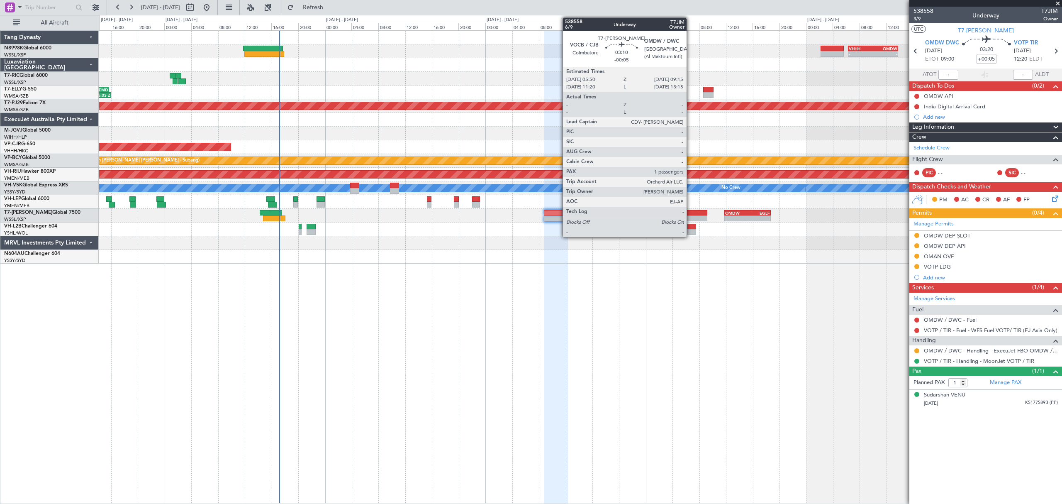
click at [690, 217] on div at bounding box center [695, 218] width 23 height 6
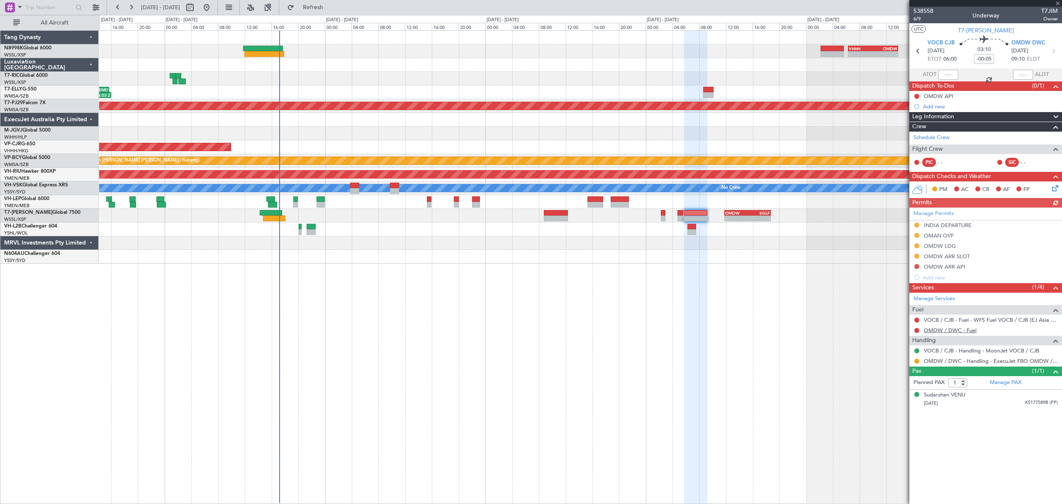
click at [956, 333] on link "OMDW / DWC - Fuel" at bounding box center [950, 329] width 53 height 7
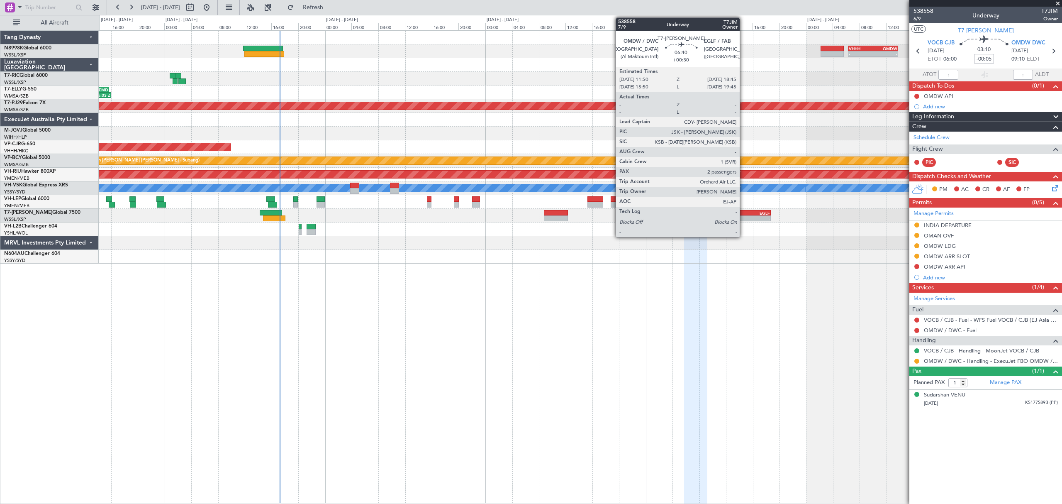
click at [743, 212] on div "OMDW" at bounding box center [736, 212] width 22 height 5
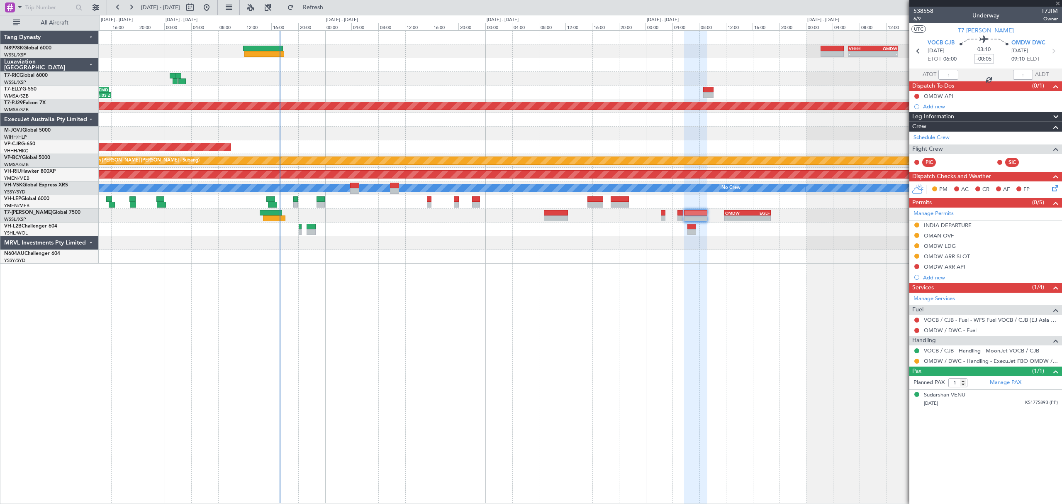
type input "+00:30"
type input "2"
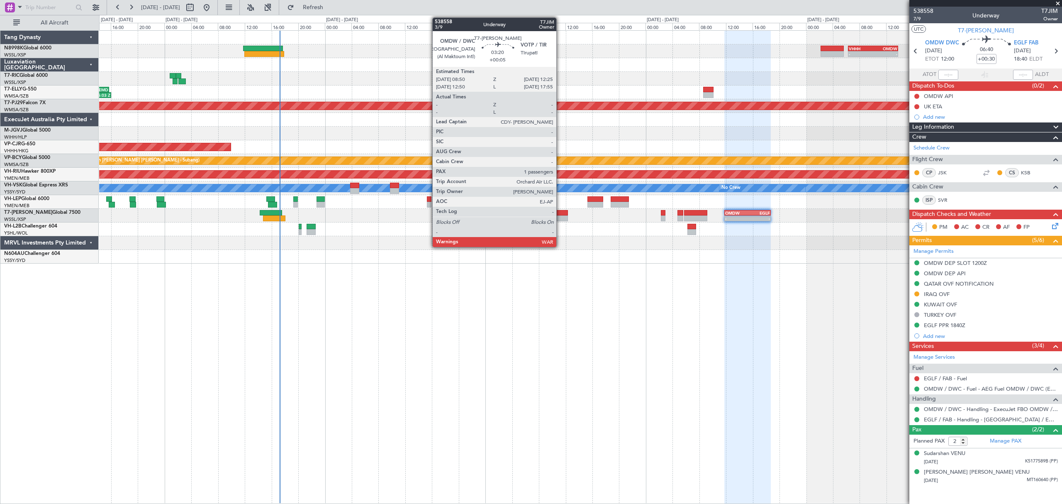
click at [560, 217] on div at bounding box center [556, 218] width 24 height 6
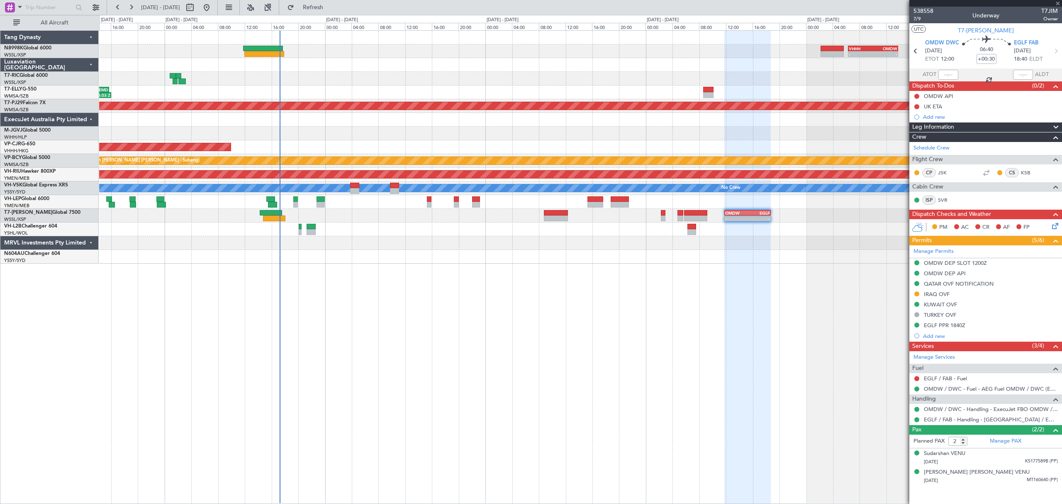
type input "+00:05"
type input "1"
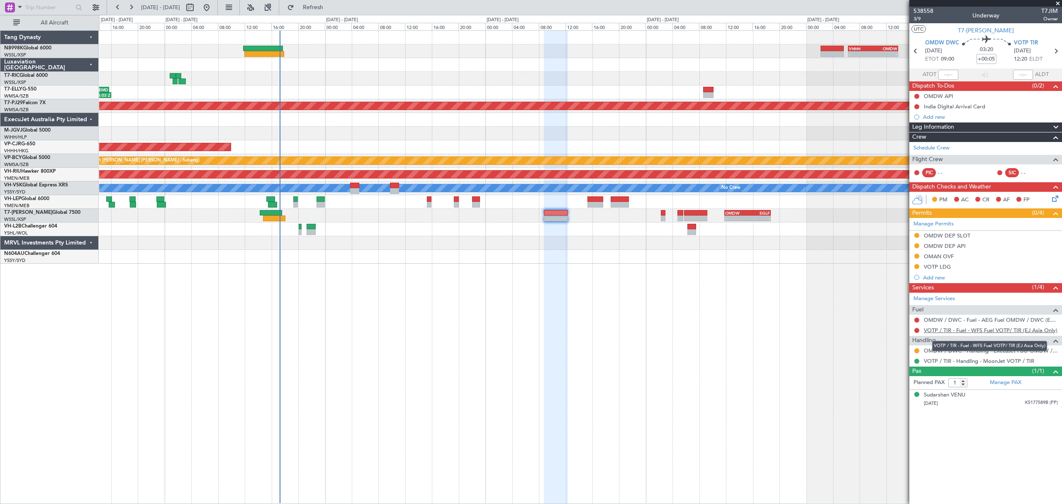
click at [947, 330] on link "VOTP / TIR - Fuel - WFS Fuel VOTP/ TIR (EJ Asia Only)" at bounding box center [991, 329] width 134 height 7
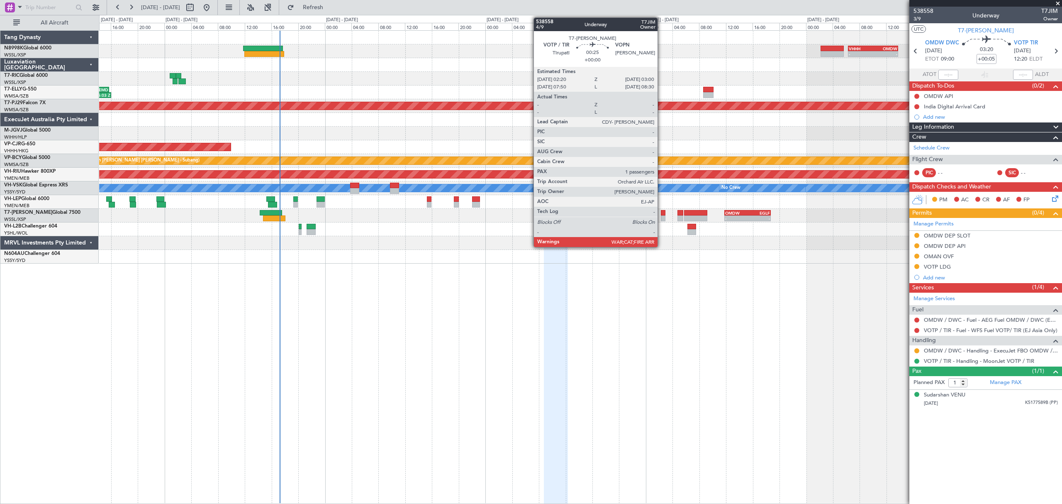
click at [661, 216] on div at bounding box center [663, 218] width 5 height 6
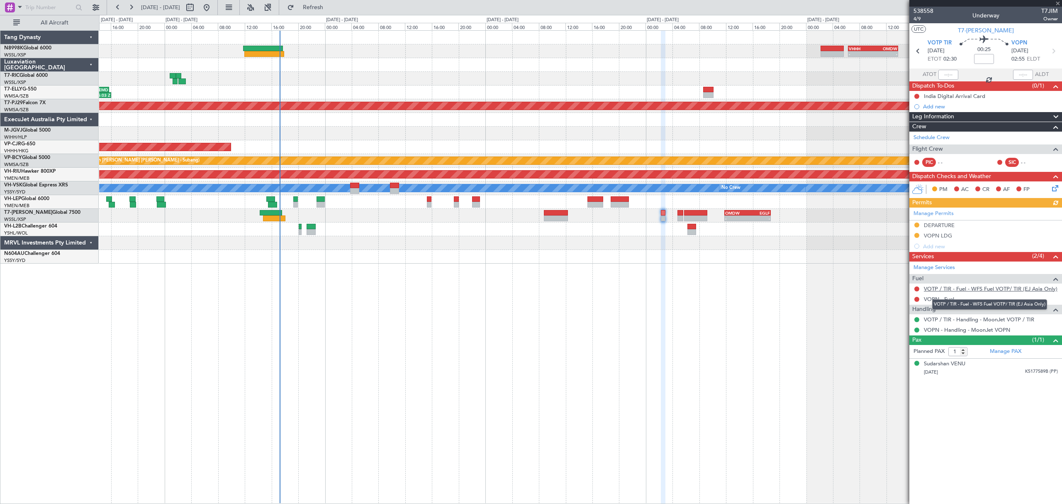
click at [948, 289] on link "VOTP / TIR - Fuel - WFS Fuel VOTP/ TIR (EJ Asia Only)" at bounding box center [991, 288] width 134 height 7
click at [917, 300] on button at bounding box center [916, 299] width 5 height 5
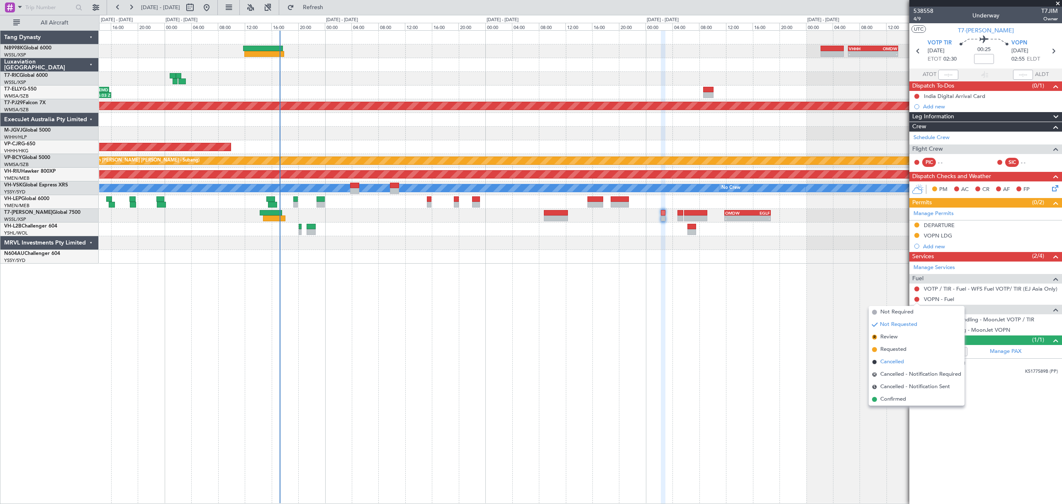
click at [896, 358] on span "Cancelled" at bounding box center [892, 362] width 24 height 8
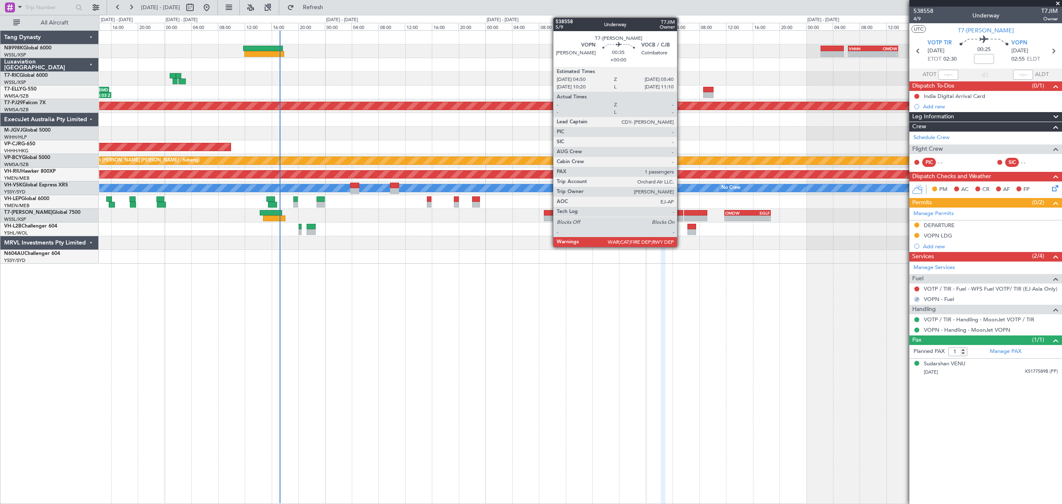
click at [681, 213] on div at bounding box center [680, 213] width 6 height 6
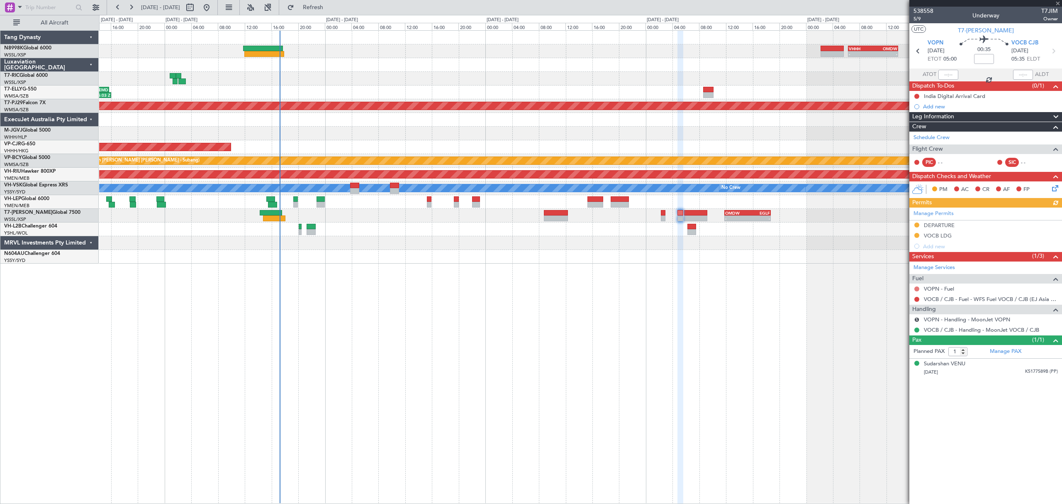
click at [917, 289] on button at bounding box center [916, 288] width 5 height 5
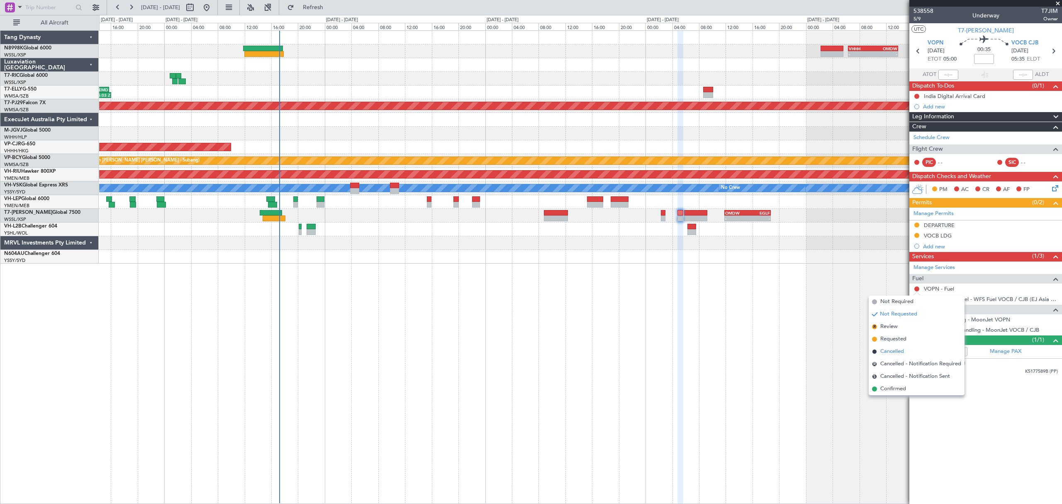
click at [889, 351] on span "Cancelled" at bounding box center [892, 351] width 24 height 8
click at [917, 320] on button "S" at bounding box center [916, 319] width 5 height 5
click at [898, 417] on span "Confirmed" at bounding box center [893, 420] width 26 height 8
click at [952, 301] on link "VOCB / CJB - Fuel - WFS Fuel VOCB / CJB (EJ Asia Only)" at bounding box center [991, 298] width 134 height 7
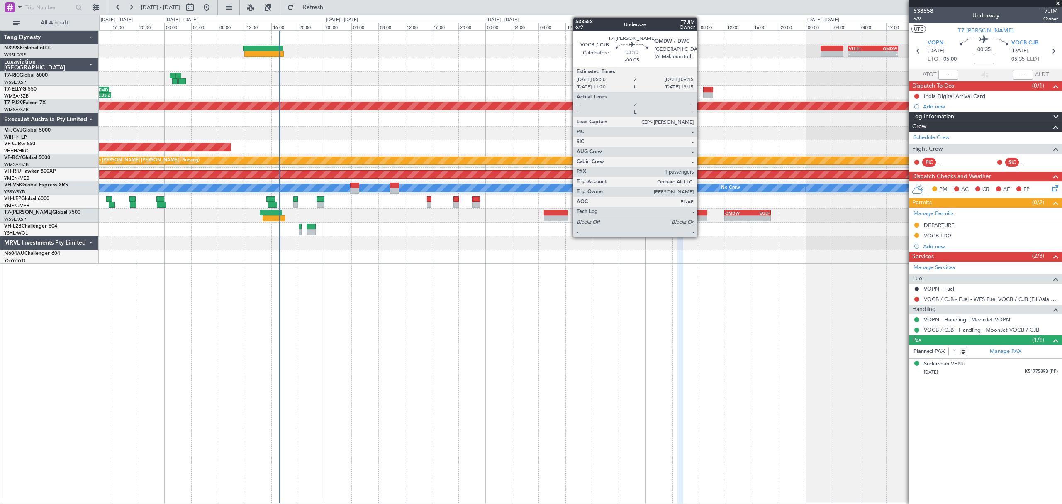
click at [701, 217] on div at bounding box center [695, 218] width 23 height 6
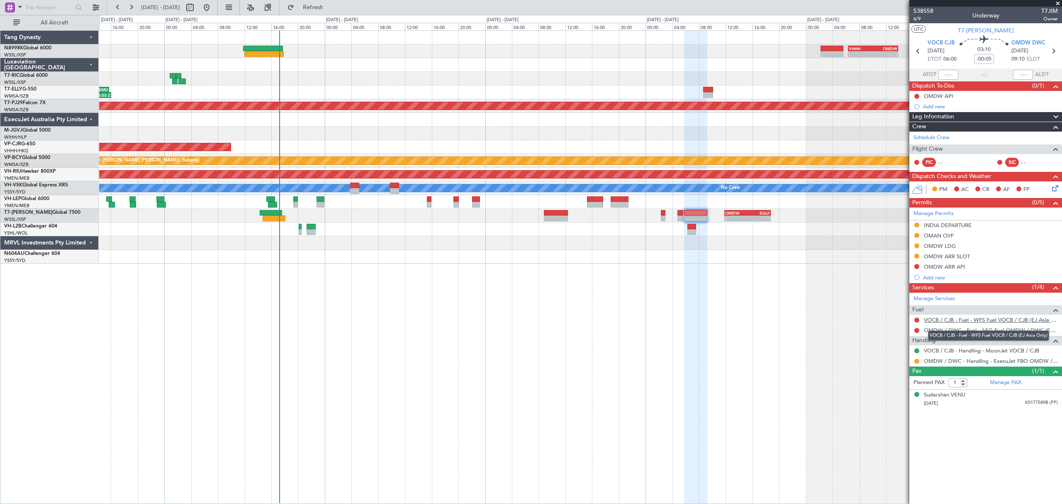
click at [954, 322] on link "VOCB / CJB - Fuel - WFS Fuel VOCB / CJB (EJ Asia Only)" at bounding box center [991, 319] width 134 height 7
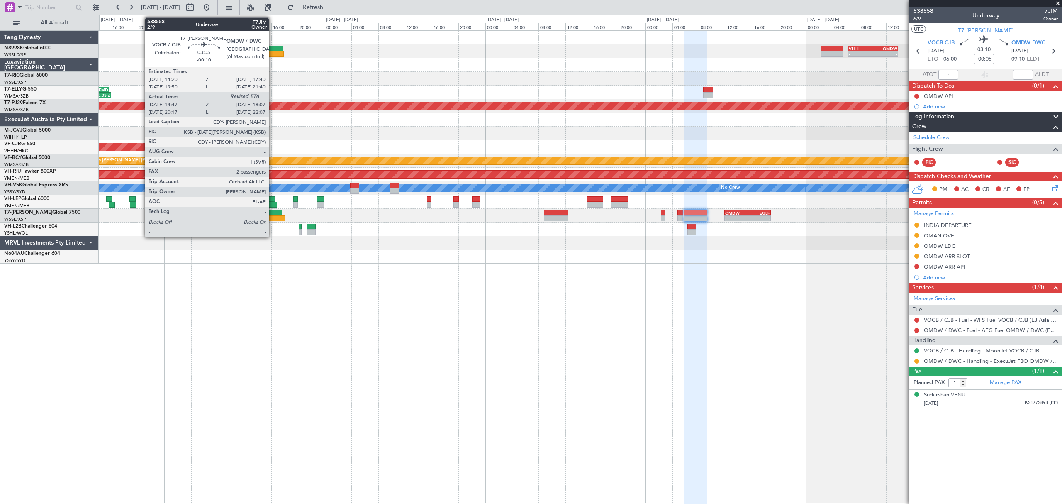
click at [273, 211] on div at bounding box center [271, 213] width 22 height 6
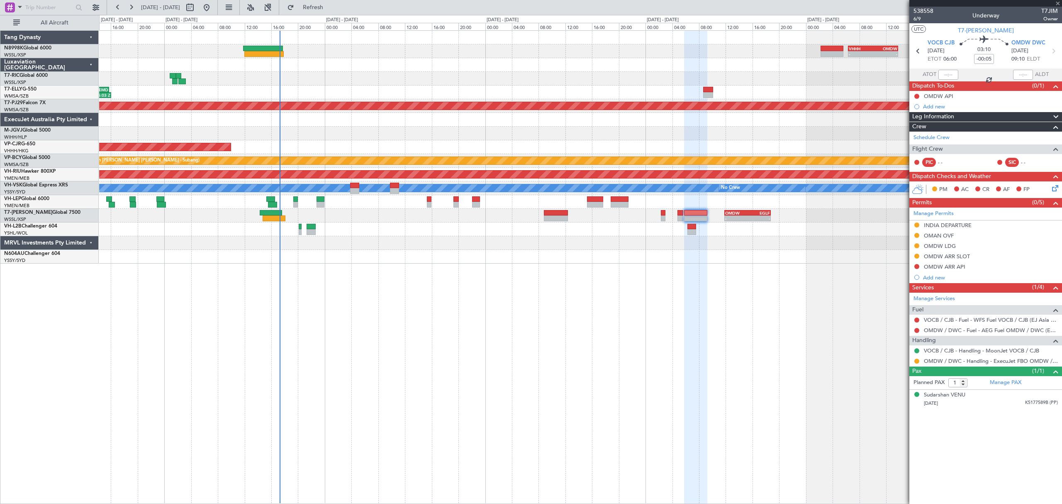
type input "-00:10"
type input "14:57"
type input "2"
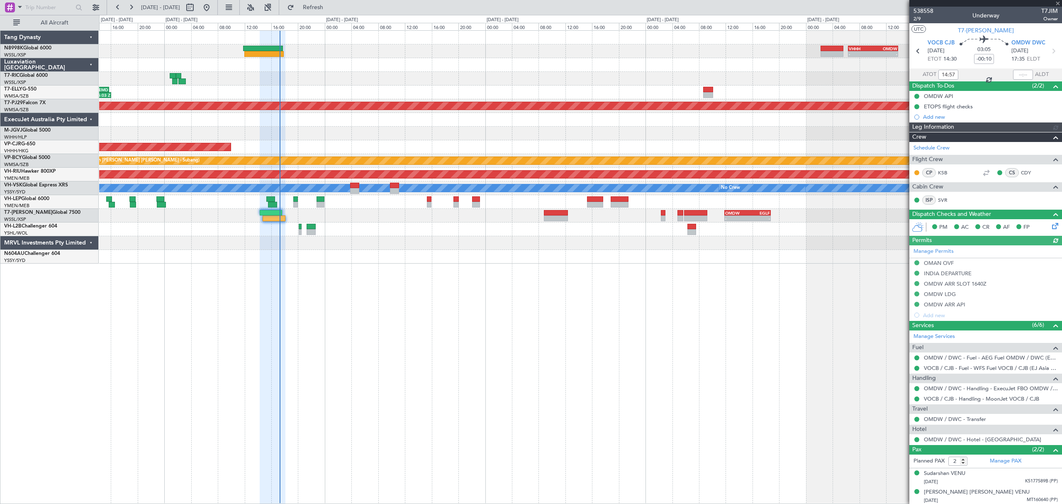
type input "[PERSON_NAME] (LEU)"
click at [918, 19] on span "2/9" at bounding box center [923, 18] width 20 height 7
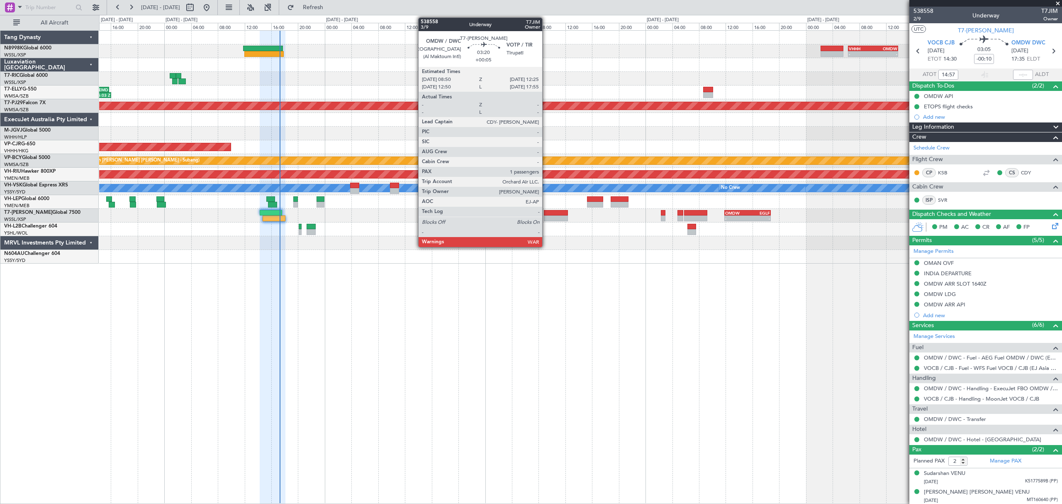
click at [546, 214] on div at bounding box center [556, 213] width 24 height 6
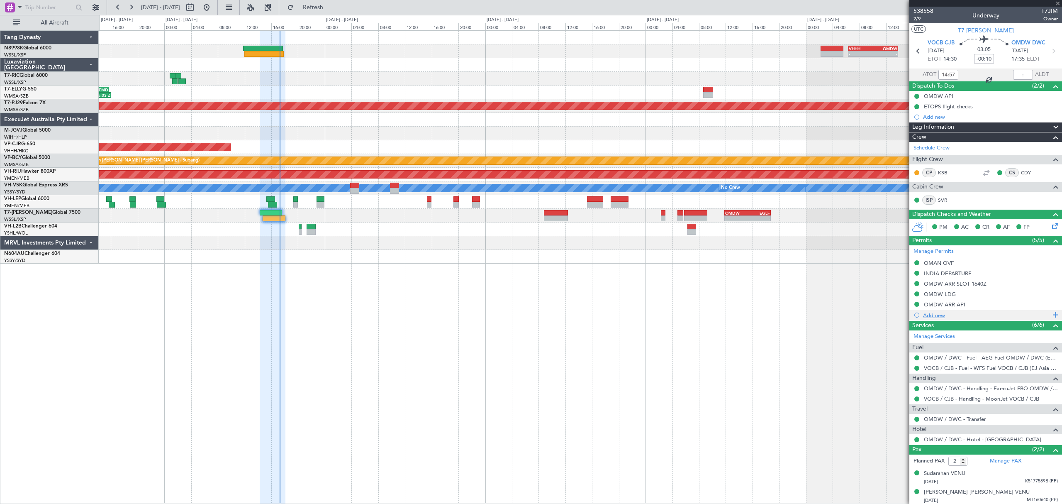
type input "+00:05"
type input "1"
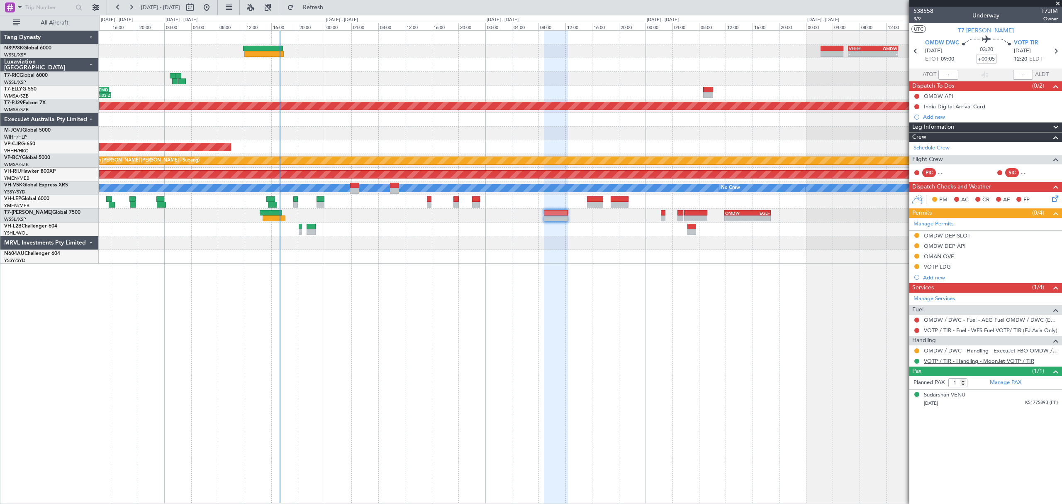
click at [956, 360] on link "VOTP / TIR - Handling - MoonJet VOTP / TIR" at bounding box center [979, 360] width 110 height 7
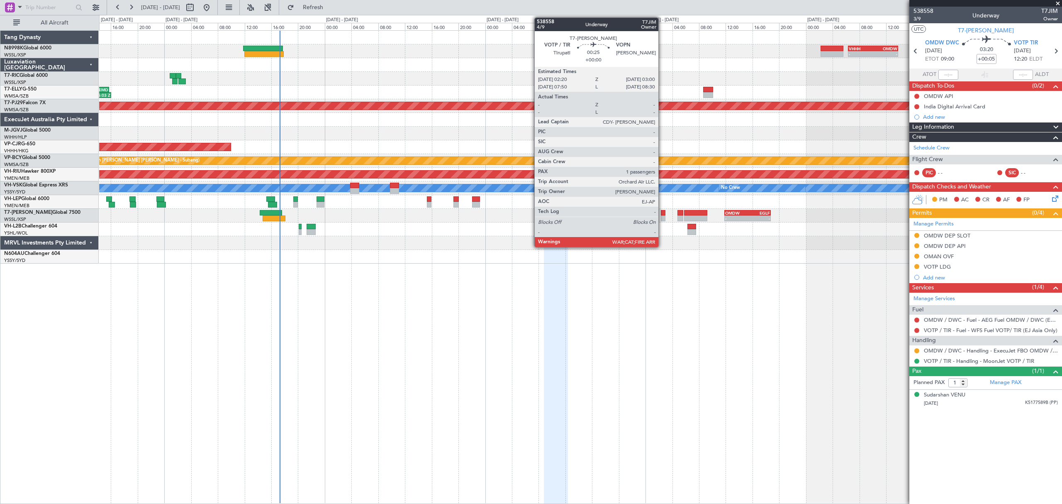
click at [662, 212] on div at bounding box center [663, 213] width 5 height 6
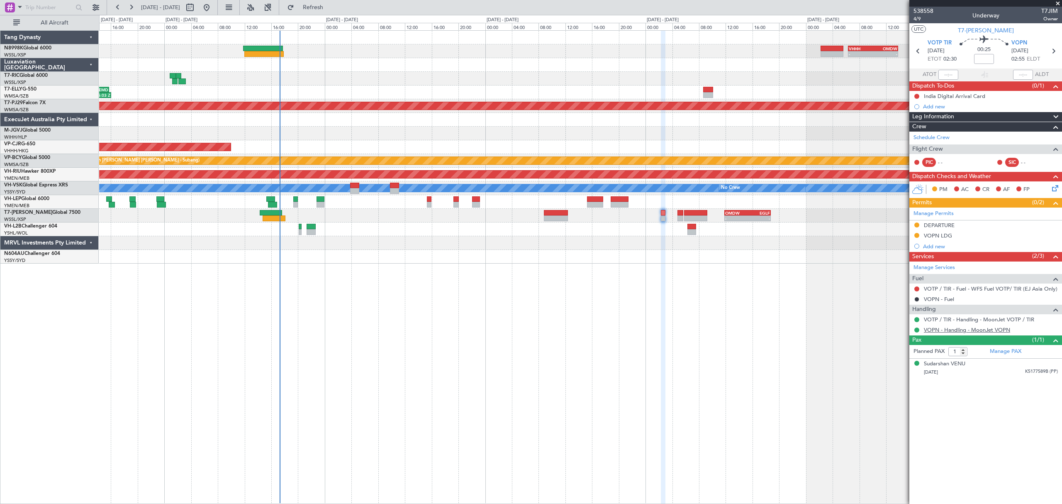
click at [957, 329] on link "VOPN - Handling - MoonJet VOPN" at bounding box center [967, 329] width 86 height 7
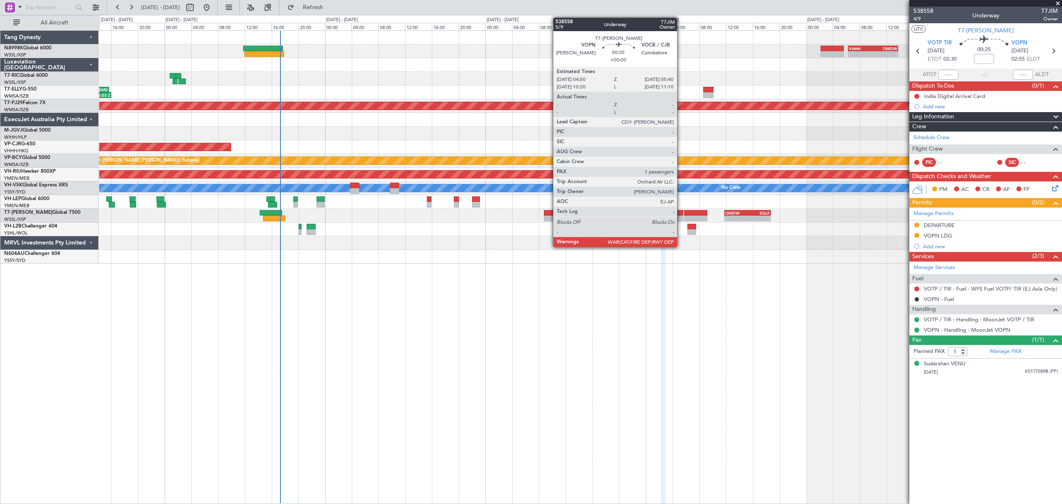
click at [681, 211] on div at bounding box center [680, 213] width 6 height 6
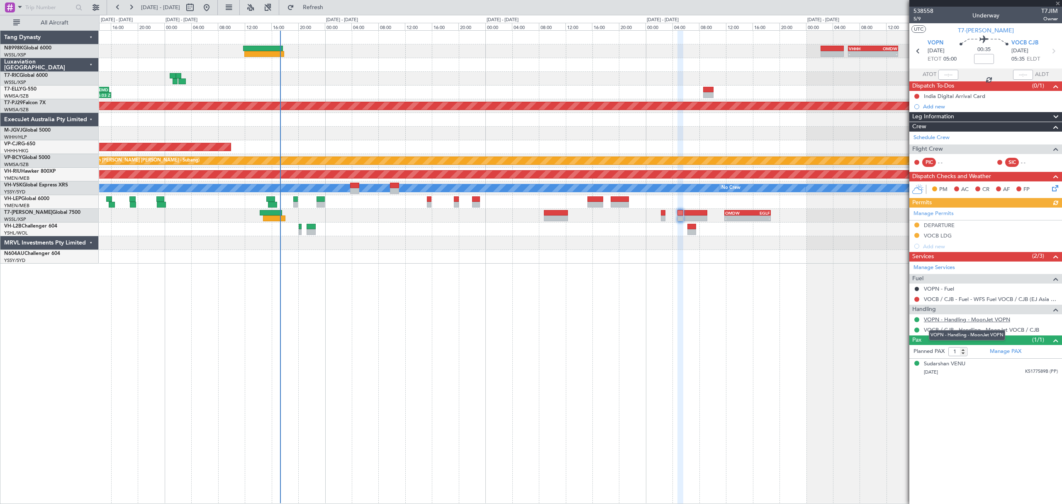
click at [947, 321] on link "VOPN - Handling - MoonJet VOPN" at bounding box center [967, 319] width 86 height 7
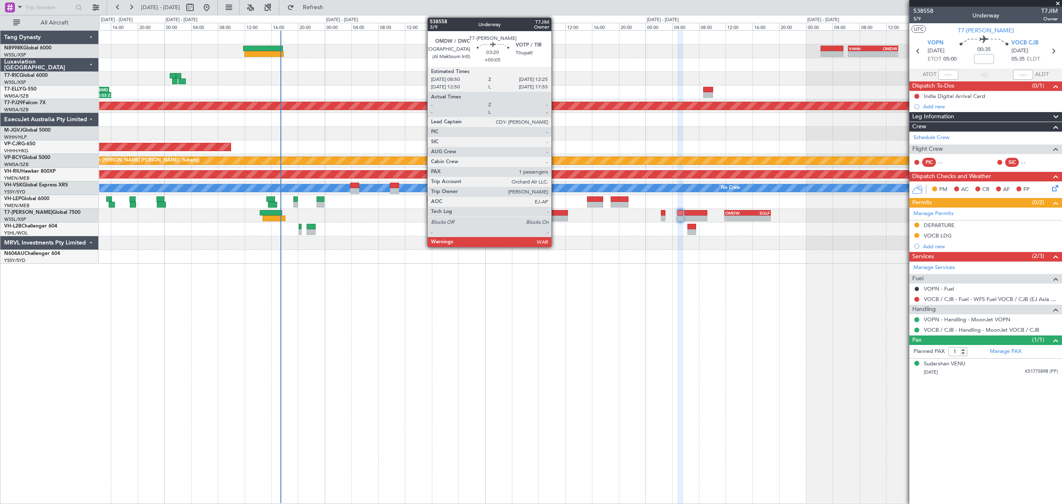
click at [555, 212] on div at bounding box center [556, 213] width 24 height 6
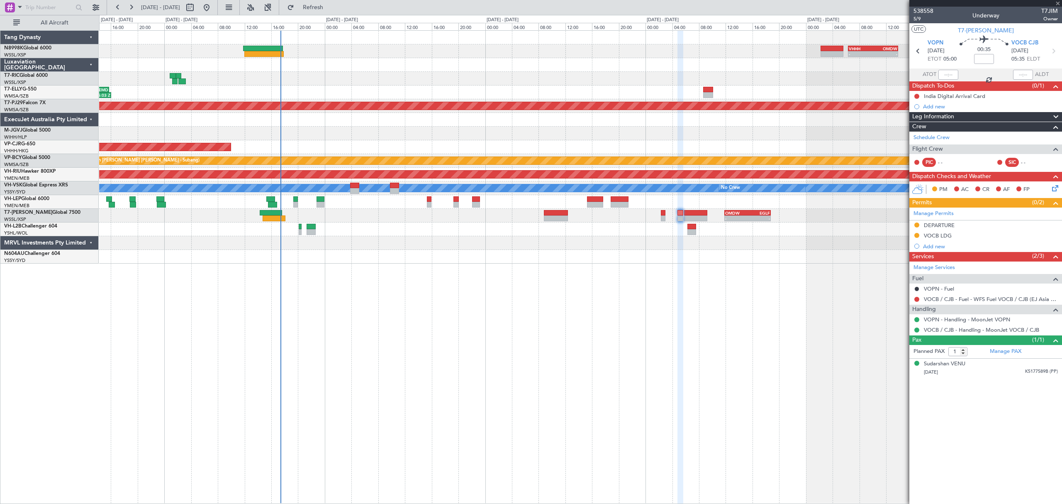
type input "+00:05"
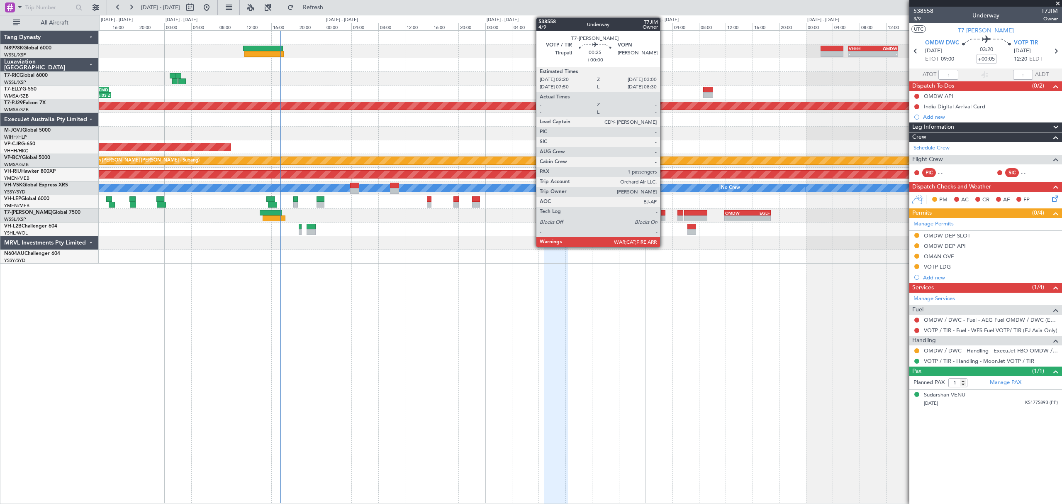
click at [664, 217] on div at bounding box center [663, 218] width 5 height 6
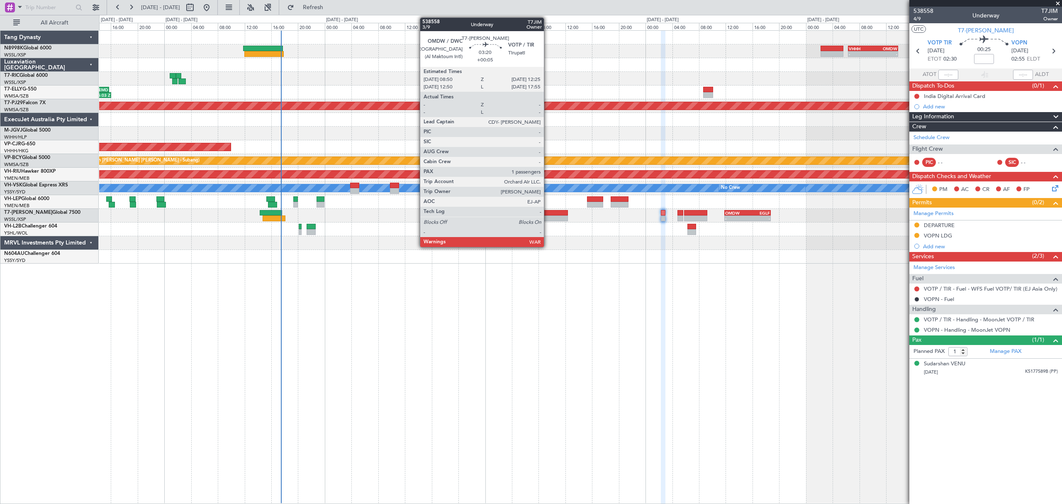
click at [551, 216] on div at bounding box center [556, 218] width 24 height 6
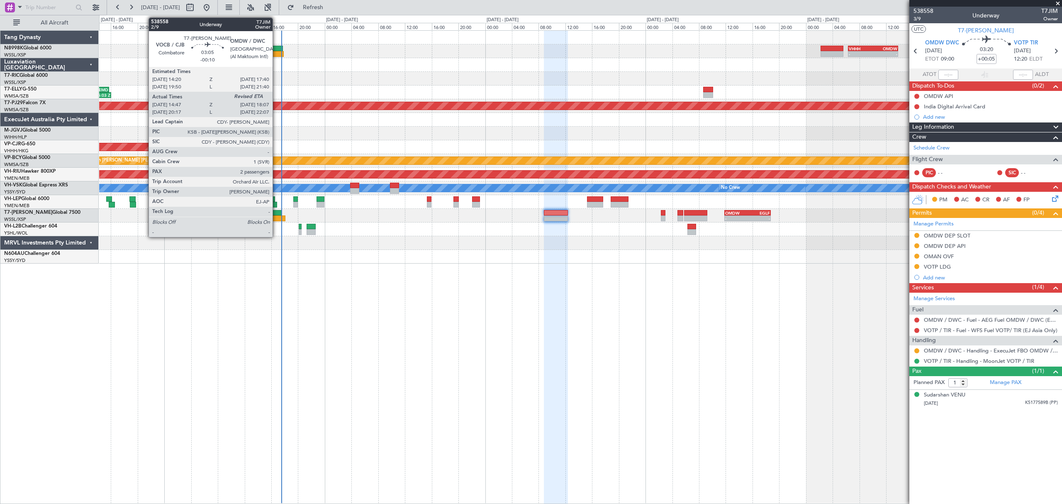
click at [276, 214] on div at bounding box center [271, 213] width 22 height 6
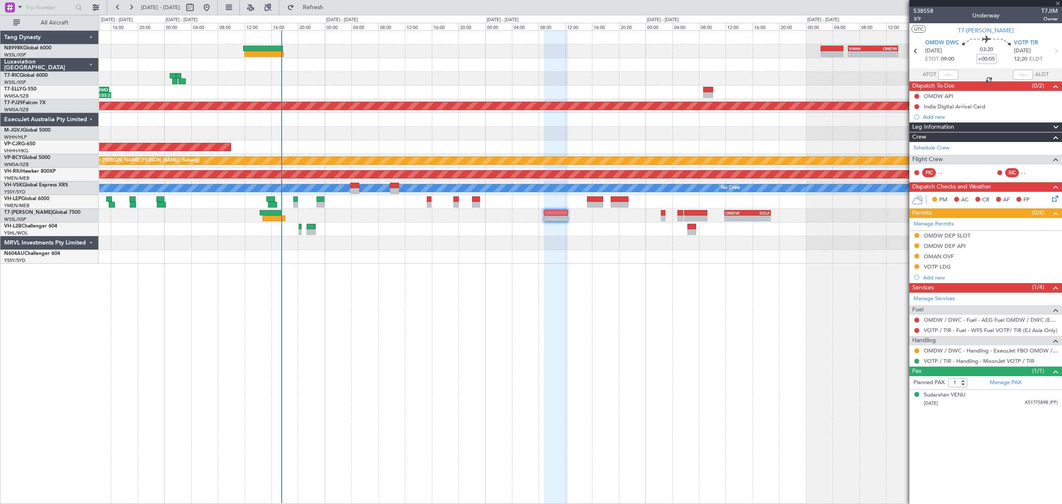
type input "-00:10"
type input "14:57"
type input "2"
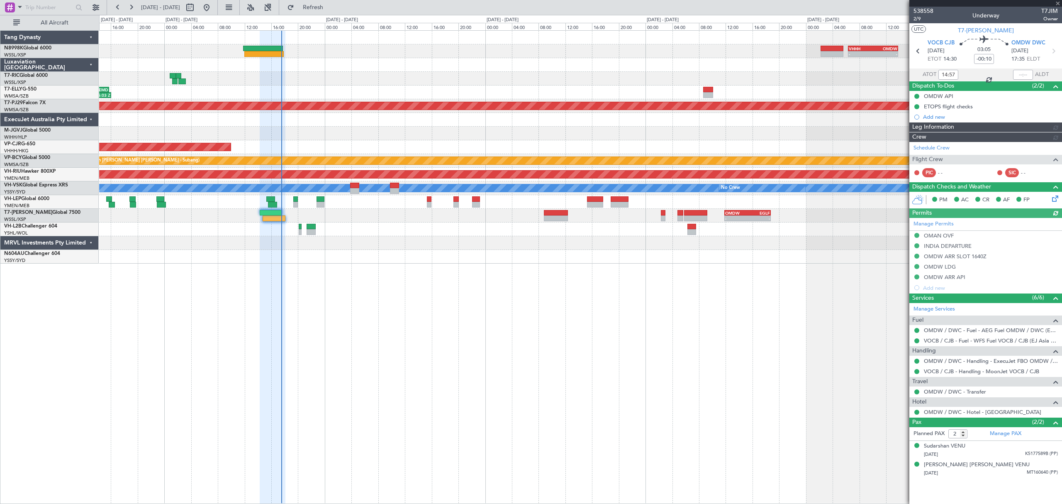
type input "[PERSON_NAME] (LEU)"
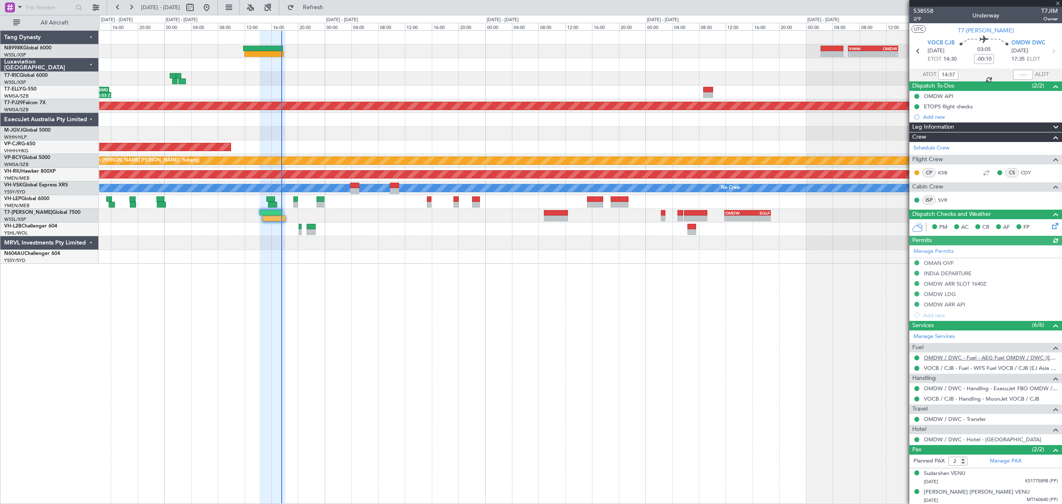
click at [957, 359] on link "OMDW / DWC - Fuel - AEG Fuel OMDW / DWC (EJ Asia Only)" at bounding box center [991, 357] width 134 height 7
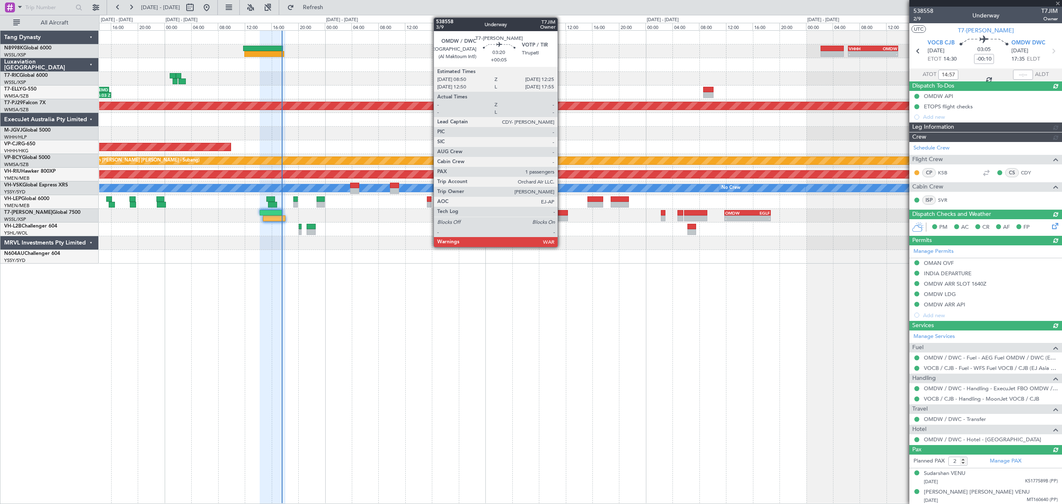
type input "[PERSON_NAME] (LEU)"
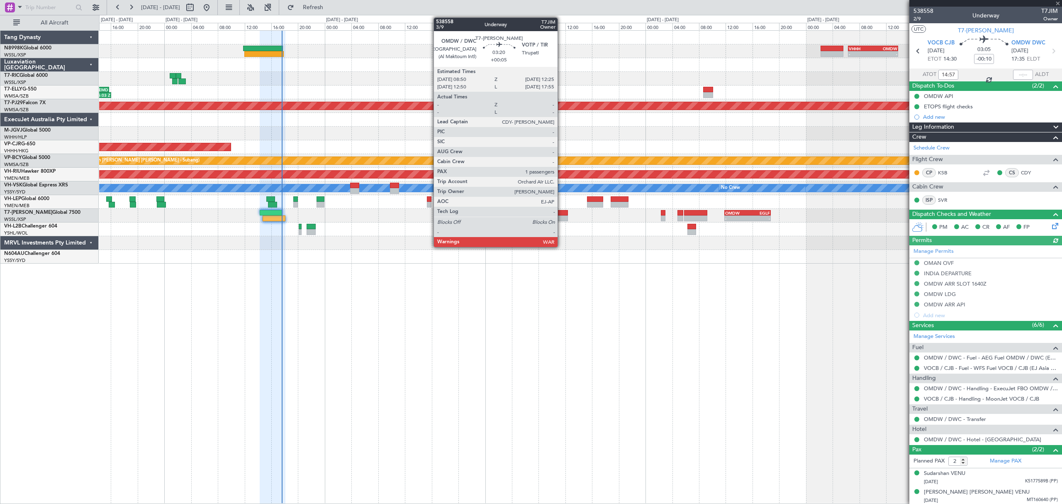
click at [561, 214] on div at bounding box center [556, 213] width 24 height 6
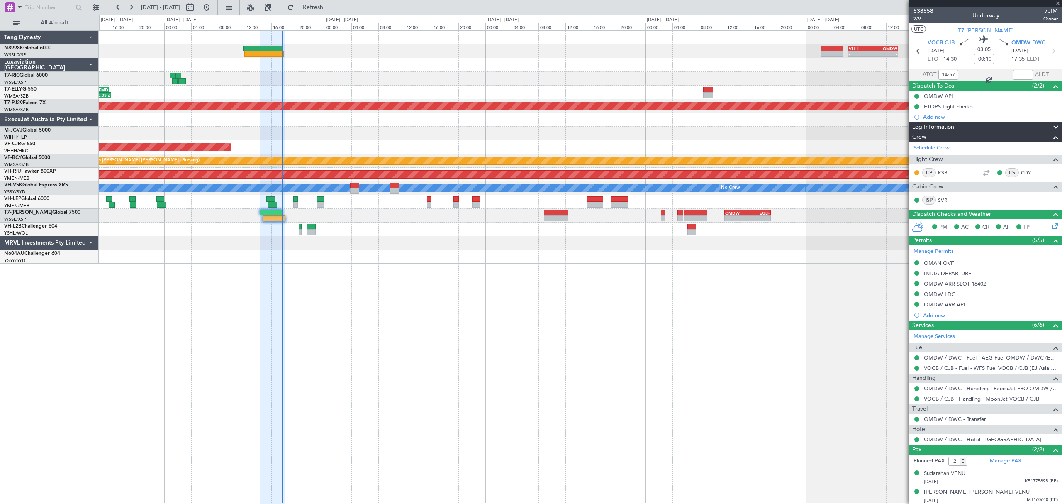
type input "+00:05"
type input "1"
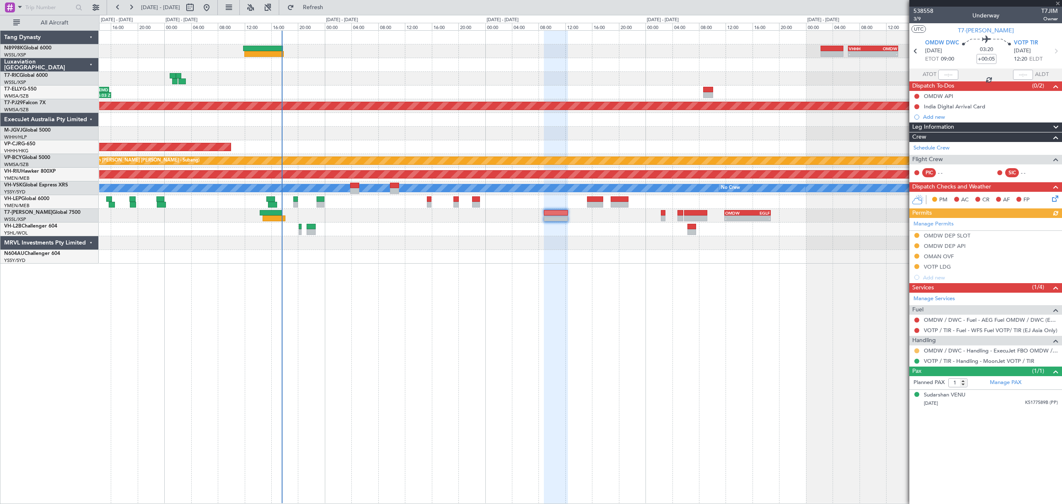
click at [916, 350] on button at bounding box center [916, 350] width 5 height 5
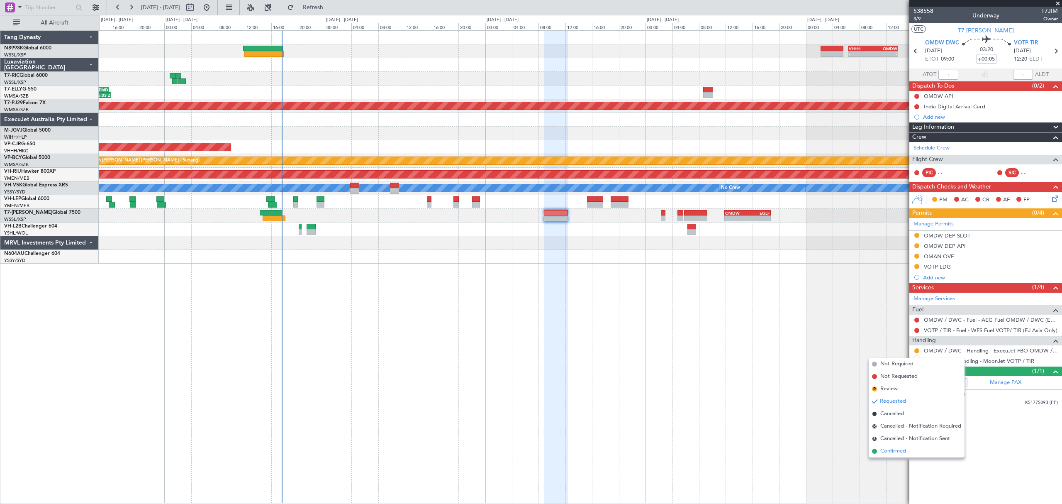
click at [886, 450] on span "Confirmed" at bounding box center [893, 451] width 26 height 8
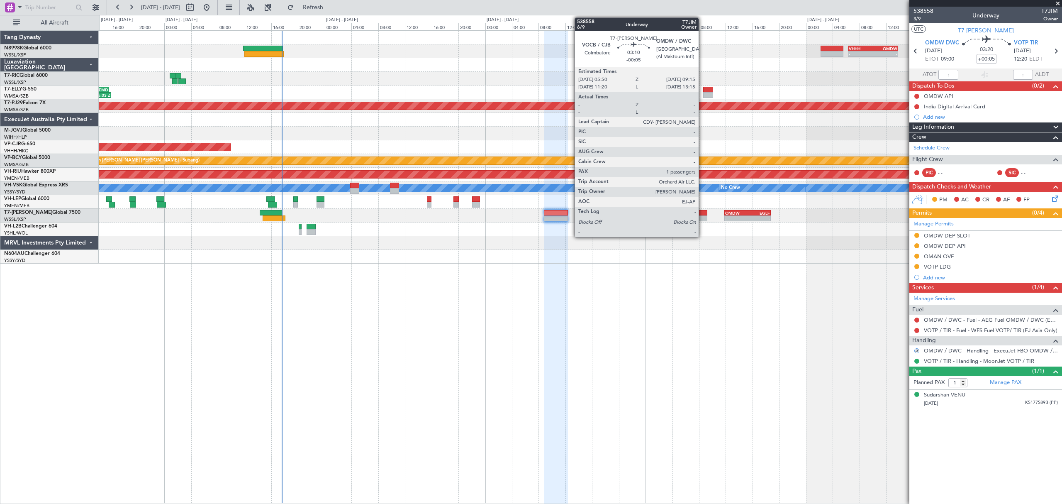
click at [702, 214] on div at bounding box center [695, 213] width 23 height 6
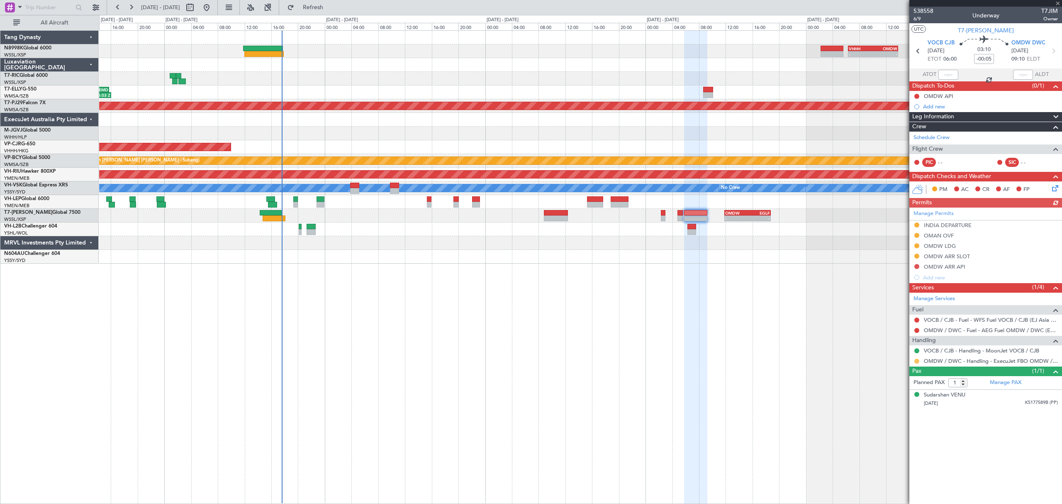
click at [914, 362] on button at bounding box center [916, 360] width 5 height 5
click at [897, 459] on span "Confirmed" at bounding box center [893, 461] width 26 height 8
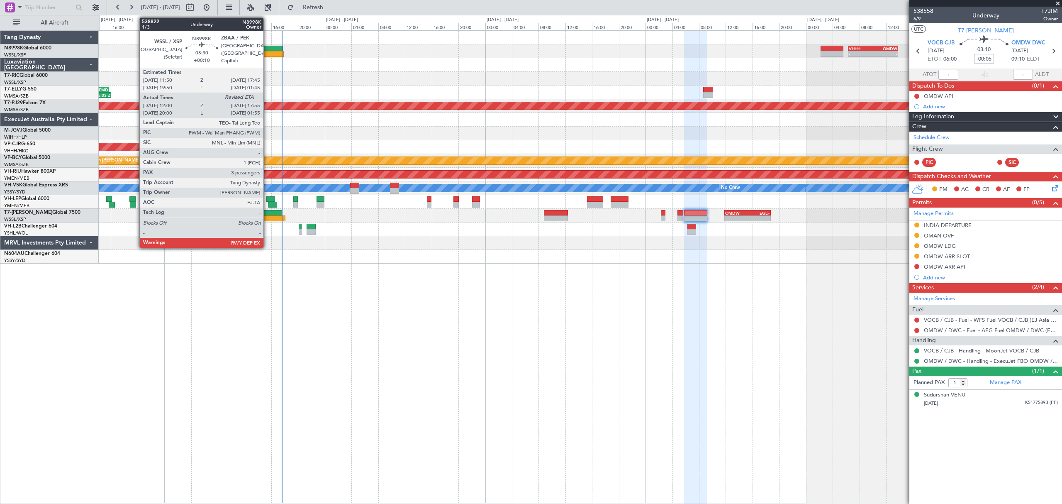
click at [267, 46] on div at bounding box center [263, 49] width 40 height 6
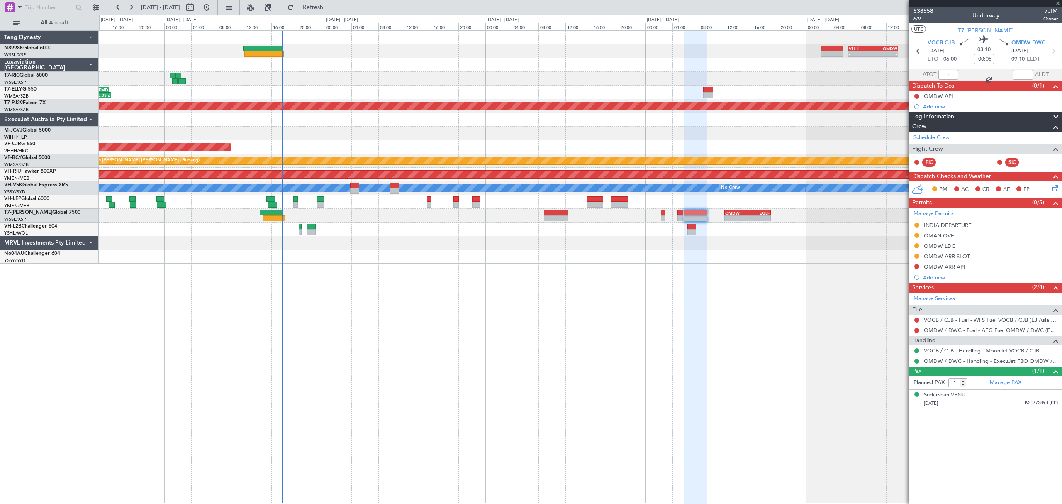
type input "+00:10"
type input "12:10"
type input "3"
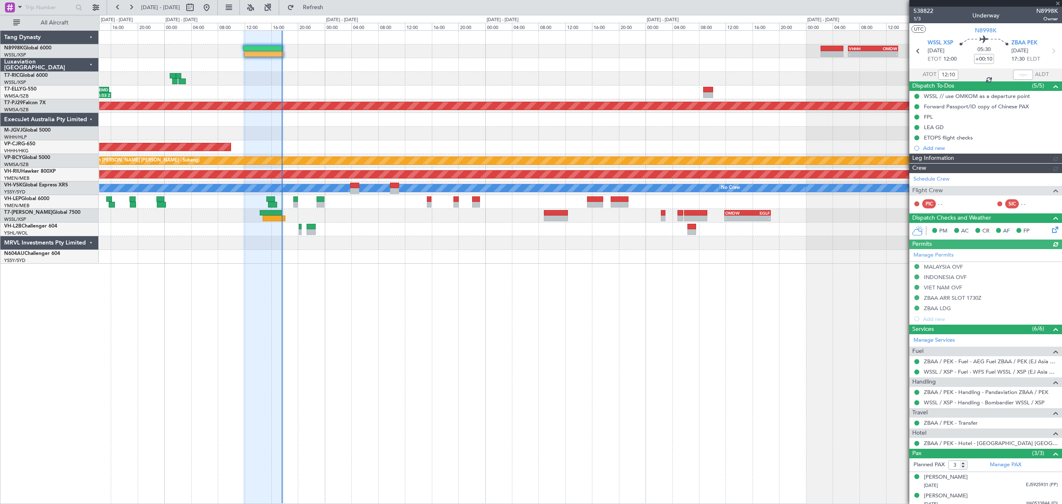
type input "[PERSON_NAME] (LEU)"
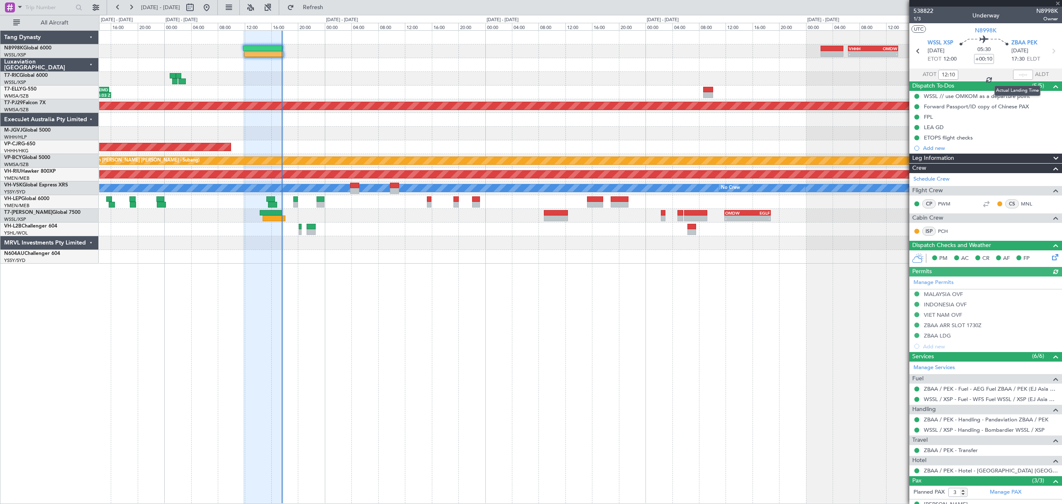
click at [1019, 75] on div at bounding box center [1023, 75] width 20 height 10
click at [1019, 75] on input "text" at bounding box center [1023, 75] width 20 height 10
type input "17:34"
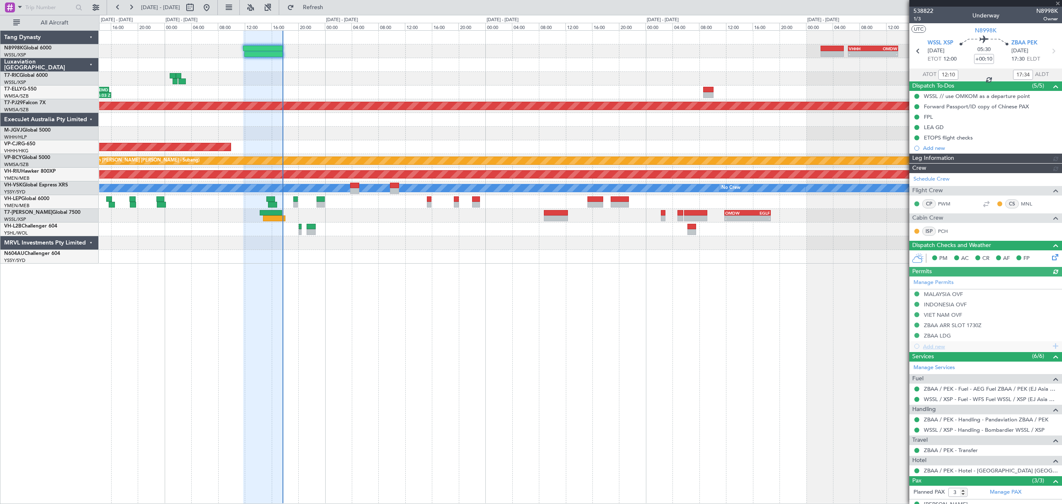
type input "[PERSON_NAME] (LEU)"
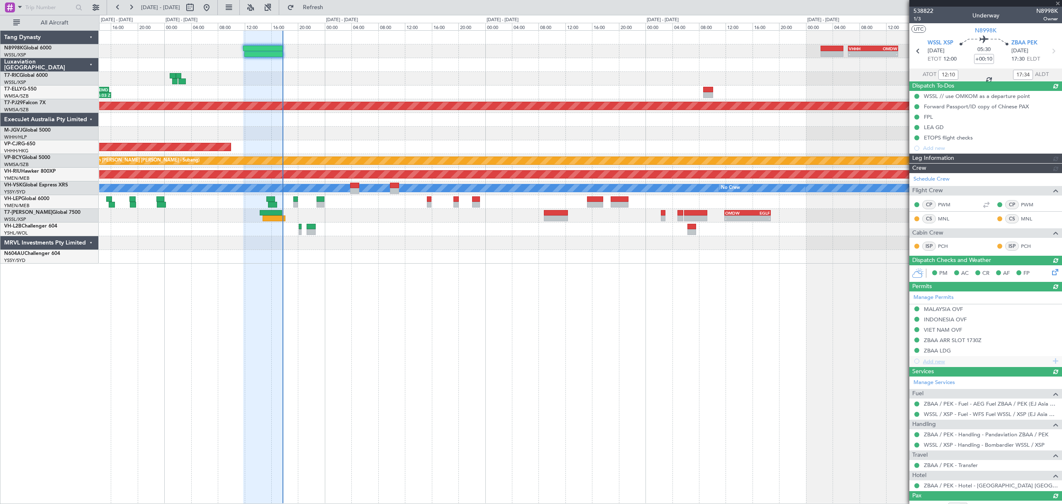
type input "[PERSON_NAME] (LEU)"
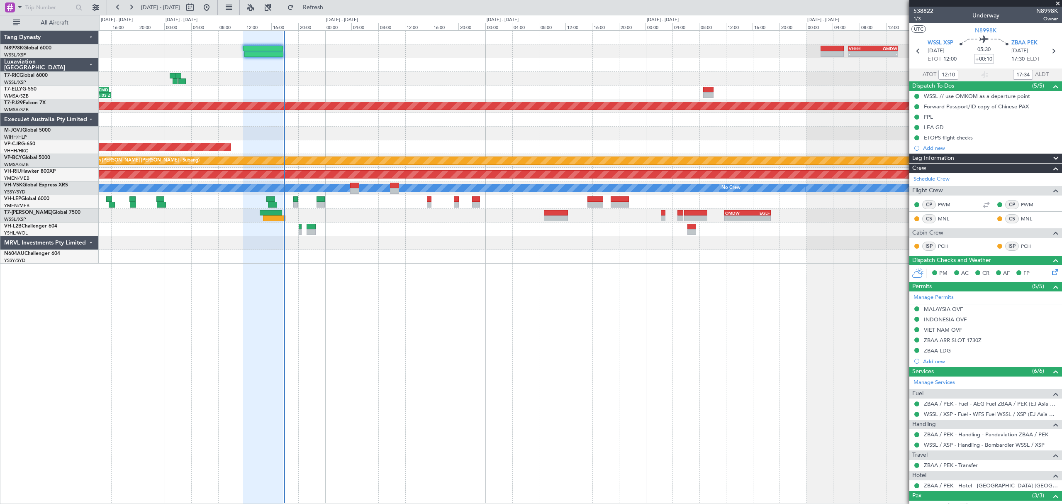
click at [448, 249] on div "- - VHHH 06:20 Z OMDW 13:50 Z 08:00 Z 16:03 Z OMDB 07:45 Z LEMD 15:45 Z Planned…" at bounding box center [580, 147] width 962 height 233
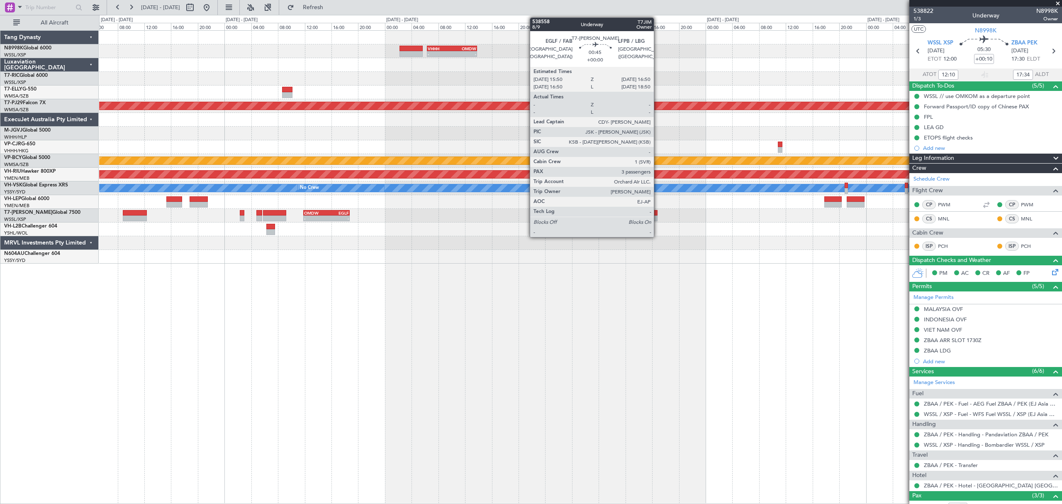
click at [657, 217] on div at bounding box center [654, 218] width 7 height 6
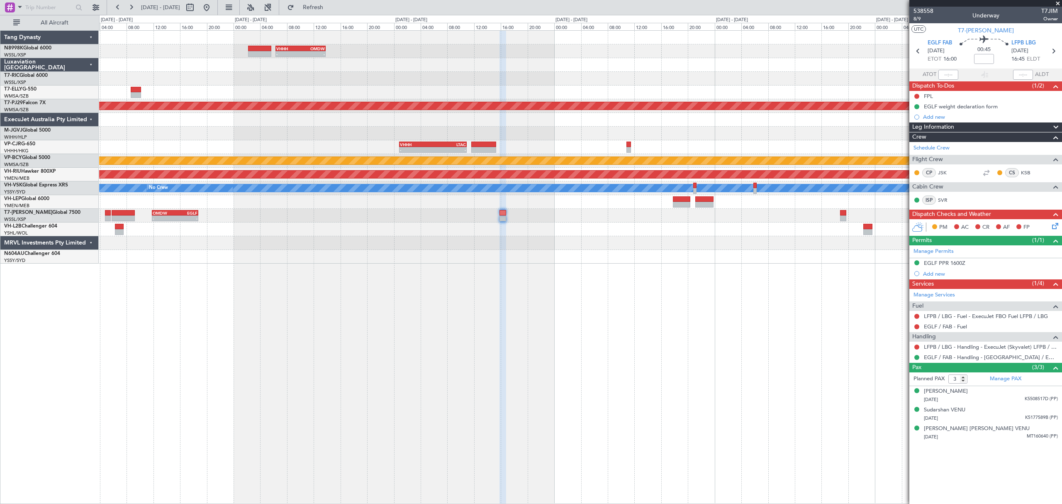
click at [606, 223] on div at bounding box center [580, 229] width 962 height 14
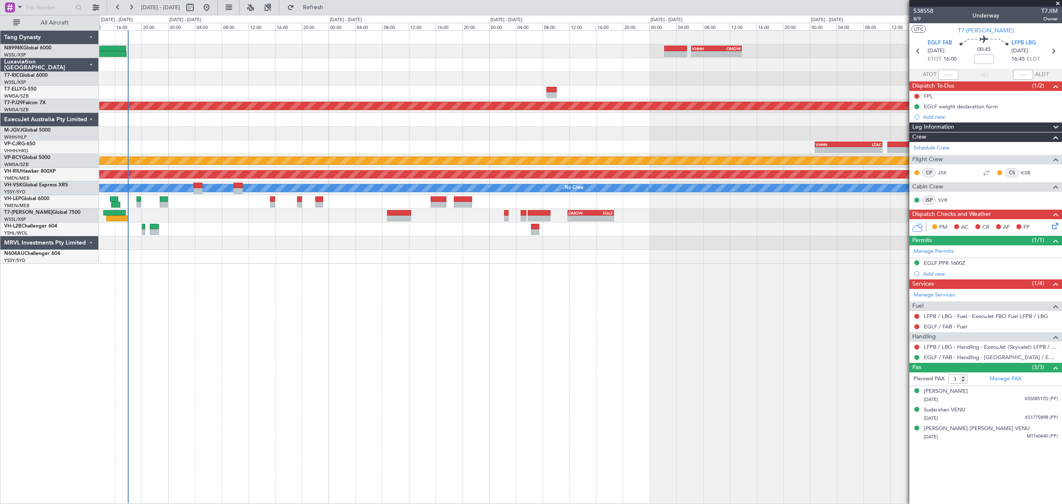
click at [649, 265] on div "- - VHHH 06:20 Z OMDW 13:50 Z 08:00 Z 16:03 Z OMDB 07:45 Z LEMD 15:45 Z Planned…" at bounding box center [580, 266] width 962 height 473
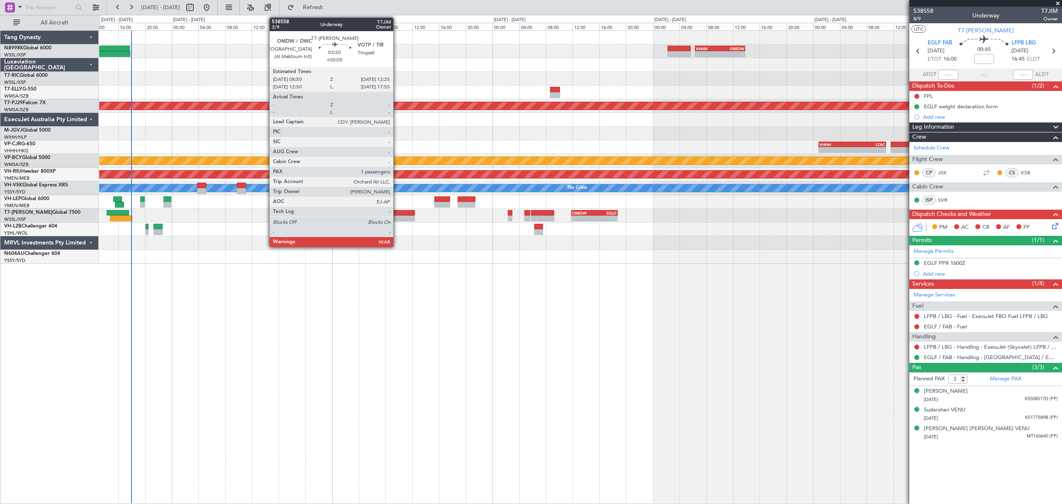
click at [397, 213] on div at bounding box center [403, 213] width 24 height 6
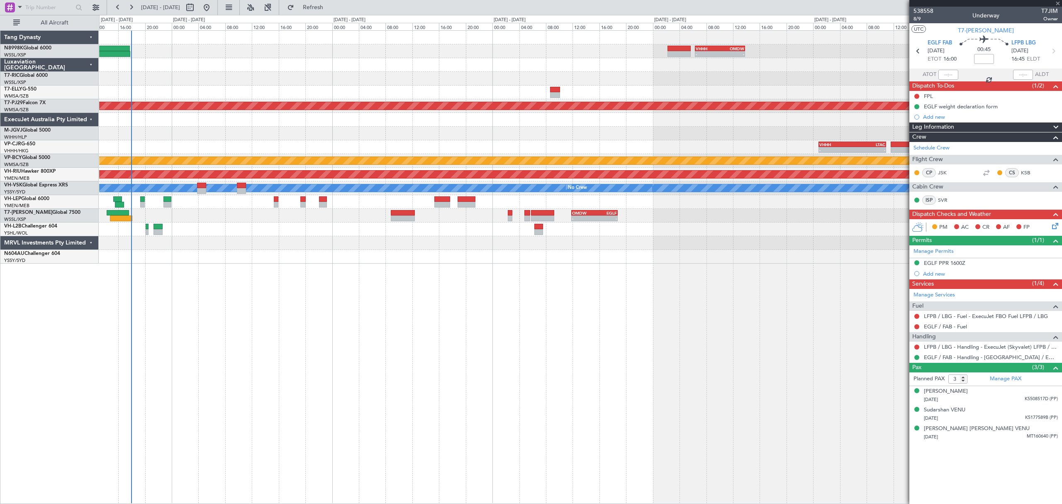
type input "+00:05"
type input "1"
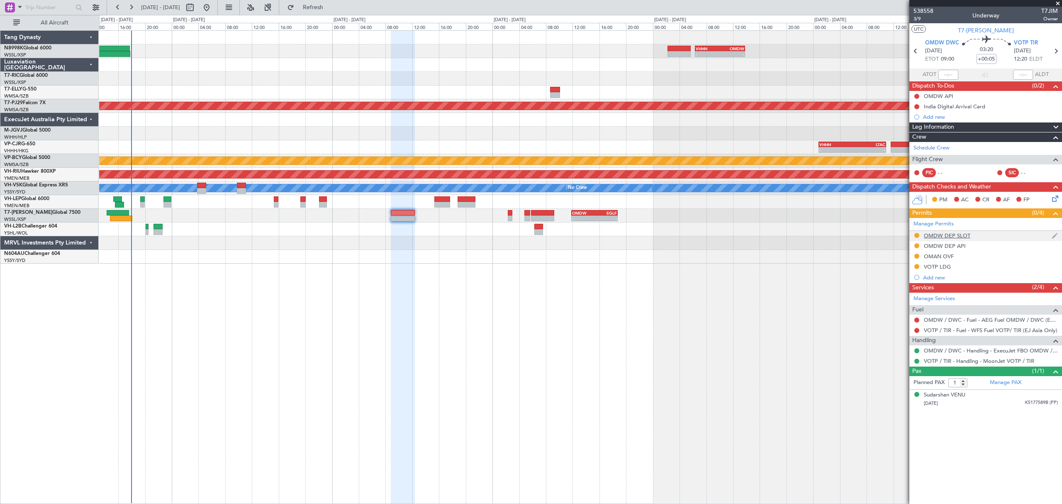
click at [916, 238] on div at bounding box center [916, 235] width 7 height 7
click at [916, 239] on mat-tooltip-component "Requested" at bounding box center [916, 250] width 37 height 22
click at [917, 237] on button at bounding box center [916, 235] width 5 height 5
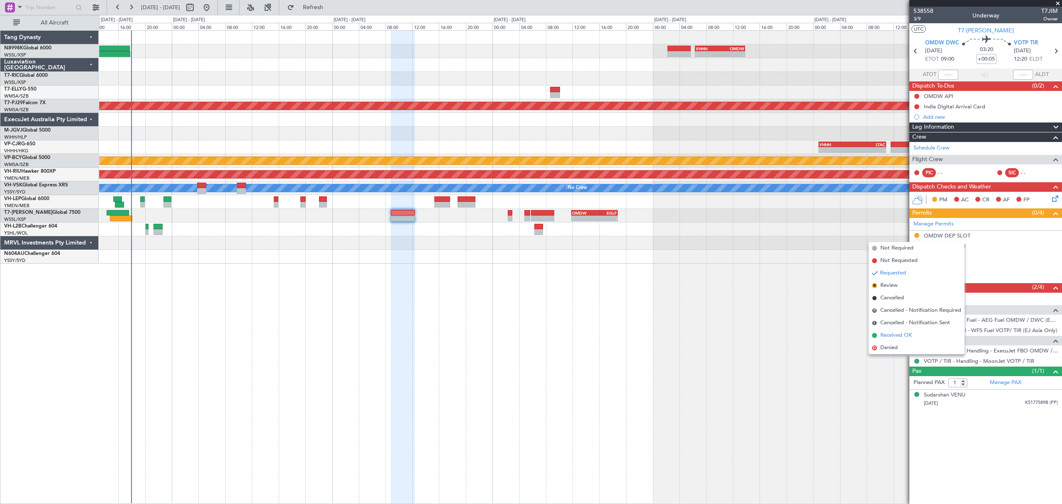
click at [887, 331] on span "Received OK" at bounding box center [896, 335] width 32 height 8
drag, startPoint x: 948, startPoint y: 233, endPoint x: 945, endPoint y: 236, distance: 4.7
click at [948, 233] on div "OMDW DEP SLOT" at bounding box center [947, 235] width 46 height 7
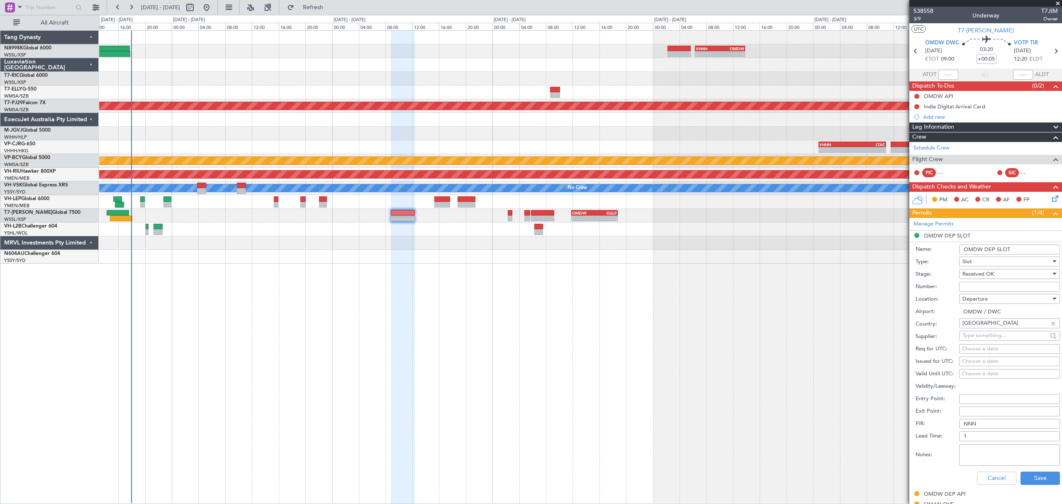
scroll to position [153, 0]
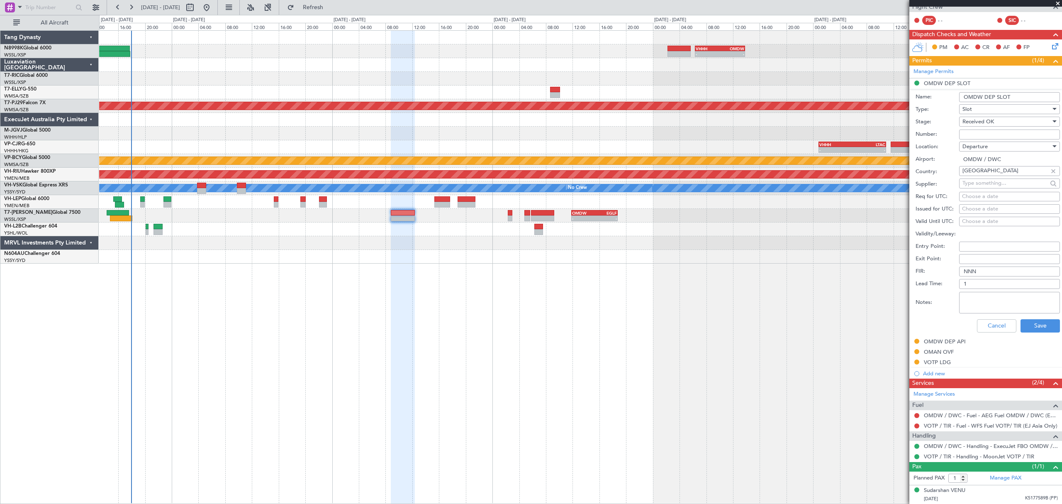
click at [976, 295] on textarea "Notes:" at bounding box center [1009, 303] width 101 height 22
paste textarea "DWC K EJF175 16OCT16OCT 0004000 019CCX 0900TIR D / RE.T7JIM/"
type textarea "DWC K EJF175 16OCT16OCT 0004000 019CCX 0900TIR D / RE.T7JIM/"
click at [967, 208] on div "Choose a date" at bounding box center [1009, 209] width 95 height 8
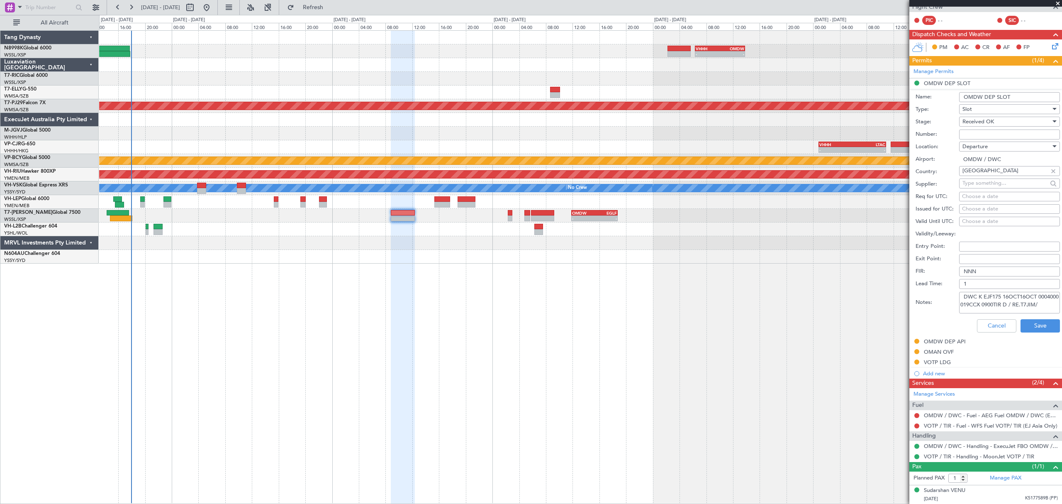
select select "10"
select select "2025"
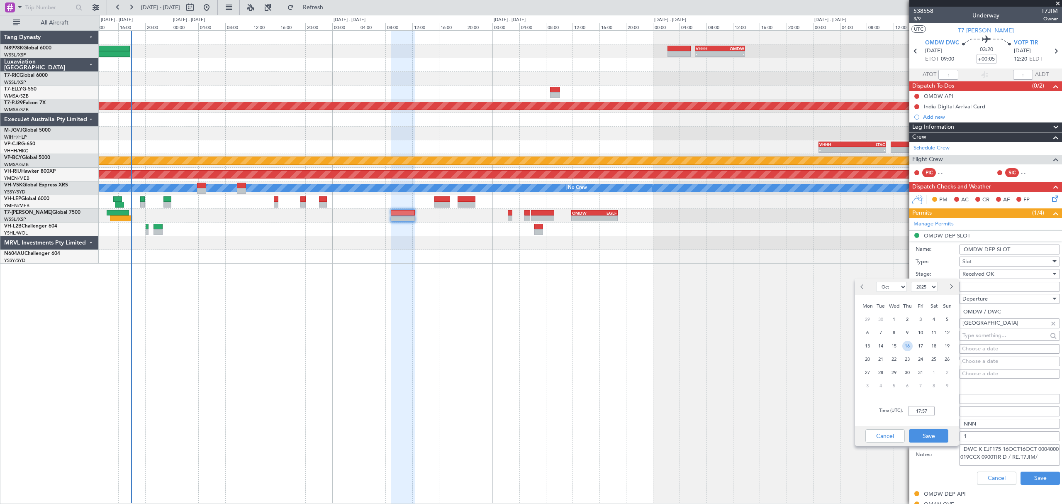
click at [907, 342] on span "16" at bounding box center [907, 346] width 10 height 10
click at [931, 410] on input "00:00" at bounding box center [921, 411] width 27 height 10
type input "09:00"
click at [946, 441] on button "Save" at bounding box center [928, 435] width 39 height 13
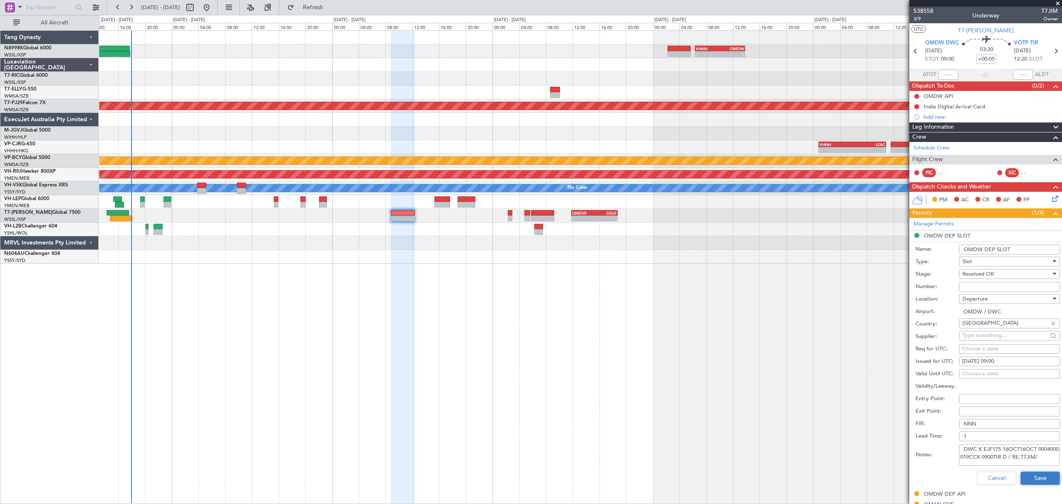
click at [1027, 479] on button "Save" at bounding box center [1039, 477] width 39 height 13
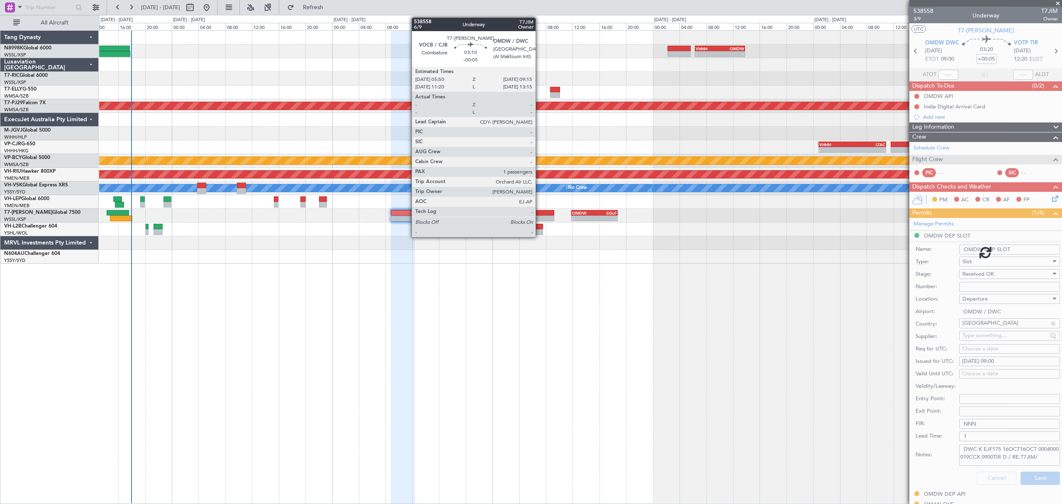
click at [539, 214] on div at bounding box center [542, 213] width 23 height 6
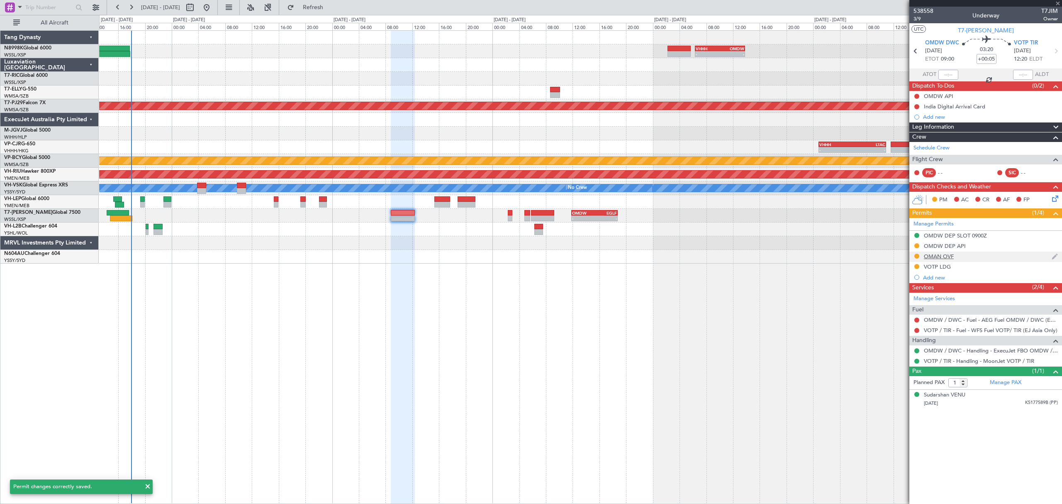
type input "-00:05"
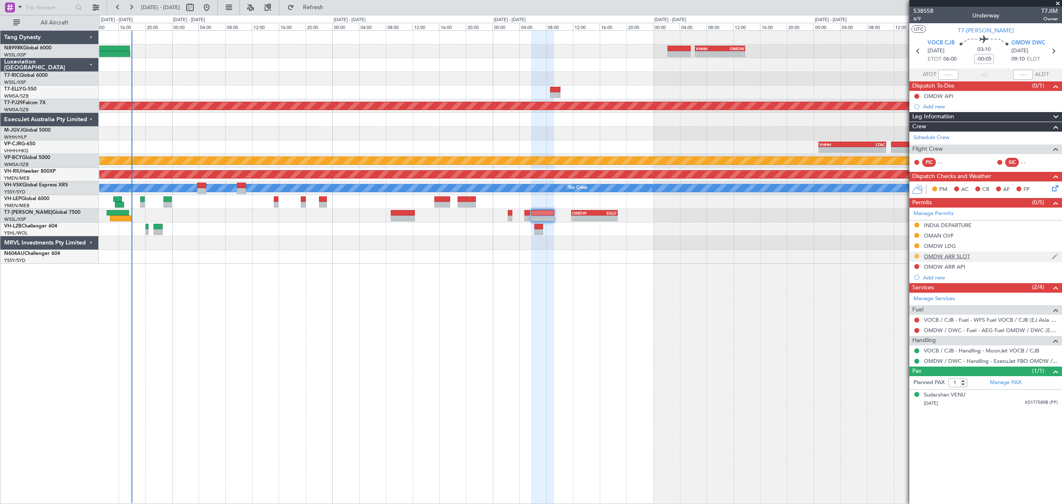
click at [918, 256] on button at bounding box center [916, 255] width 5 height 5
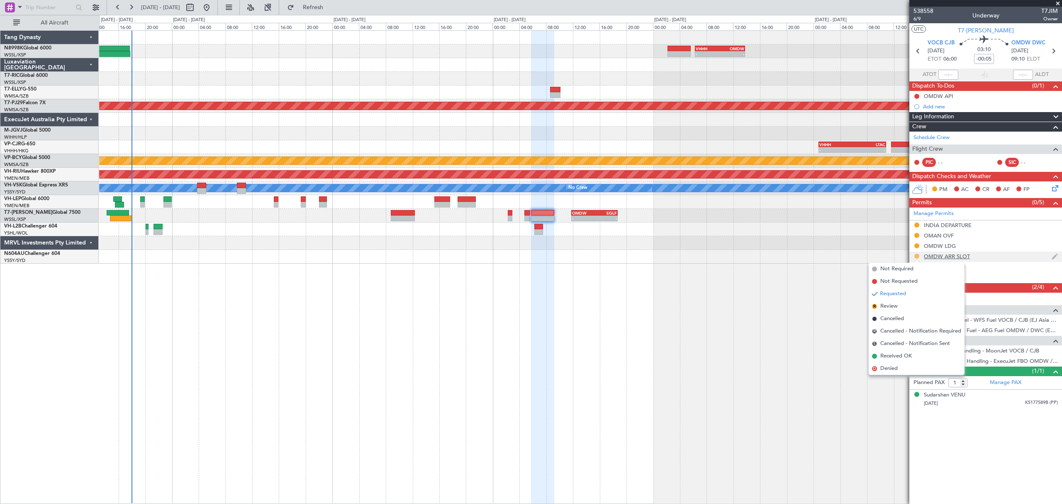
click at [918, 256] on button at bounding box center [916, 255] width 5 height 5
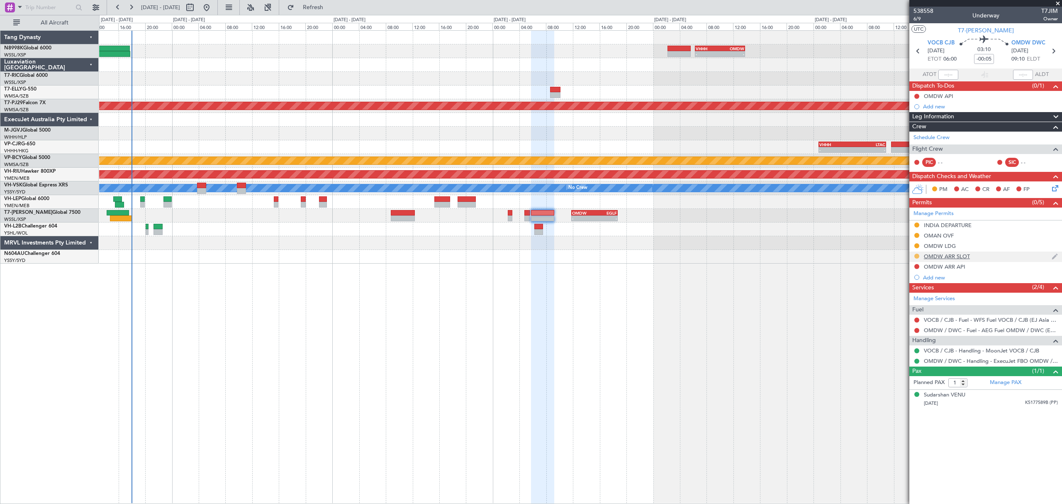
click at [916, 256] on button at bounding box center [916, 255] width 5 height 5
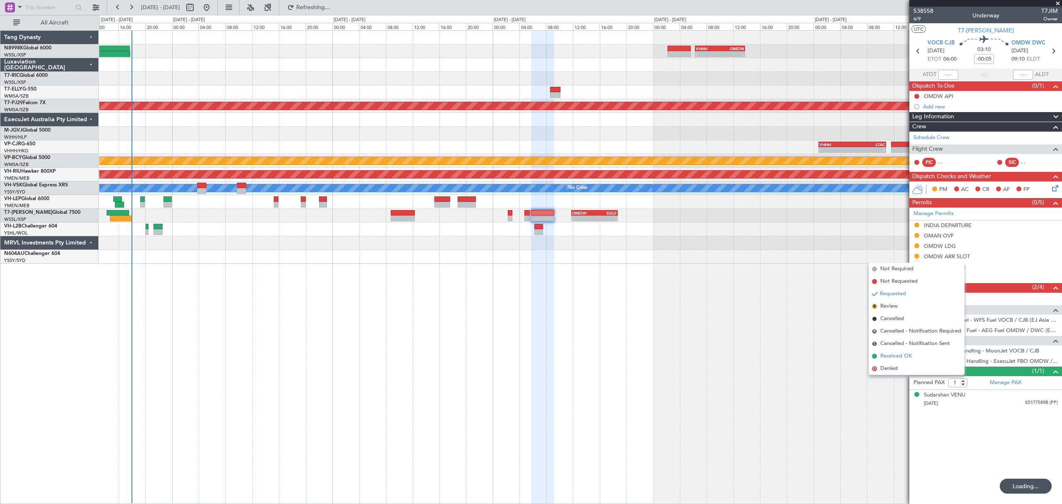
click at [883, 352] on span "Received OK" at bounding box center [896, 356] width 32 height 8
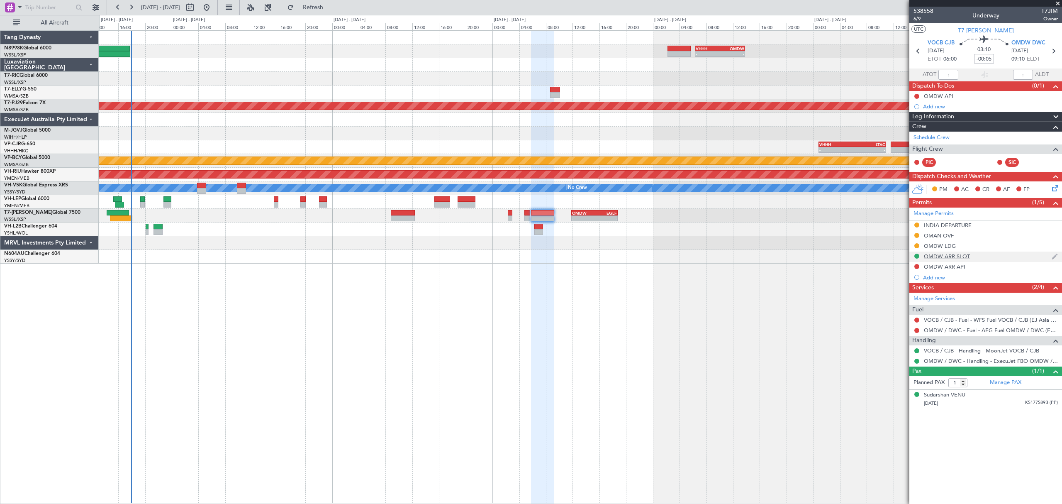
click at [946, 259] on div "OMDW ARR SLOT" at bounding box center [947, 256] width 46 height 7
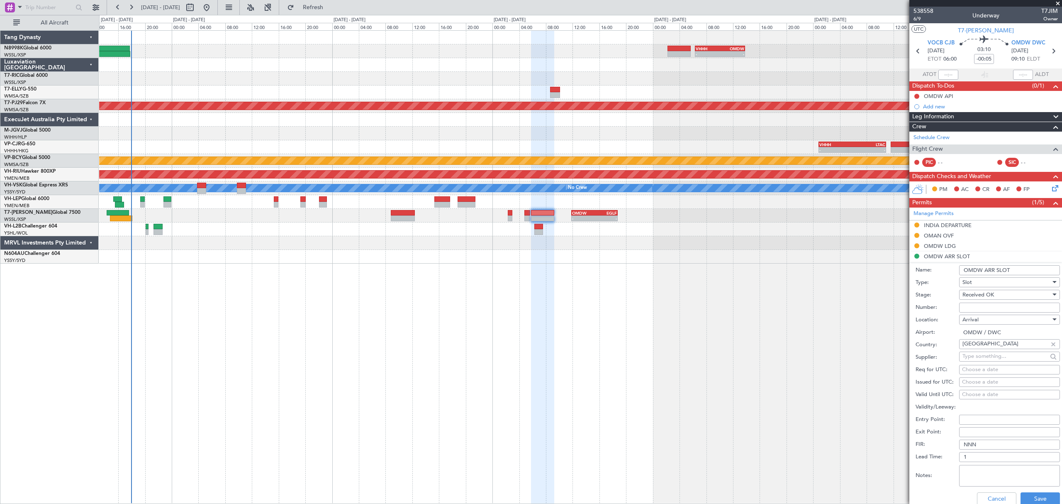
scroll to position [110, 0]
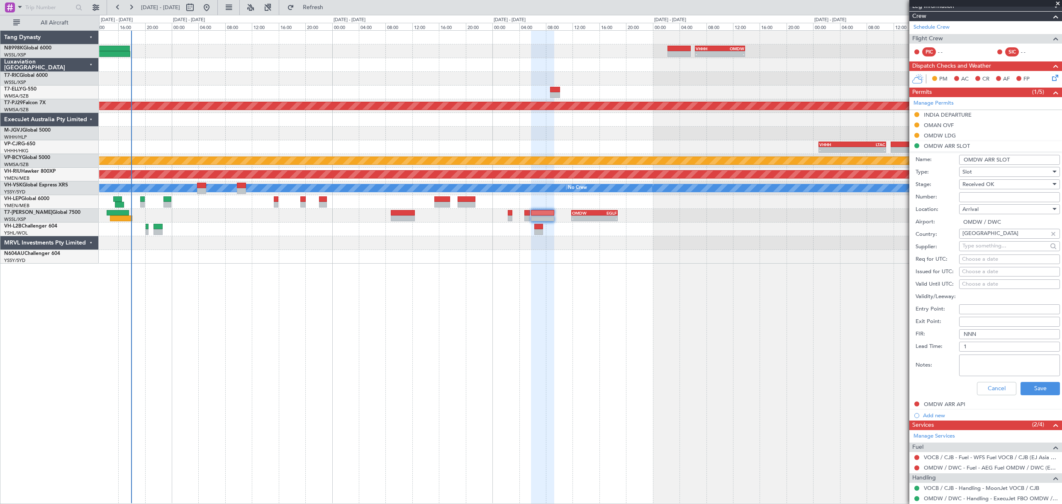
click at [966, 267] on fb-calendar-cell "Choose a date" at bounding box center [1009, 272] width 101 height 10
click at [966, 270] on div "Choose a date" at bounding box center [1009, 272] width 95 height 8
select select "10"
select select "2025"
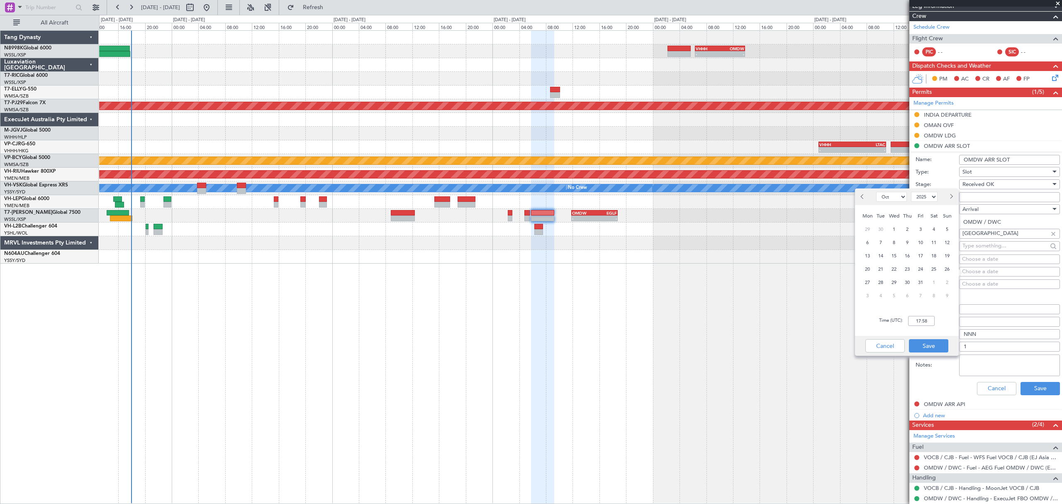
click at [978, 273] on div "Choose a date" at bounding box center [1009, 272] width 95 height 8
select select "10"
select select "2025"
click at [920, 254] on span "17" at bounding box center [920, 256] width 10 height 10
click at [928, 324] on input "00:00" at bounding box center [921, 321] width 27 height 10
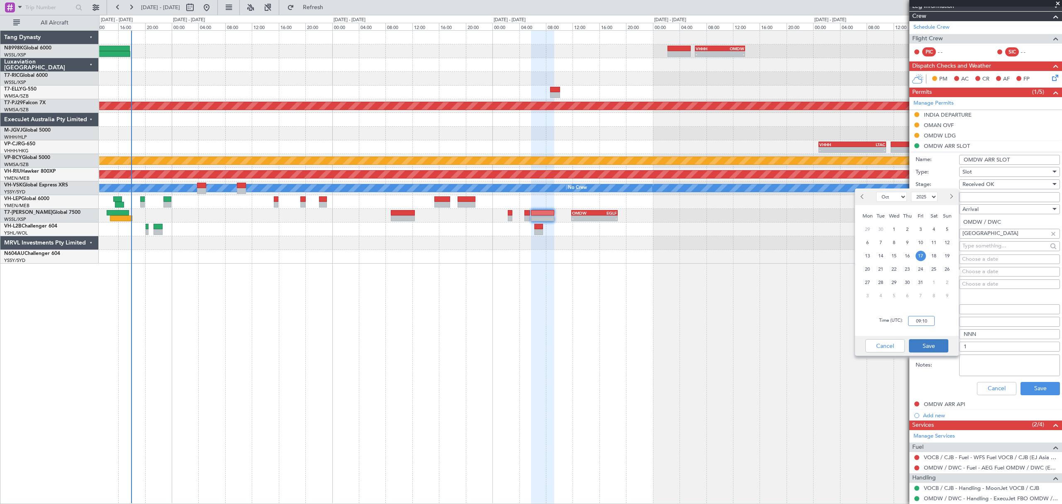
type input "09:10"
click at [941, 340] on button "Save" at bounding box center [928, 345] width 39 height 13
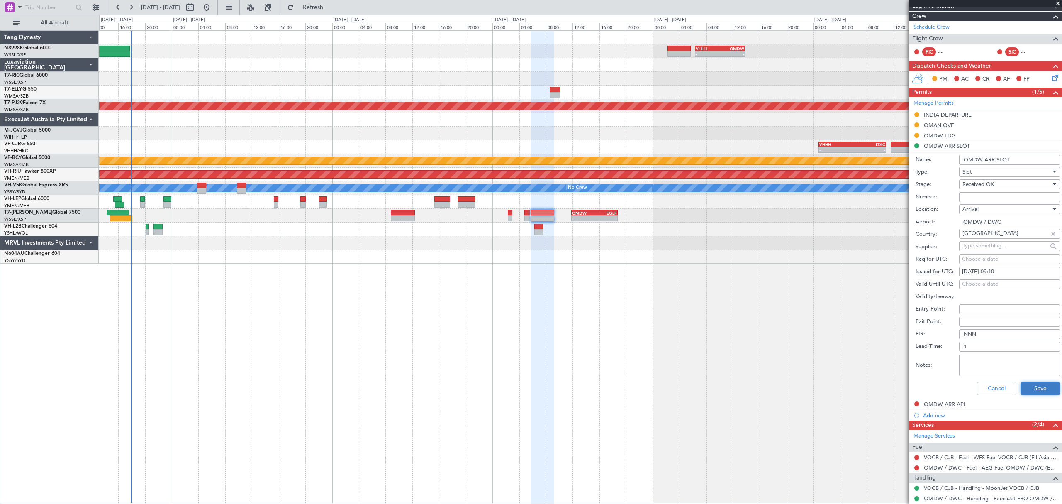
click at [1037, 385] on button "Save" at bounding box center [1039, 388] width 39 height 13
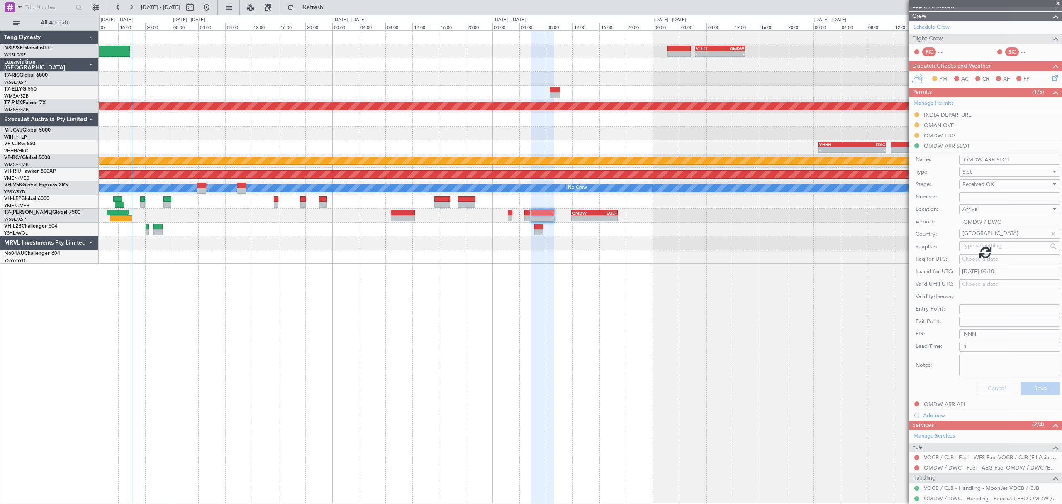
click at [972, 362] on div at bounding box center [985, 252] width 153 height 504
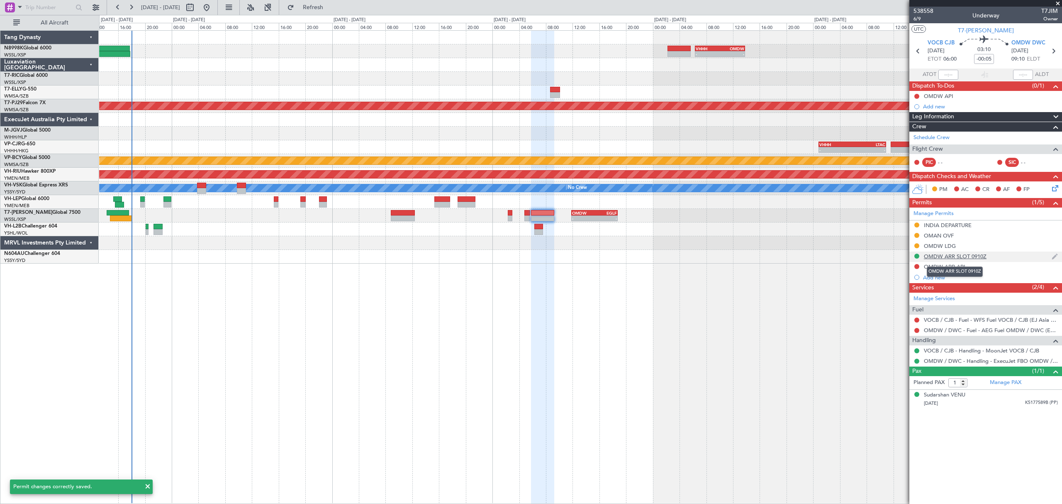
click at [956, 259] on div "OMDW ARR SLOT 0910Z" at bounding box center [955, 256] width 63 height 7
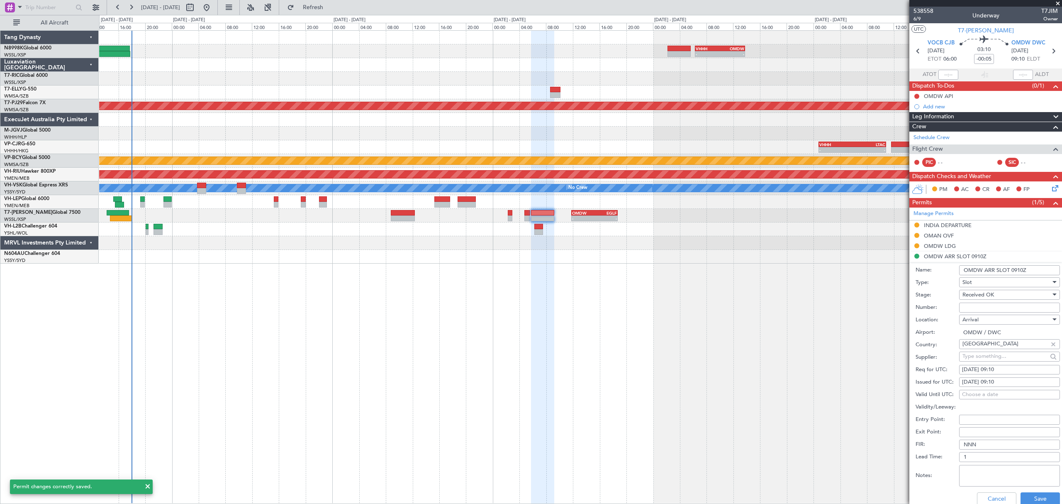
click at [966, 470] on textarea "Notes:" at bounding box center [1009, 476] width 101 height 22
paste textarea "DWC KEJF198 17OCT17OCT 0000500 019CCX CJB0910 D / RE.T7JIM/"
type textarea "DWC KEJF198 17OCT17OCT 0000500 019CCX CJB0910 D / RE.T7JIM/"
click at [1026, 494] on button "Save" at bounding box center [1039, 498] width 39 height 13
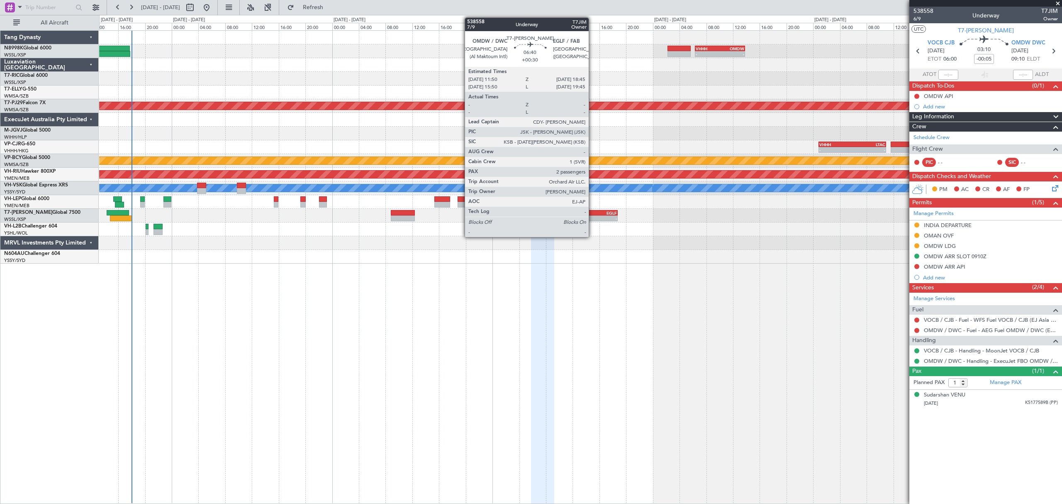
click at [594, 212] on div "OMDW 11:50 Z EGLF 18:45 Z" at bounding box center [595, 212] width 46 height 5
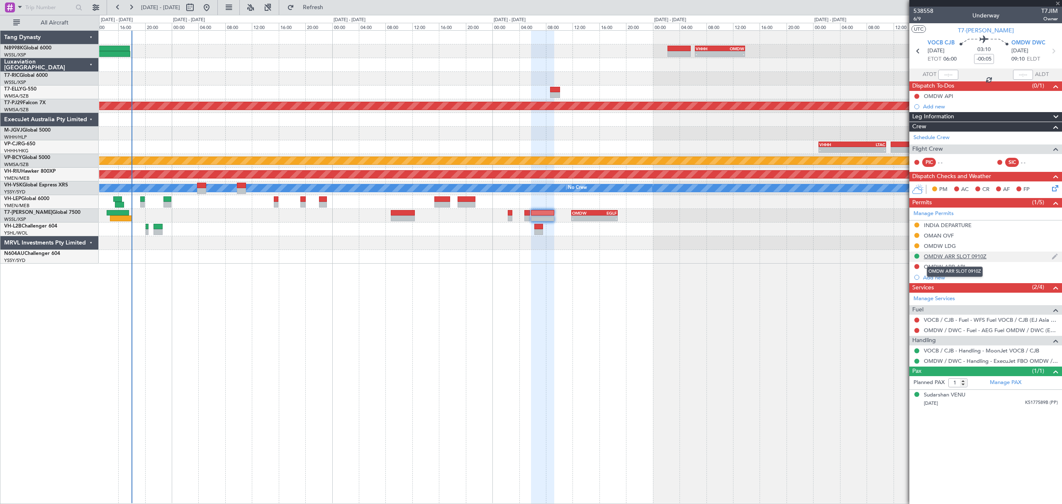
type input "+00:30"
type input "2"
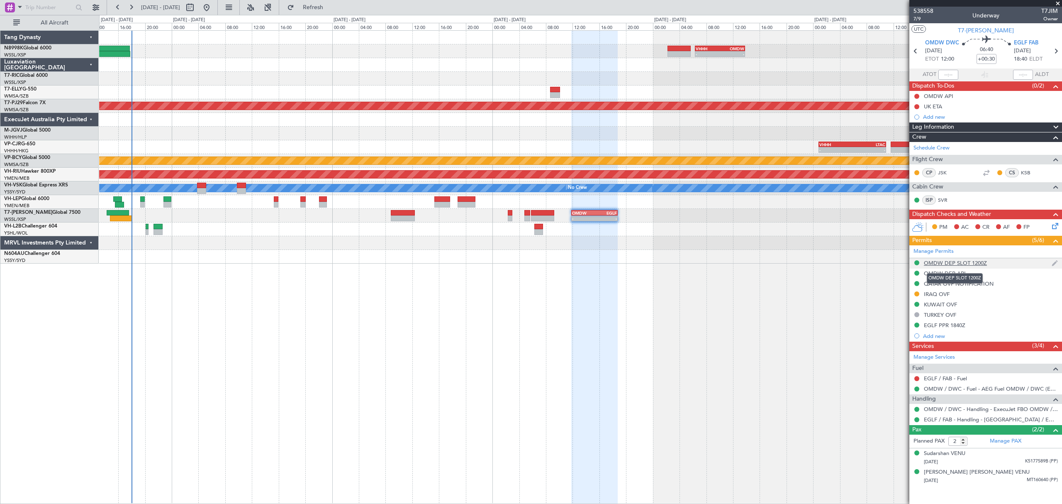
click at [937, 263] on div "OMDW DEP SLOT 1200Z" at bounding box center [955, 262] width 63 height 7
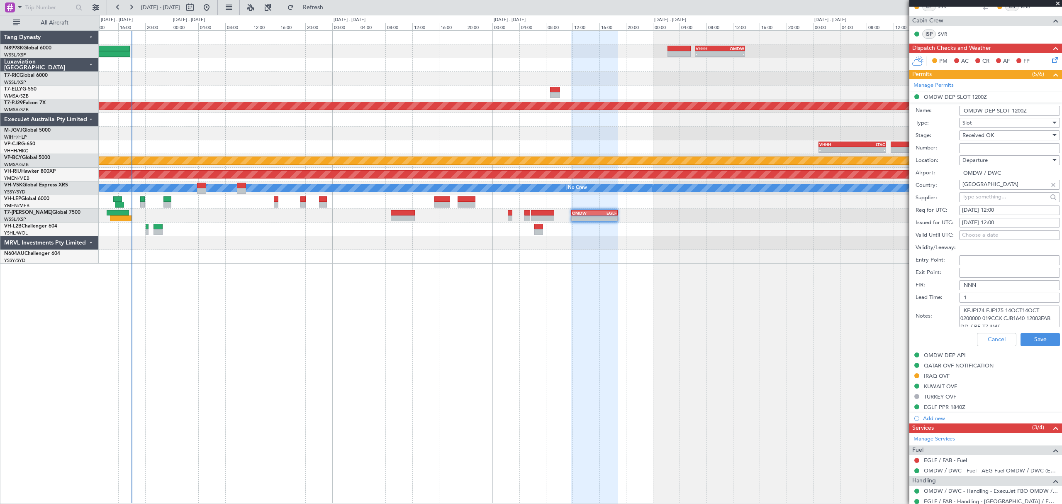
scroll to position [5, 0]
drag, startPoint x: 962, startPoint y: 309, endPoint x: 1069, endPoint y: 344, distance: 112.5
click at [1061, 344] on html "14 Oct 2025 - 20 Oct 2025 Refresh Quick Links All Aircraft - - VHHH 06:20 Z OMD…" at bounding box center [531, 252] width 1062 height 504
paste textarea "EJF199 17OCT17OCT 0000500 019CCX 1200FAB"
type textarea "K EJF199 17OCT17OCT 0000500 019CCX 1200FAB D / RE.T7JIM/"
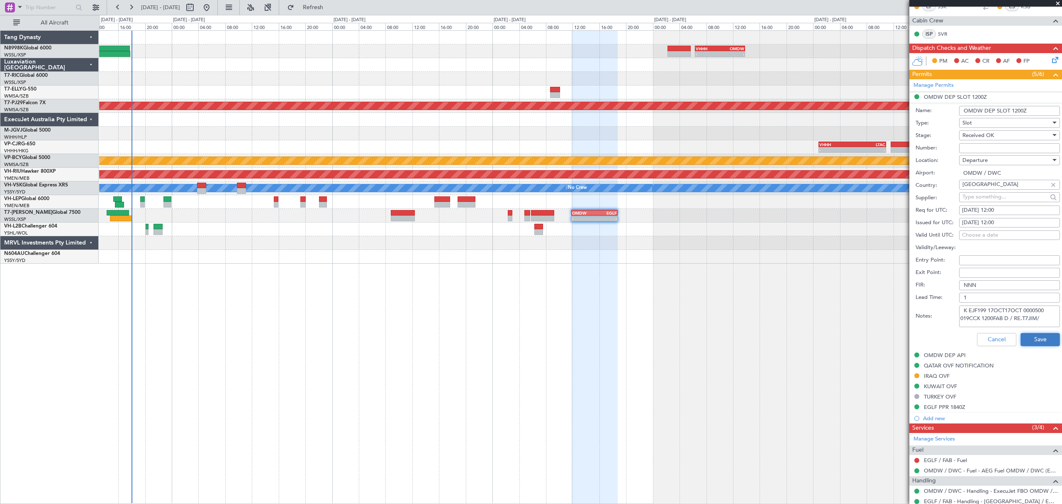
click at [1022, 340] on button "Save" at bounding box center [1039, 339] width 39 height 13
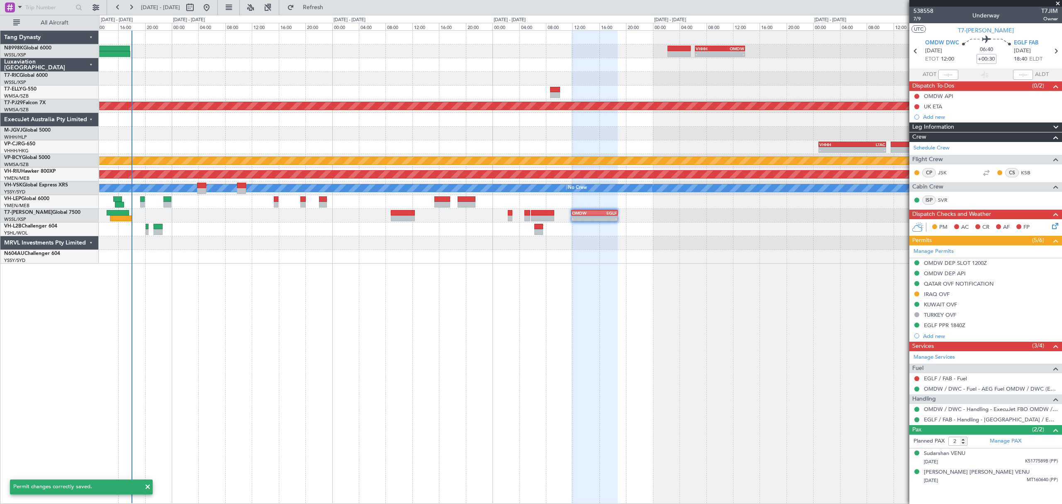
scroll to position [0, 0]
click at [397, 222] on div "- - VHHH 06:20 Z OMDW 13:50 Z 08:00 Z 16:03 Z OMDB 07:45 Z LEMD 15:45 Z Planned…" at bounding box center [580, 147] width 962 height 233
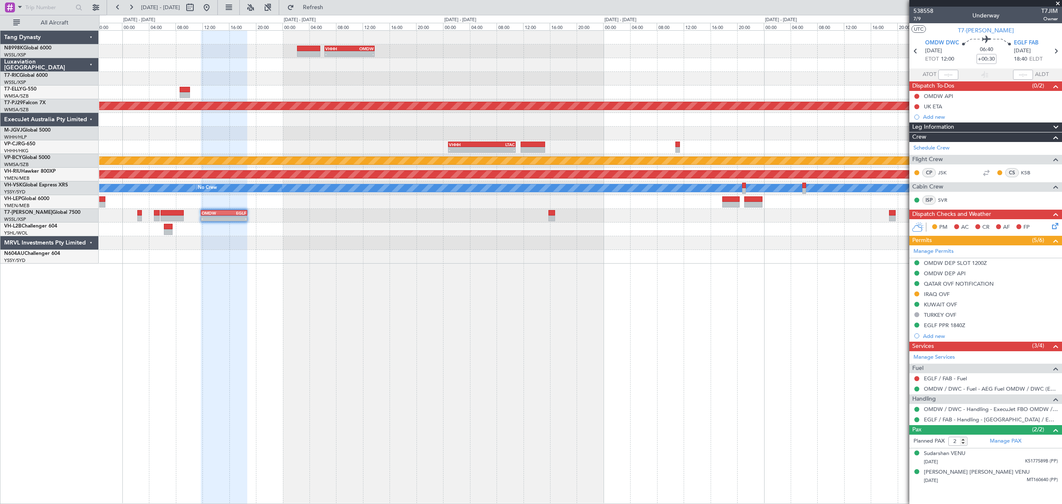
click at [662, 222] on div "- - OMDW 11:50 Z EGLF 18:45 Z" at bounding box center [580, 216] width 962 height 14
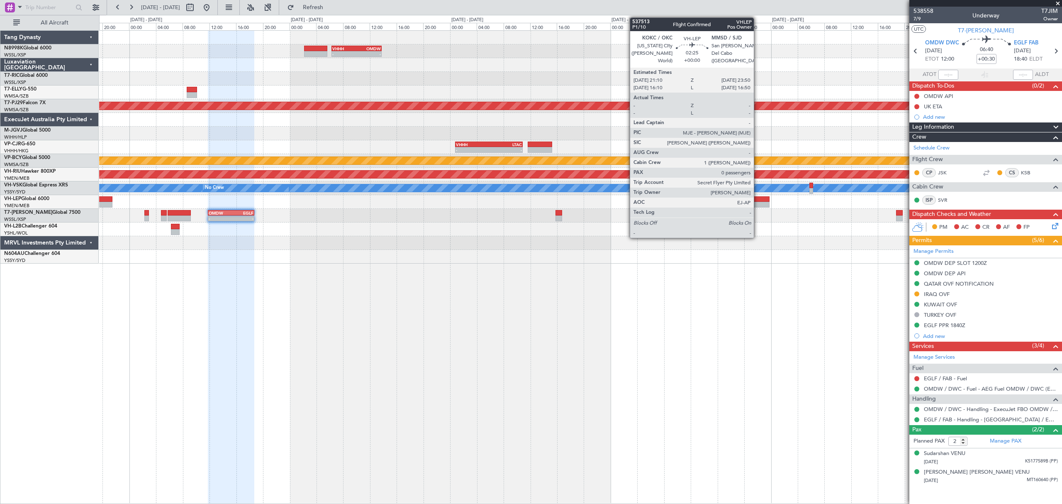
click at [757, 200] on div at bounding box center [760, 199] width 18 height 6
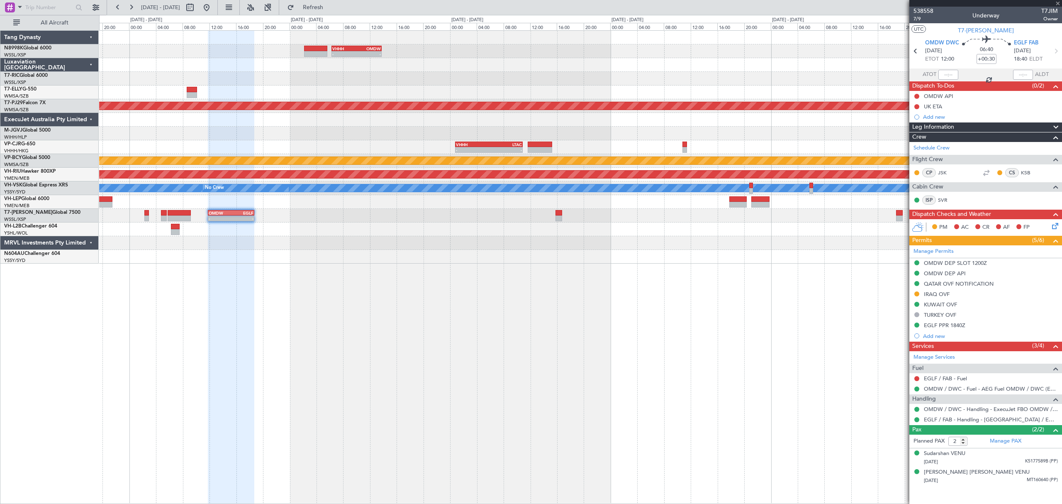
type input "0"
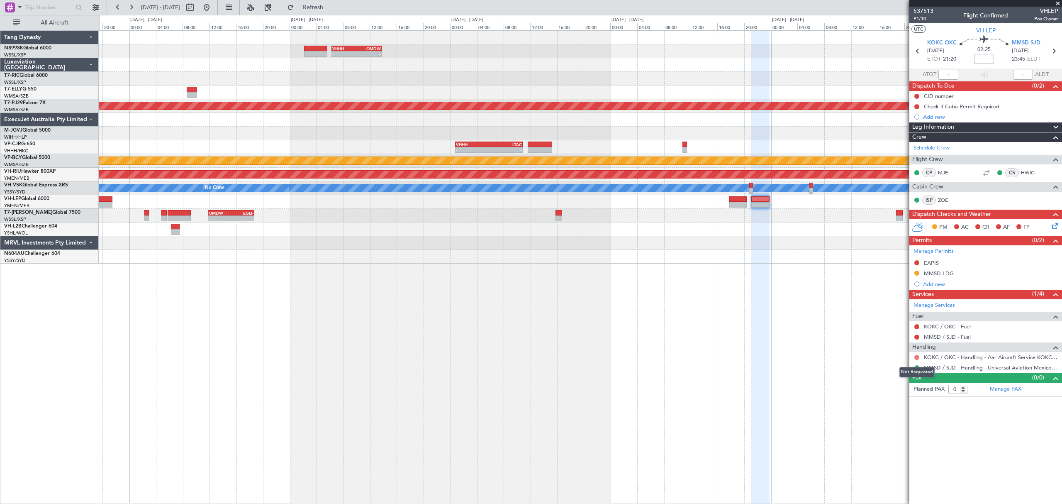
click at [916, 358] on button at bounding box center [916, 357] width 5 height 5
click at [881, 455] on span "Confirmed" at bounding box center [893, 457] width 26 height 8
click at [916, 368] on button at bounding box center [916, 367] width 5 height 5
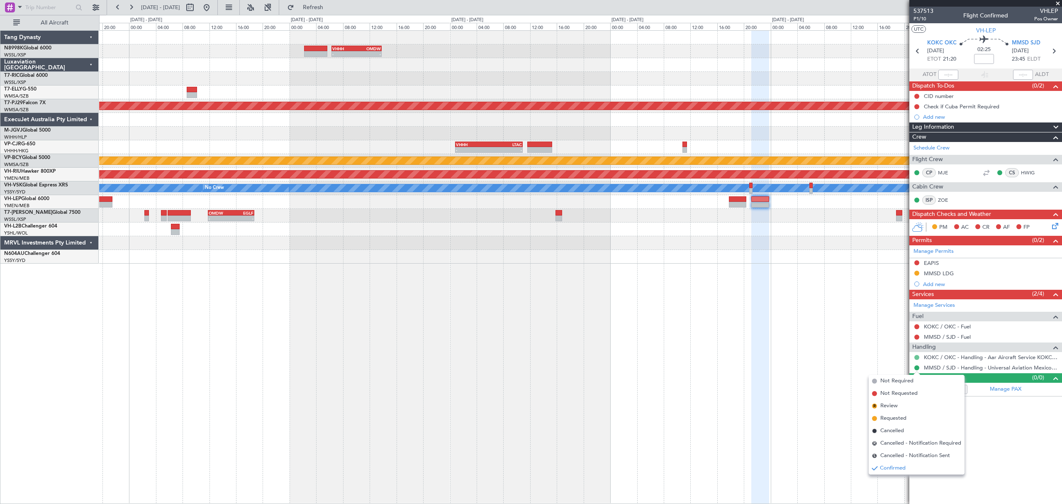
click at [917, 358] on button at bounding box center [916, 357] width 5 height 5
click at [897, 383] on span "Not Requested" at bounding box center [898, 383] width 37 height 8
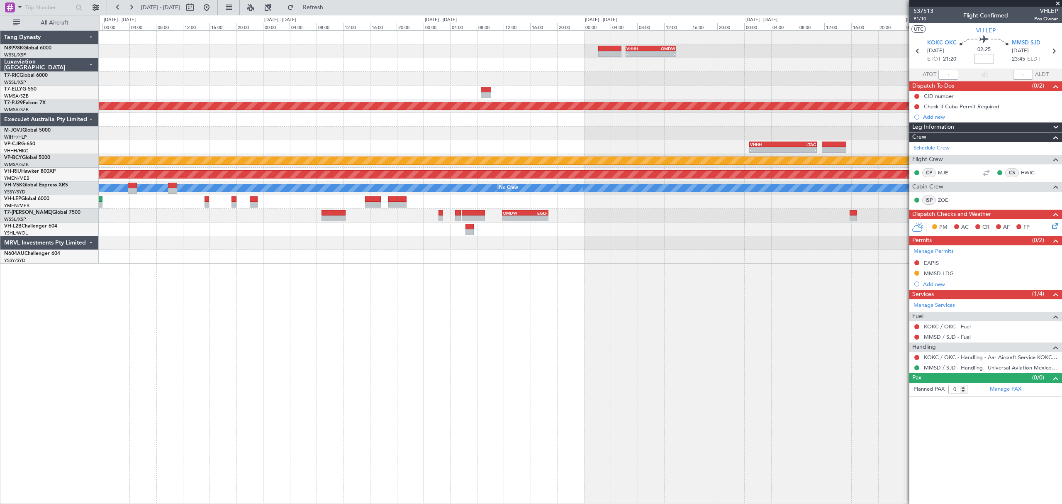
click at [773, 228] on div "- - VHHH 06:20 Z OMDW 13:50 Z 08:00 Z 16:03 Z OMDB 07:45 Z LEMD 15:45 Z Planned…" at bounding box center [580, 147] width 962 height 233
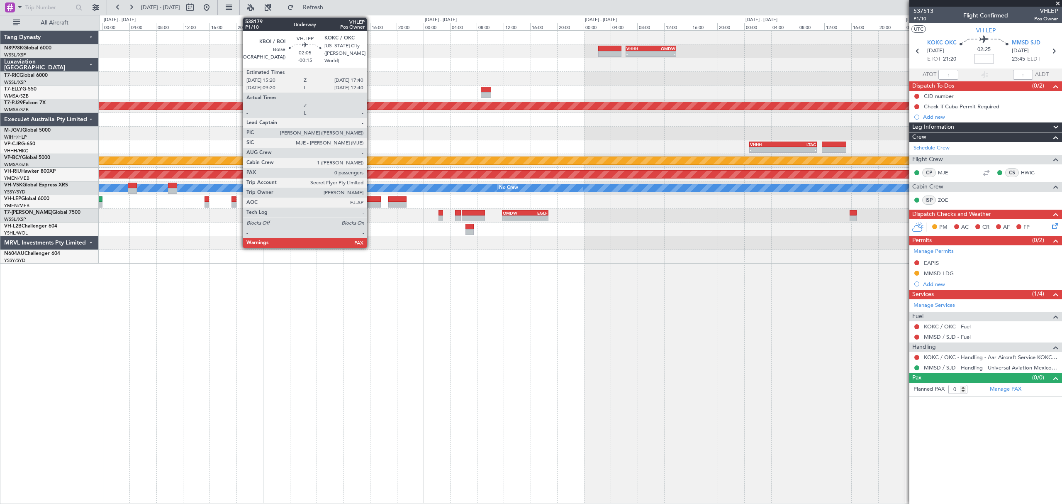
click at [370, 199] on div at bounding box center [373, 199] width 16 height 6
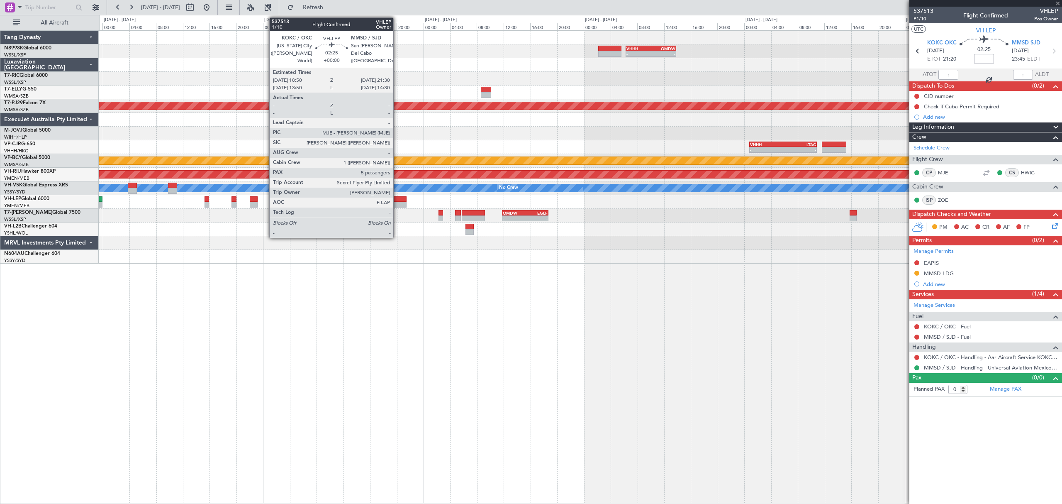
type input "-00:15"
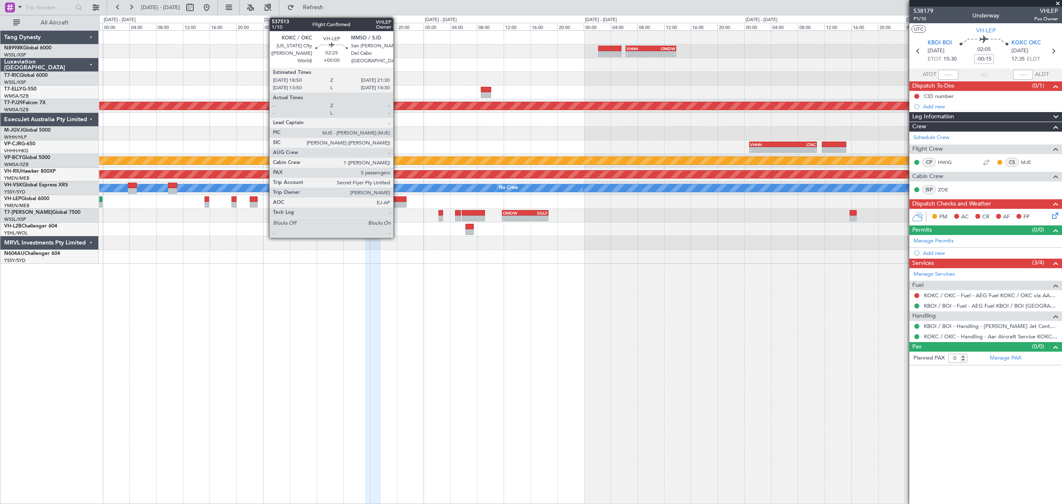
click at [397, 199] on div at bounding box center [397, 199] width 18 height 6
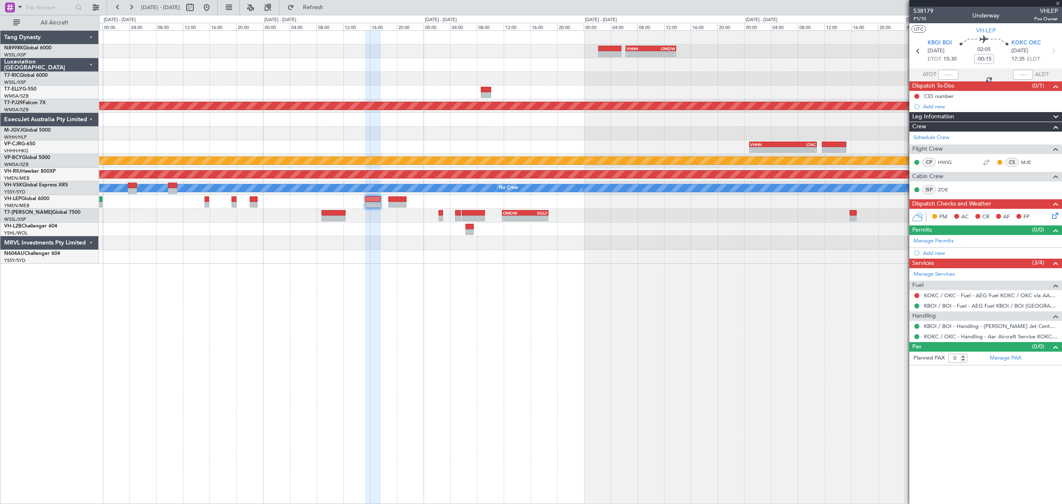
type input "5"
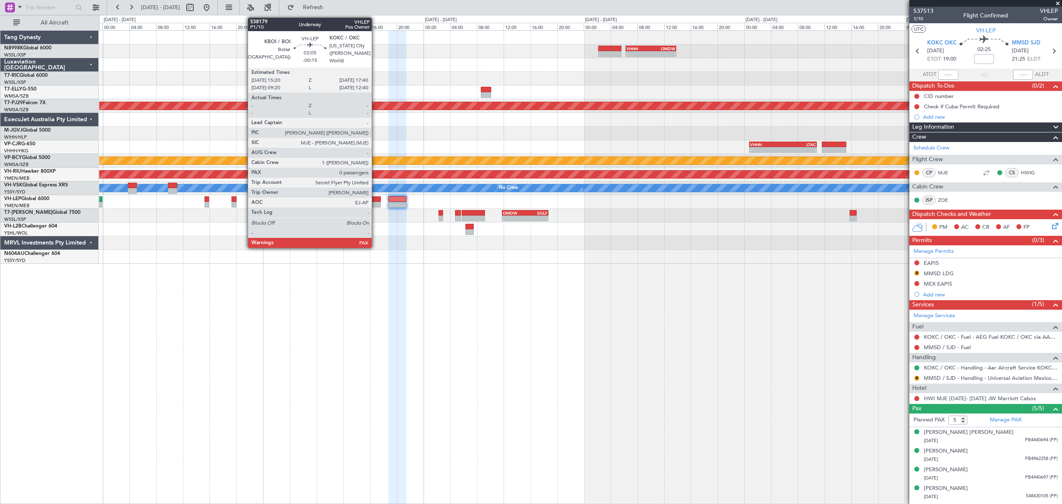
click at [375, 197] on div at bounding box center [373, 199] width 16 height 6
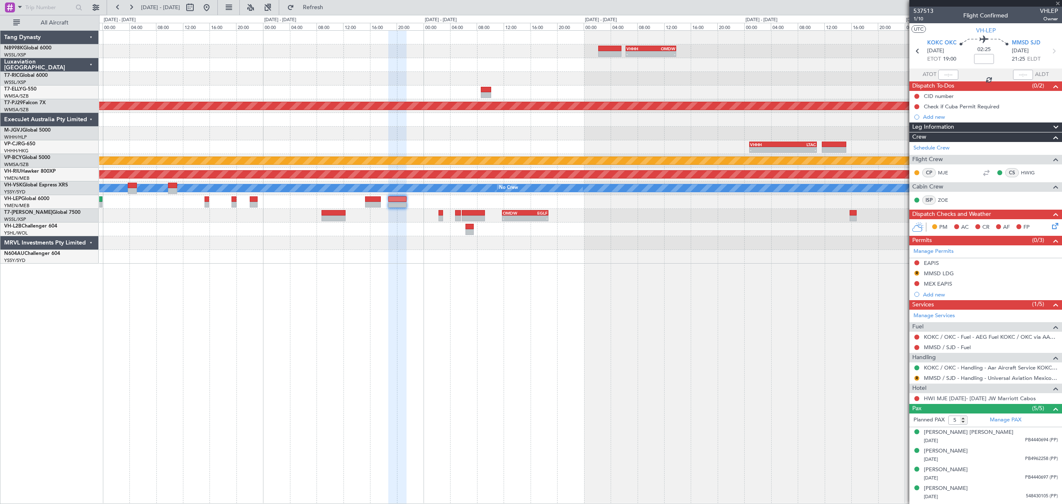
type input "-00:15"
type input "0"
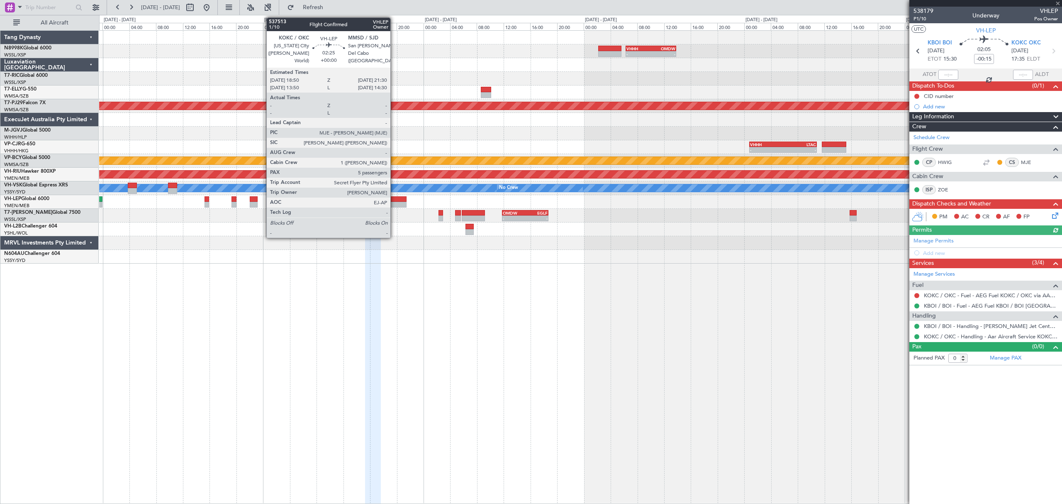
click at [394, 199] on div at bounding box center [397, 199] width 18 height 6
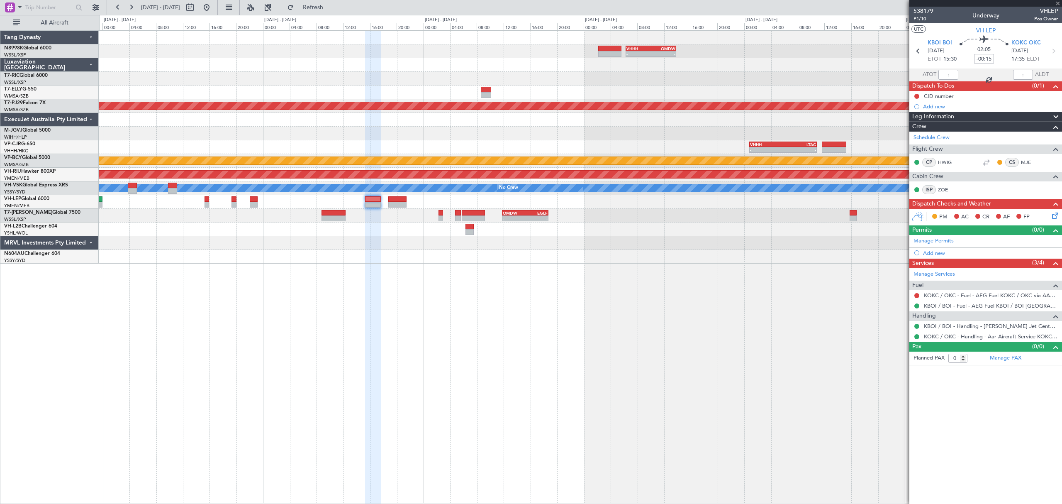
type input "5"
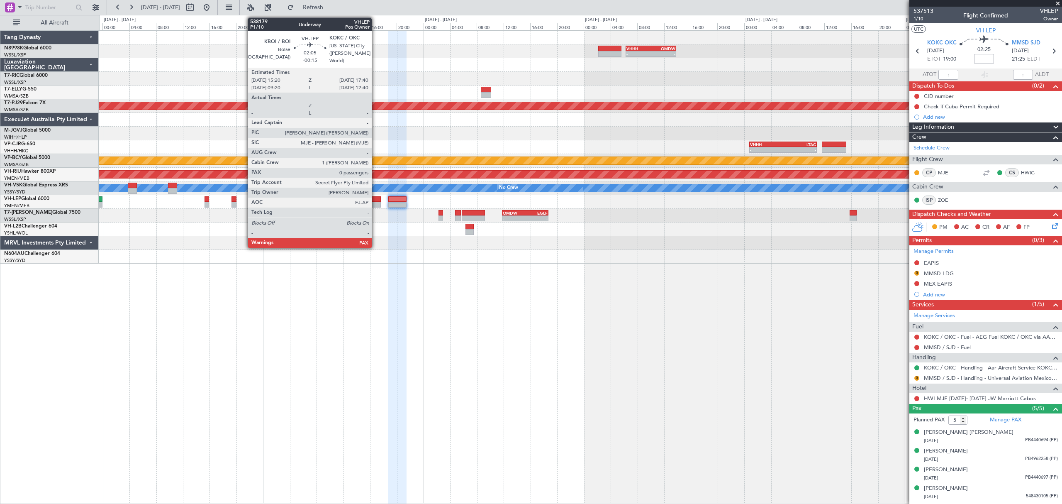
click at [375, 200] on div at bounding box center [373, 199] width 16 height 6
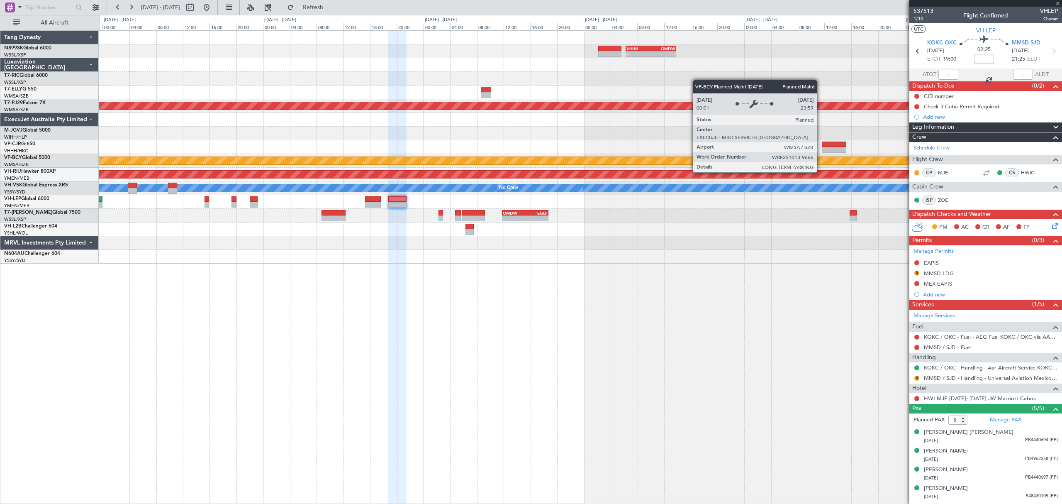
type input "-00:15"
type input "0"
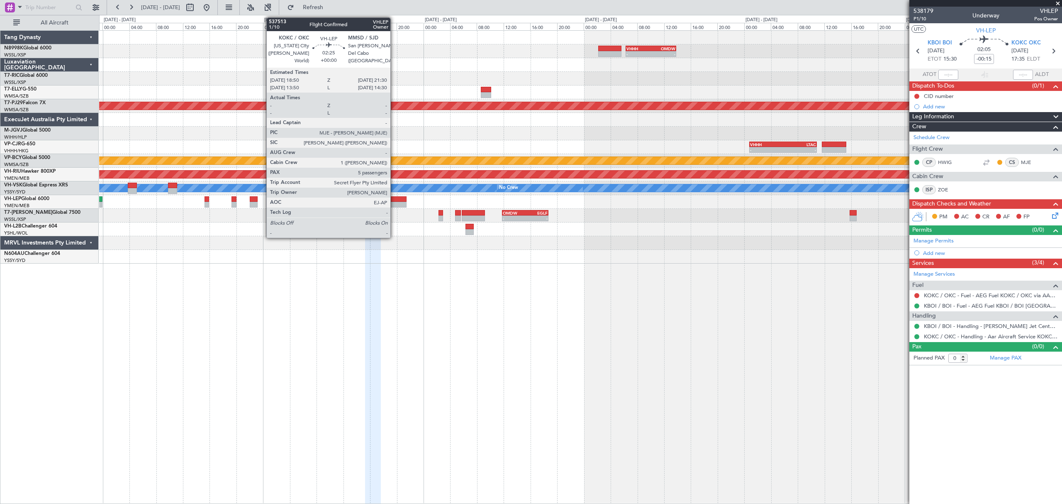
click at [394, 198] on div at bounding box center [397, 199] width 18 height 6
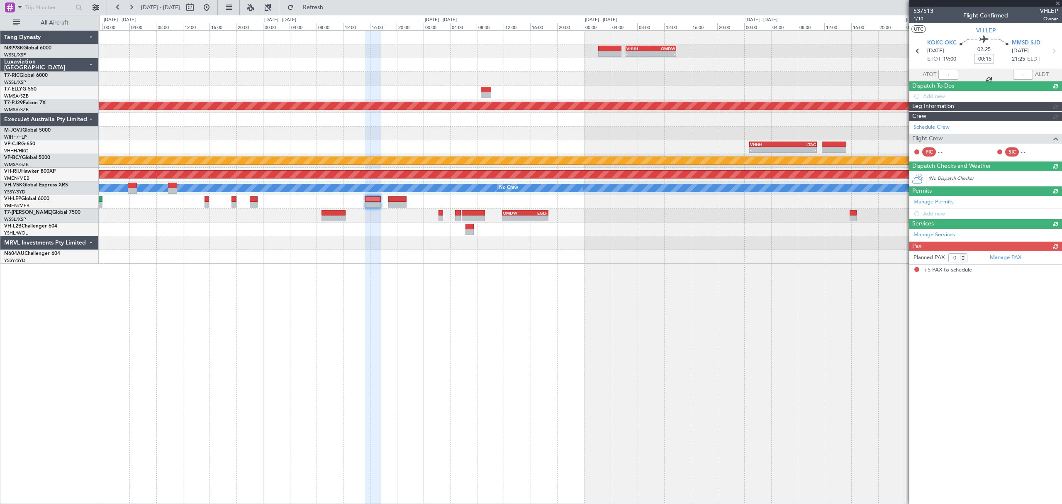
type input "5"
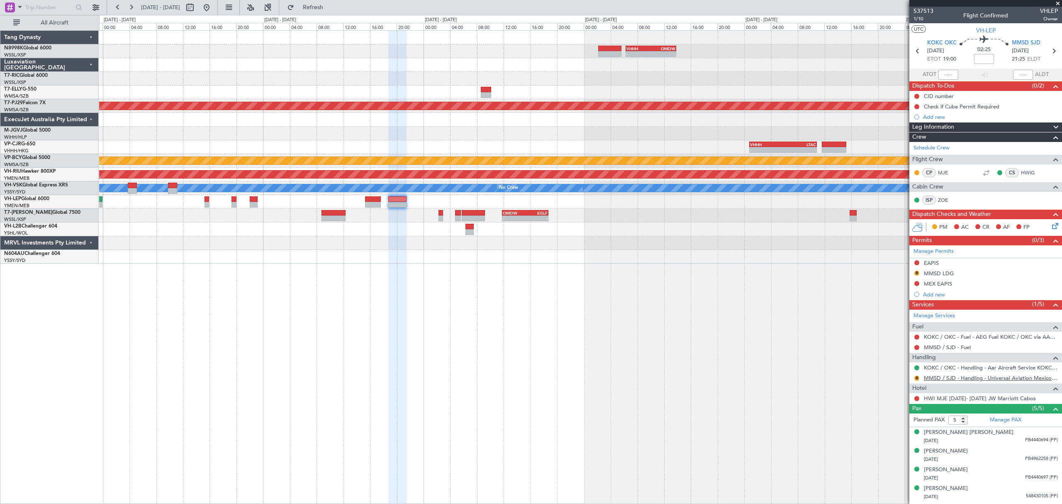
click at [942, 380] on link "MMSD / SJD - Handling - Universal Aviation Mexico MMSD / SJD" at bounding box center [991, 377] width 134 height 7
click at [942, 377] on link "MMSD / SJD - Handling - Universal Aviation Mexico MMSD / SJD" at bounding box center [991, 377] width 134 height 7
click at [916, 382] on mat-tooltip-component "Review" at bounding box center [917, 393] width 30 height 22
click at [917, 379] on div "Manage Services Fuel KOKC / OKC - Fuel - AEG Fuel KOKC / OKC via AAR (EJ Asia O…" at bounding box center [985, 356] width 153 height 94
click at [916, 379] on button "R" at bounding box center [916, 377] width 5 height 5
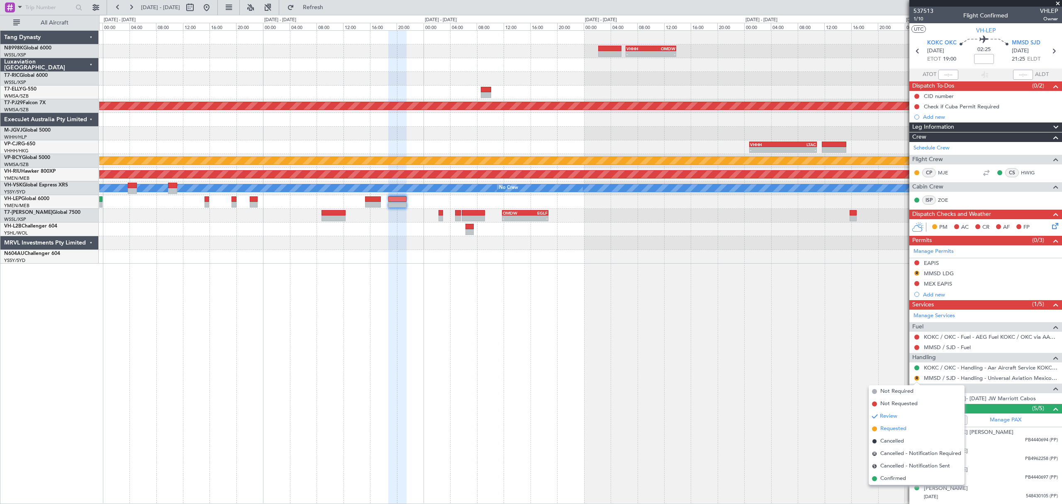
click at [895, 427] on span "Requested" at bounding box center [893, 428] width 26 height 8
click at [918, 275] on button "R" at bounding box center [916, 272] width 5 height 5
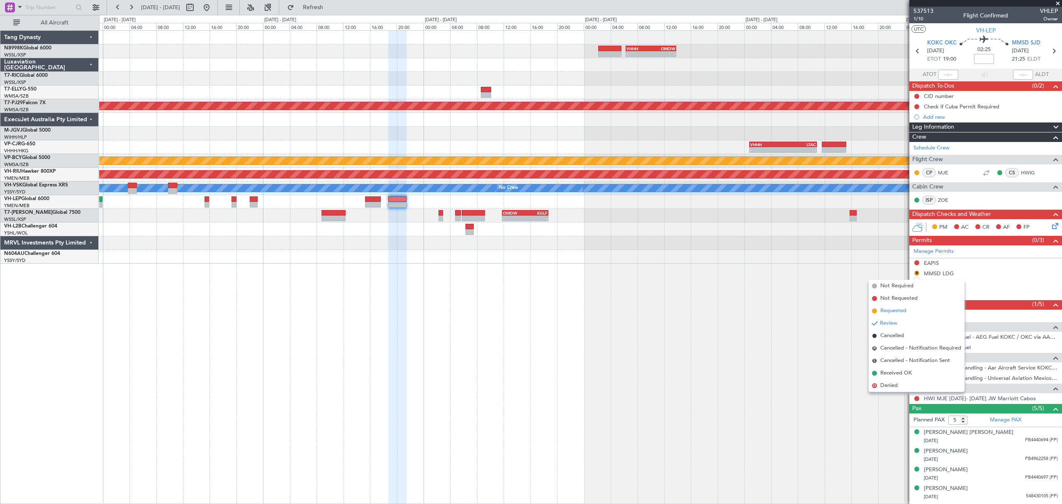
click at [884, 309] on span "Requested" at bounding box center [893, 311] width 26 height 8
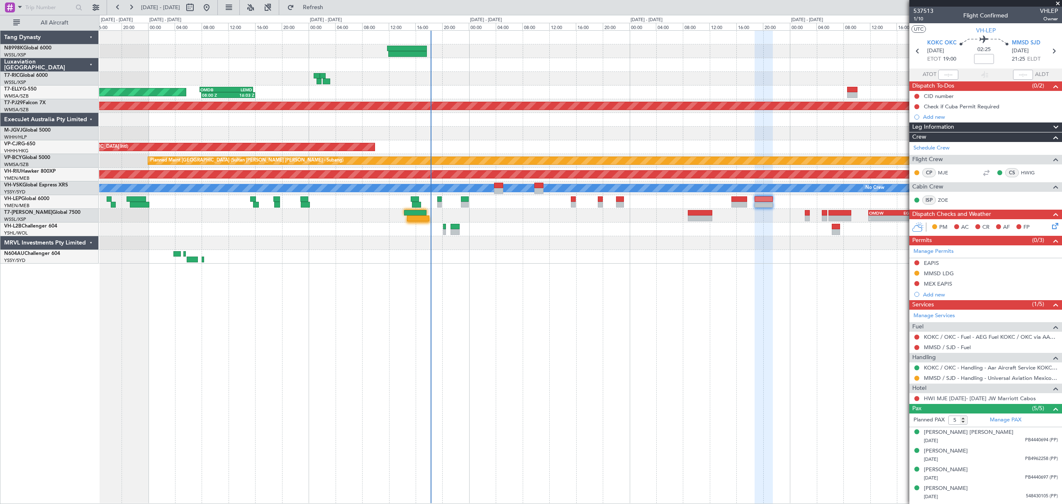
click at [557, 294] on div "- - VHHH 06:20 Z OMDW 13:50 Z 08:00 Z 16:03 Z OMDB 07:45 Z LEMD 15:45 Z Planned…" at bounding box center [580, 266] width 962 height 473
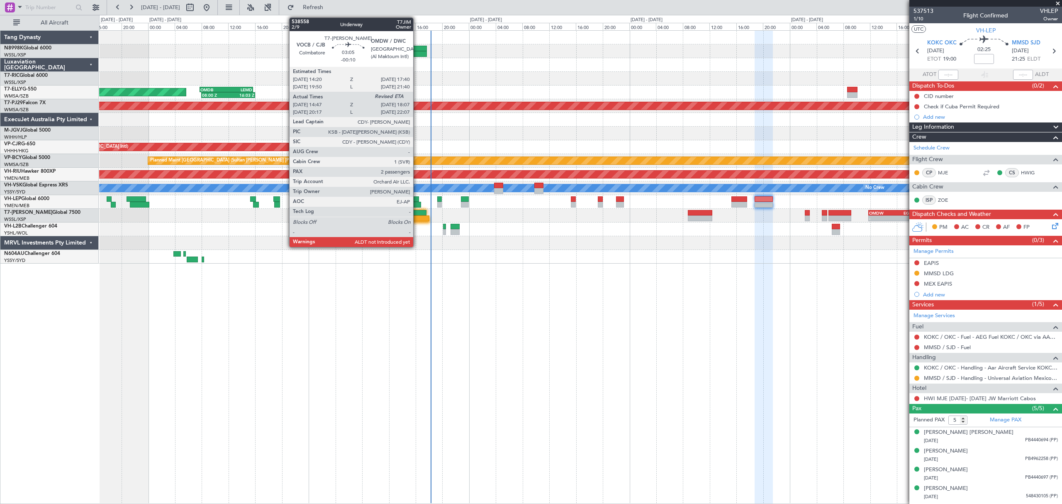
click at [417, 214] on div at bounding box center [415, 213] width 22 height 6
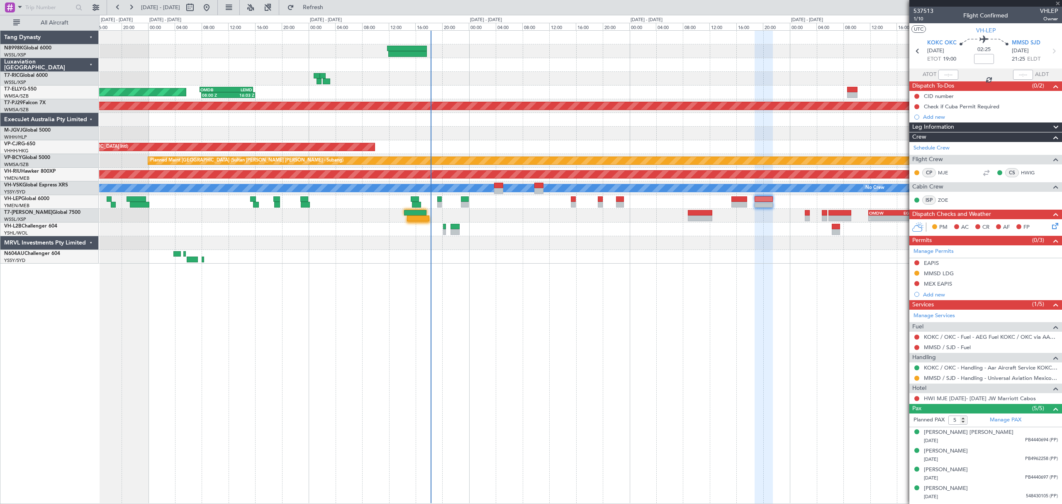
type input "-00:10"
type input "14:57"
type input "2"
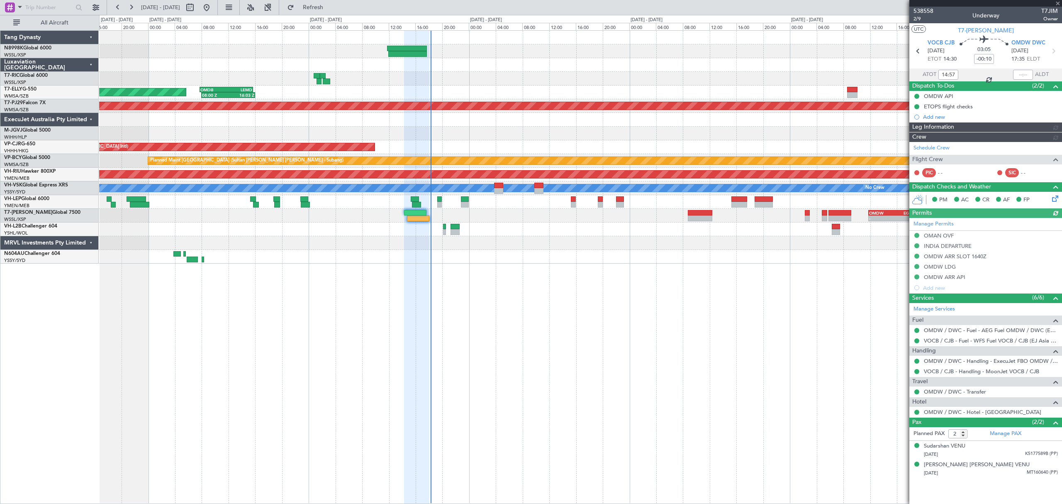
type input "[PERSON_NAME] (LEU)"
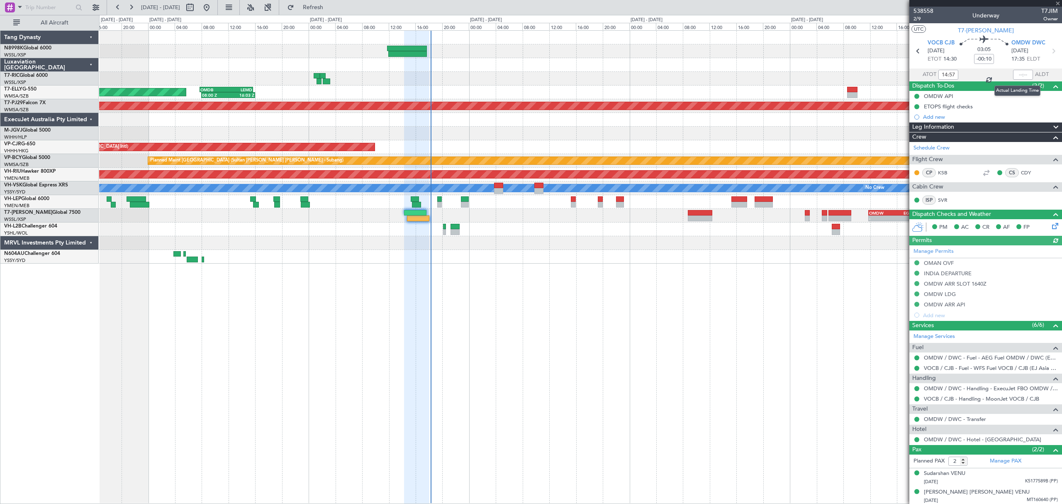
click at [1018, 73] on div at bounding box center [1023, 75] width 20 height 10
click at [1018, 77] on div at bounding box center [1023, 75] width 20 height 10
click at [1018, 77] on input "text" at bounding box center [1023, 75] width 20 height 10
type input "18:12"
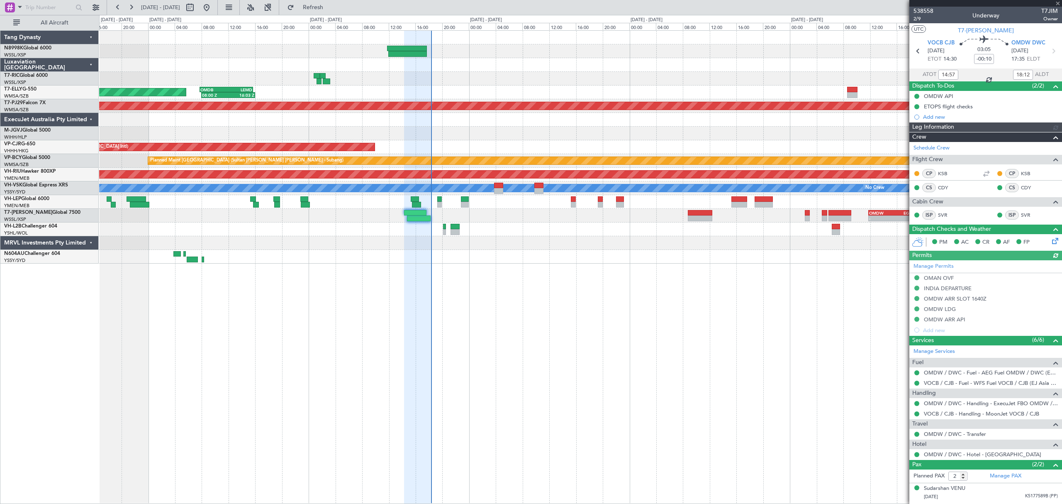
type input "[PERSON_NAME] (LEU)"
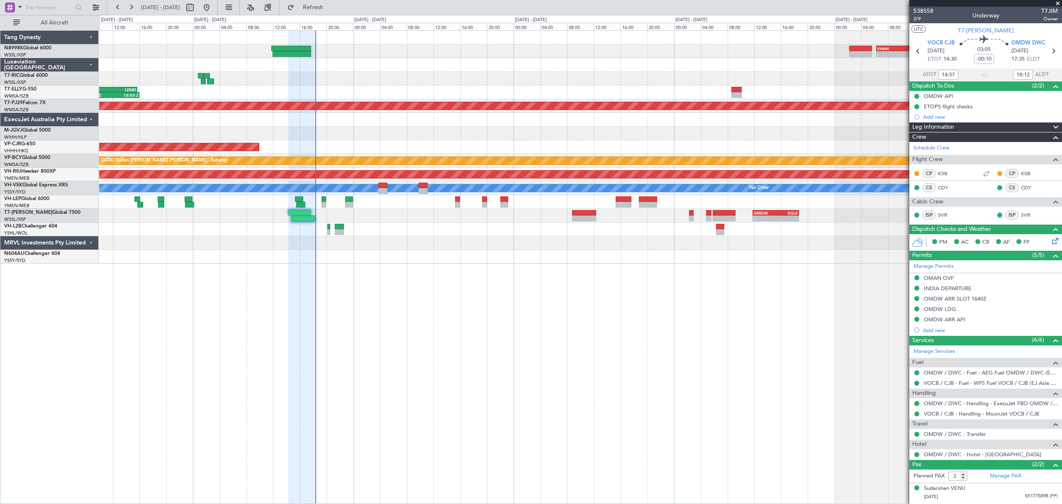
click at [526, 211] on div "- - VHHH 06:20 Z OMDW 13:50 Z 08:00 Z 16:03 Z OMDB 07:45 Z LEMD 15:45 Z Planned…" at bounding box center [580, 147] width 962 height 233
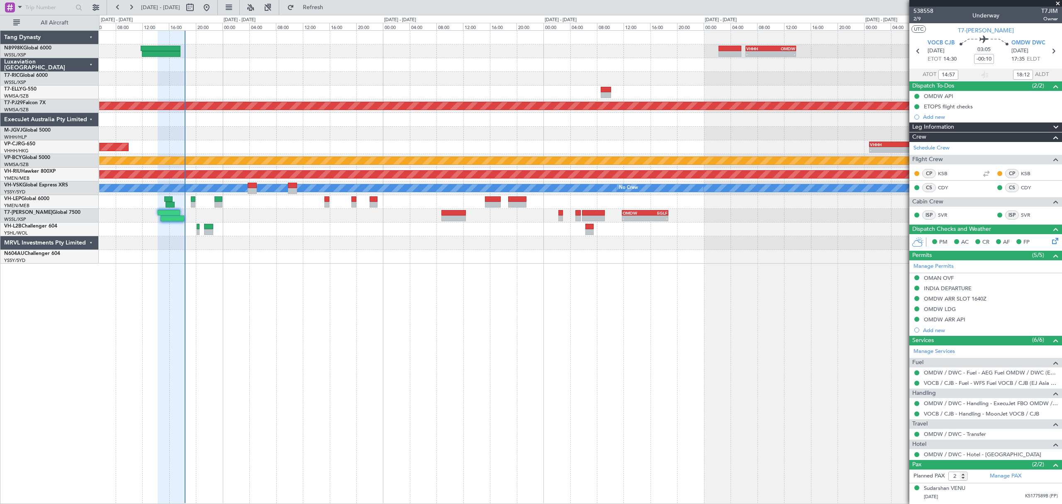
click at [556, 218] on div "- - VHHH 06:20 Z OMDW 13:50 Z 08:00 Z 16:03 Z OMDB 07:45 Z LEMD 15:45 Z Planned…" at bounding box center [580, 147] width 962 height 233
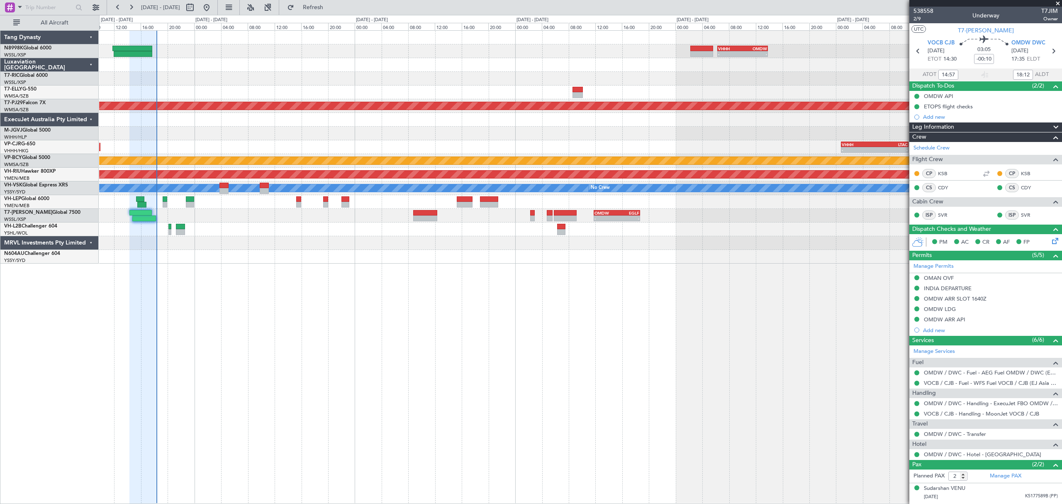
click at [570, 216] on div "- - OMDW 11:50 Z EGLF 18:45 Z" at bounding box center [580, 216] width 962 height 14
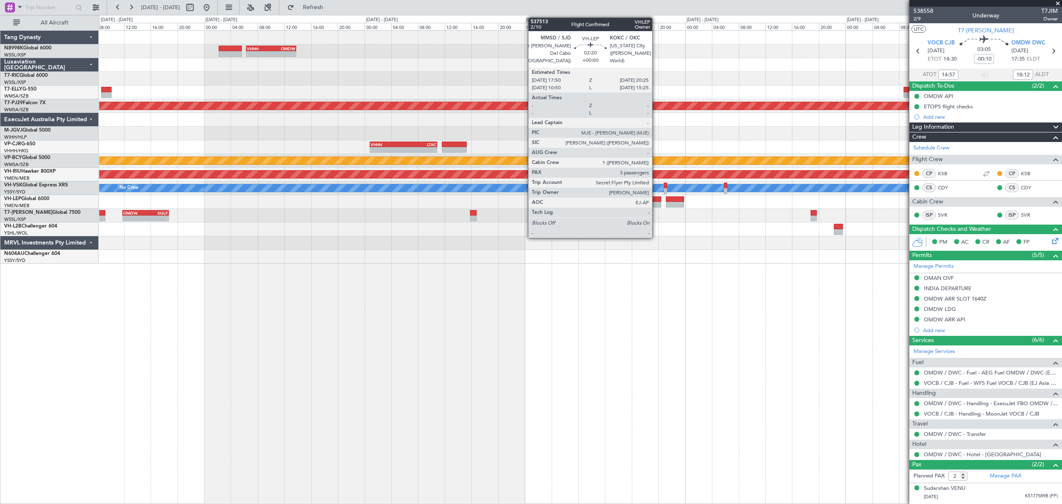
click at [656, 202] on div at bounding box center [651, 205] width 17 height 6
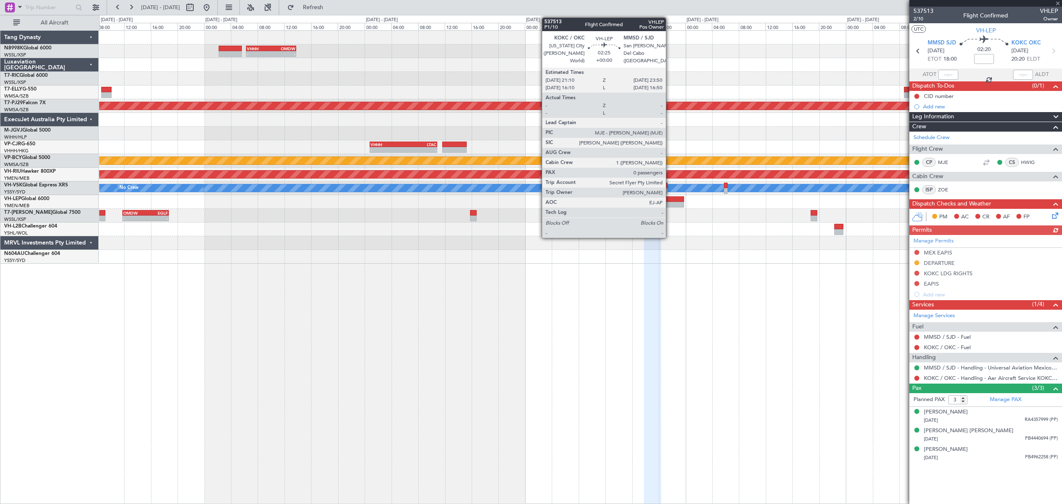
click at [669, 202] on div at bounding box center [675, 205] width 18 height 6
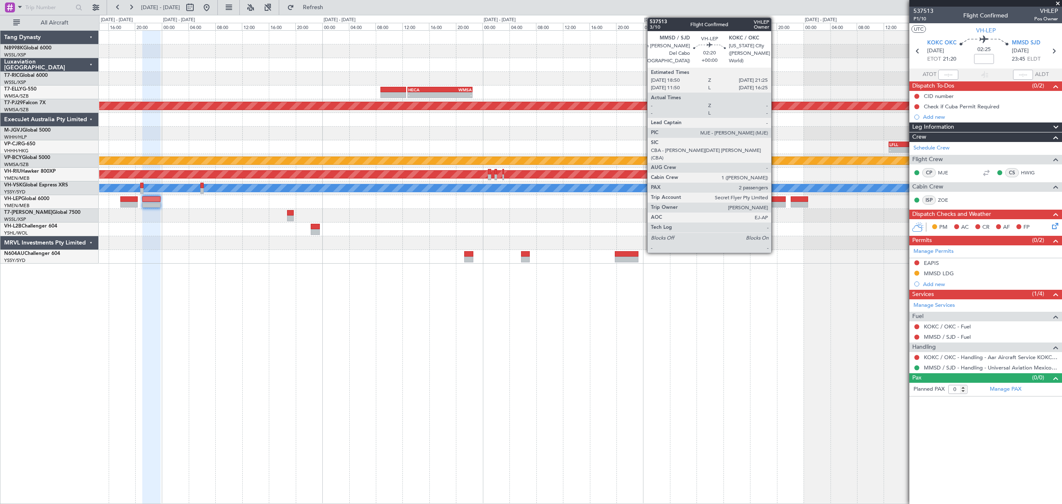
click at [775, 202] on div at bounding box center [776, 205] width 17 height 6
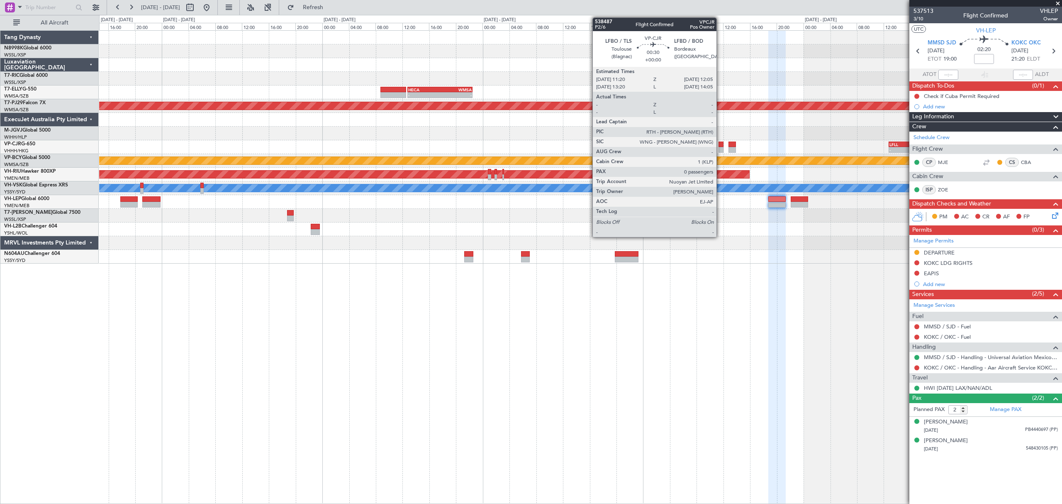
click at [720, 141] on div at bounding box center [720, 144] width 5 height 6
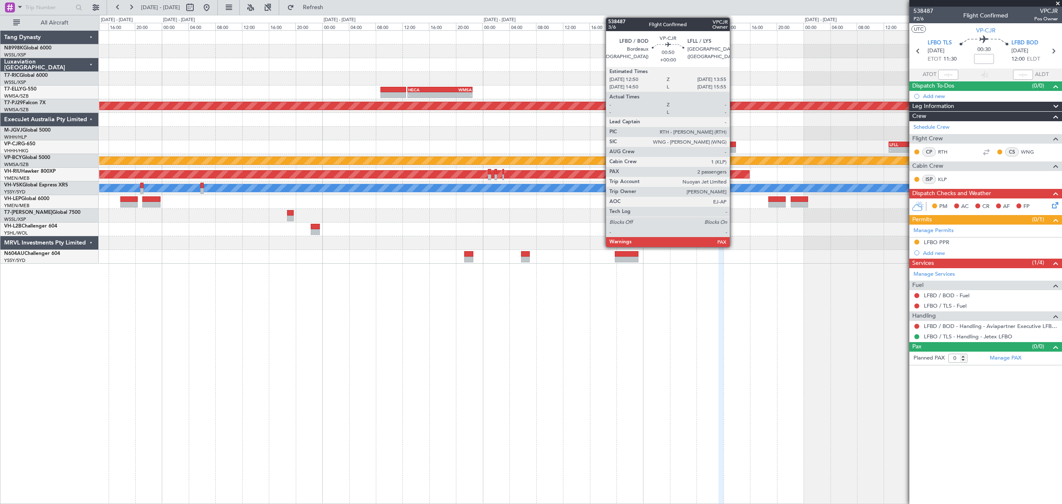
click at [733, 148] on div at bounding box center [731, 150] width 7 height 6
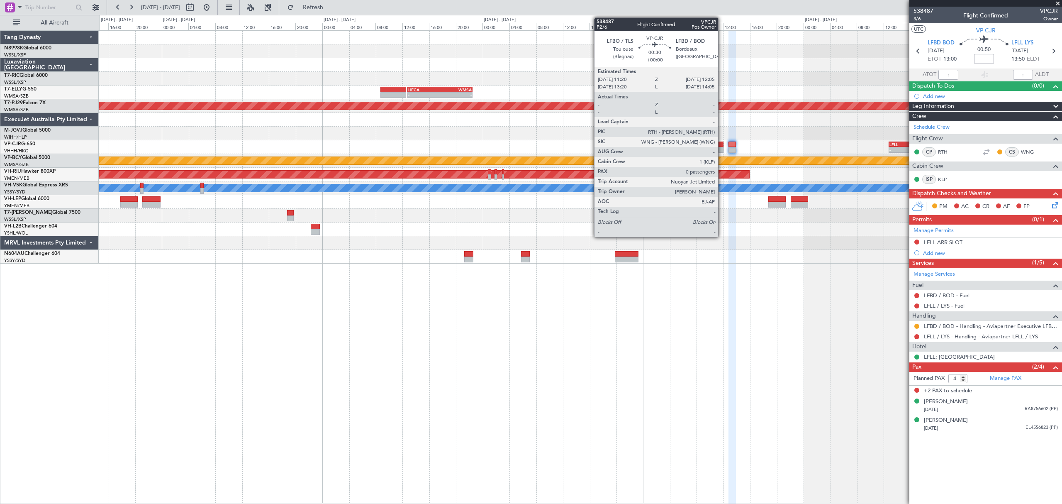
click at [722, 146] on div at bounding box center [720, 144] width 5 height 6
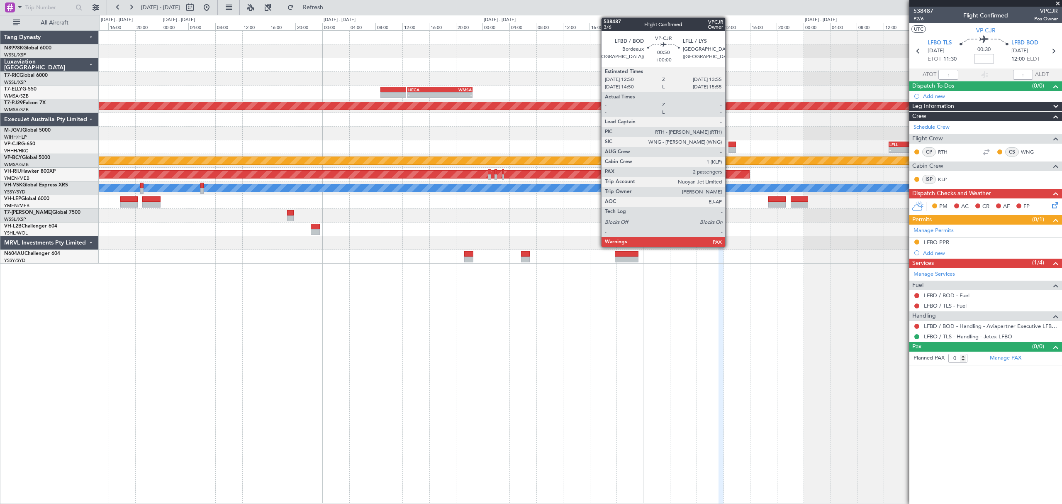
click at [729, 146] on div at bounding box center [731, 144] width 7 height 6
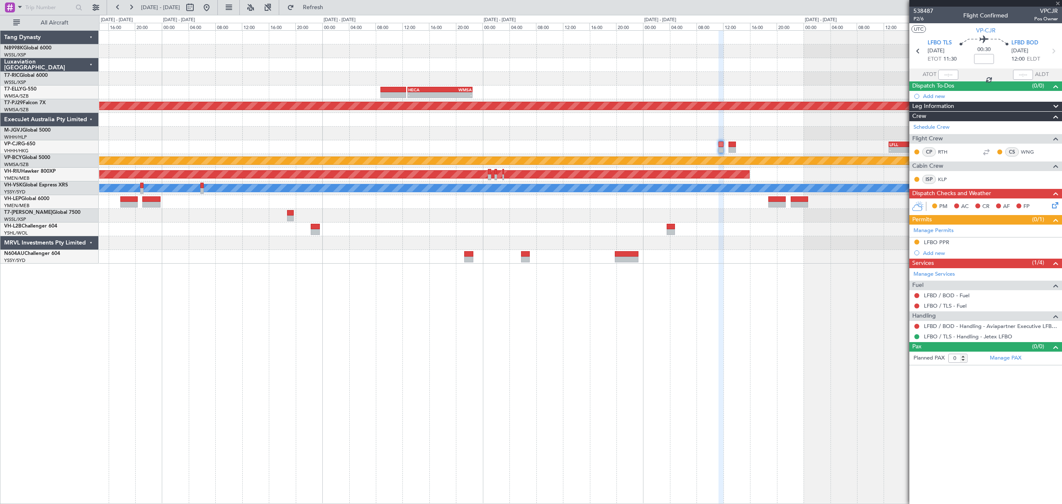
type input "4"
